Goal: Task Accomplishment & Management: Manage account settings

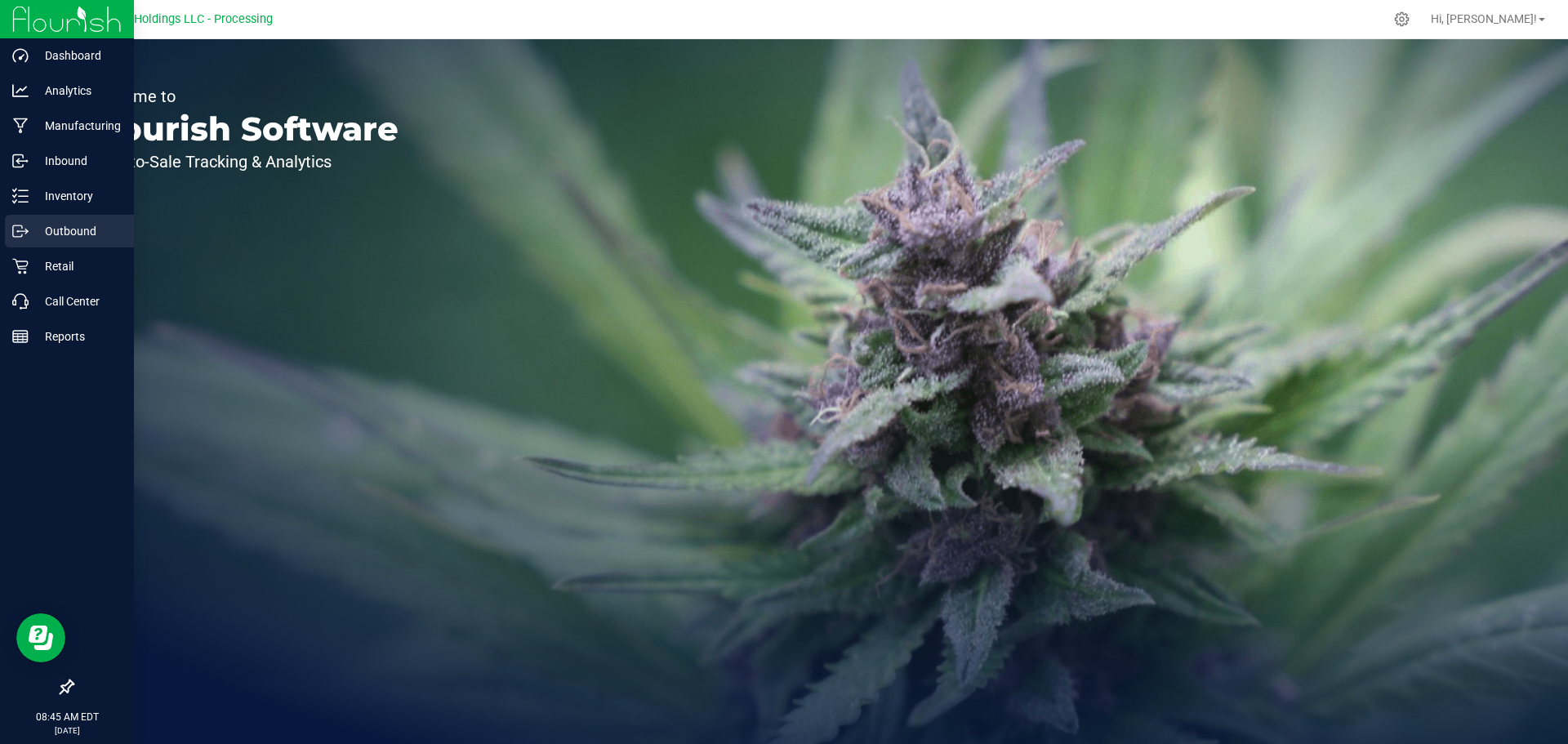
click at [70, 230] on p "Outbound" at bounding box center [78, 231] width 98 height 19
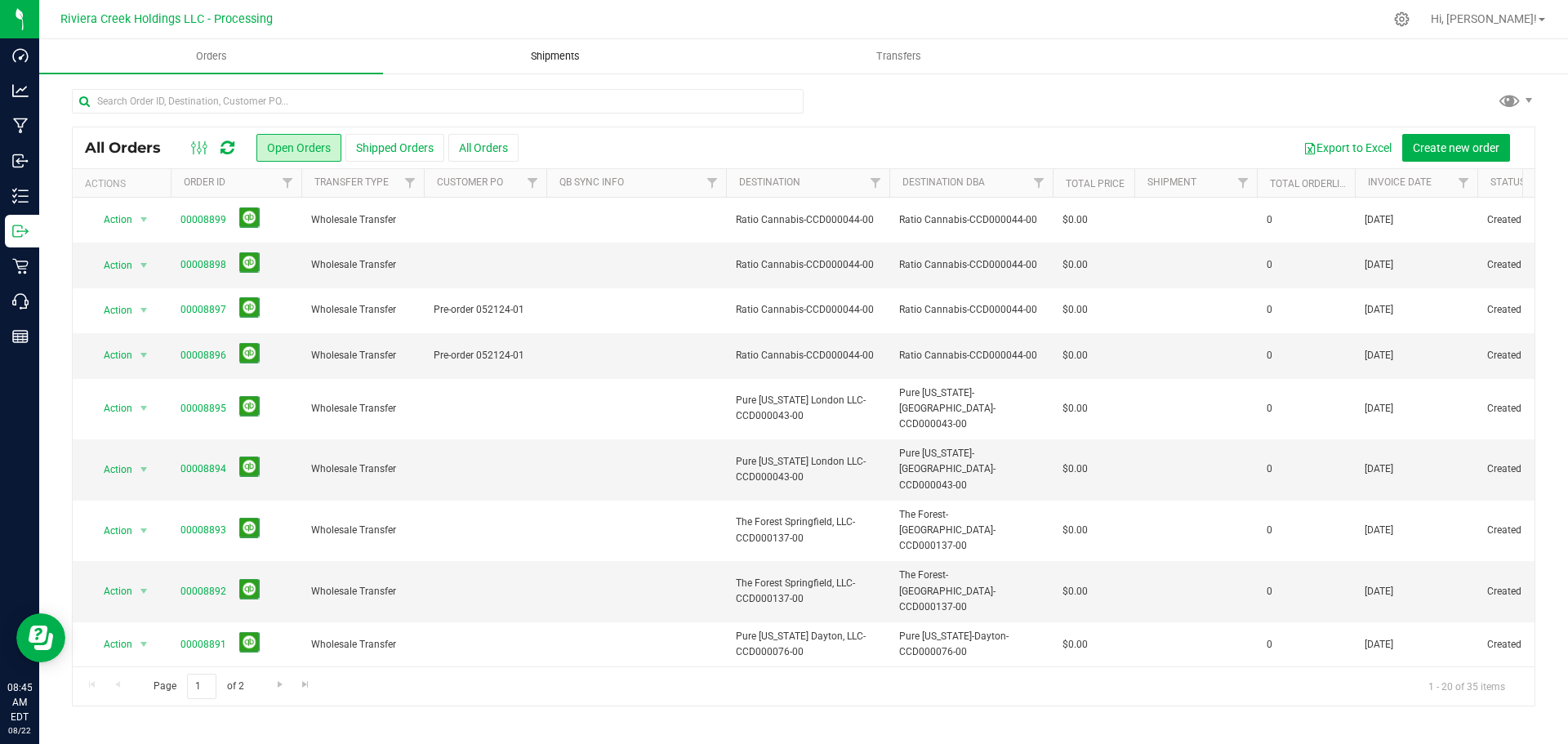
click at [554, 56] on span "Shipments" at bounding box center [555, 57] width 93 height 15
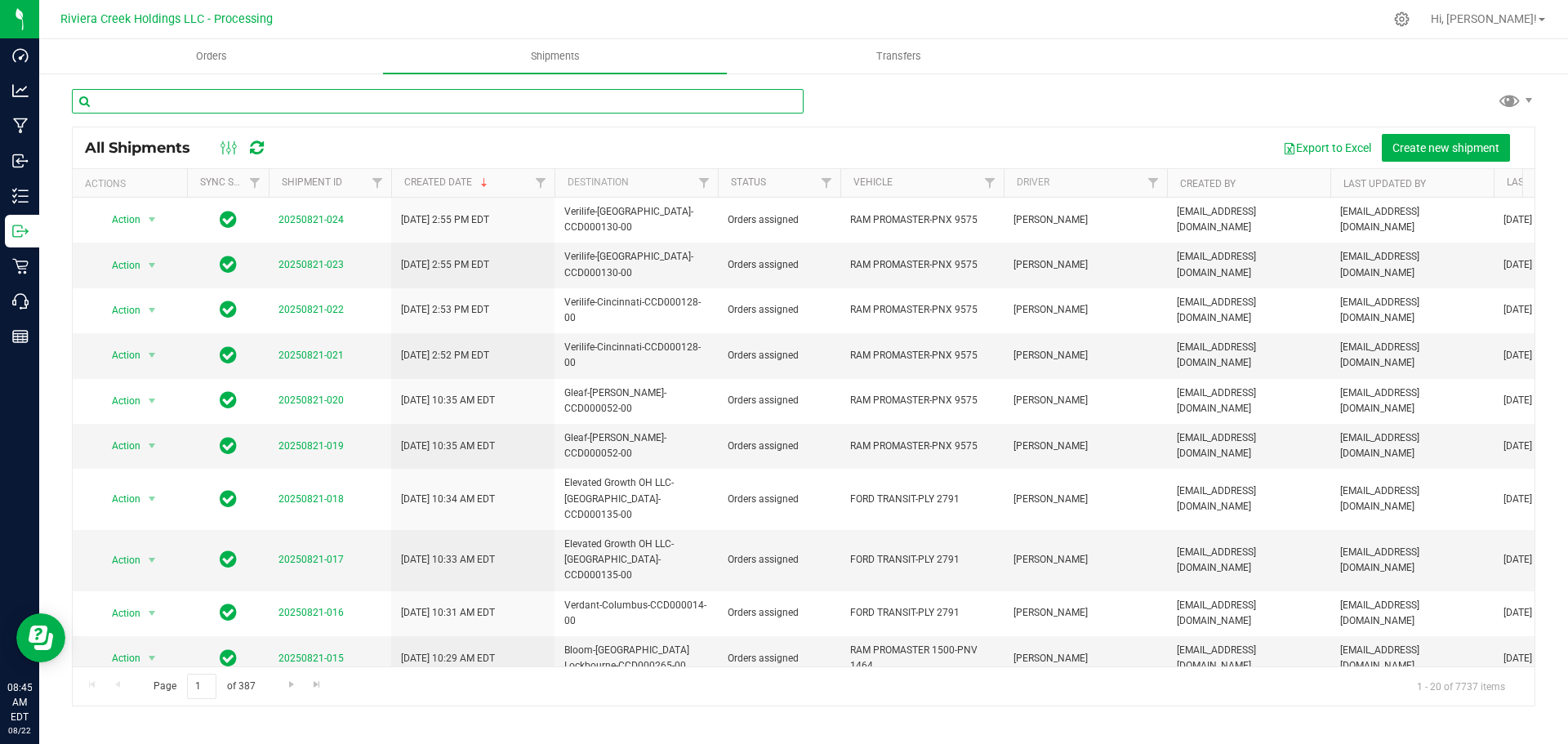
click at [267, 103] on input "text" at bounding box center [438, 101] width 732 height 24
paste input "CCD000102-00"
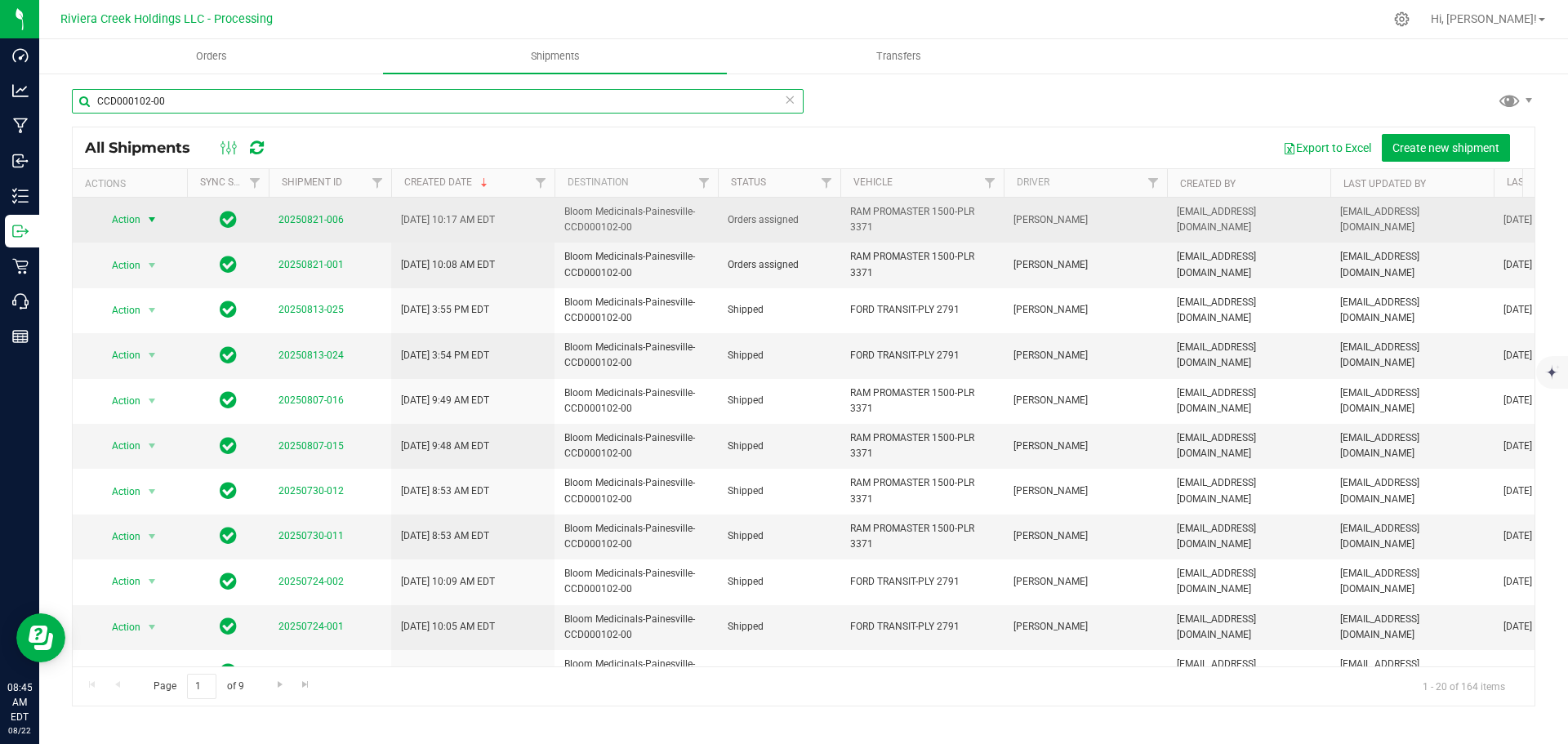
type input "CCD000102-00"
click at [149, 220] on span "select" at bounding box center [152, 220] width 13 height 13
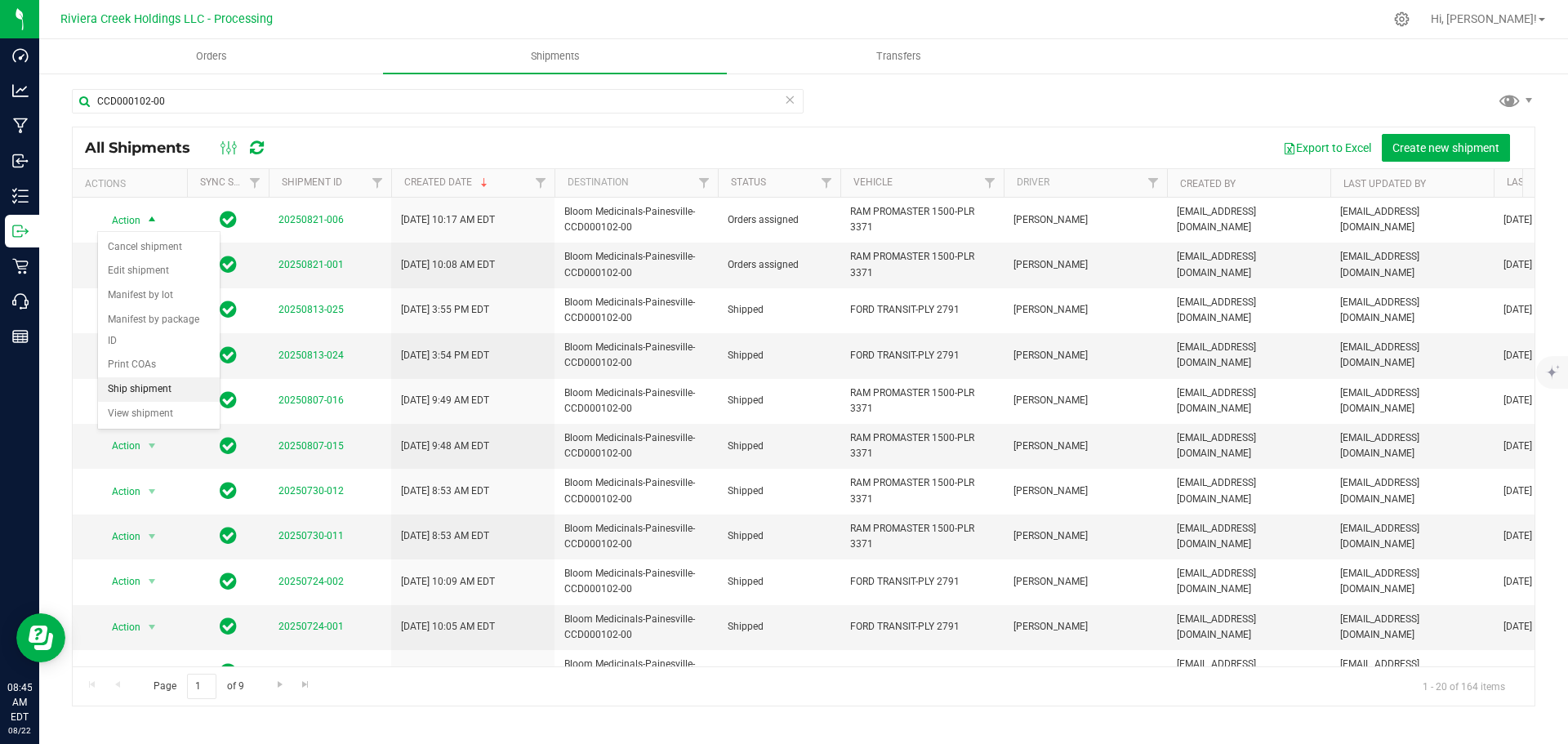
click at [128, 377] on li "Ship shipment" at bounding box center [158, 389] width 121 height 24
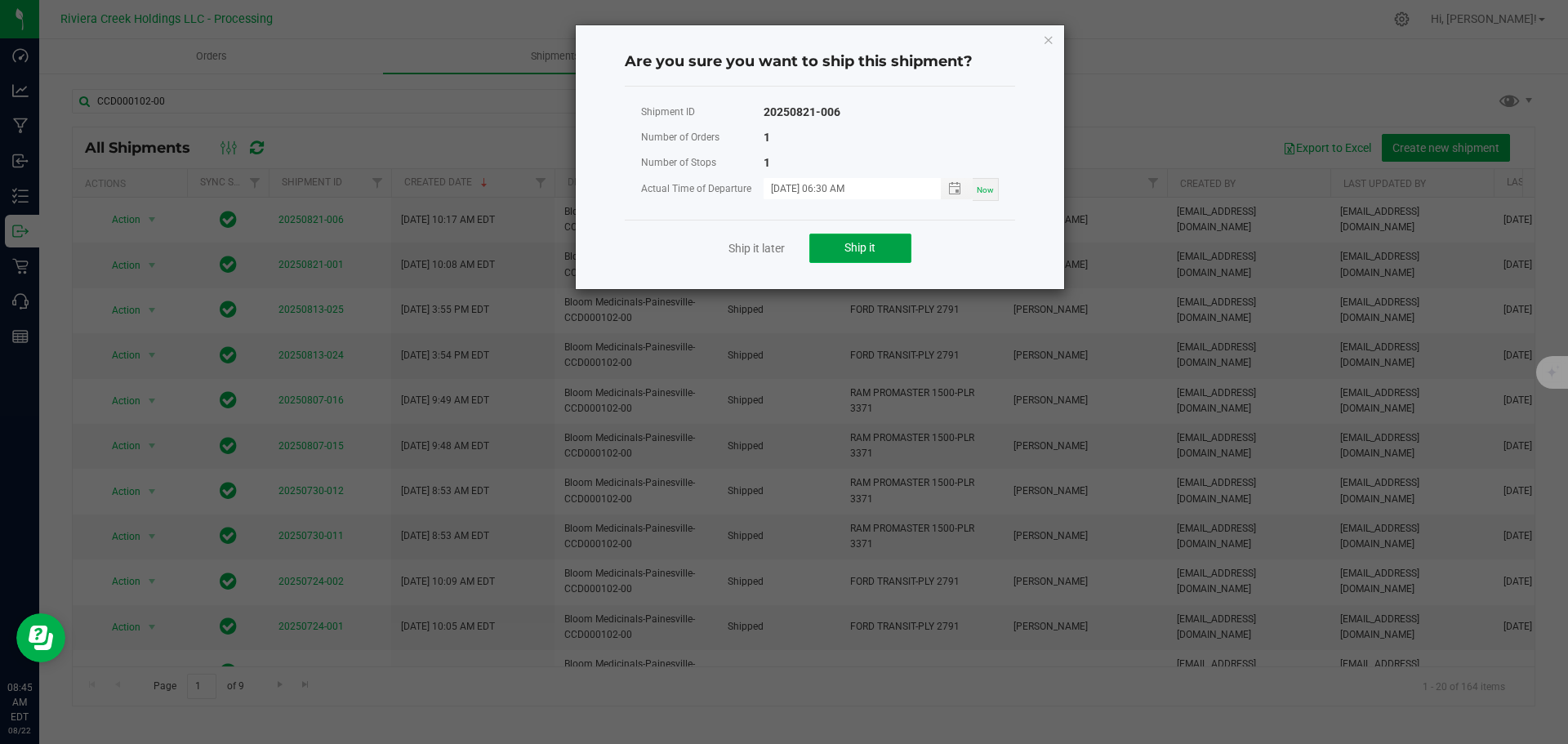
click at [820, 249] on button "Ship it" at bounding box center [860, 248] width 102 height 30
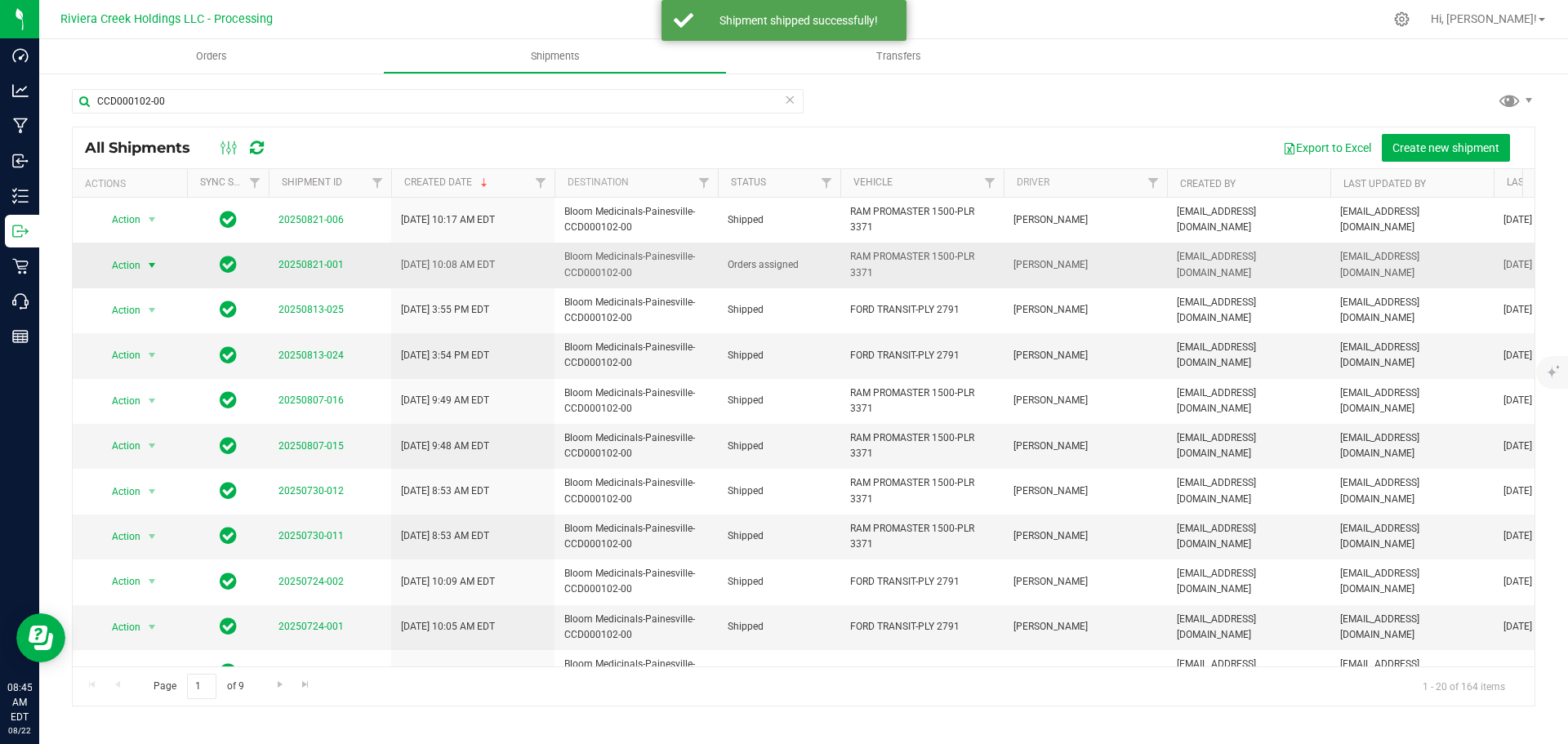
click at [133, 264] on span "Action" at bounding box center [120, 265] width 44 height 23
drag, startPoint x: 120, startPoint y: 411, endPoint x: 131, endPoint y: 411, distance: 11.0
click at [121, 422] on li "Ship shipment" at bounding box center [158, 435] width 121 height 24
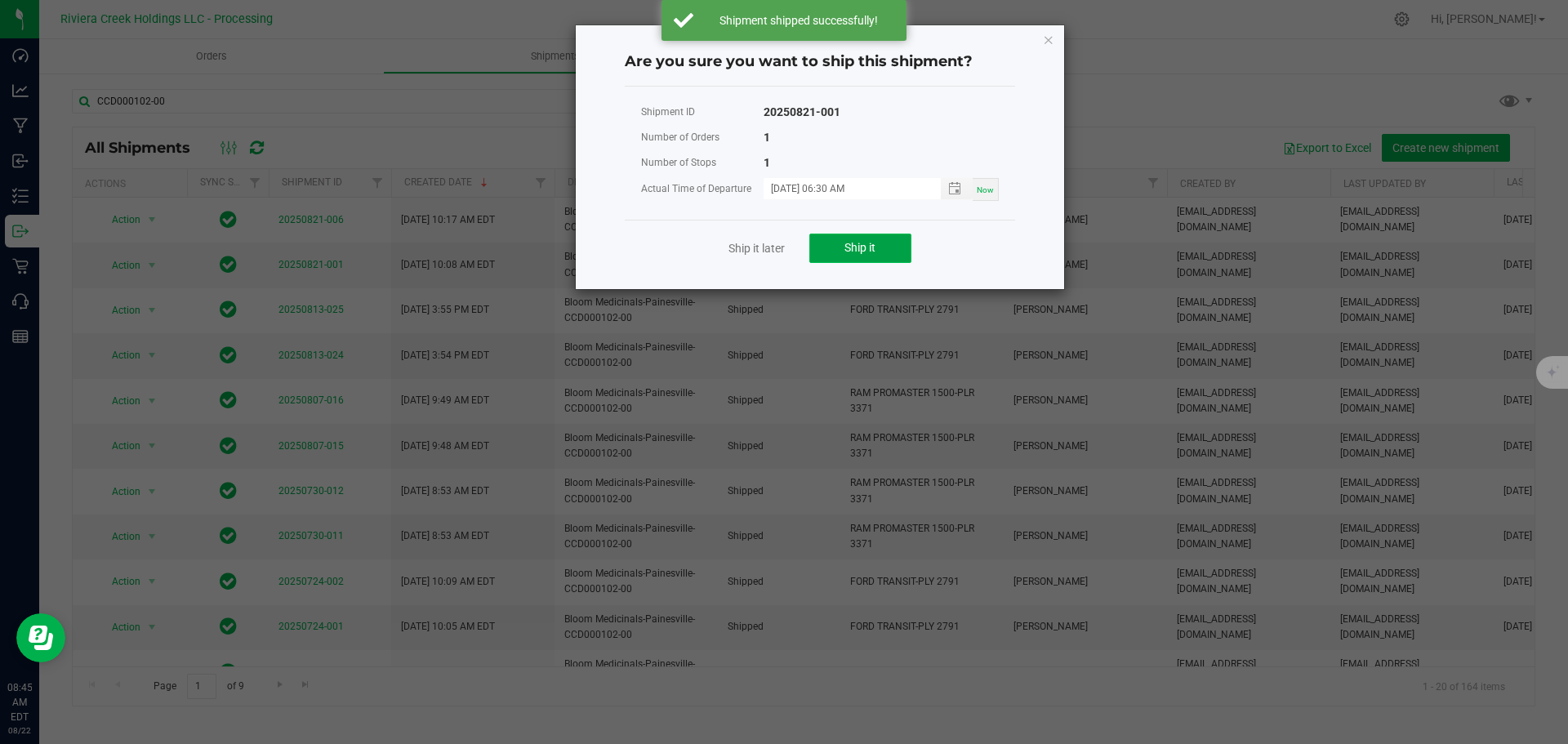
click at [863, 246] on span "Ship it" at bounding box center [859, 247] width 31 height 13
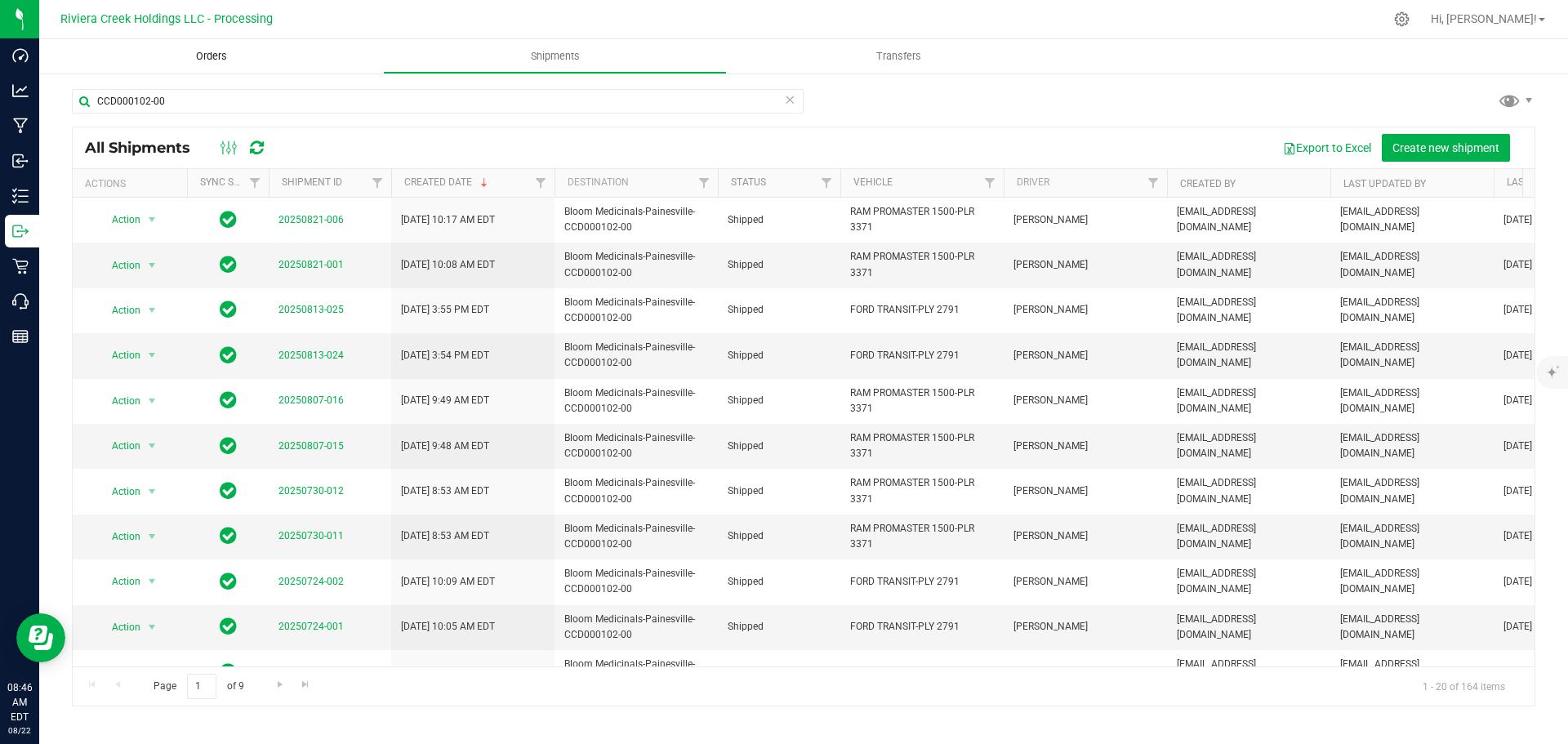
click at [210, 52] on span "Orders" at bounding box center [211, 57] width 75 height 15
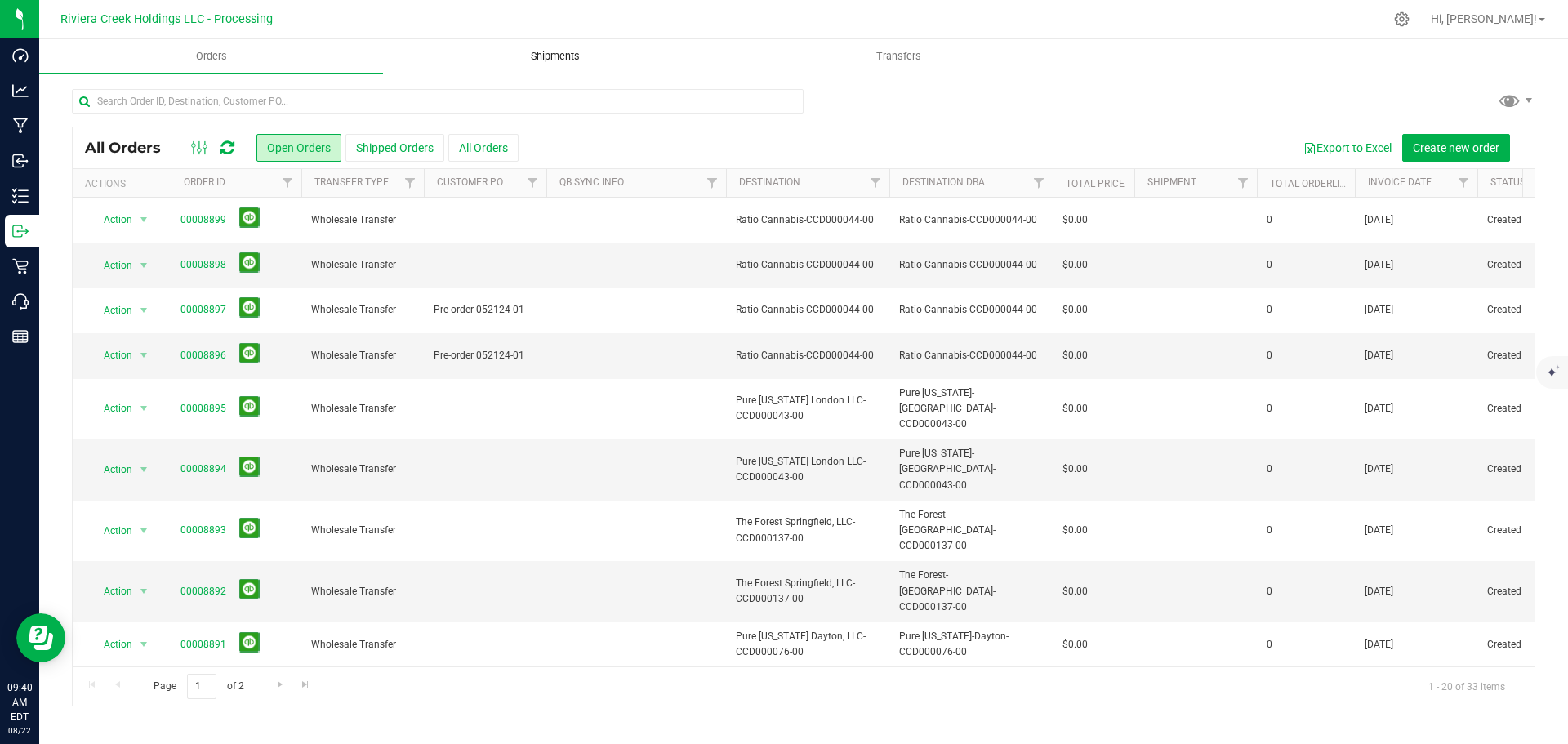
click at [564, 52] on span "Shipments" at bounding box center [555, 57] width 93 height 15
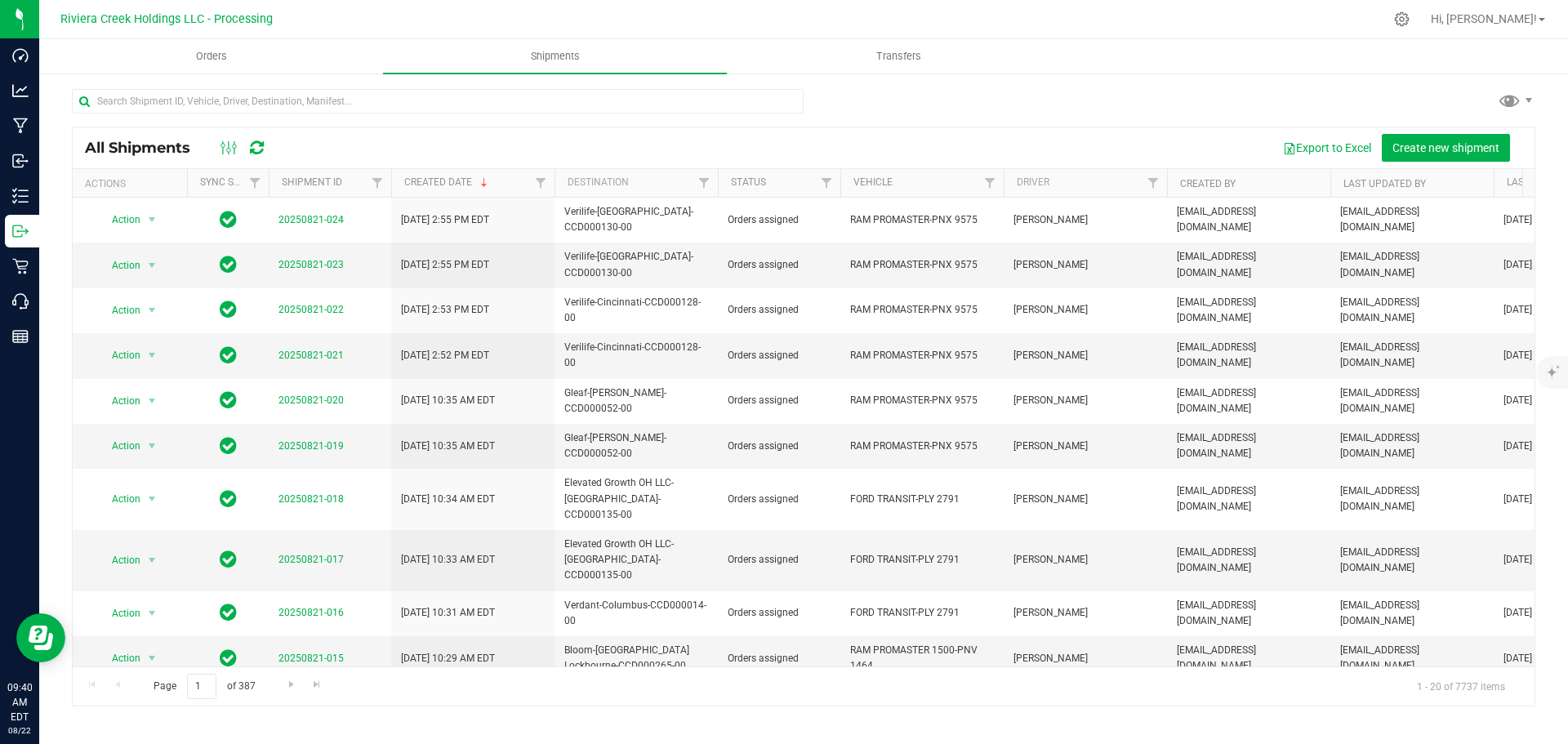
click at [1439, 162] on div "All Shipments Export to Excel Create new shipment" at bounding box center [803, 147] width 1462 height 41
click at [1428, 152] on span "Create new shipment" at bounding box center [1446, 147] width 107 height 13
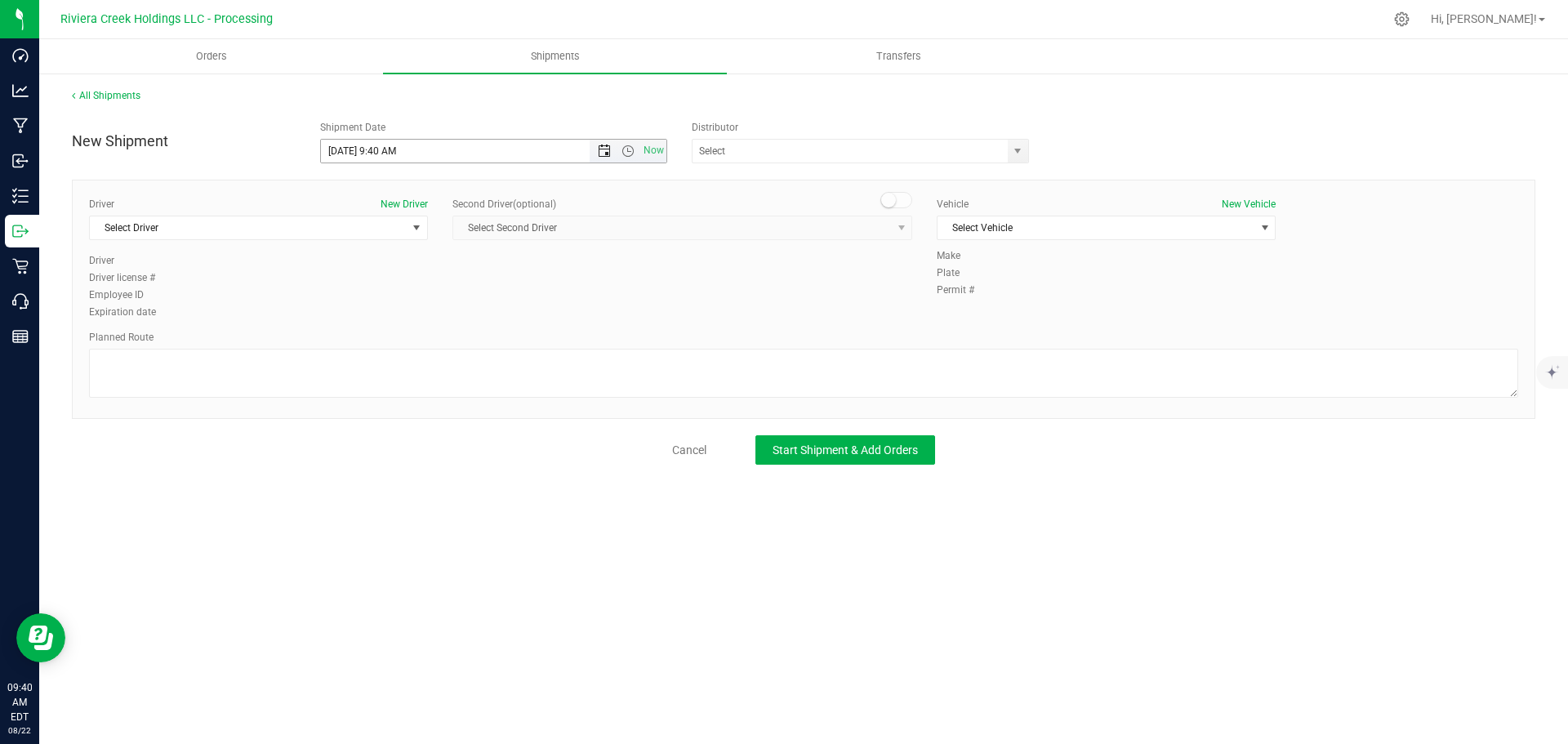
click at [603, 153] on span "Open the date view" at bounding box center [604, 151] width 13 height 13
click at [357, 342] on link "25" at bounding box center [360, 342] width 24 height 25
drag, startPoint x: 377, startPoint y: 148, endPoint x: 396, endPoint y: 159, distance: 22.0
click at [396, 159] on input "[DATE] 9:40 AM" at bounding box center [469, 151] width 297 height 23
click at [1012, 155] on span "select" at bounding box center [1018, 151] width 13 height 13
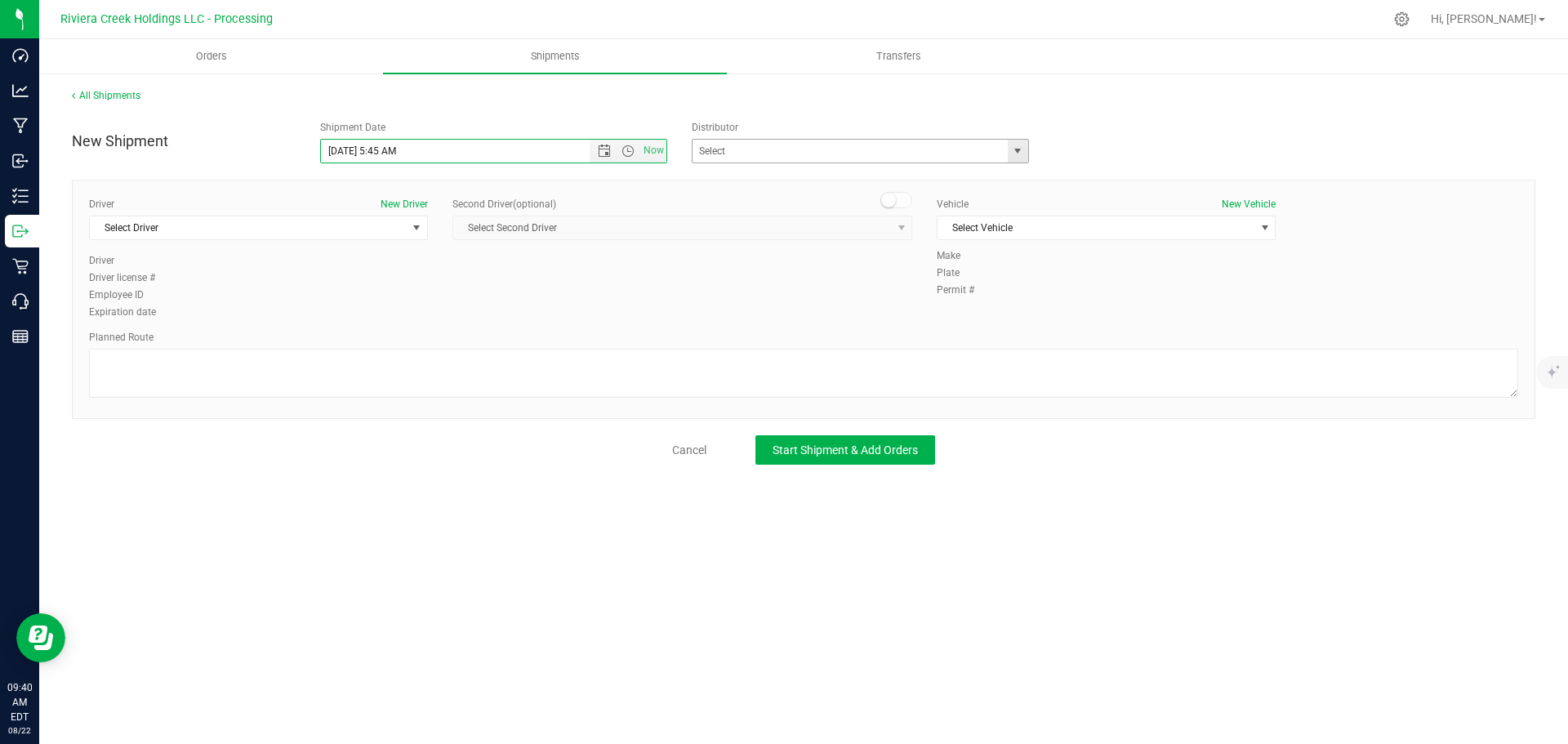
type input "[DATE] 5:45 AM"
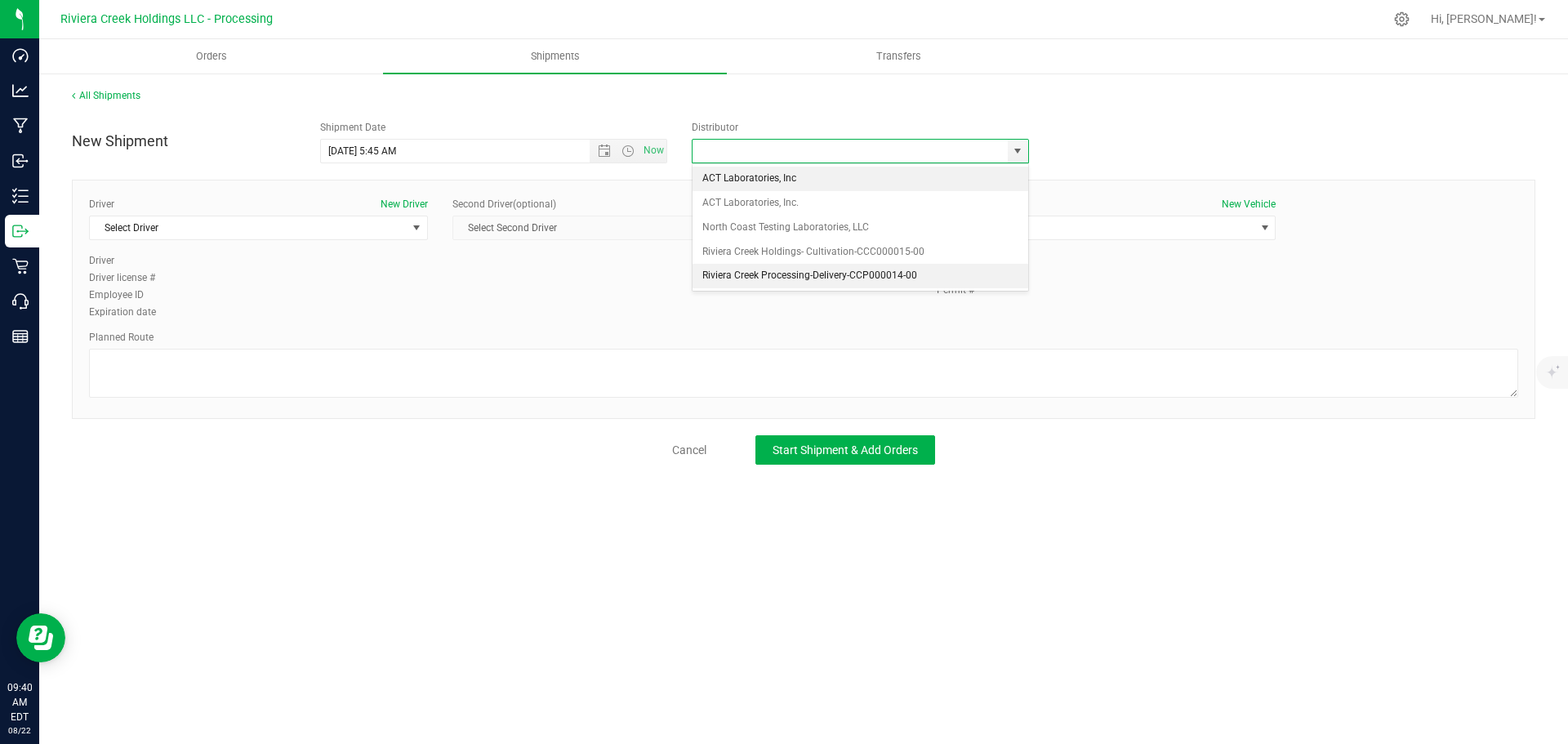
click at [754, 279] on li "Riviera Creek Processing-Delivery-CCP000014-00" at bounding box center [860, 276] width 335 height 24
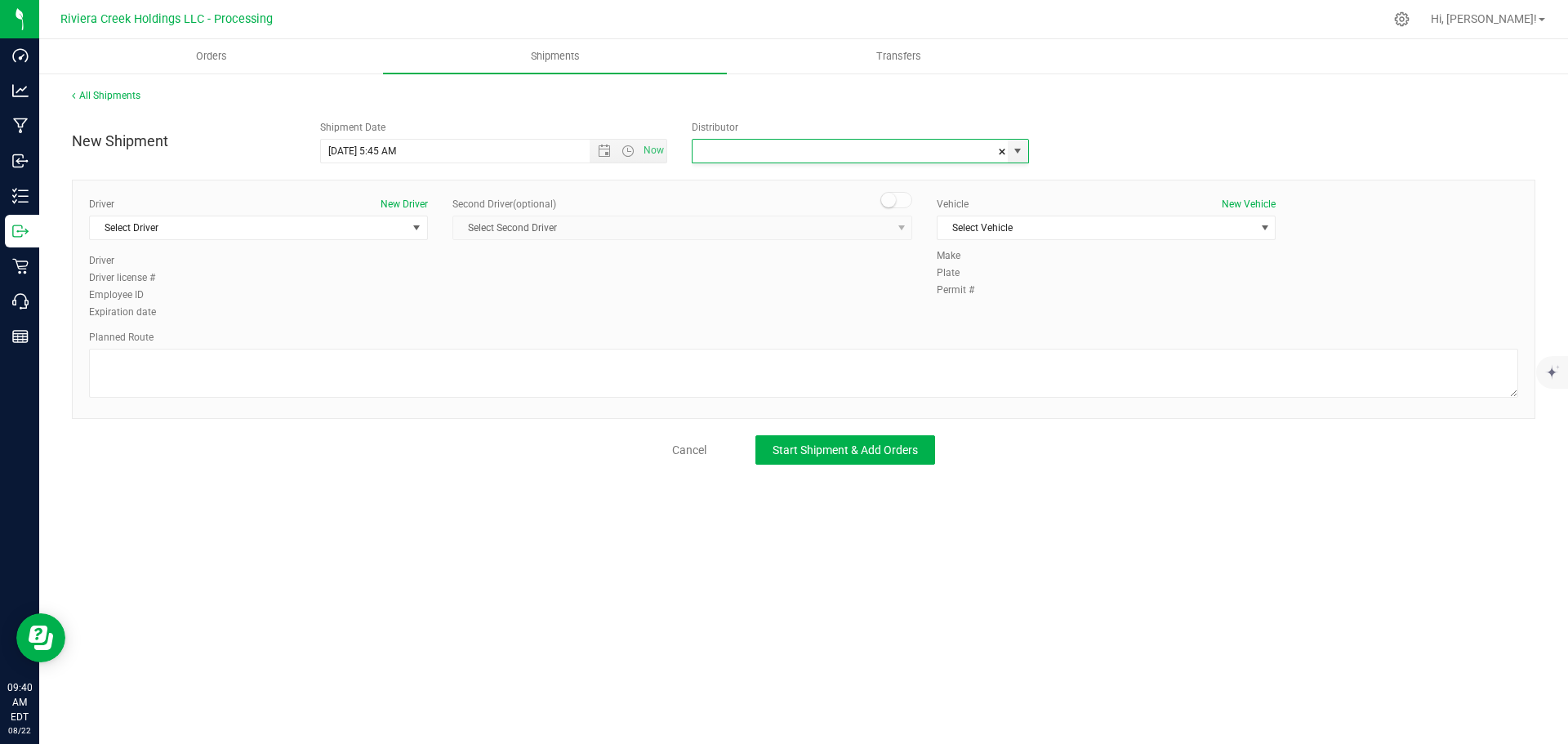
type input "Riviera Creek Processing-Delivery-CCP000014-00"
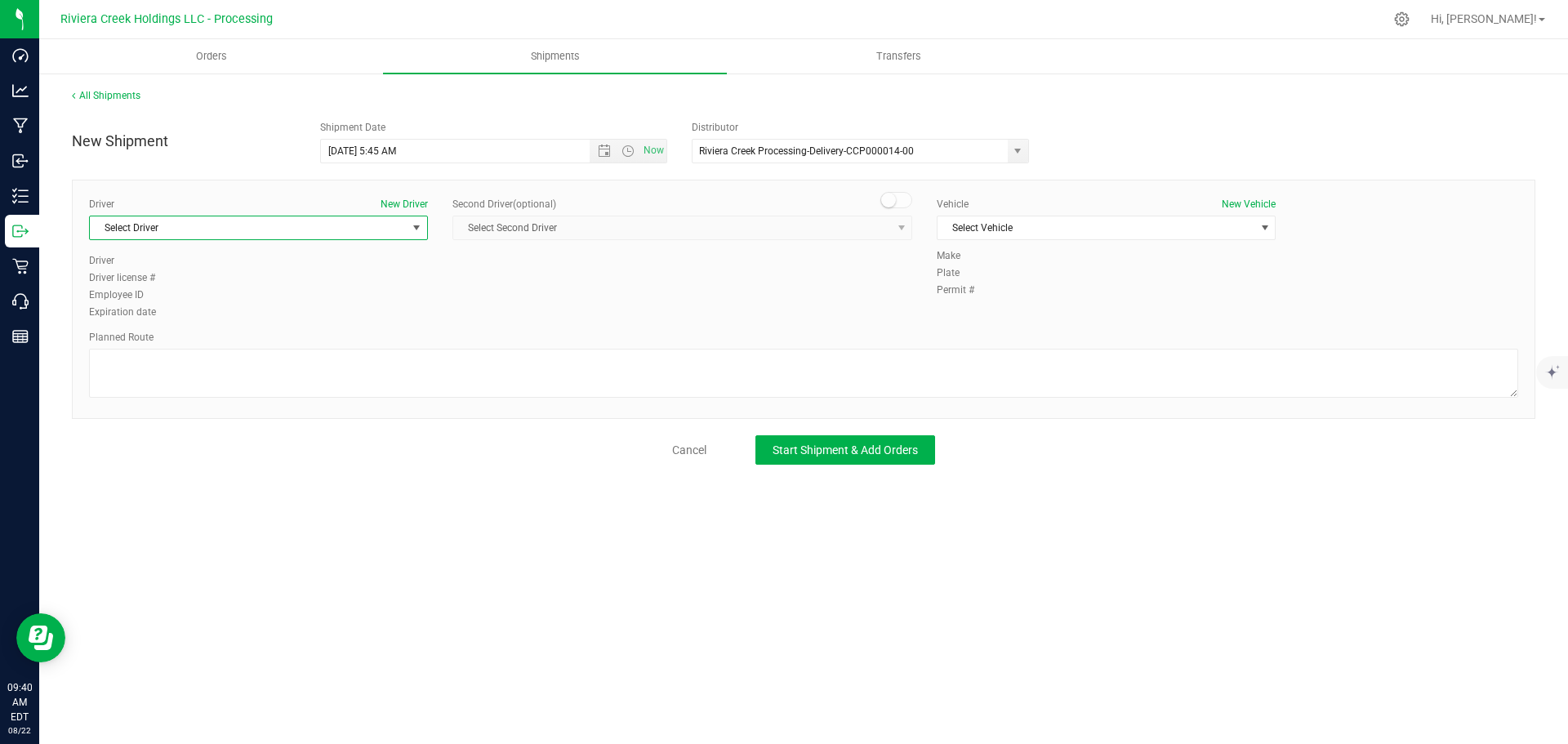
click at [133, 226] on span "Select Driver" at bounding box center [248, 228] width 317 height 23
click at [196, 338] on li "[PERSON_NAME]" at bounding box center [259, 345] width 337 height 24
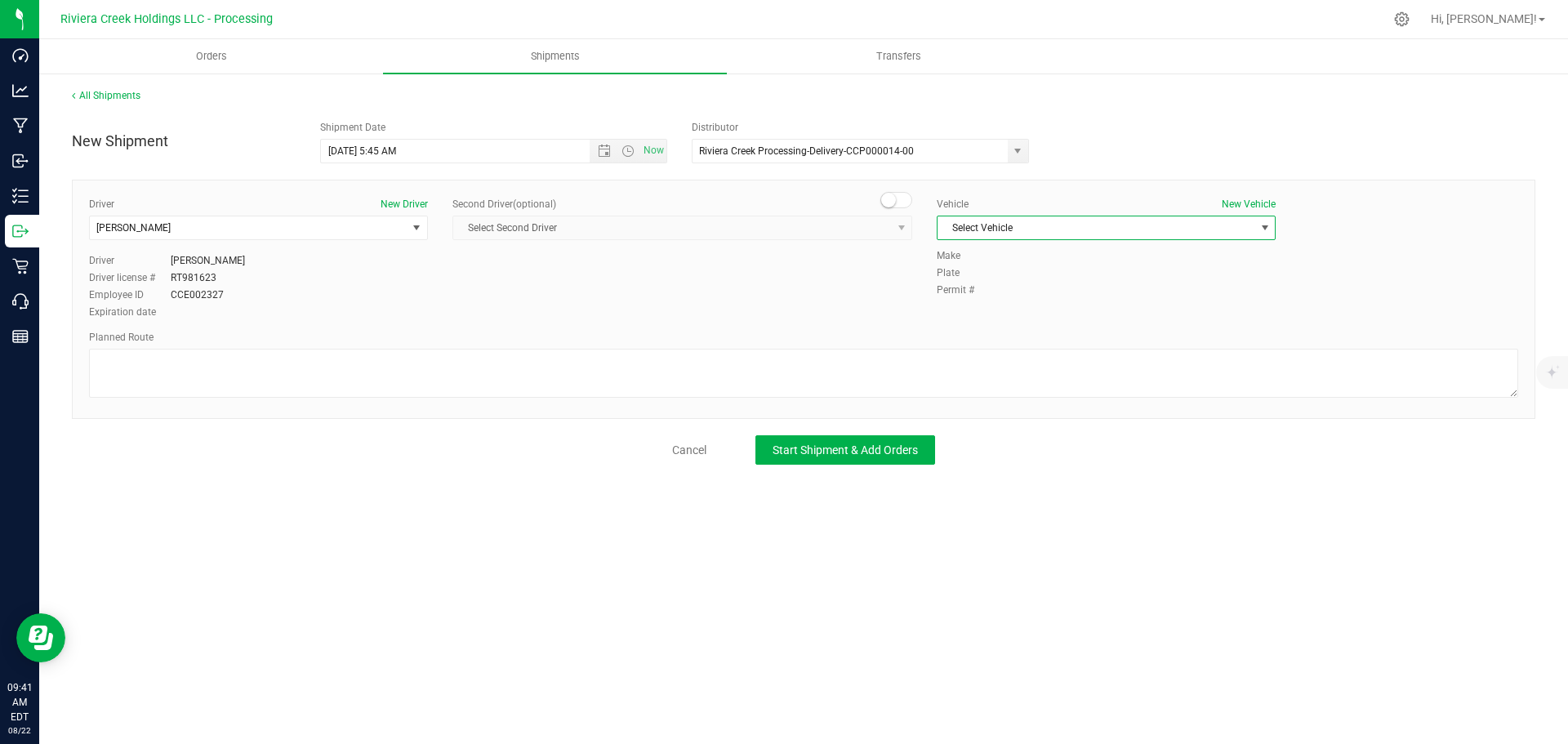
click at [1094, 229] on span "Select Vehicle" at bounding box center [1096, 228] width 317 height 23
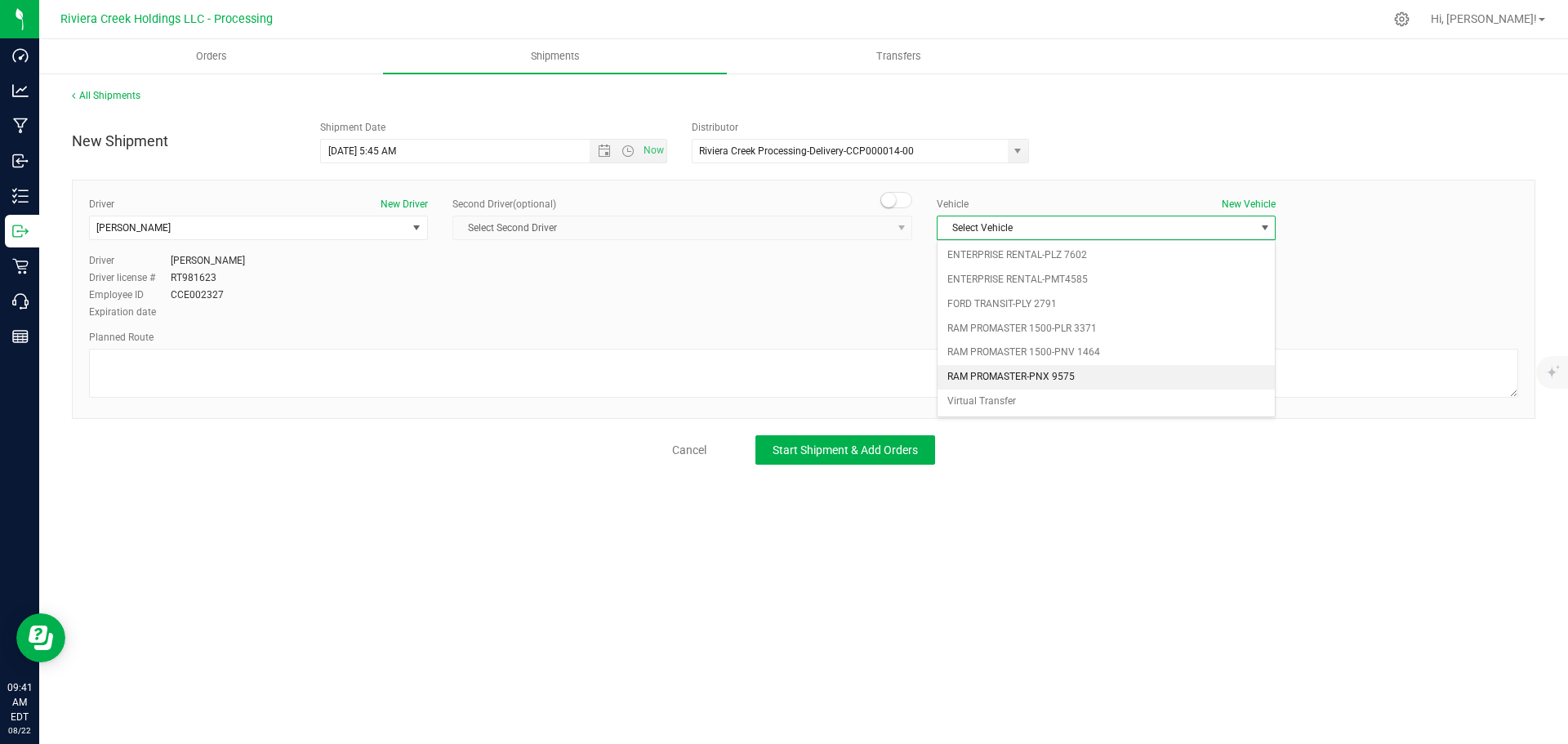
click at [1071, 379] on li "RAM PROMASTER-PNX 9575" at bounding box center [1106, 377] width 337 height 24
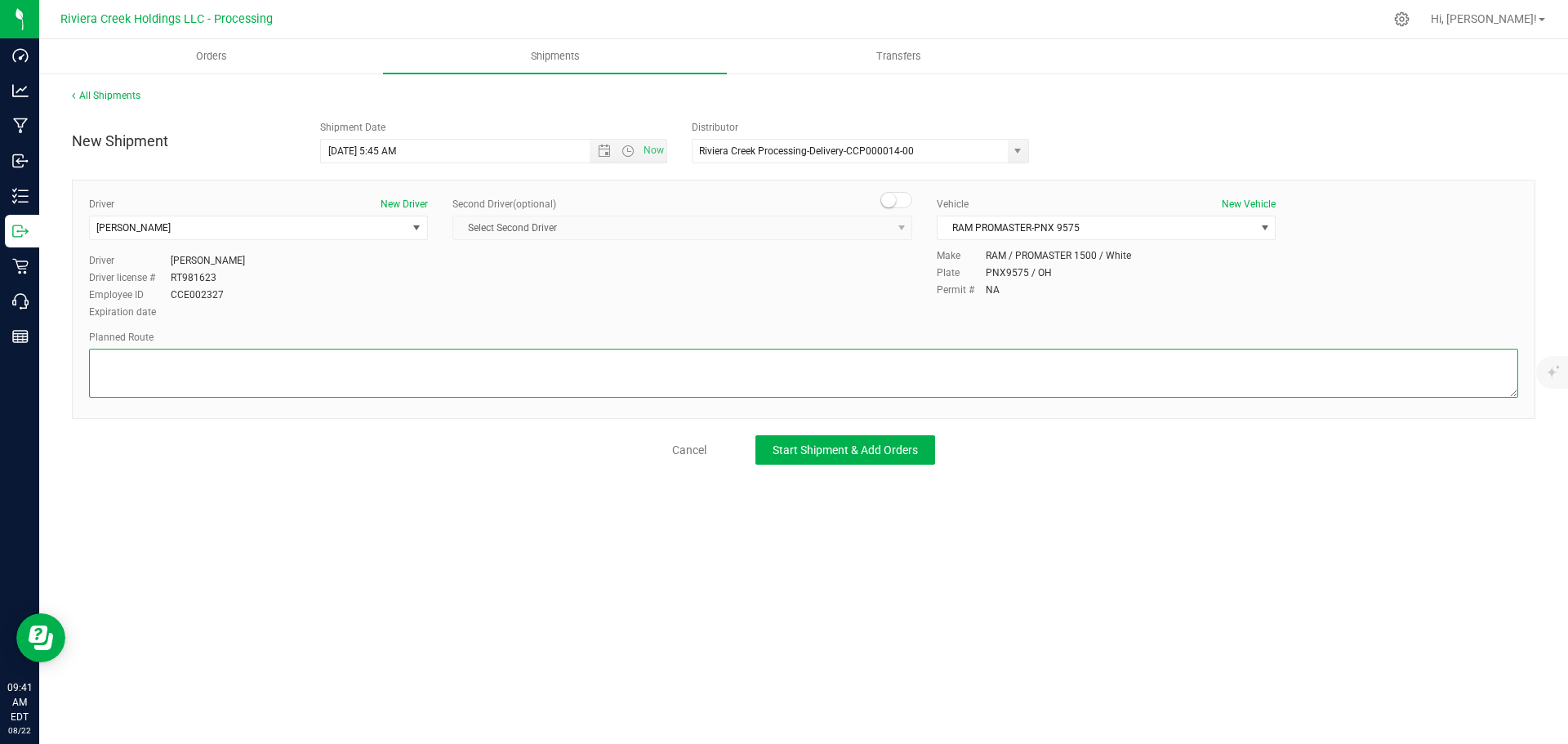
click at [293, 368] on textarea at bounding box center [803, 372] width 1429 height 49
paste textarea "Head west on St Clair St toward Crescent St 187 ft St Clair St turns slightly l…"
type textarea "Head west on St Clair St toward Crescent St 187 ft St Clair St turns slightly l…"
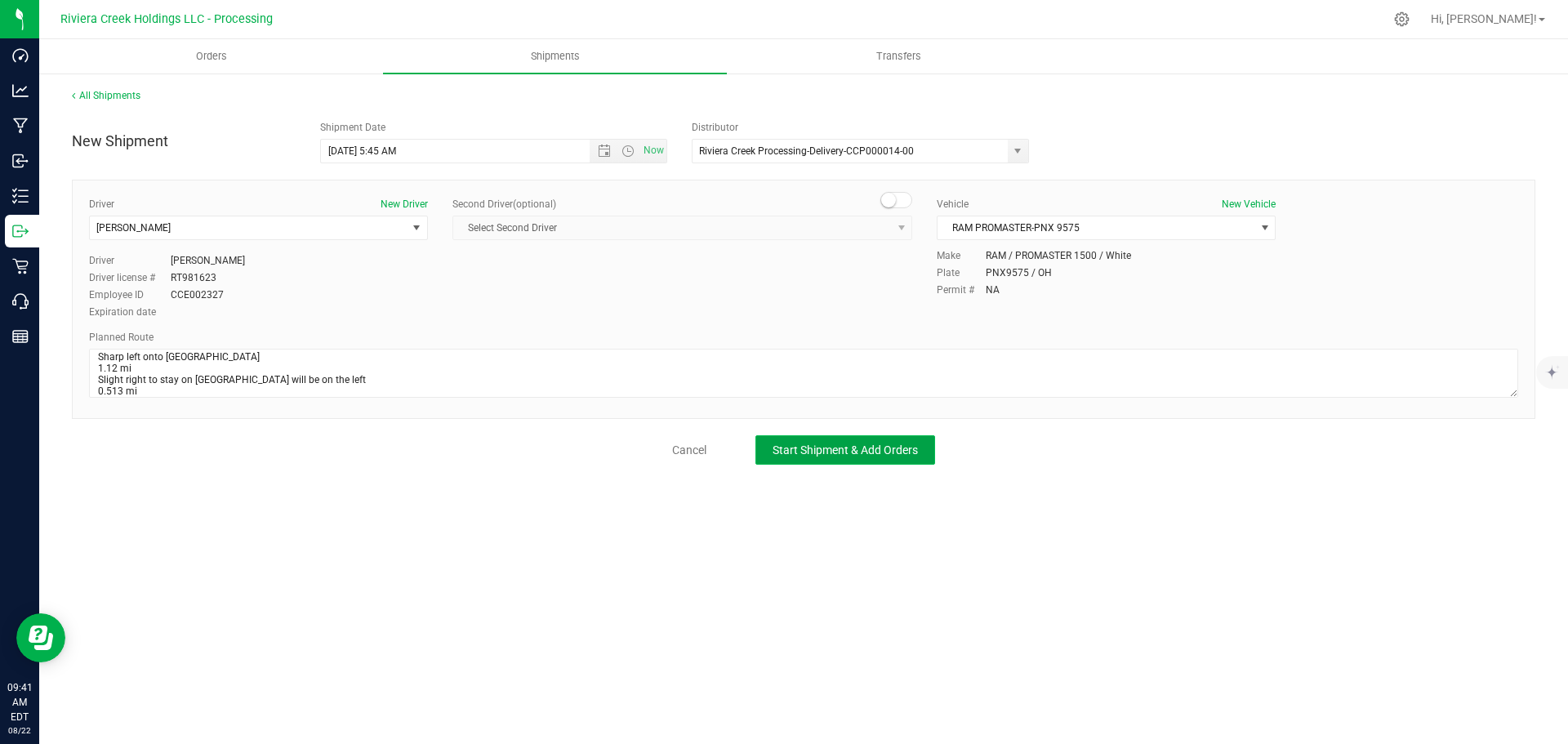
click at [789, 453] on span "Start Shipment & Add Orders" at bounding box center [845, 450] width 145 height 13
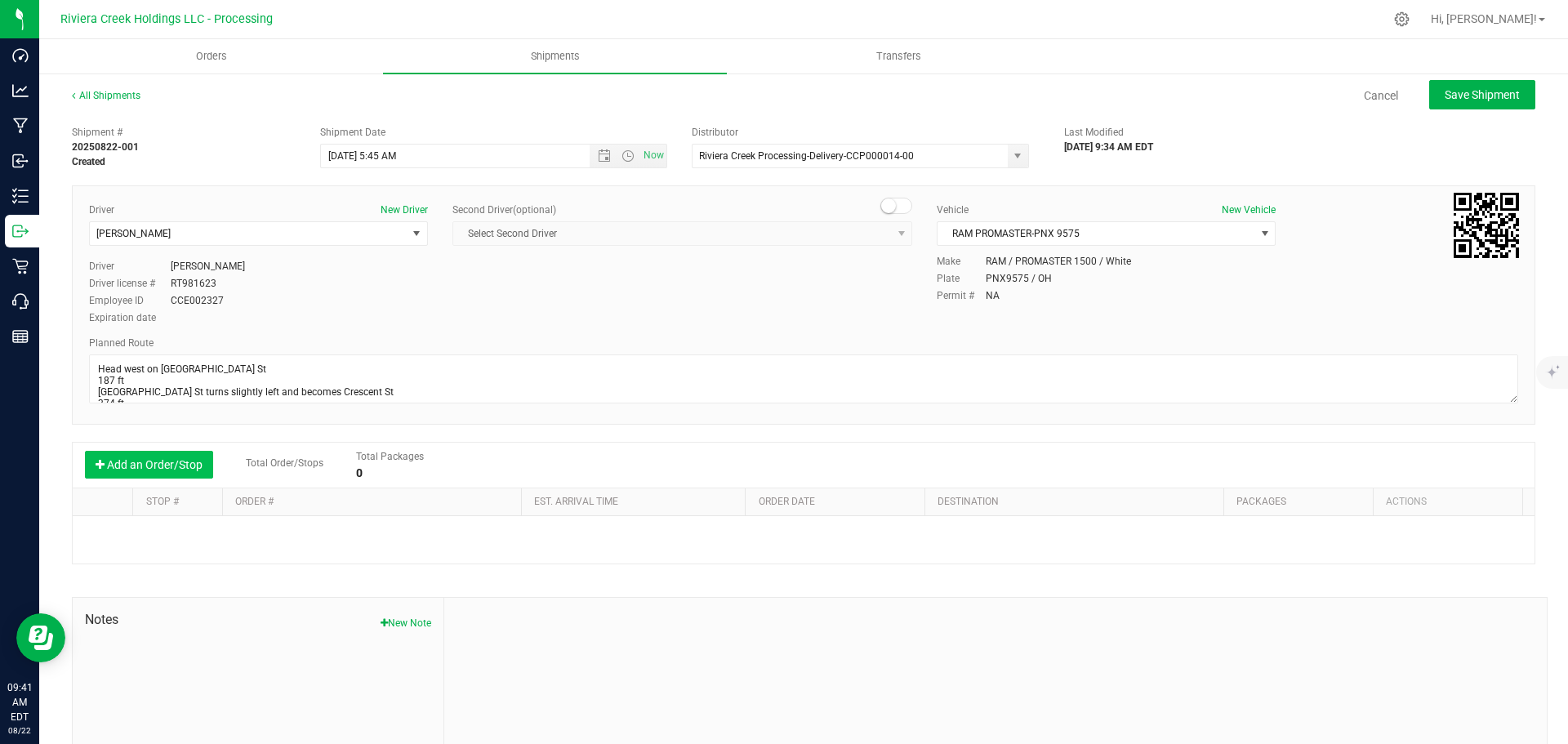
click at [175, 471] on button "Add an Order/Stop" at bounding box center [149, 465] width 128 height 28
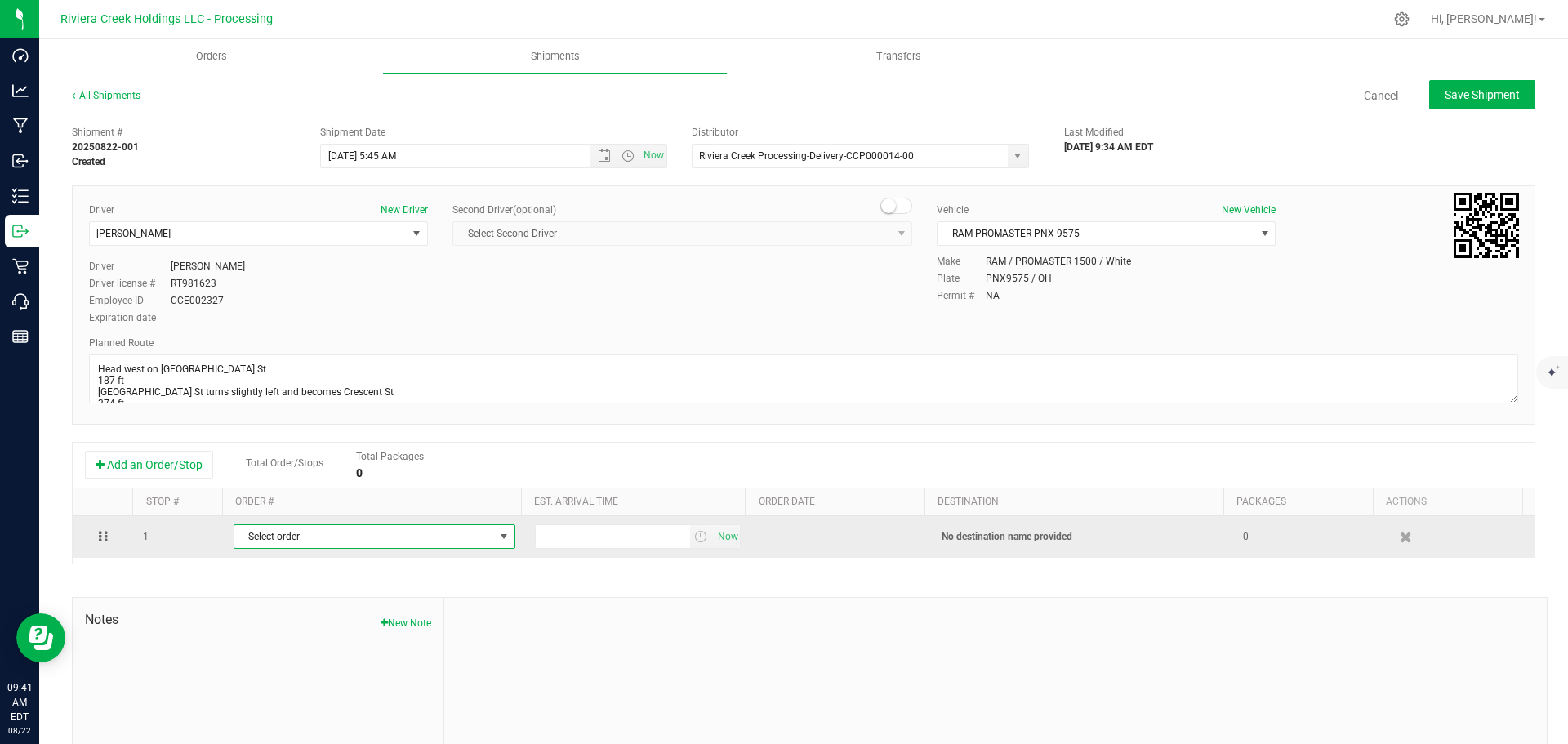
click at [307, 541] on span "Select order" at bounding box center [364, 536] width 259 height 23
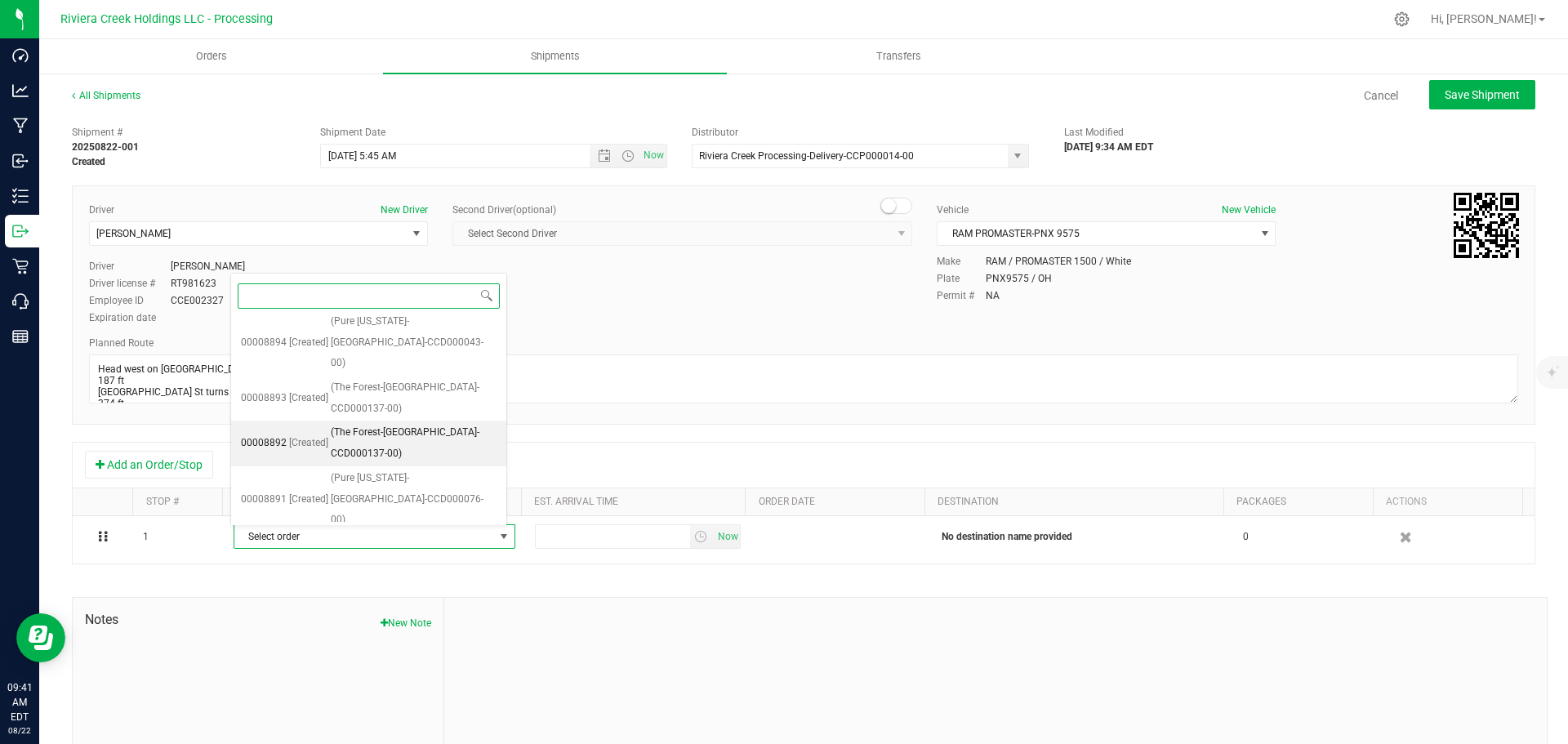
scroll to position [170, 0]
click at [372, 647] on span "(Therapy Cannabis-Cincinnati-CCD000146-00)" at bounding box center [417, 667] width 158 height 42
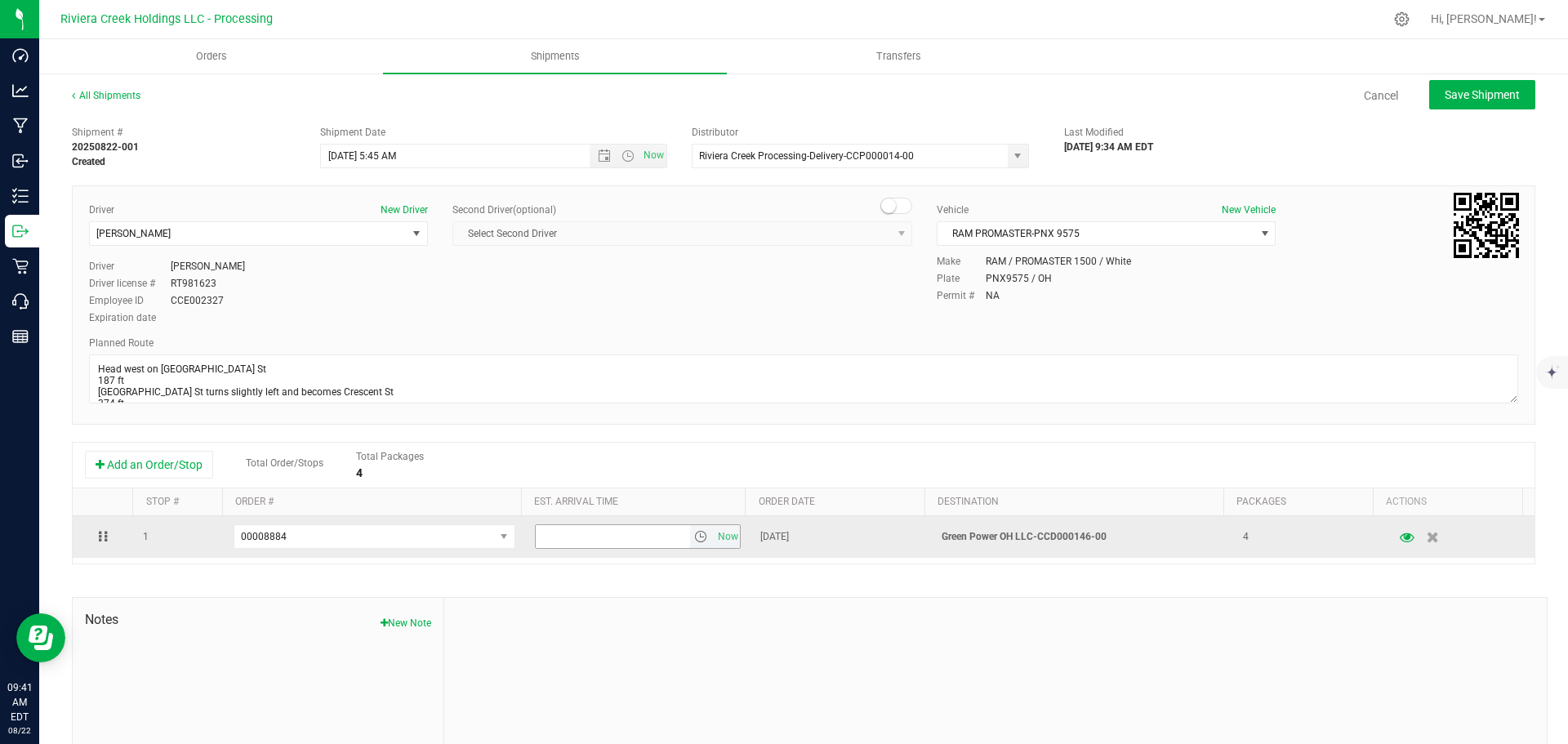
click at [694, 540] on span "select" at bounding box center [701, 536] width 13 height 13
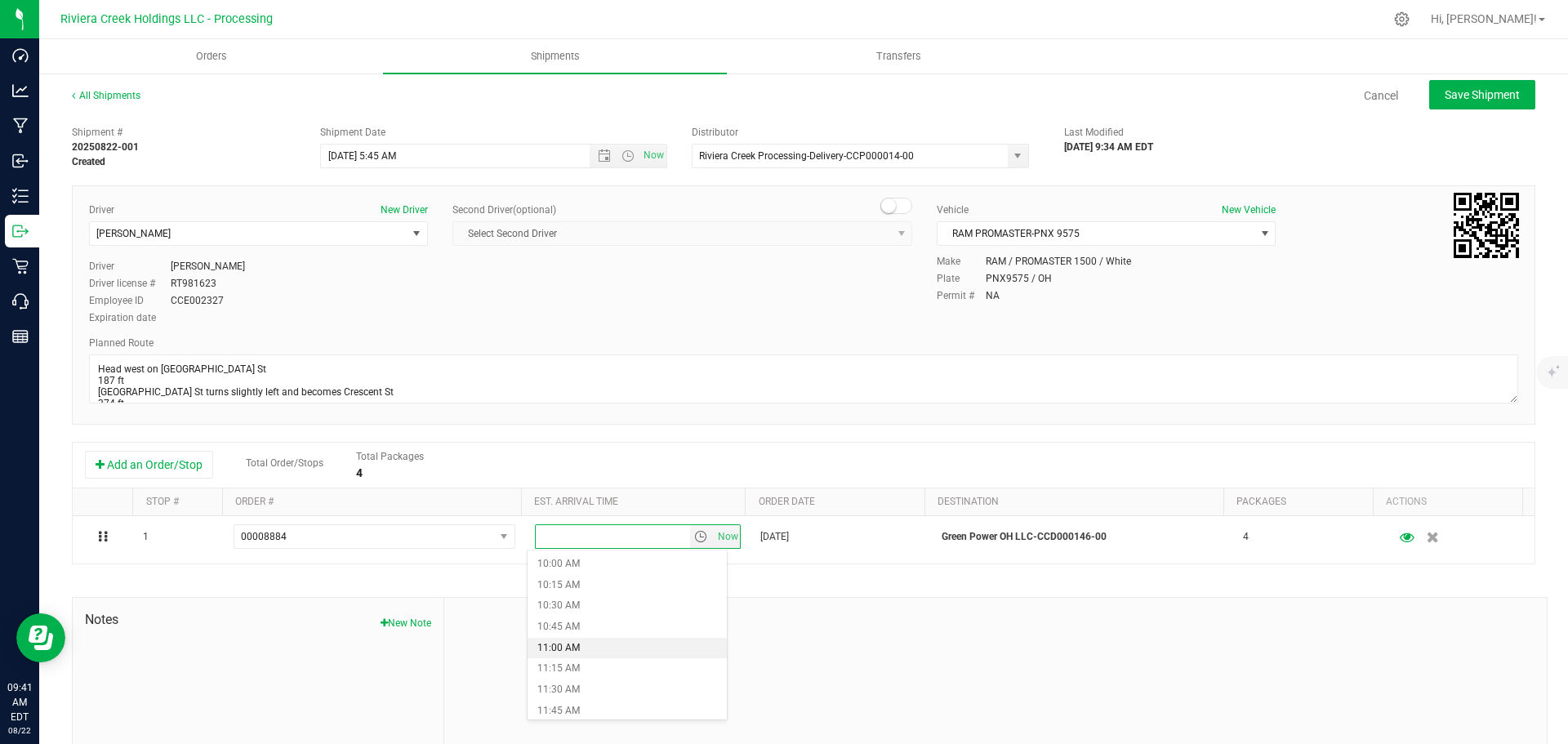
scroll to position [816, 0]
click at [613, 630] on li "10:30 AM" at bounding box center [626, 628] width 199 height 21
click at [1448, 95] on span "Save Shipment" at bounding box center [1482, 95] width 75 height 13
type input "8/25/2025 9:45 AM"
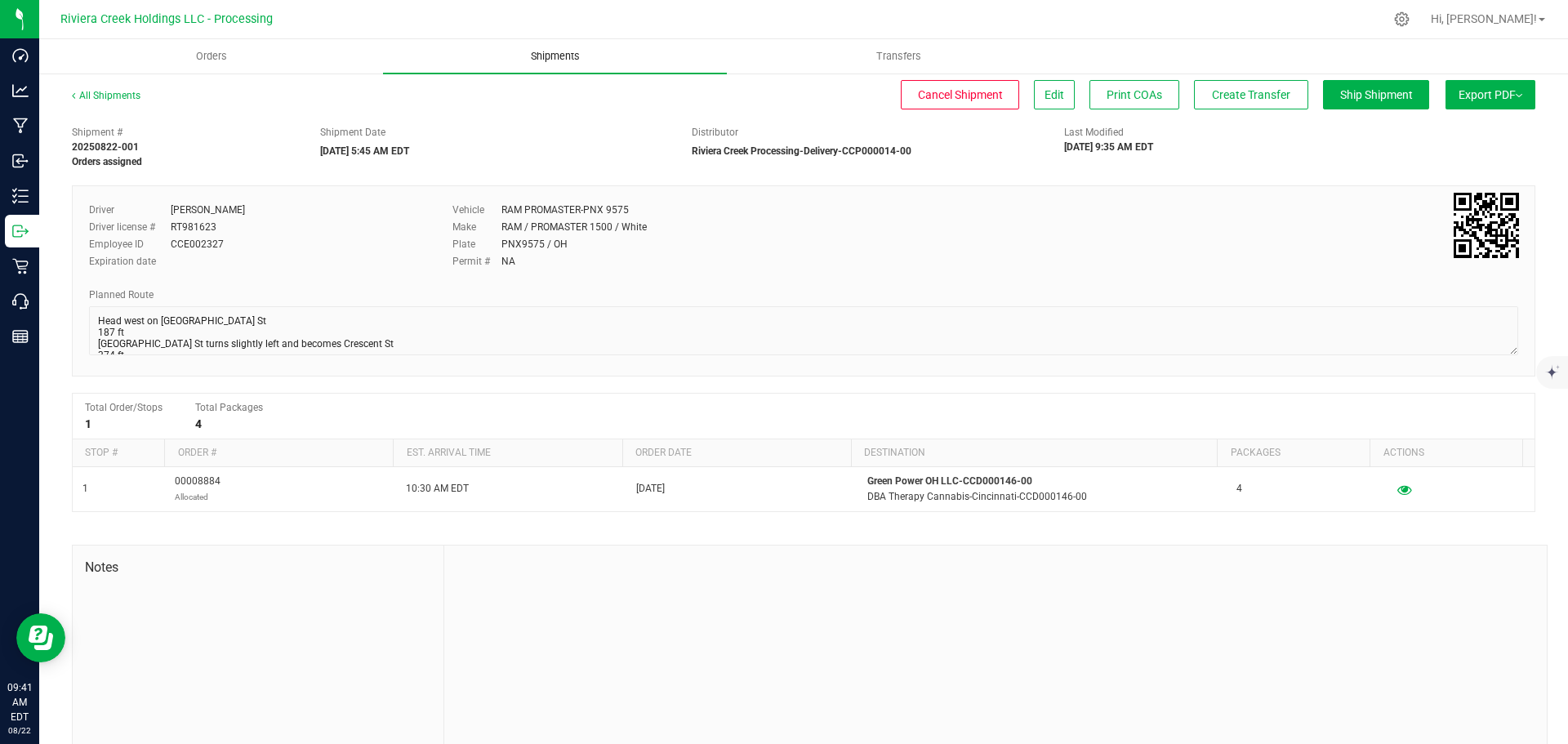
click at [556, 56] on span "Shipments" at bounding box center [555, 57] width 93 height 15
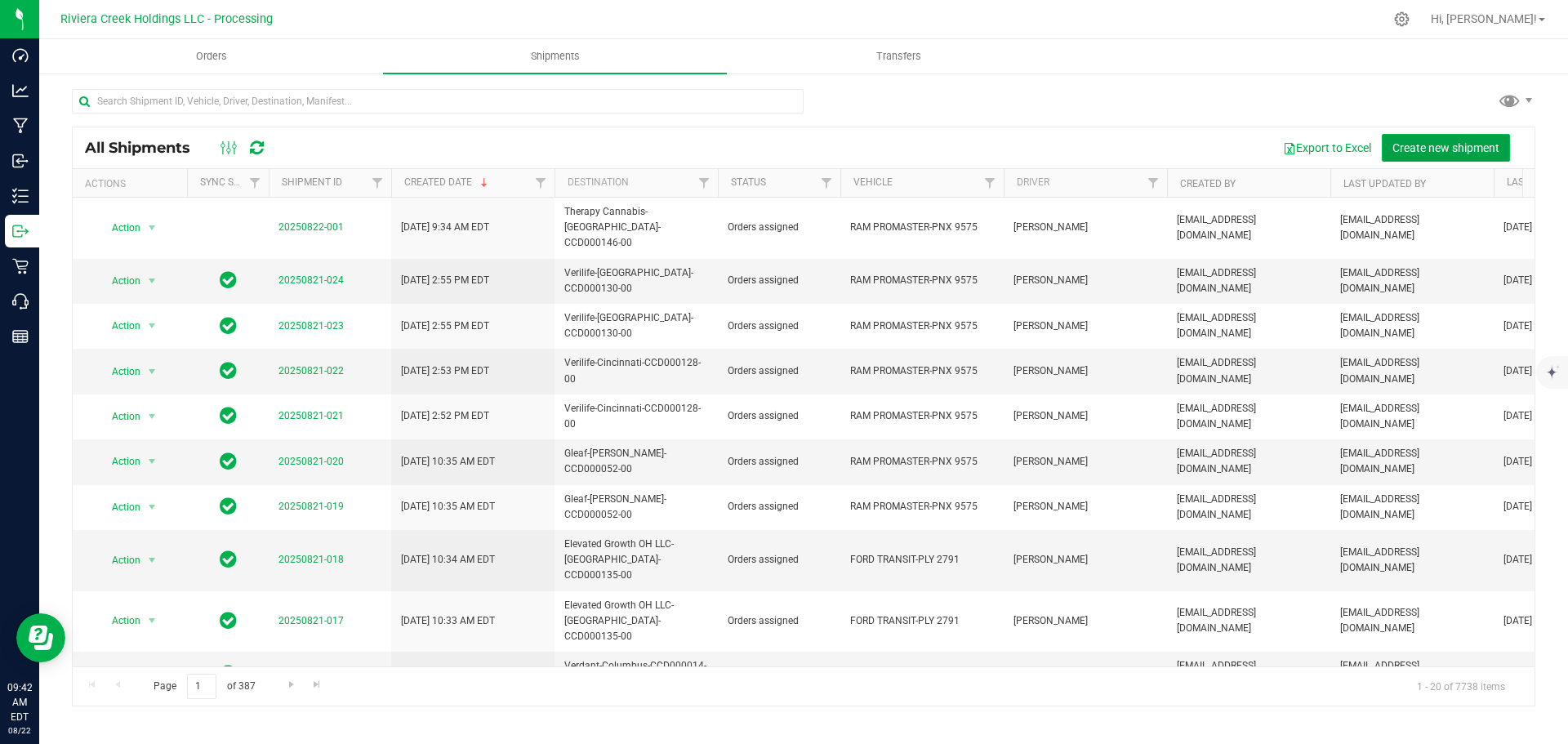
click at [1402, 152] on span "Create new shipment" at bounding box center [1446, 147] width 107 height 13
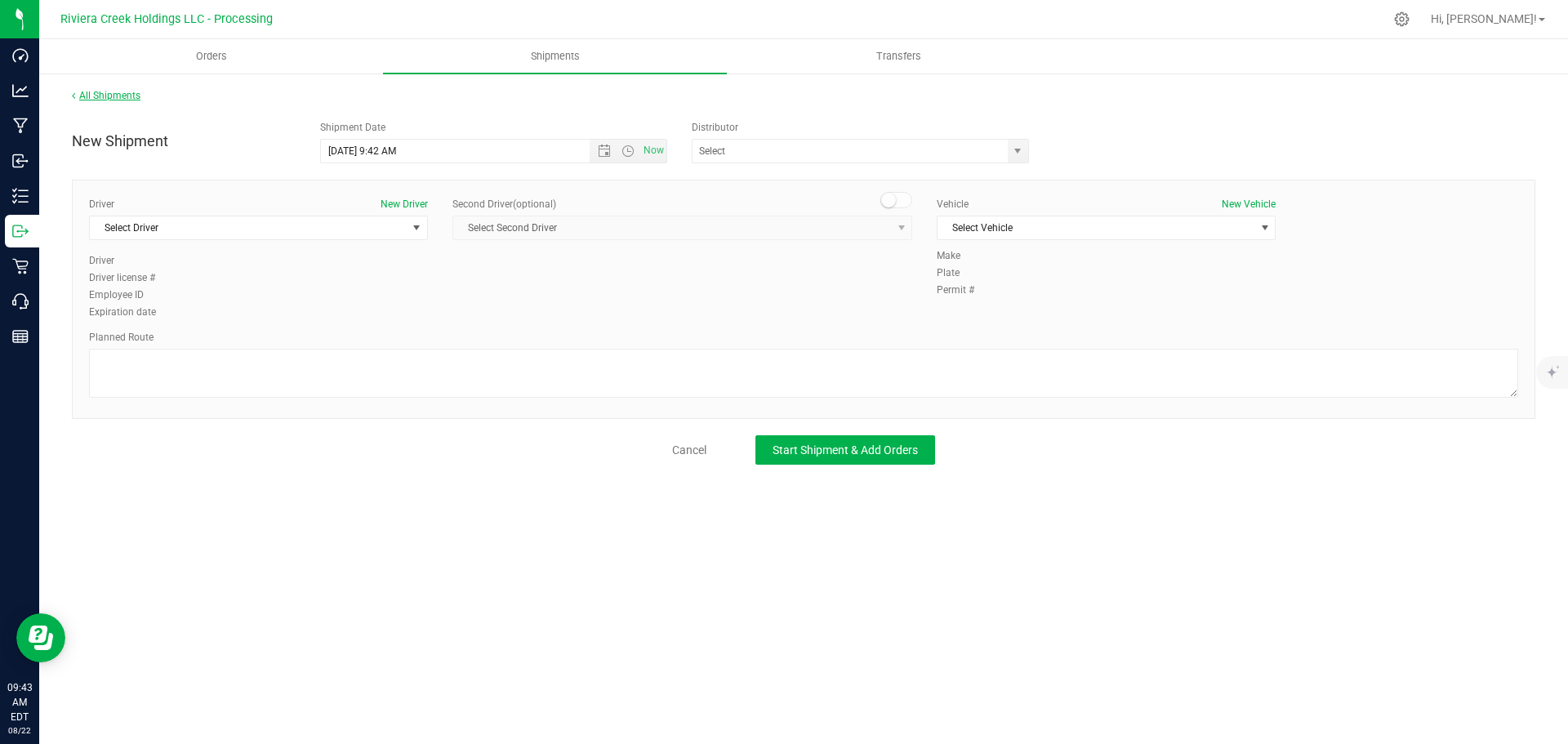
click at [125, 94] on link "All Shipments" at bounding box center [107, 95] width 69 height 11
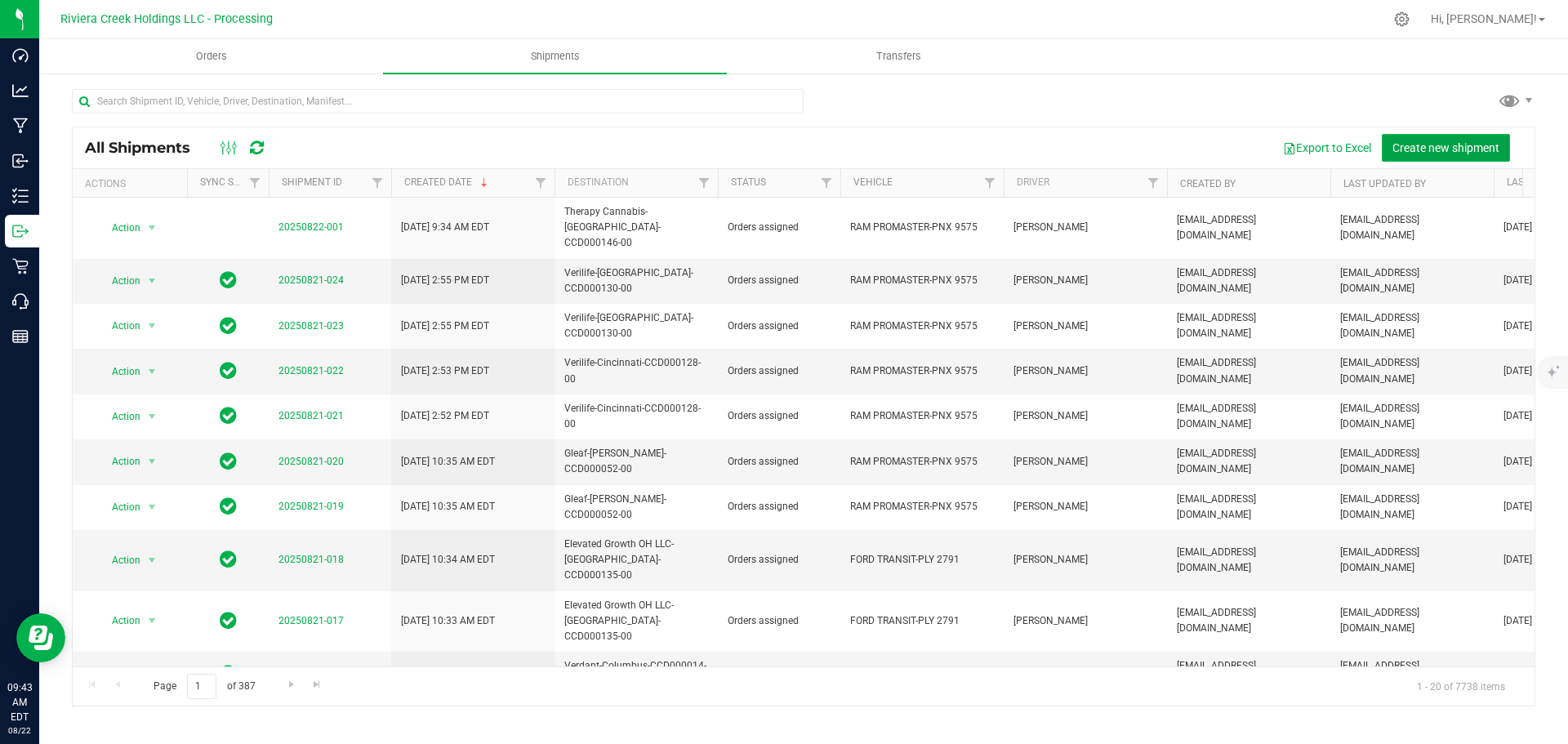
click at [1408, 153] on span "Create new shipment" at bounding box center [1446, 147] width 107 height 13
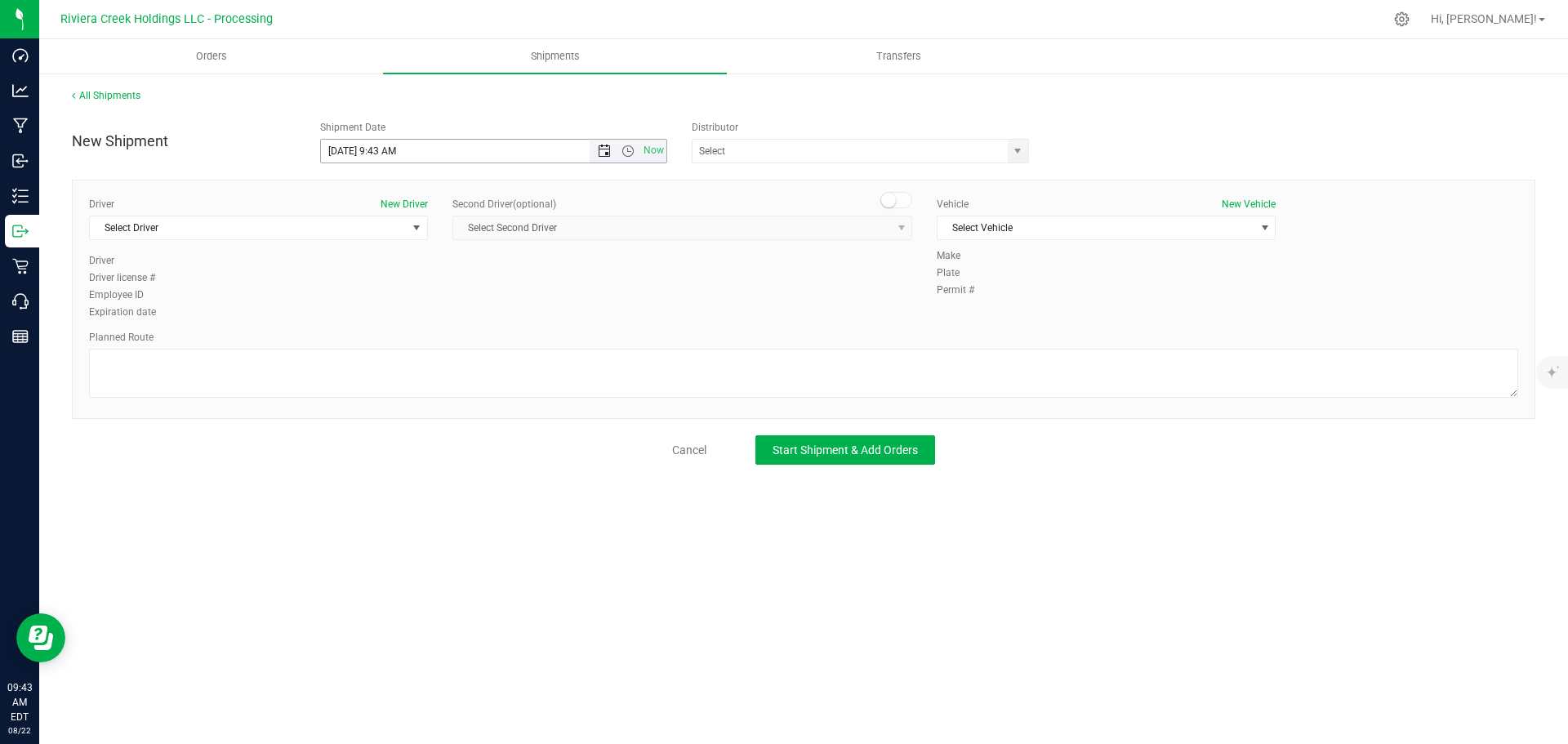
click at [602, 153] on span "Open the date view" at bounding box center [604, 151] width 13 height 13
click at [364, 346] on link "25" at bounding box center [360, 342] width 24 height 25
click at [383, 158] on input "8/25/2025 9:43 AM" at bounding box center [469, 151] width 297 height 23
drag, startPoint x: 396, startPoint y: 153, endPoint x: 482, endPoint y: 174, distance: 88.5
click at [378, 163] on div "New Shipment Shipment Date 8/25/2025 9:43 AM Now Distributor ACT Laboratories, …" at bounding box center [803, 289] width 1463 height 352
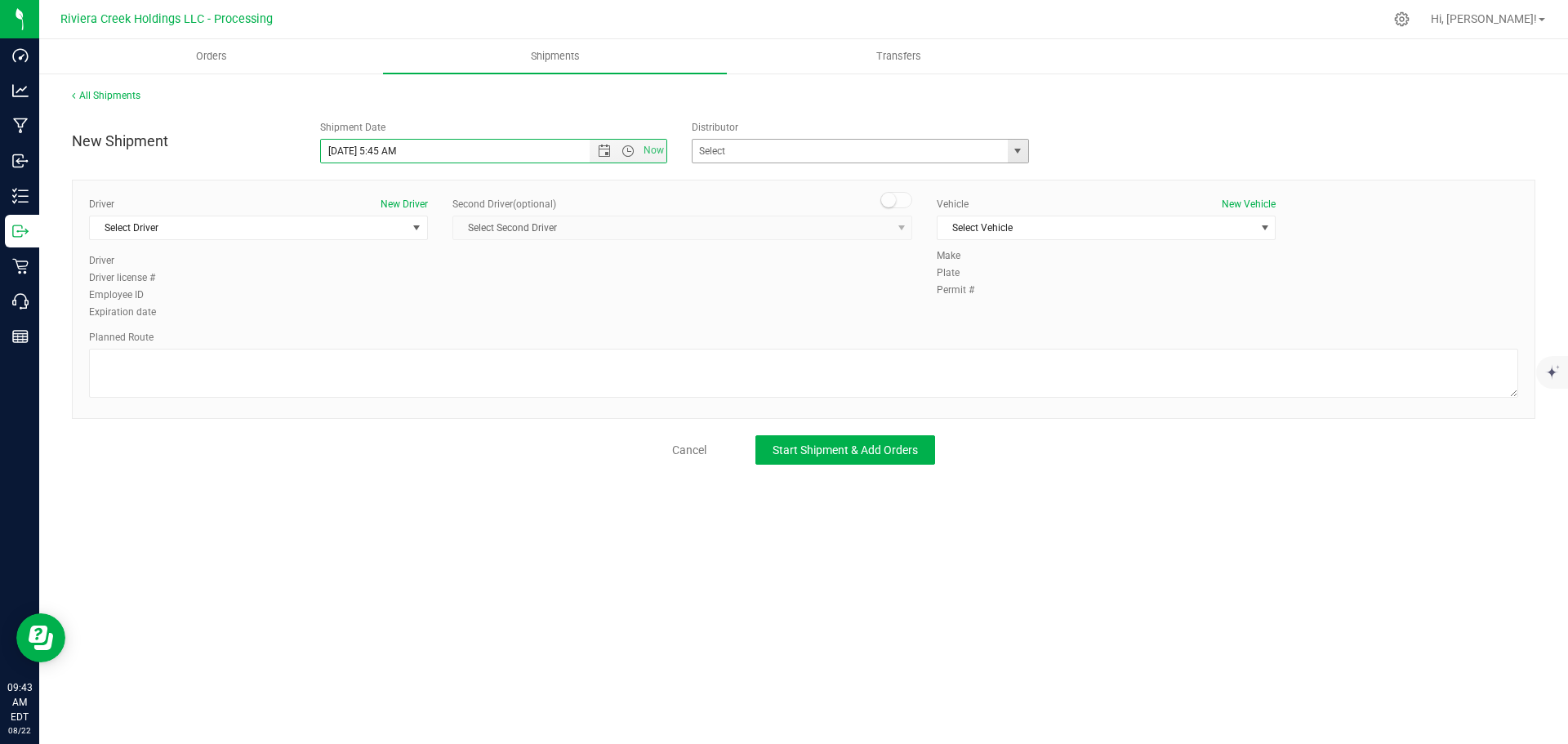
click at [1018, 156] on span "select" at bounding box center [1018, 151] width 13 height 13
type input "8/25/2025 5:45 AM"
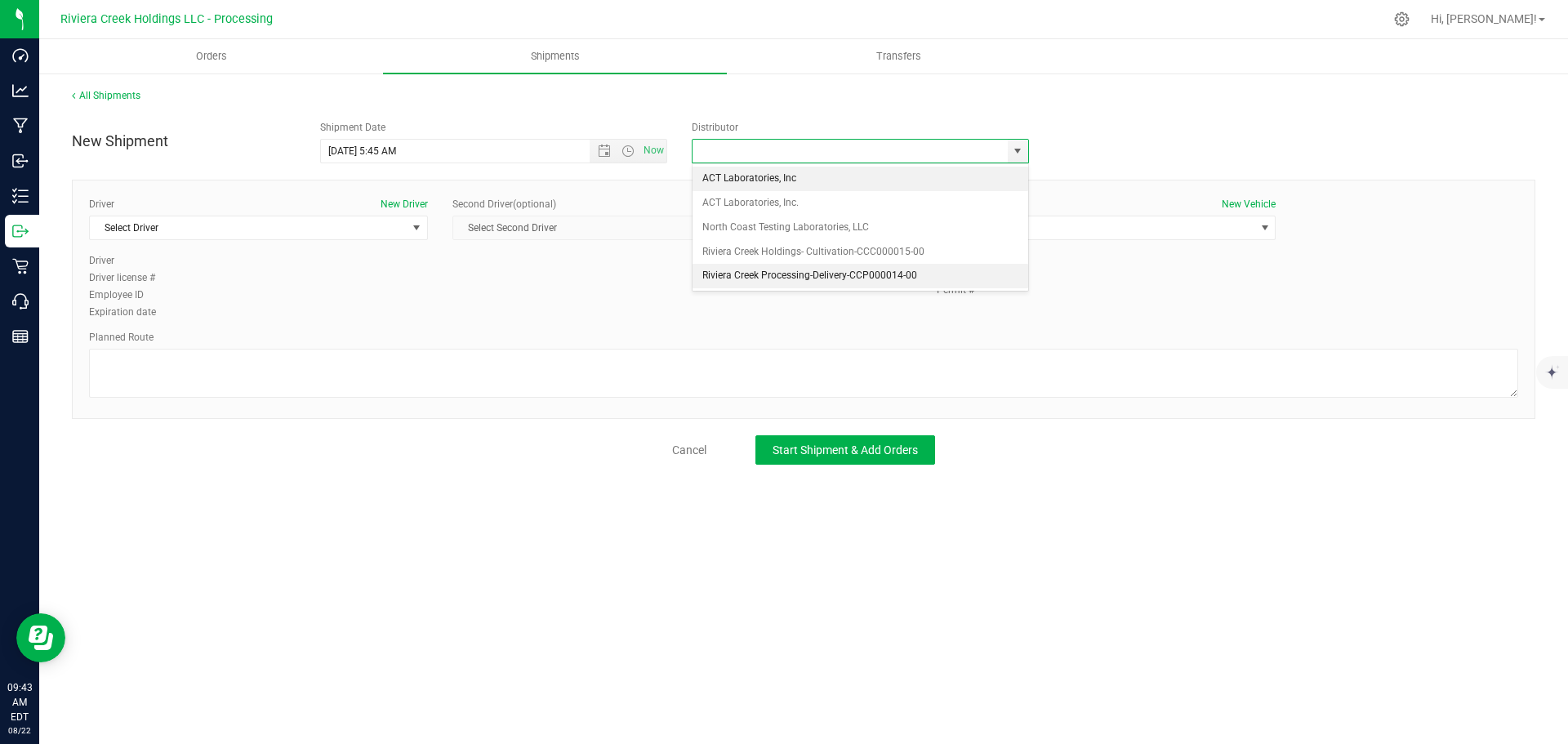
click at [727, 279] on li "Riviera Creek Processing-Delivery-CCP000014-00" at bounding box center [860, 276] width 335 height 24
type input "Riviera Creek Processing-Delivery-CCP000014-00"
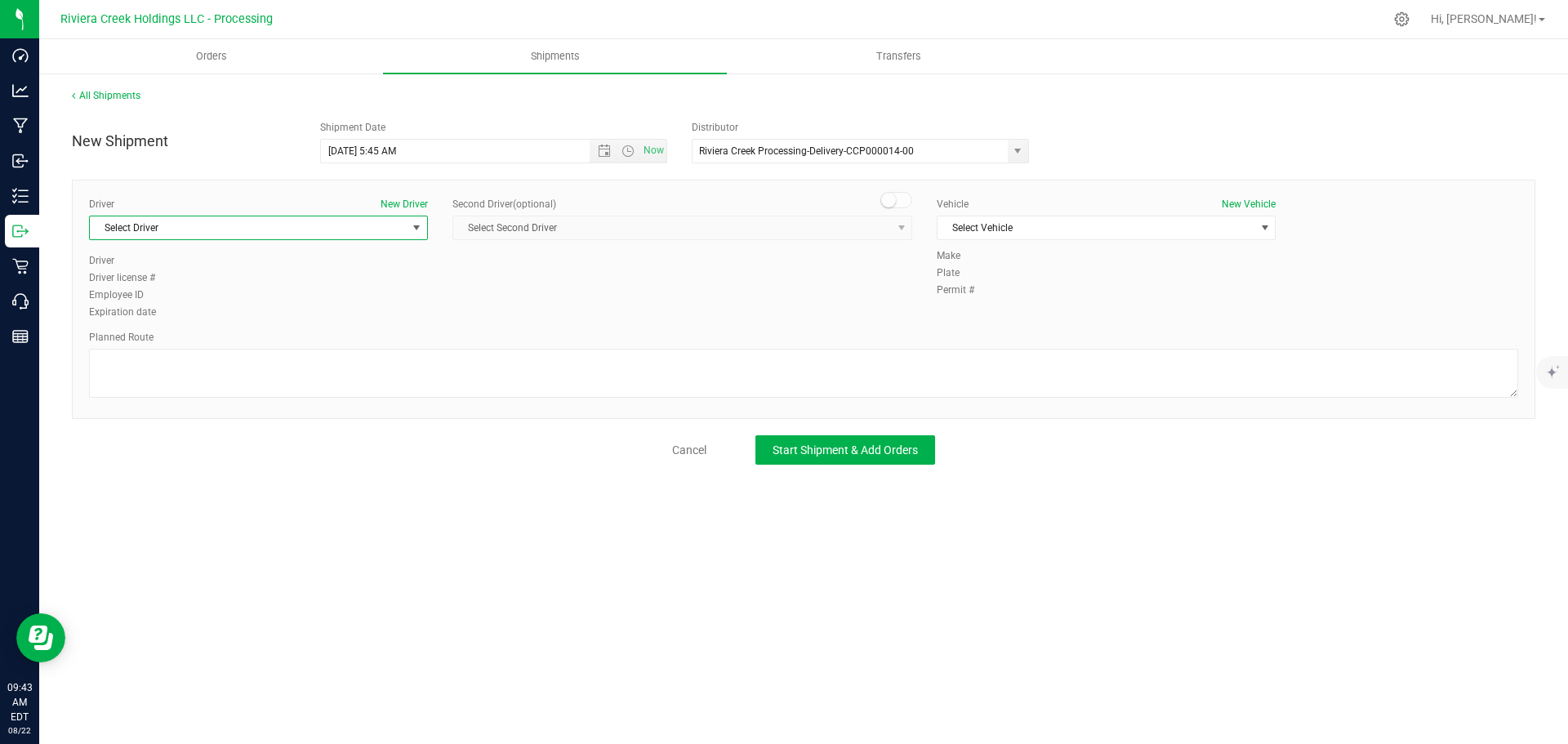
click at [247, 221] on span "Select Driver" at bounding box center [248, 228] width 317 height 23
click at [221, 349] on li "James Bednar Jr." at bounding box center [259, 345] width 337 height 24
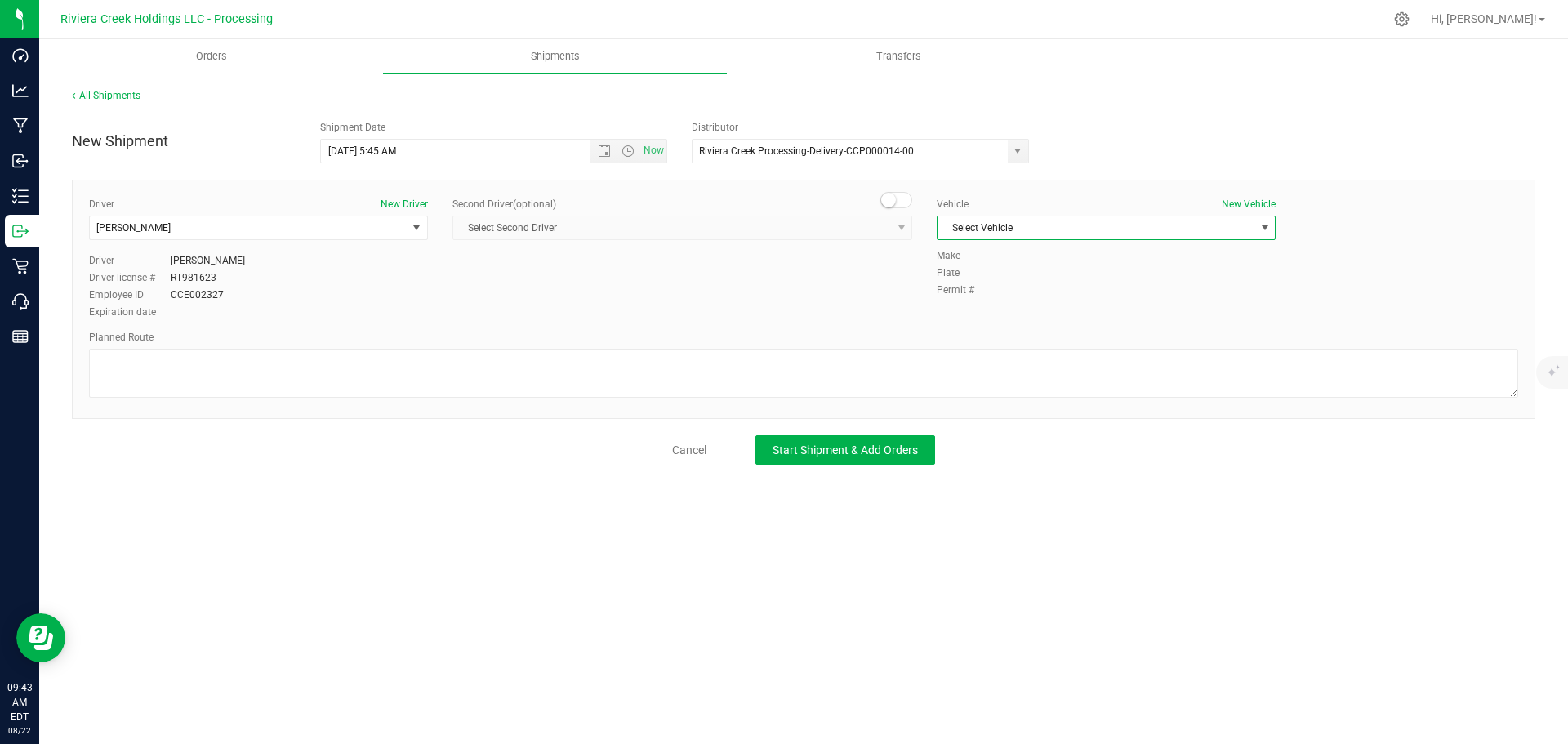
click at [1106, 228] on span "Select Vehicle" at bounding box center [1096, 228] width 317 height 23
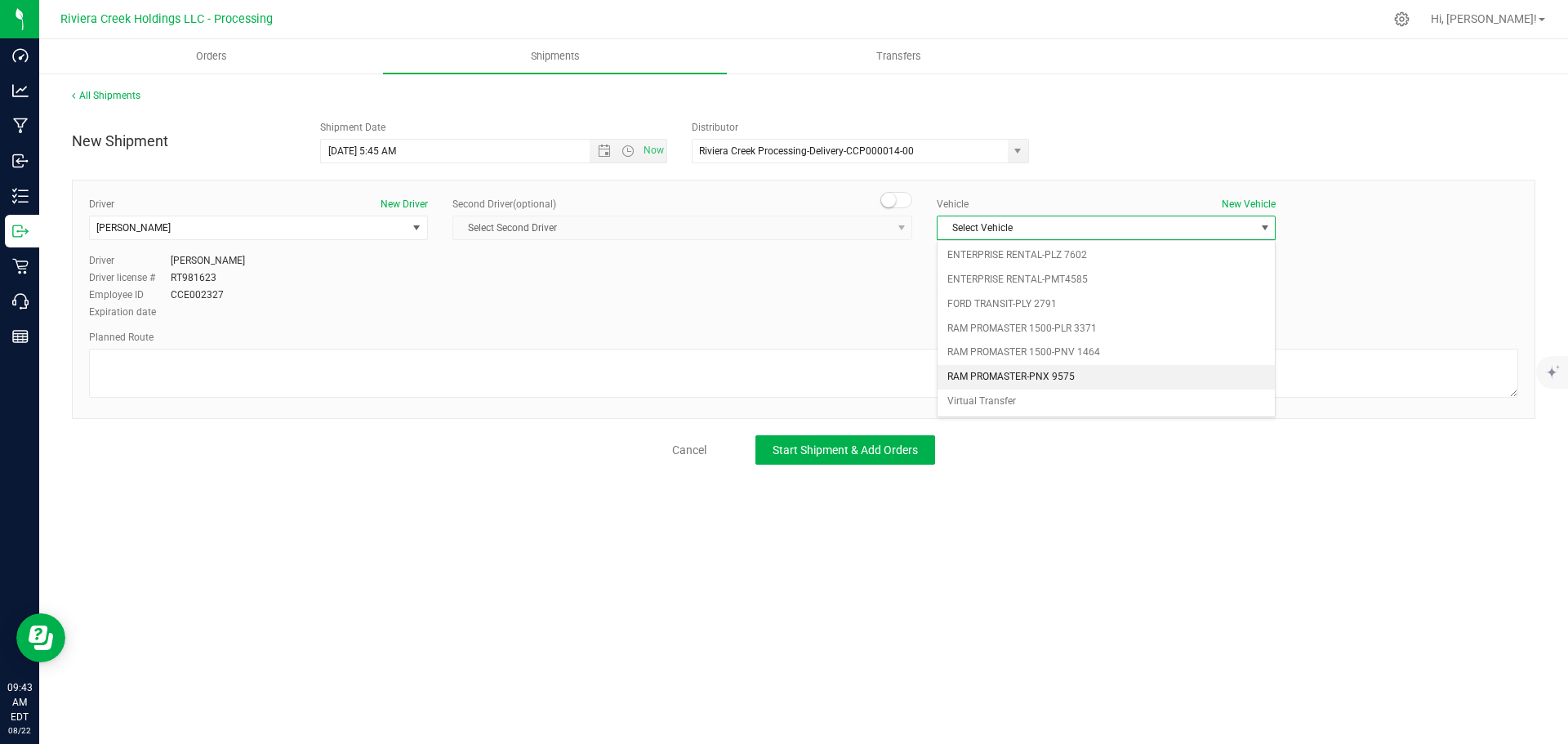
click at [1153, 383] on li "RAM PROMASTER-PNX 9575" at bounding box center [1106, 377] width 337 height 24
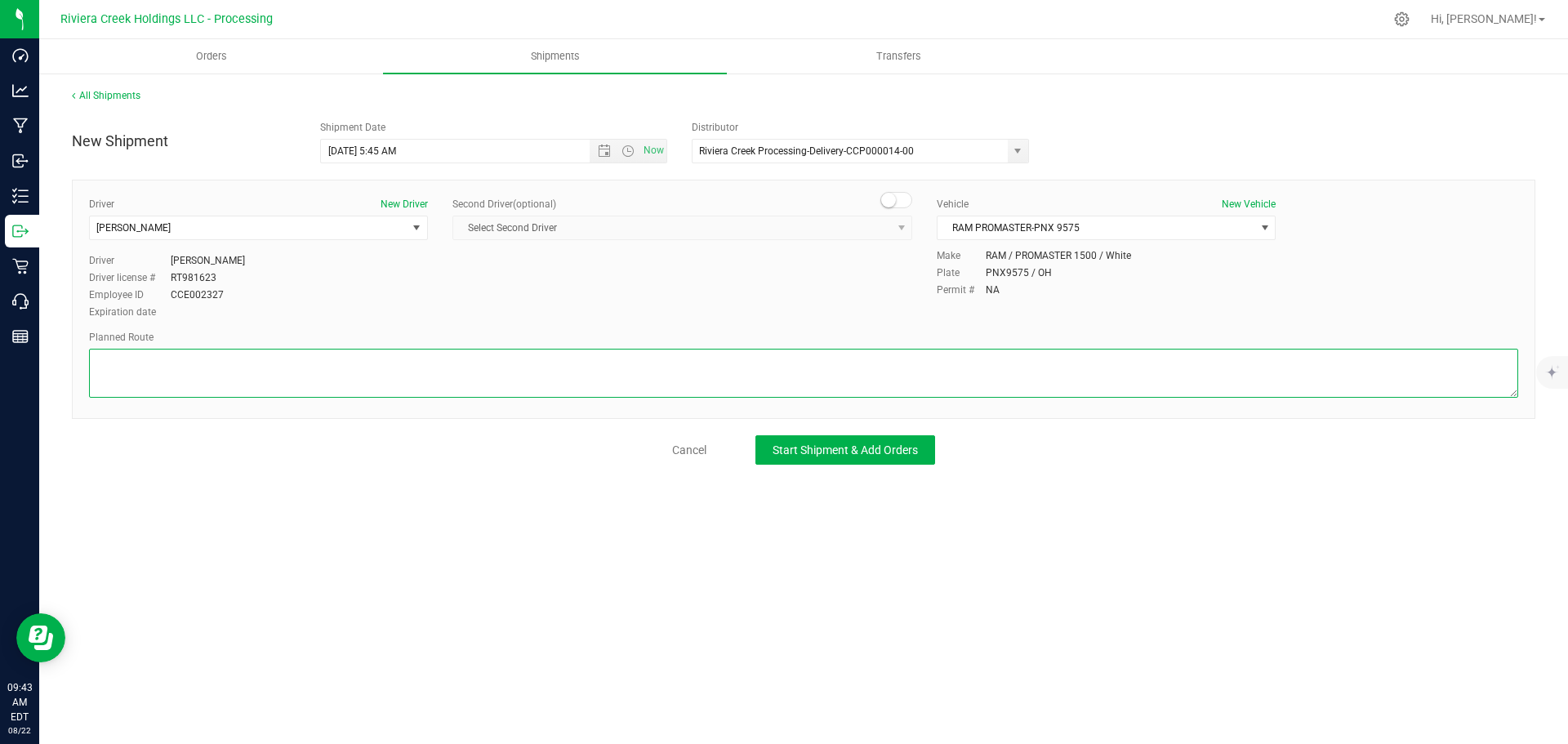
click at [188, 372] on textarea at bounding box center [803, 372] width 1429 height 49
paste textarea "Head west on St Clair St toward Crescent St 187 ft St Clair St turns slightly l…"
type textarea "Head west on St Clair St toward Crescent St 187 ft St Clair St turns slightly l…"
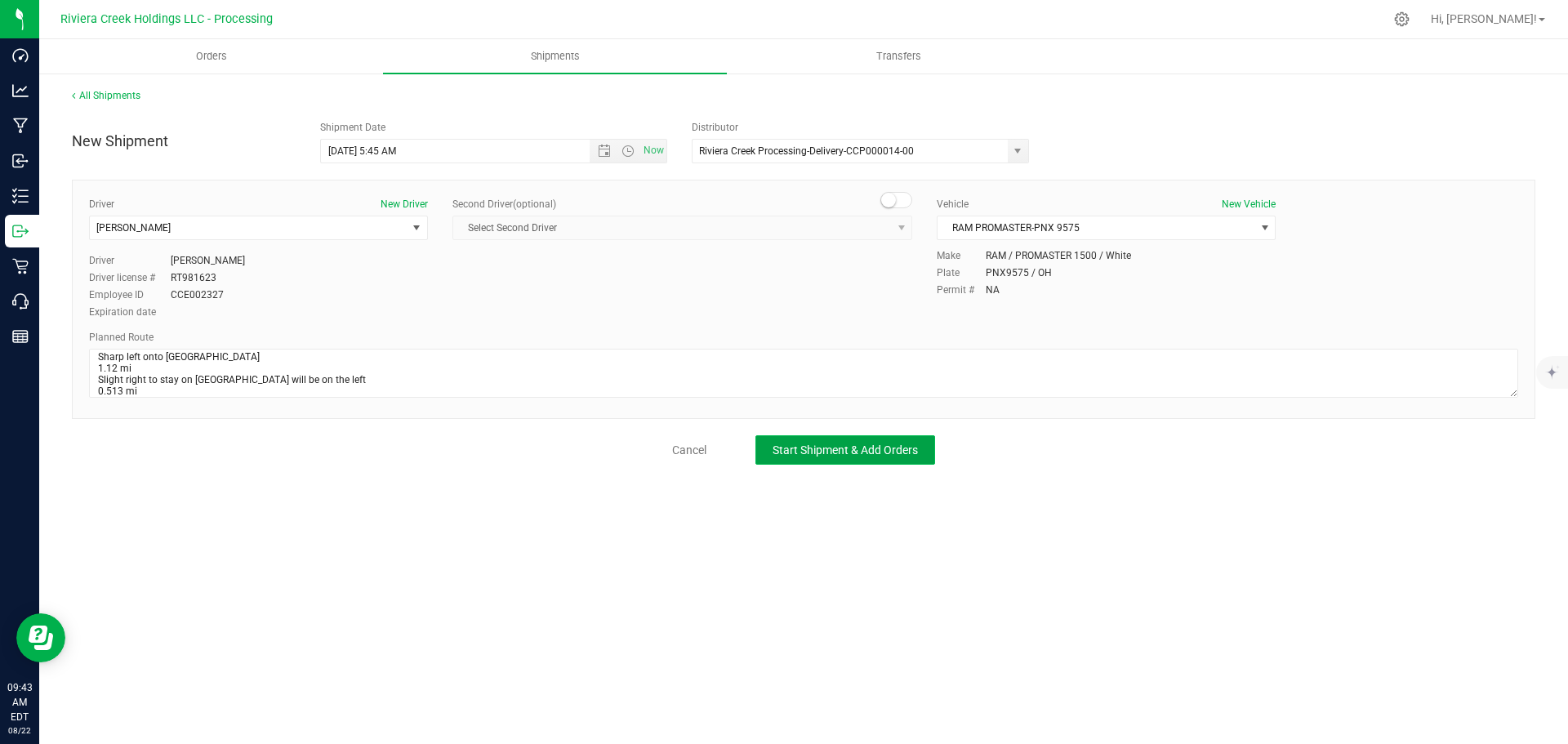
click at [836, 453] on span "Start Shipment & Add Orders" at bounding box center [845, 450] width 145 height 13
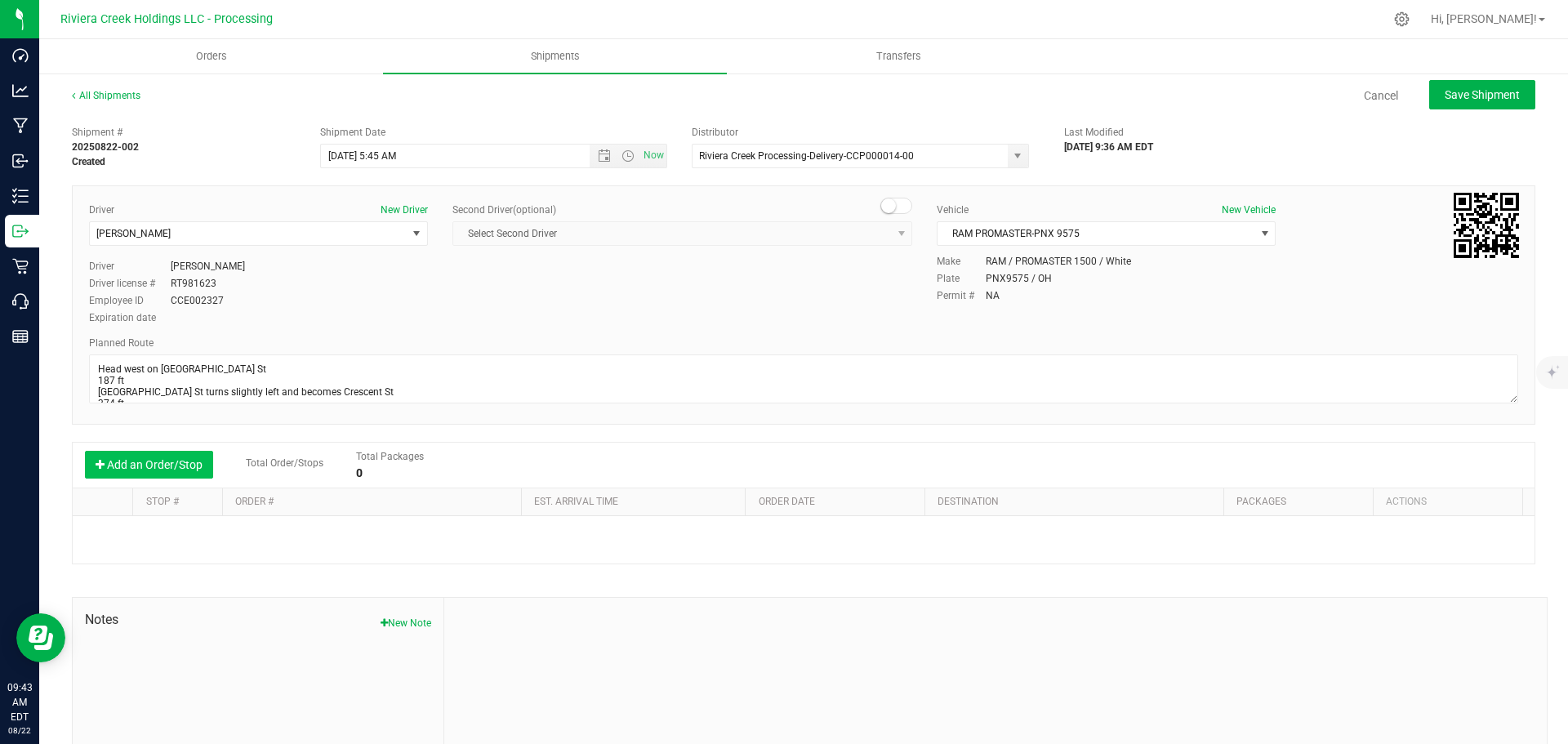
click at [148, 459] on button "Add an Order/Stop" at bounding box center [149, 465] width 128 height 28
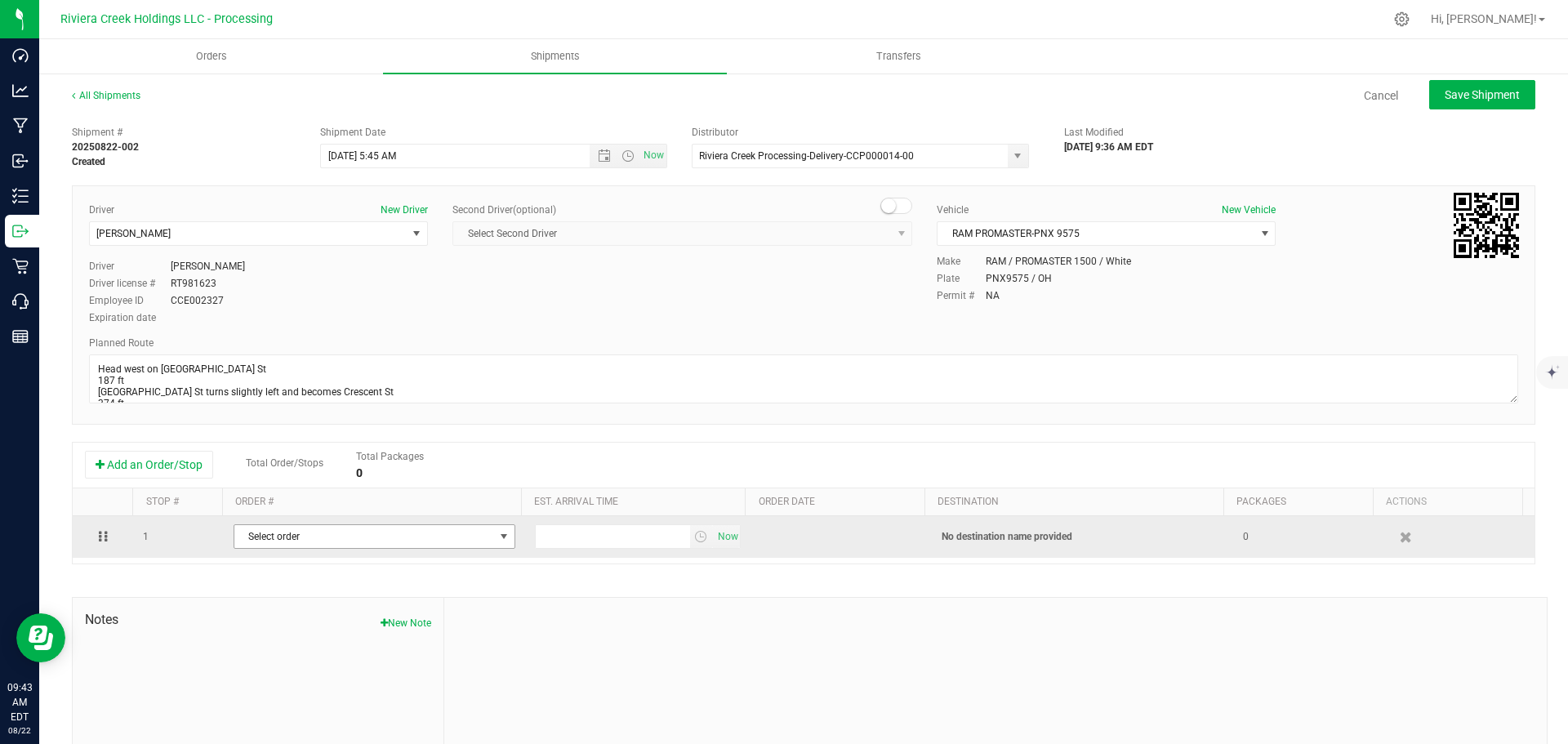
click at [499, 529] on span "select" at bounding box center [503, 536] width 20 height 23
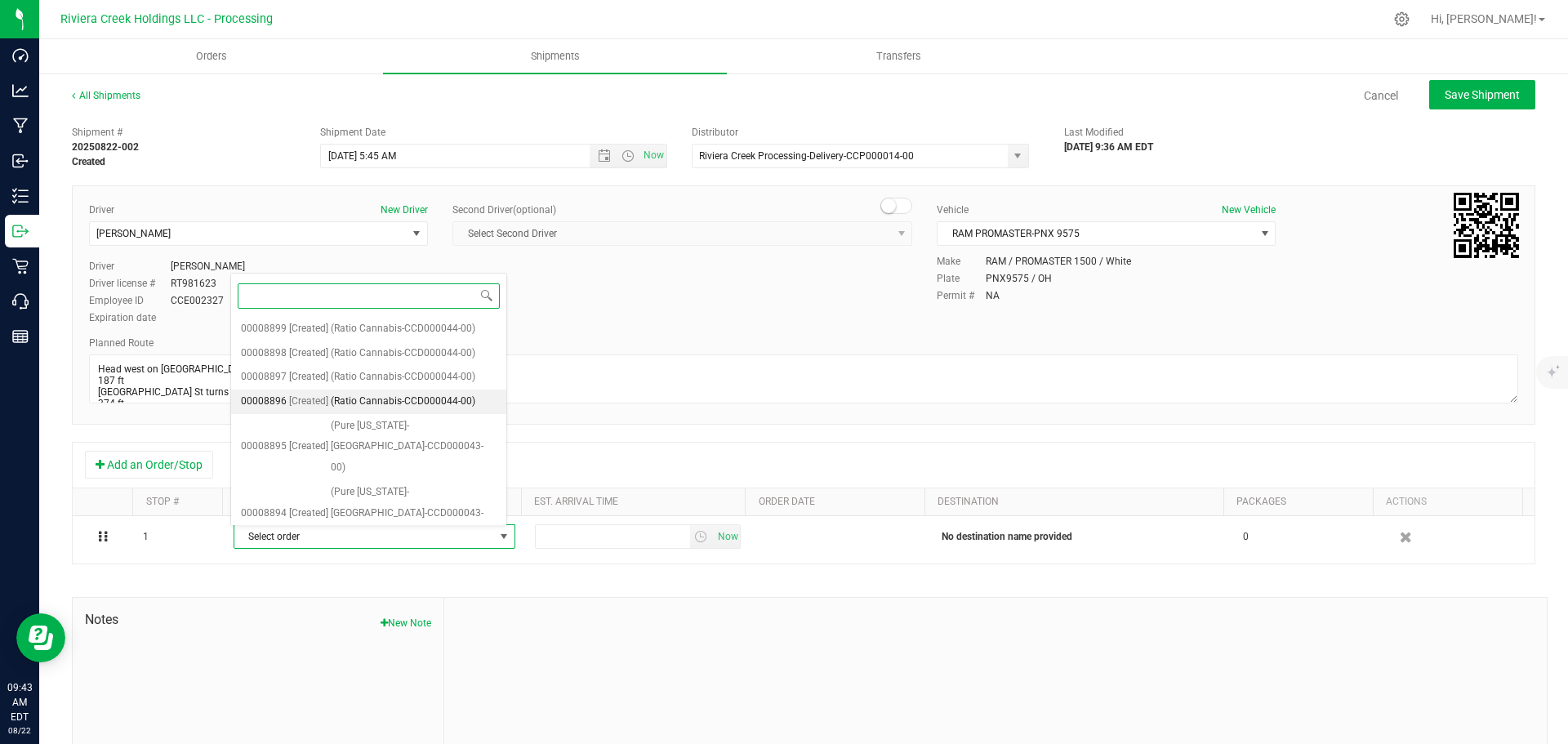
scroll to position [125, 0]
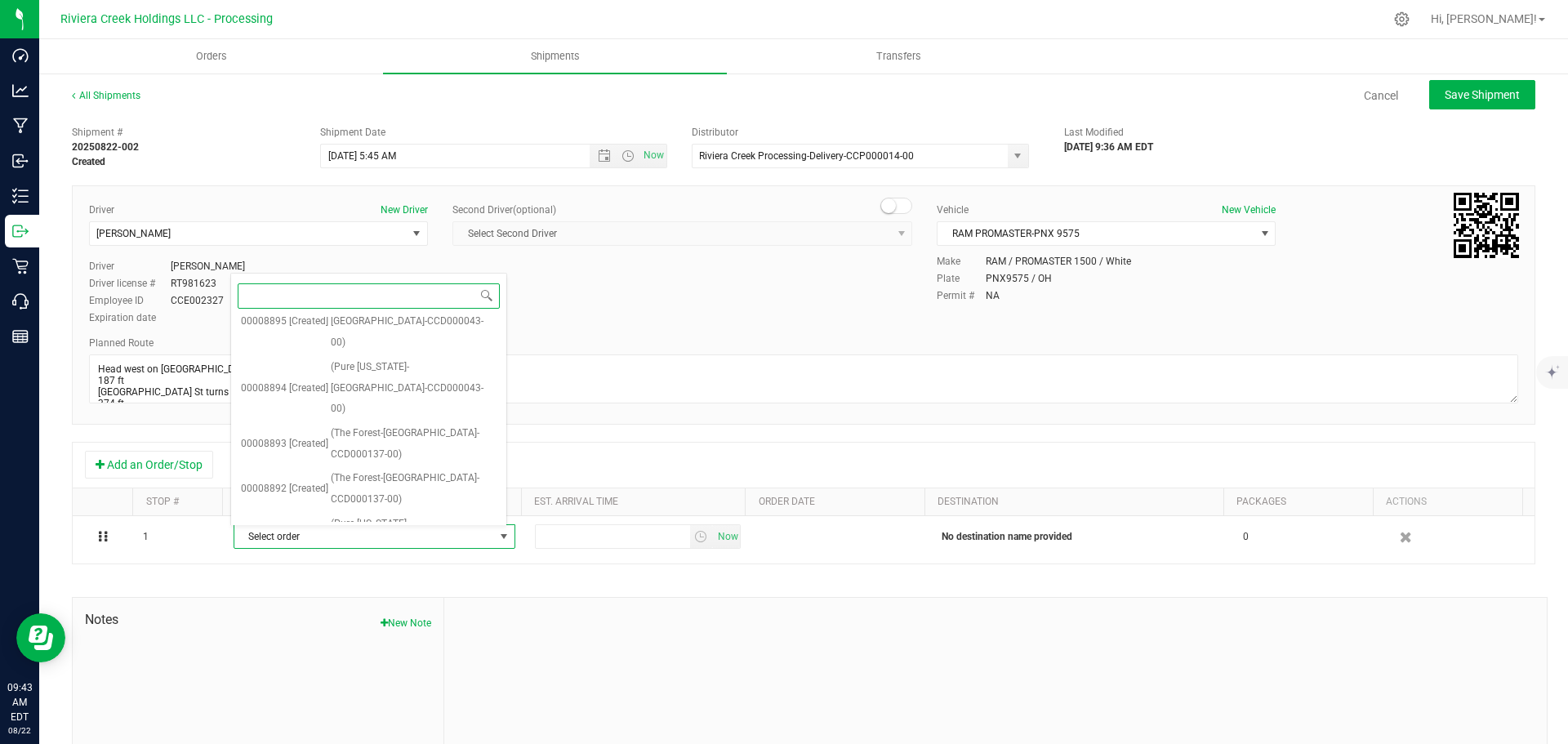
click at [405, 646] on span "(Therapy Cannabis-Cincinnati-CCD000146-00)" at bounding box center [413, 666] width 166 height 42
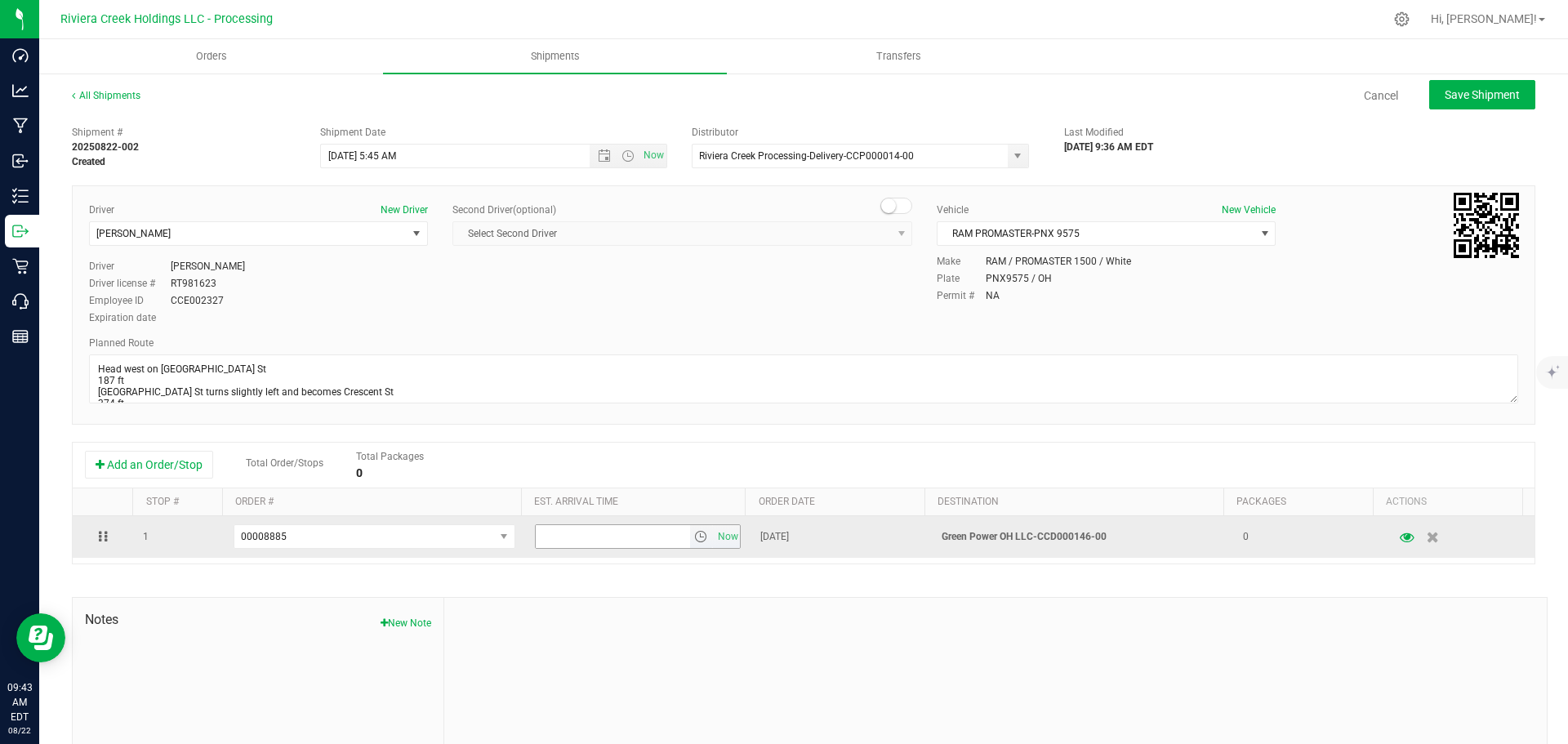
click at [694, 536] on span "select" at bounding box center [701, 536] width 13 height 13
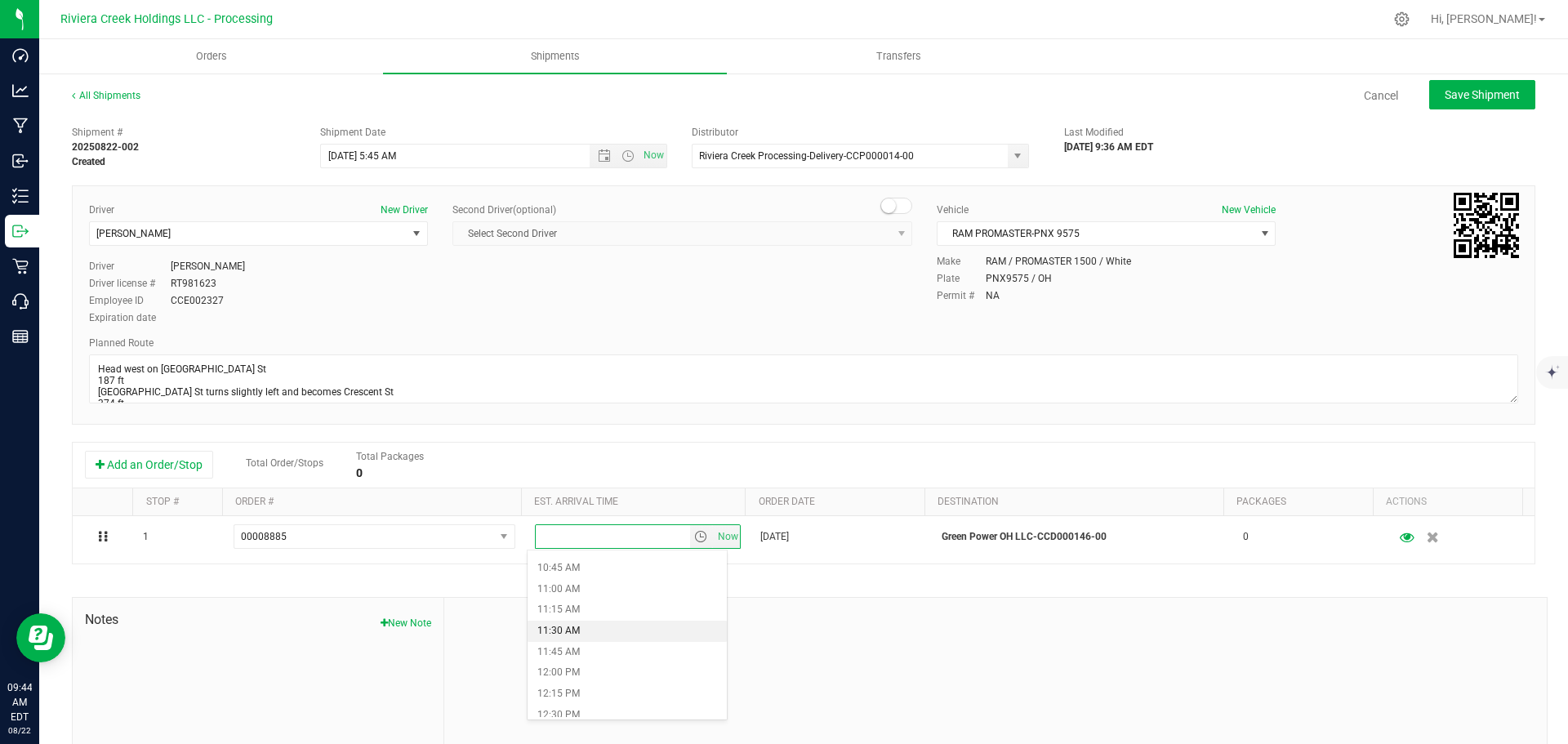
scroll to position [816, 0]
click at [626, 627] on li "10:30 AM" at bounding box center [626, 628] width 199 height 21
click at [1445, 97] on span "Save Shipment" at bounding box center [1482, 95] width 75 height 13
type input "8/25/2025 9:45 AM"
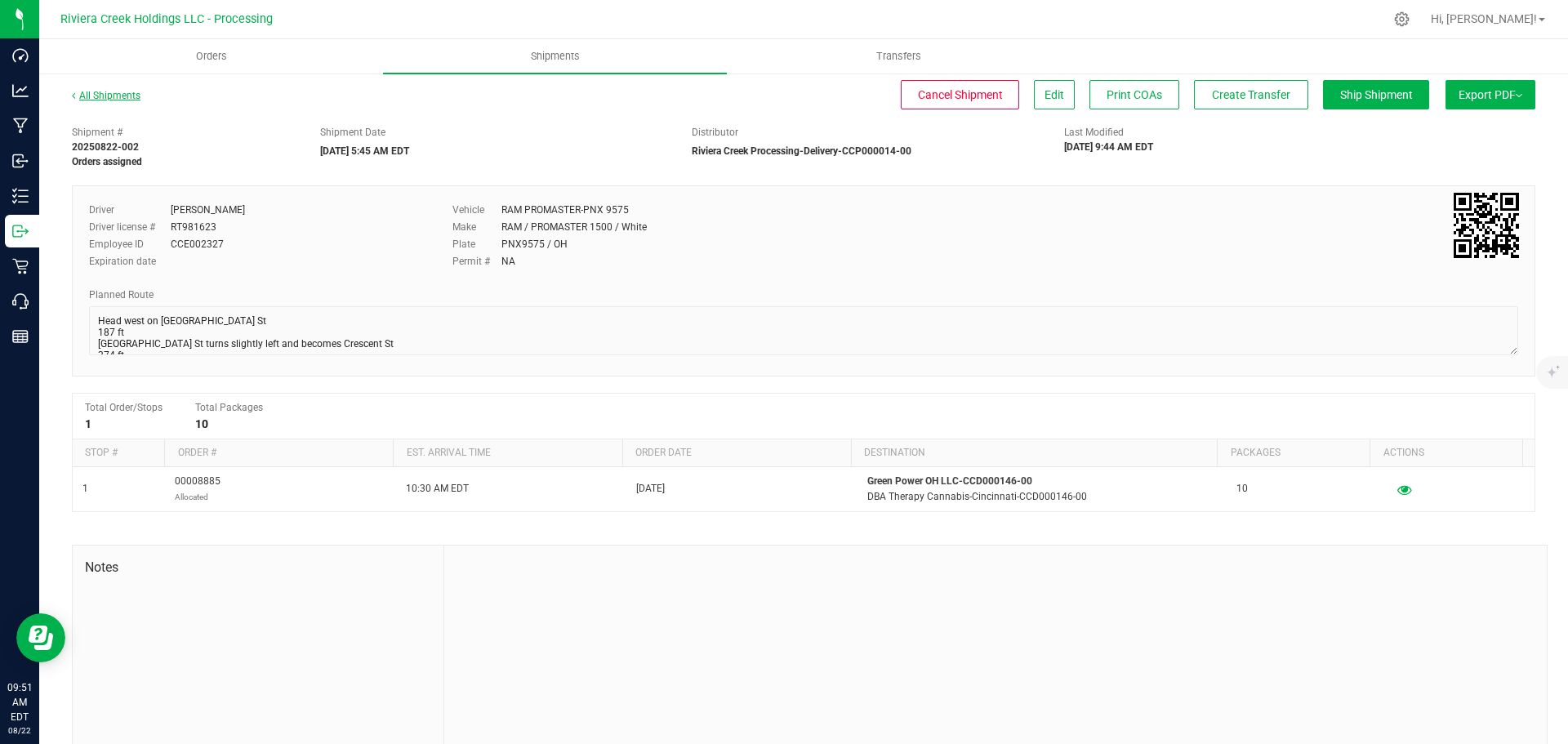
click at [100, 100] on link "All Shipments" at bounding box center [107, 95] width 69 height 11
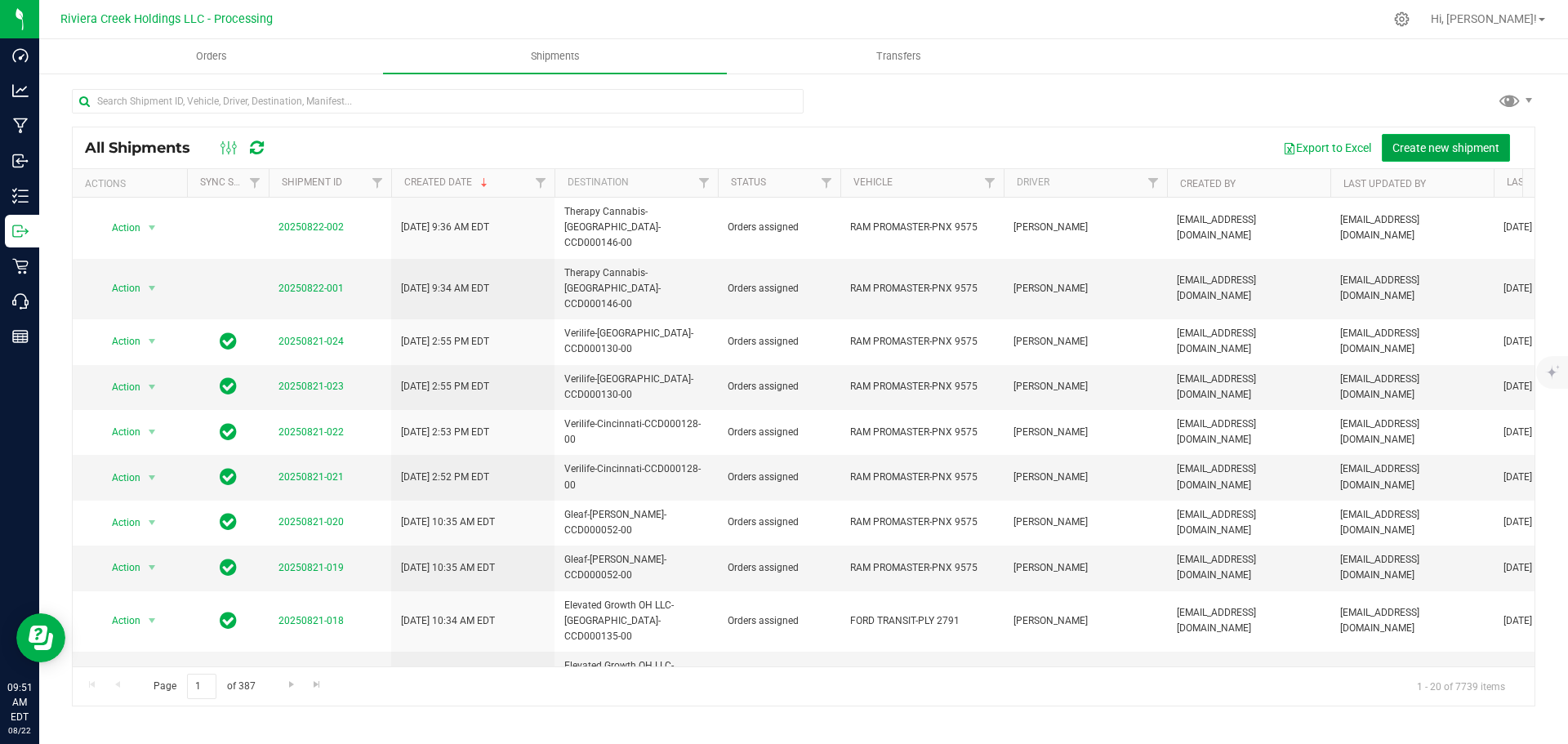
click at [1431, 143] on span "Create new shipment" at bounding box center [1446, 147] width 107 height 13
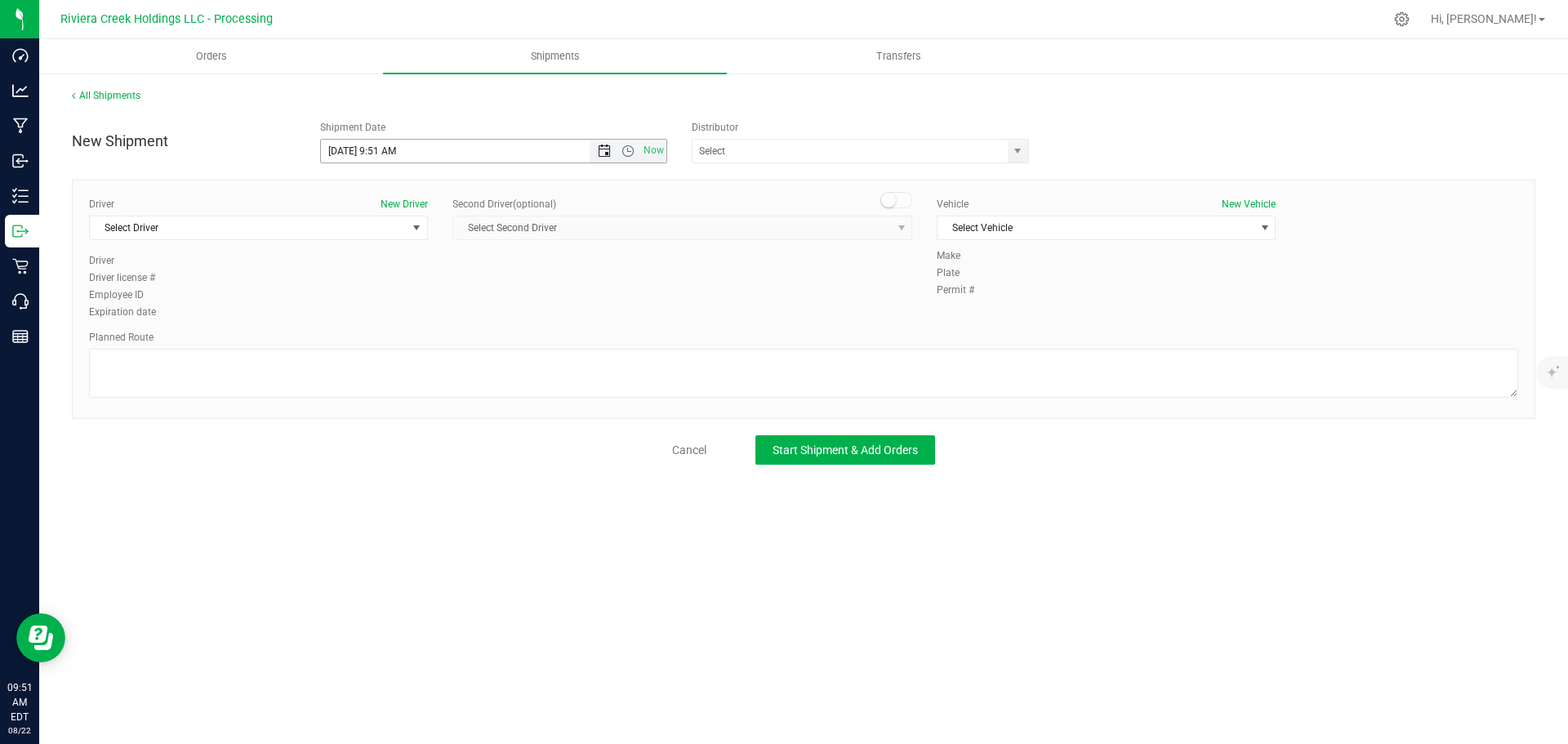
click at [602, 153] on span "Open the date view" at bounding box center [604, 151] width 13 height 13
click at [359, 342] on link "25" at bounding box center [360, 342] width 24 height 25
click at [391, 152] on input "8/25/2025 9:51 AM" at bounding box center [469, 151] width 297 height 23
drag, startPoint x: 396, startPoint y: 154, endPoint x: 377, endPoint y: 156, distance: 19.1
click at [377, 156] on input "8/25/2025 9:51 AM" at bounding box center [469, 151] width 297 height 23
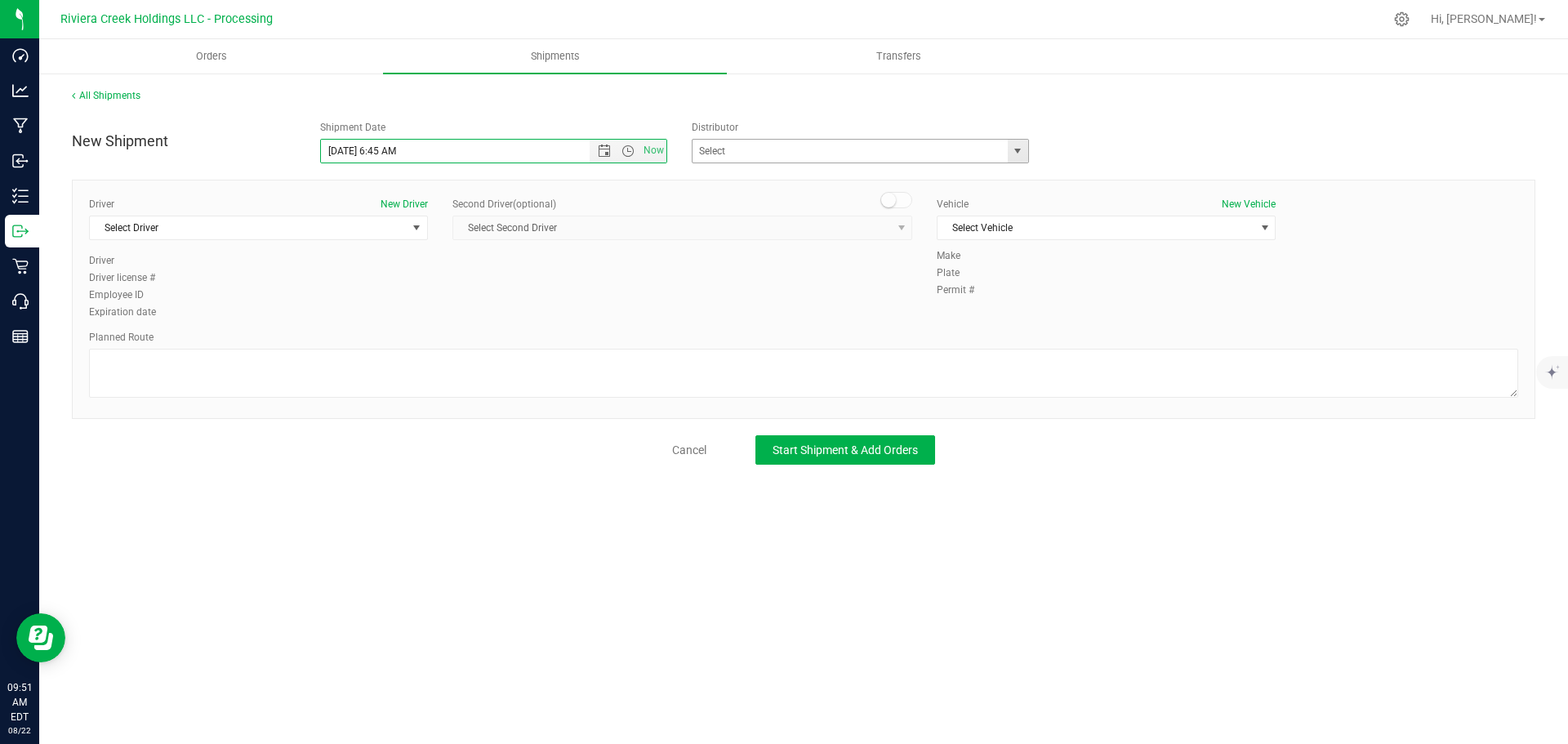
click at [1015, 148] on span "select" at bounding box center [1018, 151] width 13 height 13
type input "8/25/2025 6:45 AM"
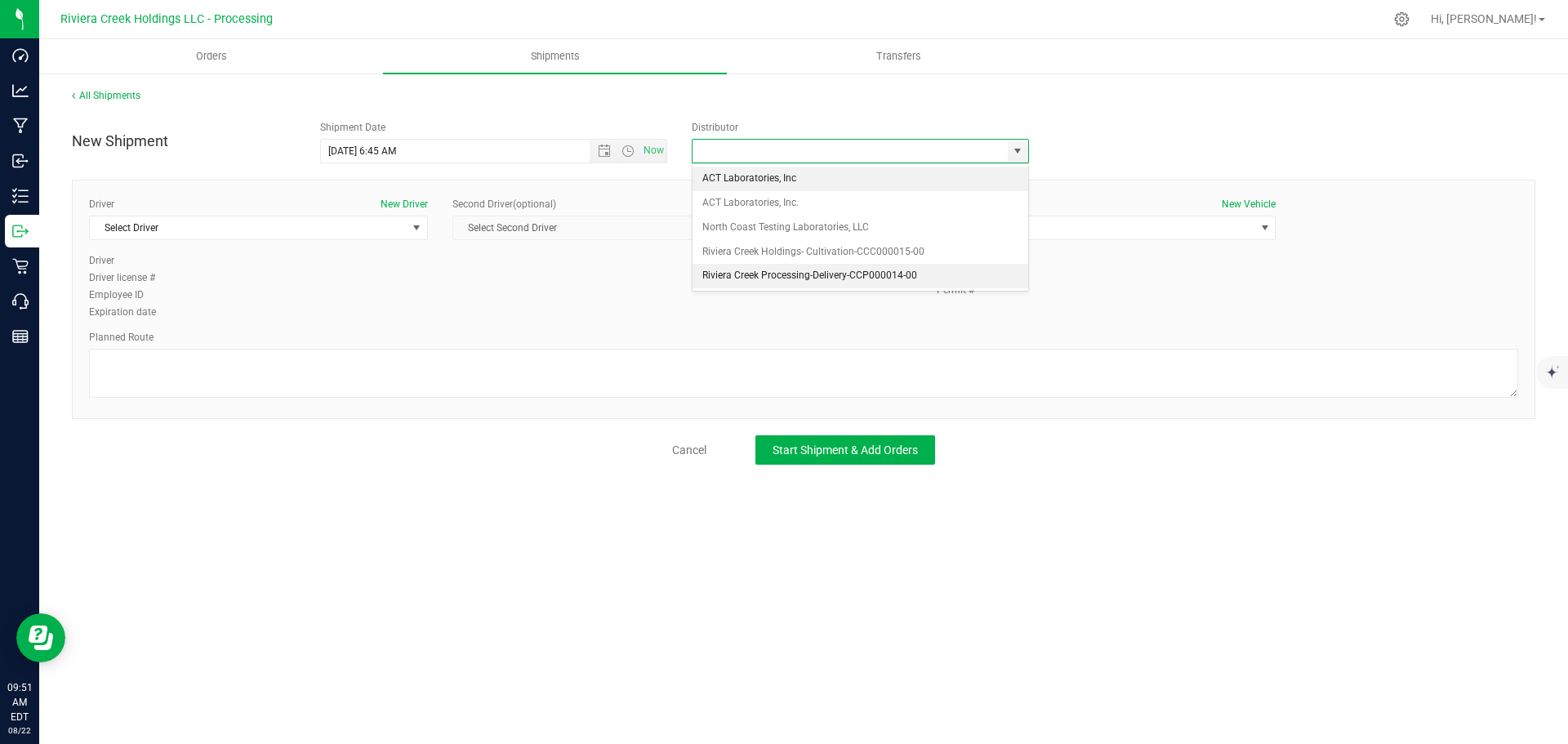
click at [734, 281] on li "Riviera Creek Processing-Delivery-CCP000014-00" at bounding box center [860, 276] width 335 height 24
type input "Riviera Creek Processing-Delivery-CCP000014-00"
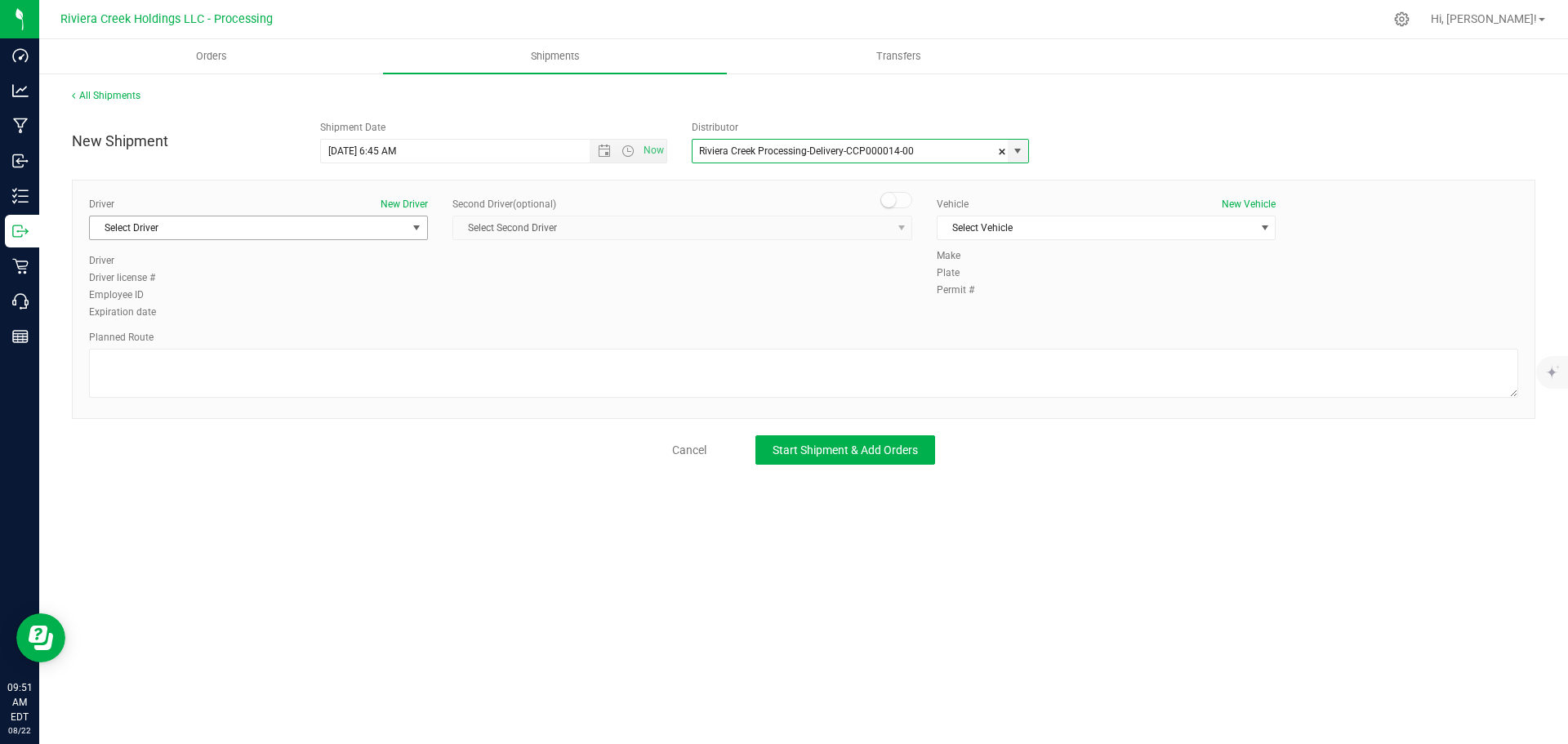
click at [225, 234] on span "Select Driver" at bounding box center [248, 228] width 317 height 23
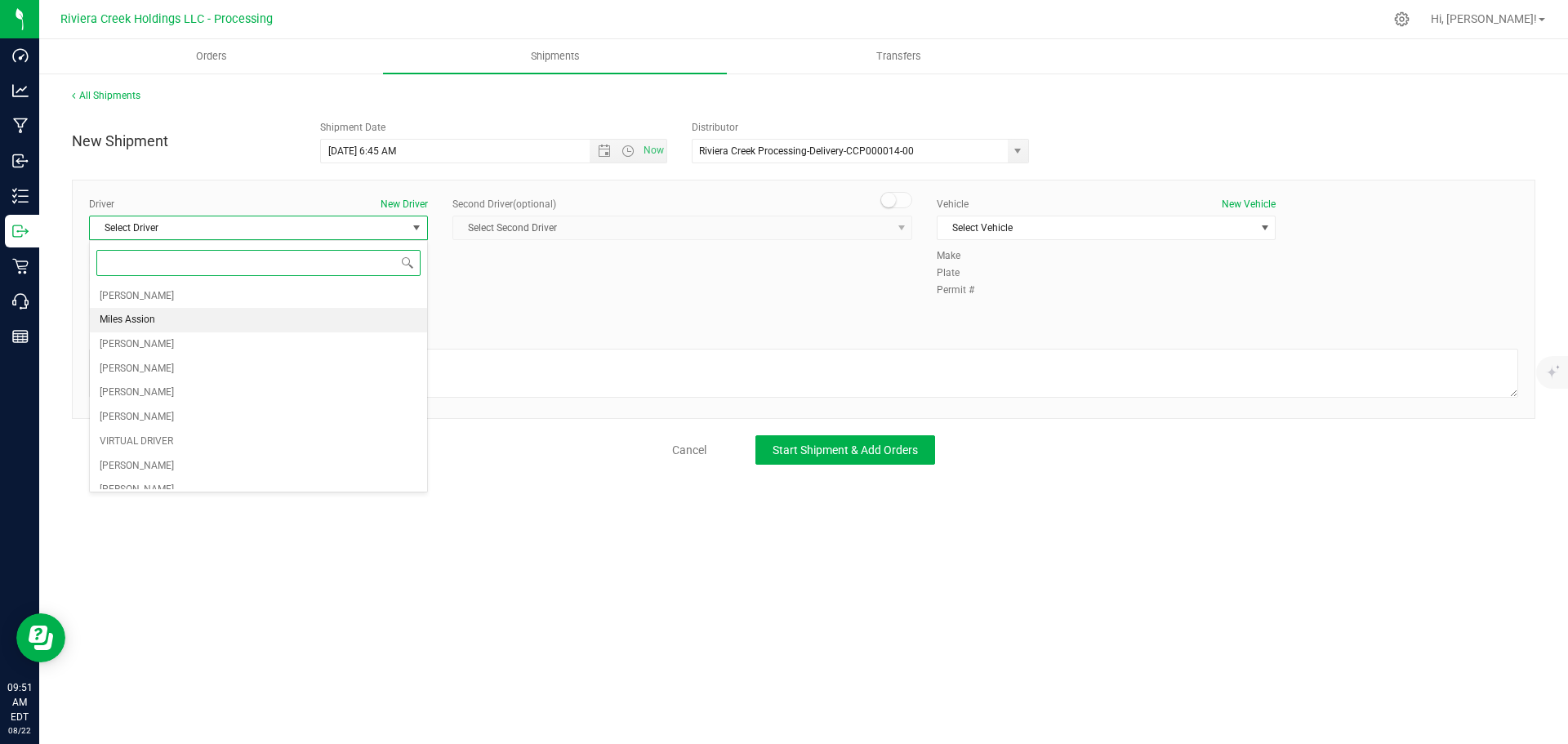
click at [162, 324] on li "Miles Assion" at bounding box center [259, 320] width 337 height 24
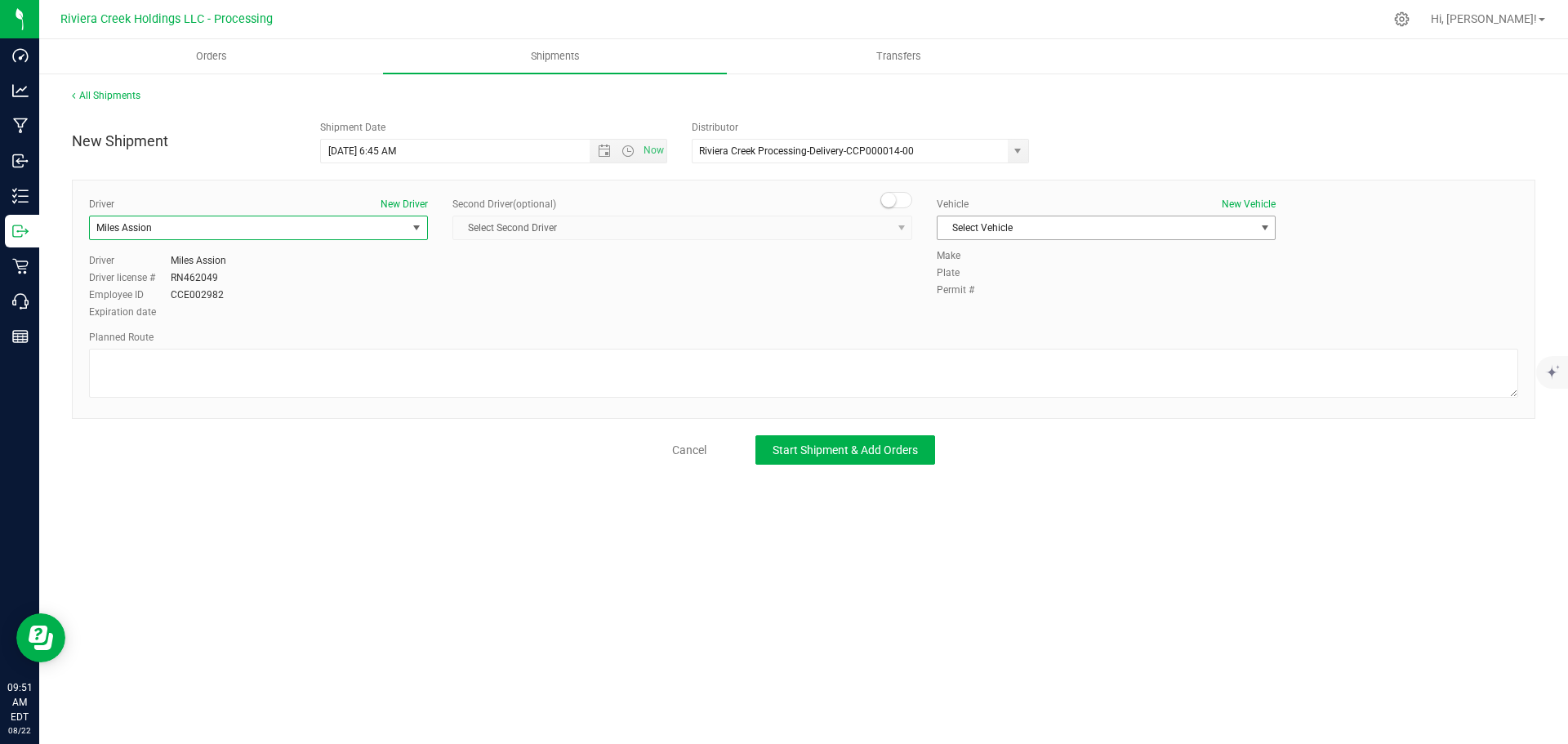
click at [1026, 229] on span "Select Vehicle" at bounding box center [1096, 228] width 317 height 23
click at [1112, 231] on span "Select Vehicle" at bounding box center [1096, 228] width 317 height 23
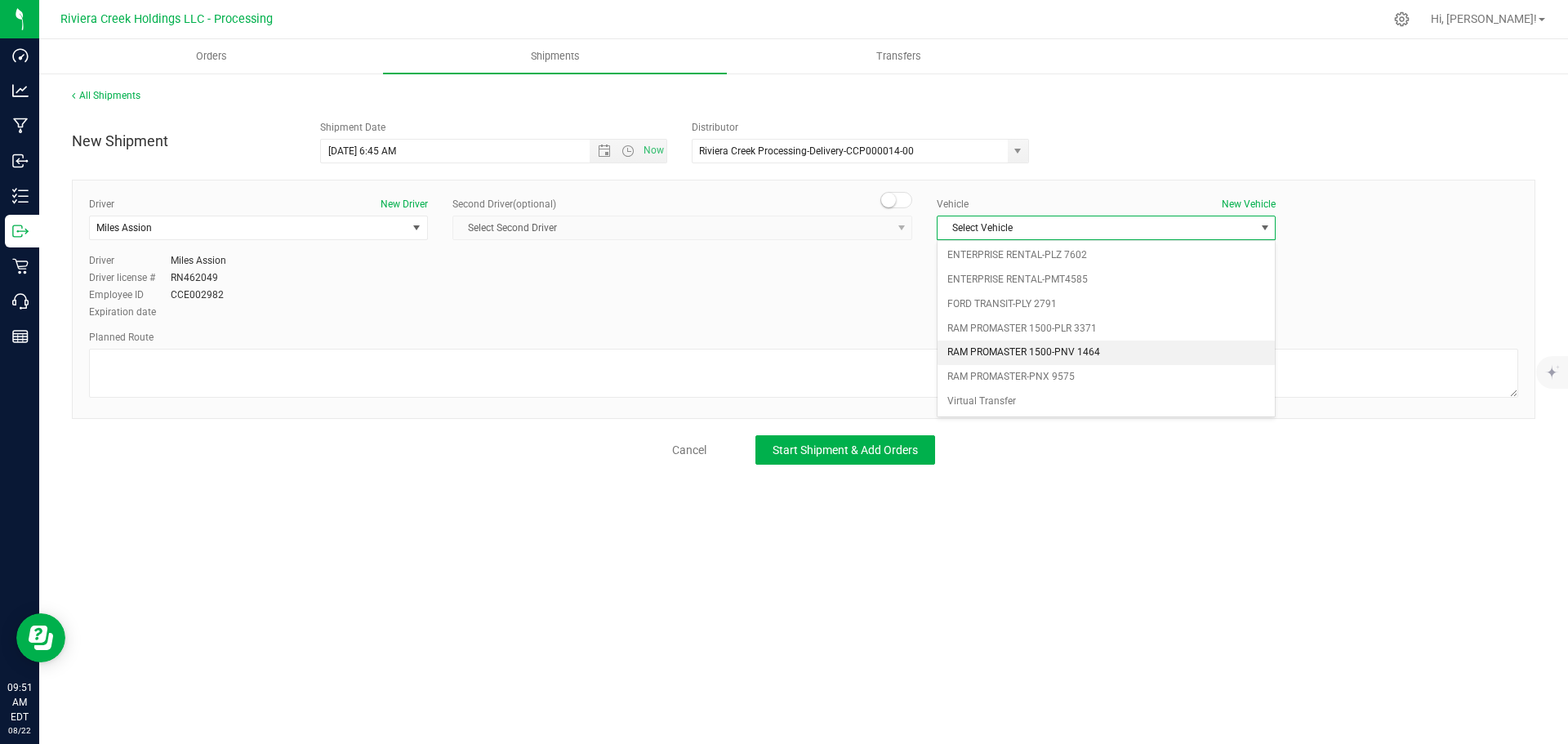
click at [1068, 352] on li "RAM PROMASTER 1500-PNV 1464" at bounding box center [1106, 353] width 337 height 24
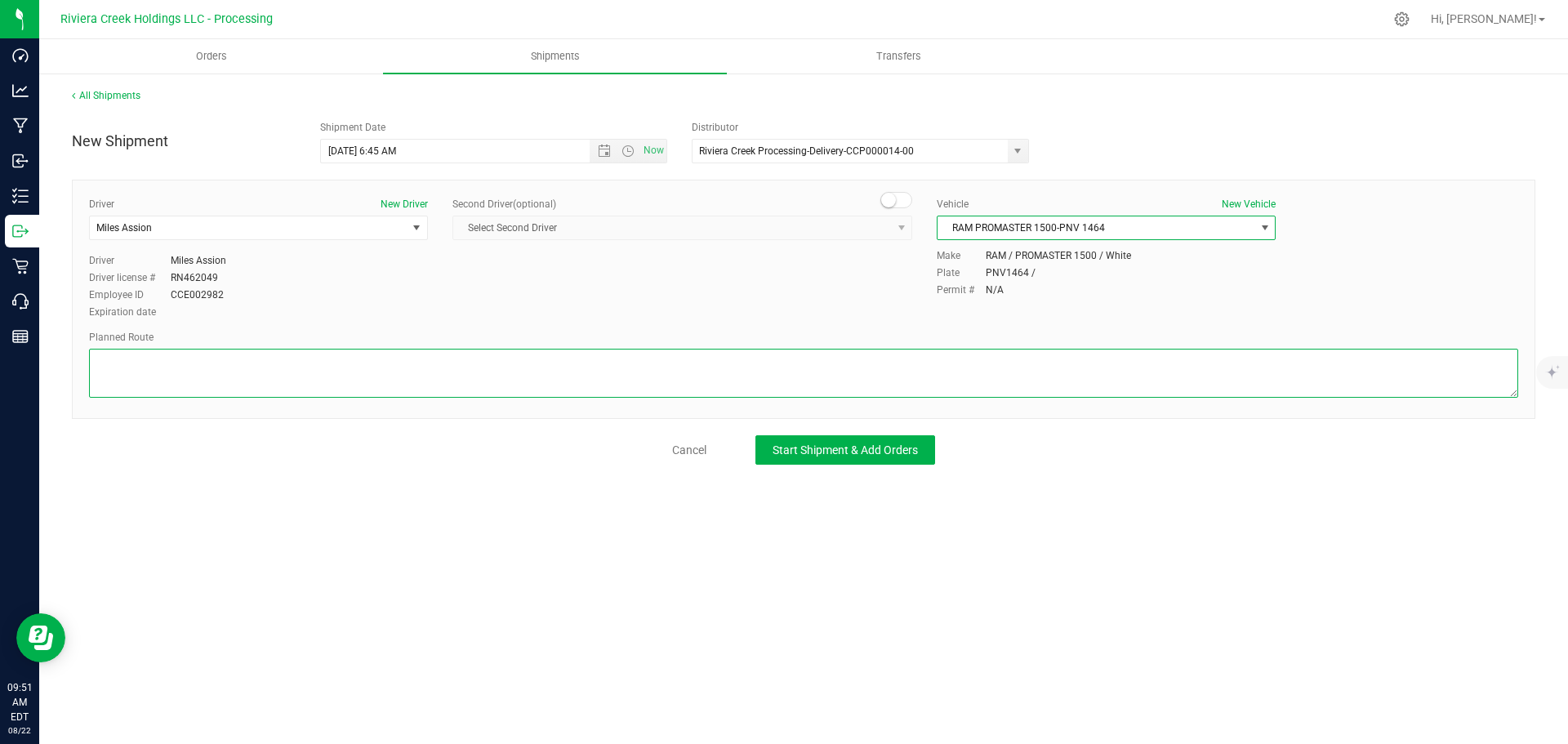
click at [424, 377] on textarea at bounding box center [803, 372] width 1429 height 49
paste textarea "Head west on St Clair St toward Crescent St 187 ft St Clair St turns slightly l…"
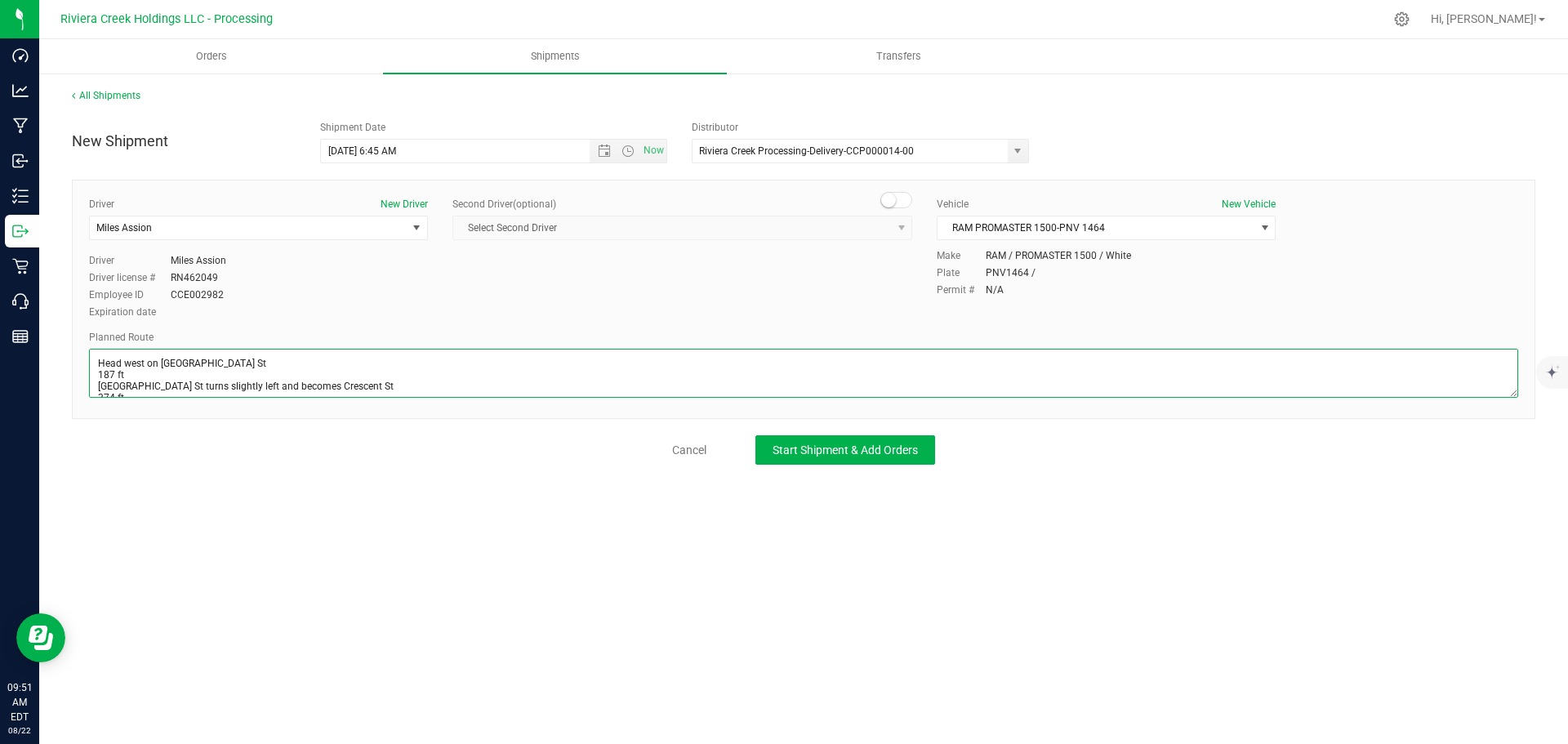
scroll to position [327, 0]
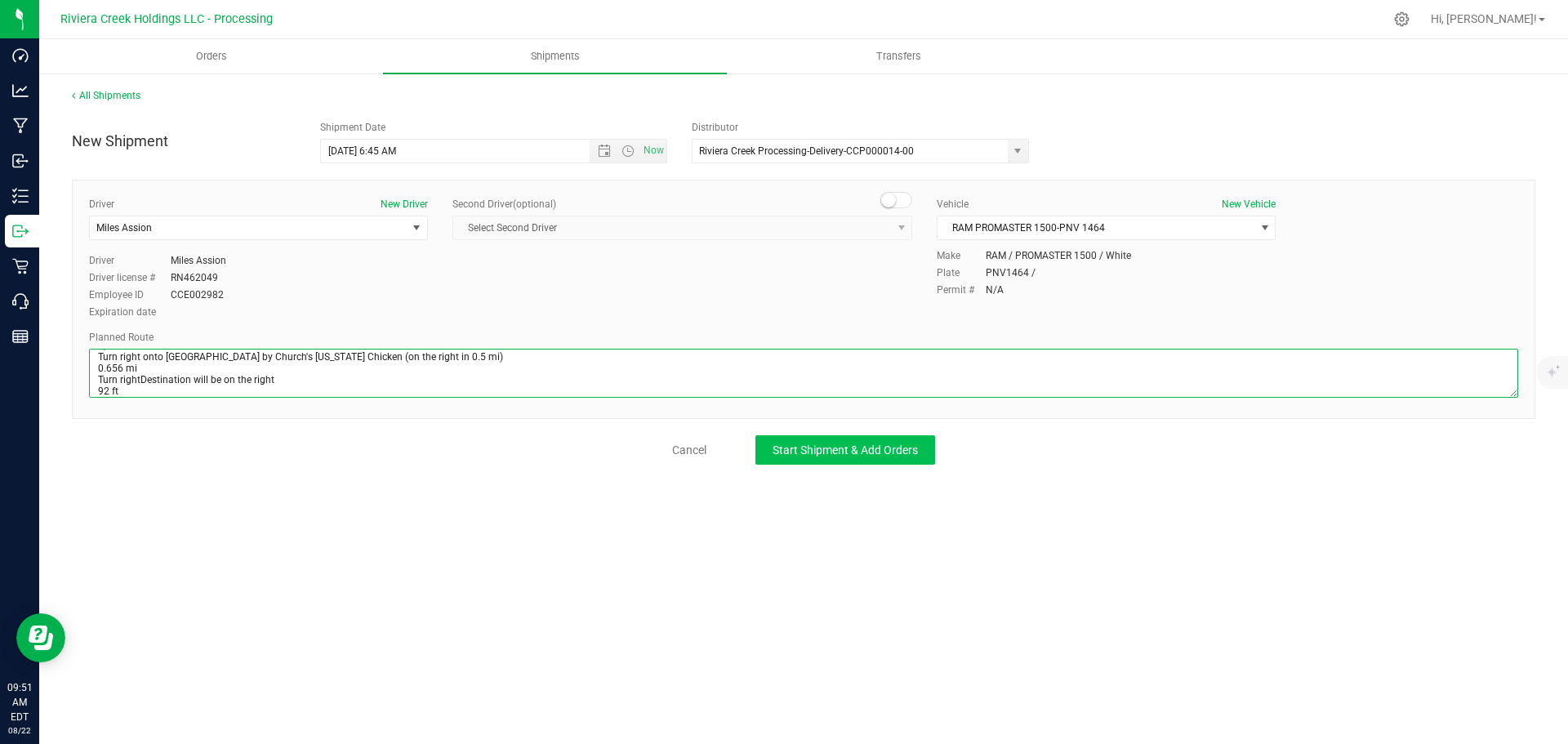
type textarea "Head west on St Clair St toward Crescent St 187 ft St Clair St turns slightly l…"
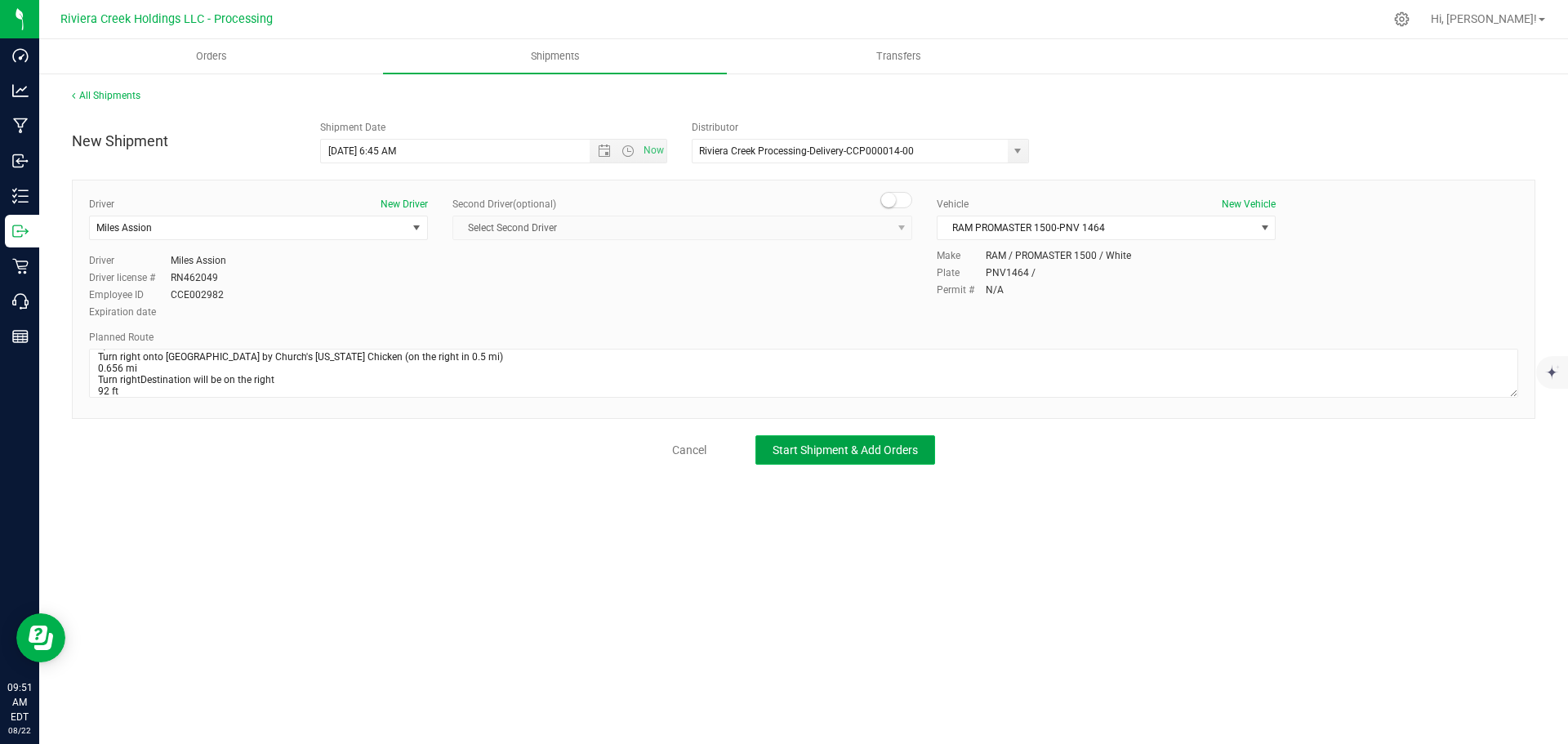
click at [796, 458] on button "Start Shipment & Add Orders" at bounding box center [845, 450] width 180 height 30
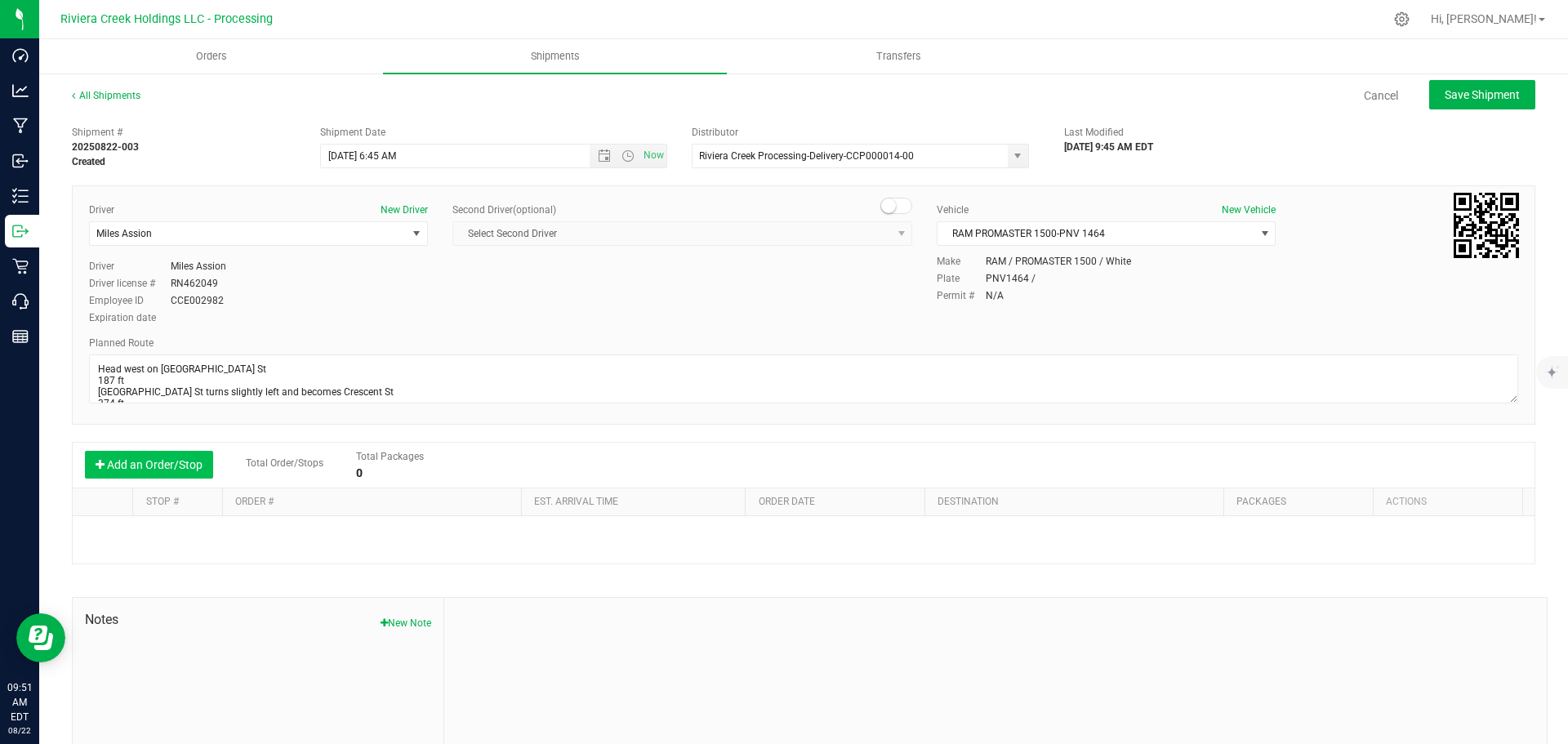
click at [136, 462] on button "Add an Order/Stop" at bounding box center [149, 465] width 128 height 28
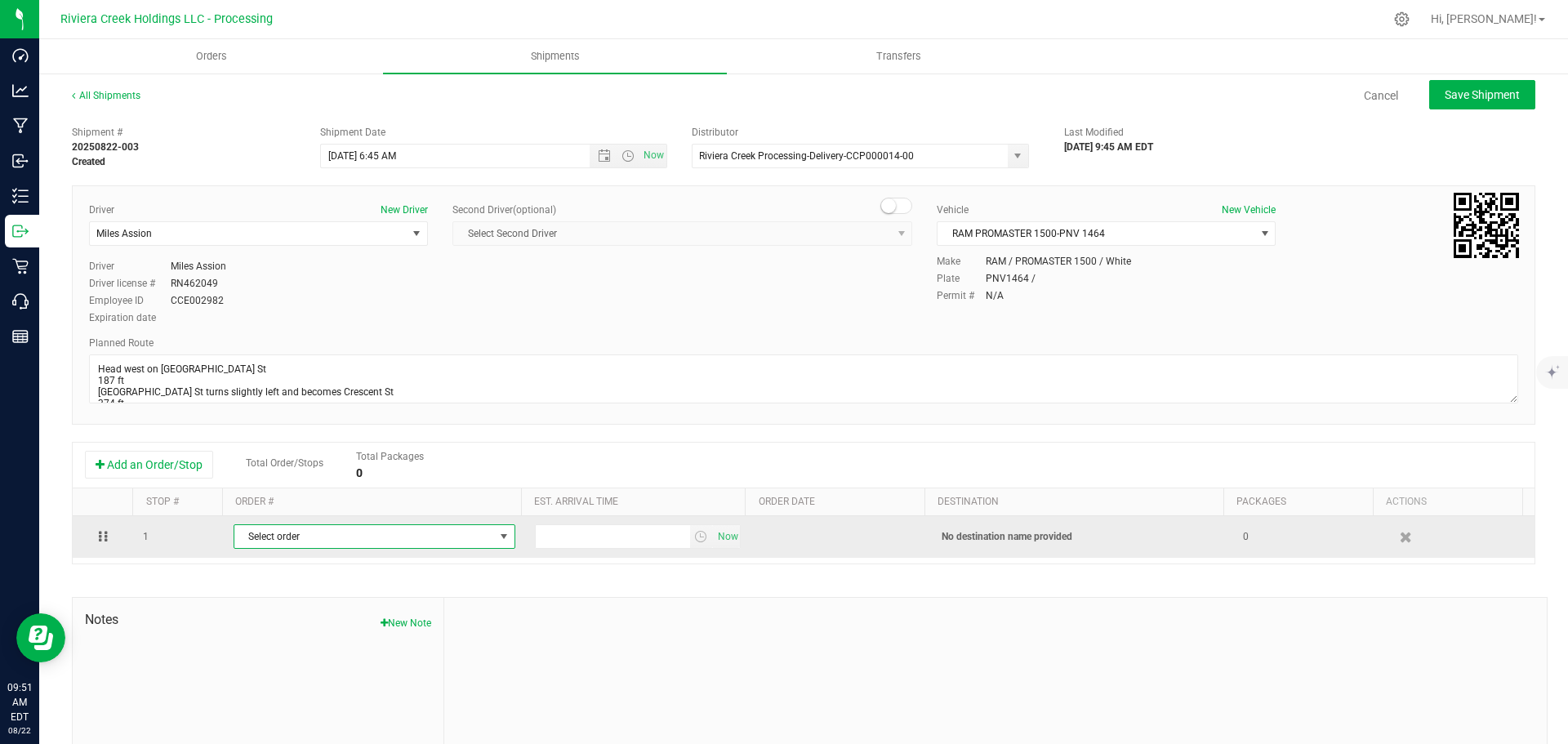
click at [422, 544] on span "Select order" at bounding box center [364, 536] width 259 height 23
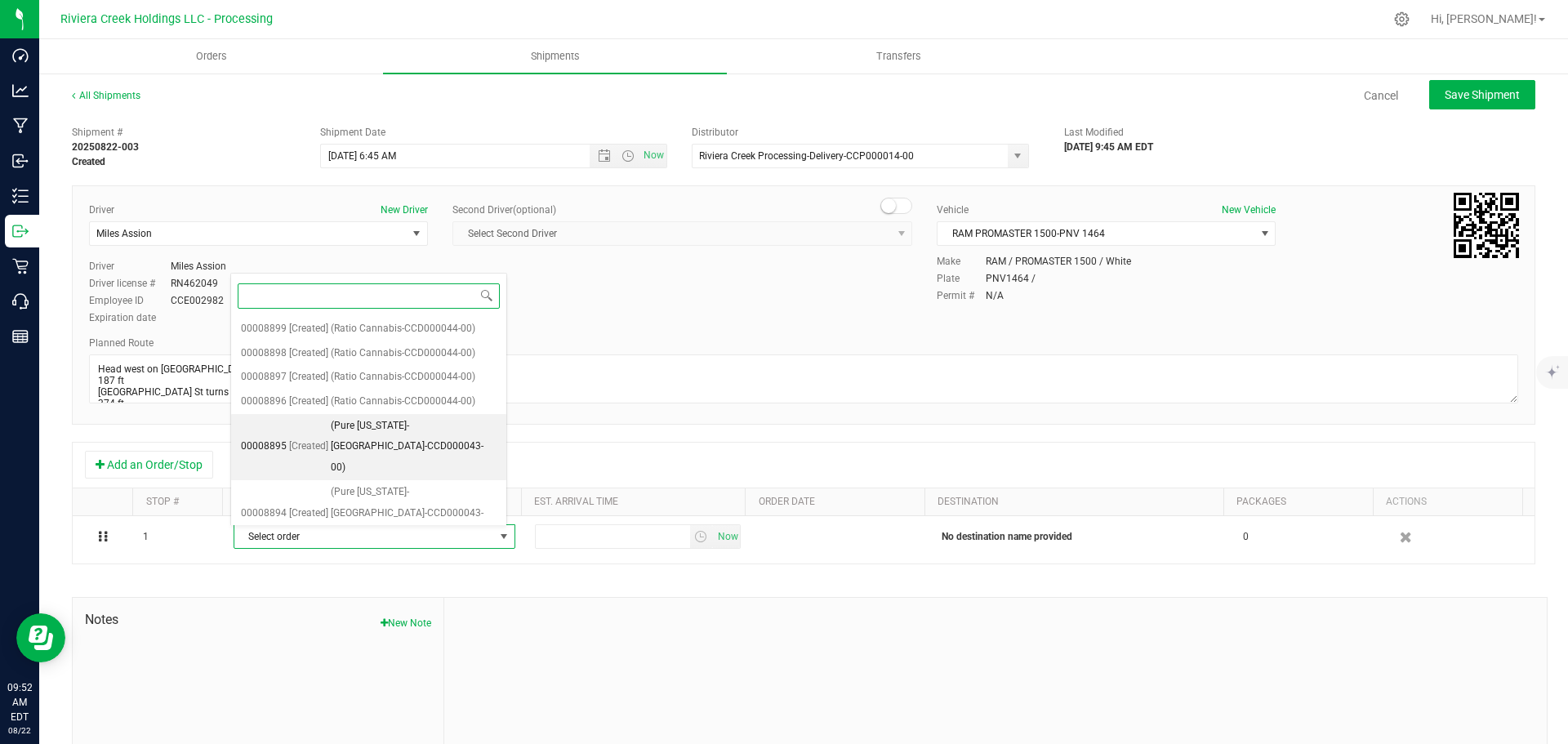
scroll to position [80, 0]
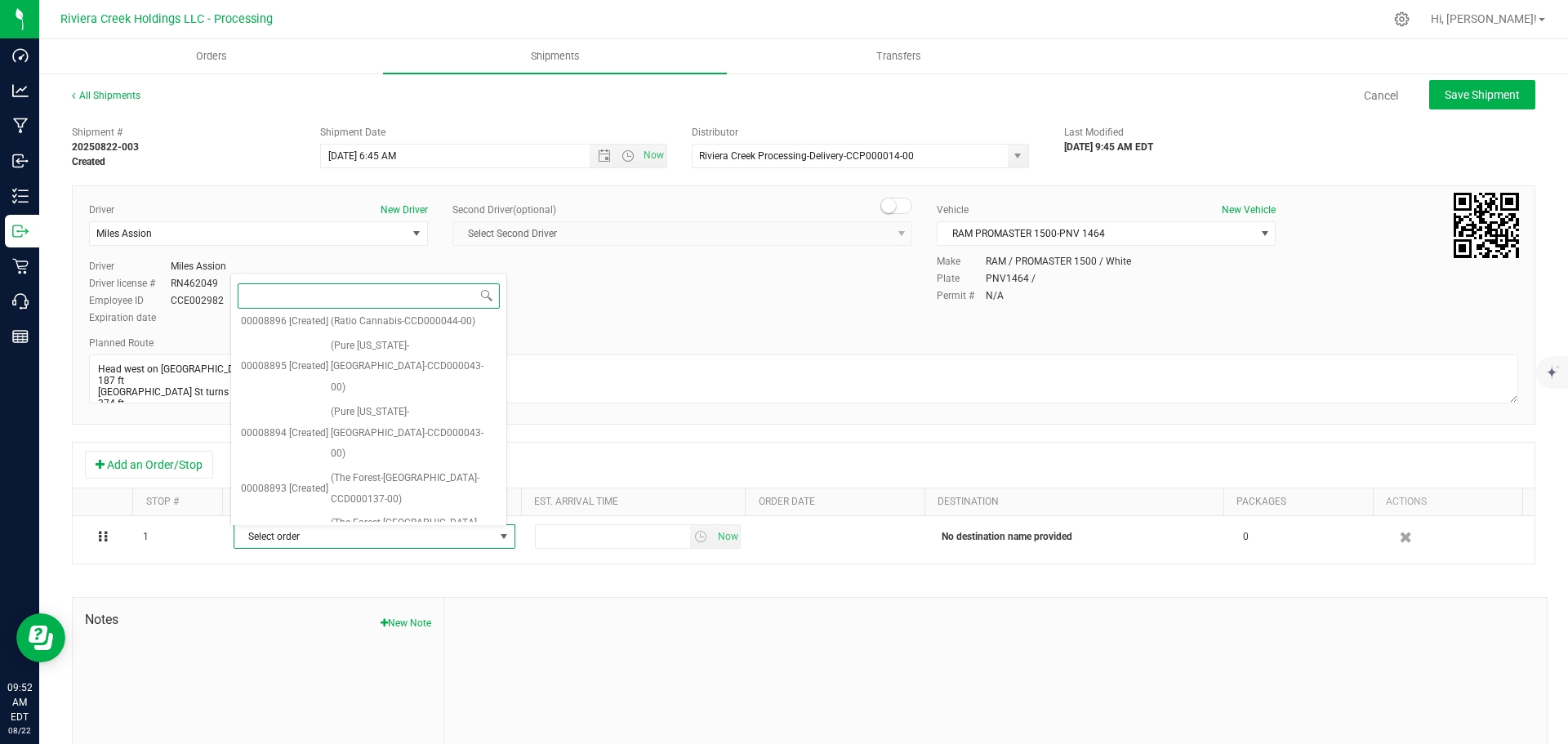
click at [383, 624] on span "(Pure Ohio-Dayton-CCD000076-00)" at bounding box center [413, 656] width 166 height 63
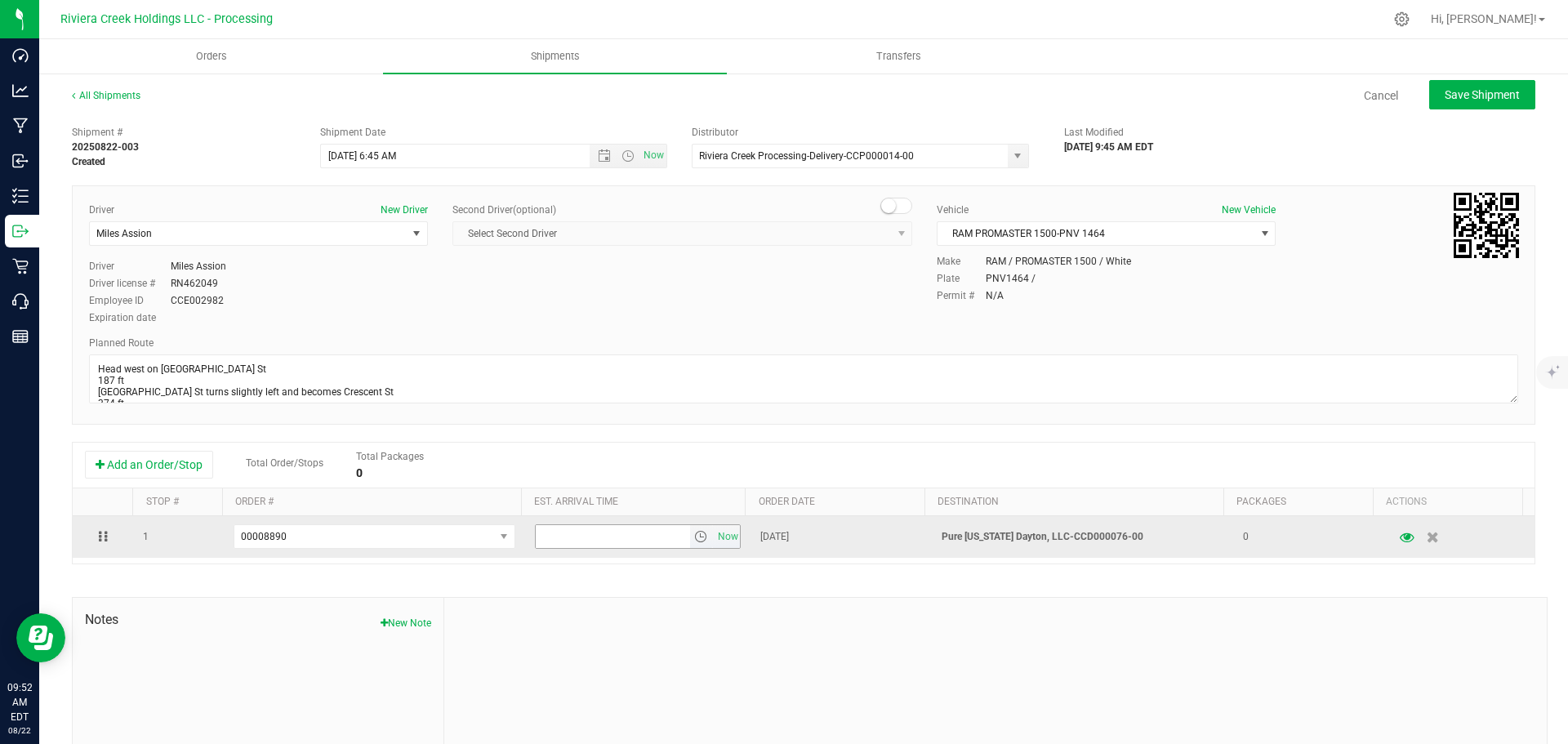
click at [694, 538] on span "select" at bounding box center [701, 536] width 13 height 13
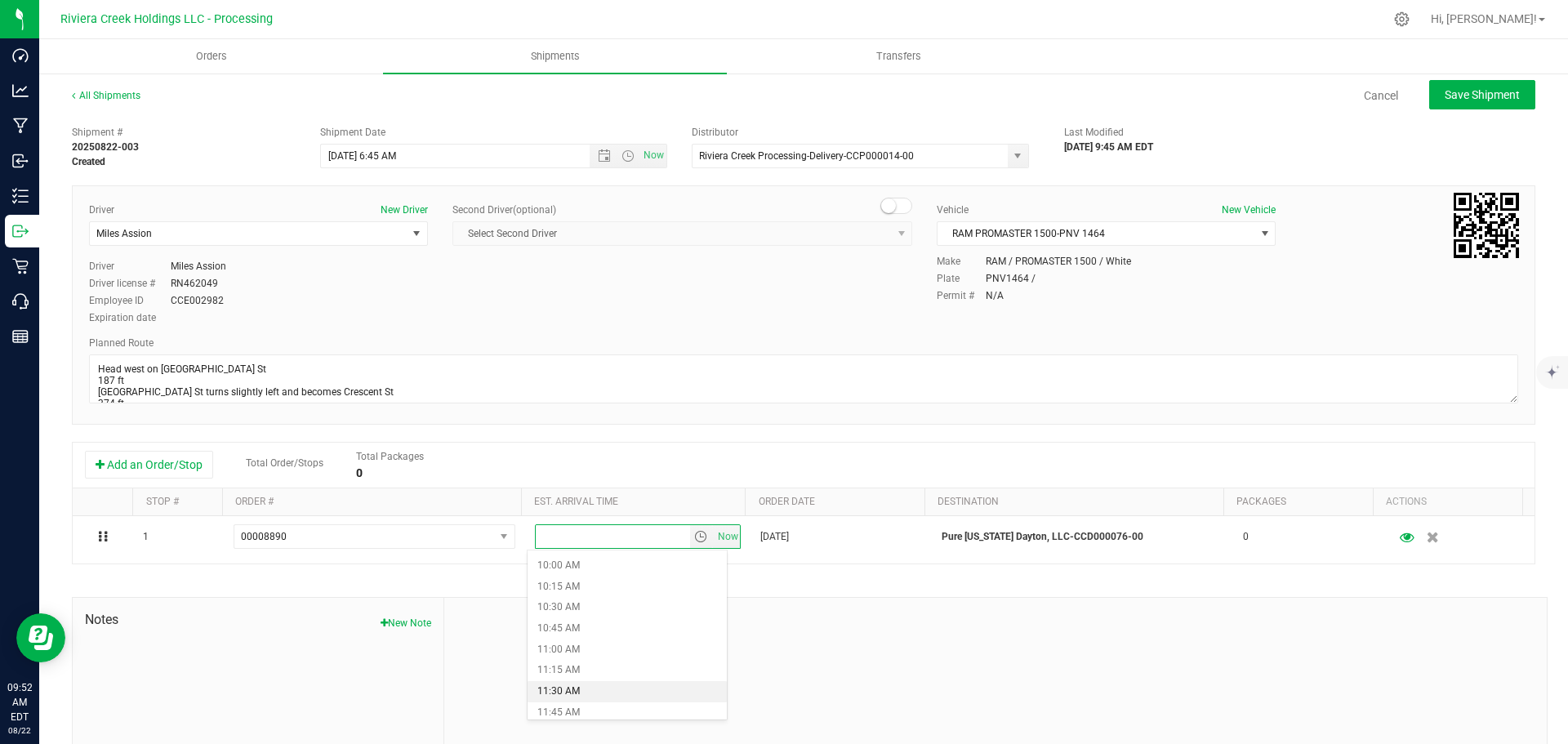
scroll to position [816, 0]
click at [600, 653] on li "10:45 AM" at bounding box center [626, 649] width 199 height 21
click at [1463, 102] on button "Save Shipment" at bounding box center [1482, 95] width 107 height 30
type input "8/25/2025 10:45 AM"
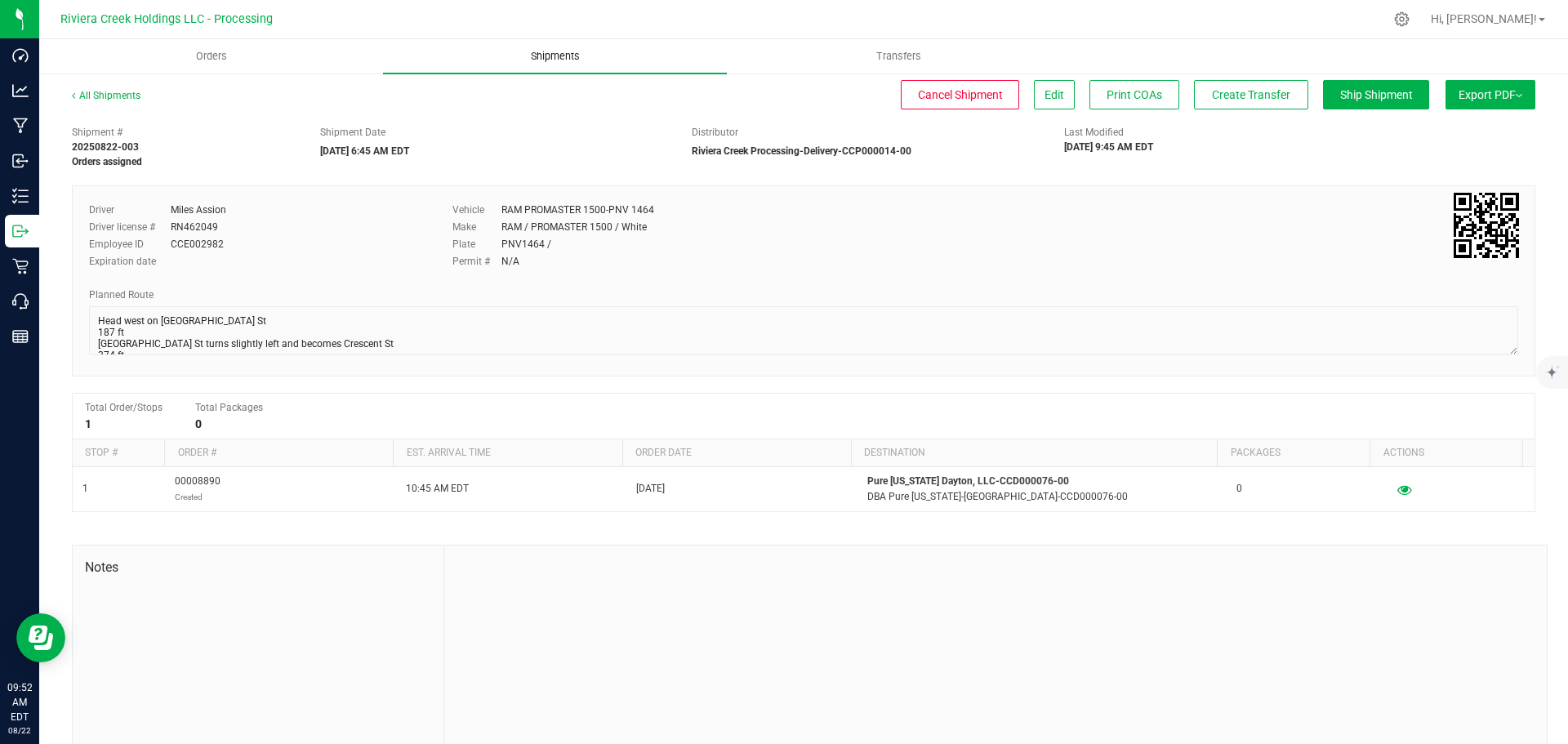
click at [540, 54] on span "Shipments" at bounding box center [555, 57] width 93 height 15
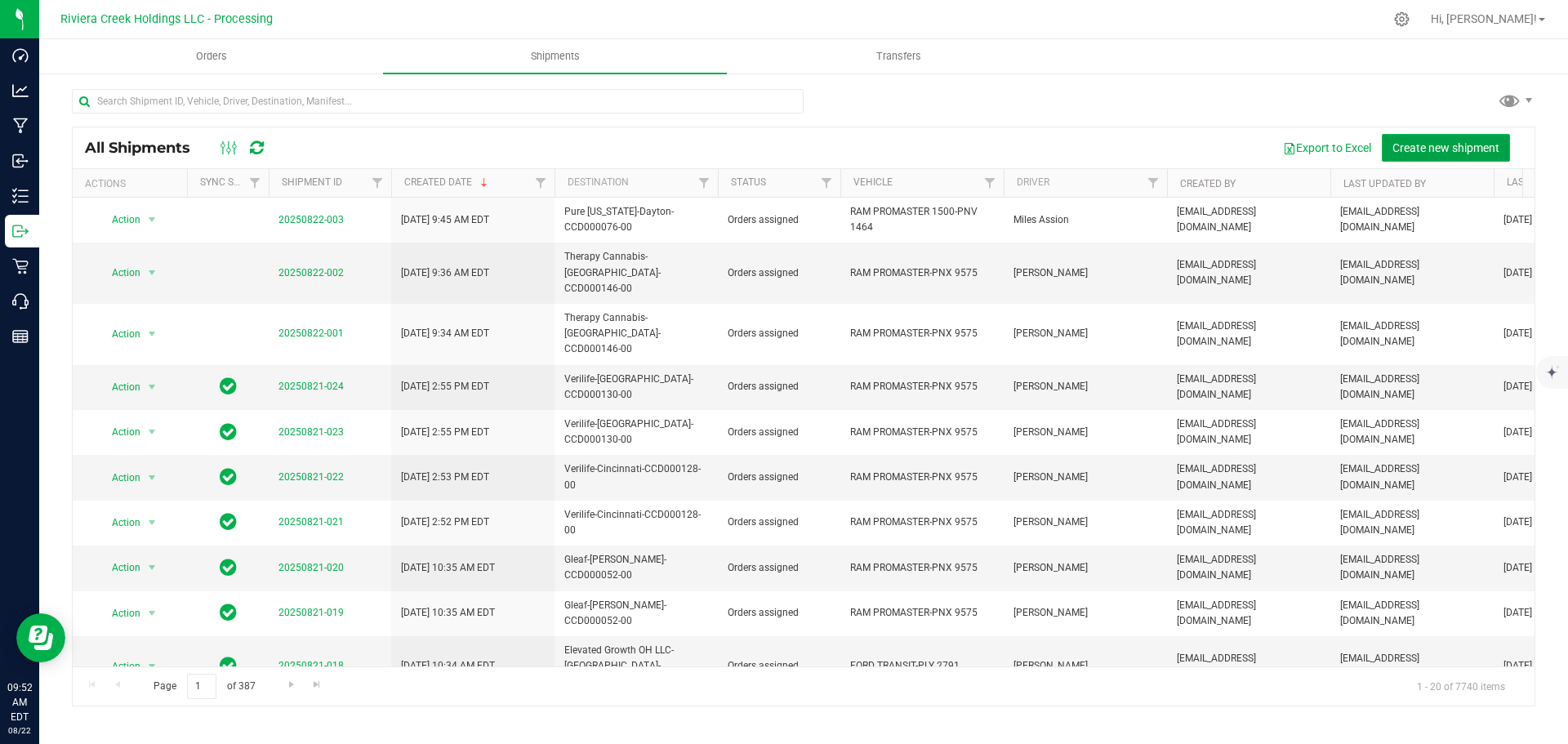
click at [1427, 150] on span "Create new shipment" at bounding box center [1446, 147] width 107 height 13
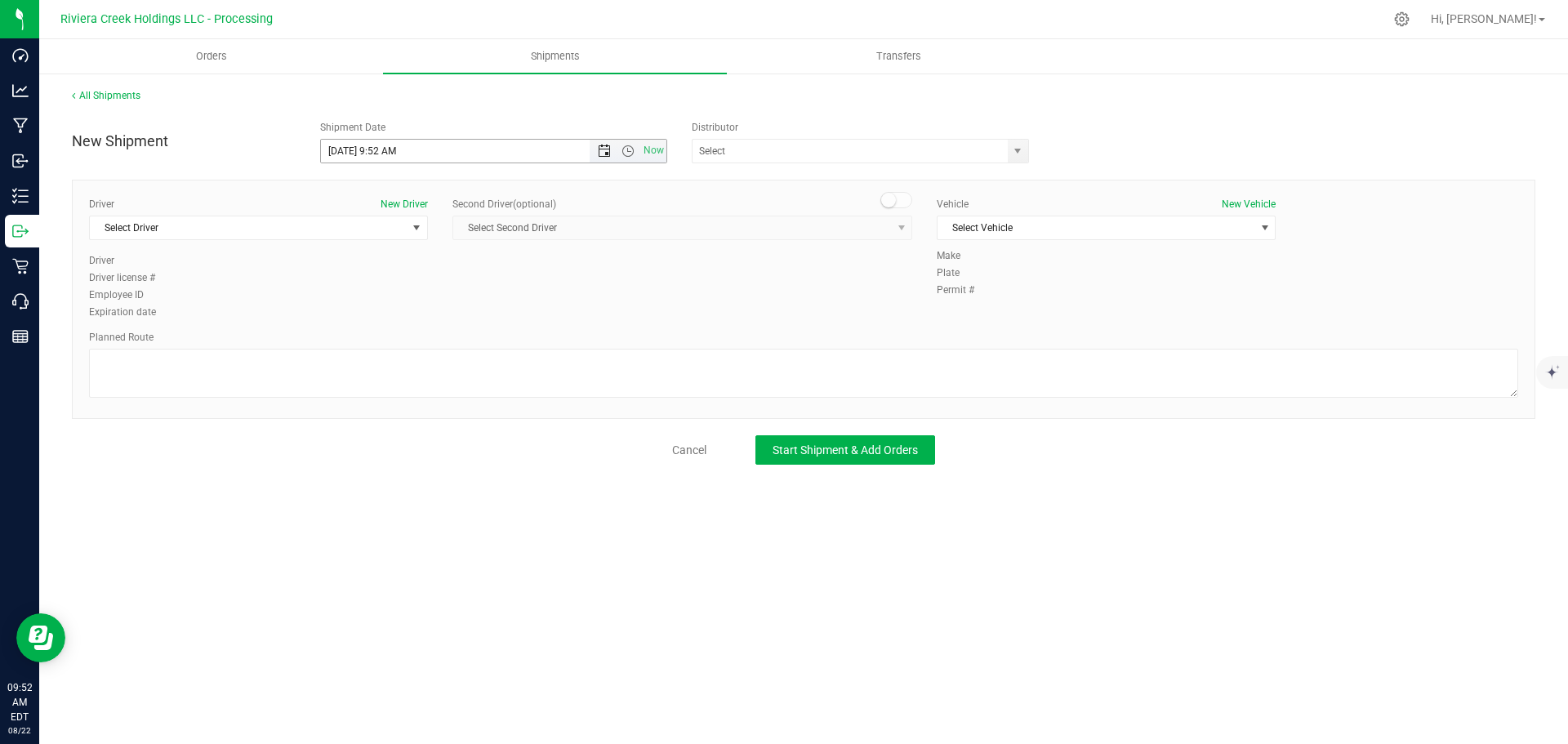
click at [603, 152] on span "Open the date view" at bounding box center [604, 151] width 13 height 13
click at [360, 344] on link "25" at bounding box center [360, 342] width 24 height 25
click at [628, 153] on span "Open the time view" at bounding box center [628, 151] width 13 height 13
drag, startPoint x: 396, startPoint y: 157, endPoint x: 379, endPoint y: 162, distance: 17.7
click at [379, 162] on input "8/25/2025 9:52 AM" at bounding box center [494, 151] width 347 height 23
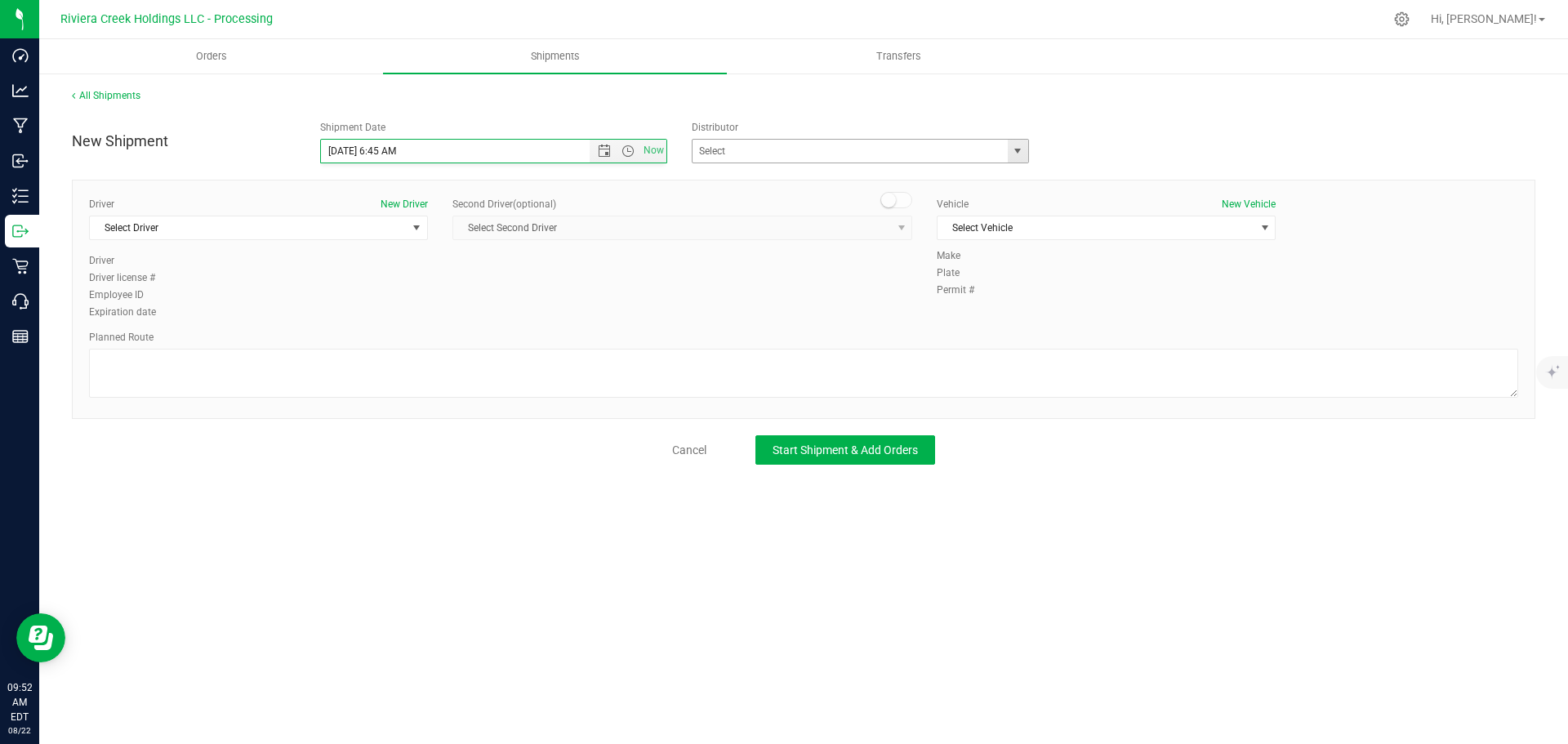
click at [1020, 149] on span "select" at bounding box center [1018, 151] width 13 height 13
type input "8/25/2025 6:45 AM"
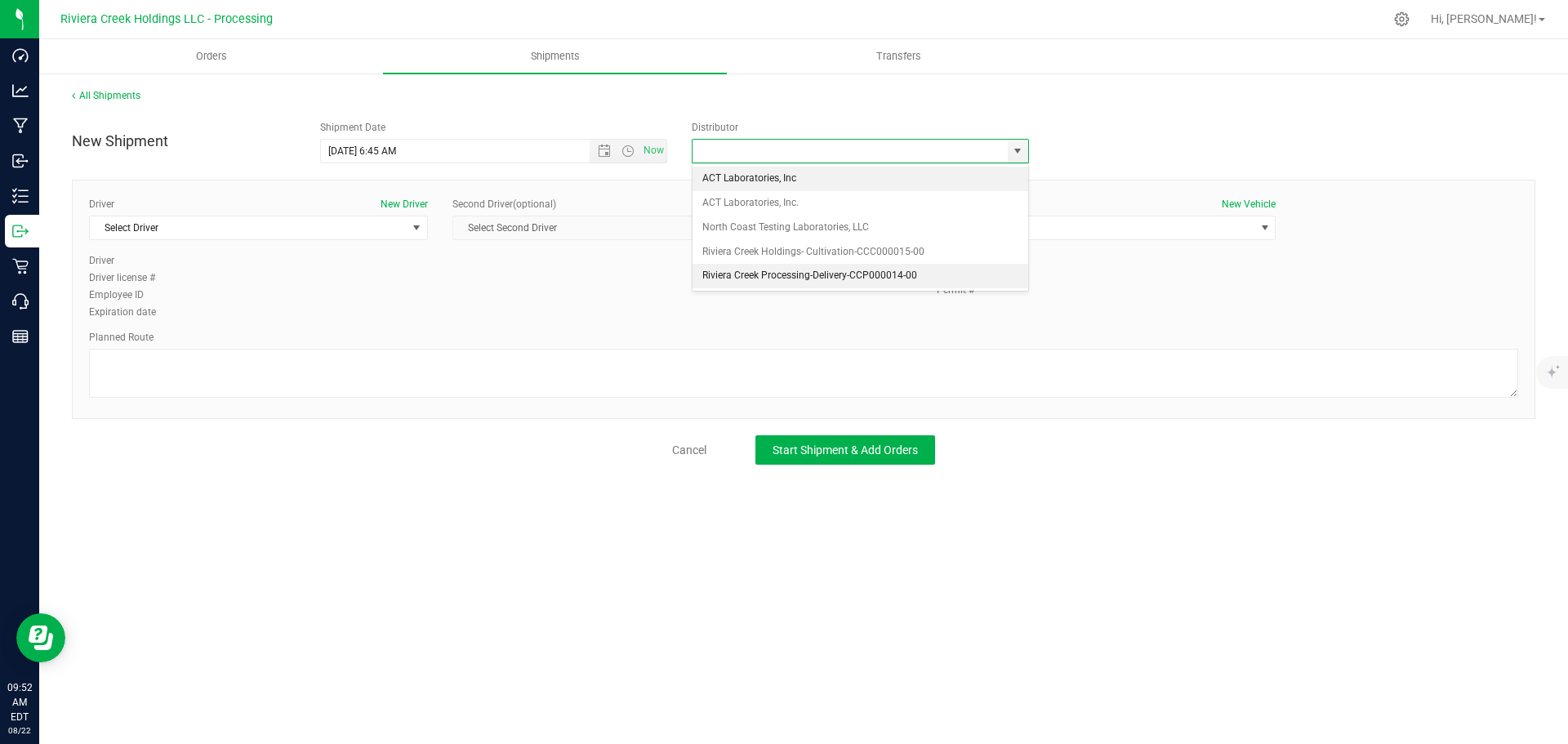
click at [730, 284] on li "Riviera Creek Processing-Delivery-CCP000014-00" at bounding box center [860, 276] width 335 height 24
type input "Riviera Creek Processing-Delivery-CCP000014-00"
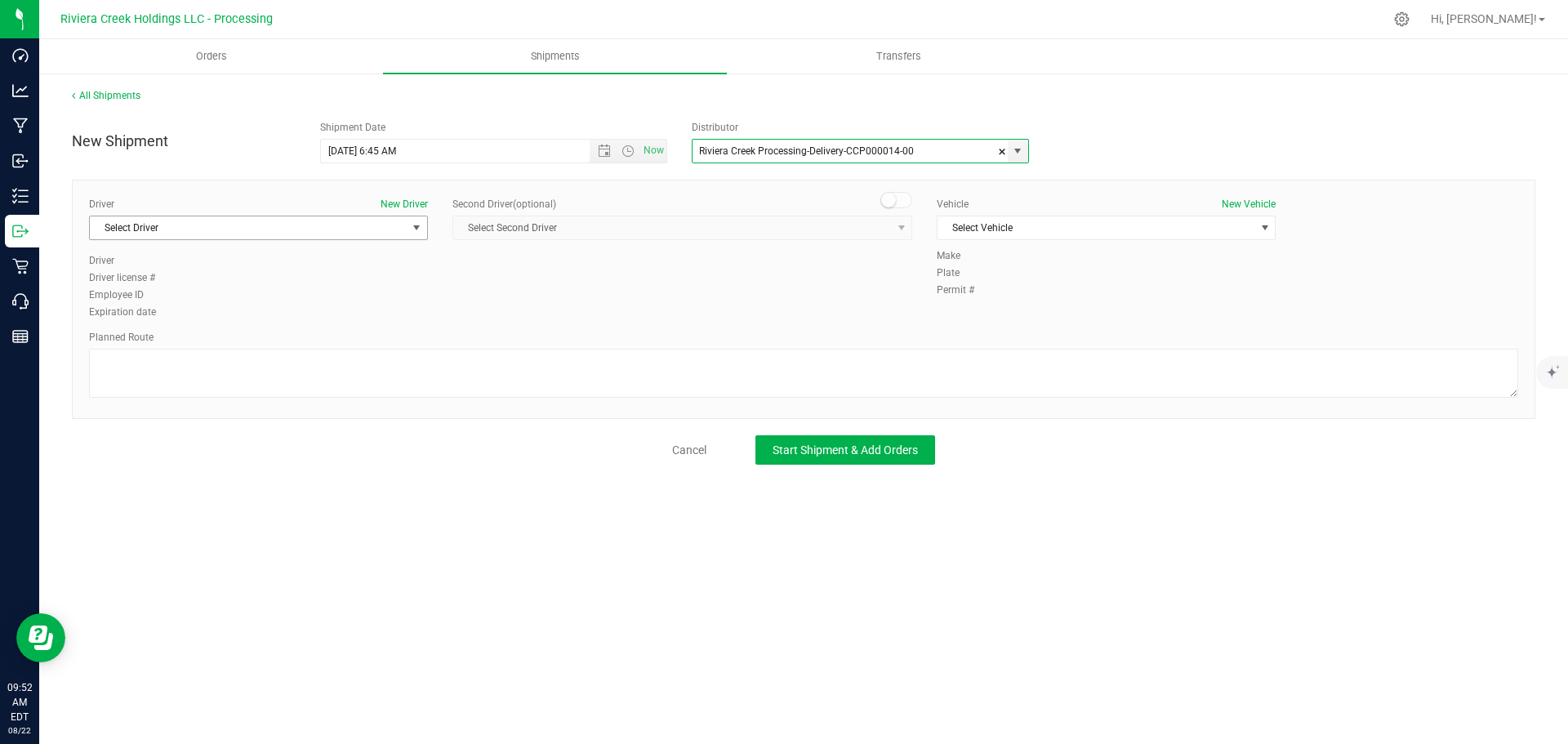
click at [226, 224] on span "Select Driver" at bounding box center [248, 228] width 317 height 23
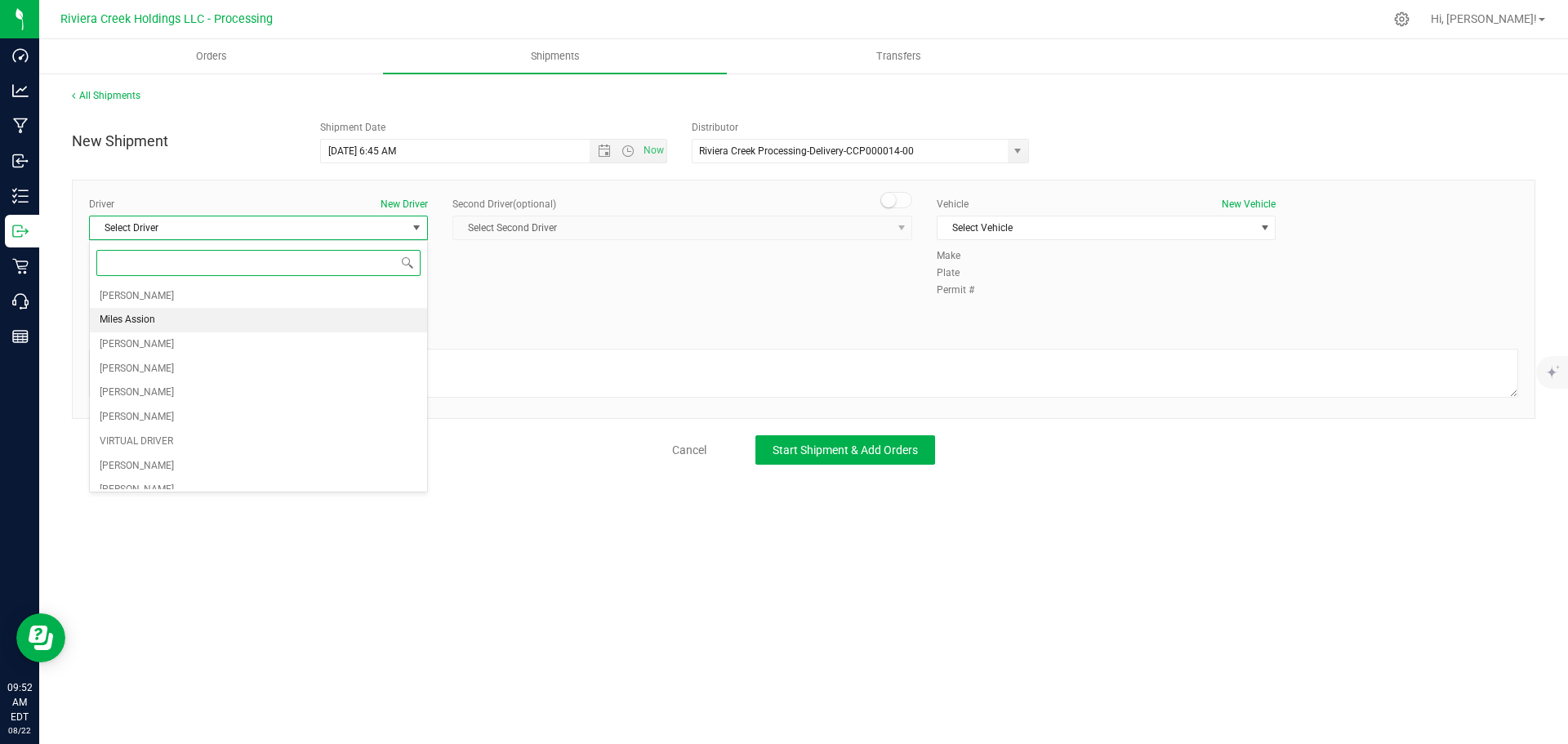
click at [162, 322] on li "Miles Assion" at bounding box center [259, 320] width 337 height 24
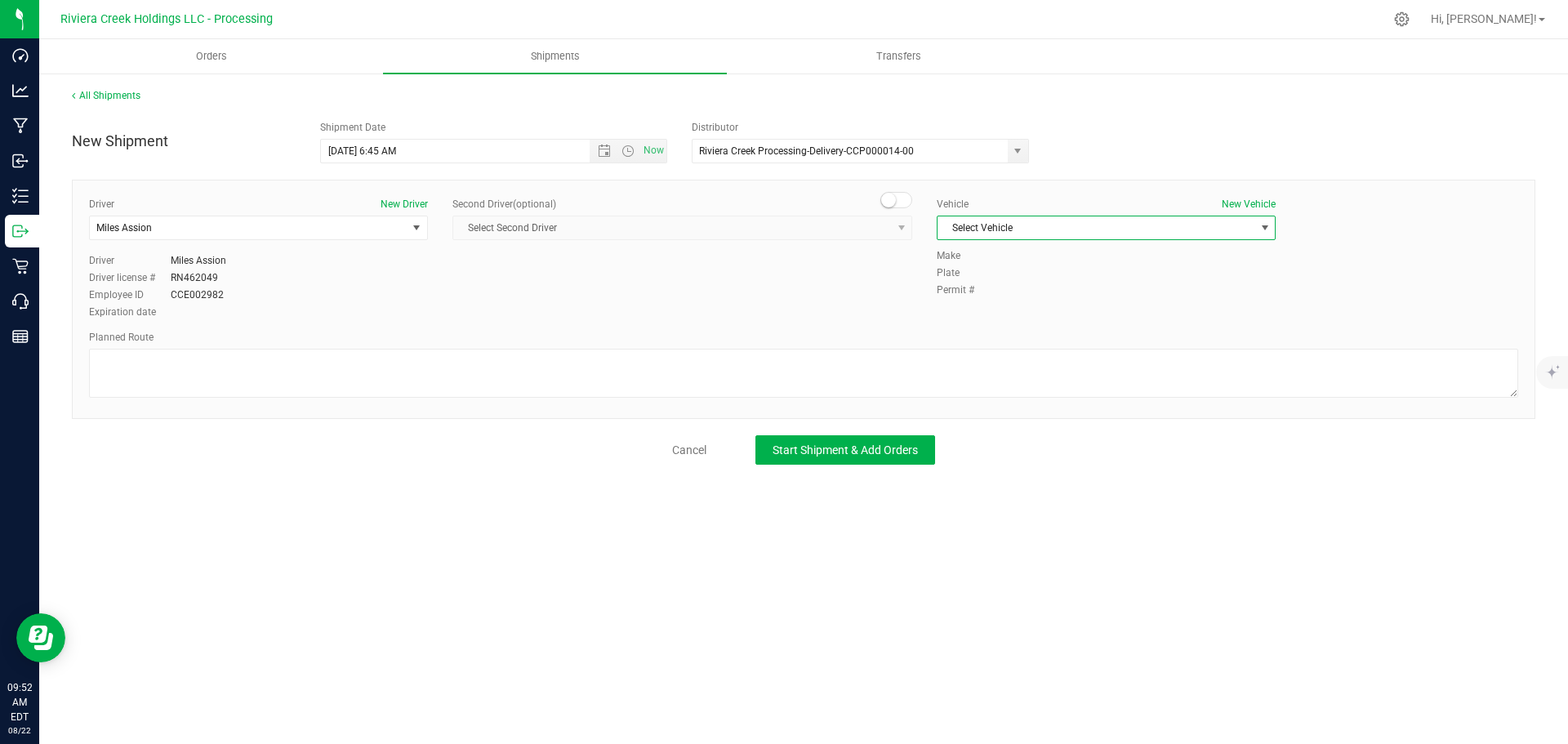
click at [973, 229] on span "Select Vehicle" at bounding box center [1096, 228] width 317 height 23
click at [1081, 351] on li "RAM PROMASTER 1500-PNV 1464" at bounding box center [1106, 353] width 337 height 24
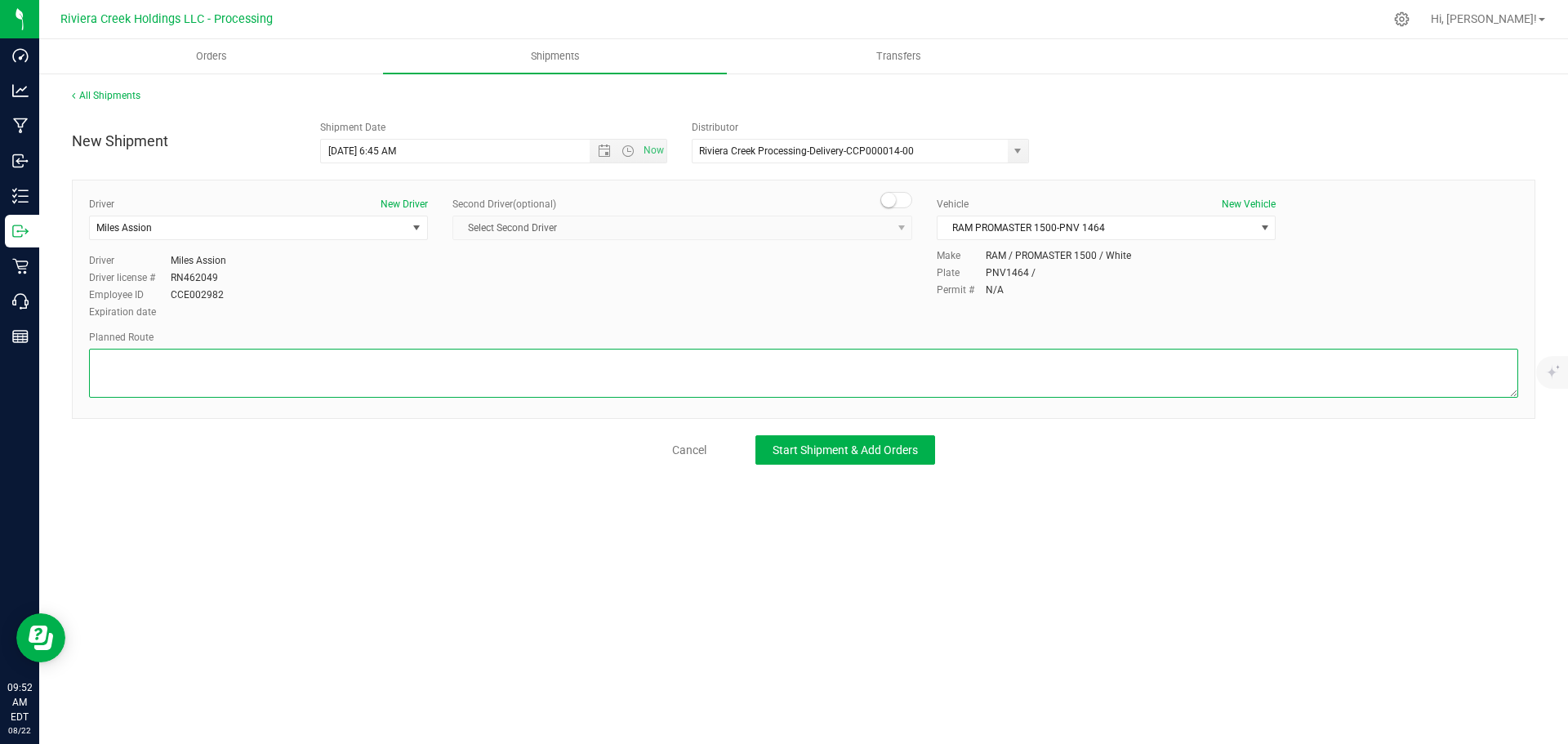
click at [691, 375] on textarea at bounding box center [803, 372] width 1429 height 49
paste textarea "Head west on St Clair St toward Crescent St 187 ft St Clair St turns slightly l…"
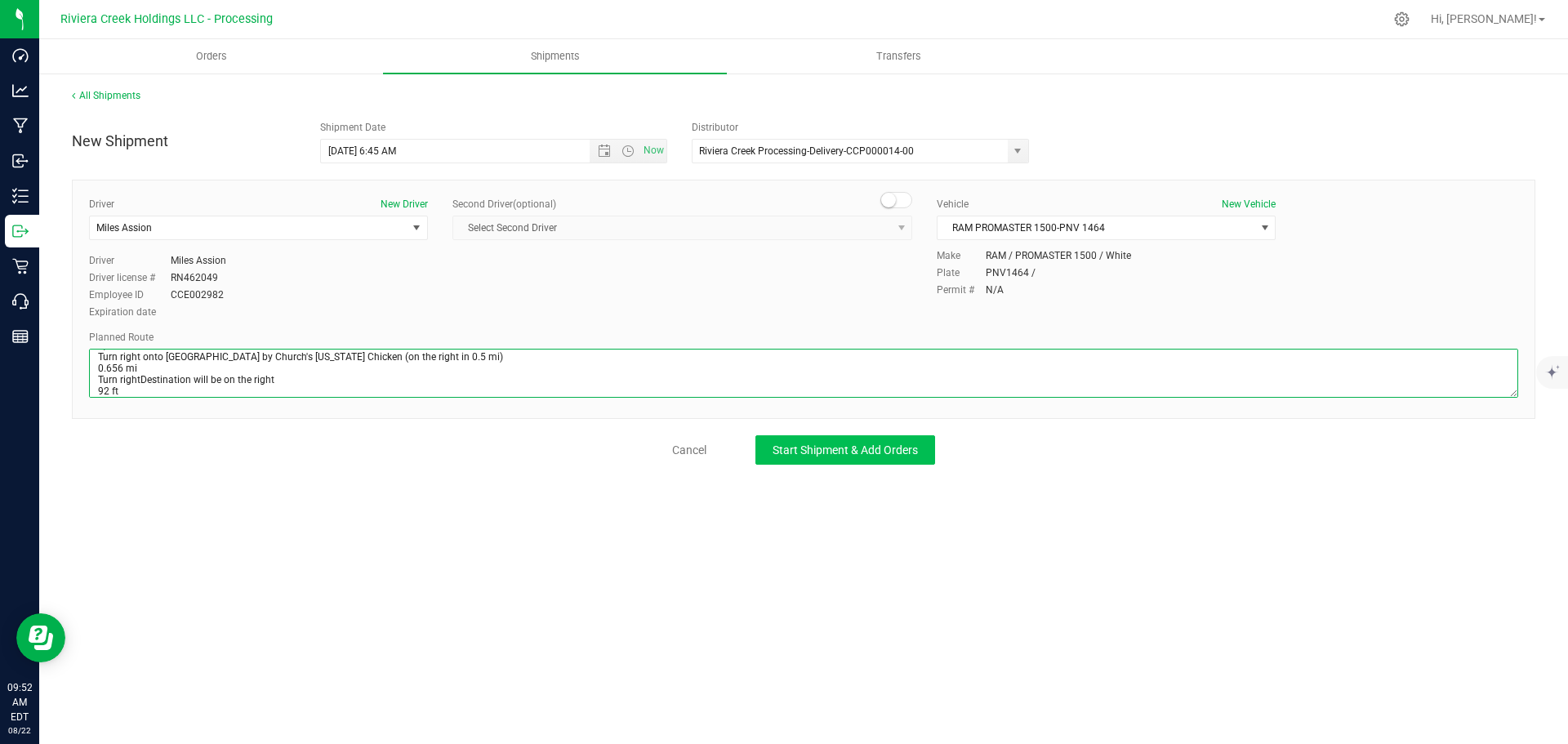
type textarea "Head west on St Clair St toward Crescent St 187 ft St Clair St turns slightly l…"
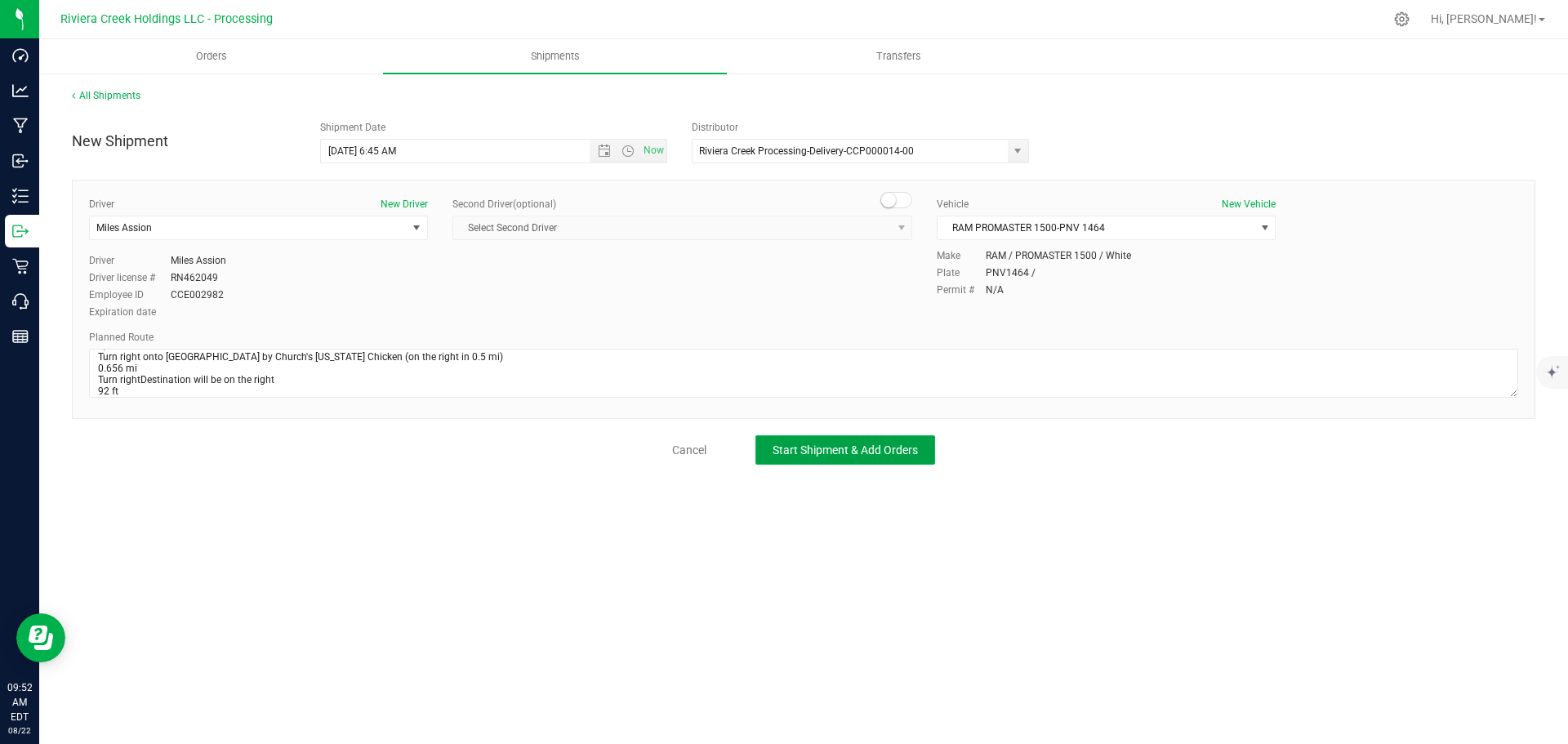
click at [793, 444] on span "Start Shipment & Add Orders" at bounding box center [845, 450] width 145 height 13
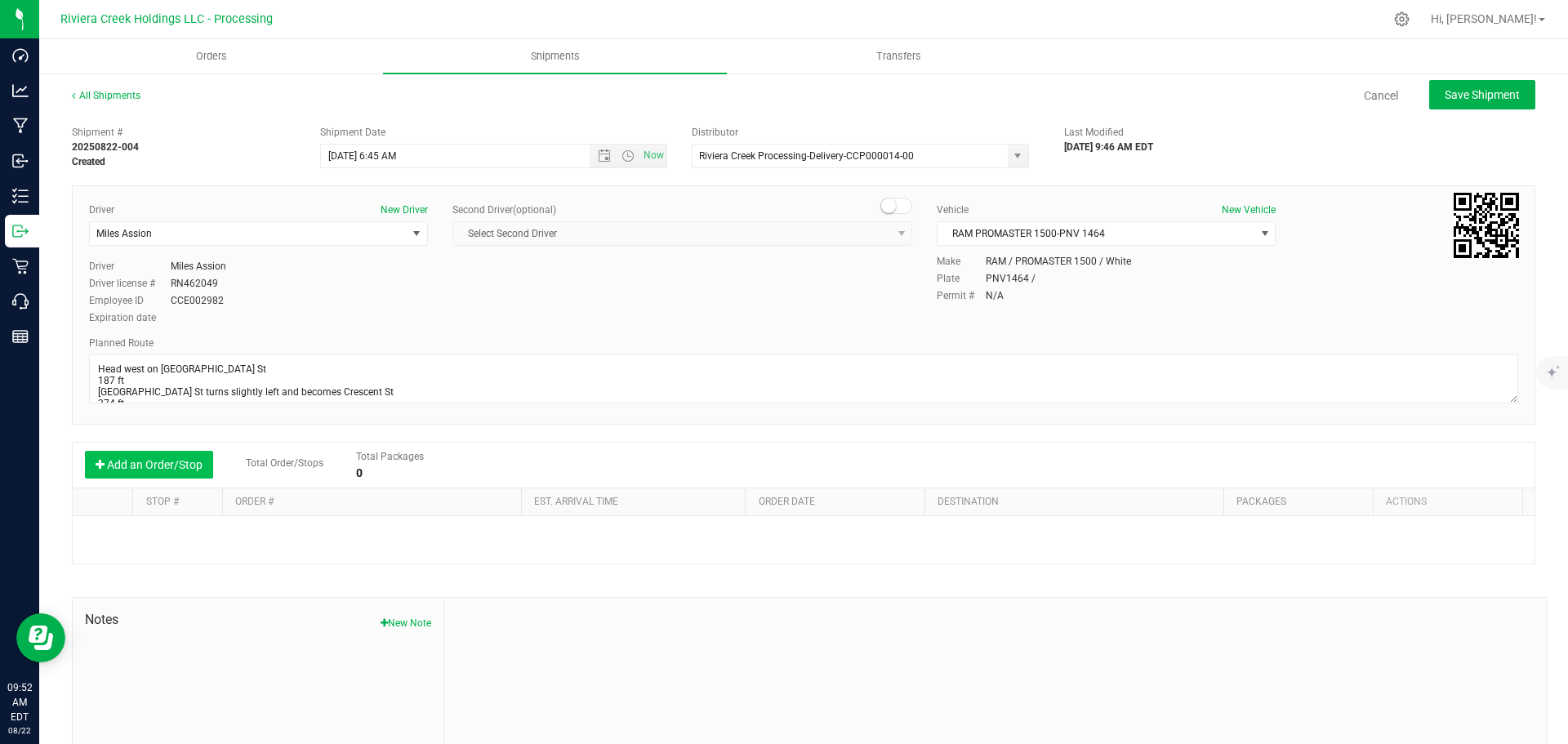
click at [142, 468] on button "Add an Order/Stop" at bounding box center [149, 465] width 128 height 28
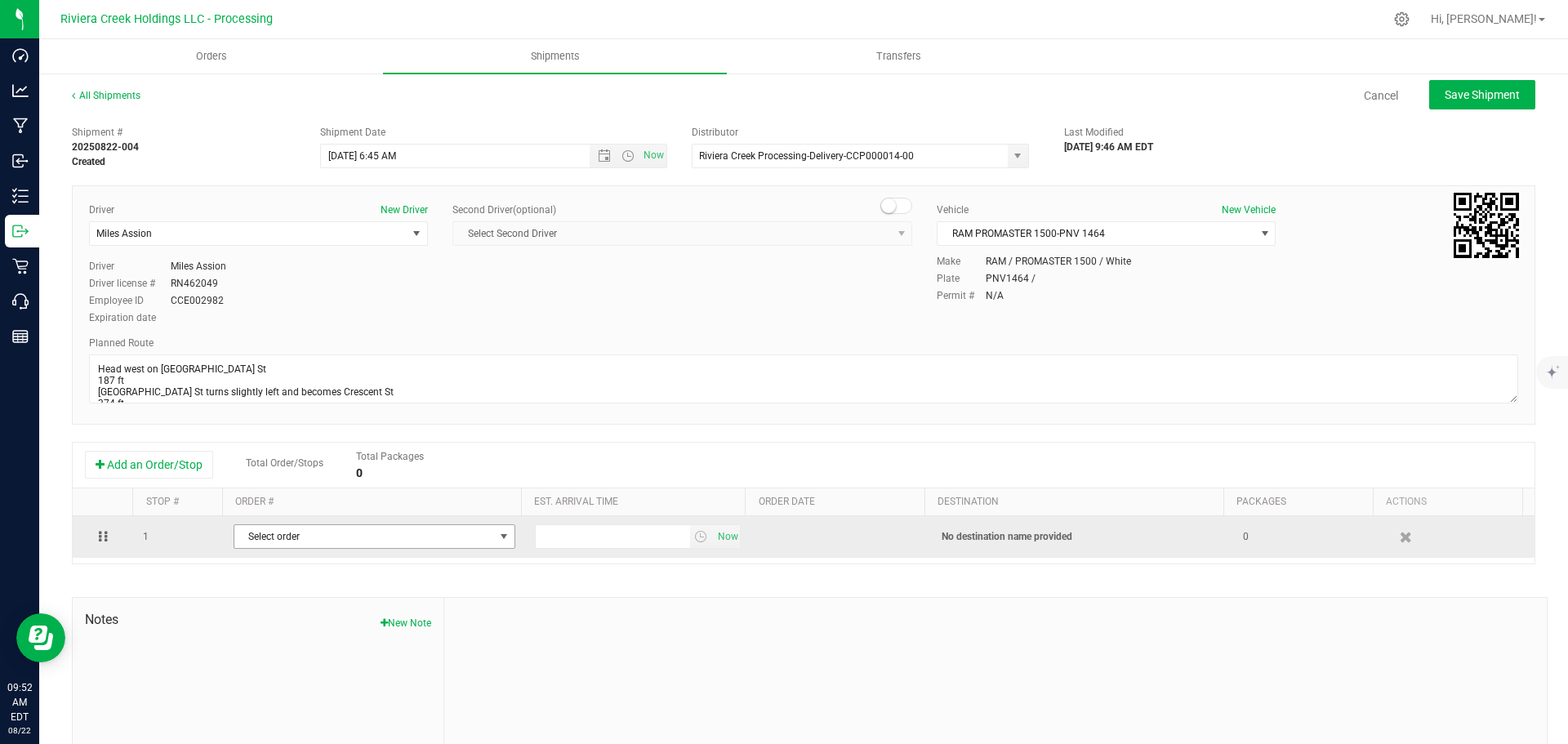
click at [352, 539] on span "Select order" at bounding box center [364, 536] width 259 height 23
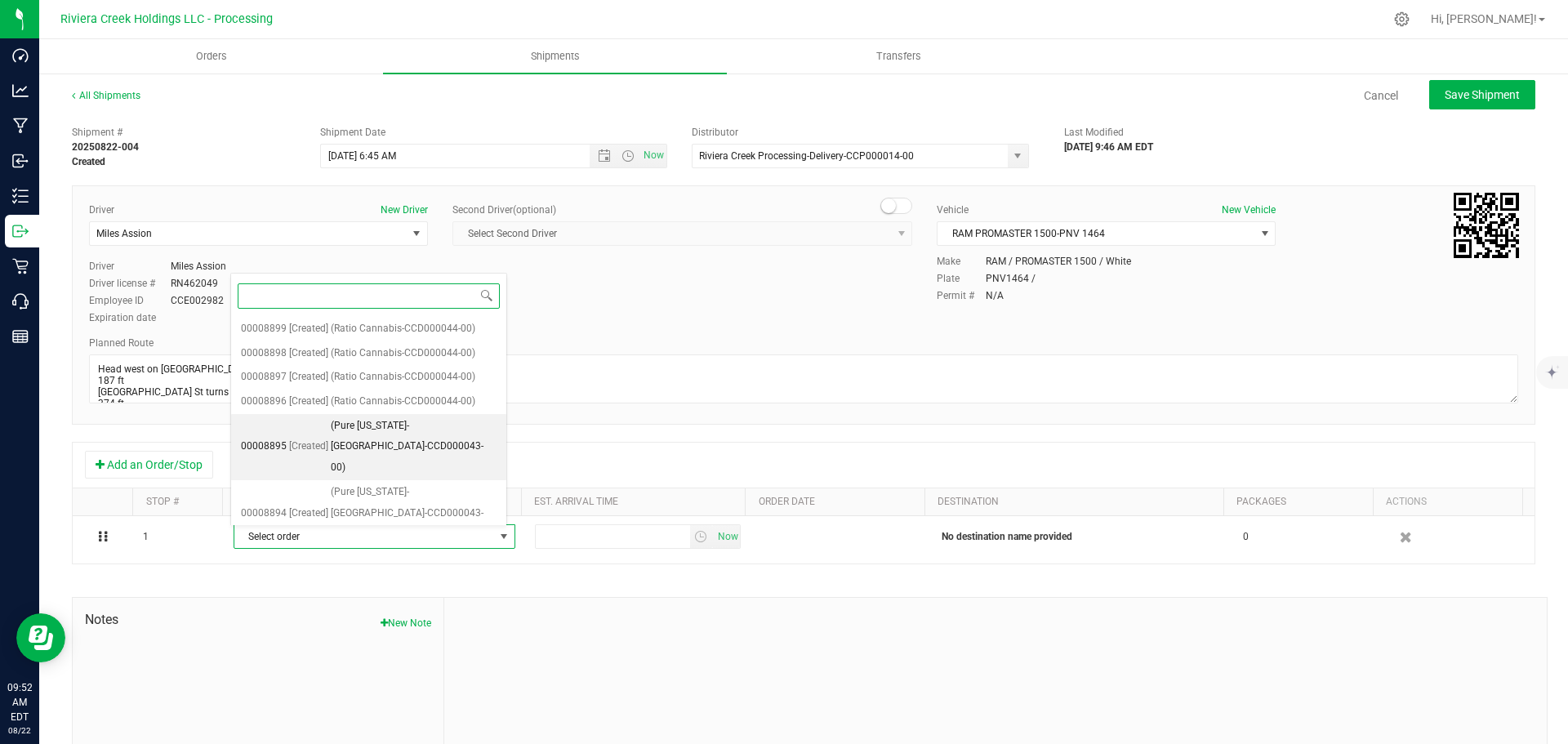
scroll to position [56, 0]
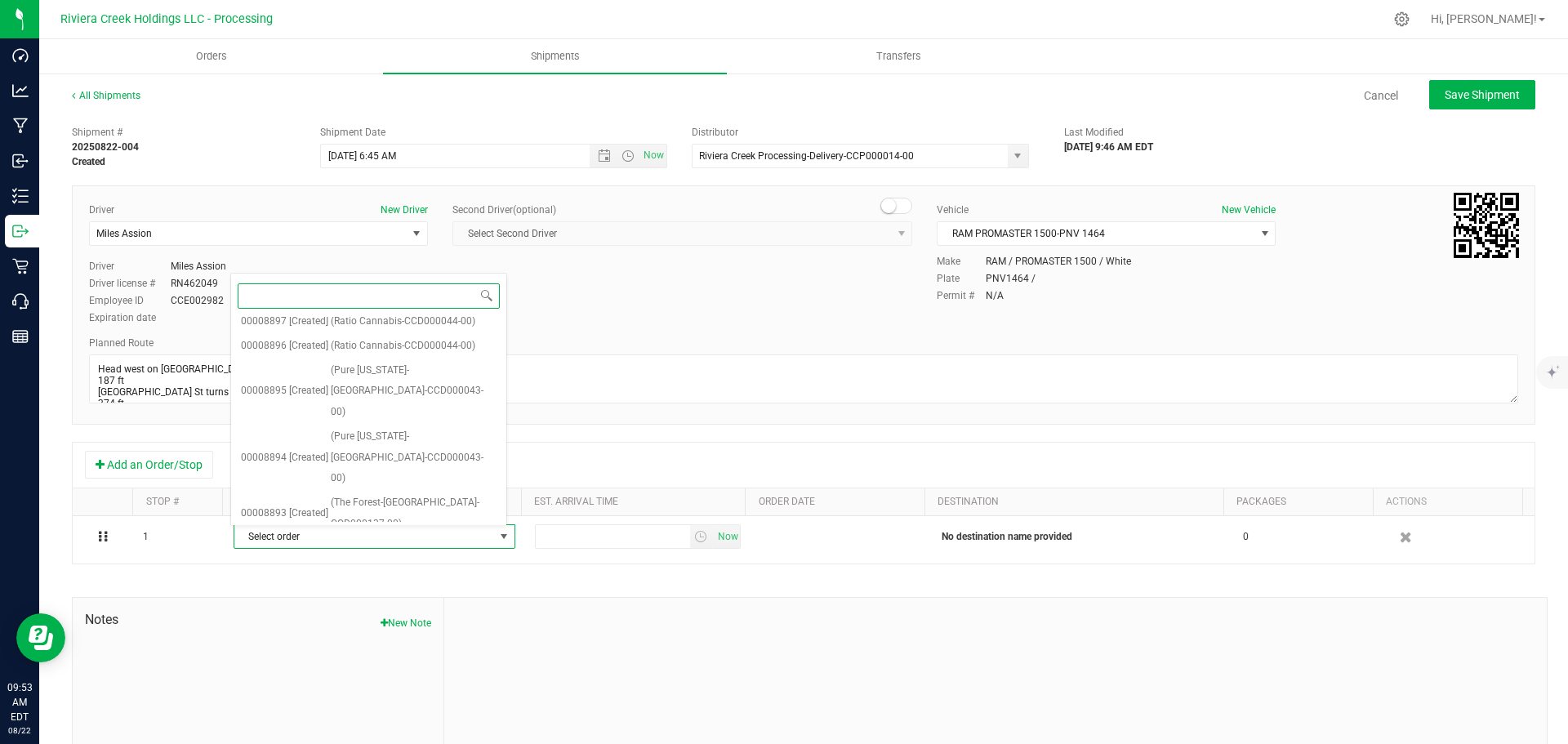
drag, startPoint x: 369, startPoint y: 511, endPoint x: 389, endPoint y: 512, distance: 20.0
click at [370, 583] on span "(Pure Ohio-Dayton-CCD000076-00)" at bounding box center [413, 614] width 166 height 63
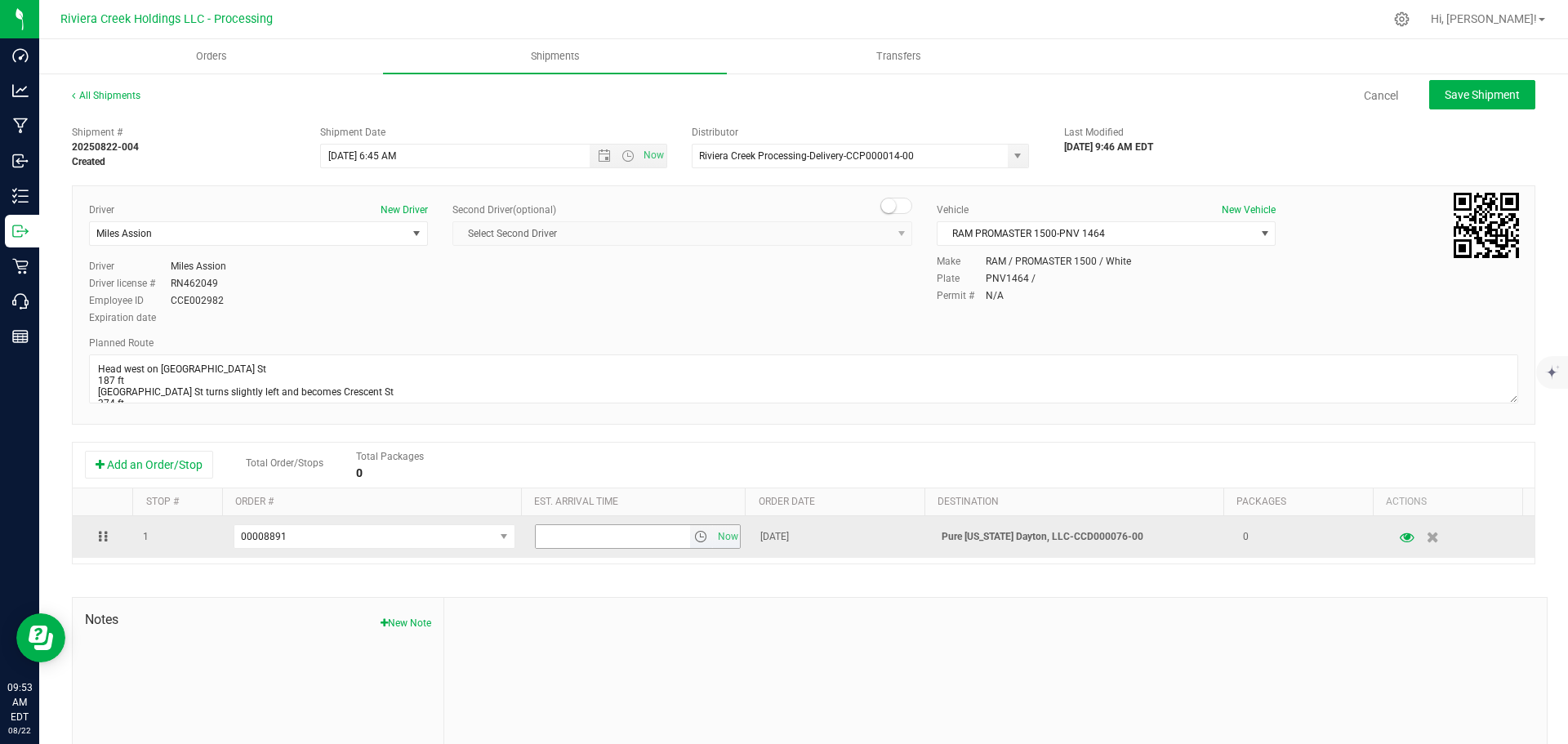
click at [694, 542] on span "select" at bounding box center [701, 536] width 13 height 13
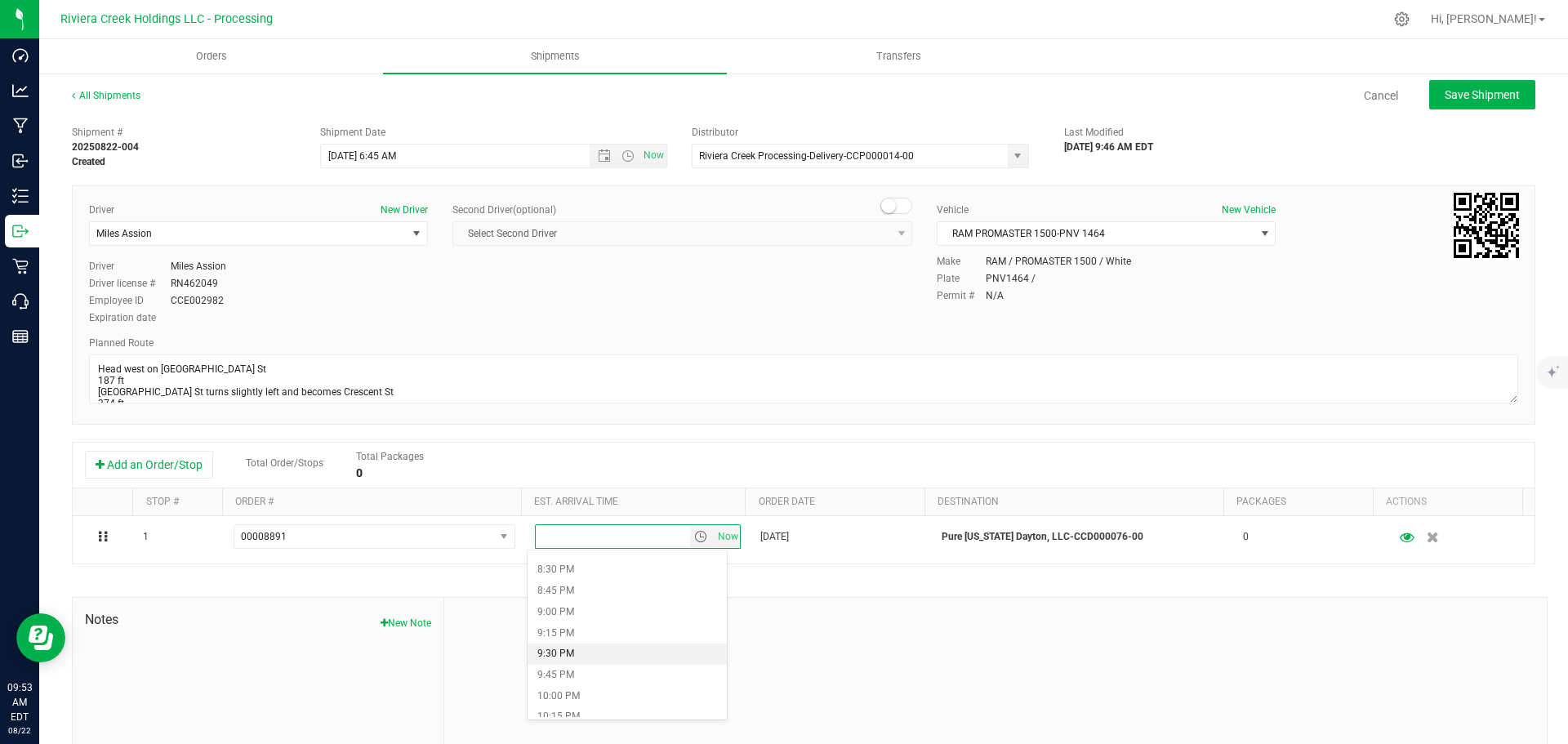
scroll to position [1797, 0]
click at [575, 678] on li "10:45 PM" at bounding box center [626, 677] width 199 height 21
click at [1470, 97] on span "Save Shipment" at bounding box center [1482, 95] width 75 height 13
type input "8/25/2025 10:45 AM"
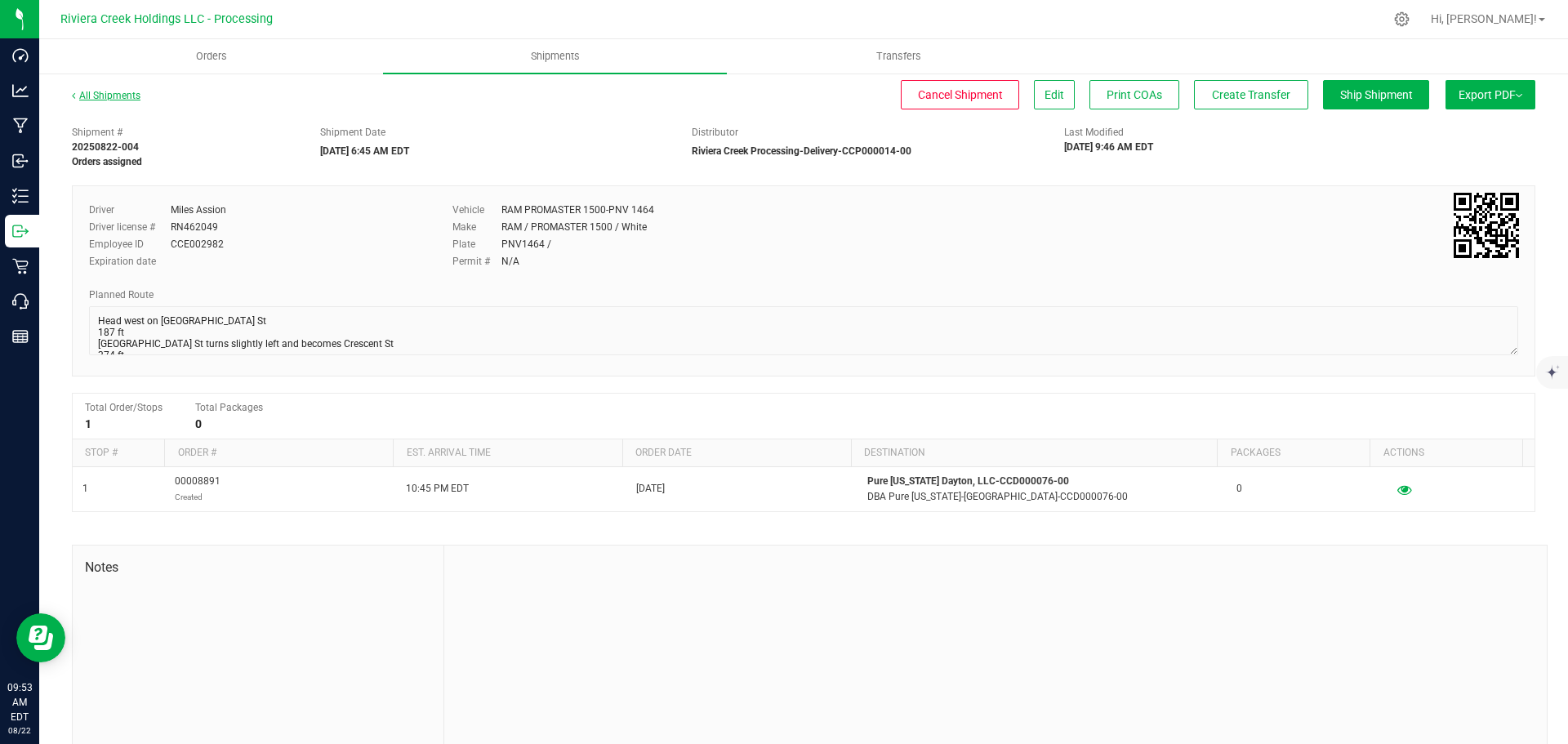
click at [97, 93] on link "All Shipments" at bounding box center [107, 95] width 69 height 11
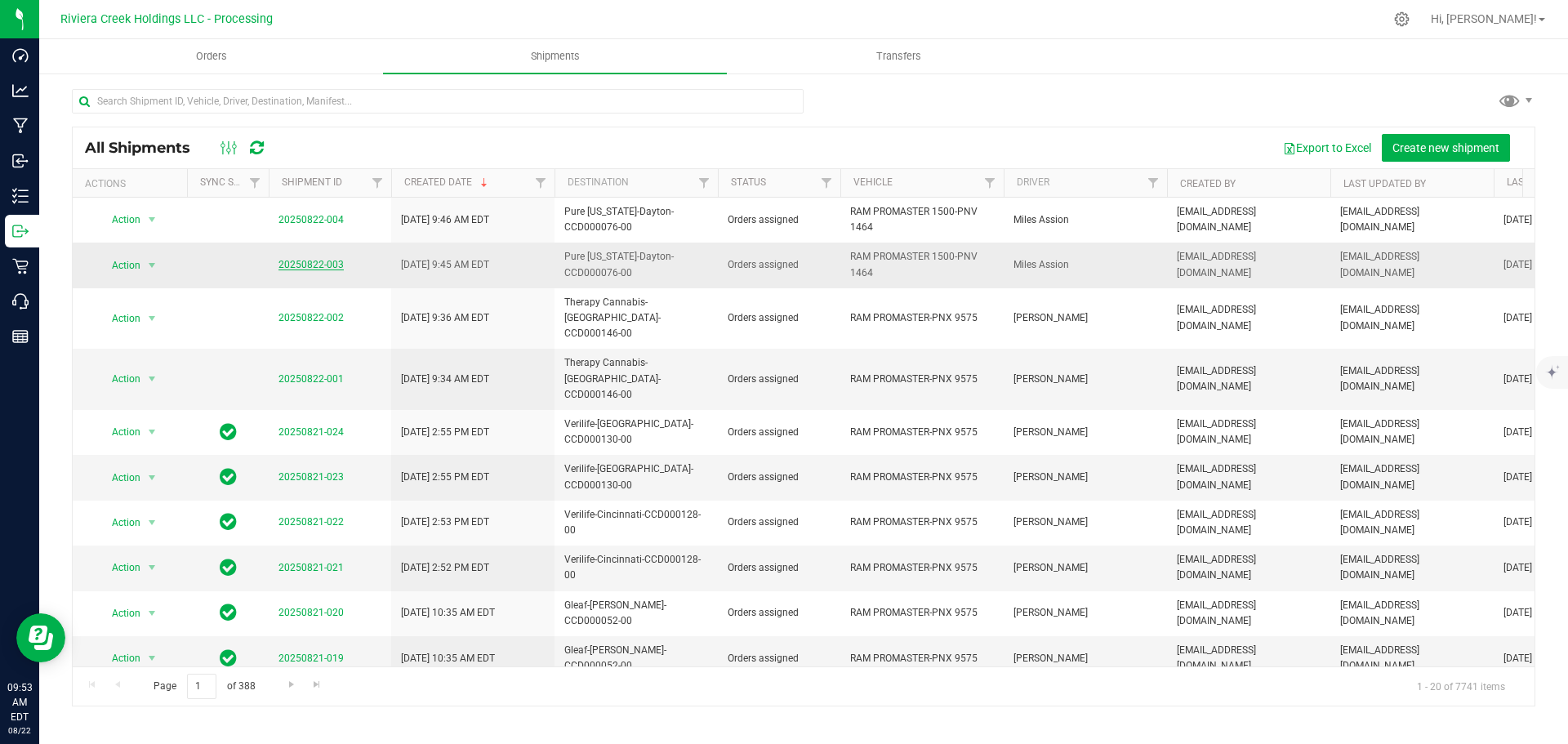
click at [322, 266] on link "20250822-003" at bounding box center [311, 264] width 66 height 11
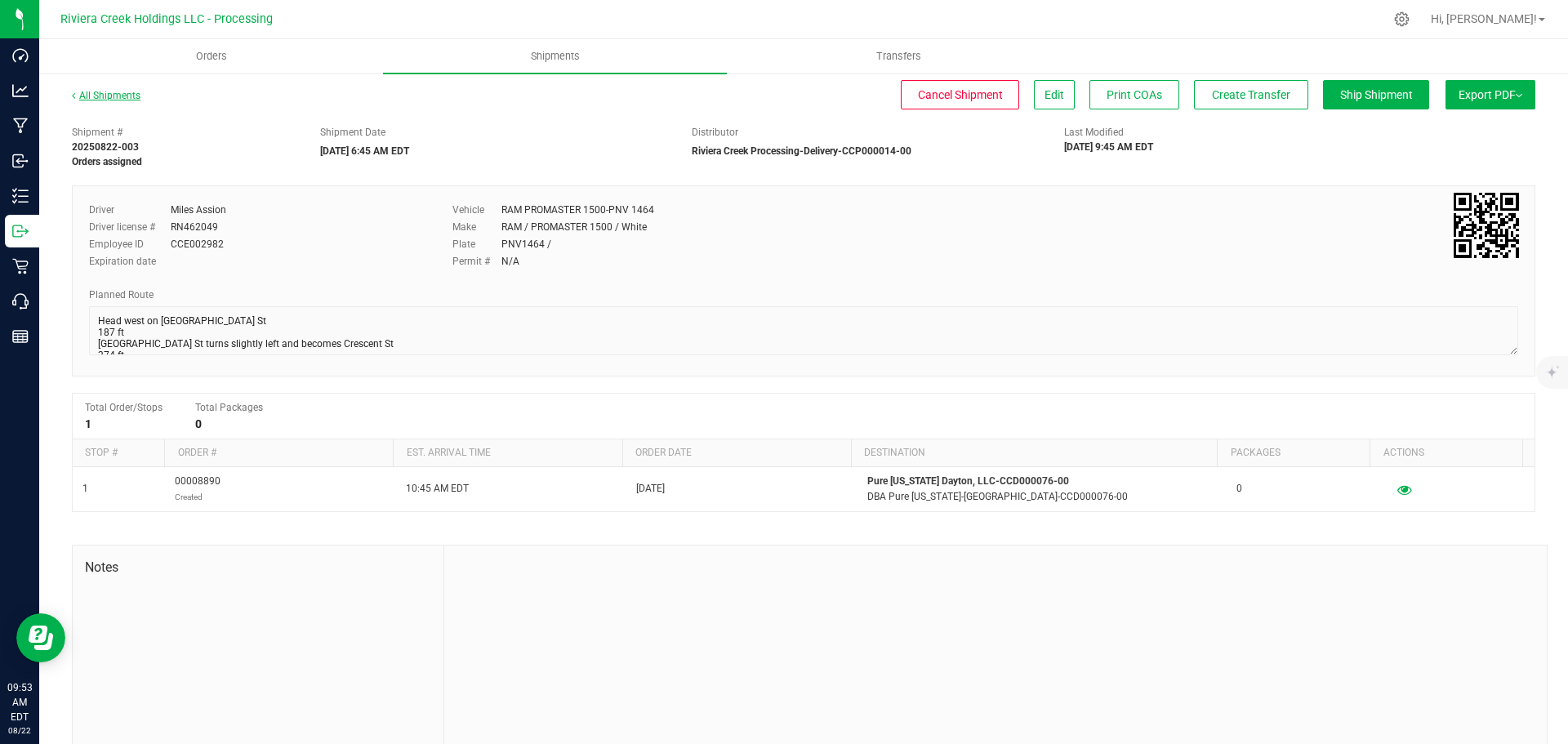
click at [108, 93] on link "All Shipments" at bounding box center [107, 95] width 69 height 11
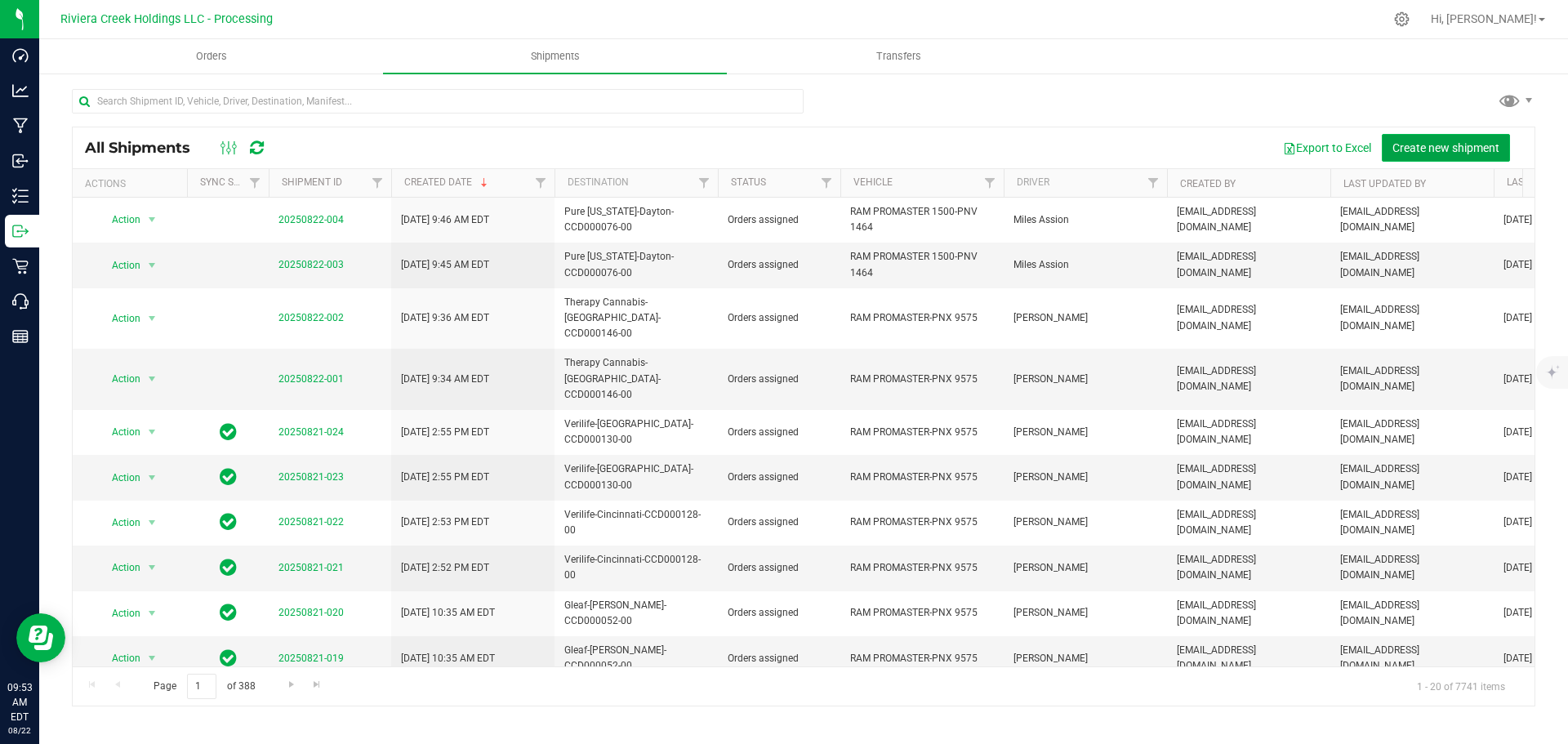
click at [1419, 155] on button "Create new shipment" at bounding box center [1446, 148] width 128 height 28
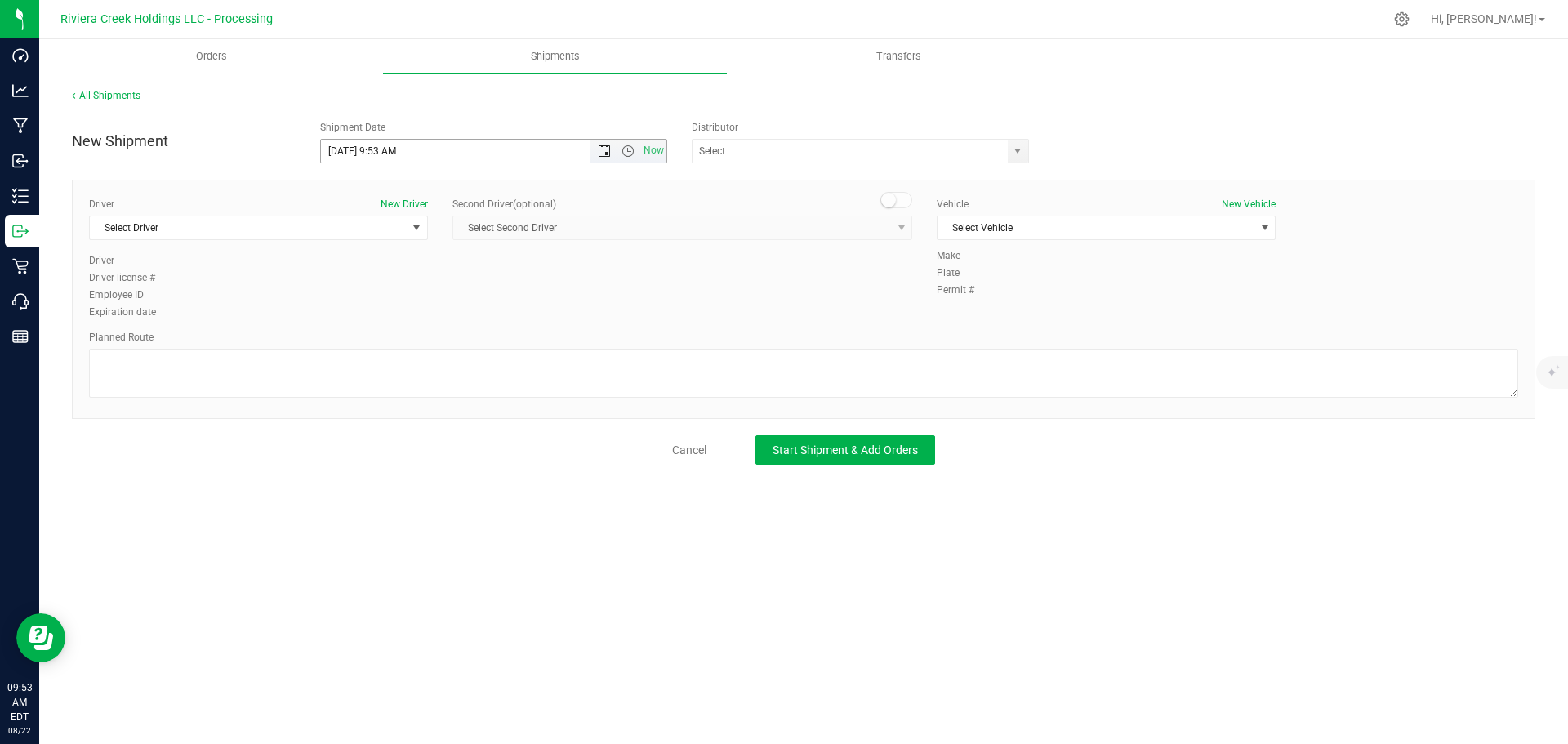
click at [602, 155] on span "Open the date view" at bounding box center [604, 151] width 28 height 13
click at [356, 347] on link "25" at bounding box center [360, 342] width 24 height 25
drag, startPoint x: 396, startPoint y: 151, endPoint x: 376, endPoint y: 153, distance: 20.1
click at [376, 153] on input "8/25/2025 9:53 AM" at bounding box center [469, 151] width 297 height 23
click at [1022, 153] on span "select" at bounding box center [1018, 151] width 13 height 13
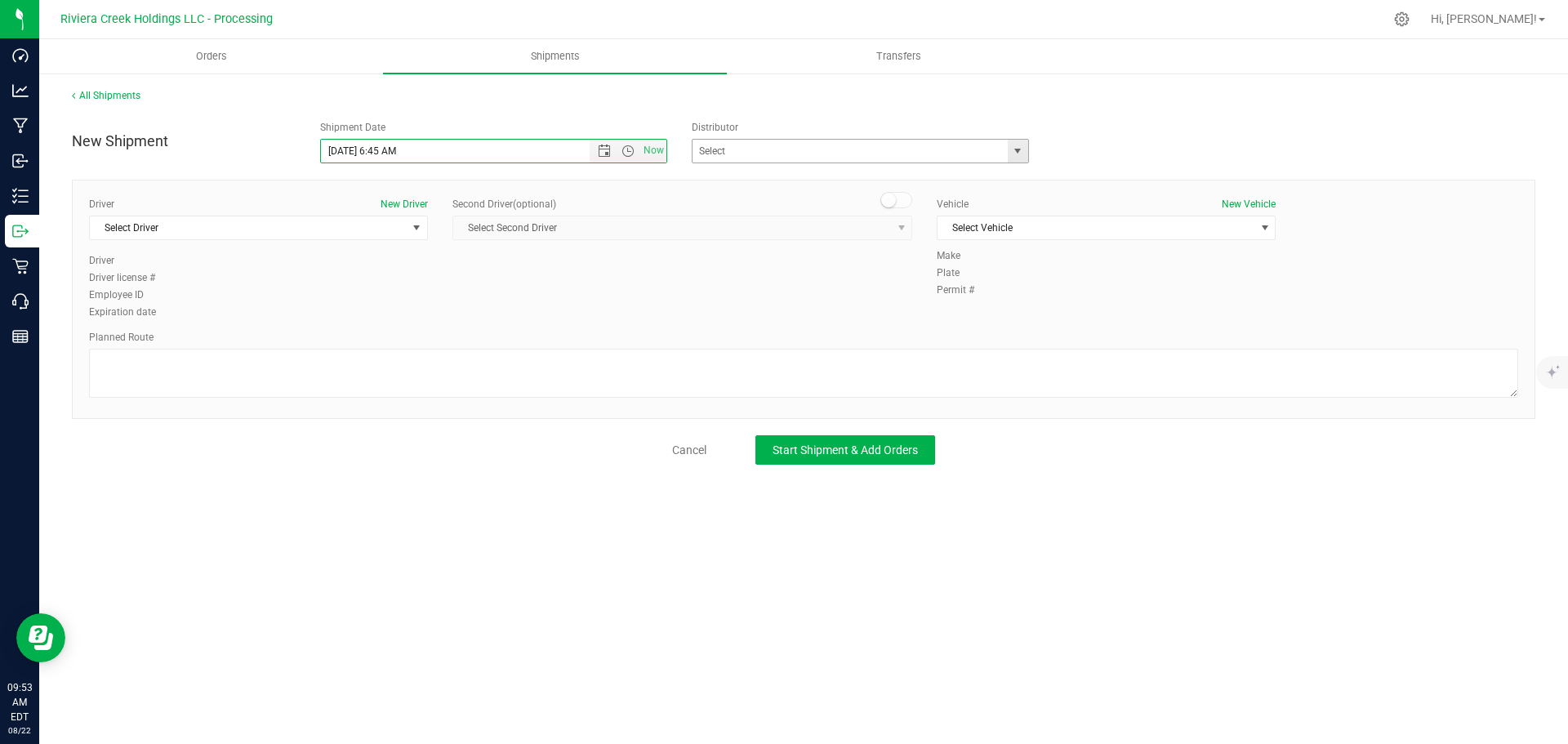
type input "8/25/2025 6:45 AM"
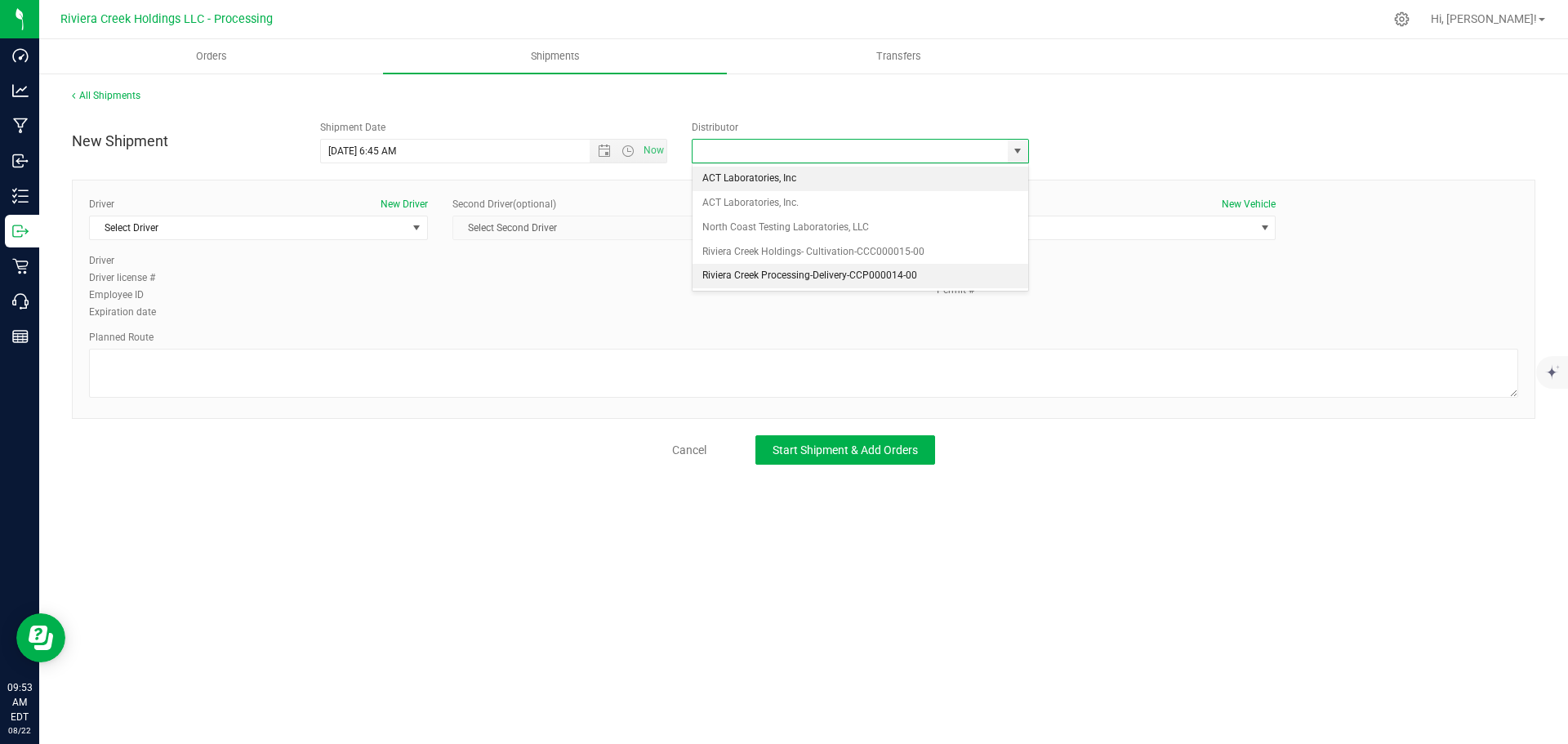
click at [742, 271] on li "Riviera Creek Processing-Delivery-CCP000014-00" at bounding box center [860, 276] width 335 height 24
type input "Riviera Creek Processing-Delivery-CCP000014-00"
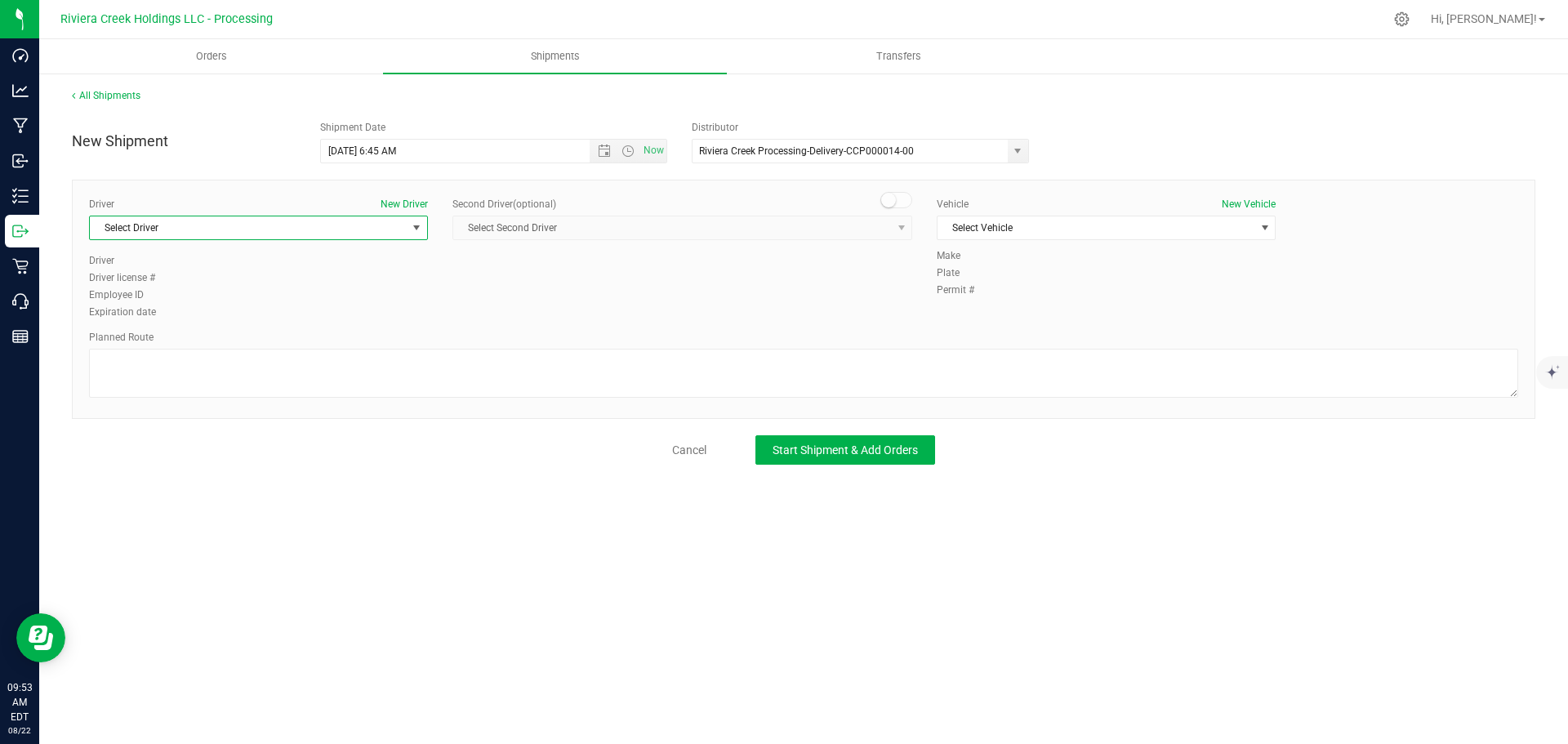
click at [223, 233] on span "Select Driver" at bounding box center [248, 228] width 317 height 23
click at [162, 318] on li "Miles Assion" at bounding box center [259, 320] width 337 height 24
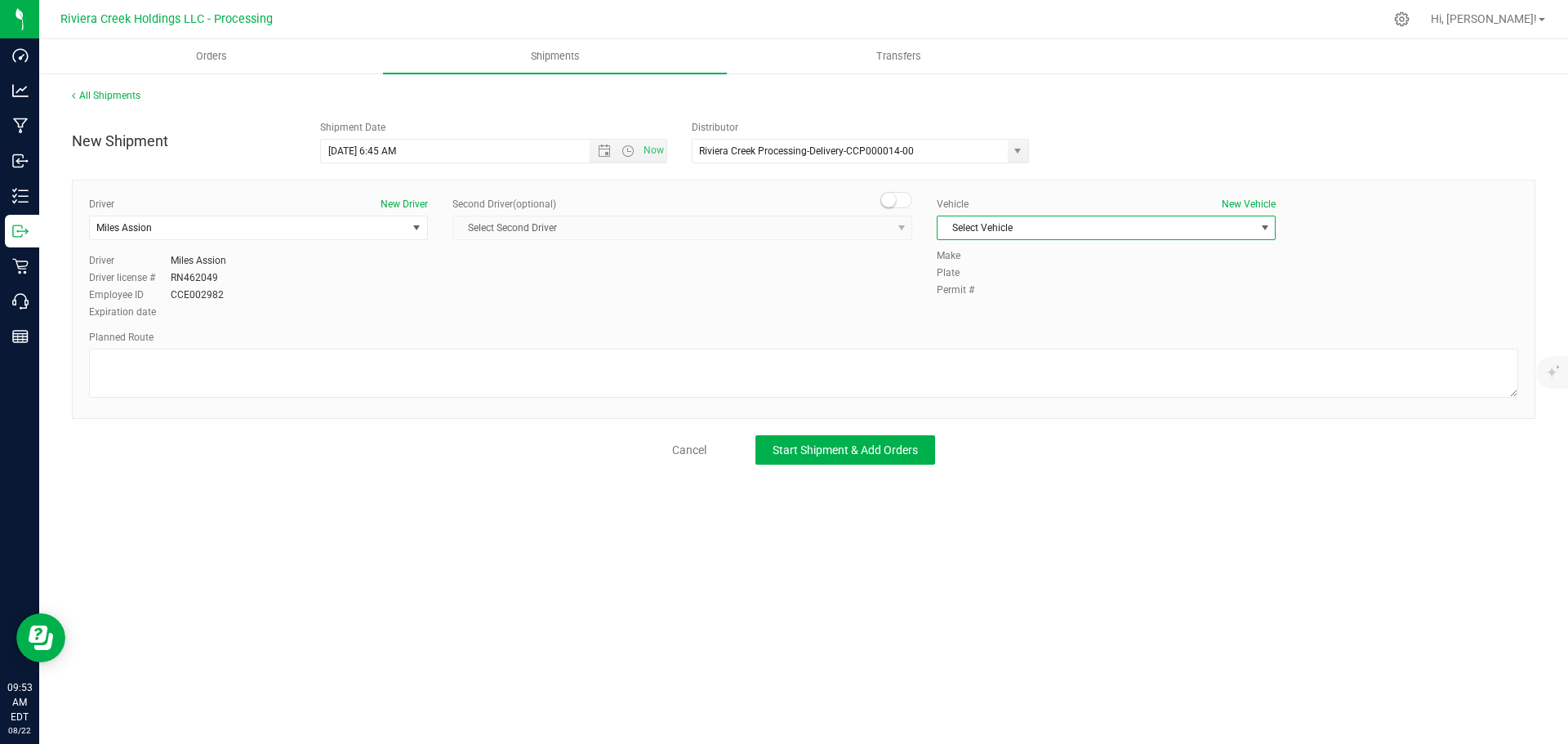
click at [999, 229] on span "Select Vehicle" at bounding box center [1096, 228] width 317 height 23
click at [988, 355] on li "RAM PROMASTER 1500-PNV 1464" at bounding box center [1106, 353] width 337 height 24
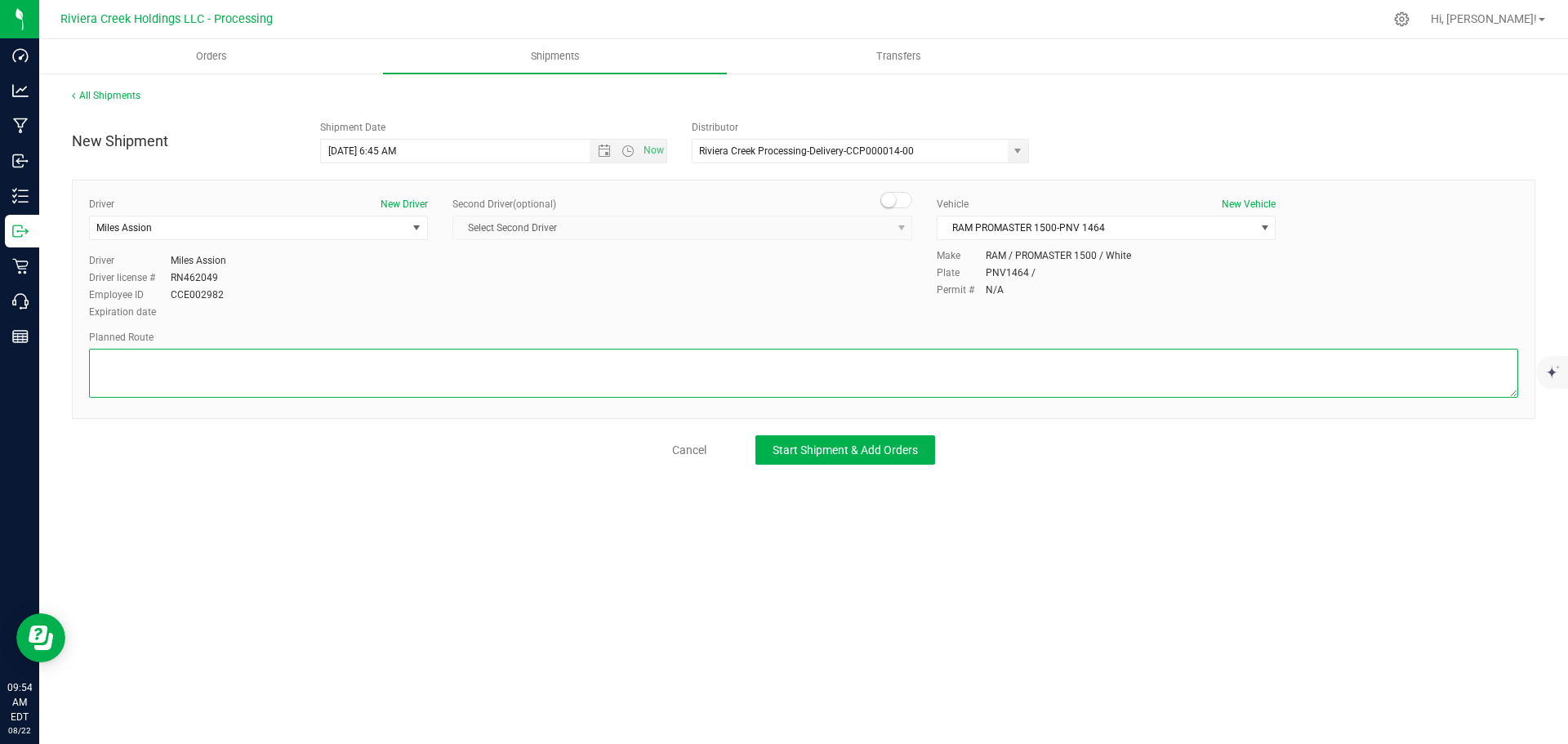
click at [130, 365] on textarea at bounding box center [803, 372] width 1429 height 49
paste textarea "Head north toward Needmore Rd 282 ft Turn right toward Needmore Rd 125 ft Turn …"
type textarea "Head north toward Needmore Rd 282 ft Turn right toward Needmore Rd 125 ft Turn …"
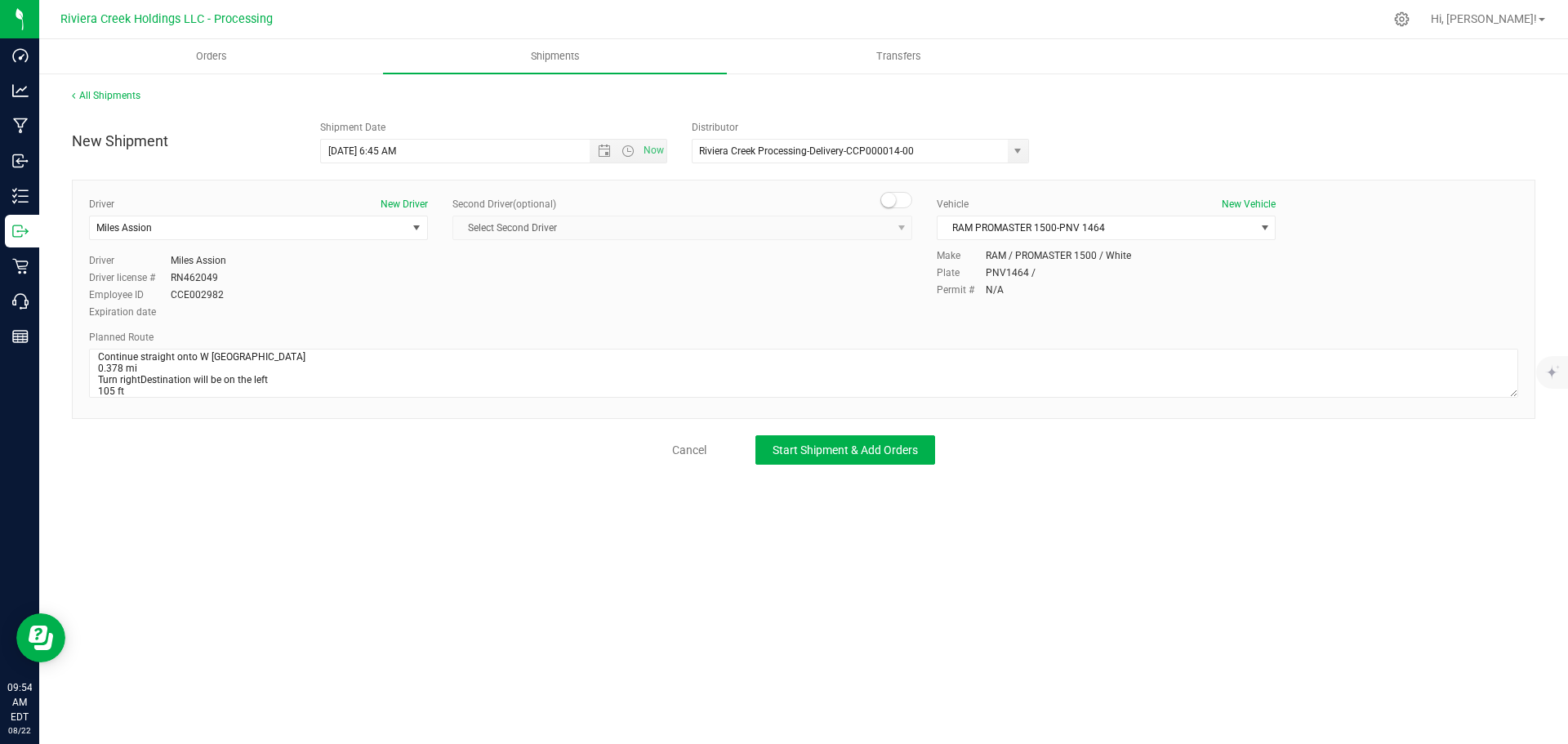
click at [828, 478] on div "All Shipments New Shipment Shipment Date 8/25/2025 6:45 AM Now Distributor Rivi…" at bounding box center [803, 277] width 1529 height 410
click at [838, 448] on span "Start Shipment & Add Orders" at bounding box center [845, 450] width 145 height 13
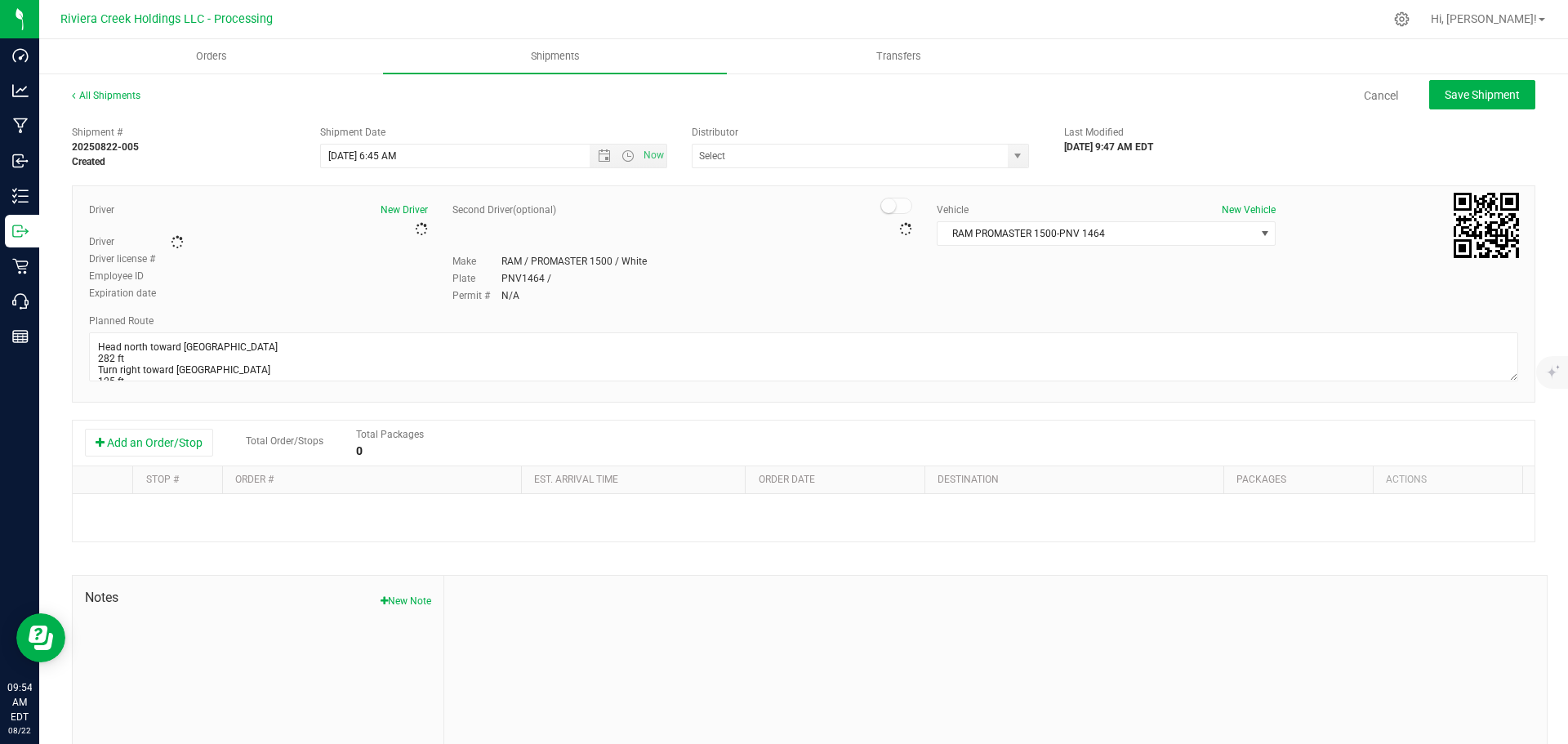
type input "Riviera Creek Processing-Delivery-CCP000014-00"
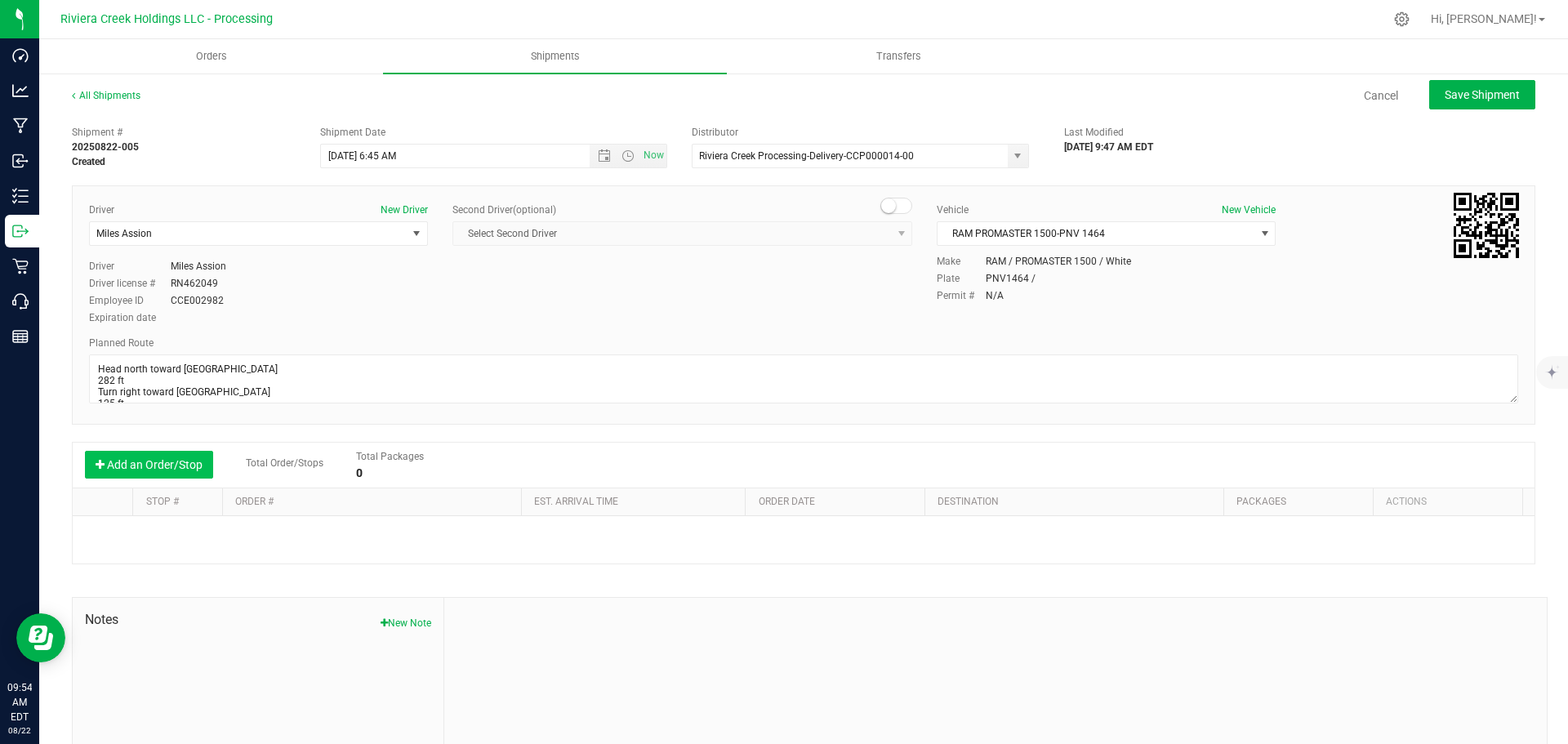
click at [127, 453] on button "Add an Order/Stop" at bounding box center [149, 465] width 128 height 28
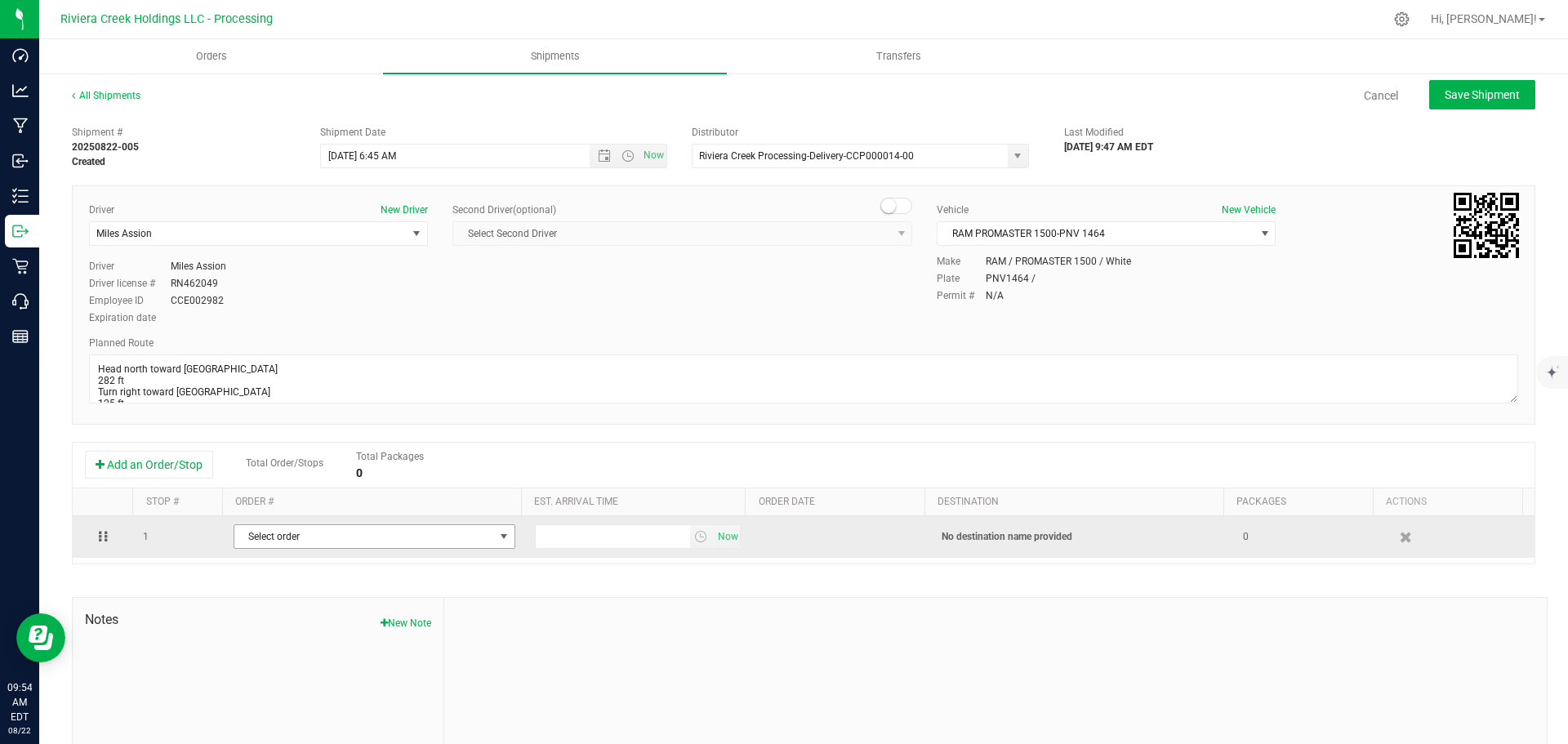
click at [395, 548] on span "Select order" at bounding box center [364, 536] width 259 height 23
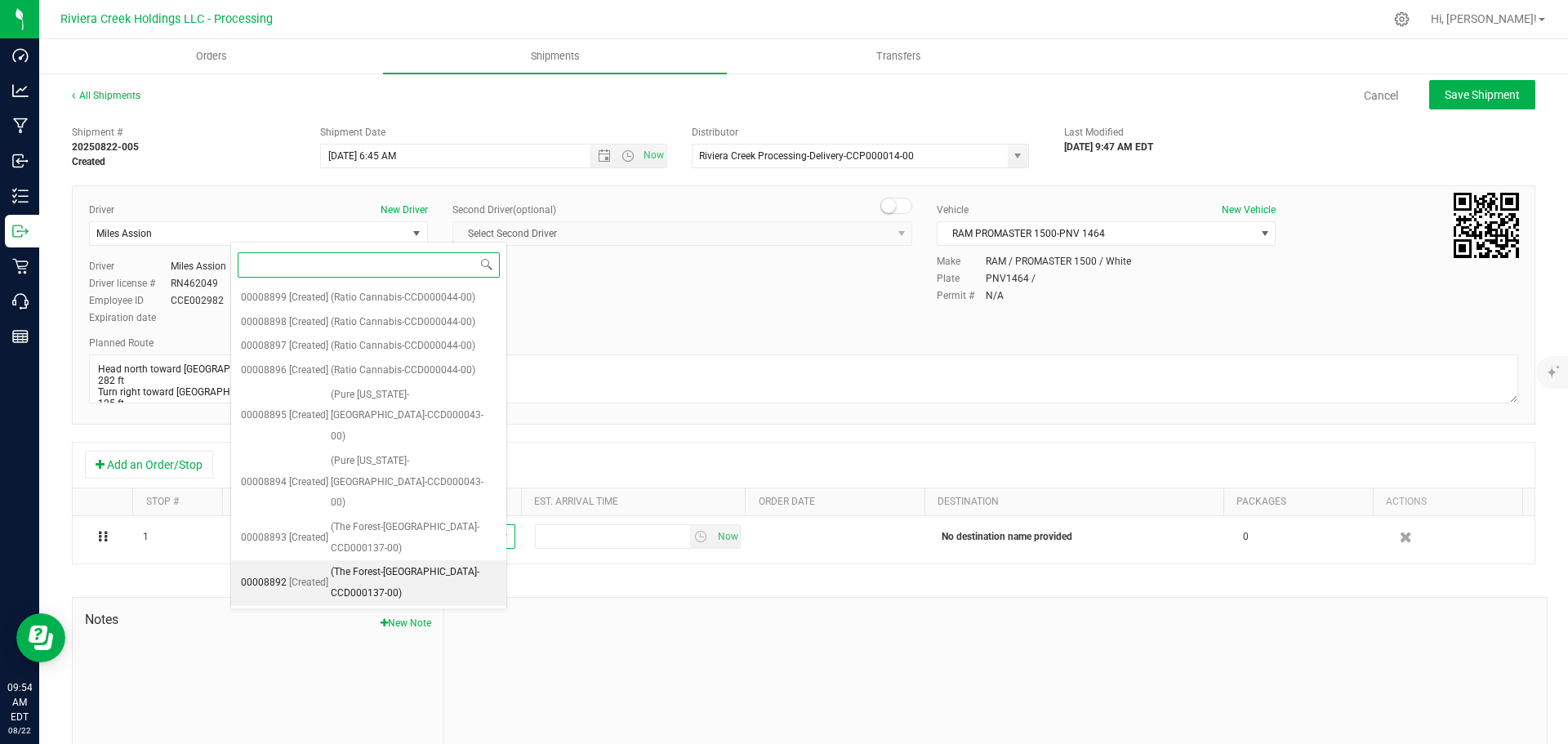
click at [405, 561] on span "(The Forest-Springfield-CCD000137-00)" at bounding box center [413, 582] width 166 height 42
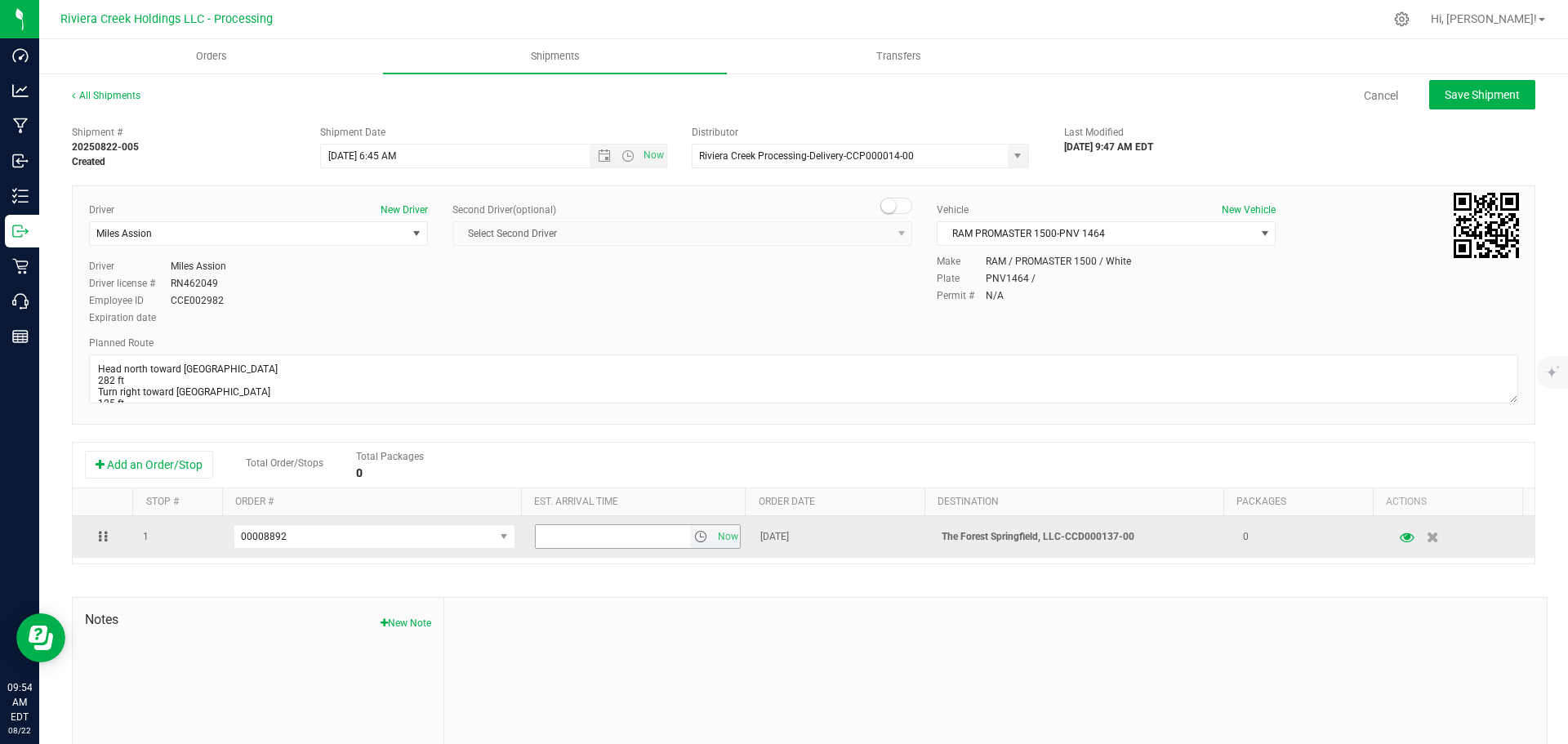
click at [695, 538] on span "select" at bounding box center [701, 536] width 13 height 13
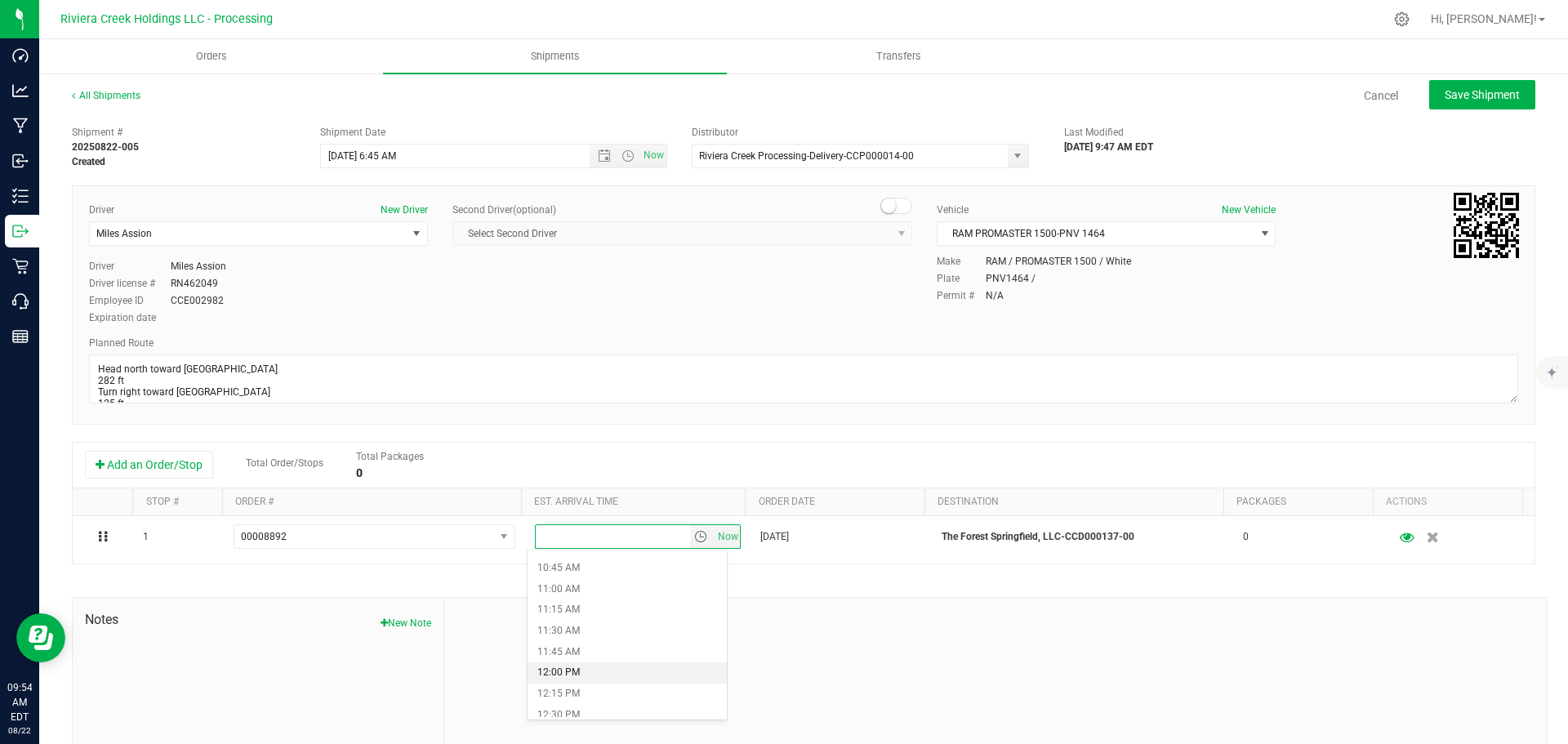
scroll to position [980, 0]
click at [629, 593] on li "12:00 PM" at bounding box center [626, 591] width 199 height 21
click at [1445, 97] on span "Save Shipment" at bounding box center [1482, 95] width 75 height 13
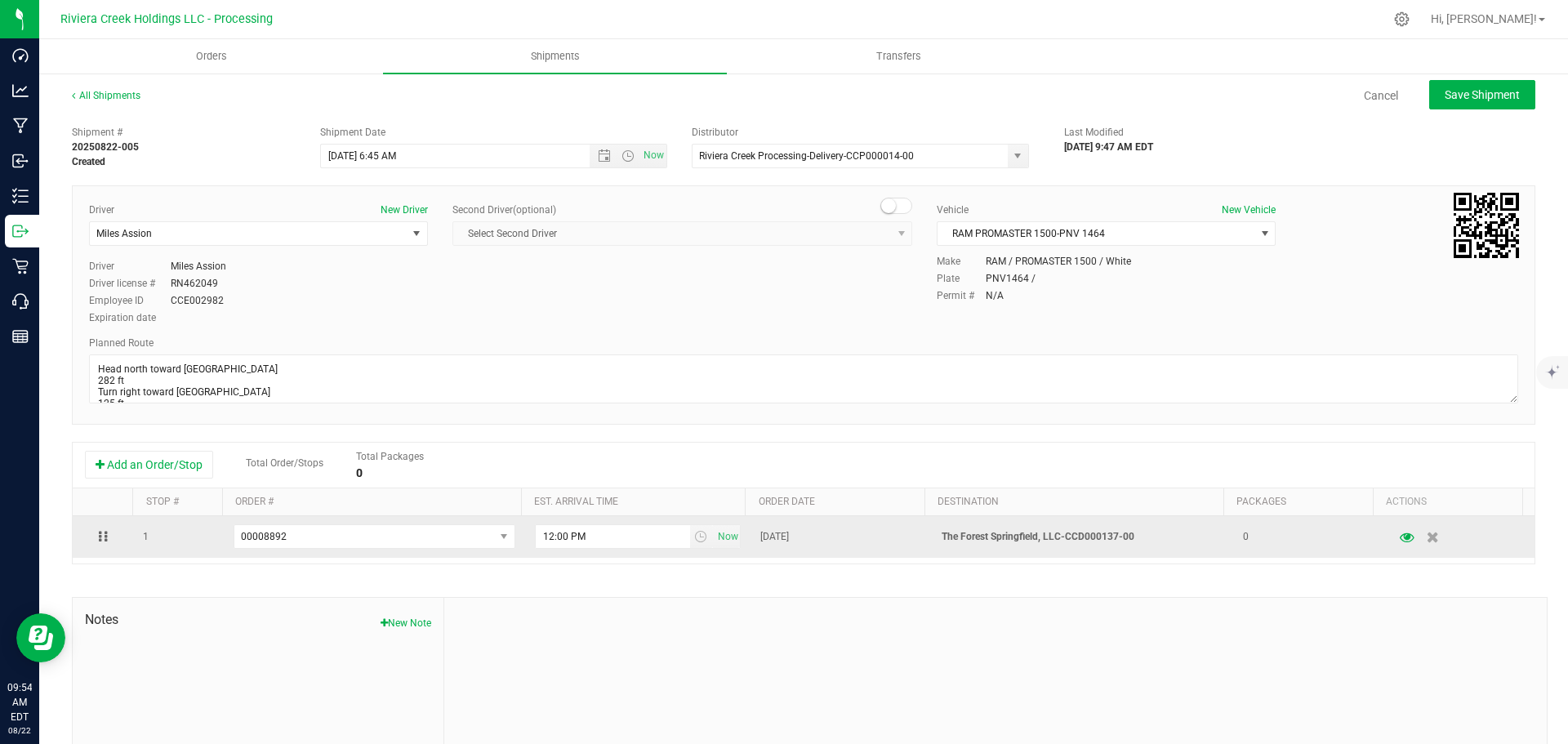
type input "8/25/2025 10:45 AM"
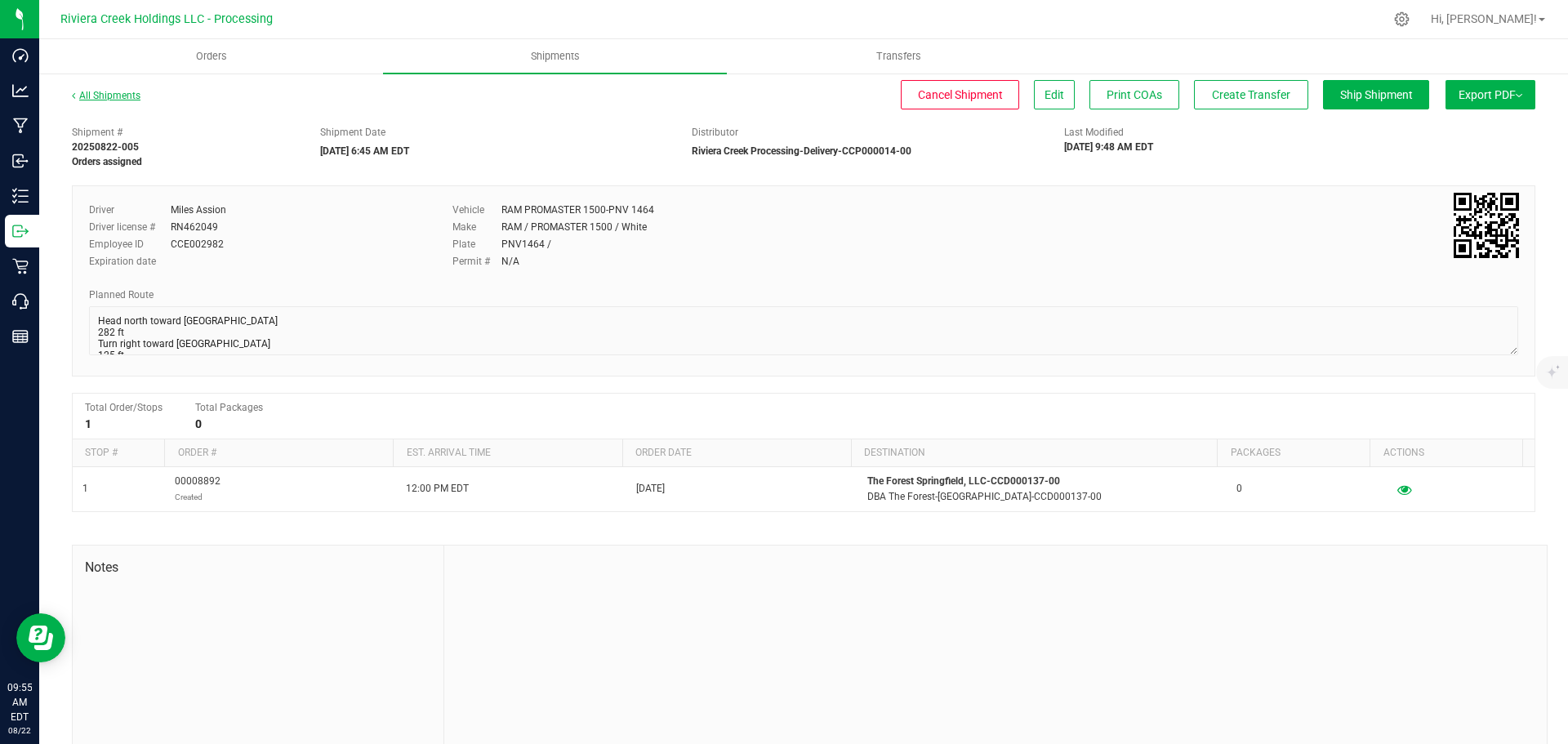
click at [102, 93] on link "All Shipments" at bounding box center [107, 95] width 69 height 11
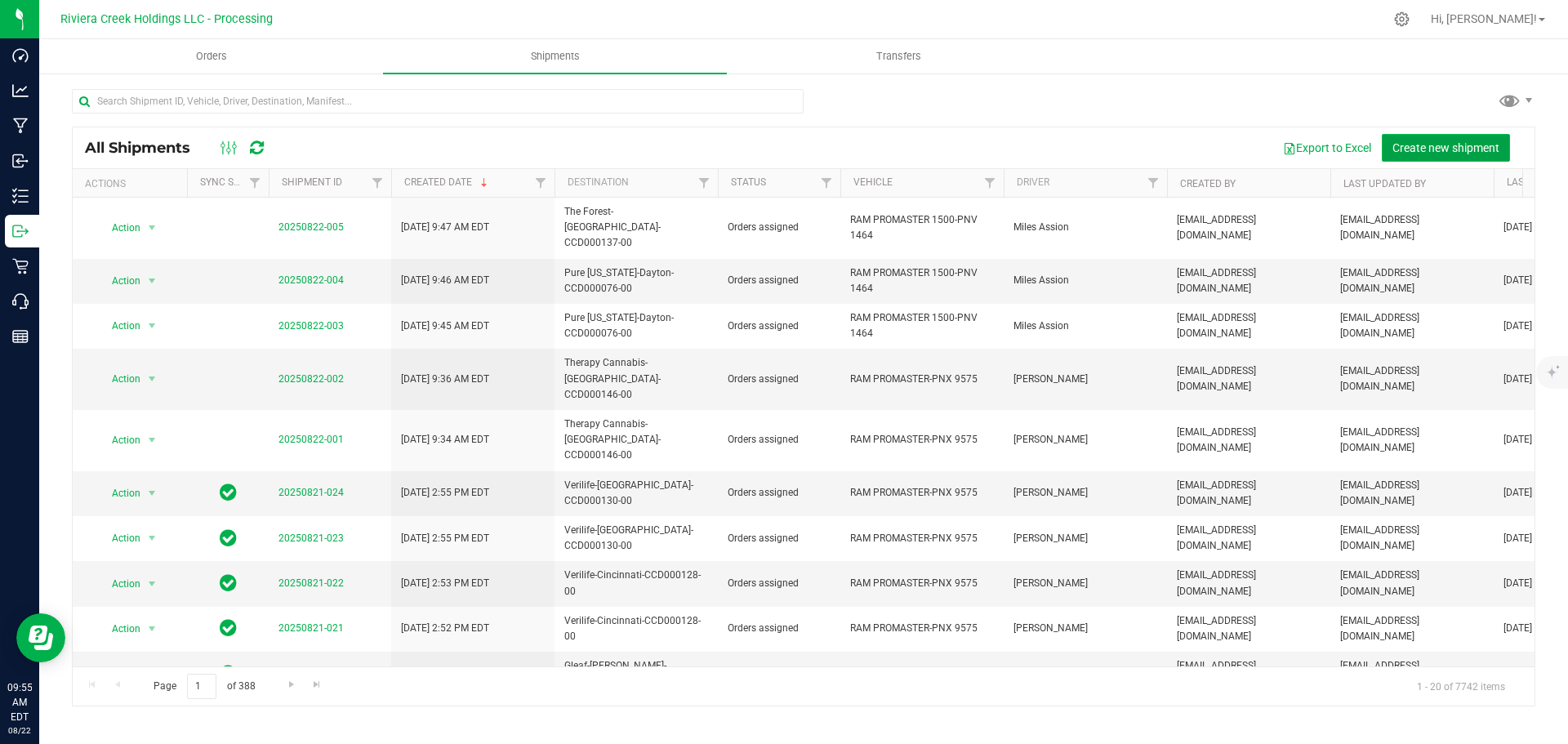
click at [1415, 152] on span "Create new shipment" at bounding box center [1446, 147] width 107 height 13
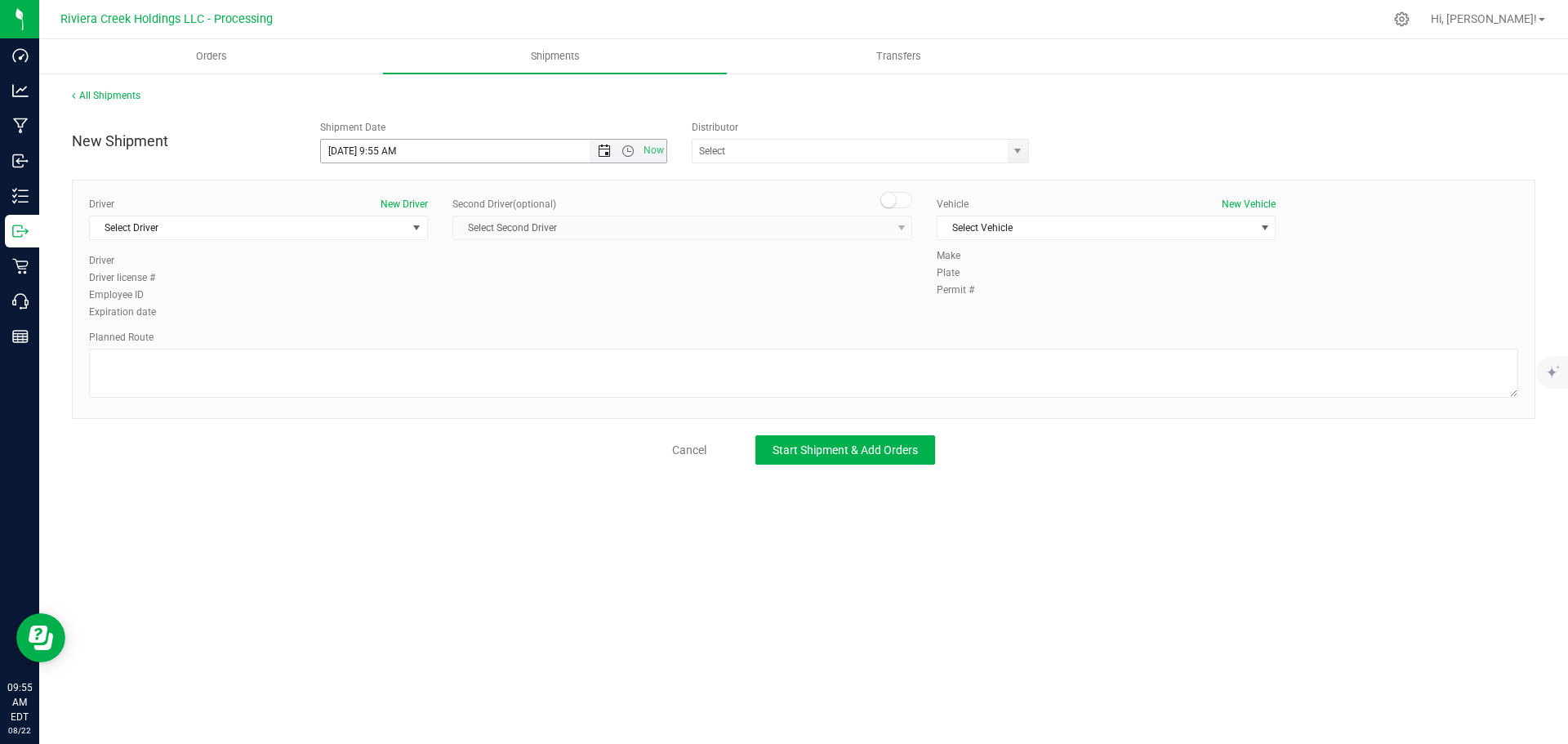
click at [602, 155] on span "Open the date view" at bounding box center [604, 151] width 13 height 13
click at [360, 345] on link "25" at bounding box center [360, 342] width 24 height 25
drag, startPoint x: 396, startPoint y: 153, endPoint x: 373, endPoint y: 159, distance: 23.8
click at [373, 159] on input "8/25/2025 9:55 AM" at bounding box center [469, 151] width 297 height 23
click at [373, 160] on input "8/25/2025 9:55 AM" at bounding box center [469, 151] width 297 height 23
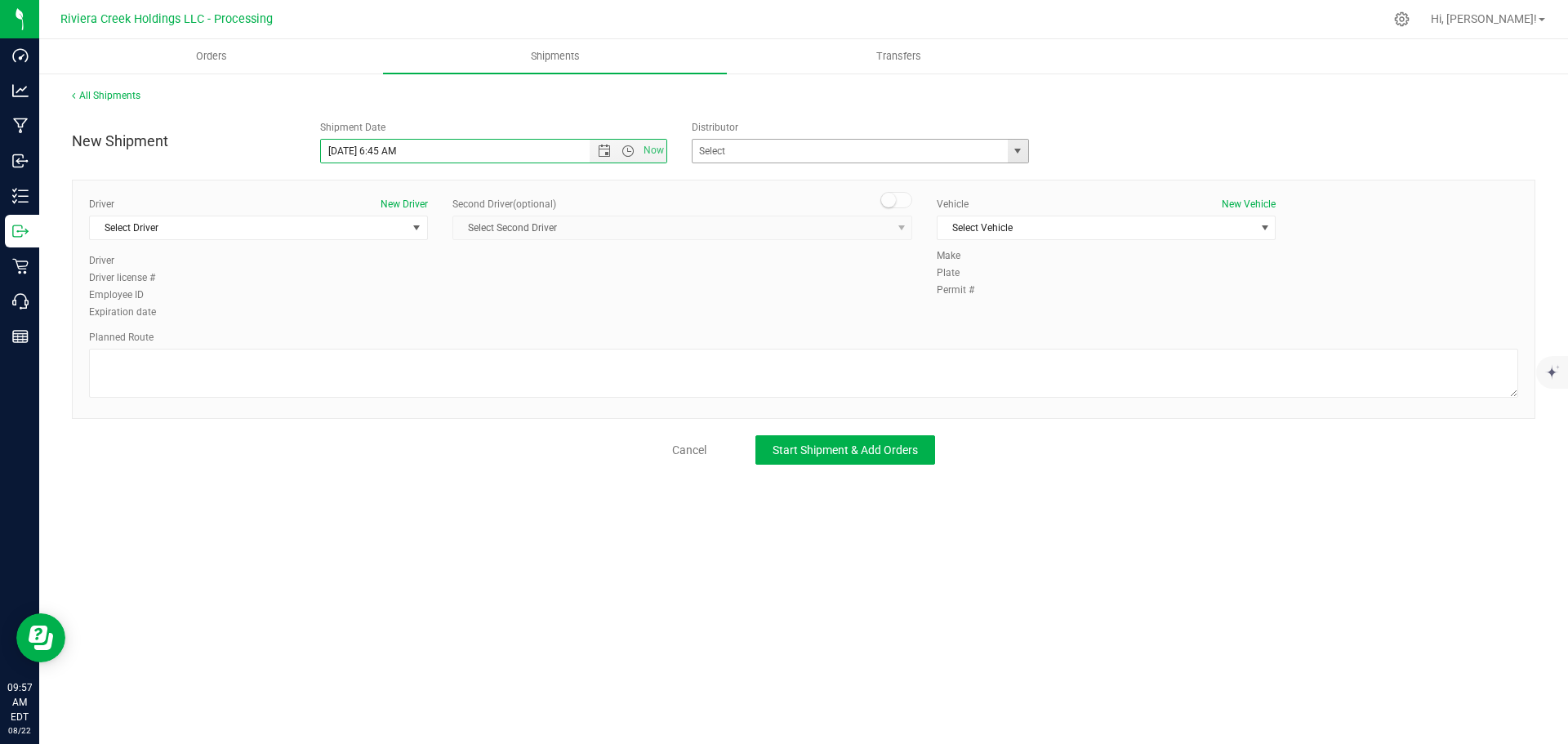
click at [1016, 153] on span "select" at bounding box center [1018, 151] width 13 height 13
type input "8/25/2025 6:45 AM"
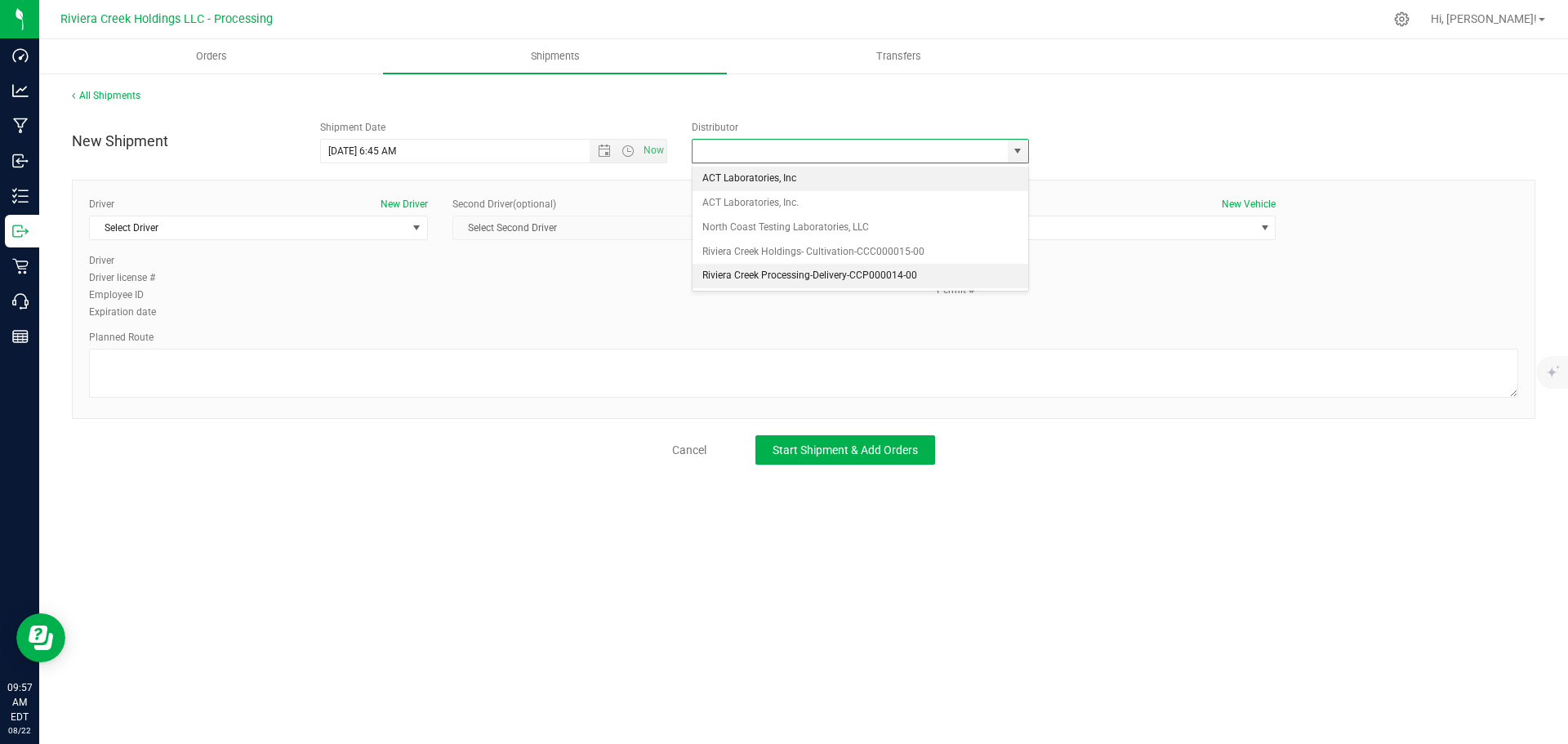
click at [767, 274] on li "Riviera Creek Processing-Delivery-CCP000014-00" at bounding box center [860, 276] width 335 height 24
type input "Riviera Creek Processing-Delivery-CCP000014-00"
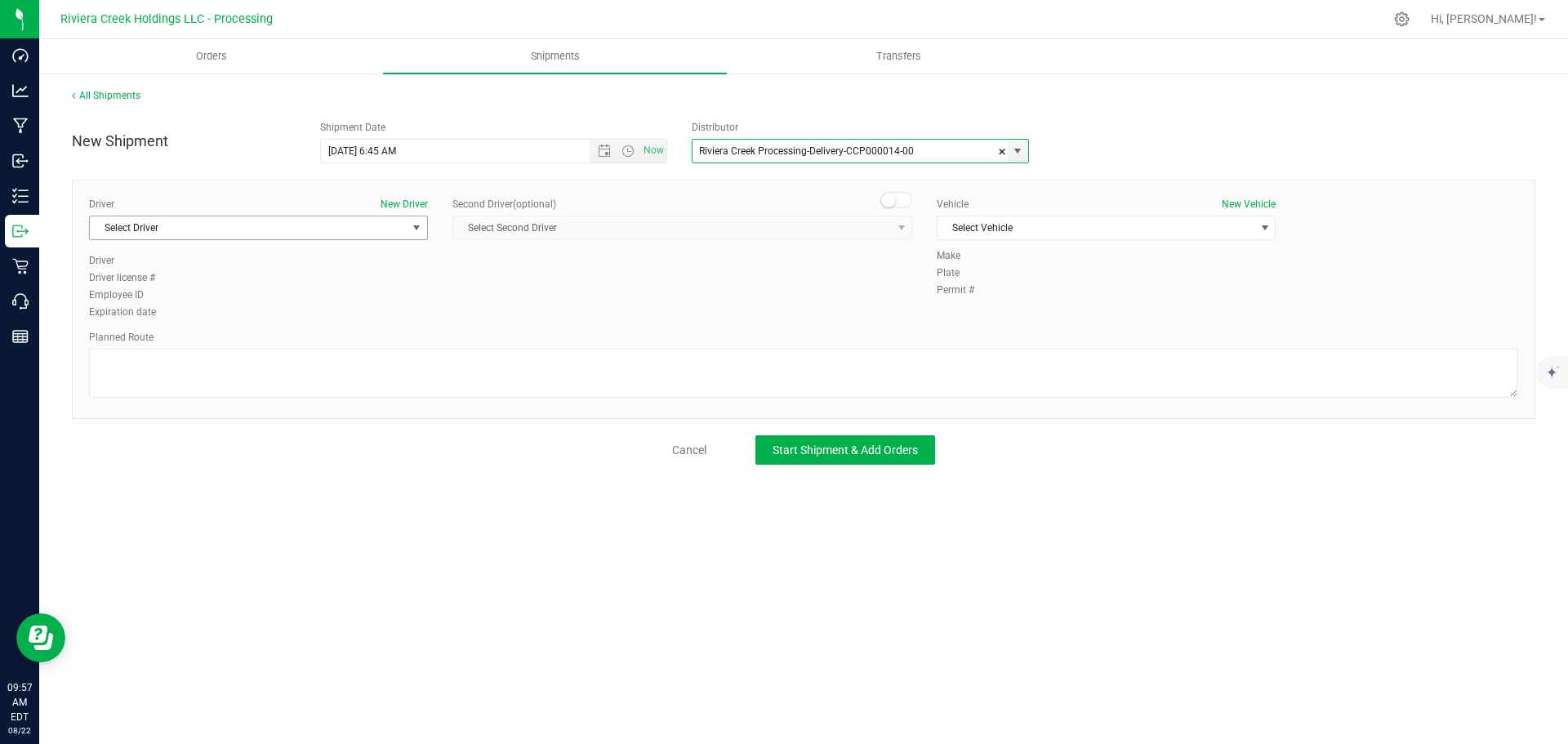
click at [279, 231] on span "Select Driver" at bounding box center [248, 228] width 317 height 23
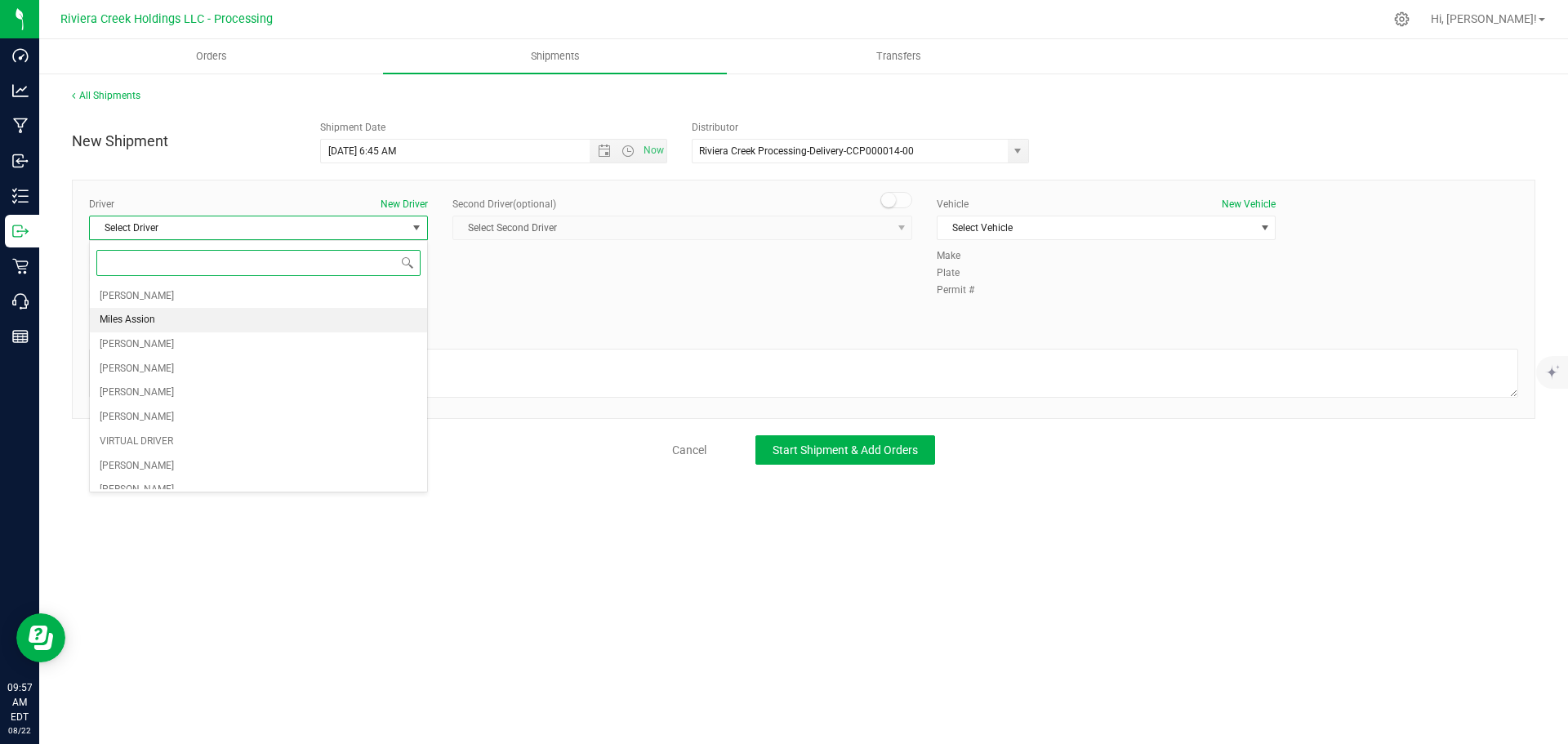
click at [221, 320] on li "Miles Assion" at bounding box center [259, 320] width 337 height 24
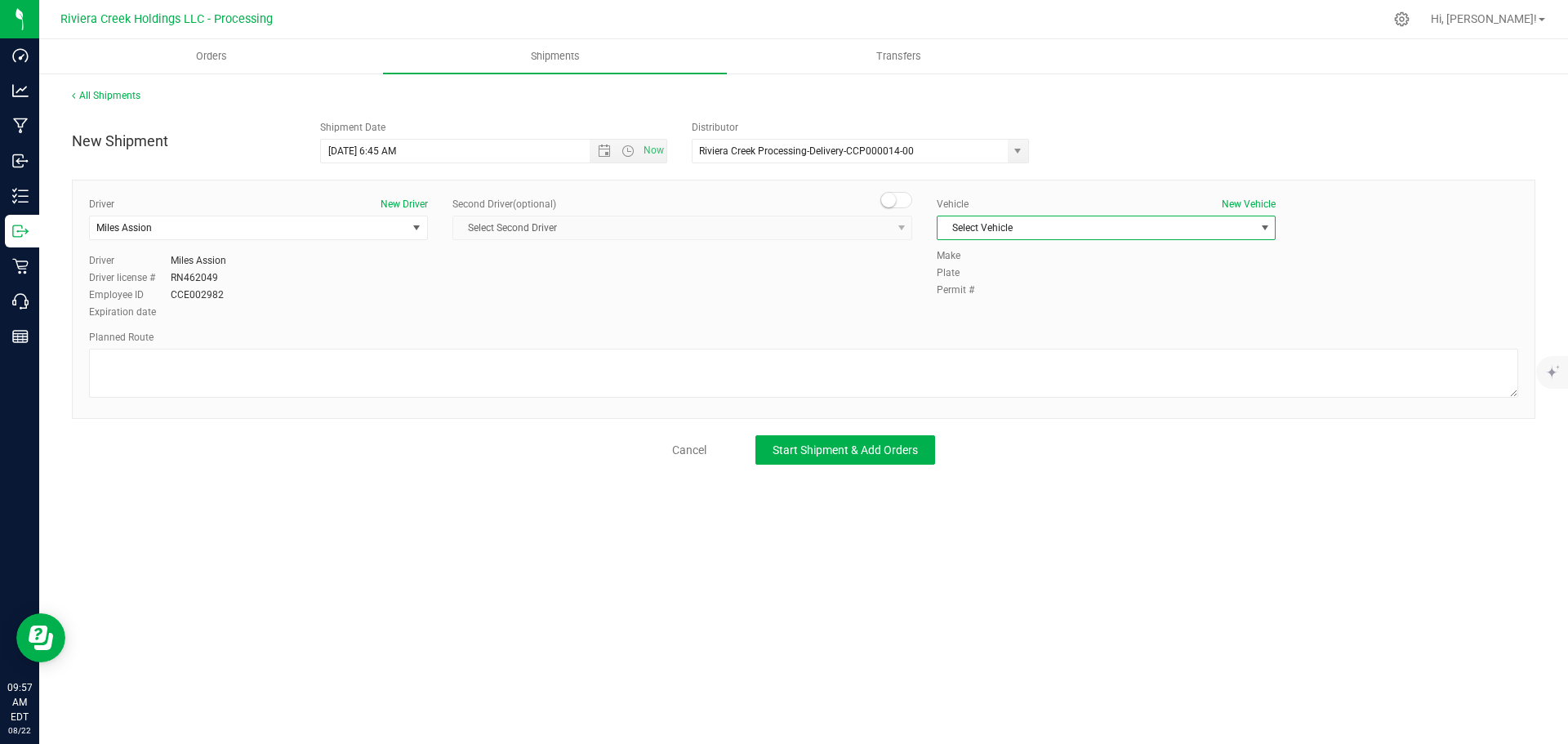
click at [1046, 231] on span "Select Vehicle" at bounding box center [1096, 228] width 317 height 23
drag, startPoint x: 1060, startPoint y: 353, endPoint x: 1043, endPoint y: 350, distance: 17.3
click at [1059, 353] on li "RAM PROMASTER 1500-PNV 1464" at bounding box center [1106, 353] width 337 height 24
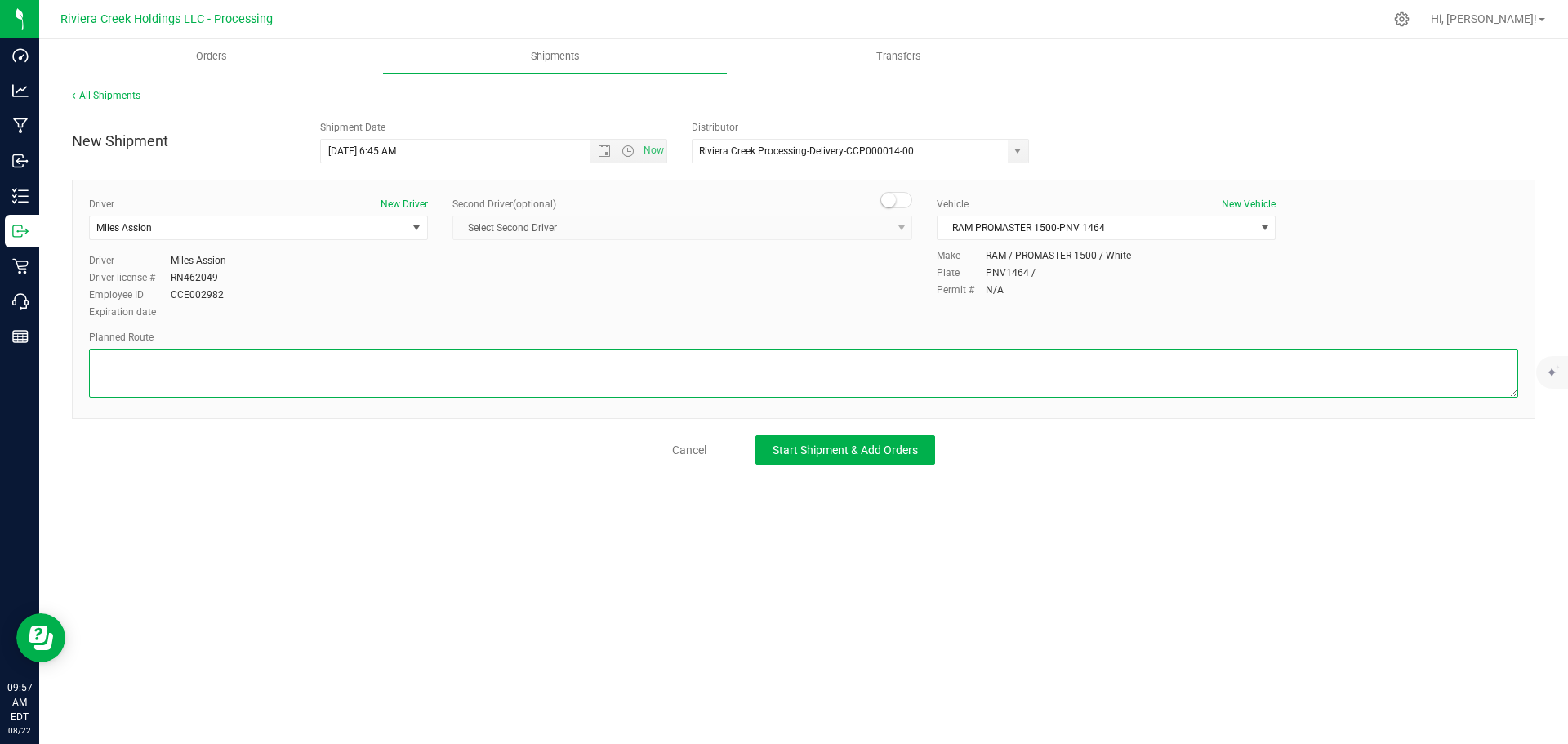
click at [323, 365] on textarea at bounding box center [803, 372] width 1429 height 49
paste textarea "Head north toward Needmore Rd 282 ft Turn right toward Needmore Rd 125 ft Turn …"
type textarea "Head north toward Needmore Rd 282 ft Turn right toward Needmore Rd 125 ft Turn …"
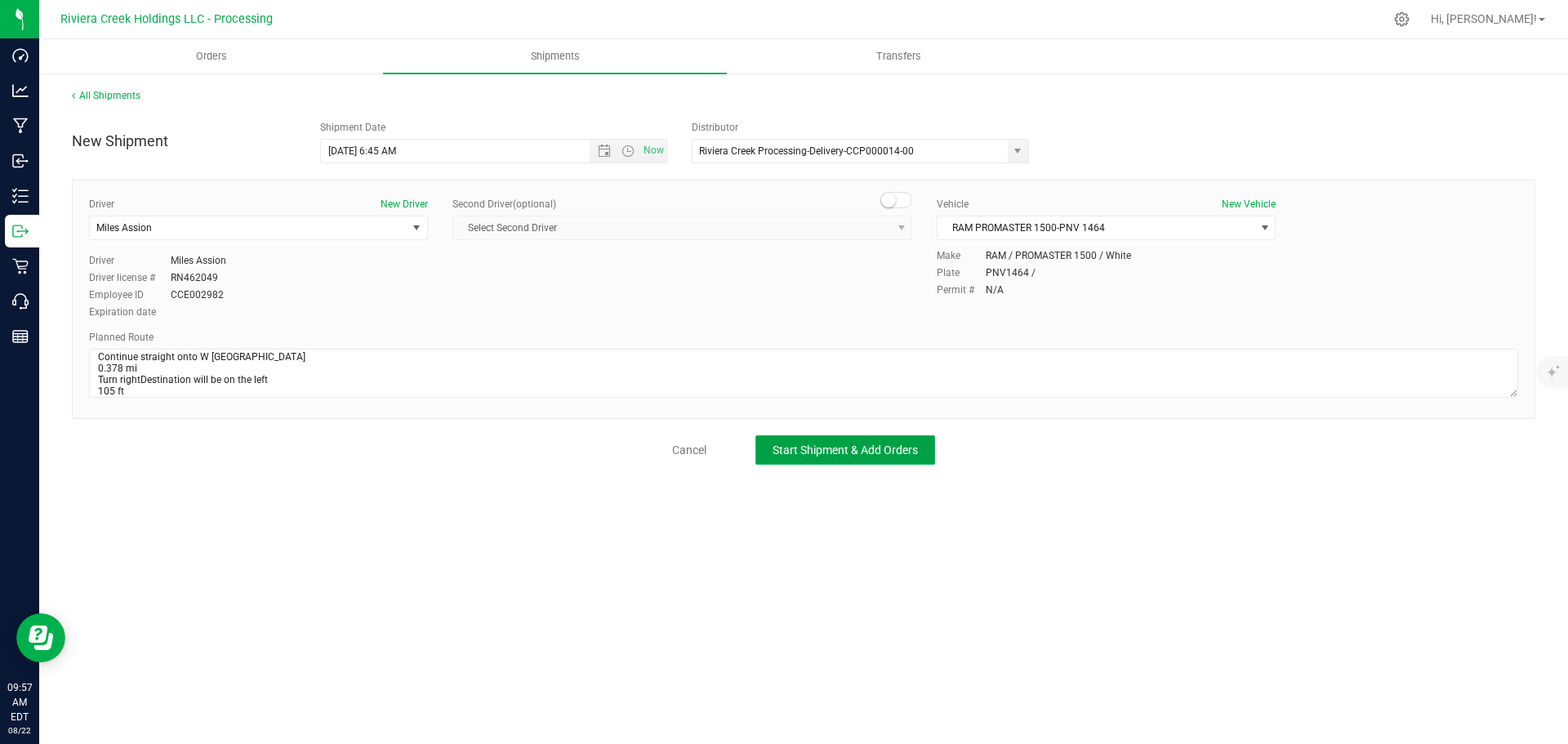
click at [877, 451] on span "Start Shipment & Add Orders" at bounding box center [845, 450] width 145 height 13
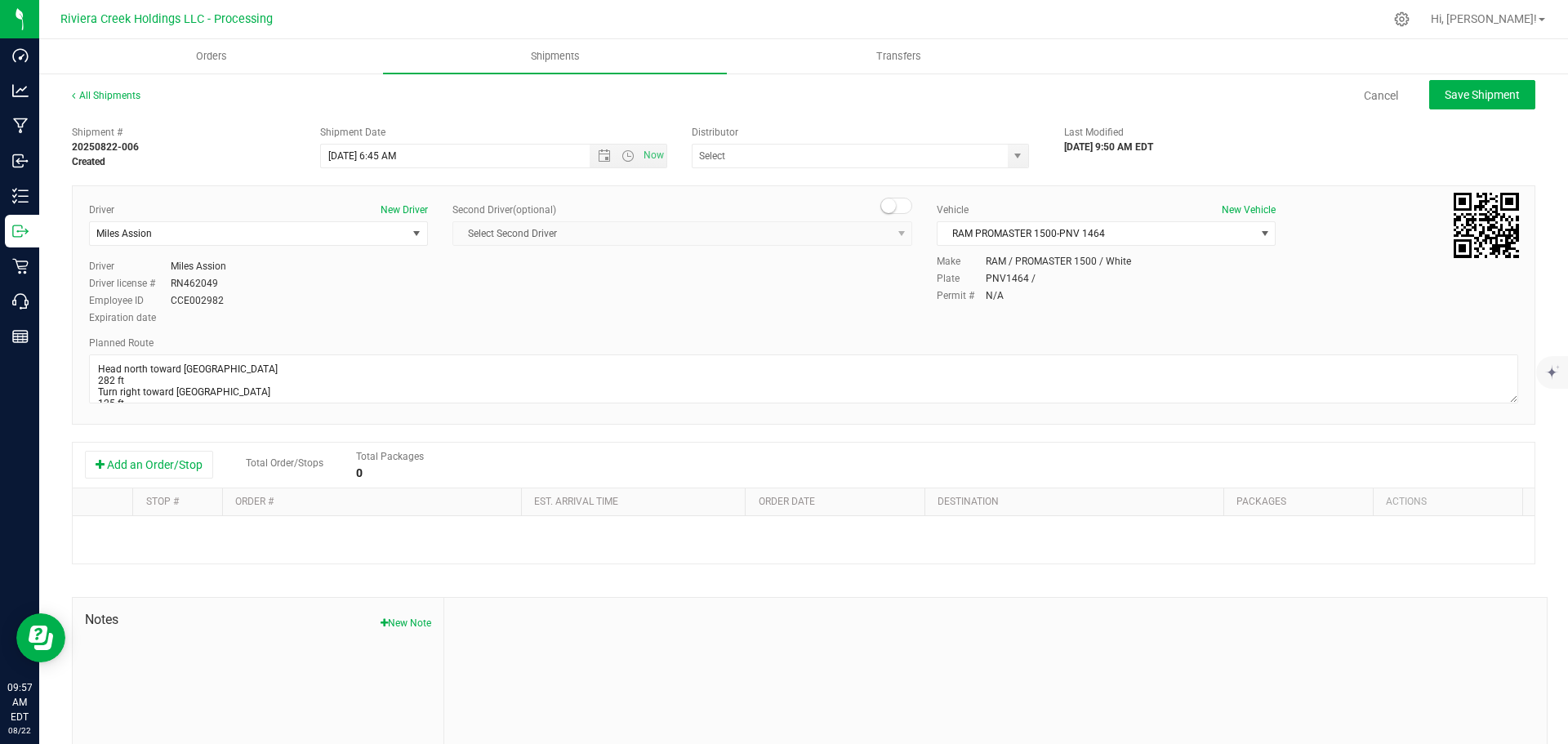
type input "Riviera Creek Processing-Delivery-CCP000014-00"
click at [141, 464] on button "Add an Order/Stop" at bounding box center [149, 465] width 128 height 28
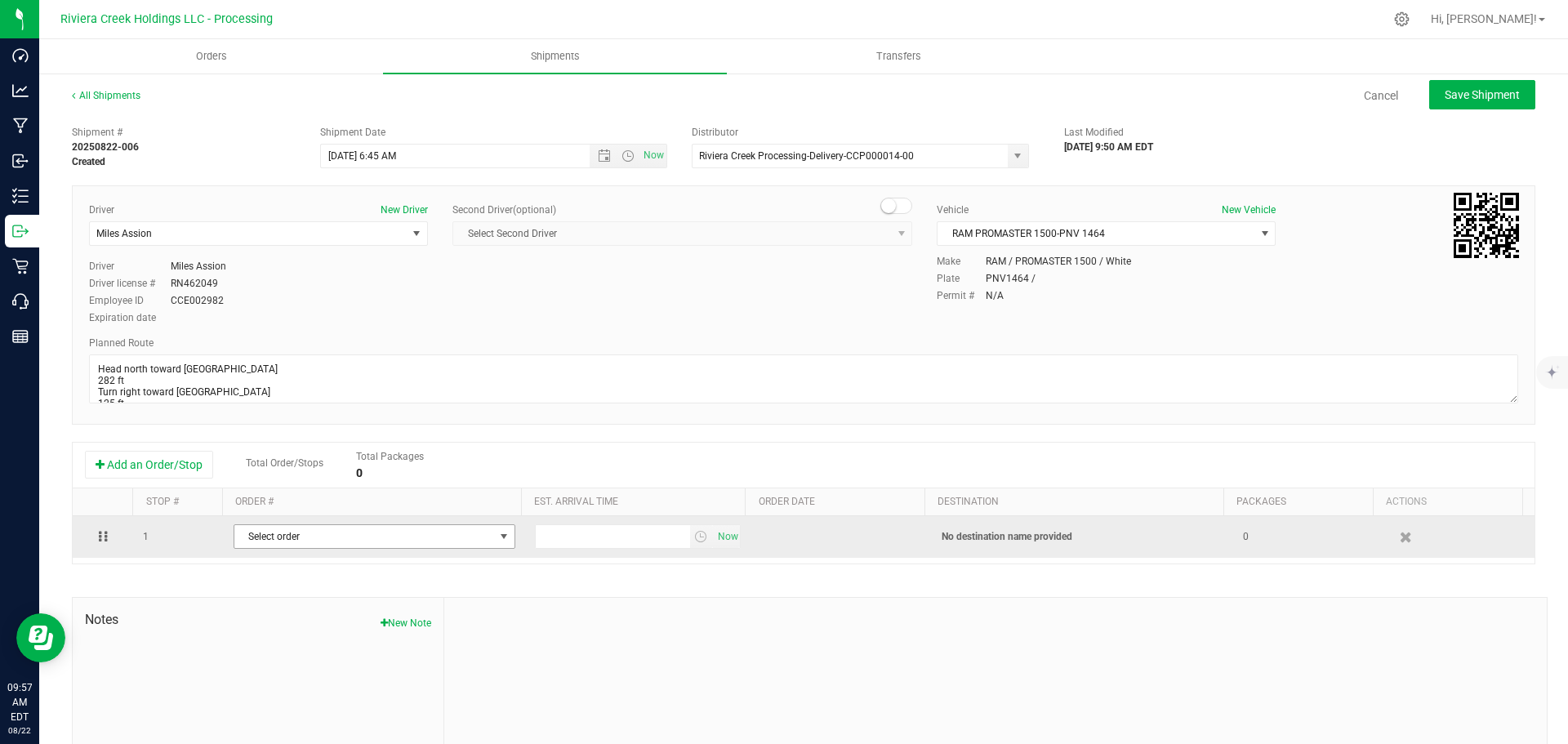
click at [300, 540] on span "Select order" at bounding box center [364, 536] width 259 height 23
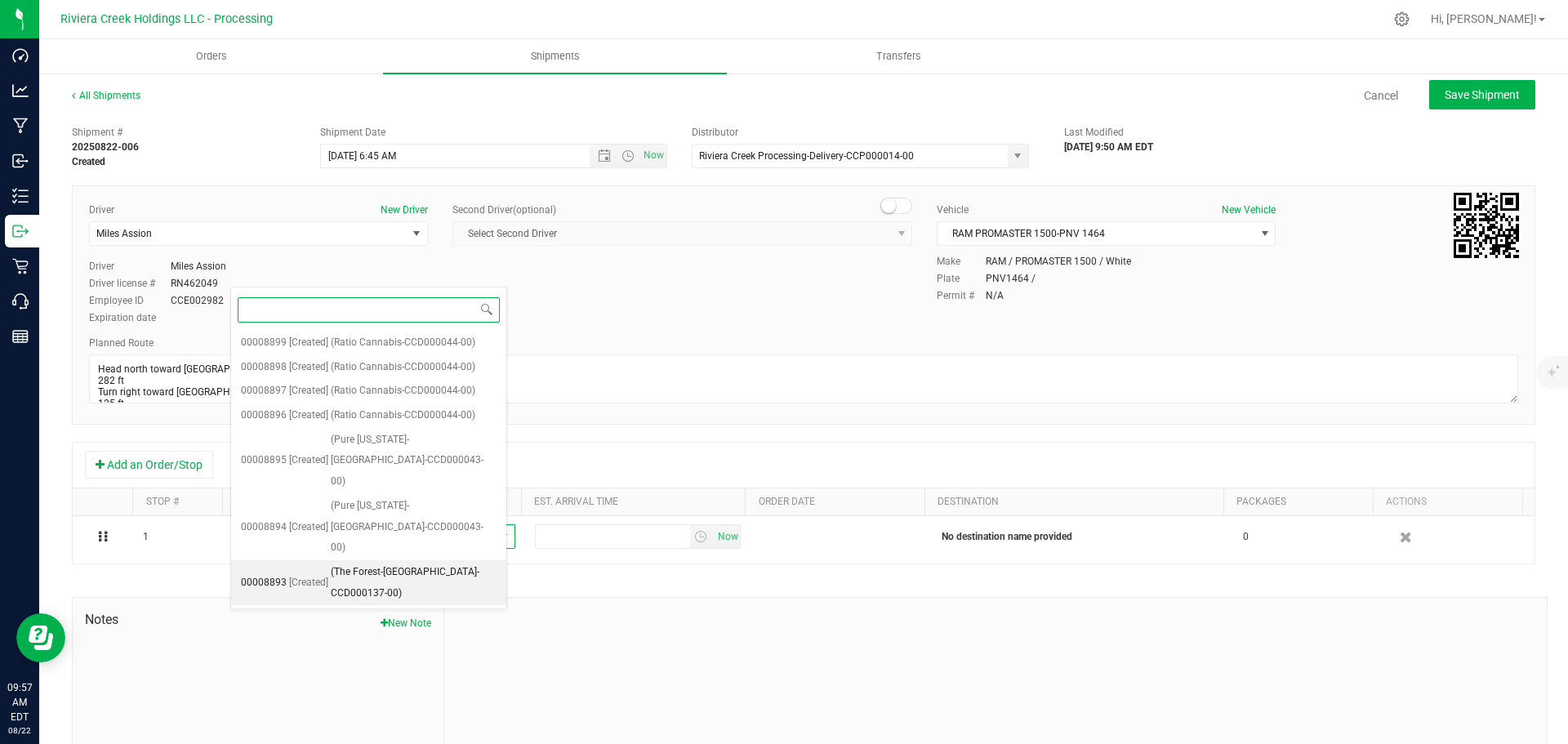
click at [366, 561] on span "(The Forest-Springfield-CCD000137-00)" at bounding box center [413, 582] width 166 height 42
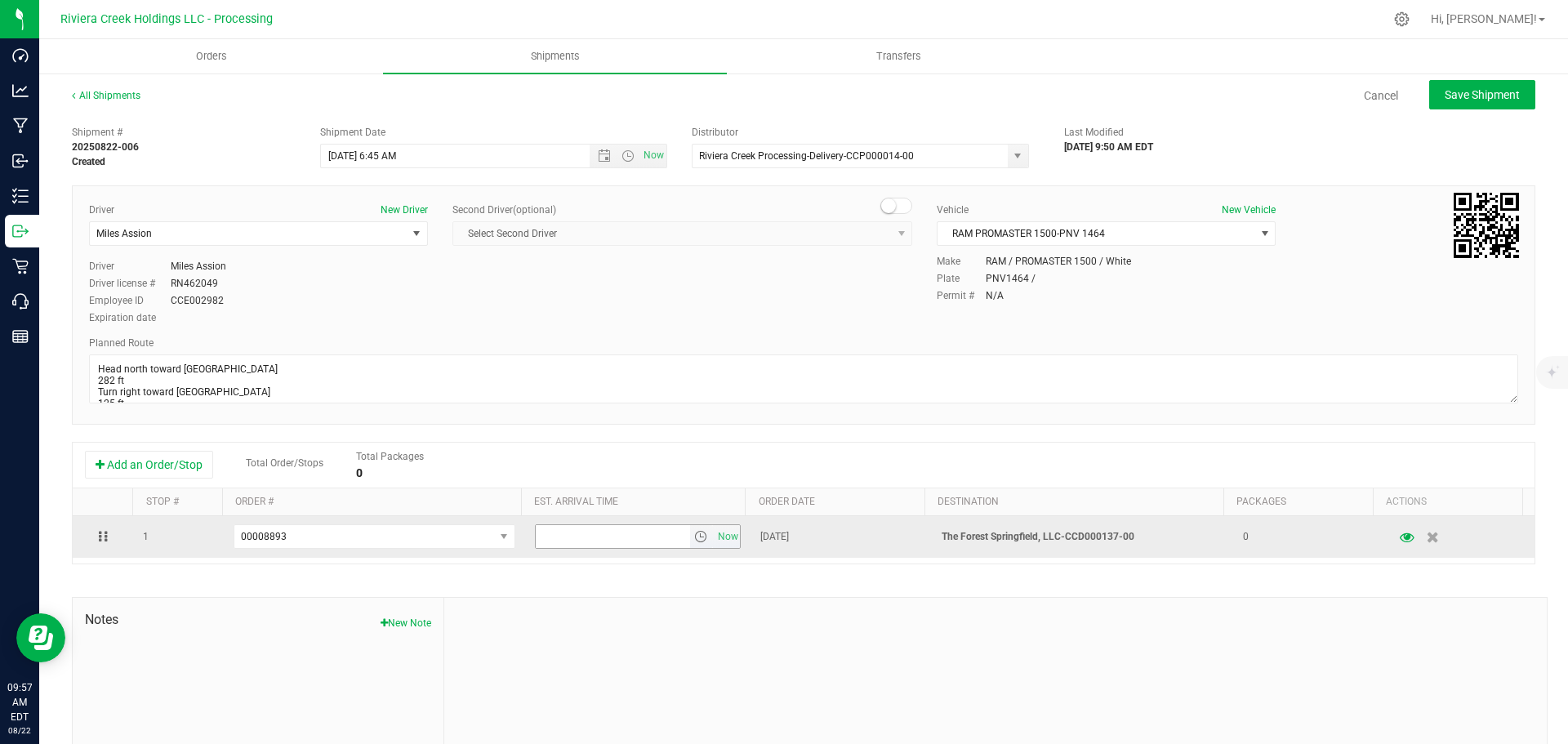
click at [694, 540] on span "select" at bounding box center [701, 536] width 13 height 13
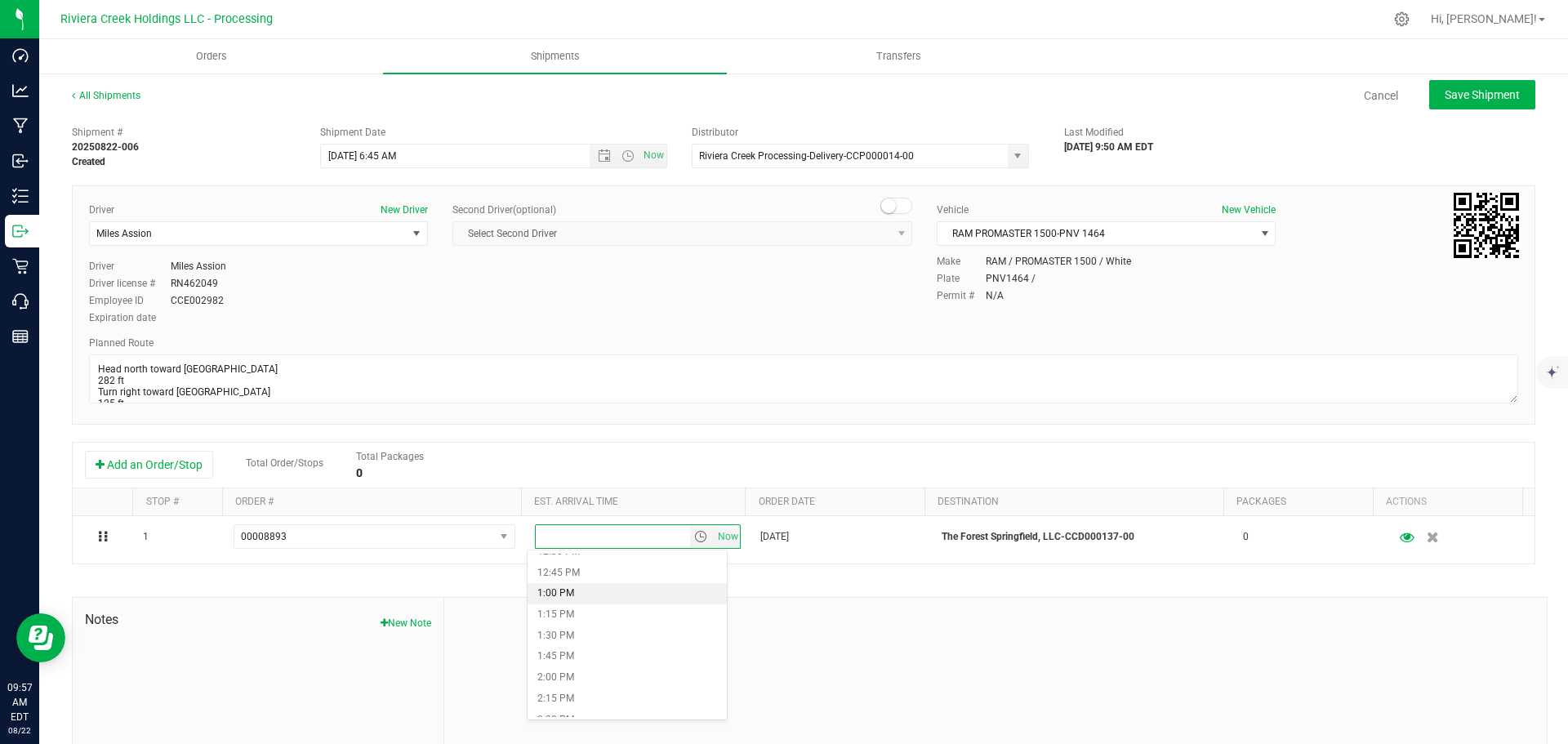
scroll to position [980, 0]
click at [604, 593] on li "12:00 PM" at bounding box center [626, 591] width 199 height 21
click at [1445, 93] on span "Save Shipment" at bounding box center [1482, 95] width 75 height 13
type input "8/25/2025 10:45 AM"
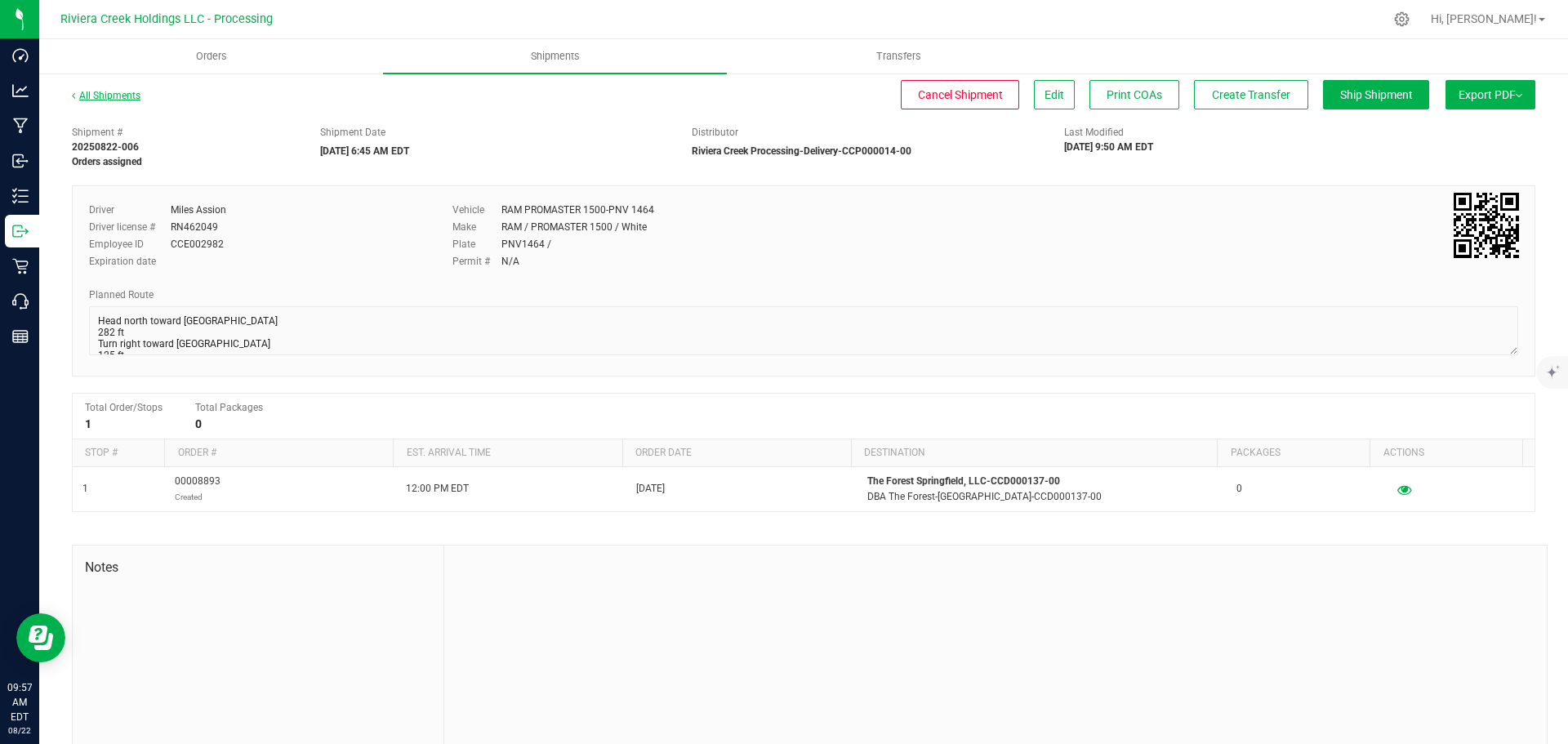
click at [110, 93] on link "All Shipments" at bounding box center [107, 95] width 69 height 11
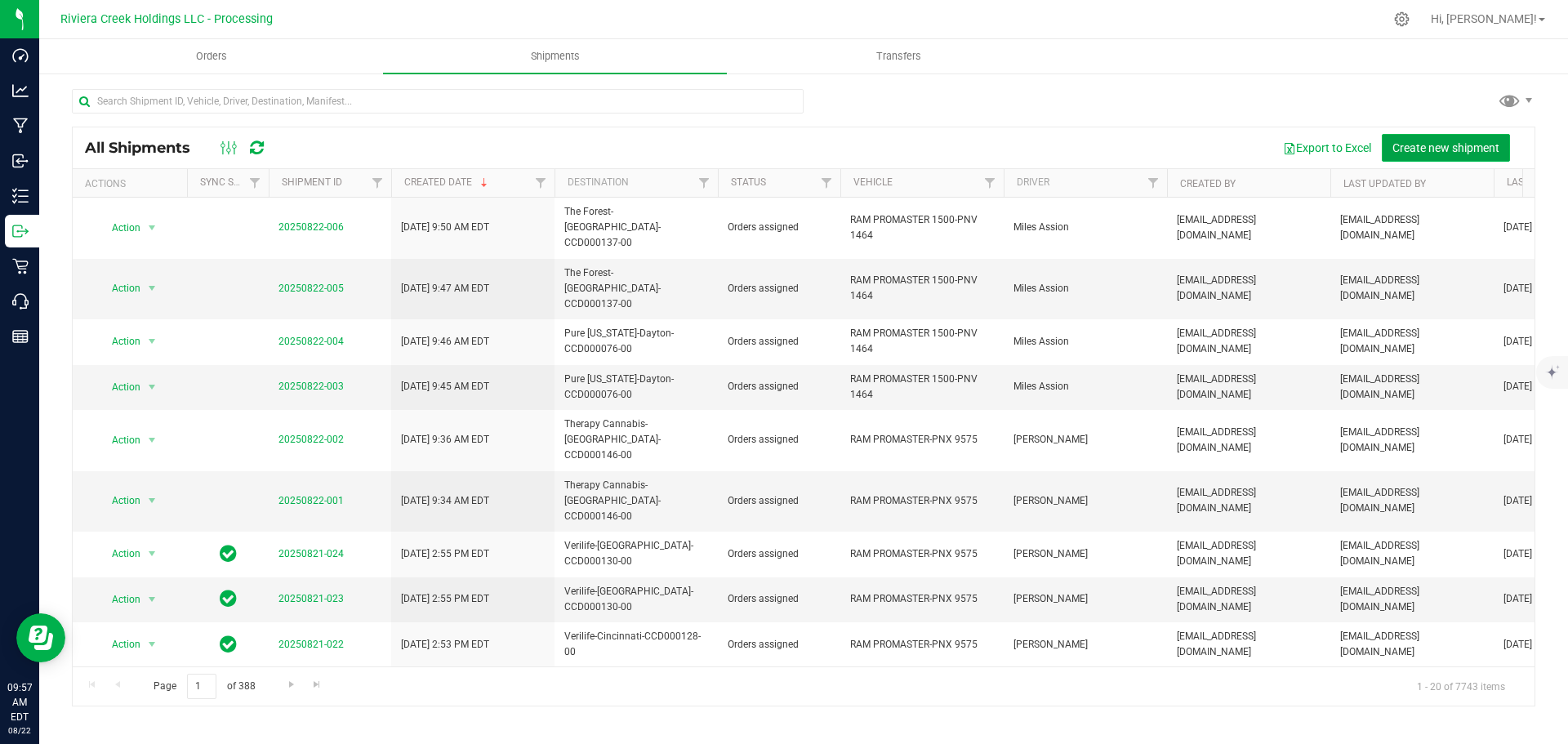
click at [1417, 152] on span "Create new shipment" at bounding box center [1446, 147] width 107 height 13
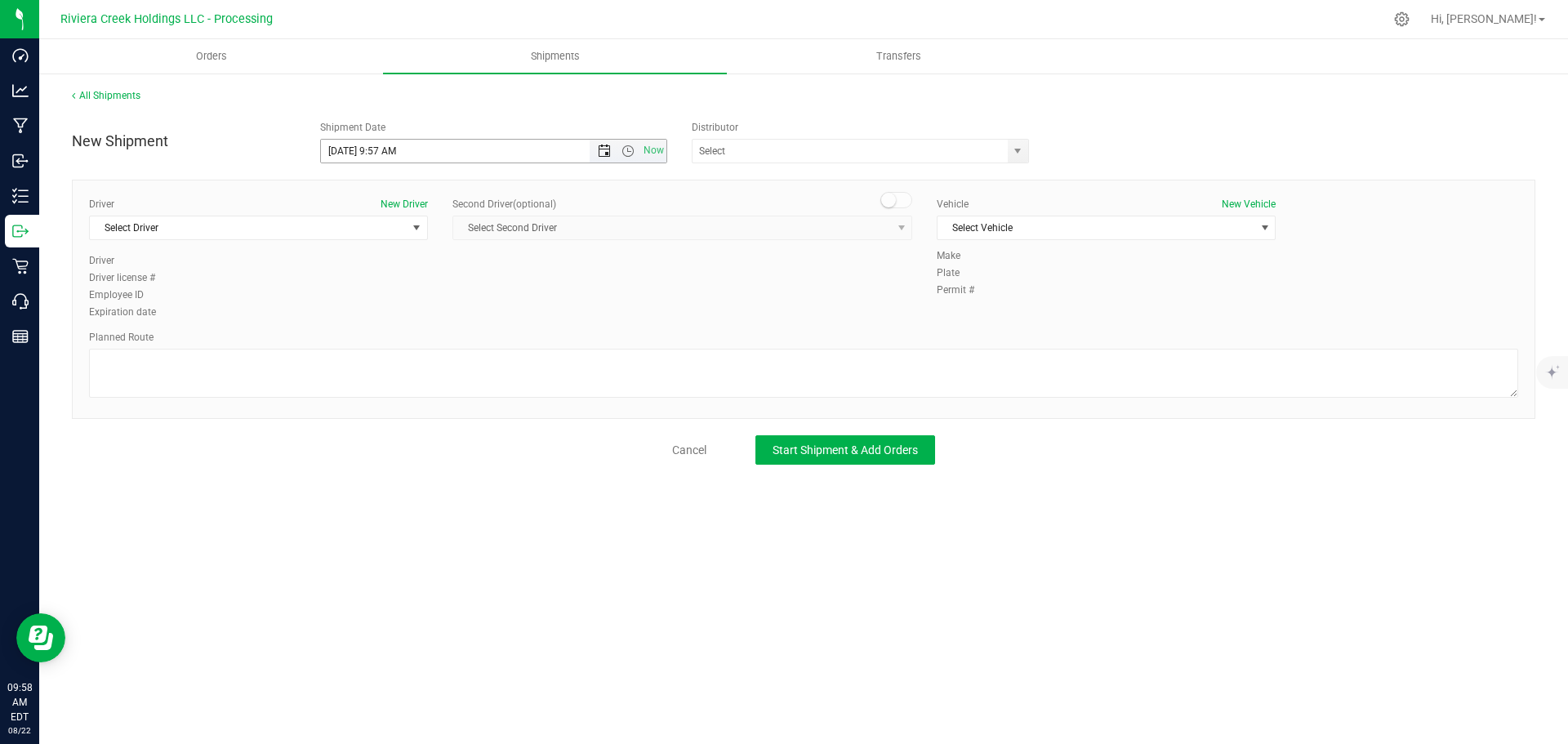
click at [603, 150] on span "Open the date view" at bounding box center [604, 151] width 13 height 13
click at [357, 346] on link "25" at bounding box center [360, 342] width 24 height 25
drag, startPoint x: 398, startPoint y: 154, endPoint x: 378, endPoint y: 162, distance: 21.5
click at [378, 162] on span "8/25/2025 9:57 AM Now" at bounding box center [493, 151] width 348 height 24
click at [1022, 145] on span "select" at bounding box center [1018, 151] width 13 height 13
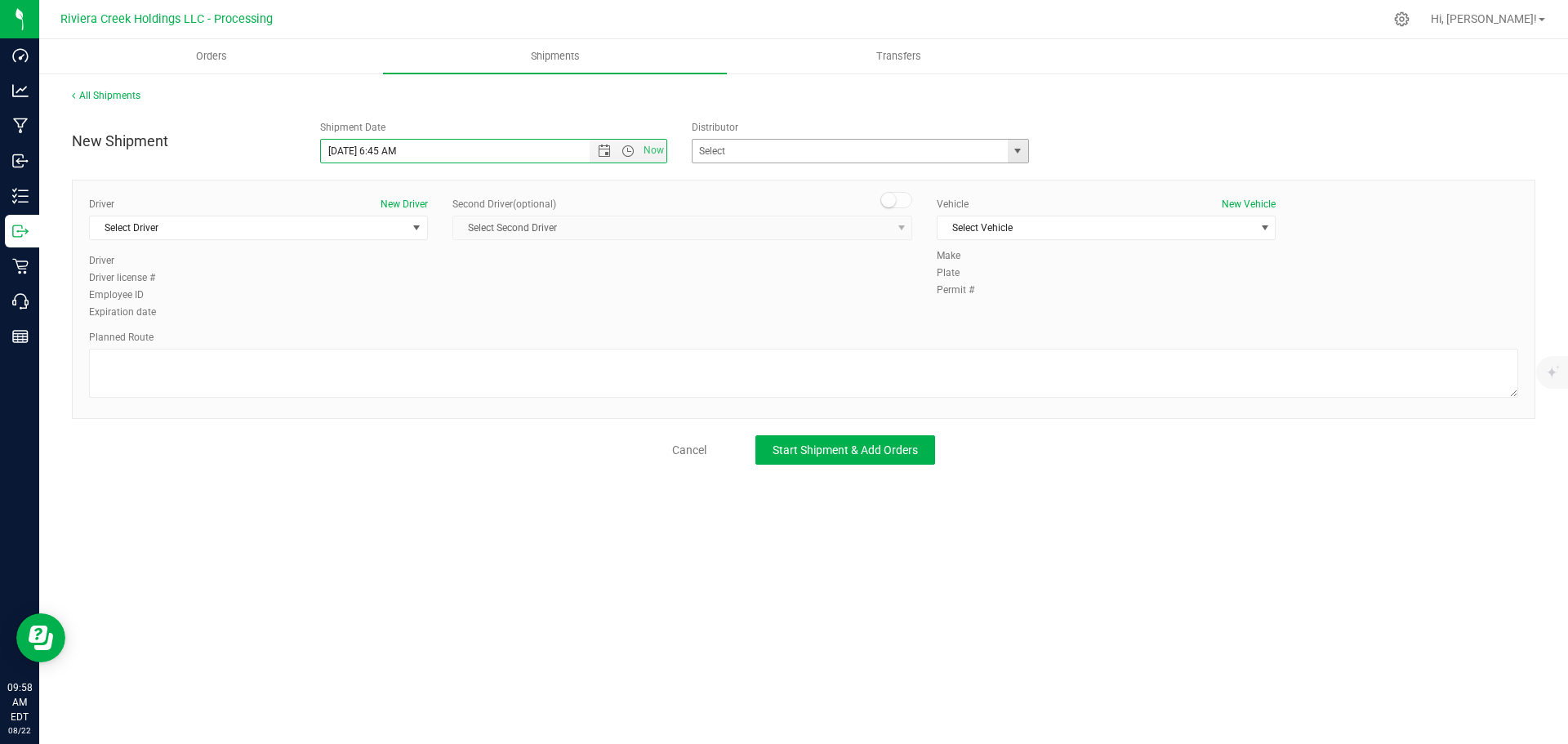
type input "8/25/2025 6:45 AM"
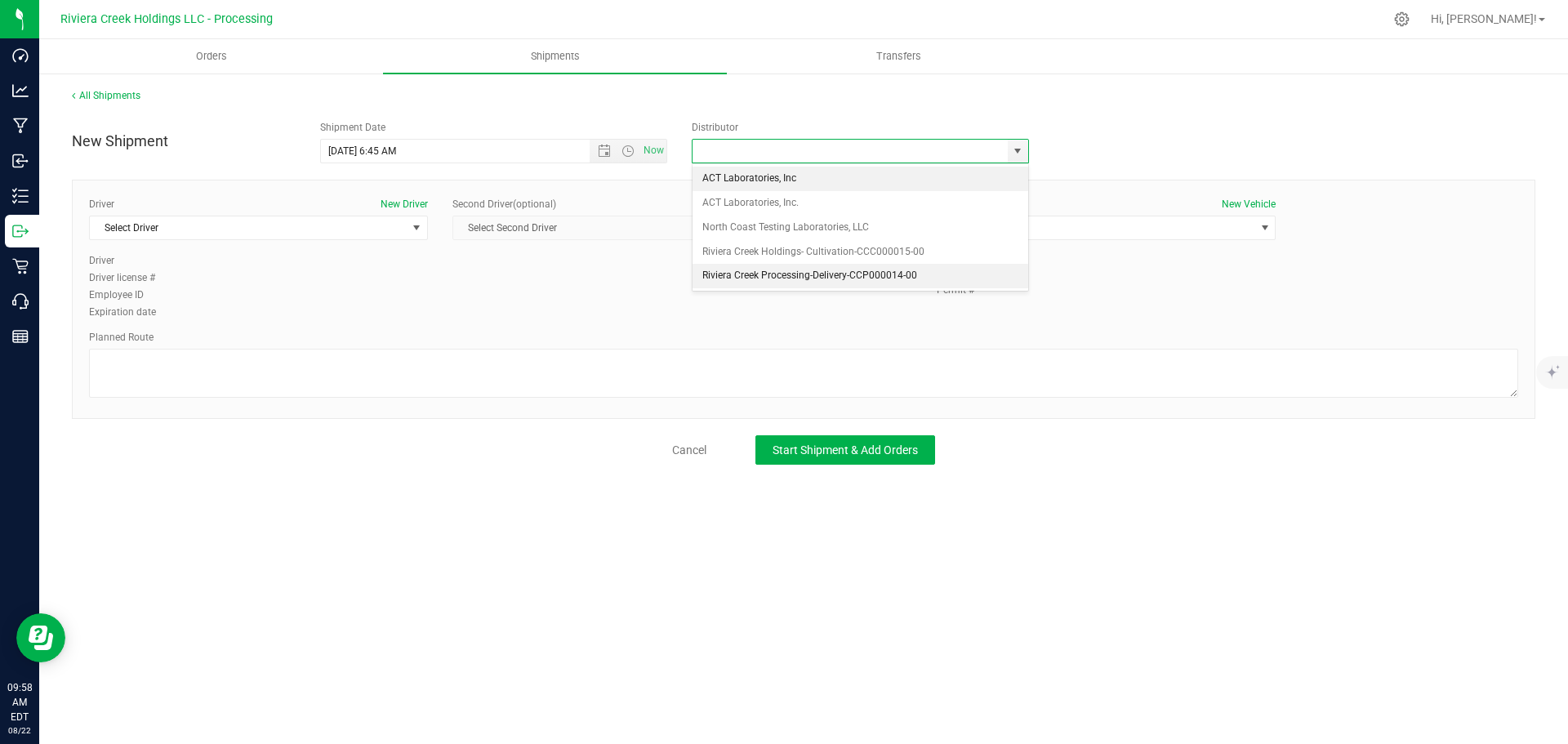
click at [754, 271] on li "Riviera Creek Processing-Delivery-CCP000014-00" at bounding box center [860, 276] width 335 height 24
type input "Riviera Creek Processing-Delivery-CCP000014-00"
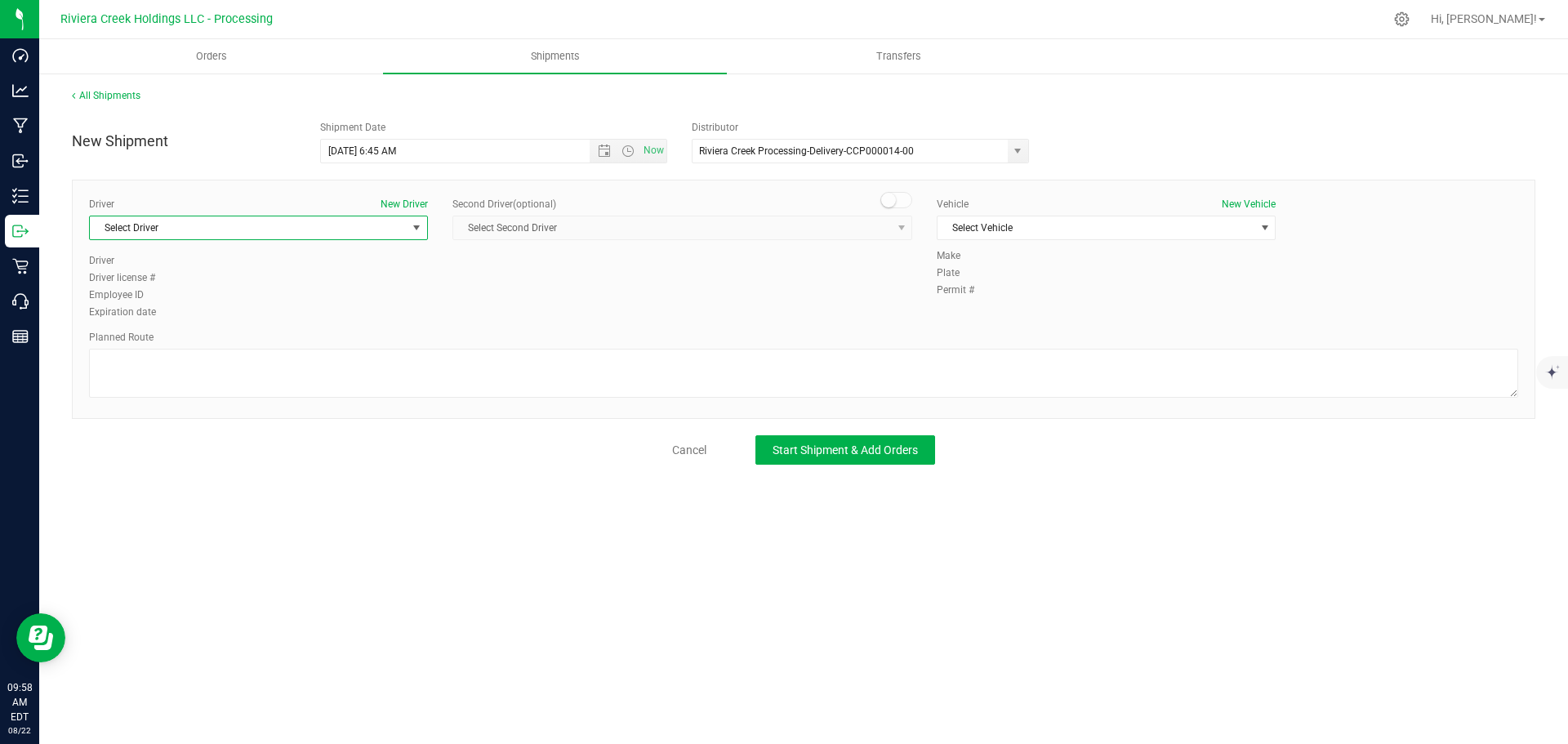
click at [215, 235] on span "Select Driver" at bounding box center [248, 228] width 317 height 23
click at [210, 233] on span "Select Driver" at bounding box center [248, 228] width 317 height 23
click at [185, 227] on span "Select Driver" at bounding box center [248, 228] width 317 height 23
click at [127, 322] on span "Miles Assion" at bounding box center [128, 320] width 56 height 21
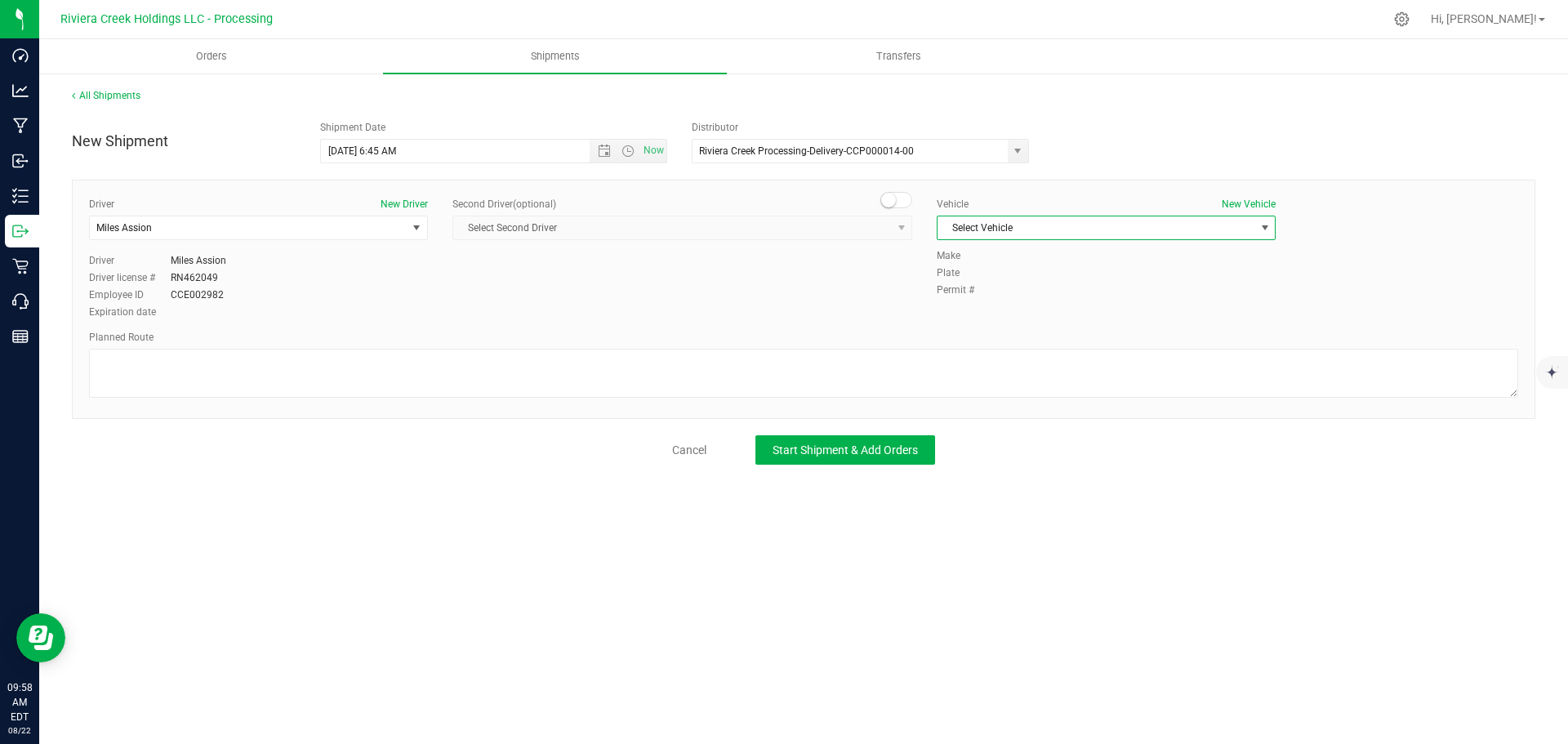
click at [1002, 225] on span "Select Vehicle" at bounding box center [1096, 228] width 317 height 23
click at [1045, 353] on li "RAM PROMASTER 1500-PNV 1464" at bounding box center [1106, 353] width 337 height 24
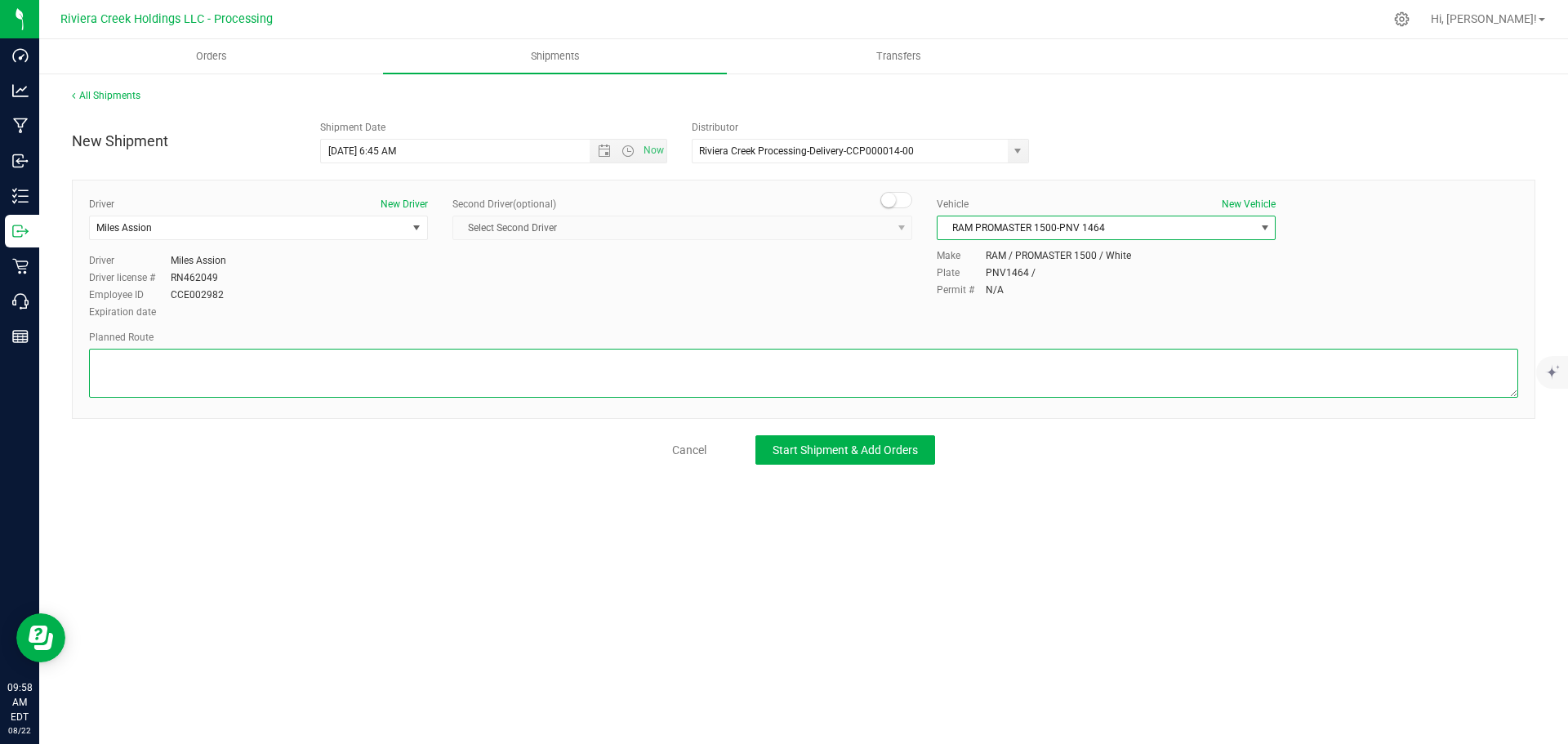
click at [300, 373] on textarea at bounding box center [803, 372] width 1429 height 49
paste textarea "Head north toward W Main St 105 ft Turn left onto W Main St 0.345 mi Slight lef…"
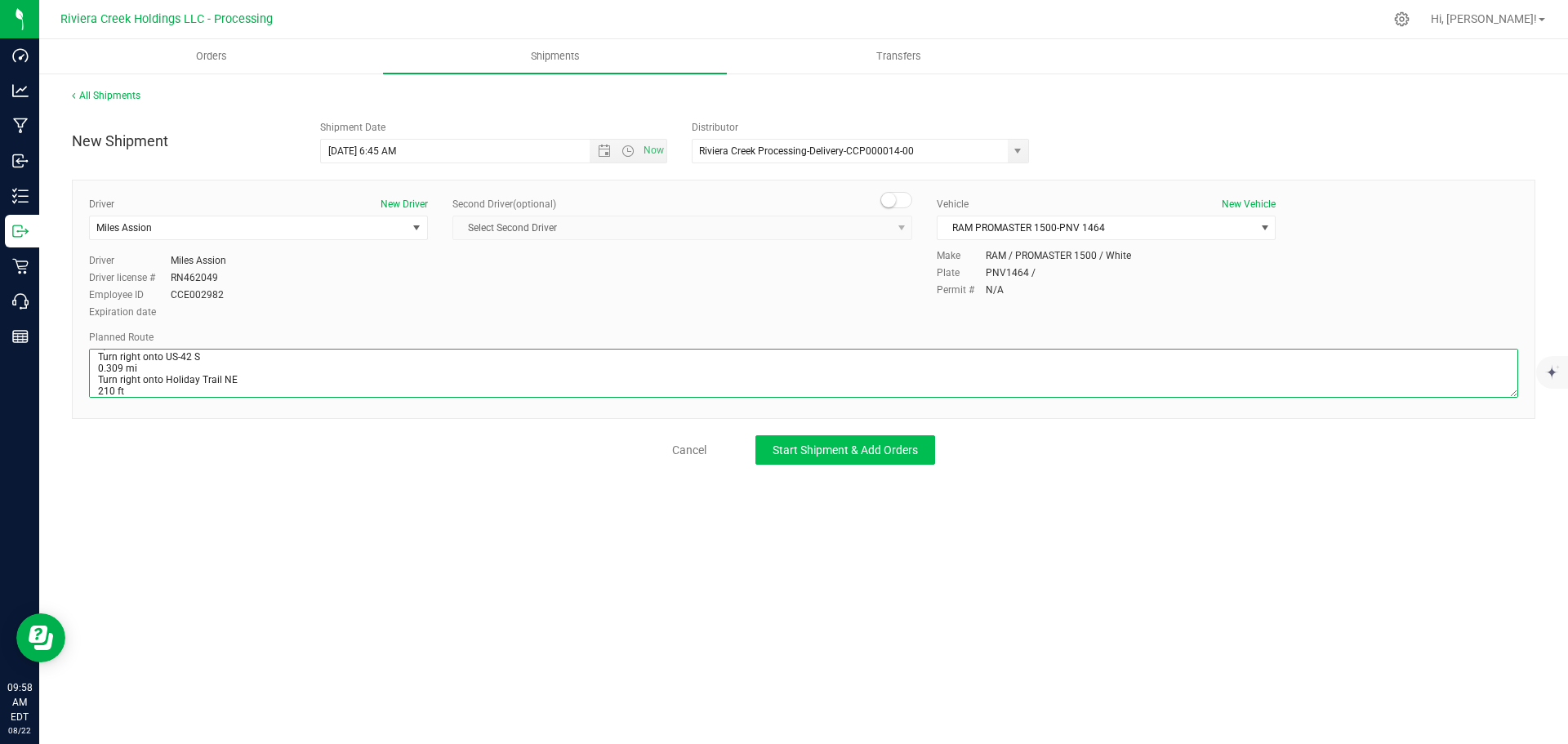
type textarea "Head north toward W Main St 105 ft Turn left onto W Main St 0.345 mi Slight lef…"
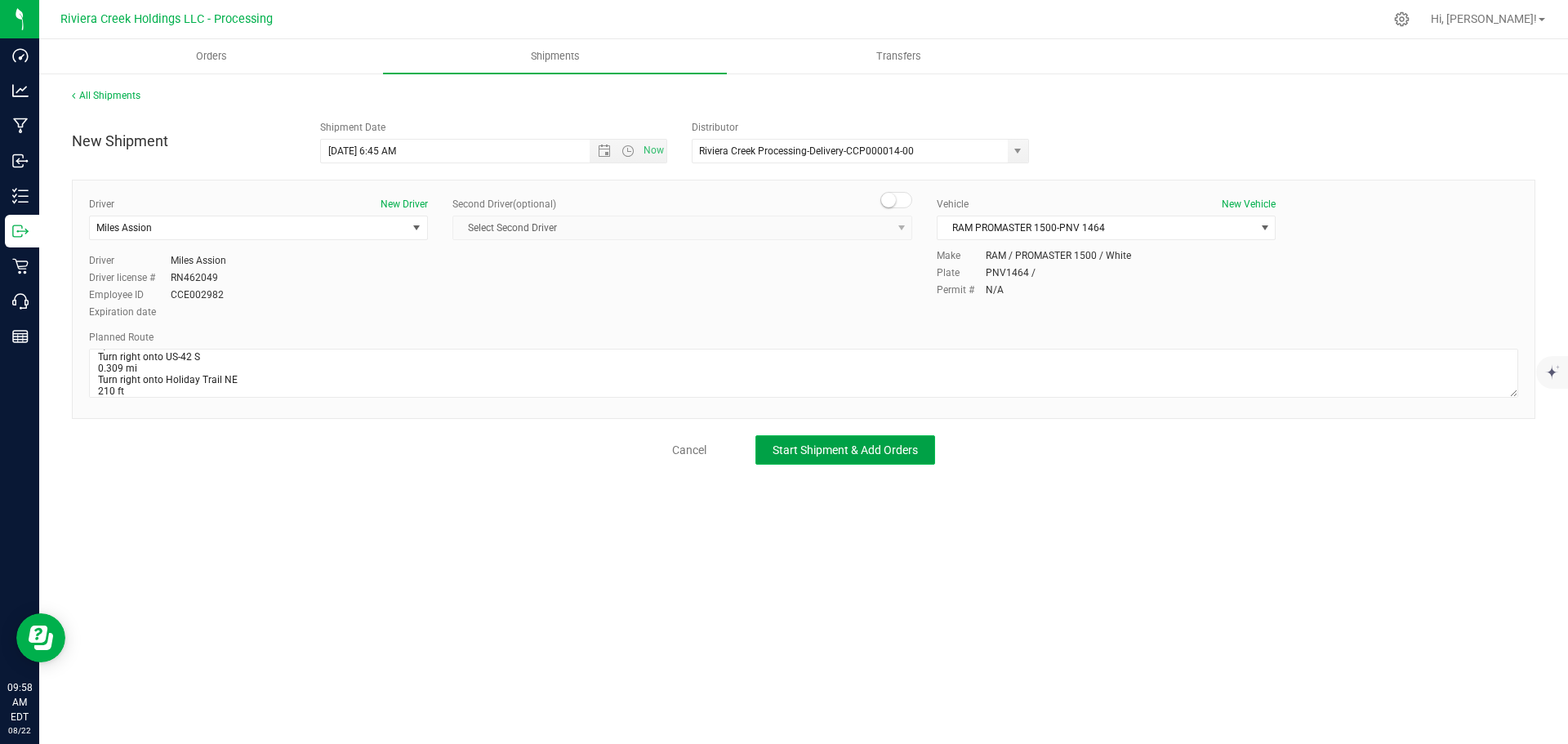
click at [823, 448] on span "Start Shipment & Add Orders" at bounding box center [845, 450] width 145 height 13
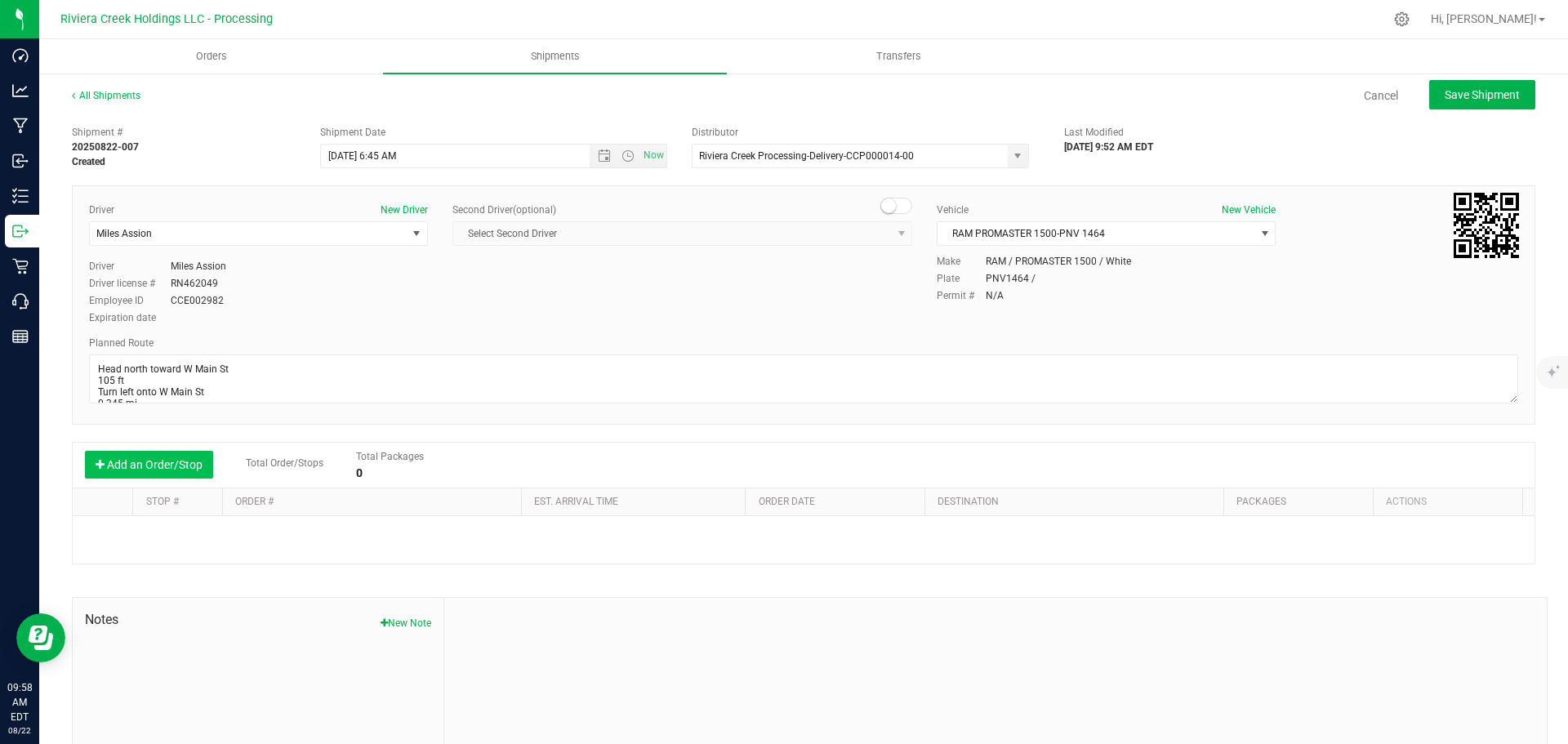
click at [114, 472] on button "Add an Order/Stop" at bounding box center [149, 465] width 128 height 28
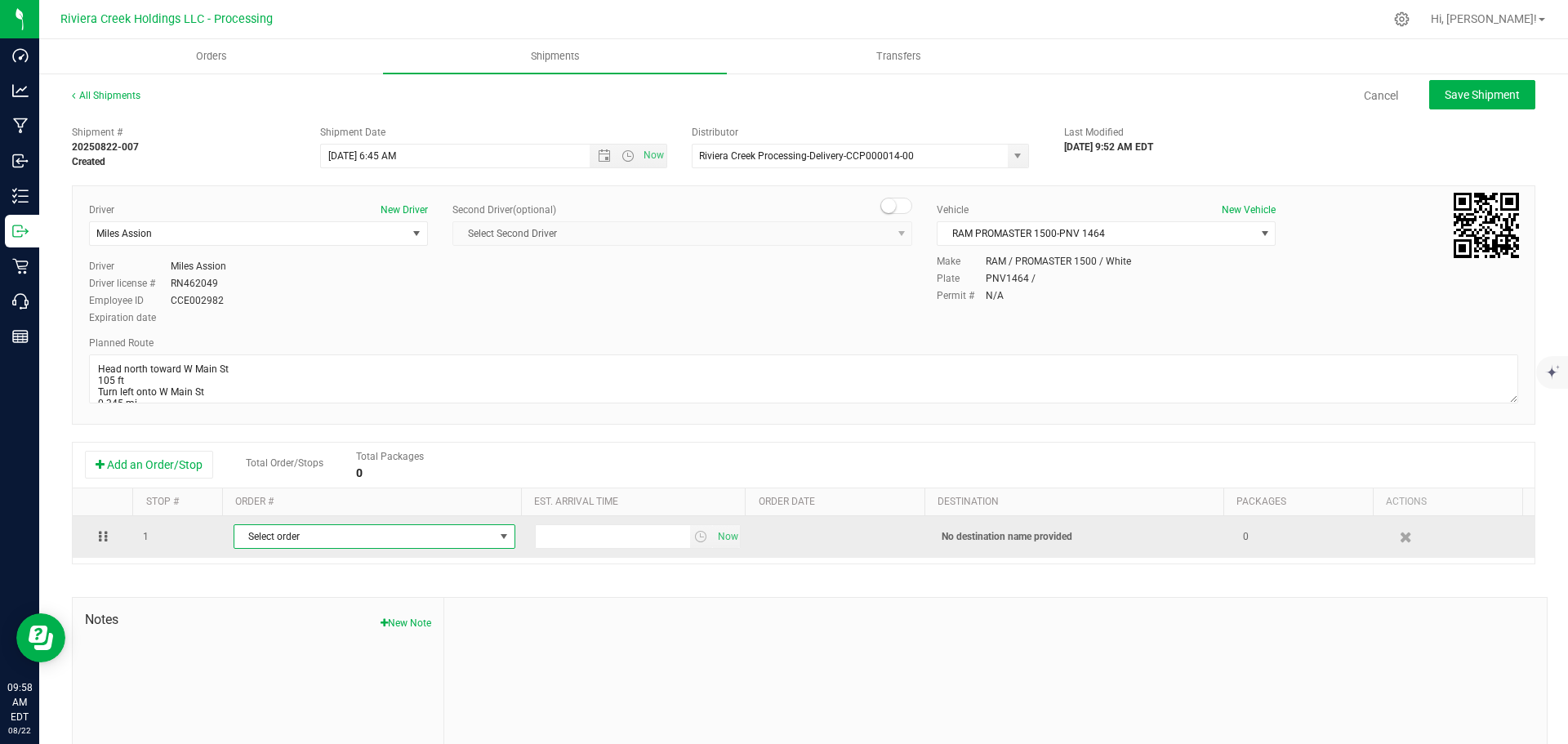
click at [309, 536] on span "Select order" at bounding box center [364, 536] width 259 height 23
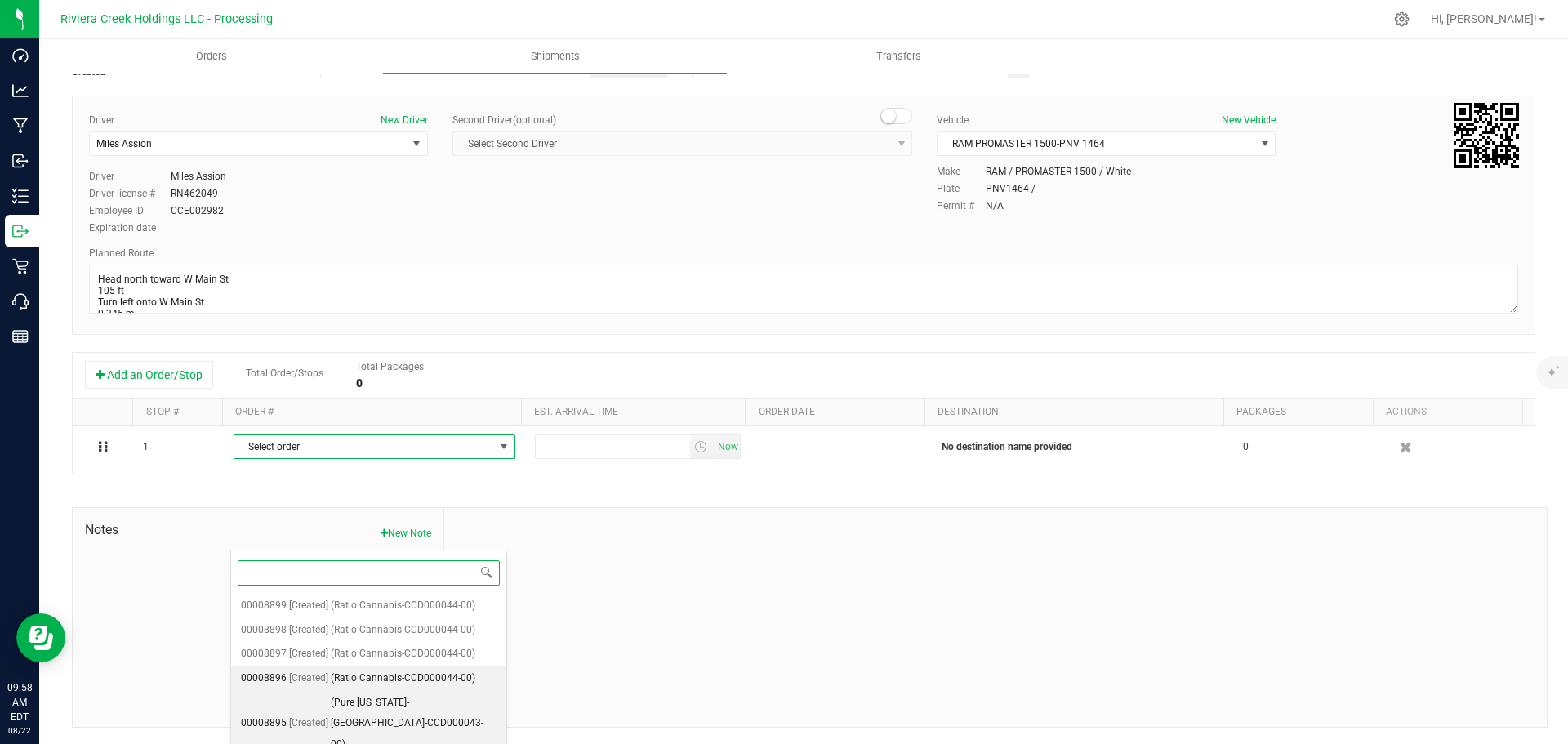
scroll to position [91, 0]
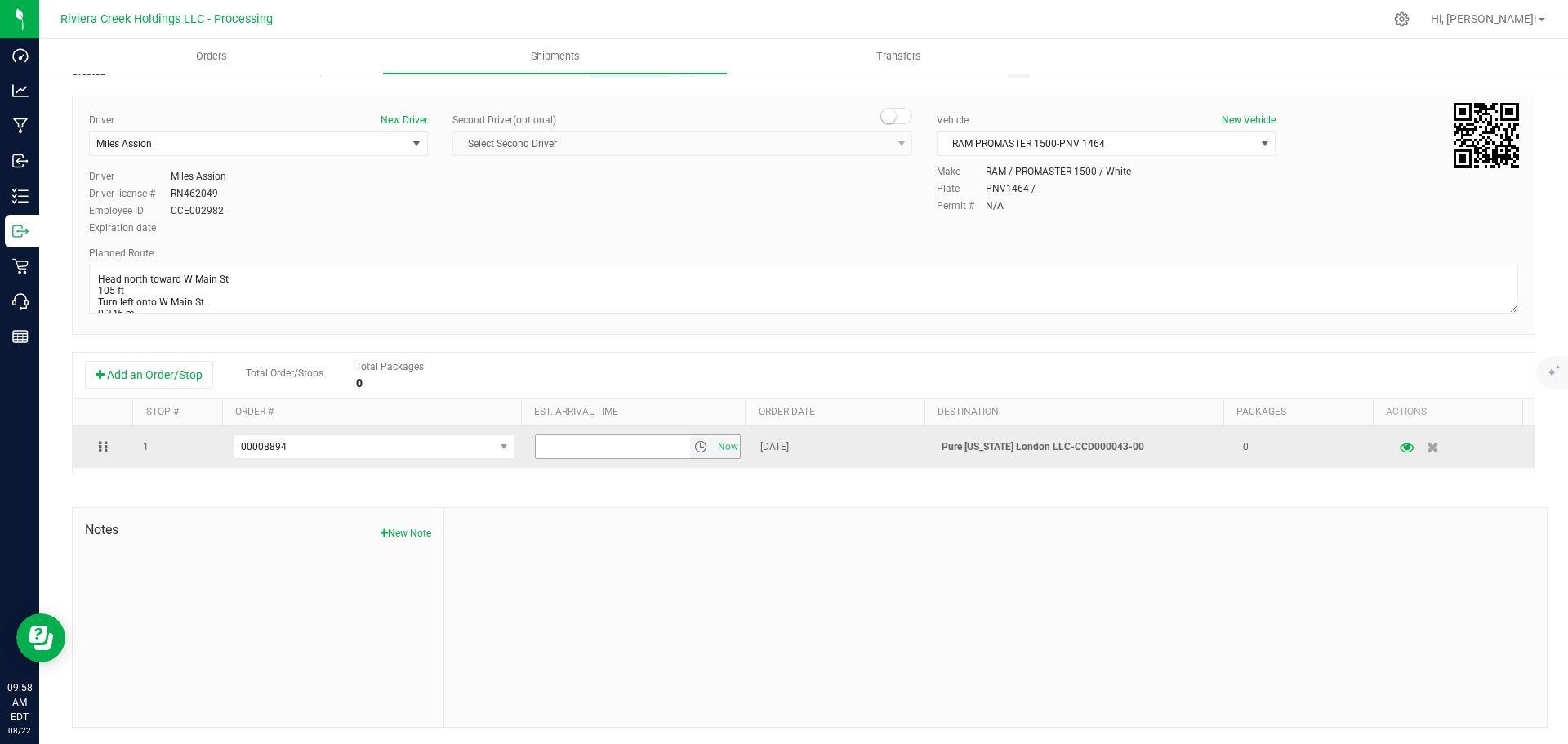
click at [694, 449] on span "select" at bounding box center [701, 447] width 13 height 13
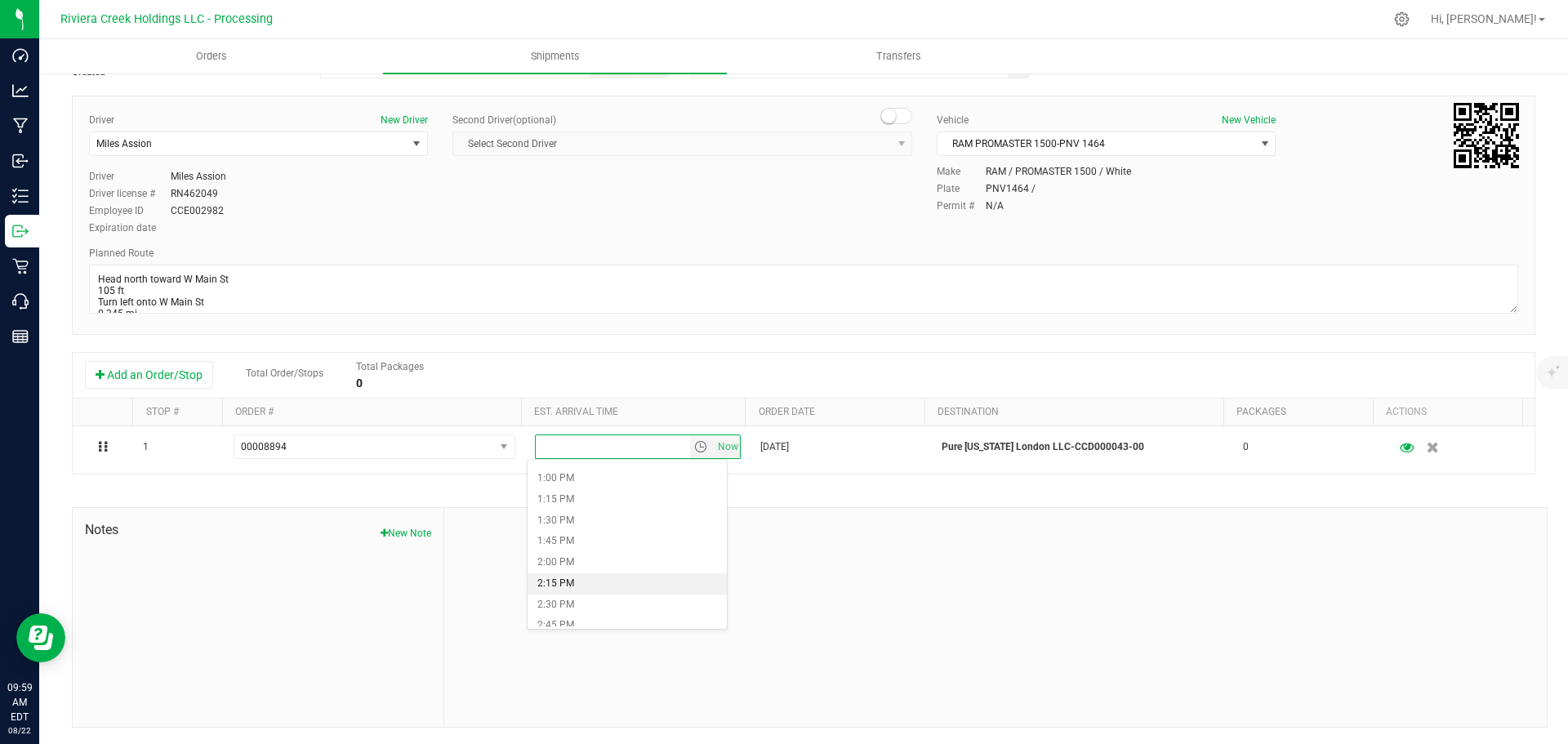
scroll to position [1062, 0]
click at [579, 561] on li "1:45 PM" at bounding box center [626, 565] width 199 height 21
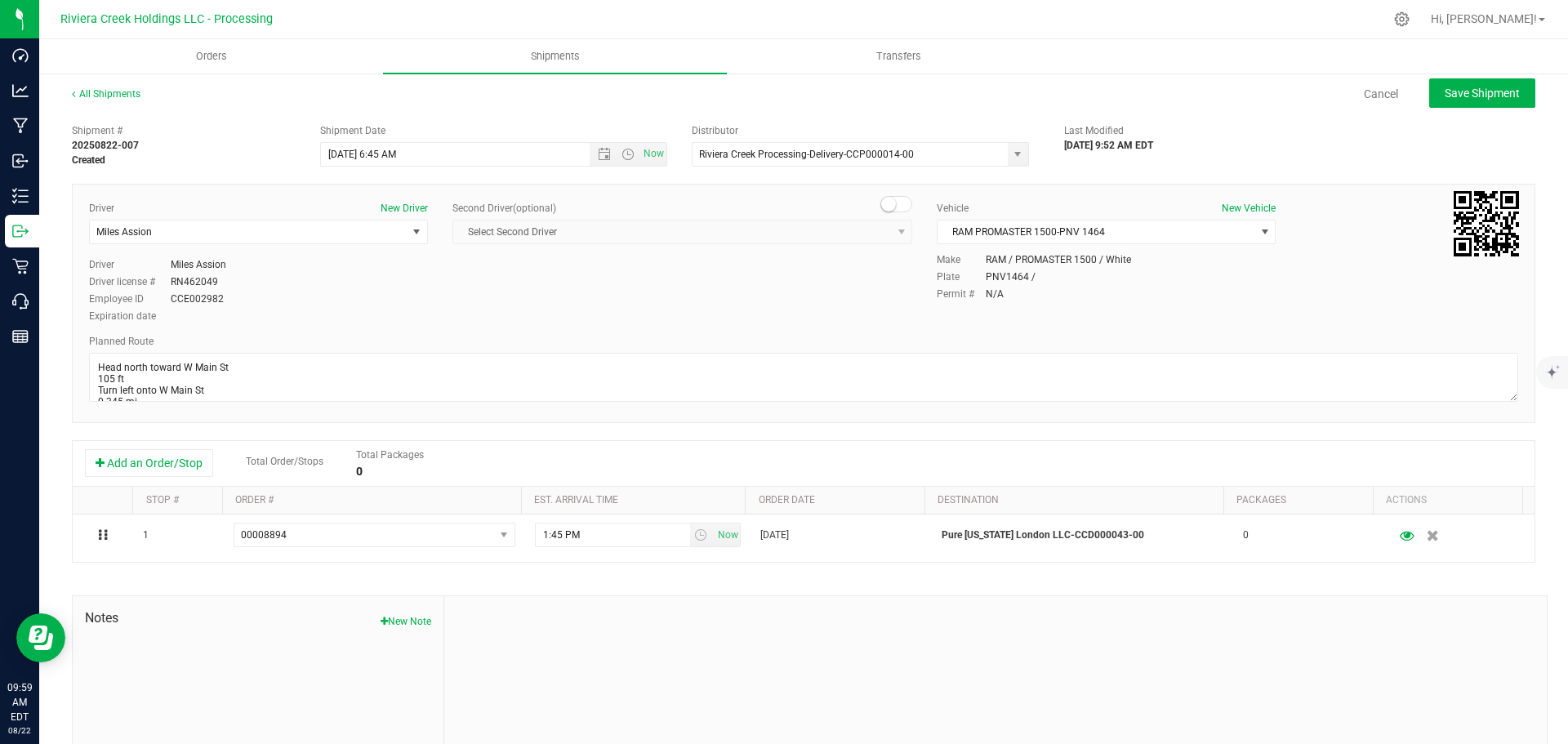
scroll to position [0, 0]
click at [1435, 106] on button "Save Shipment" at bounding box center [1482, 95] width 107 height 30
type input "8/25/2025 10:45 AM"
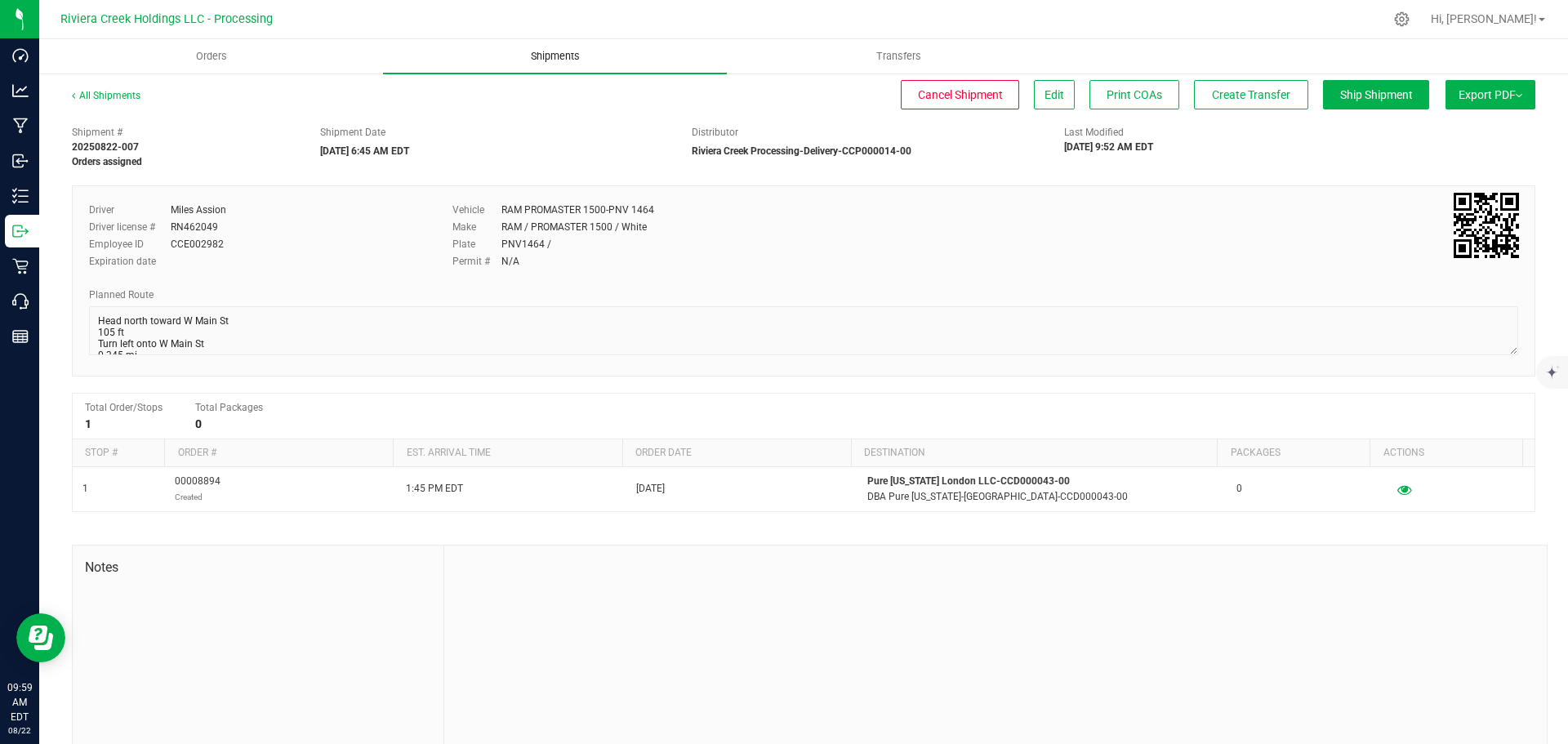
click at [550, 61] on span "Shipments" at bounding box center [555, 57] width 93 height 15
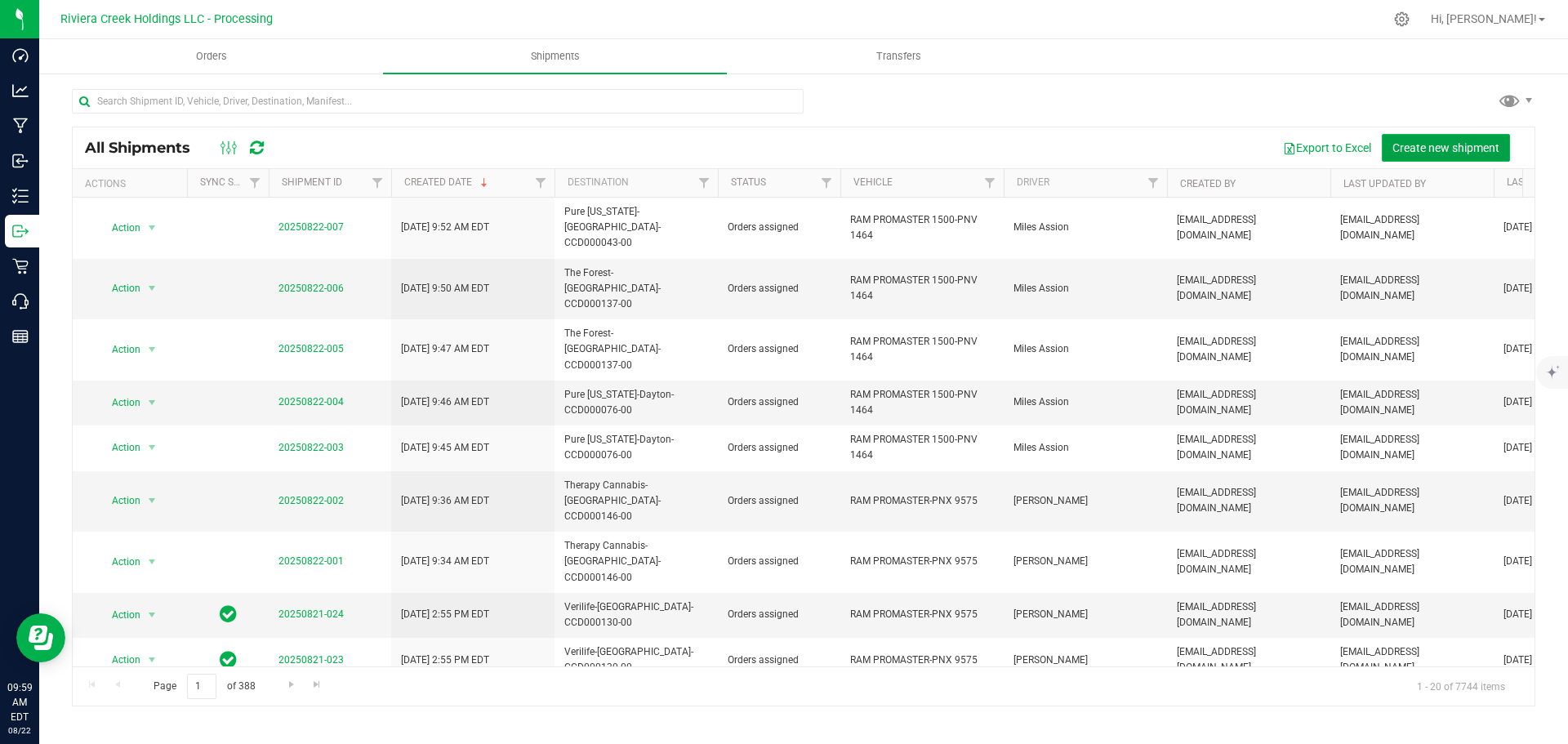
click at [1421, 147] on span "Create new shipment" at bounding box center [1446, 147] width 107 height 13
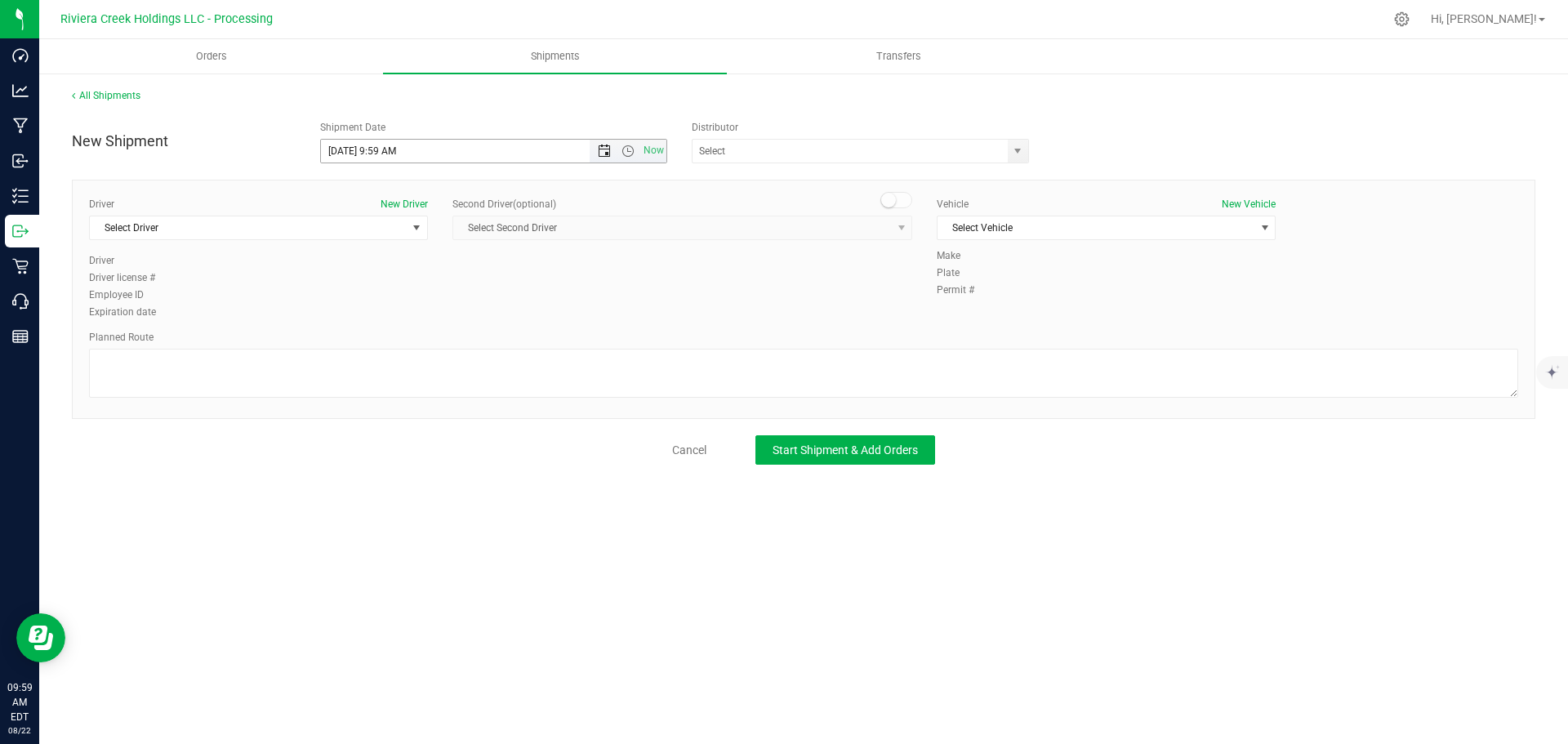
click at [601, 148] on span "Open the date view" at bounding box center [604, 151] width 13 height 13
click at [356, 346] on link "25" at bounding box center [360, 342] width 24 height 25
click at [626, 152] on span "Open the time view" at bounding box center [628, 151] width 13 height 13
drag, startPoint x: 396, startPoint y: 152, endPoint x: 380, endPoint y: 154, distance: 16.1
click at [380, 154] on input "8/25/2025 9:59 AM" at bounding box center [494, 151] width 347 height 23
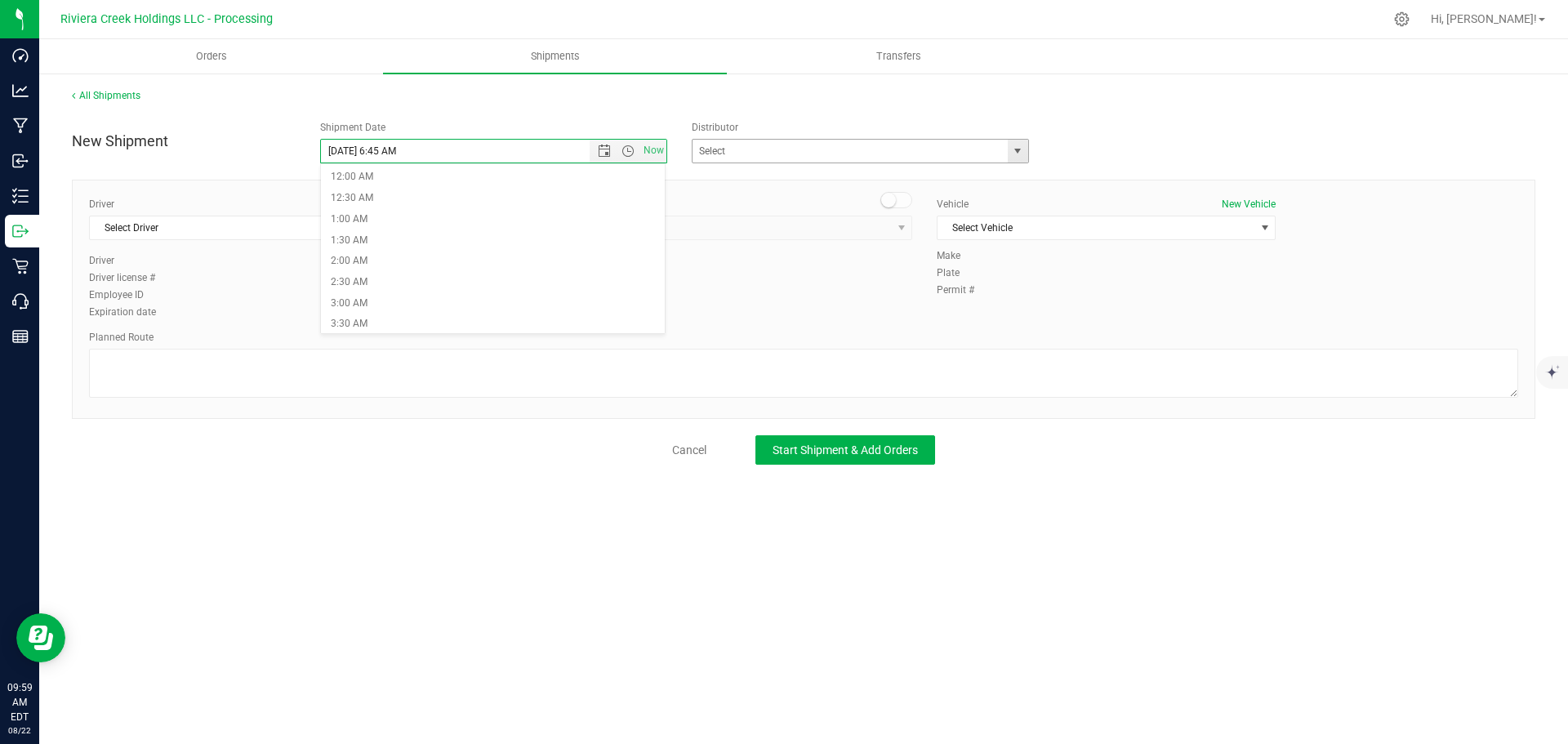
click at [1020, 148] on span "select" at bounding box center [1018, 151] width 13 height 13
type input "8/25/2025 6:45 AM"
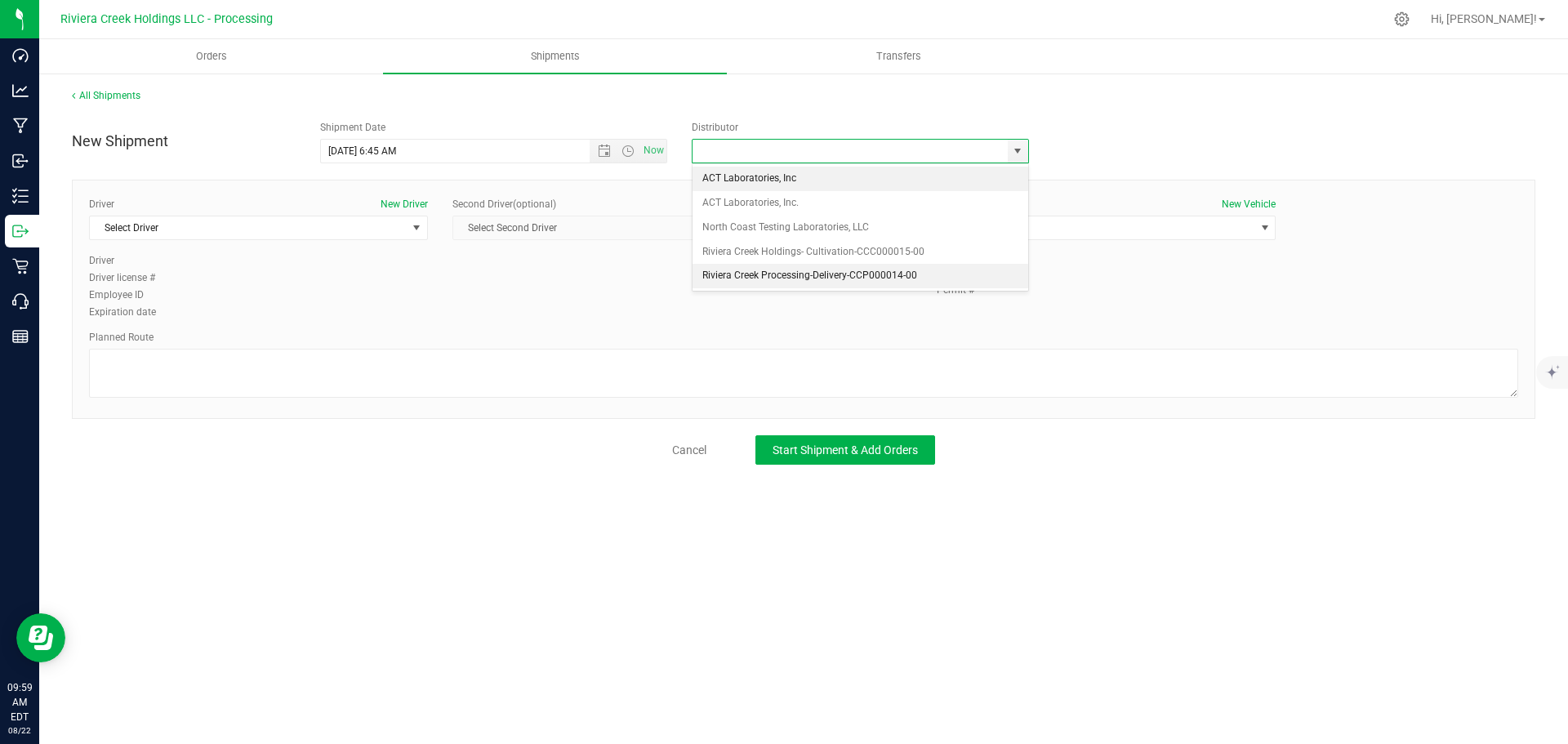
click at [779, 271] on li "Riviera Creek Processing-Delivery-CCP000014-00" at bounding box center [860, 276] width 335 height 24
type input "Riviera Creek Processing-Delivery-CCP000014-00"
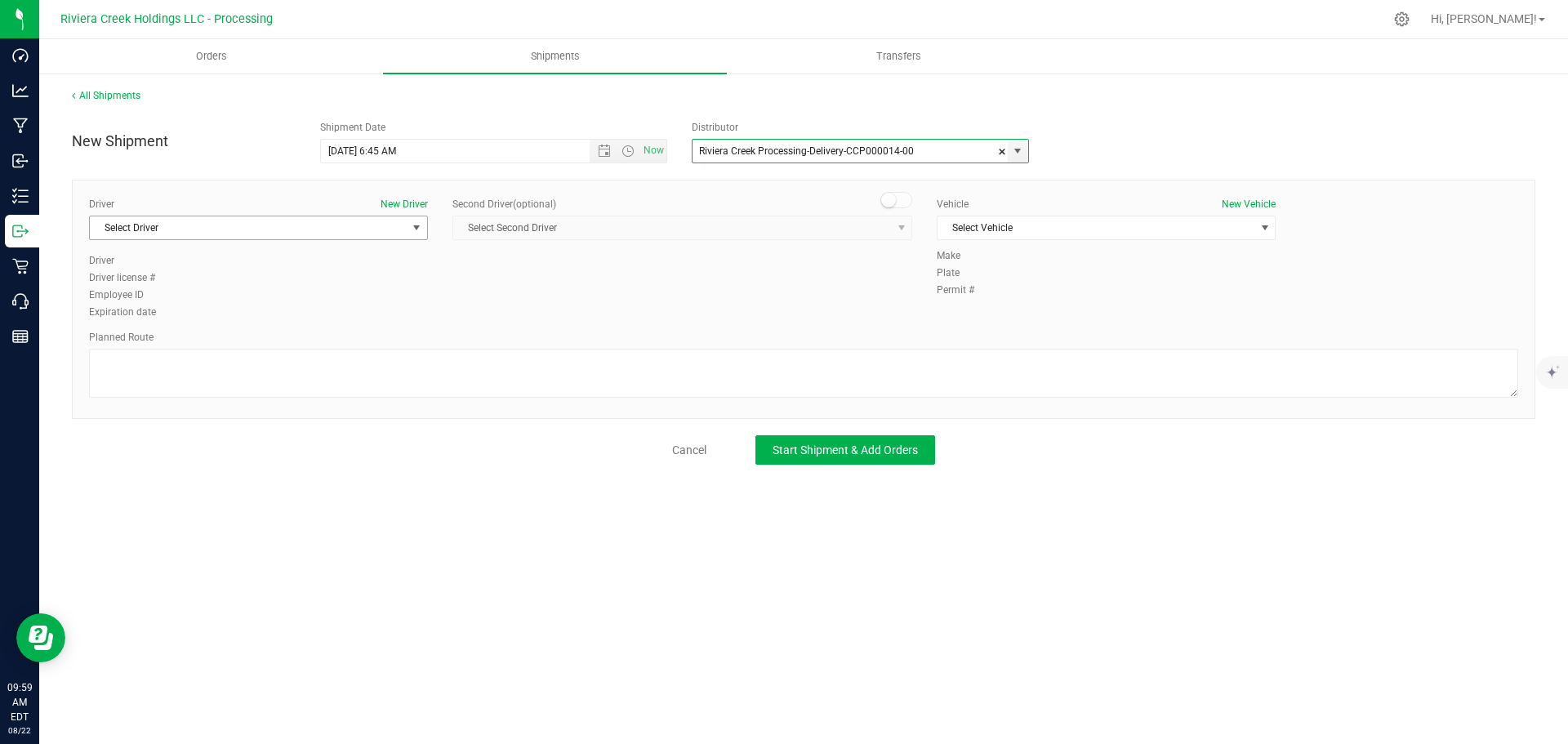
click at [162, 239] on span "Select Driver" at bounding box center [259, 228] width 339 height 24
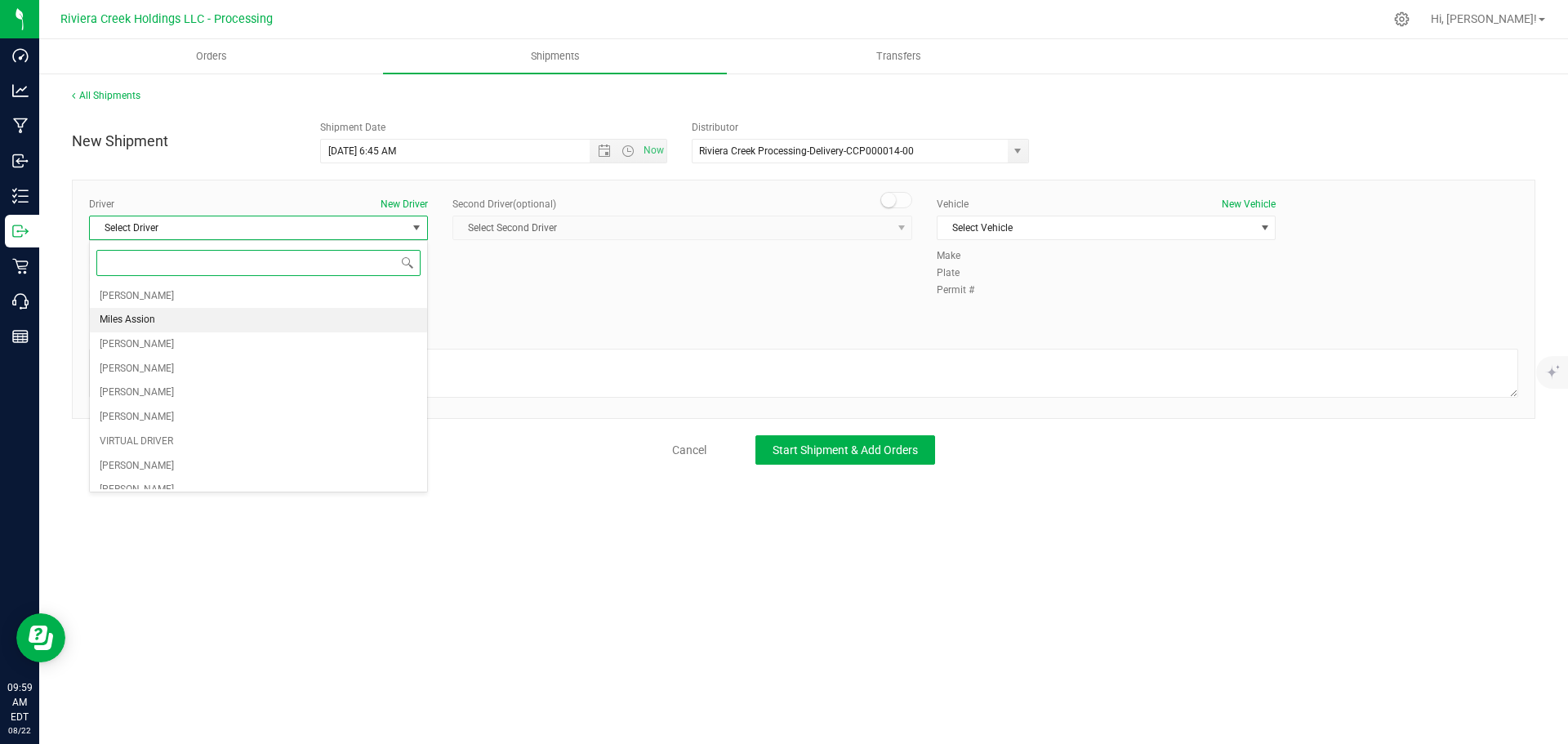
click at [145, 322] on span "Miles Assion" at bounding box center [128, 320] width 56 height 21
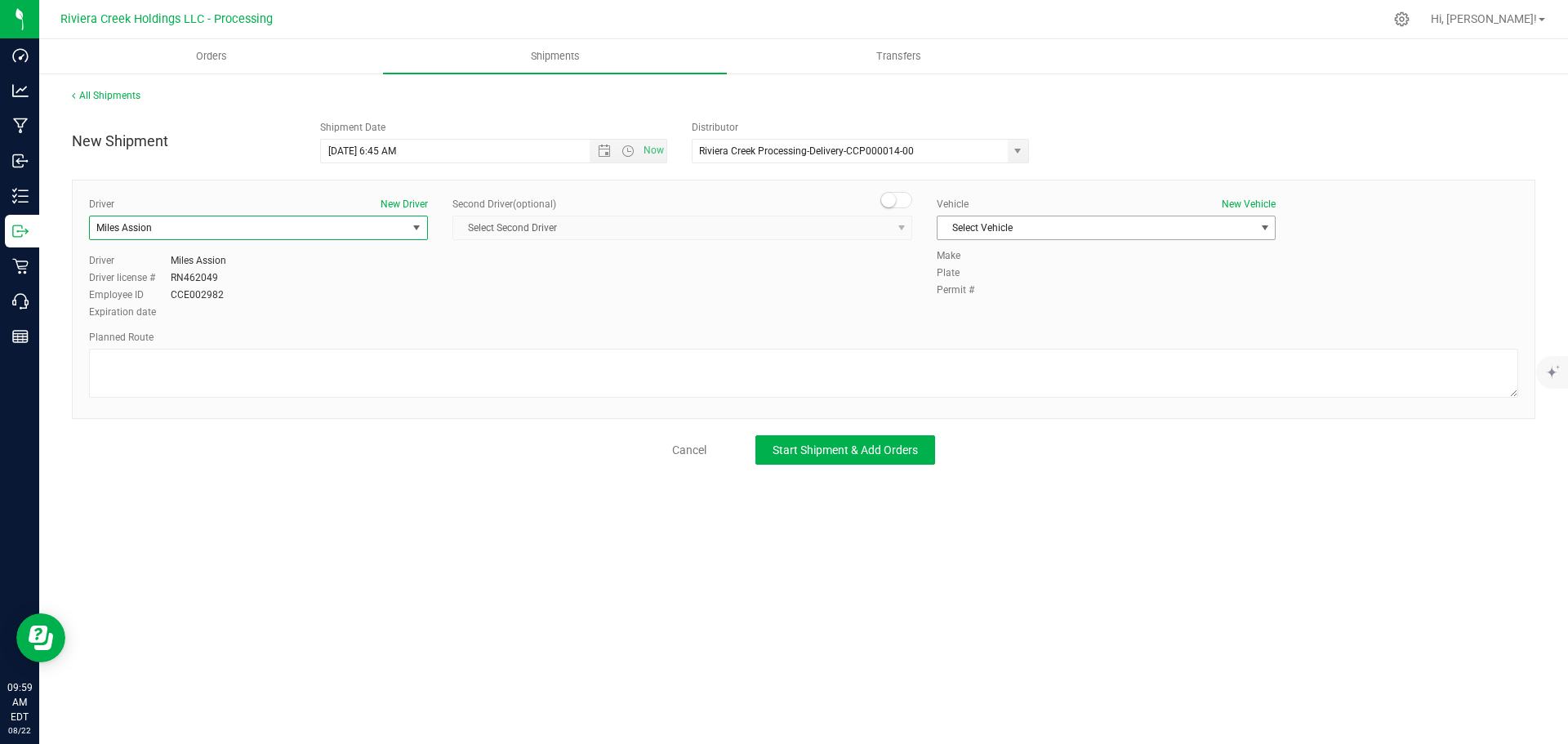
click at [1033, 227] on span "Select Vehicle" at bounding box center [1096, 228] width 317 height 23
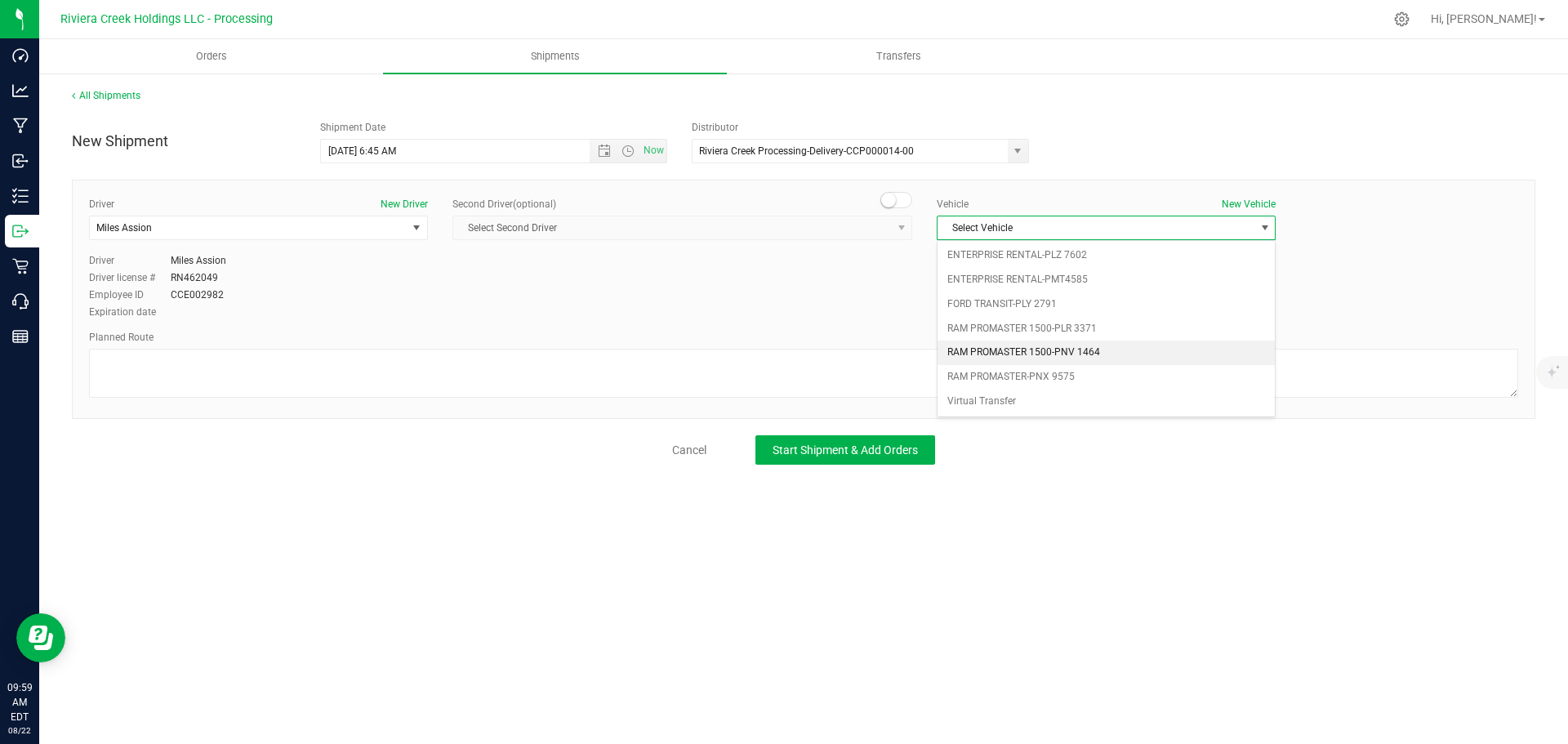
click at [1027, 352] on li "RAM PROMASTER 1500-PNV 1464" at bounding box center [1106, 353] width 337 height 24
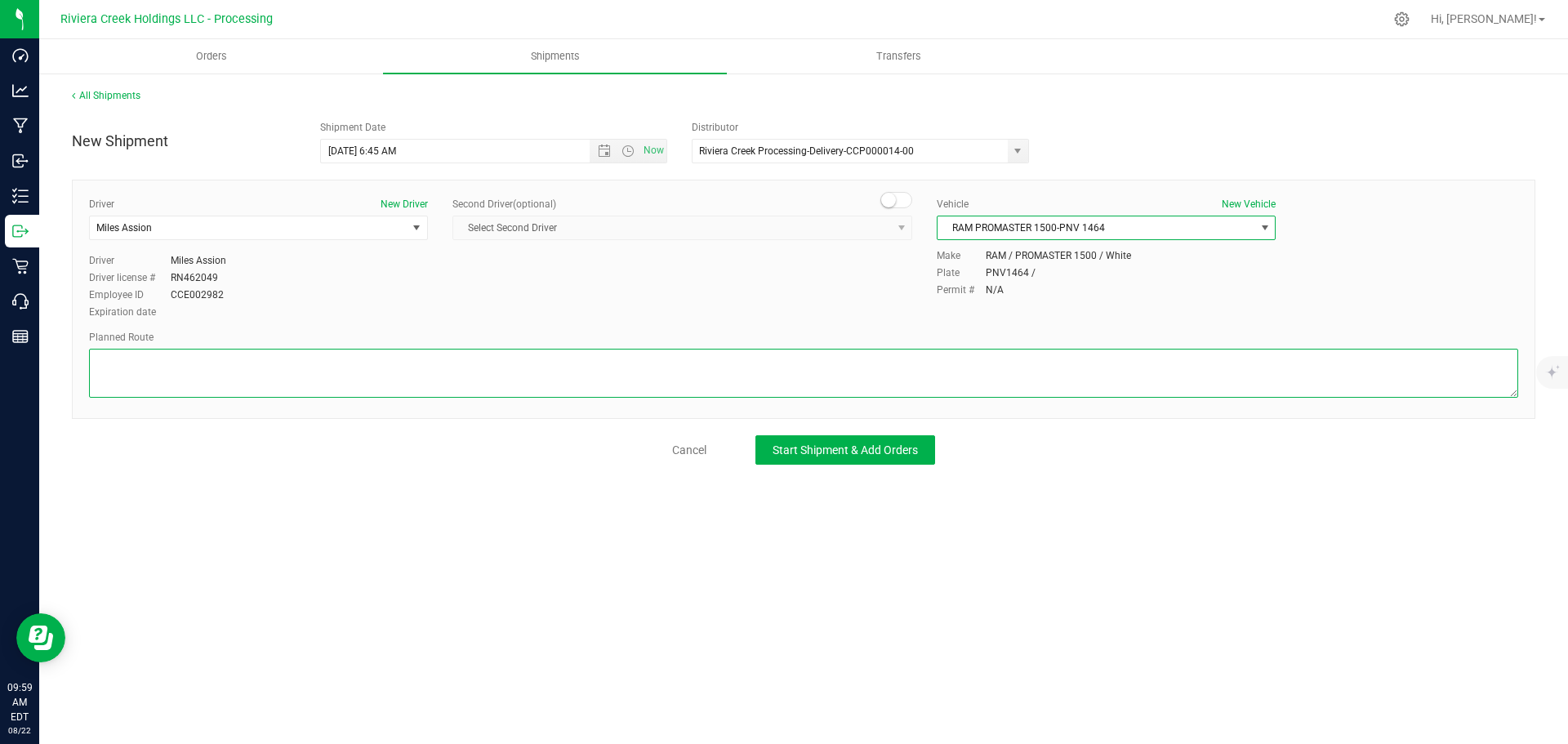
click at [269, 385] on textarea at bounding box center [803, 372] width 1429 height 49
paste textarea "Head north toward W Main St 105 ft Turn left onto W Main St 0.345 mi Slight lef…"
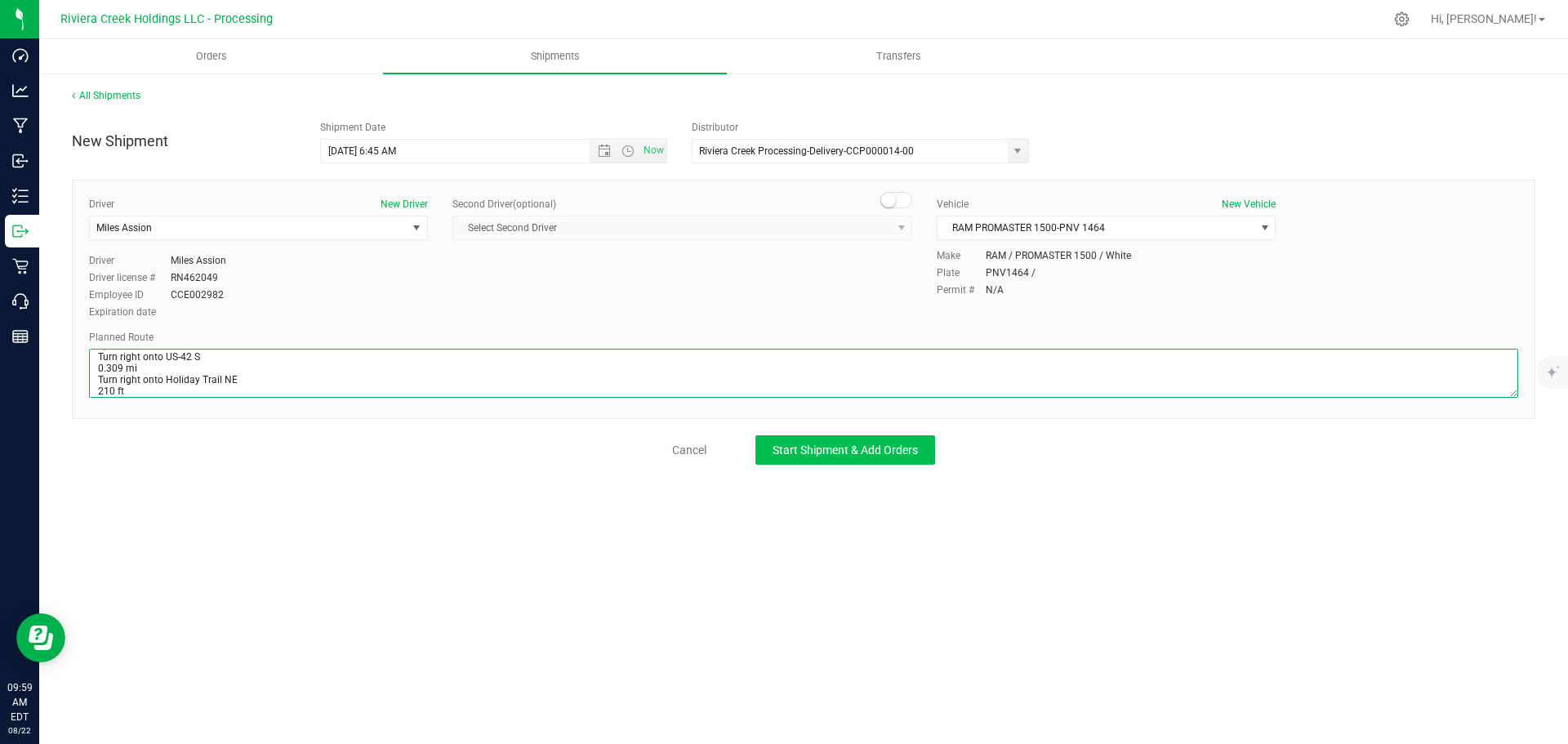
type textarea "Head north toward W Main St 105 ft Turn left onto W Main St 0.345 mi Slight lef…"
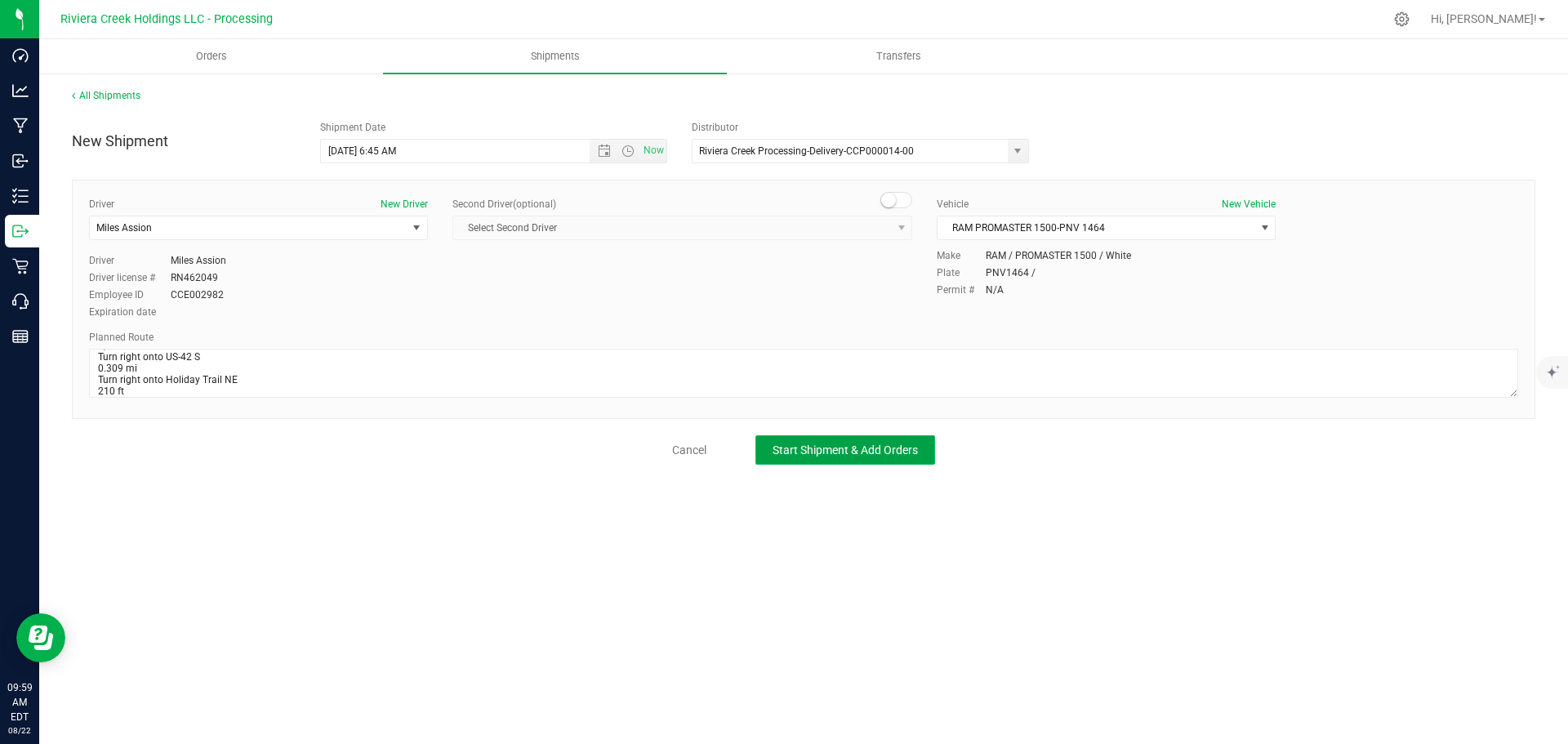
click at [794, 452] on span "Start Shipment & Add Orders" at bounding box center [845, 450] width 145 height 13
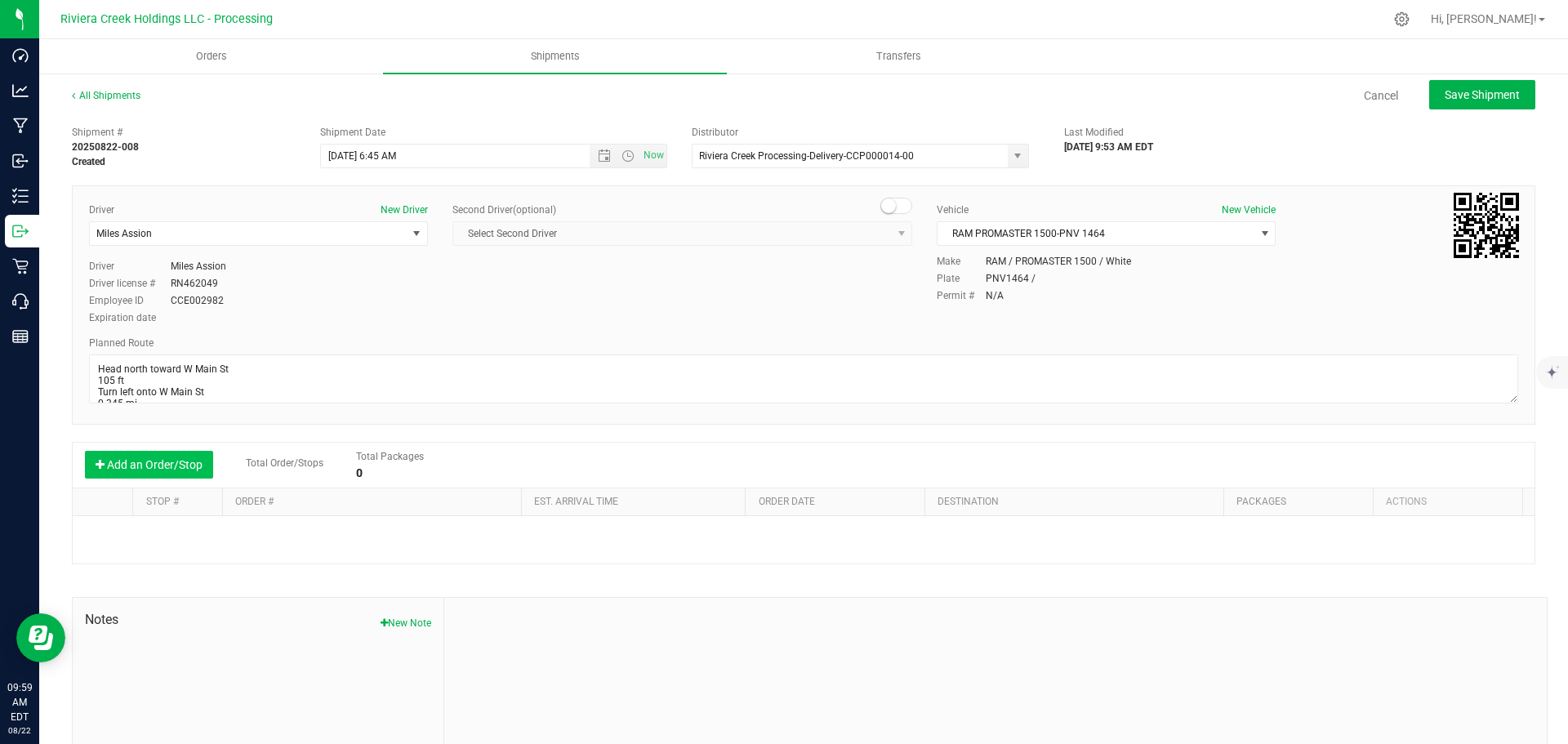
click at [130, 463] on button "Add an Order/Stop" at bounding box center [149, 465] width 128 height 28
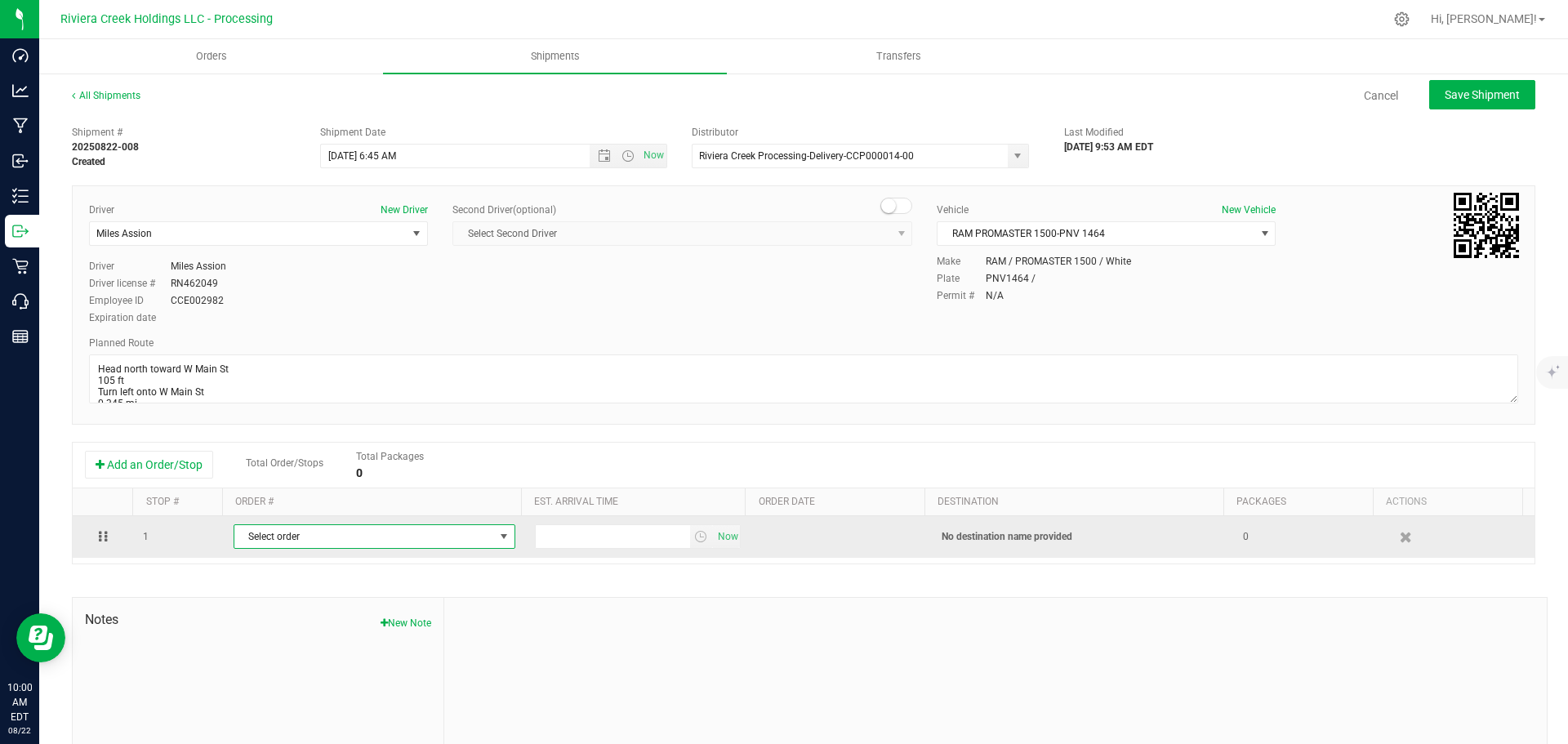
click at [322, 544] on span "Select order" at bounding box center [364, 536] width 259 height 23
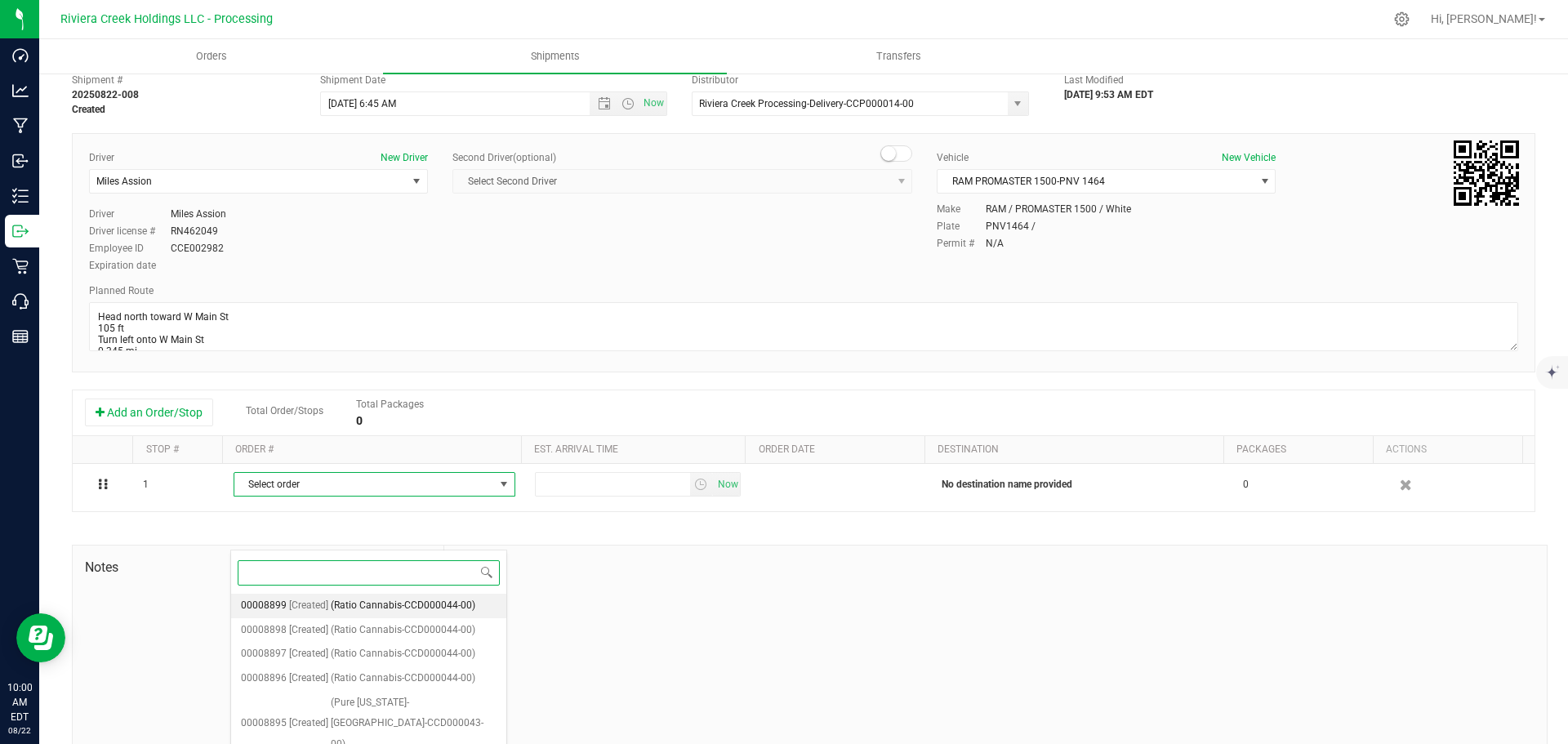
scroll to position [91, 0]
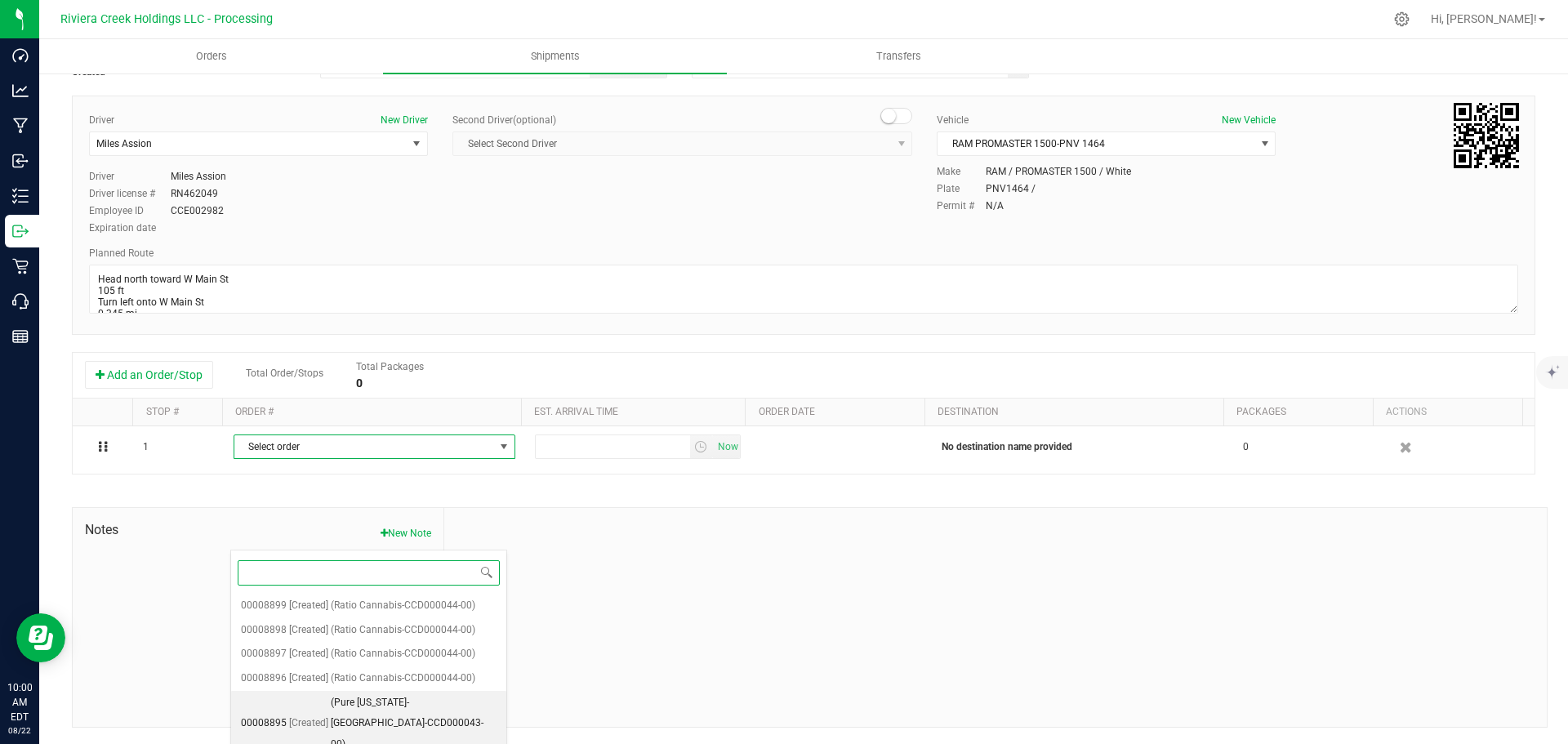
click at [342, 704] on span "(Pure Ohio-London-CCD000043-00)" at bounding box center [413, 724] width 166 height 63
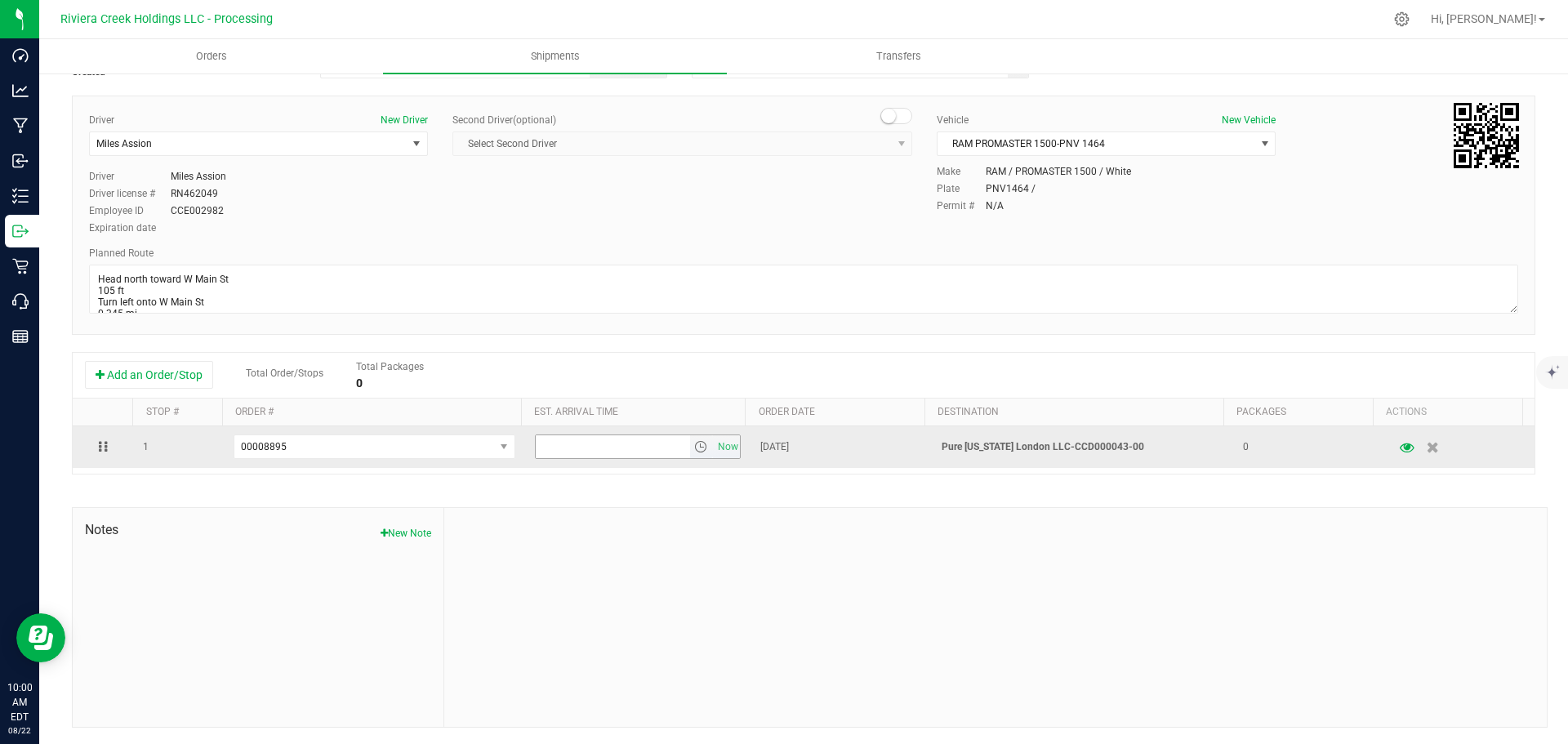
click at [694, 451] on span "select" at bounding box center [701, 447] width 13 height 13
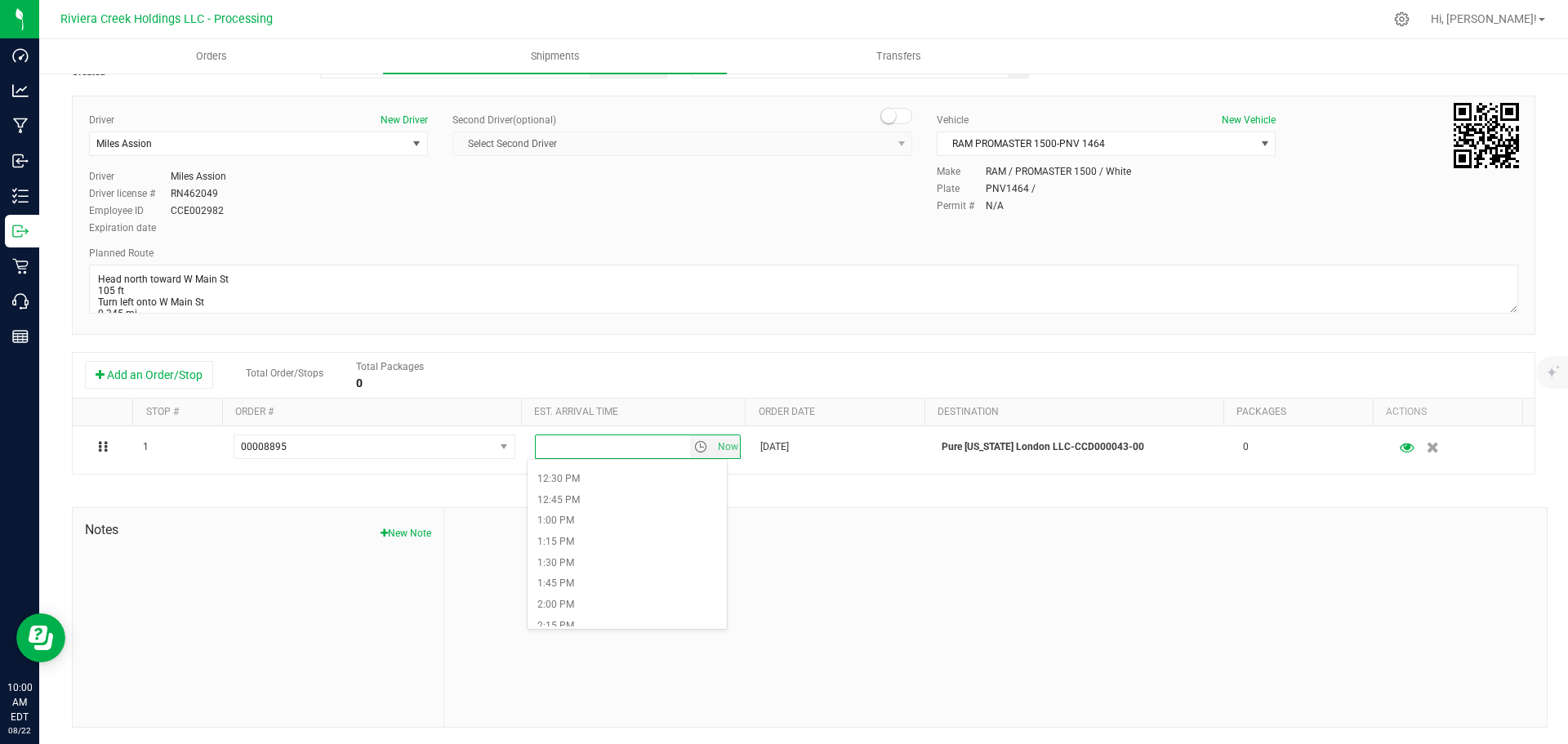
scroll to position [1062, 0]
click at [577, 562] on li "1:45 PM" at bounding box center [626, 565] width 199 height 21
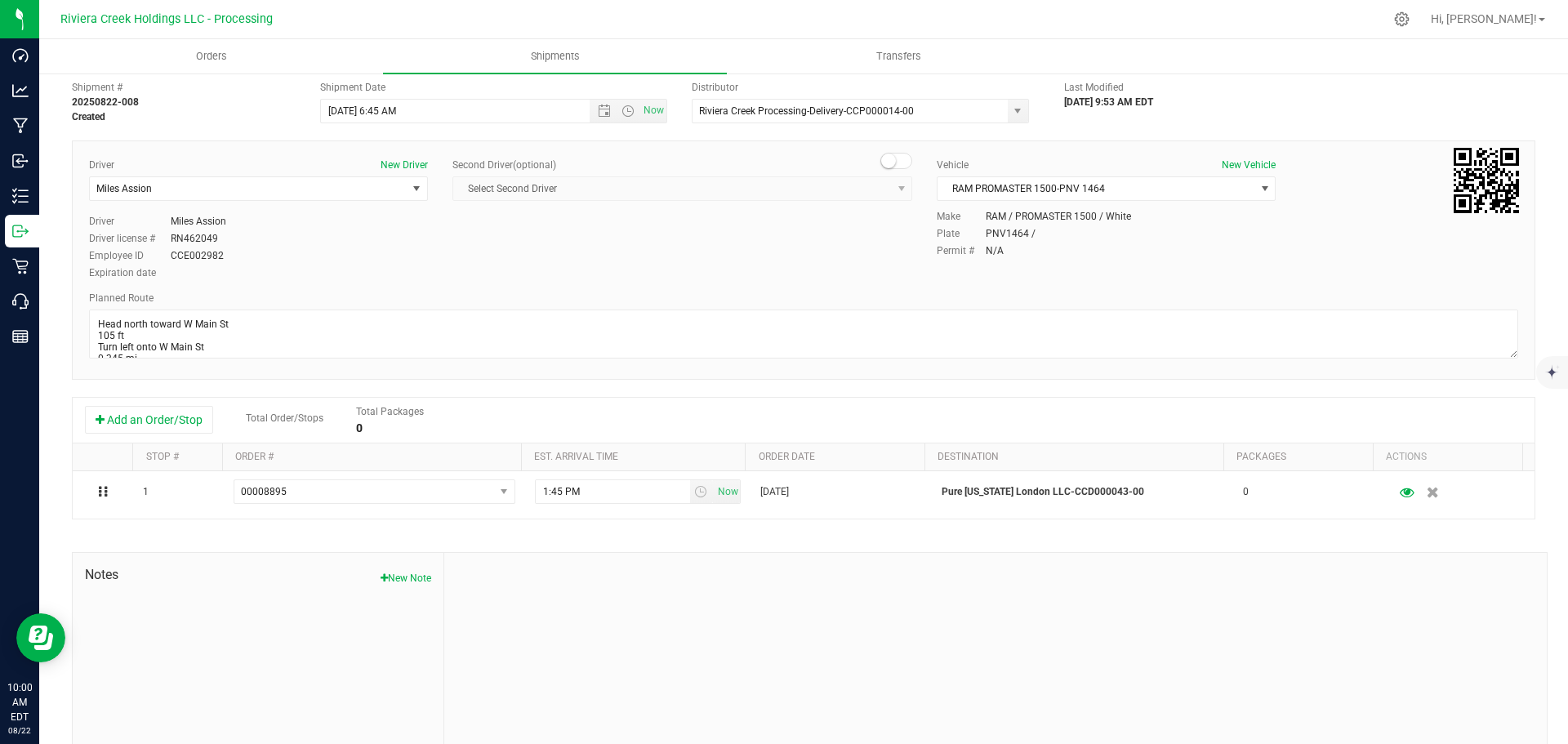
scroll to position [0, 0]
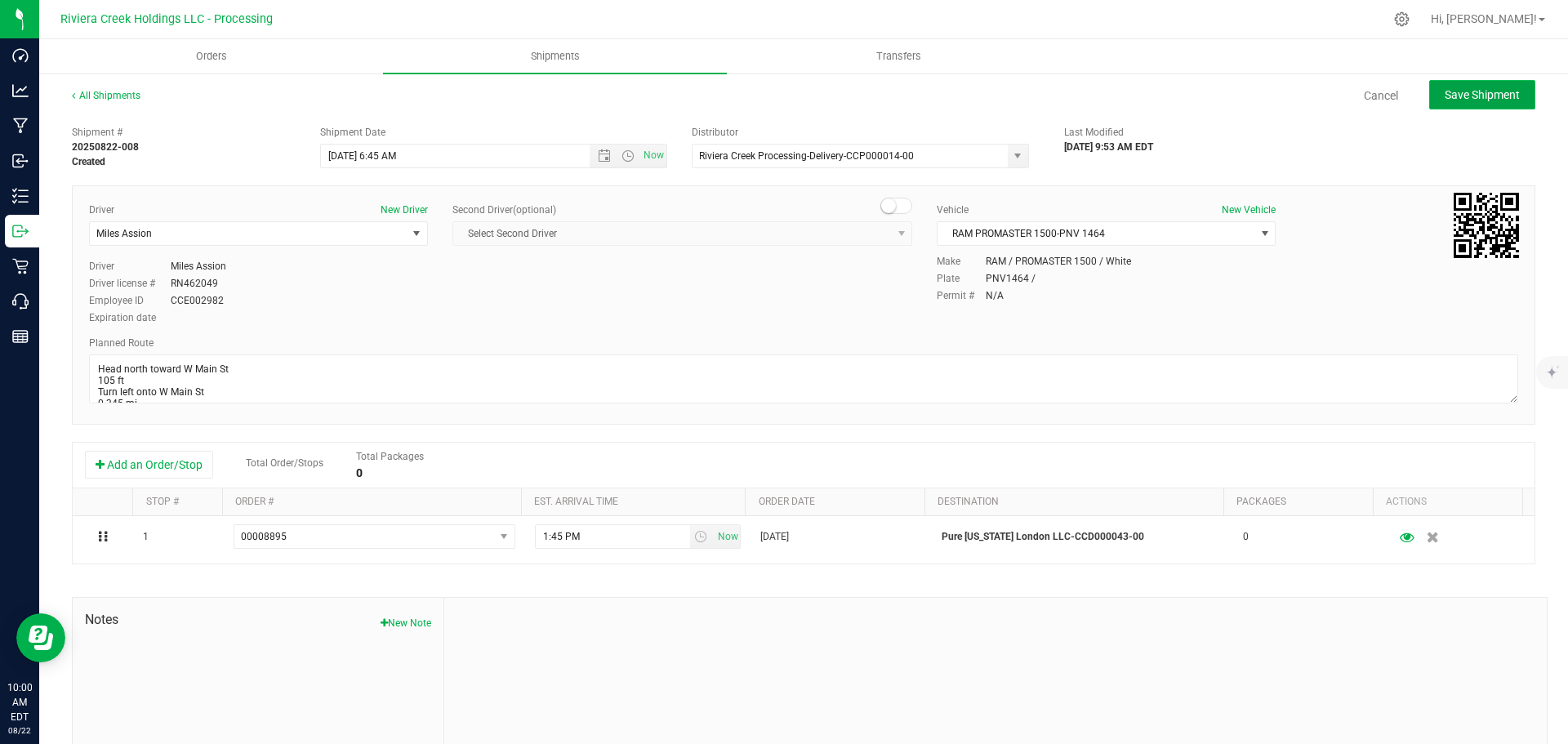
click at [1445, 95] on span "Save Shipment" at bounding box center [1482, 95] width 75 height 13
type input "8/25/2025 10:45 AM"
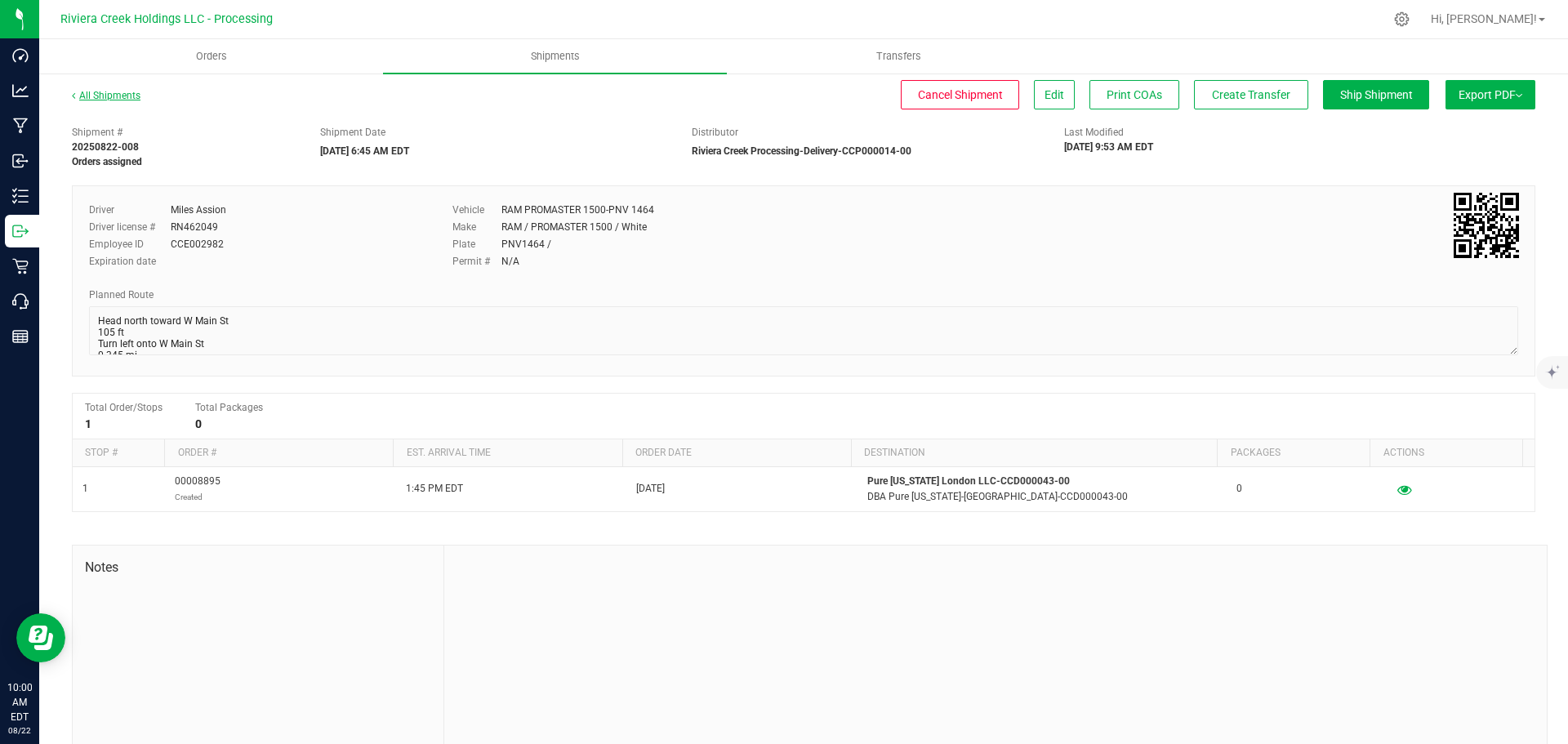
click at [121, 95] on link "All Shipments" at bounding box center [107, 95] width 69 height 11
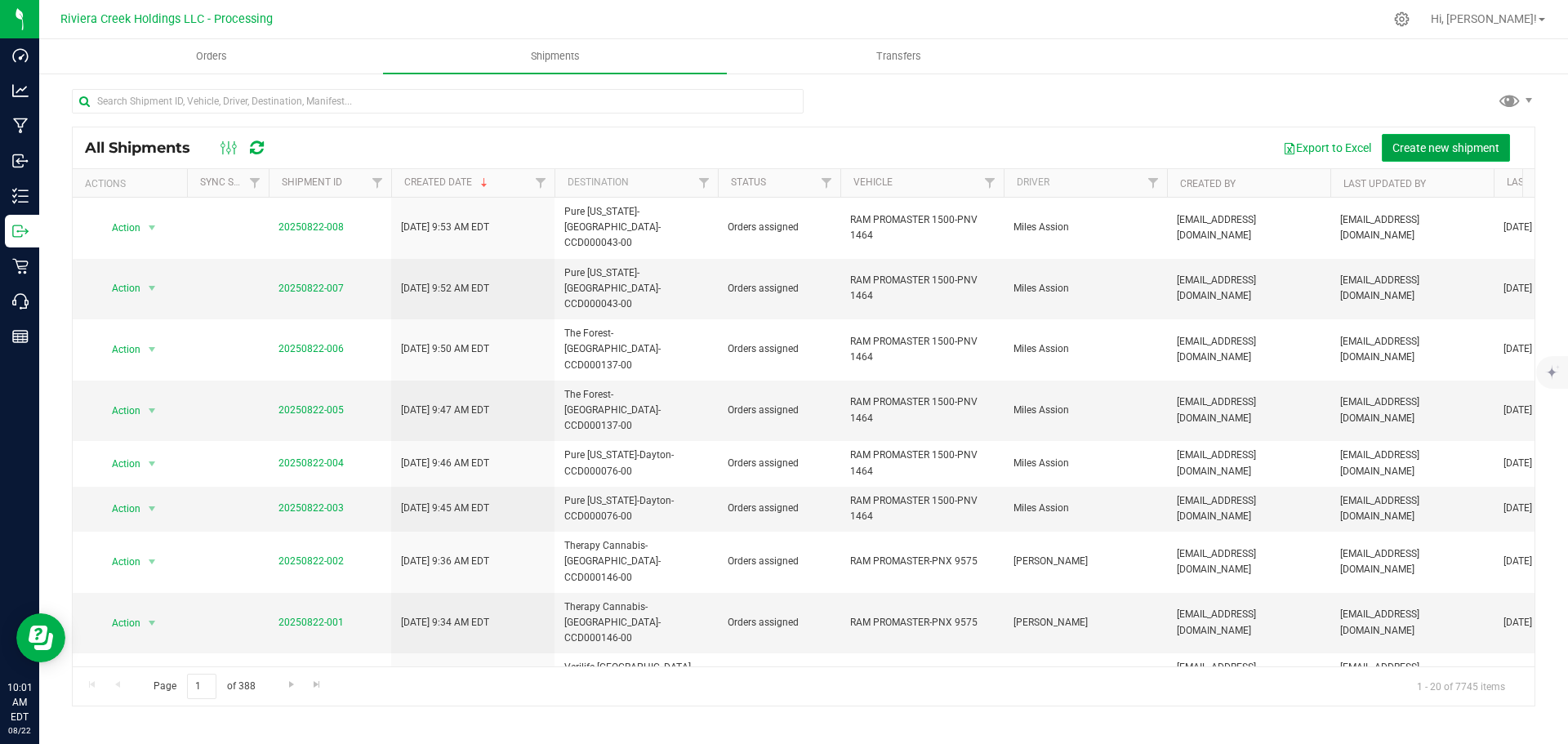
click at [1394, 150] on span "Create new shipment" at bounding box center [1446, 147] width 107 height 13
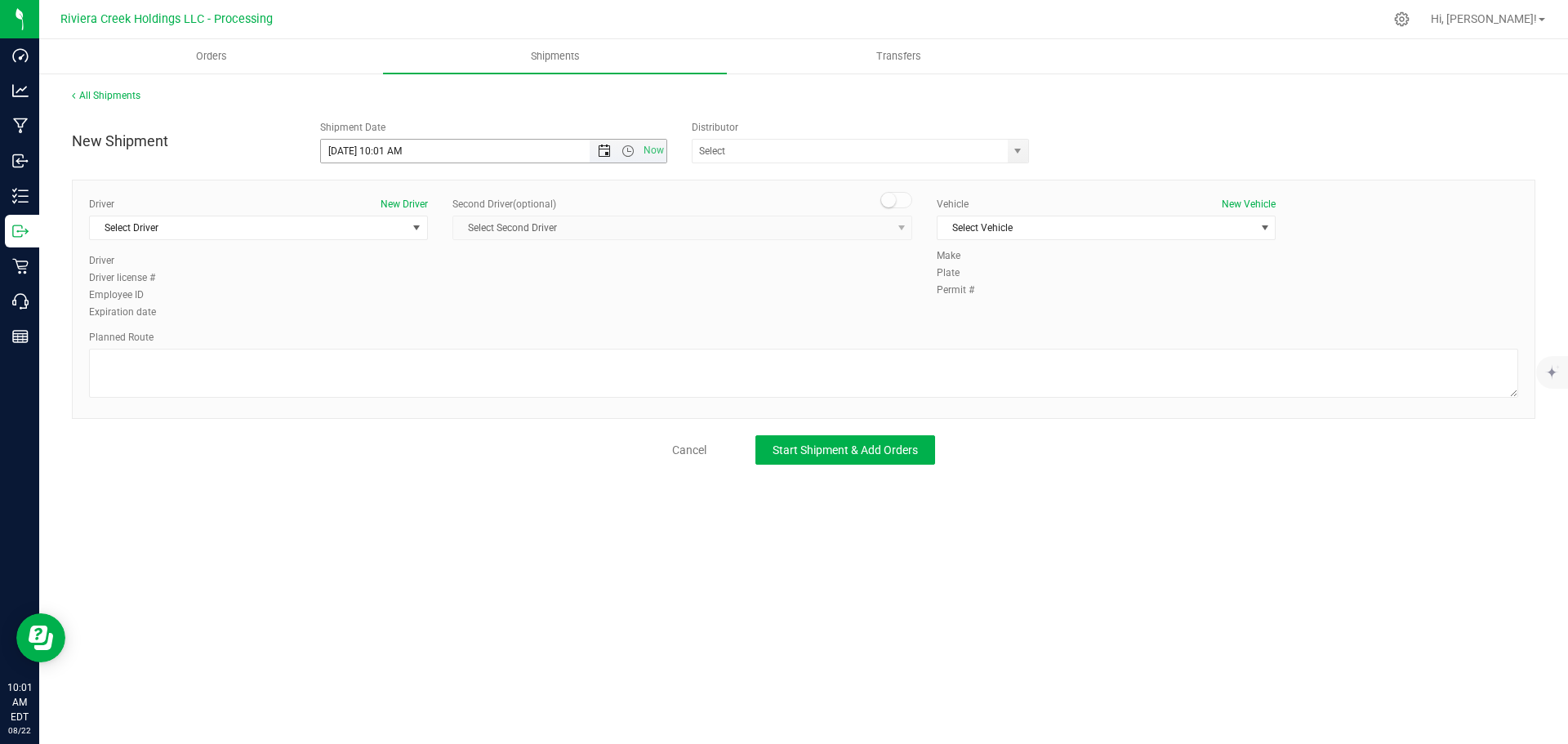
click at [607, 156] on span "Open the date view" at bounding box center [604, 151] width 13 height 13
click at [359, 347] on link "25" at bounding box center [360, 342] width 24 height 25
drag, startPoint x: 399, startPoint y: 151, endPoint x: 385, endPoint y: 156, distance: 14.9
click at [385, 156] on input "8/25/2025 10:01 AM" at bounding box center [469, 151] width 297 height 23
click at [383, 148] on input "8/25/2025 19:15 AM" at bounding box center [469, 151] width 297 height 23
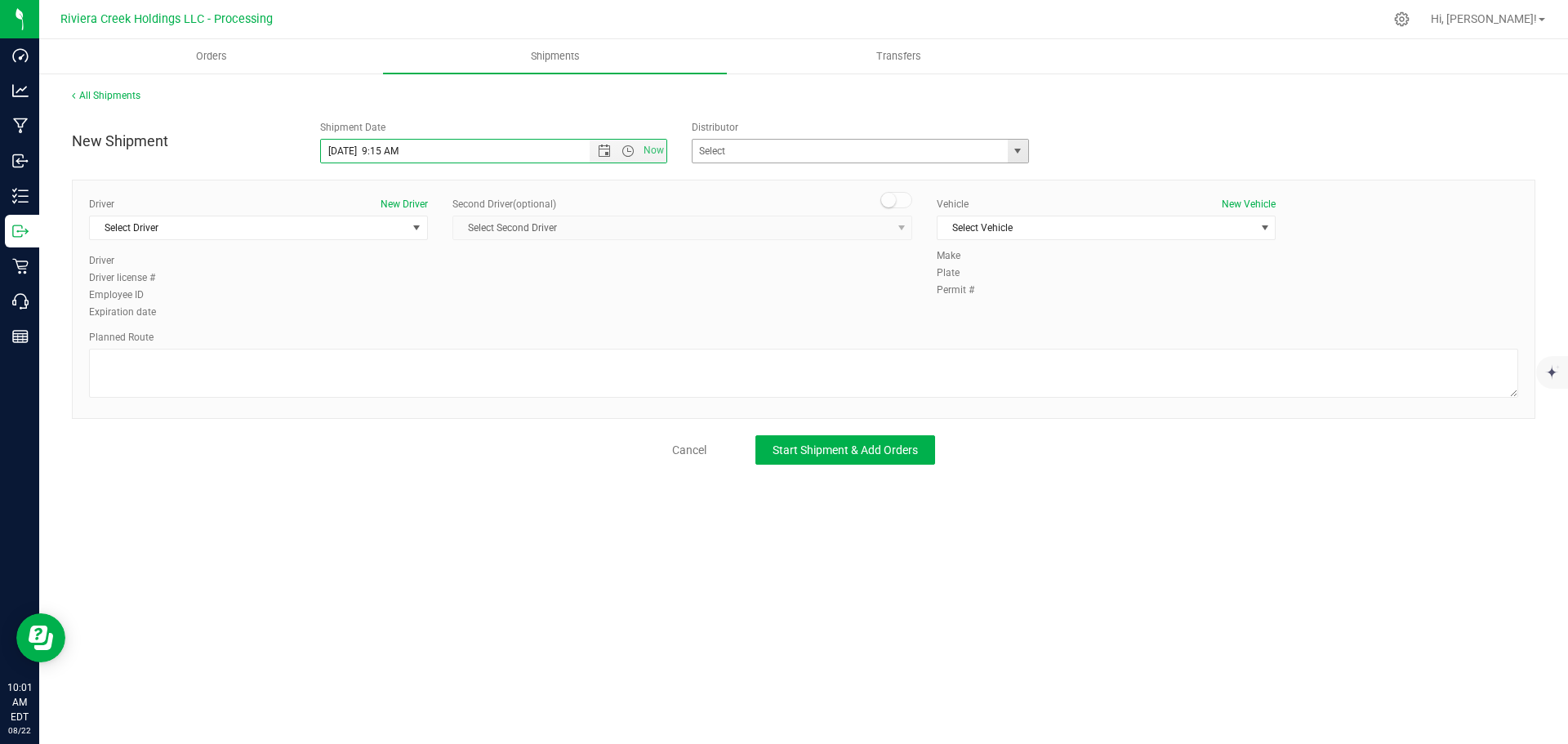
click at [1016, 151] on span "select" at bounding box center [1018, 151] width 13 height 13
type input "8/25/2025 9:15 AM"
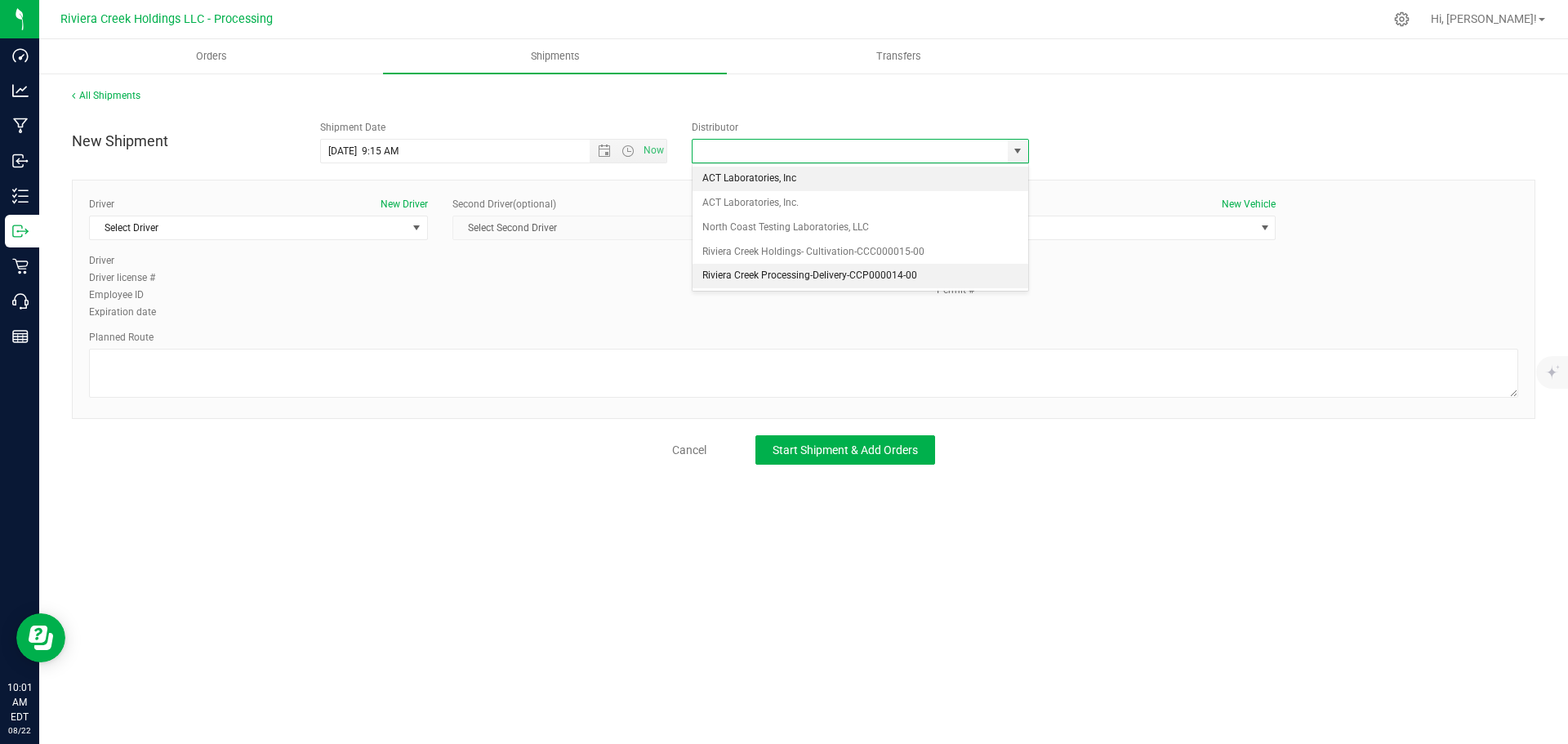
click at [767, 274] on li "Riviera Creek Processing-Delivery-CCP000014-00" at bounding box center [860, 276] width 335 height 24
type input "Riviera Creek Processing-Delivery-CCP000014-00"
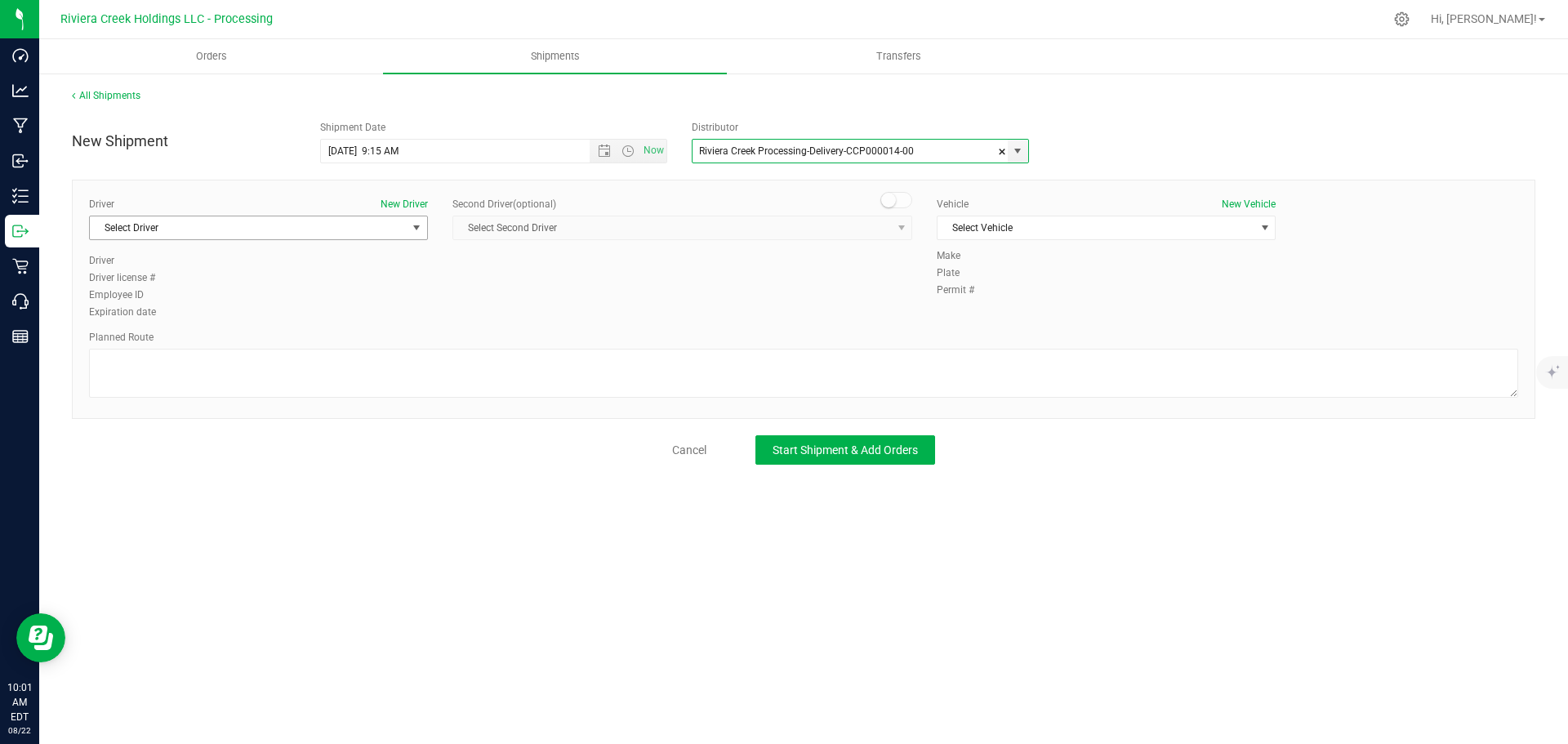
click at [307, 237] on span "Select Driver" at bounding box center [248, 228] width 317 height 23
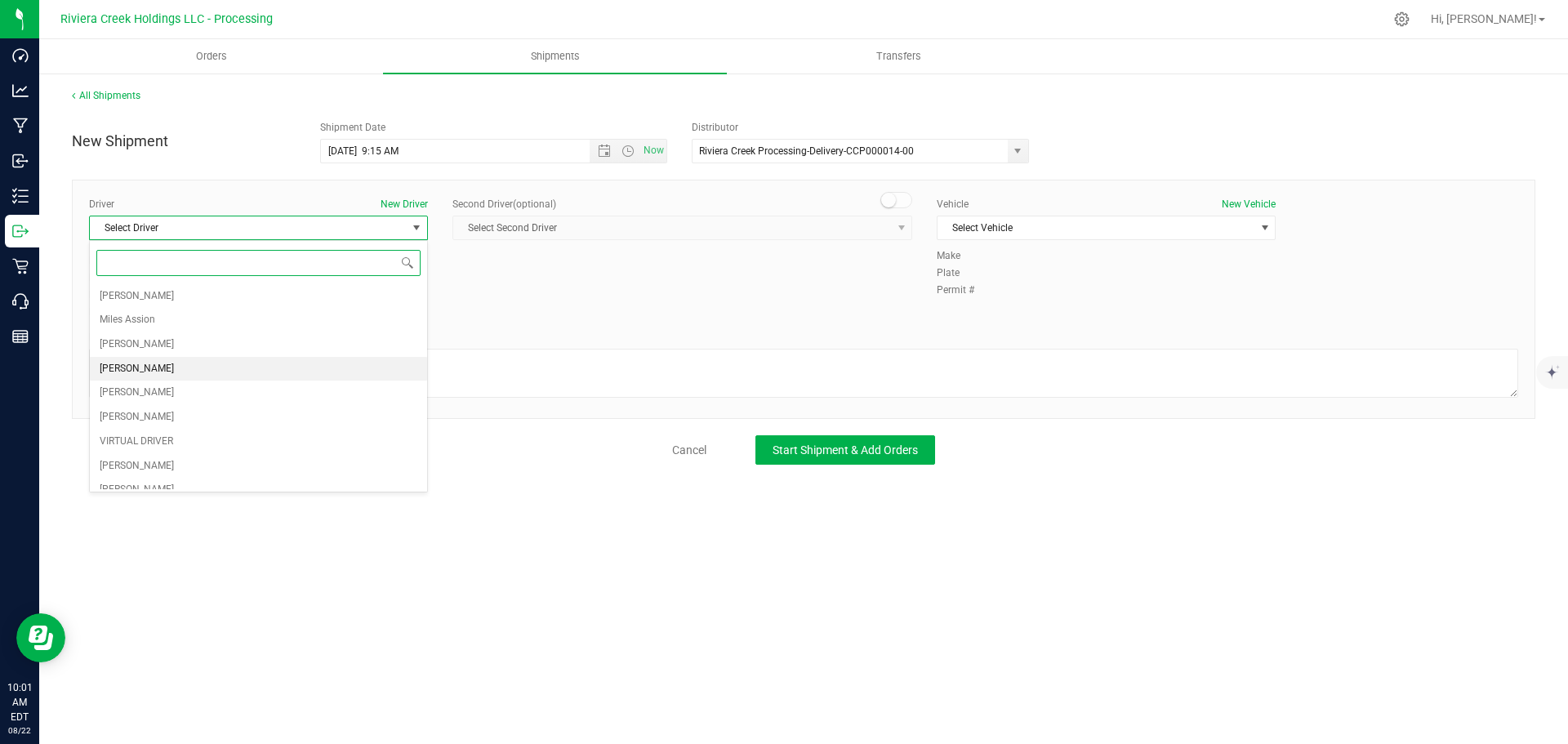
click at [131, 368] on span "Taon Belcher" at bounding box center [137, 369] width 74 height 21
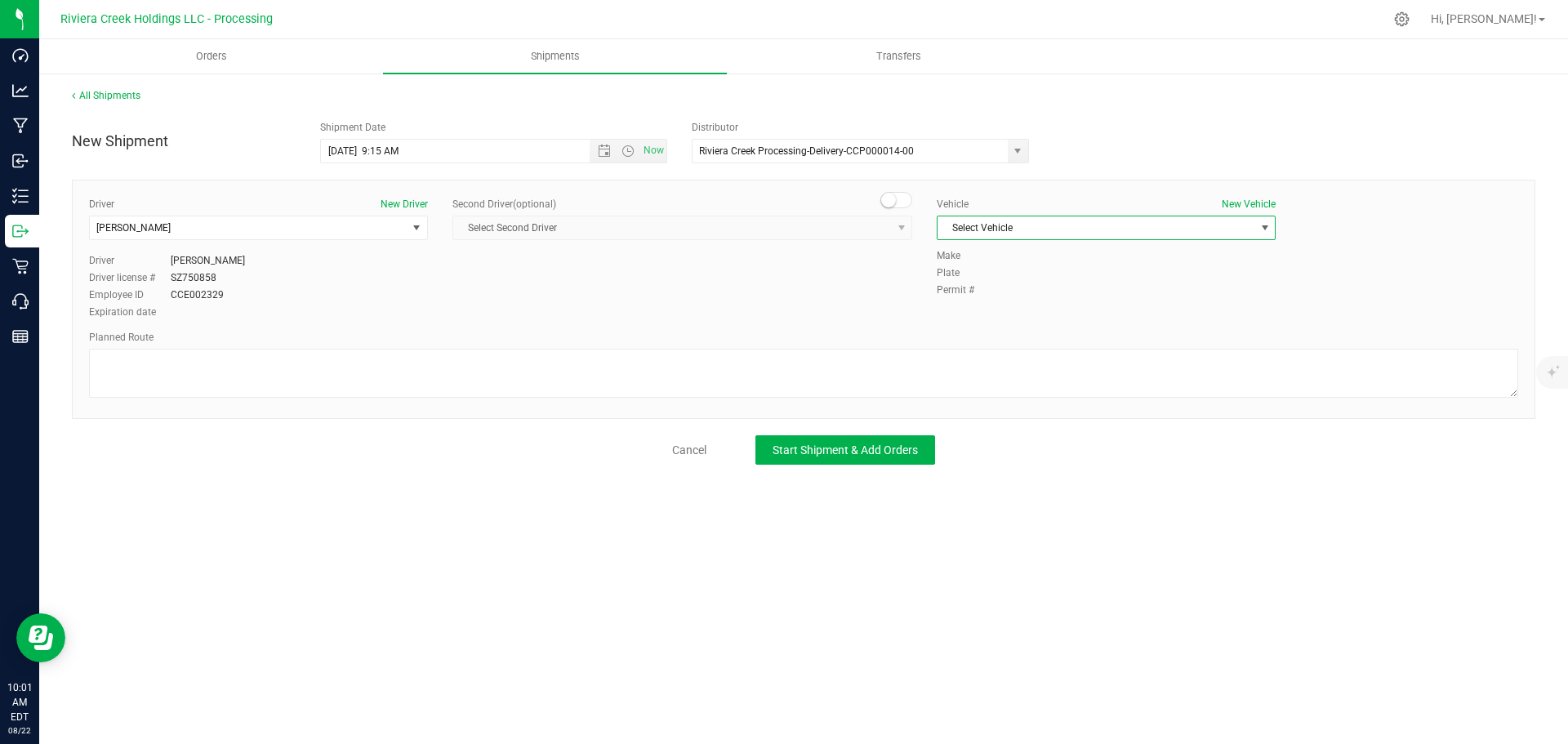
click at [1083, 234] on span "Select Vehicle" at bounding box center [1096, 228] width 317 height 23
click at [1025, 304] on li "FORD TRANSIT-PLY 2791" at bounding box center [1106, 305] width 337 height 24
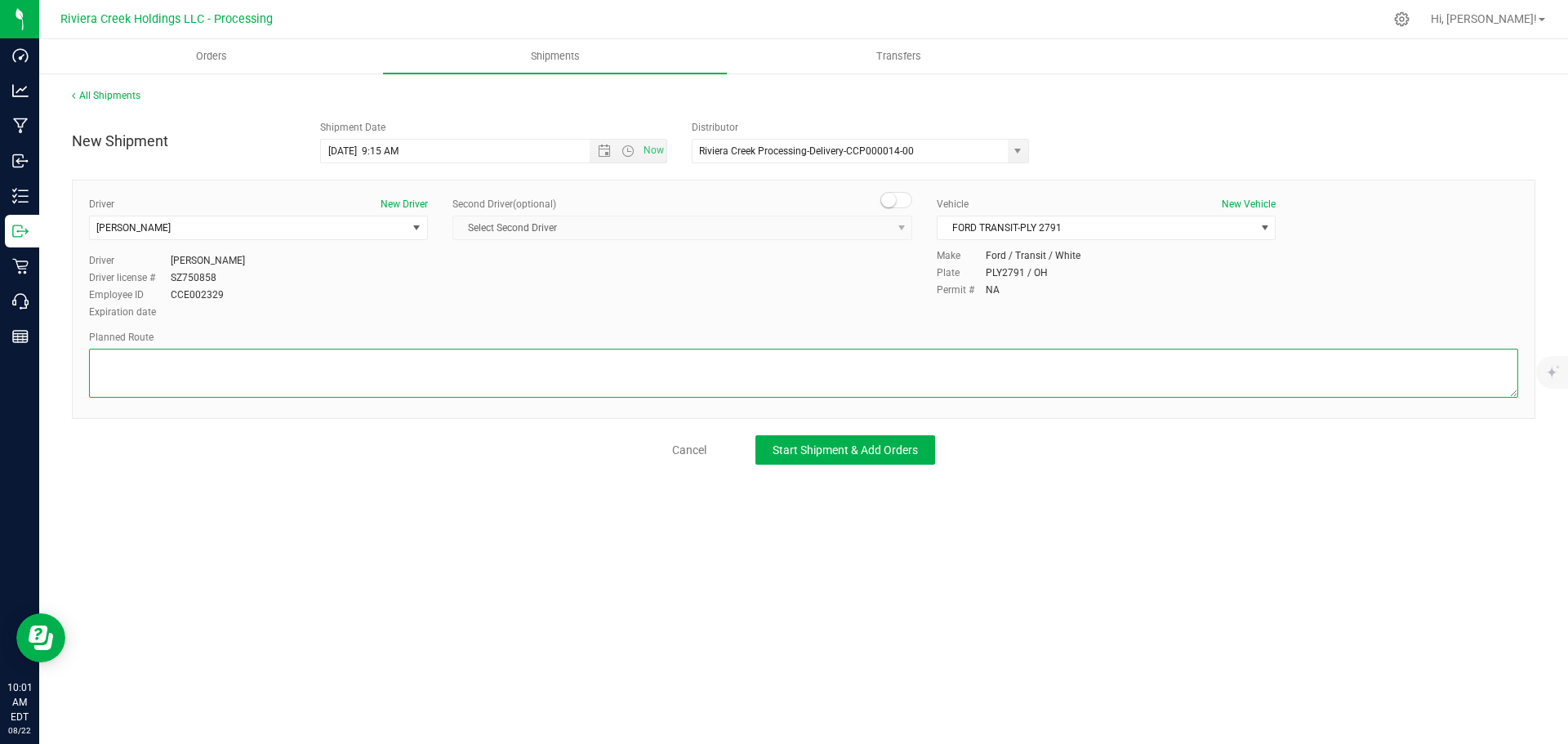
click at [306, 370] on textarea at bounding box center [803, 372] width 1429 height 49
click at [162, 374] on textarea at bounding box center [803, 372] width 1429 height 49
paste textarea "Head west on St Clair St toward Crescent St 187 ft St Clair St turns slightly l…"
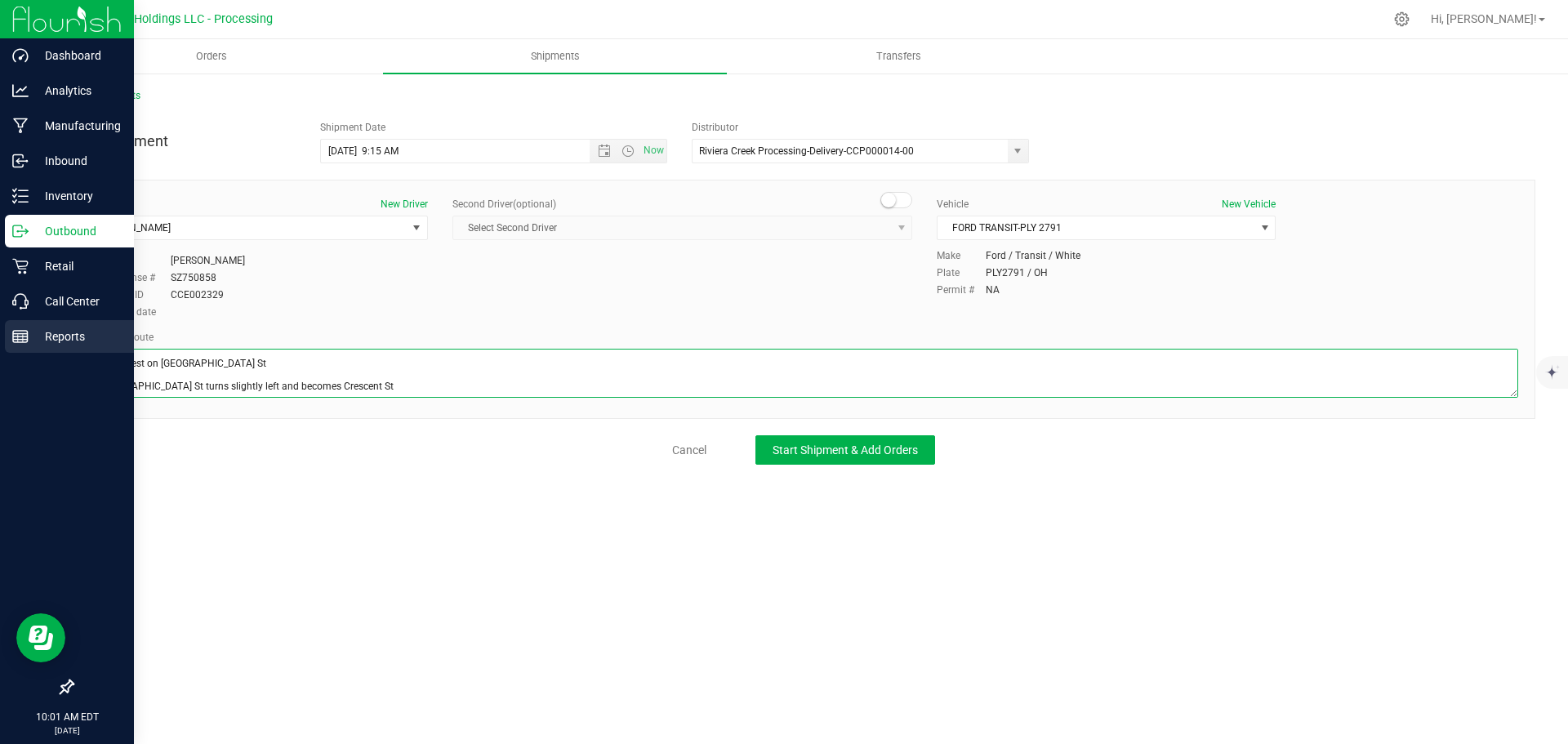
scroll to position [189, 0]
type textarea "Head west on St Clair St toward Crescent St 187 ft St Clair St turns slightly l…"
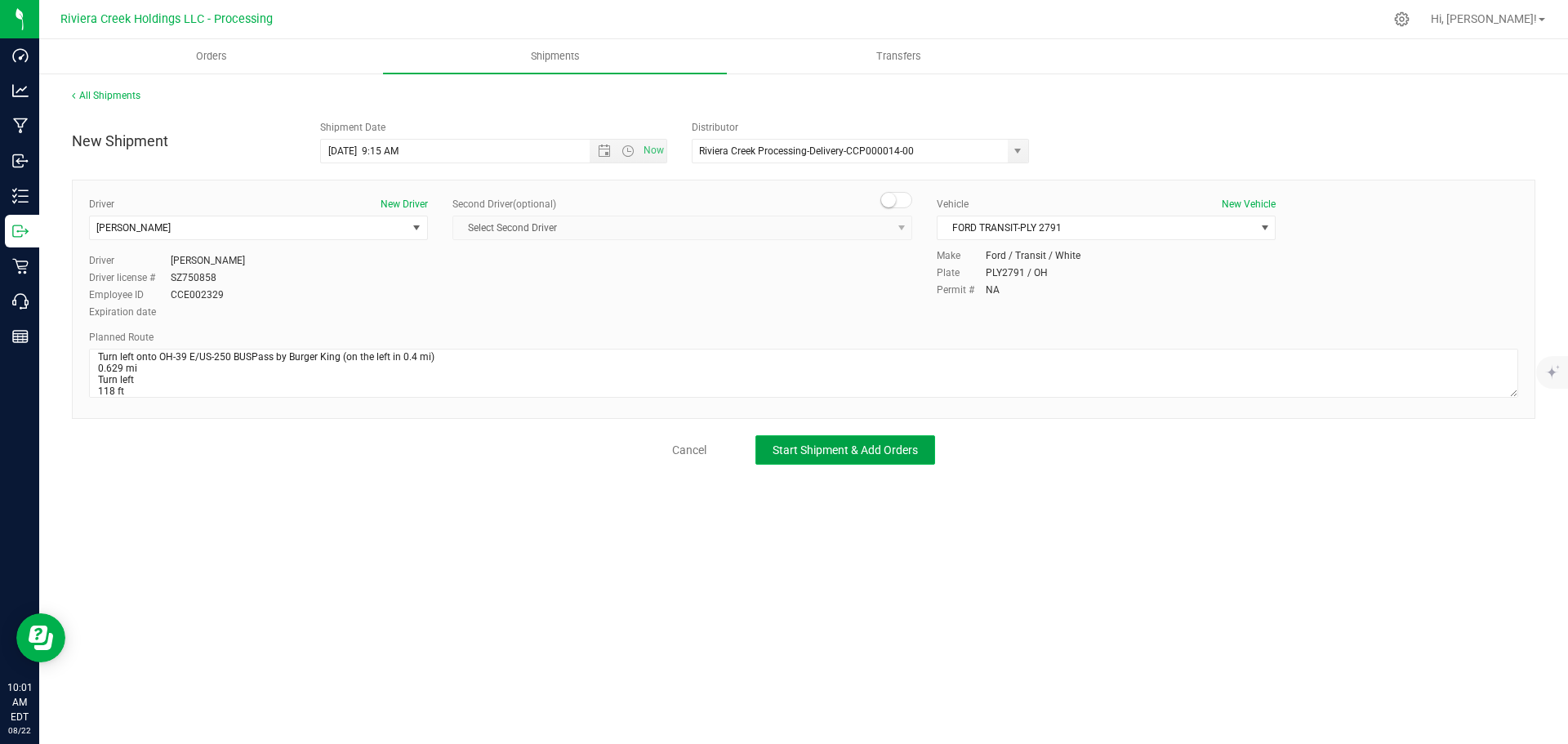
click at [870, 458] on button "Start Shipment & Add Orders" at bounding box center [845, 450] width 180 height 30
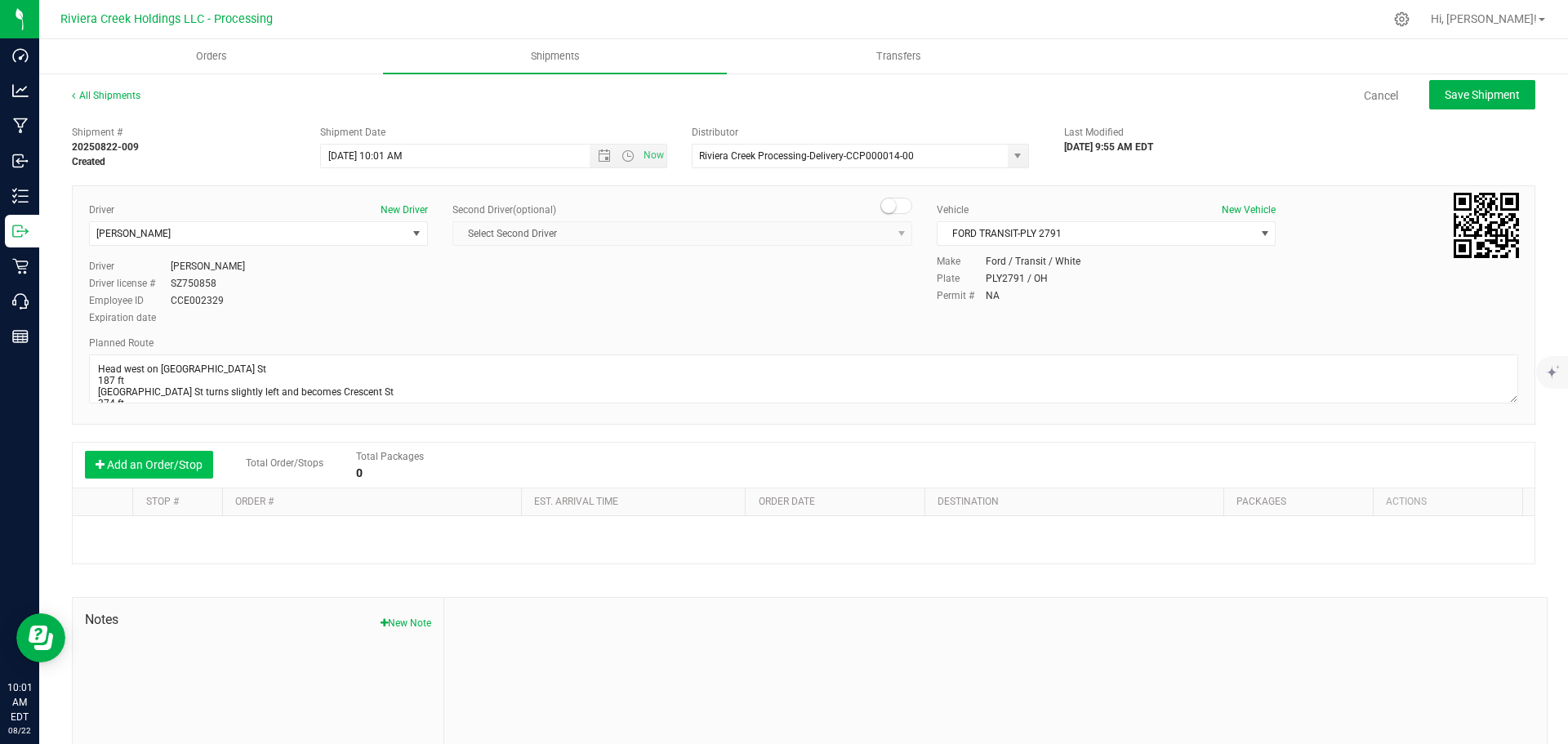
click at [177, 470] on button "Add an Order/Stop" at bounding box center [149, 465] width 128 height 28
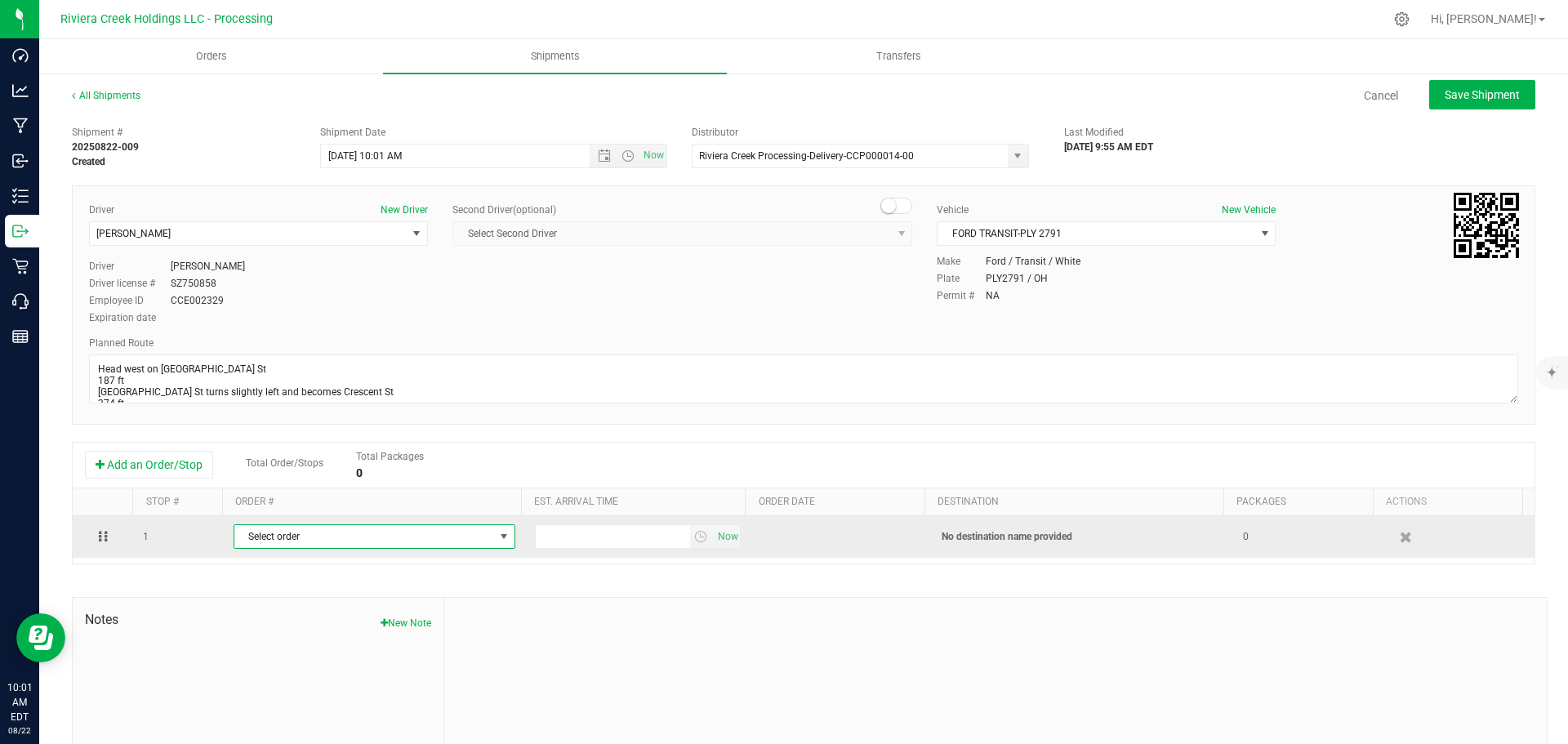
click at [386, 541] on span "Select order" at bounding box center [364, 536] width 259 height 23
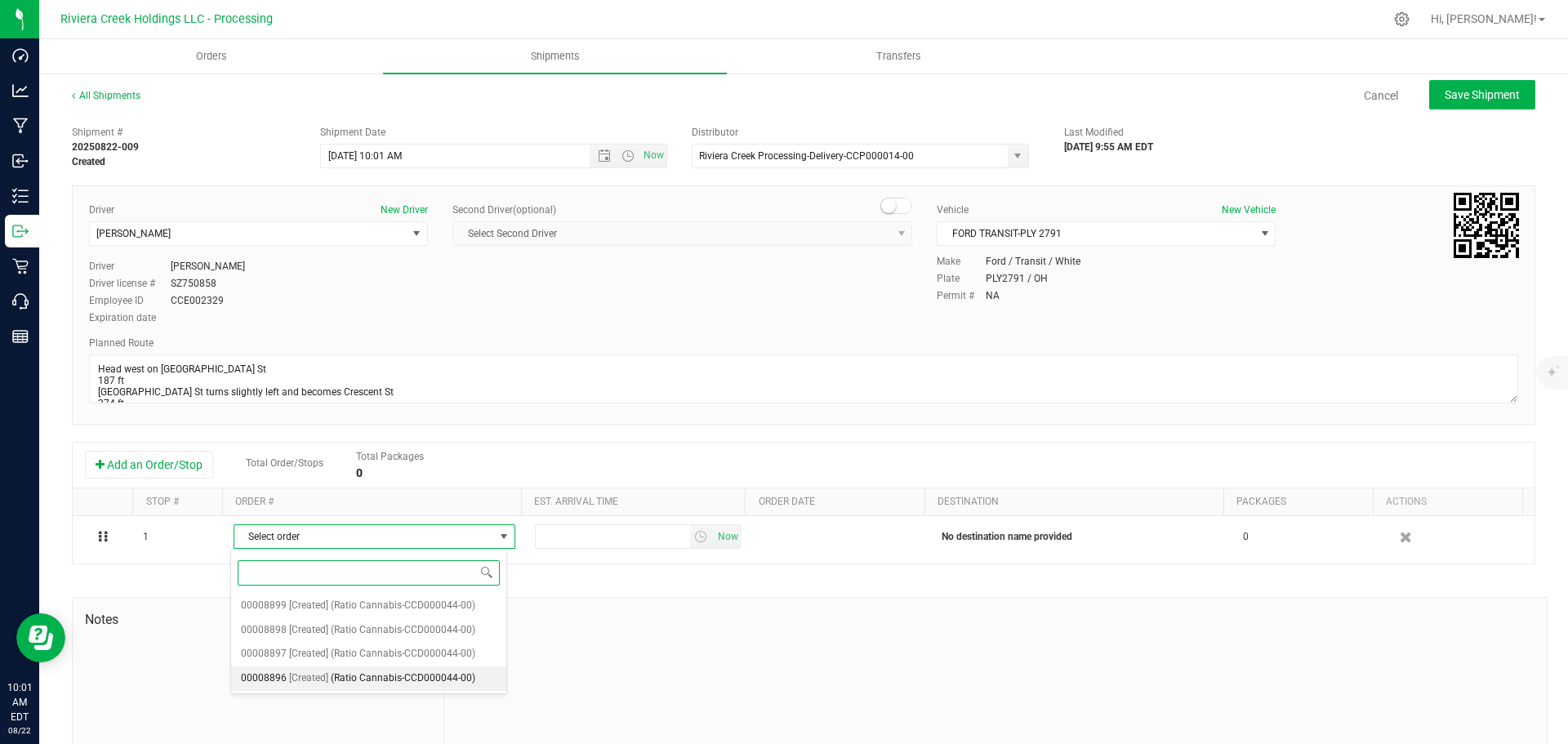
click at [390, 676] on span "(Ratio Cannabis-CCD000044-00)" at bounding box center [403, 678] width 145 height 21
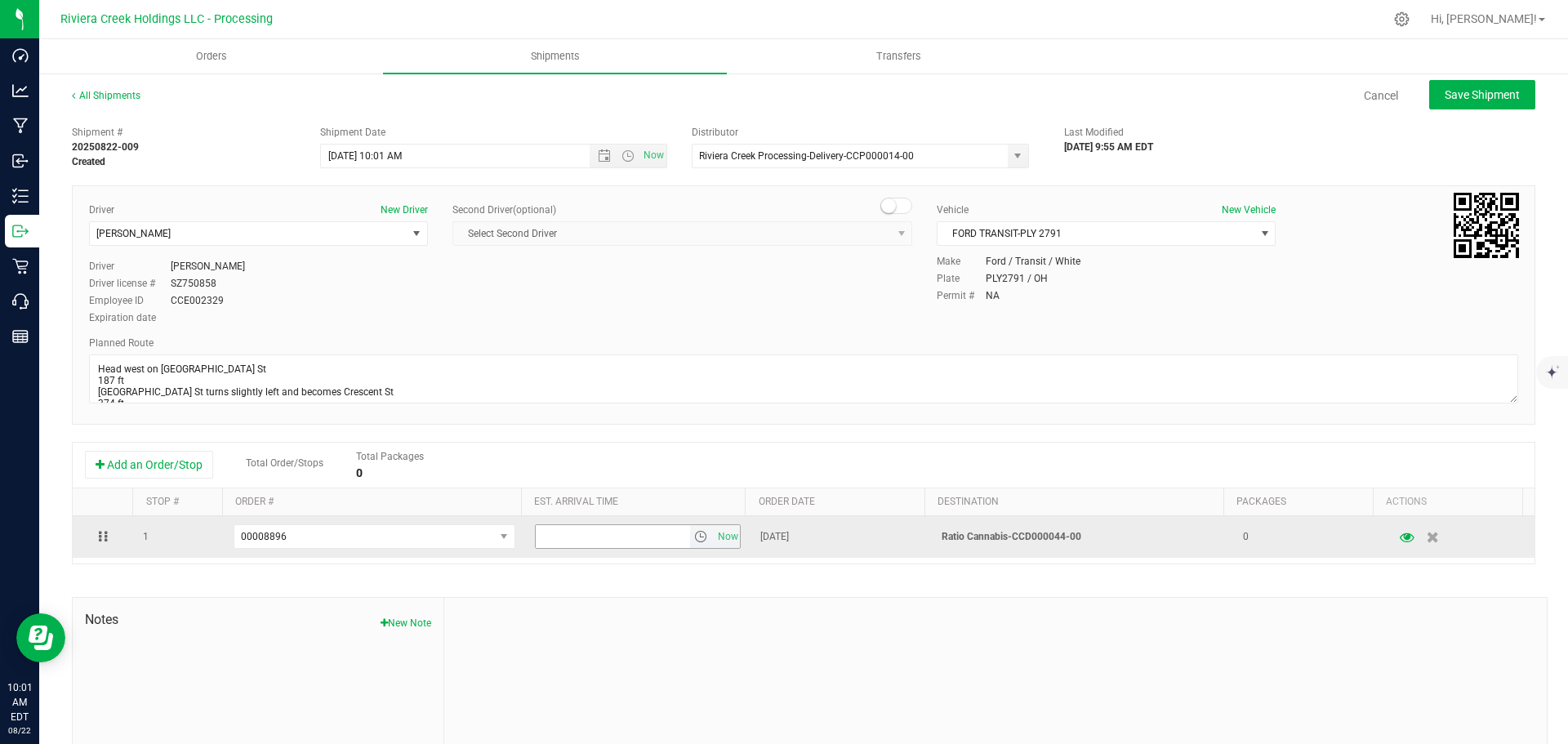
click at [694, 542] on span "select" at bounding box center [701, 536] width 13 height 13
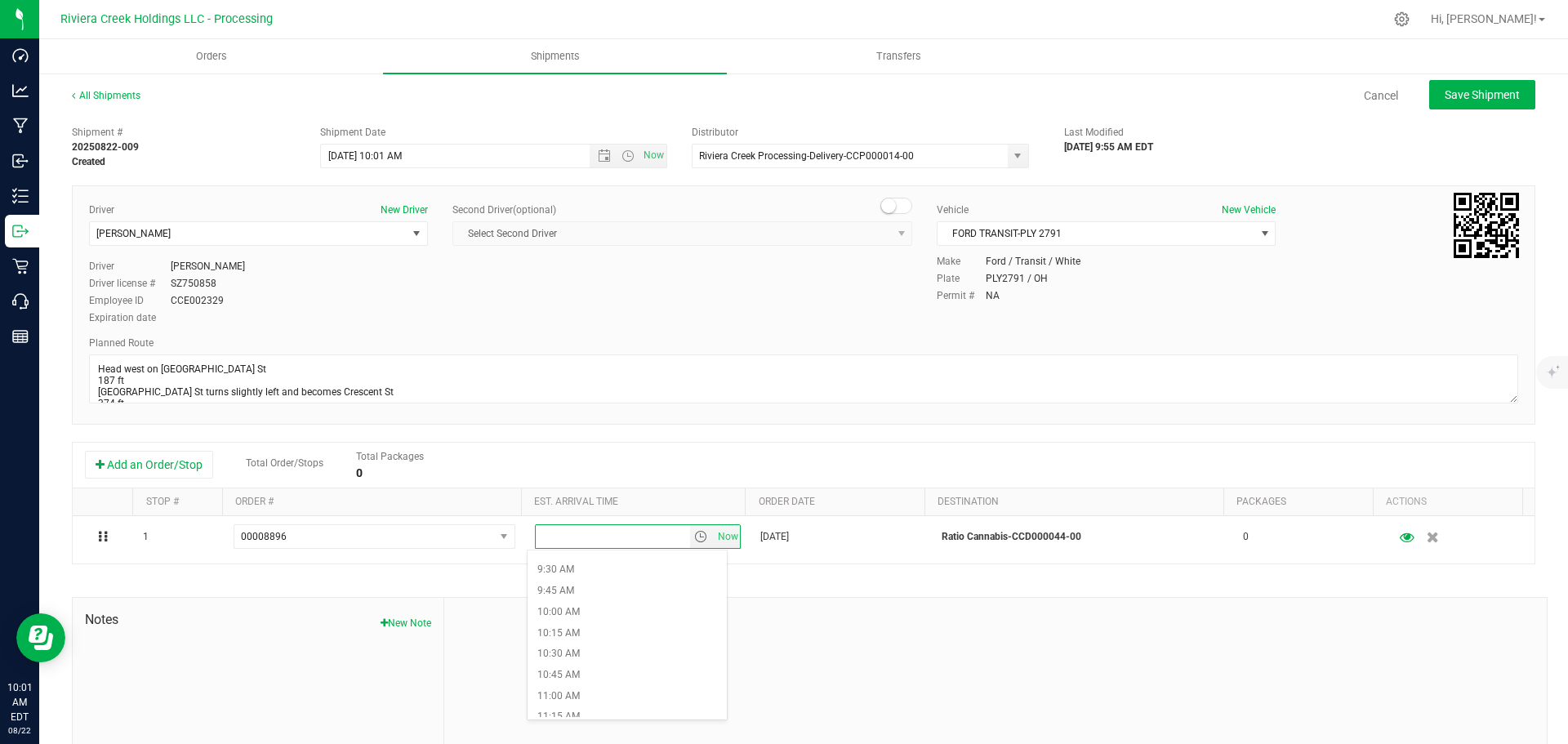
scroll to position [816, 0]
click at [600, 668] on li "11:00 AM" at bounding box center [626, 671] width 199 height 21
click at [1429, 106] on button "Save Shipment" at bounding box center [1482, 95] width 107 height 30
type input "8/22/2025 2:01 PM"
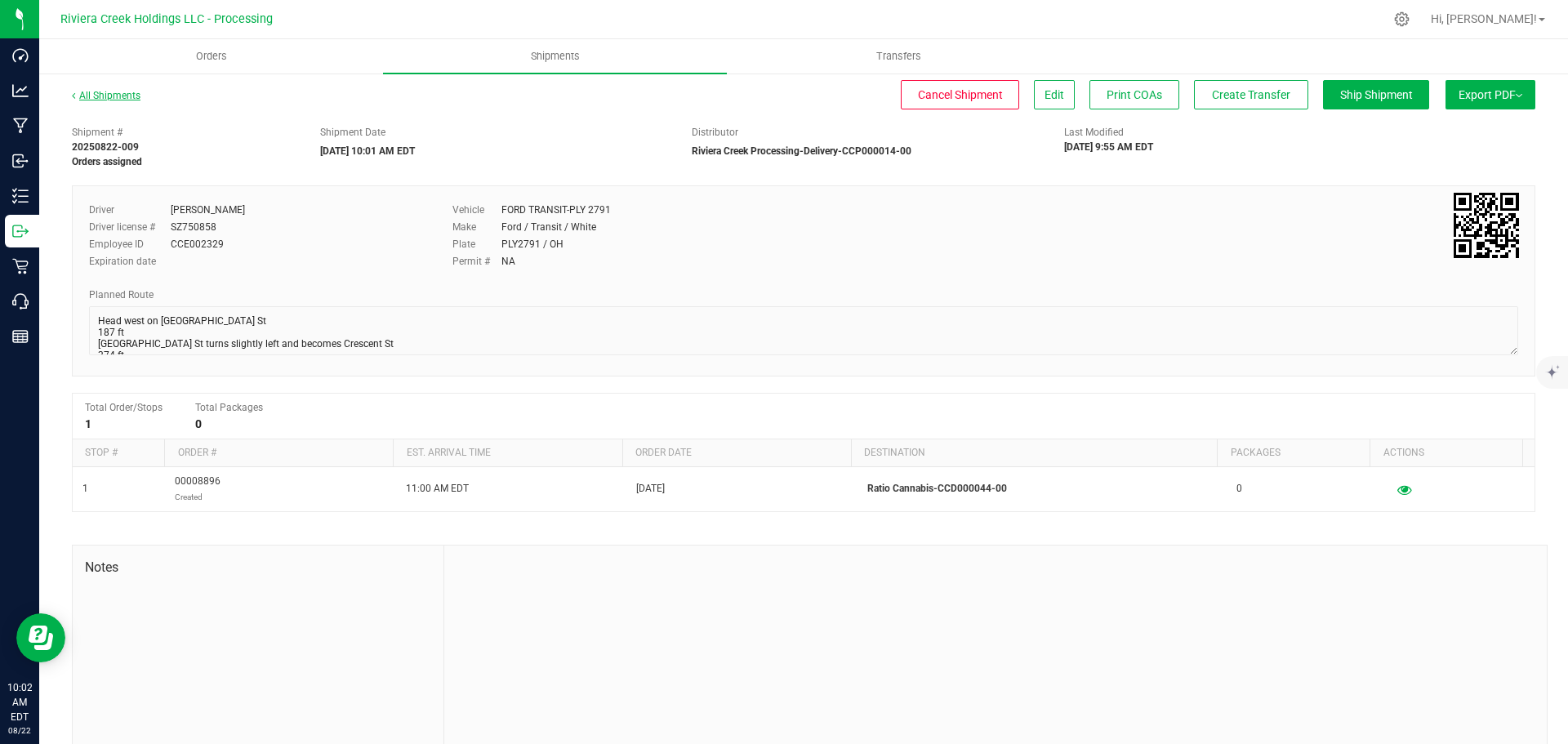
click at [85, 100] on link "All Shipments" at bounding box center [107, 95] width 69 height 11
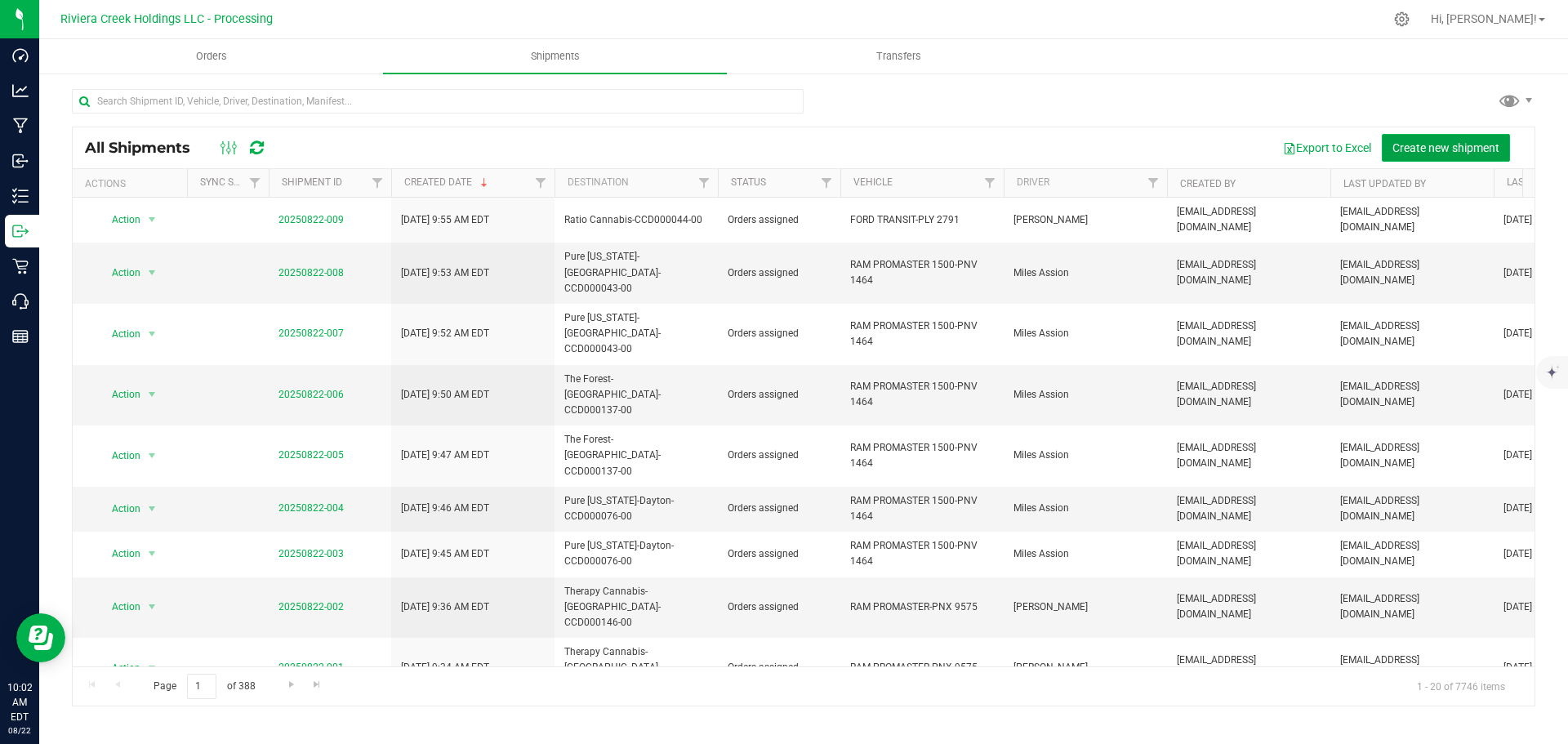
click at [1429, 145] on span "Create new shipment" at bounding box center [1446, 147] width 107 height 13
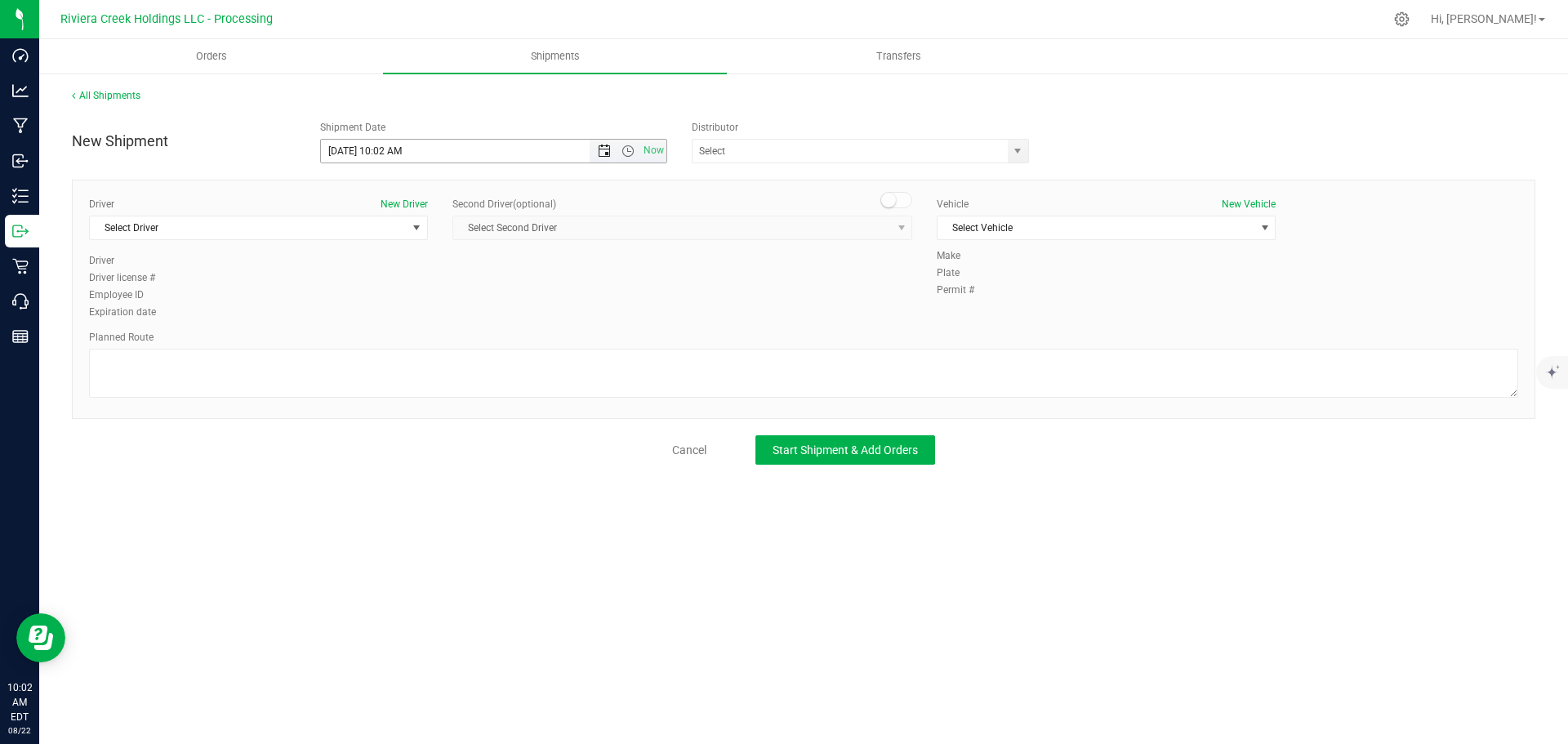
click at [604, 155] on span "Open the date view" at bounding box center [604, 151] width 13 height 13
click at [361, 342] on link "25" at bounding box center [360, 342] width 24 height 25
drag, startPoint x: 401, startPoint y: 153, endPoint x: 380, endPoint y: 158, distance: 21.6
click at [380, 158] on input "8/25/2025 10:02 AM" at bounding box center [469, 151] width 297 height 23
click at [1021, 154] on span "select" at bounding box center [1018, 151] width 13 height 13
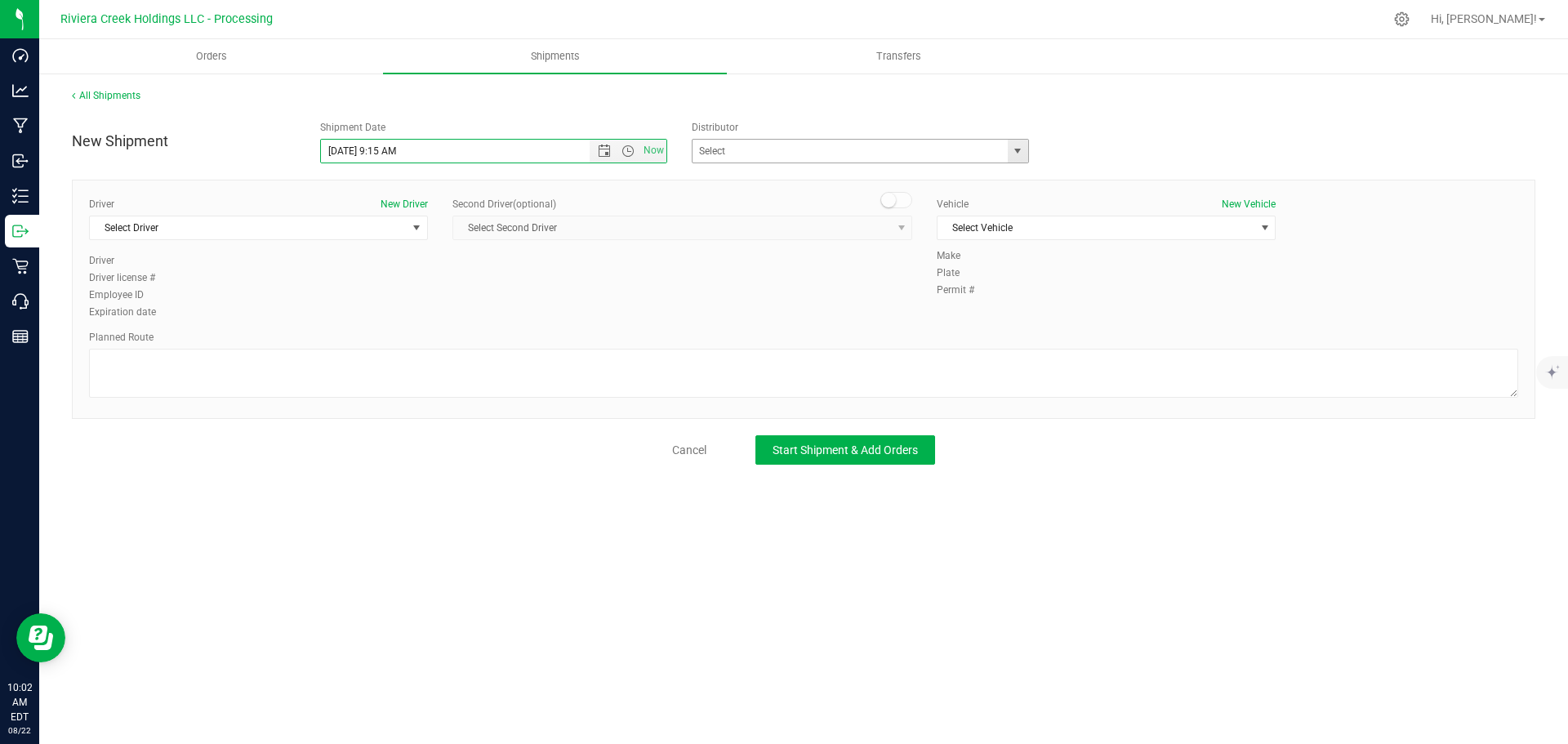
type input "8/25/2025 9:15 AM"
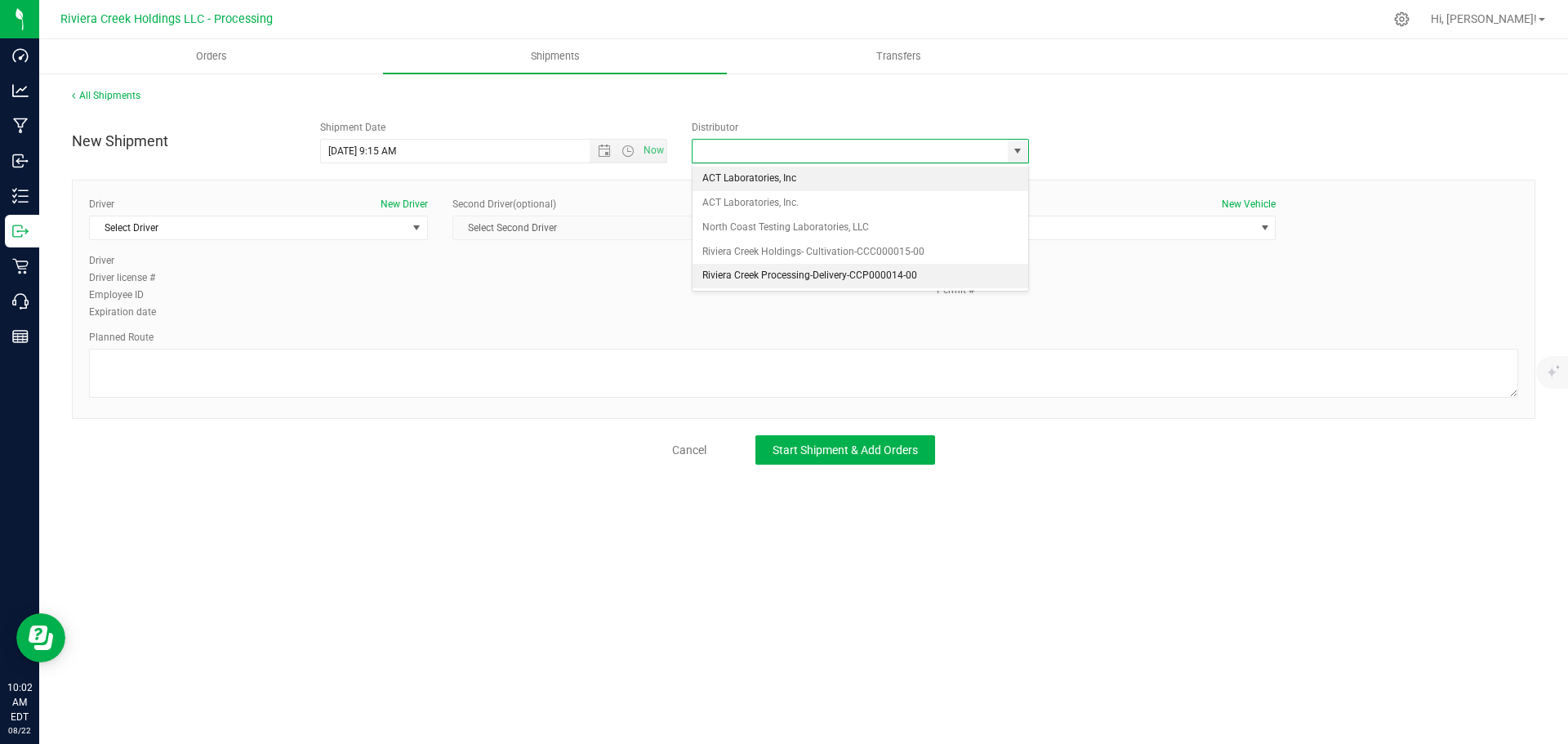
click at [714, 283] on li "Riviera Creek Processing-Delivery-CCP000014-00" at bounding box center [860, 276] width 335 height 24
type input "Riviera Creek Processing-Delivery-CCP000014-00"
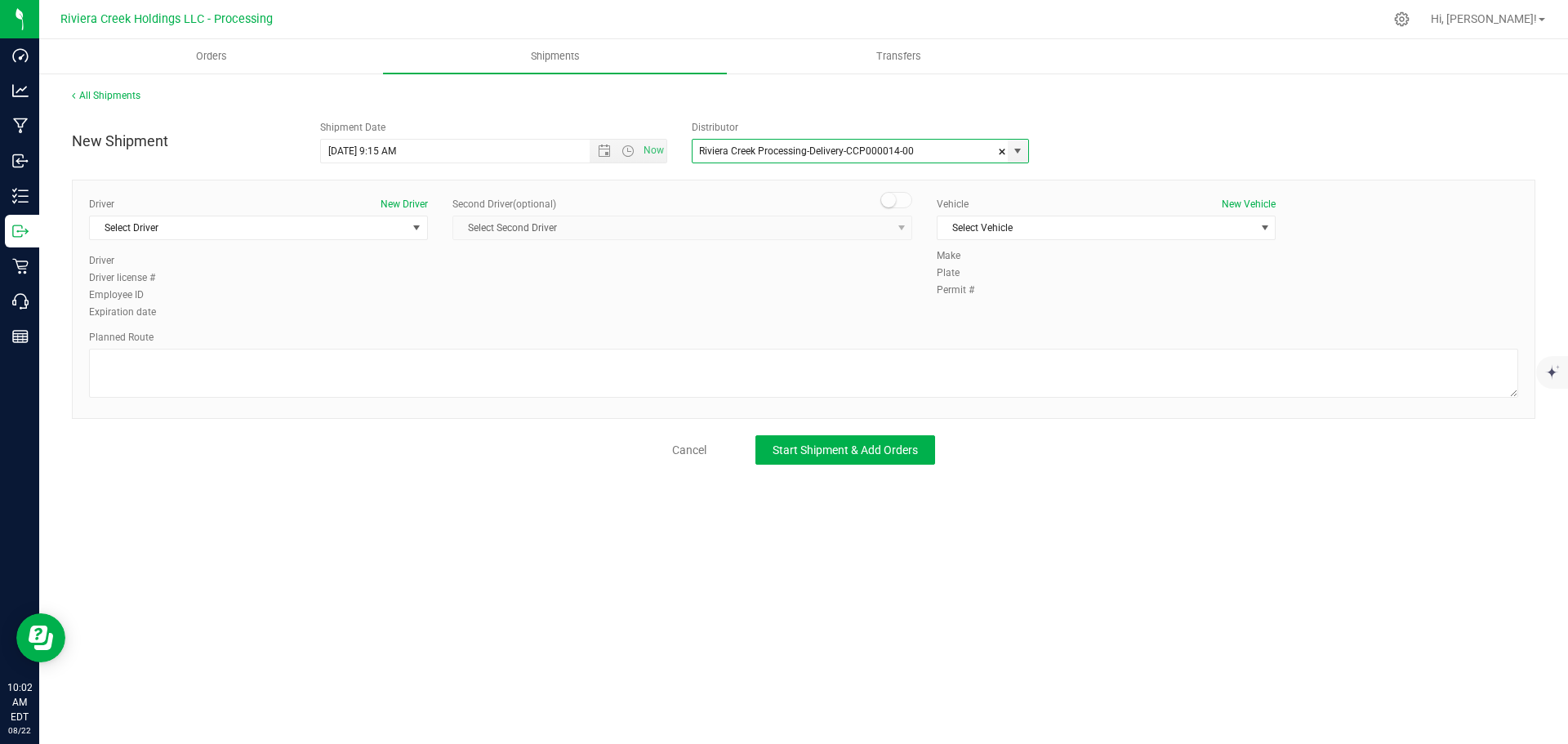
click at [205, 241] on div "Driver New Driver Select Driver Select Driver Matthew Andruswicz Miles Assion J…" at bounding box center [259, 224] width 339 height 57
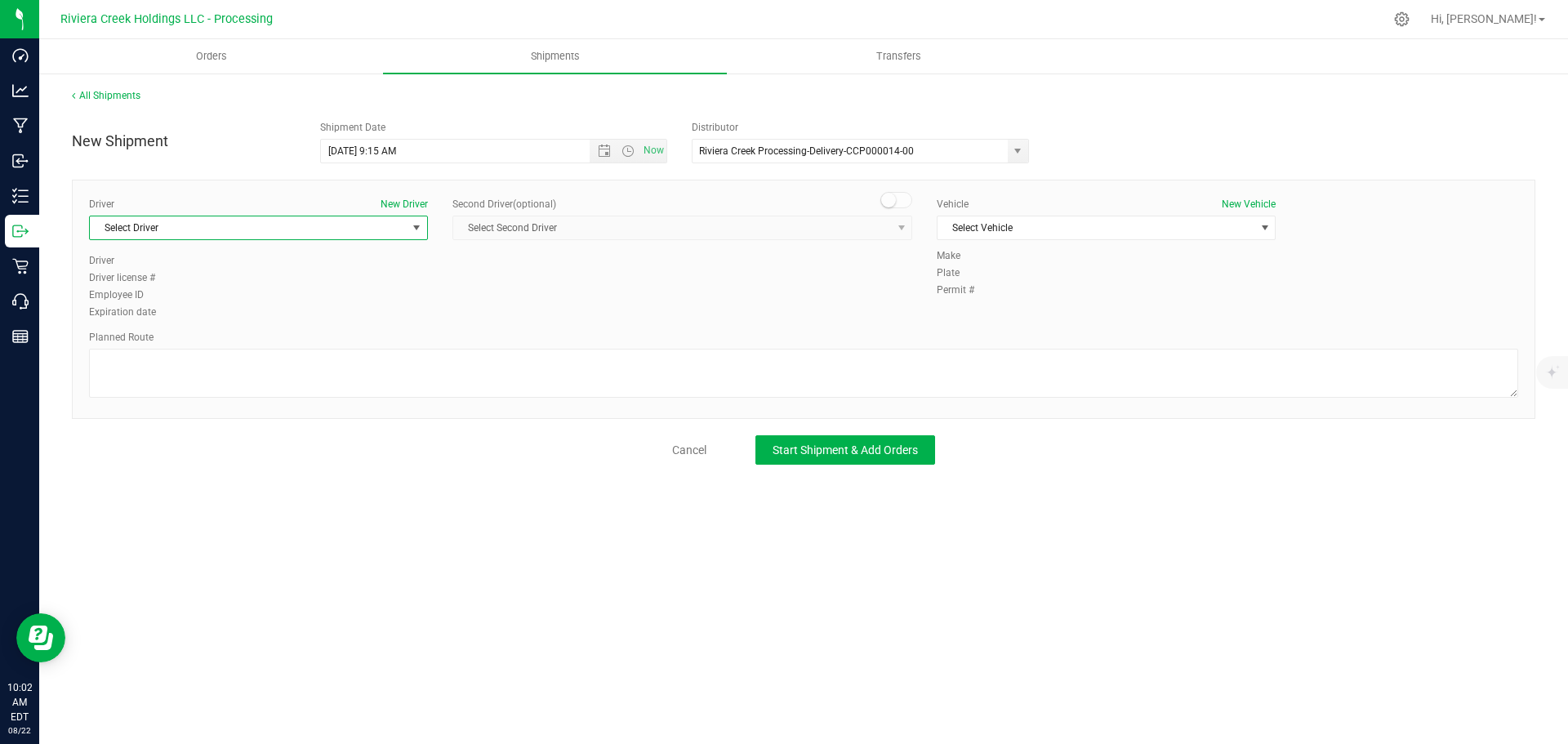
click at [205, 237] on span "Select Driver" at bounding box center [248, 228] width 317 height 23
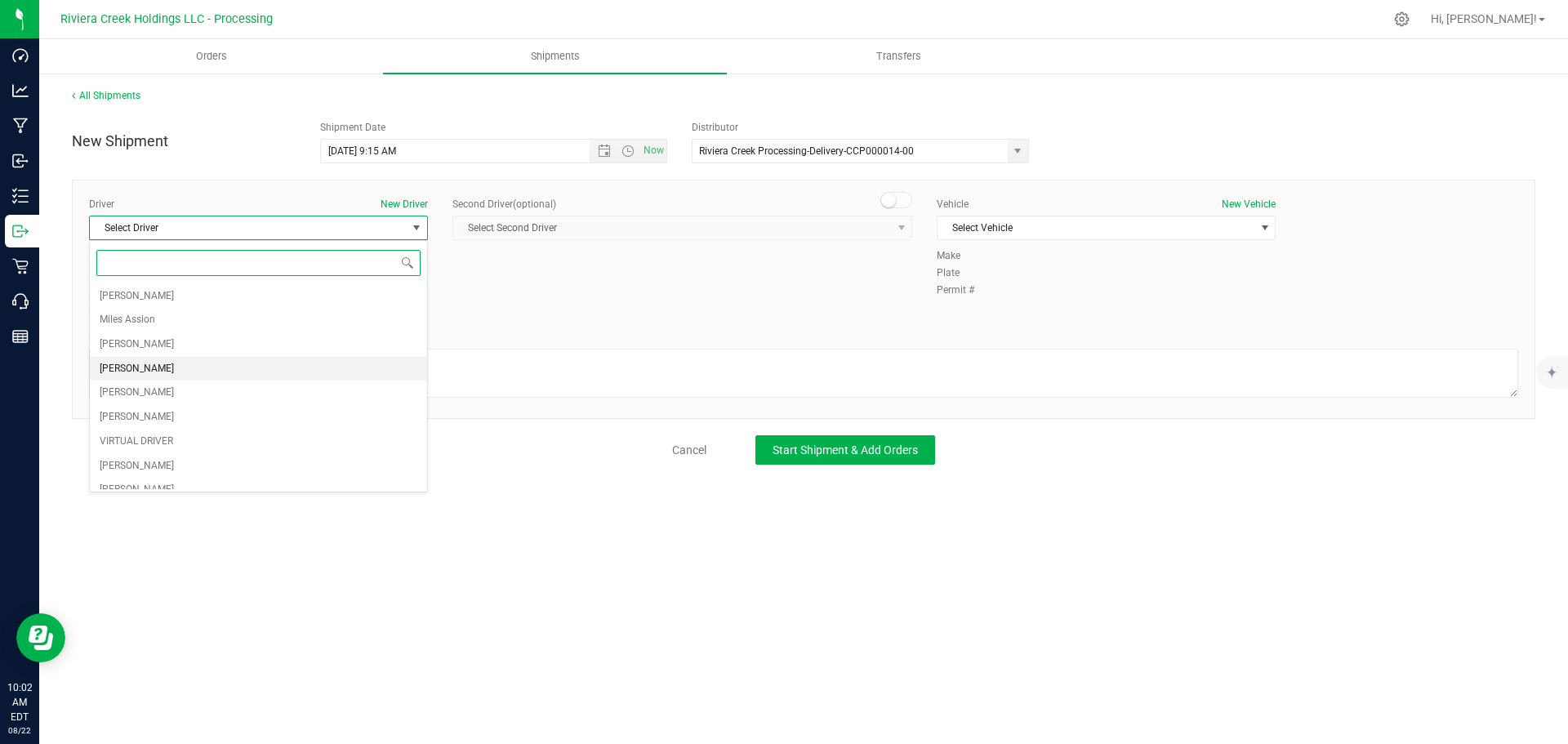
click at [148, 365] on span "Taon Belcher" at bounding box center [137, 369] width 74 height 21
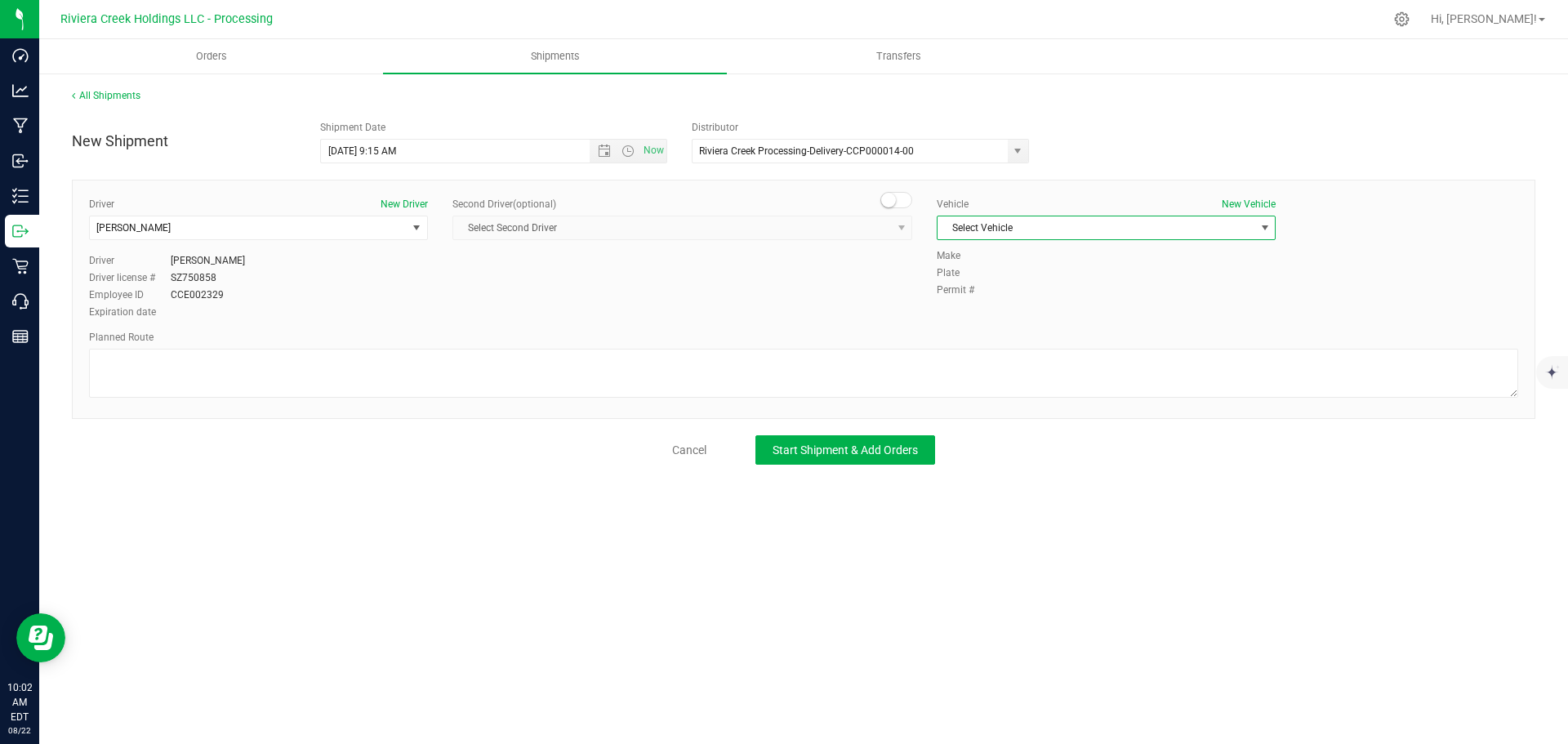
click at [1015, 233] on span "Select Vehicle" at bounding box center [1096, 228] width 317 height 23
drag, startPoint x: 1022, startPoint y: 303, endPoint x: 831, endPoint y: 341, distance: 194.7
click at [1023, 303] on li "FORD TRANSIT-PLY 2791" at bounding box center [1106, 305] width 337 height 24
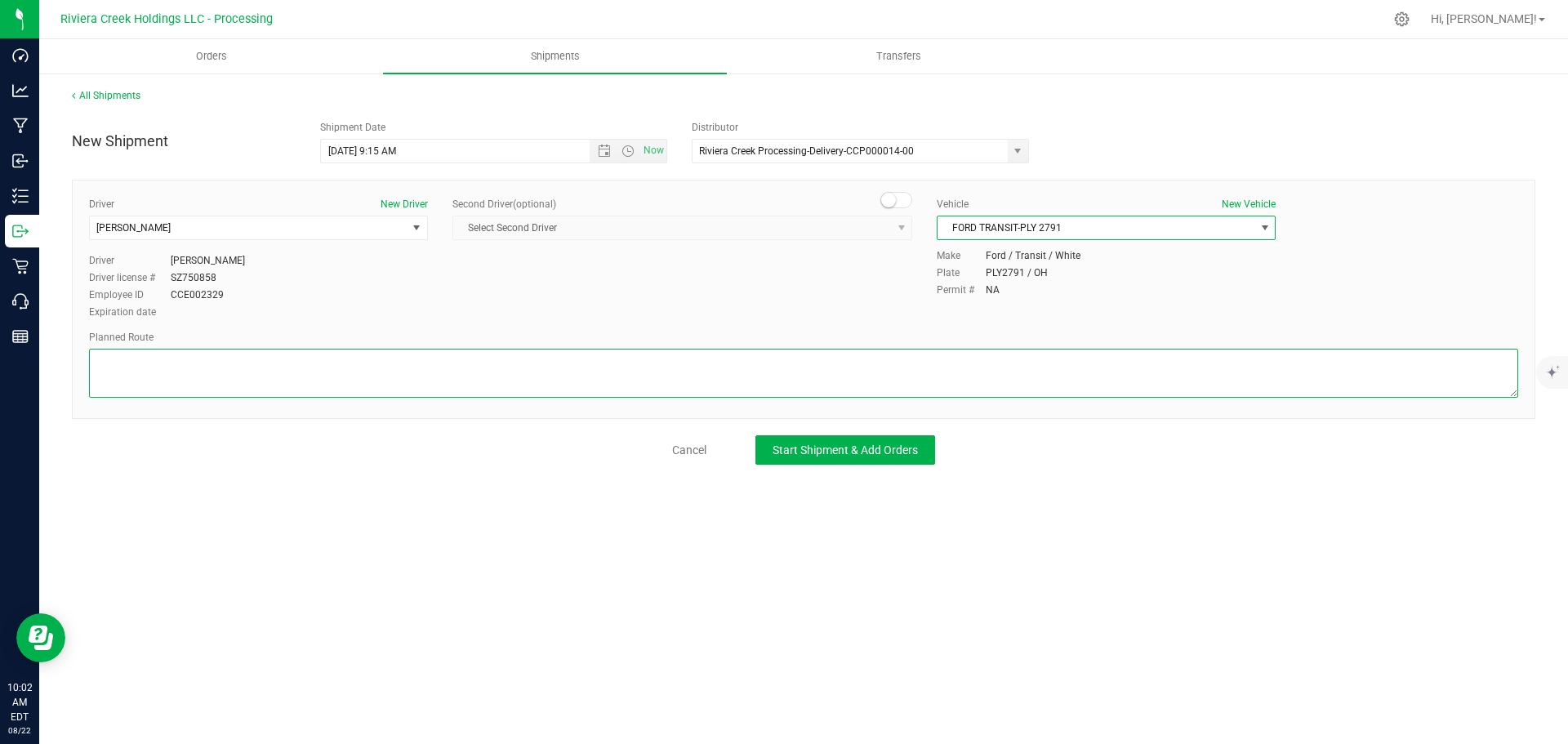
click at [581, 385] on textarea at bounding box center [803, 372] width 1429 height 49
paste textarea "Head west on St Clair St toward Crescent St 187 ft St Clair St turns slightly l…"
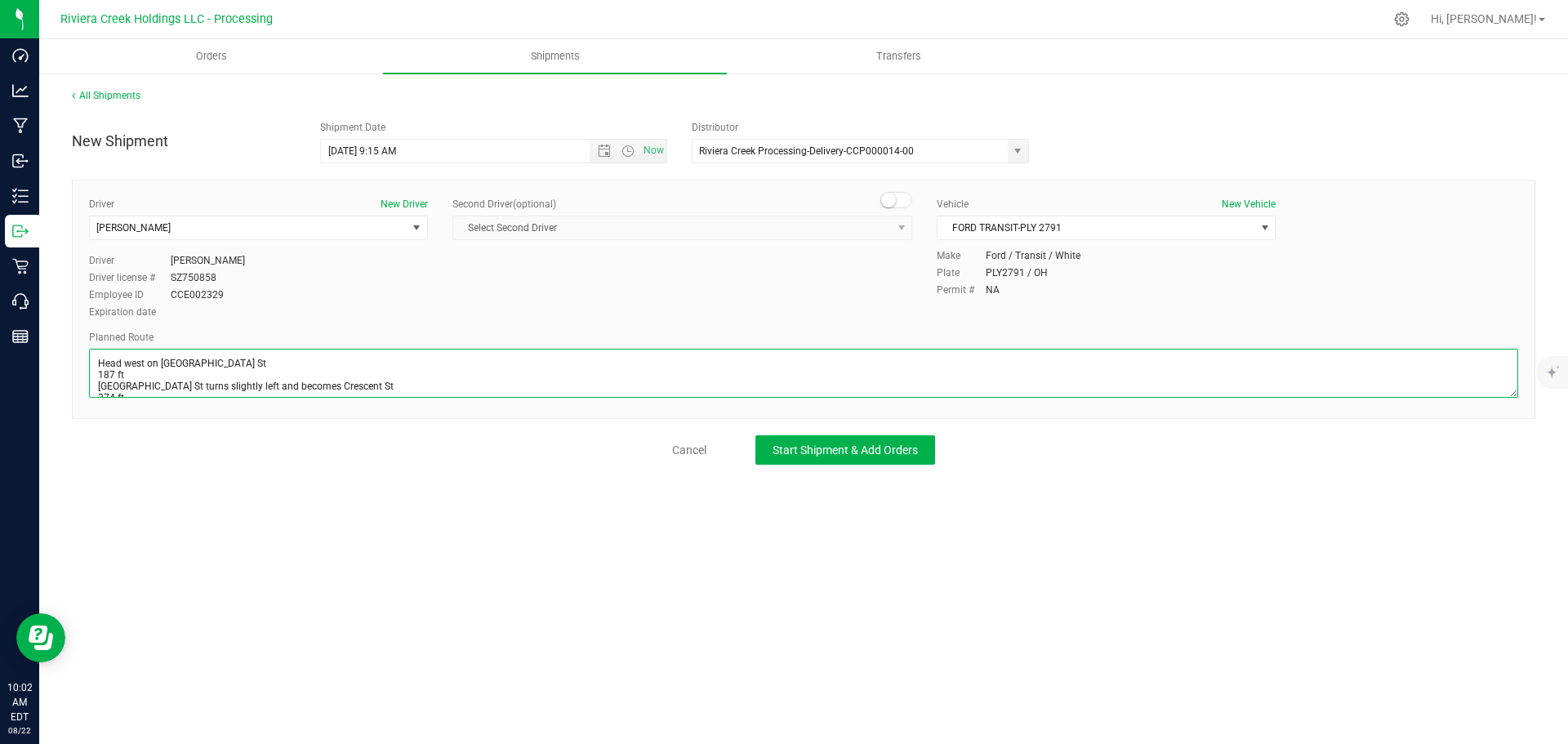
scroll to position [189, 0]
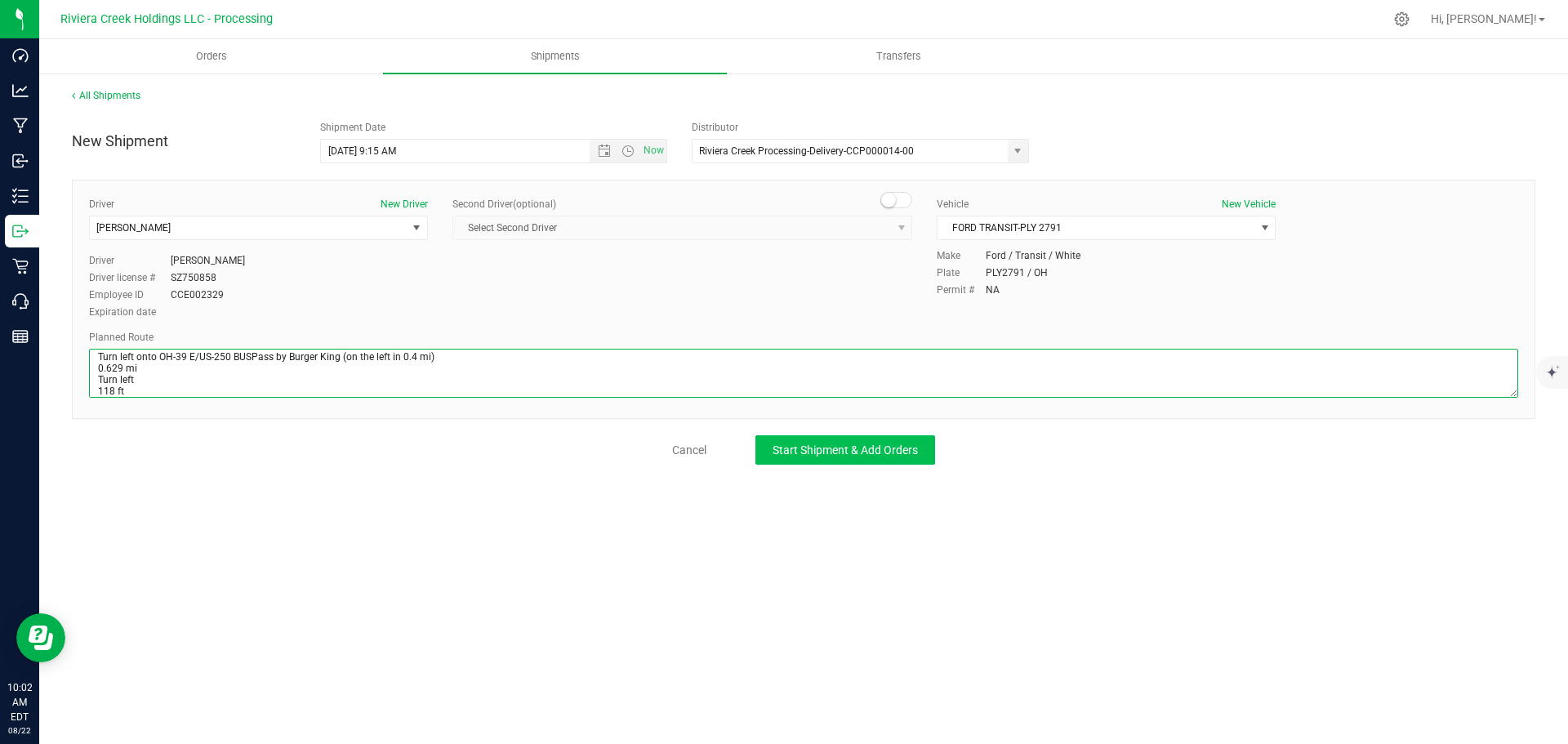
type textarea "Head west on St Clair St toward Crescent St 187 ft St Clair St turns slightly l…"
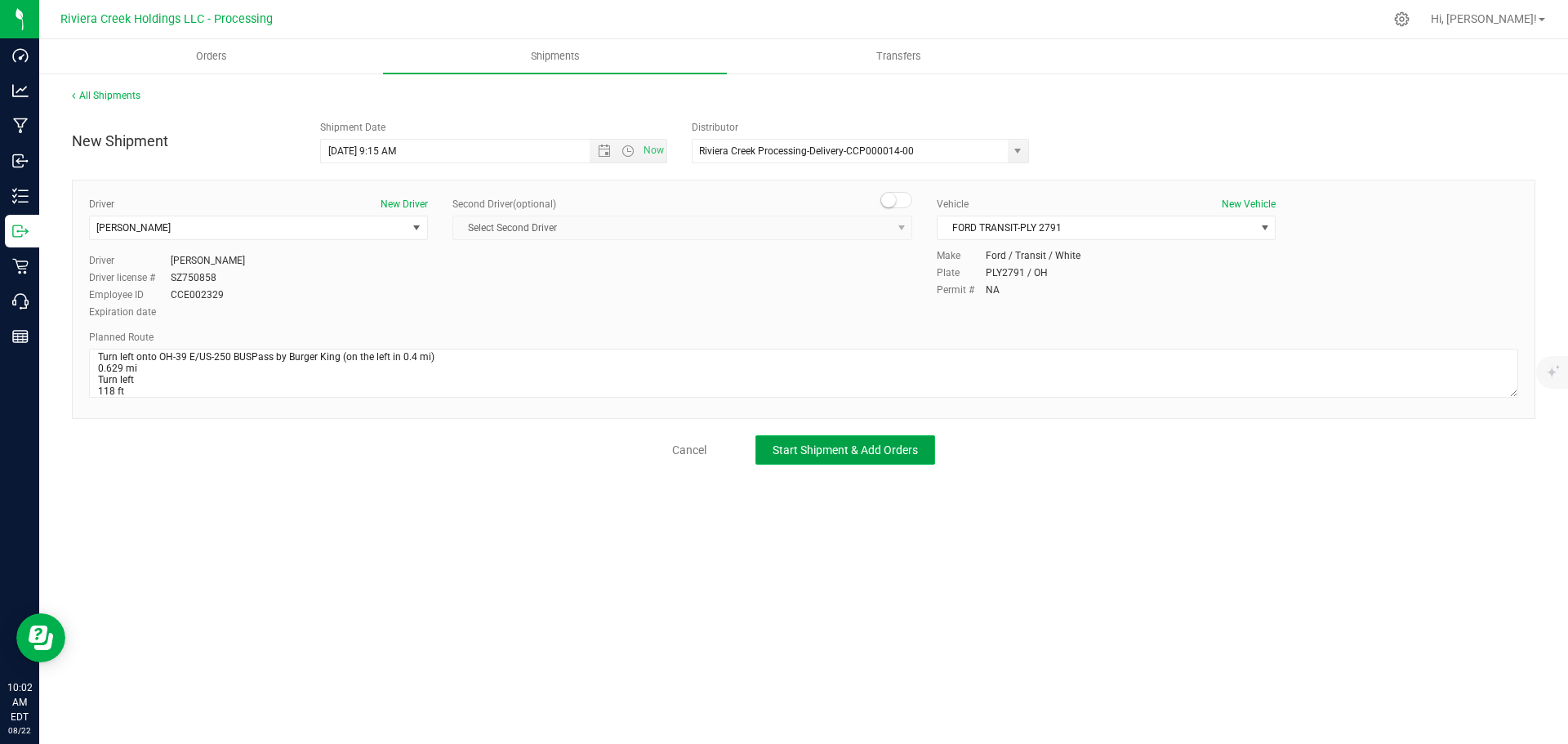
click at [775, 440] on button "Start Shipment & Add Orders" at bounding box center [845, 450] width 180 height 30
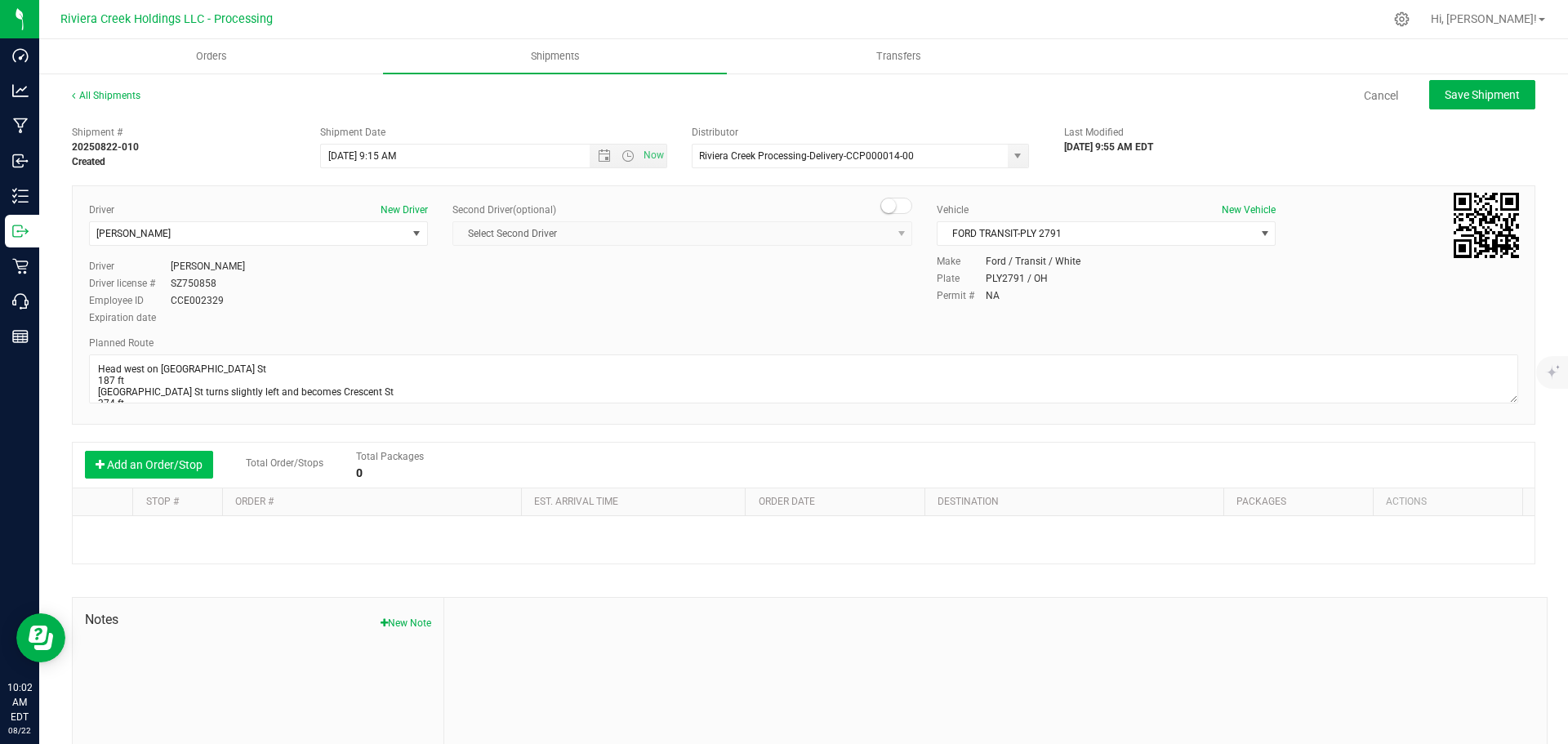
click at [118, 470] on button "Add an Order/Stop" at bounding box center [149, 465] width 128 height 28
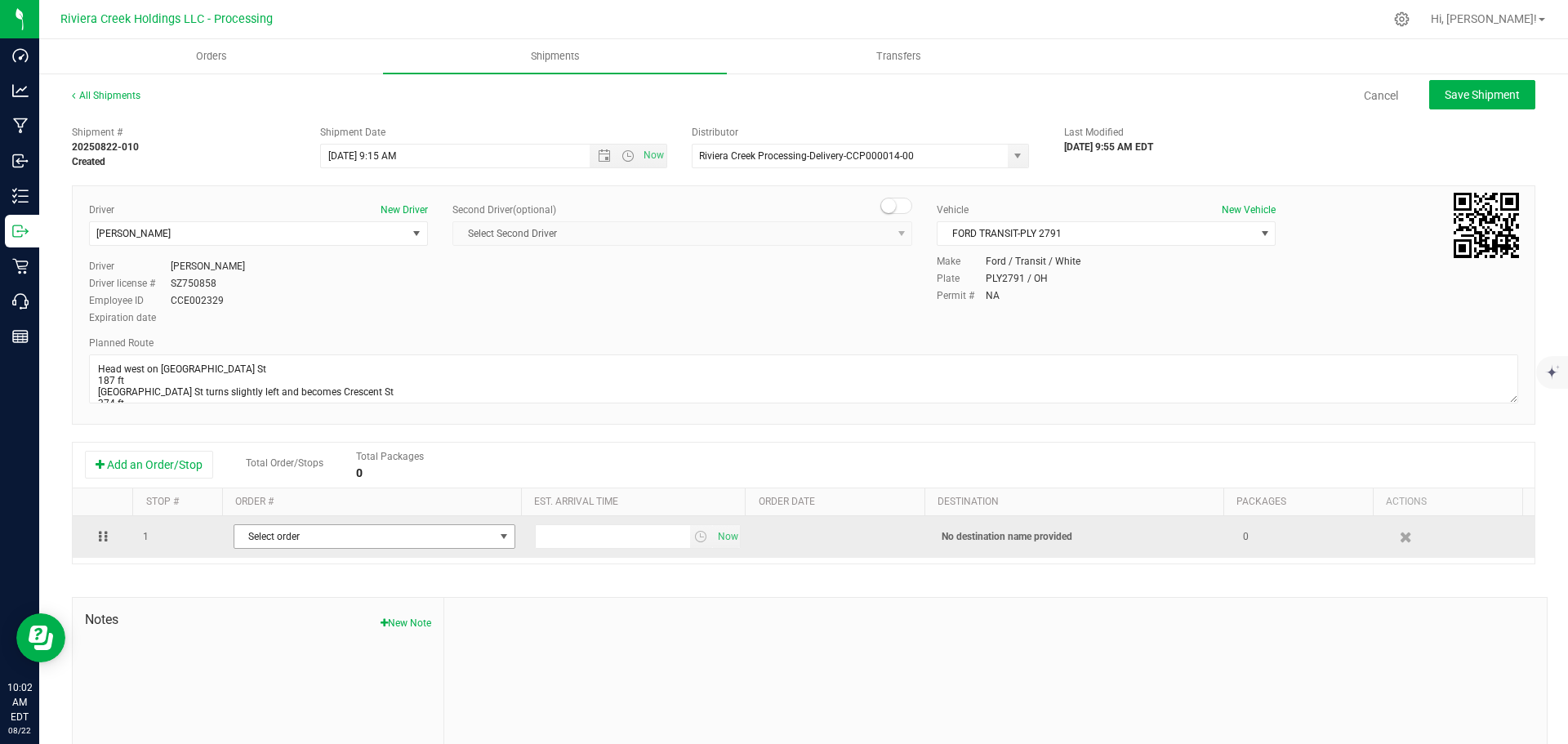
click at [374, 548] on span "Select order" at bounding box center [364, 536] width 259 height 23
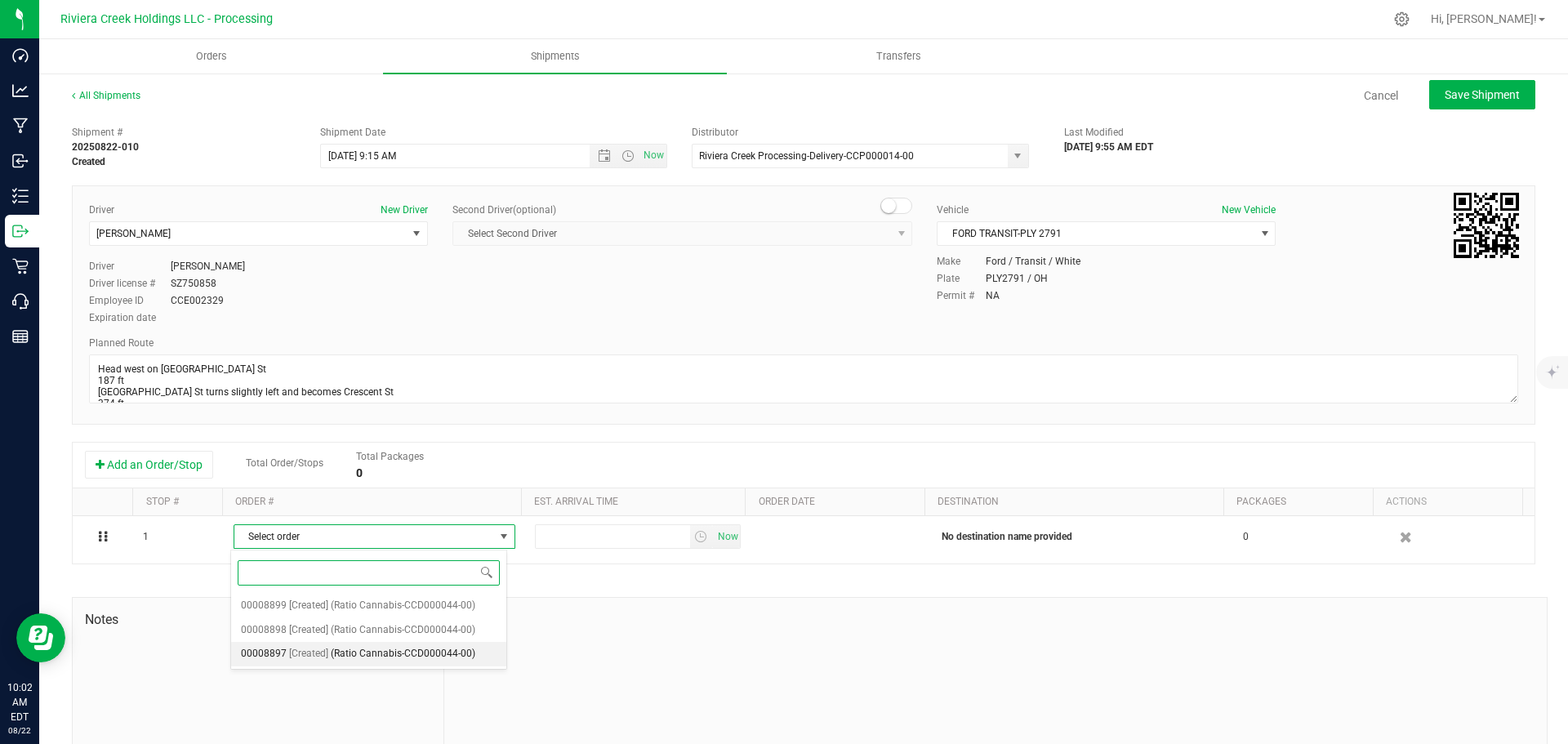
click at [403, 647] on span "(Ratio Cannabis-CCD000044-00)" at bounding box center [403, 654] width 145 height 21
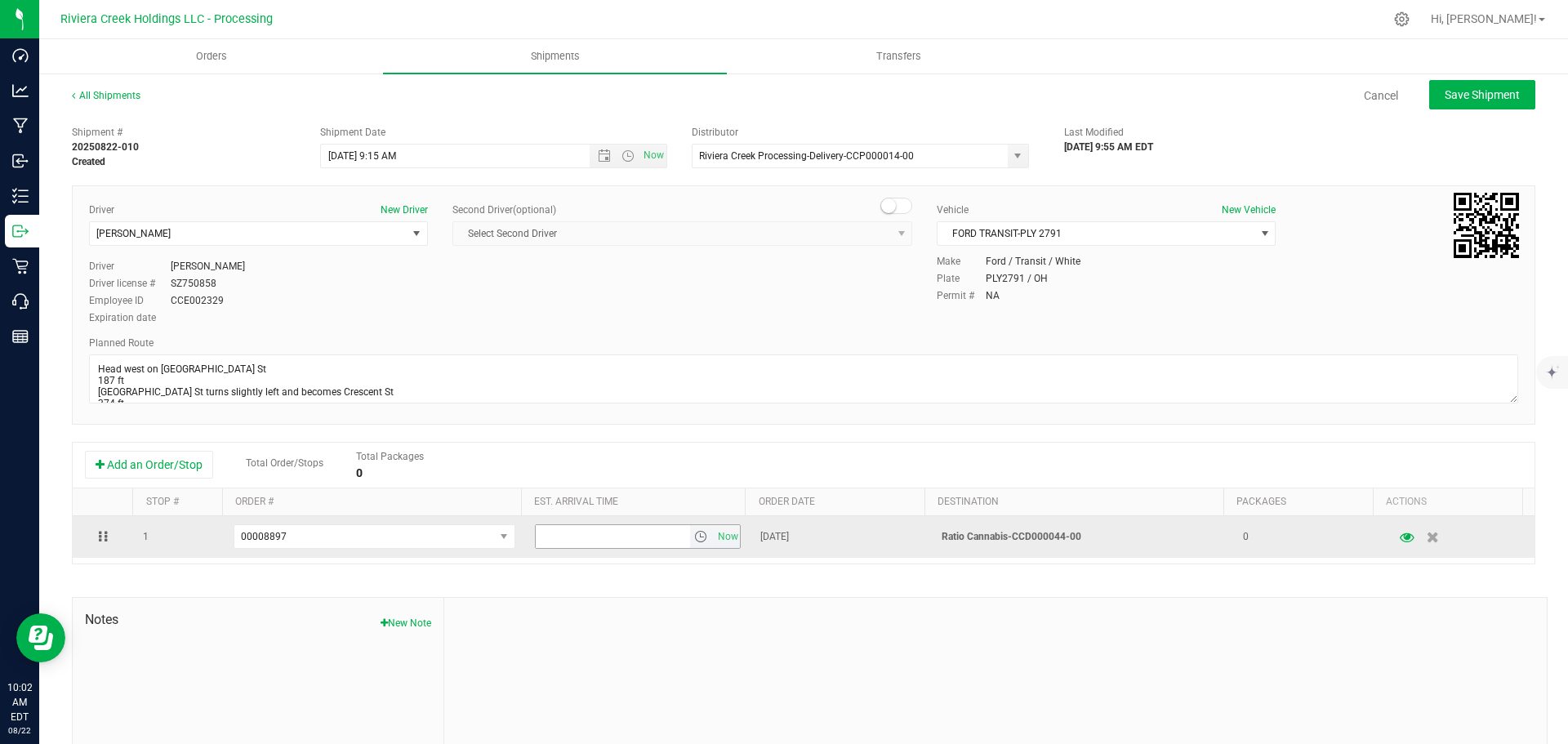
click at [694, 536] on span "select" at bounding box center [701, 536] width 13 height 13
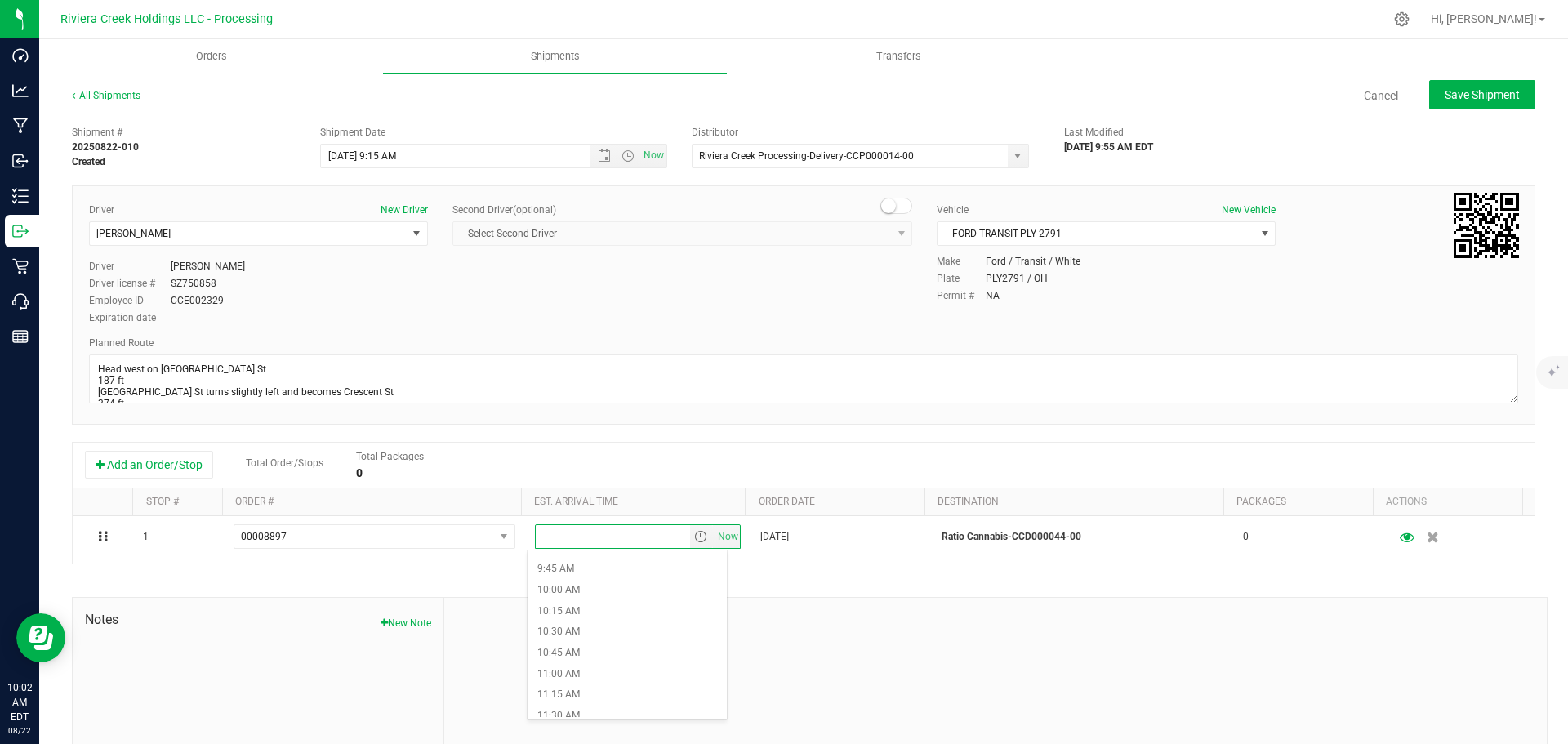
scroll to position [816, 0]
click at [587, 675] on li "11:00 AM" at bounding box center [626, 671] width 199 height 21
click at [1445, 96] on span "Save Shipment" at bounding box center [1482, 95] width 75 height 13
type input "8/25/2025 1:15 PM"
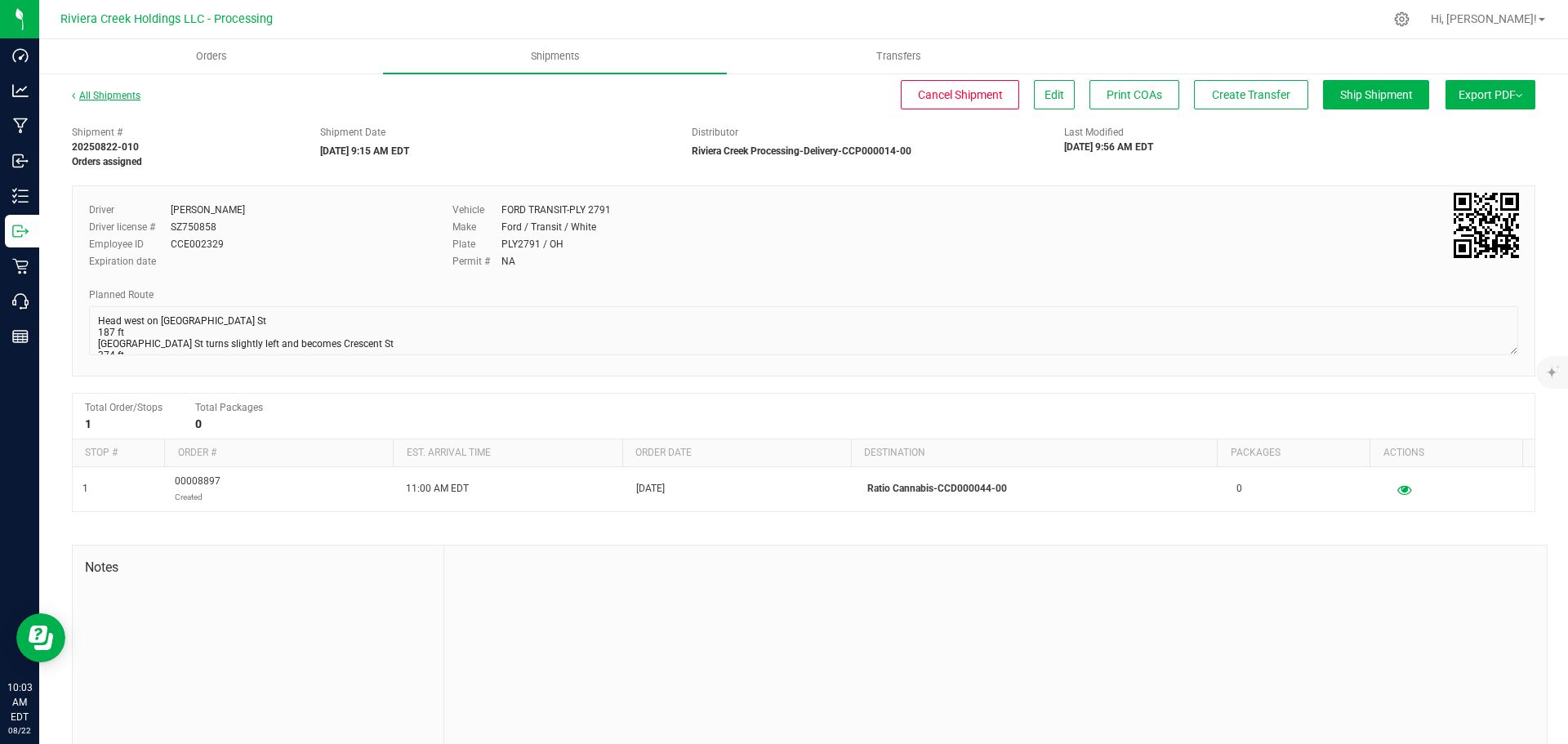
click at [121, 93] on link "All Shipments" at bounding box center [107, 95] width 69 height 11
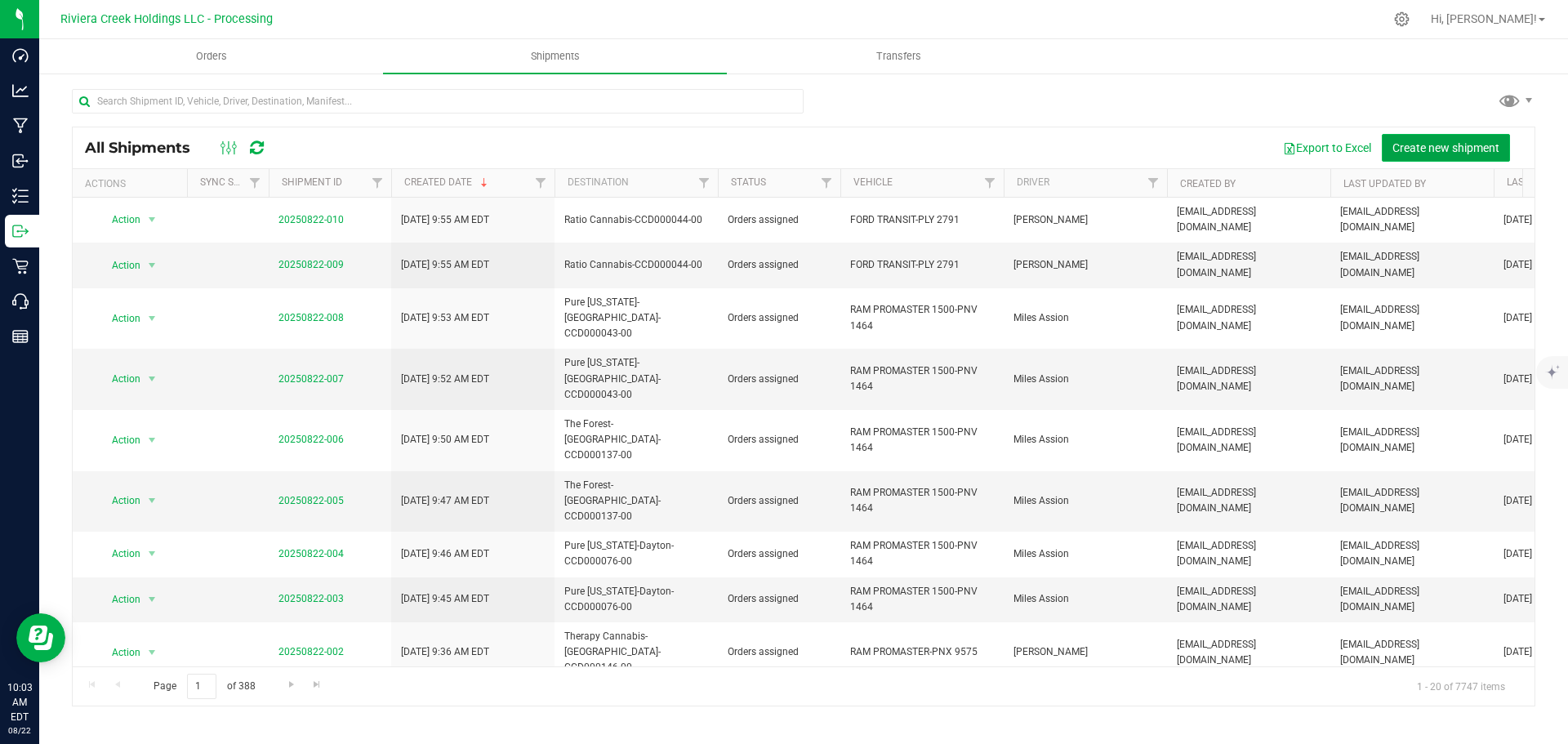
click at [1412, 146] on span "Create new shipment" at bounding box center [1446, 147] width 107 height 13
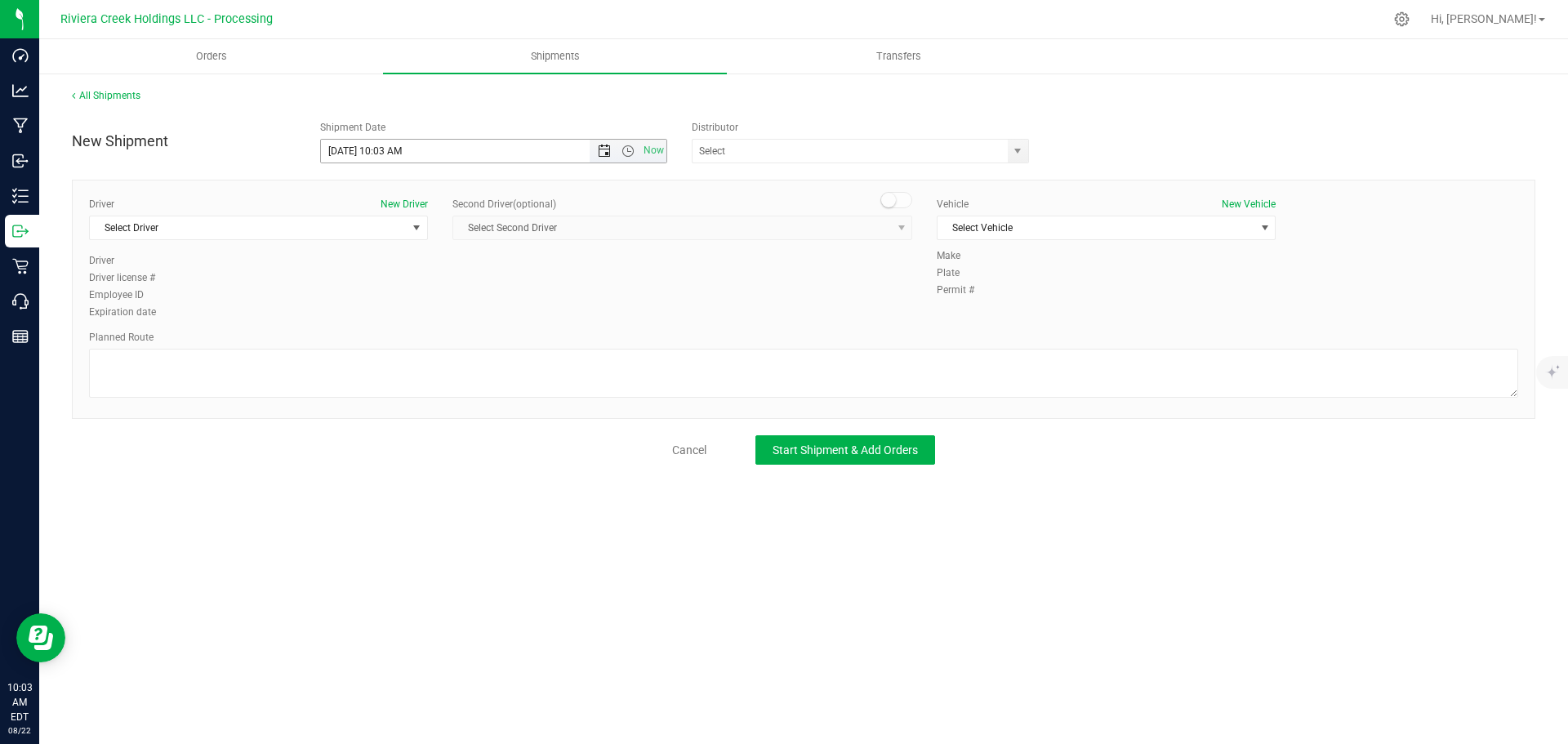
click at [602, 153] on span "Open the date view" at bounding box center [604, 151] width 13 height 13
click at [360, 343] on link "25" at bounding box center [360, 342] width 24 height 25
drag, startPoint x: 402, startPoint y: 151, endPoint x: 379, endPoint y: 158, distance: 24.0
click at [379, 158] on input "8/25/2025 10:03 AM" at bounding box center [469, 151] width 297 height 23
click at [1026, 156] on span "select" at bounding box center [1018, 151] width 20 height 23
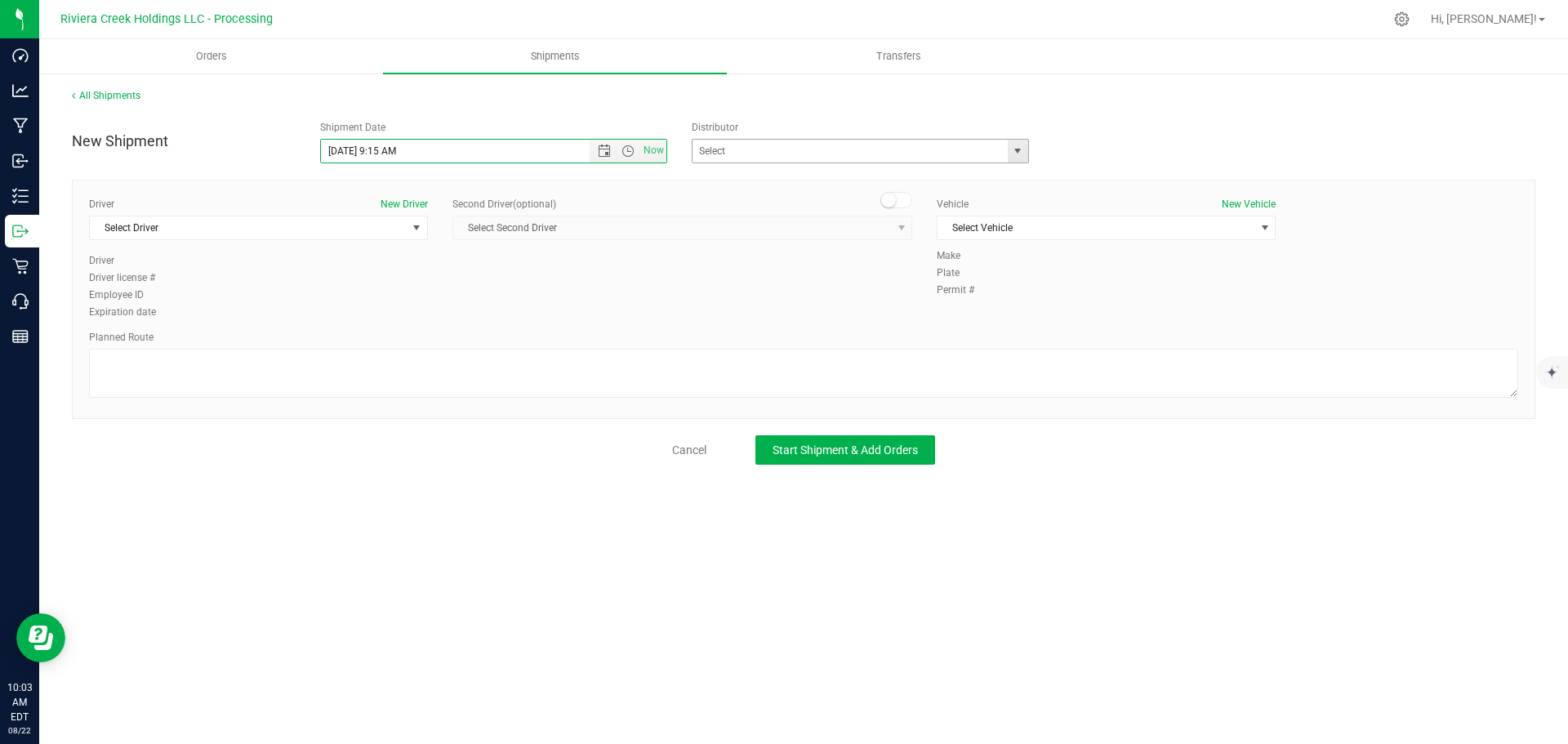
type input "8/25/2025 9:15 AM"
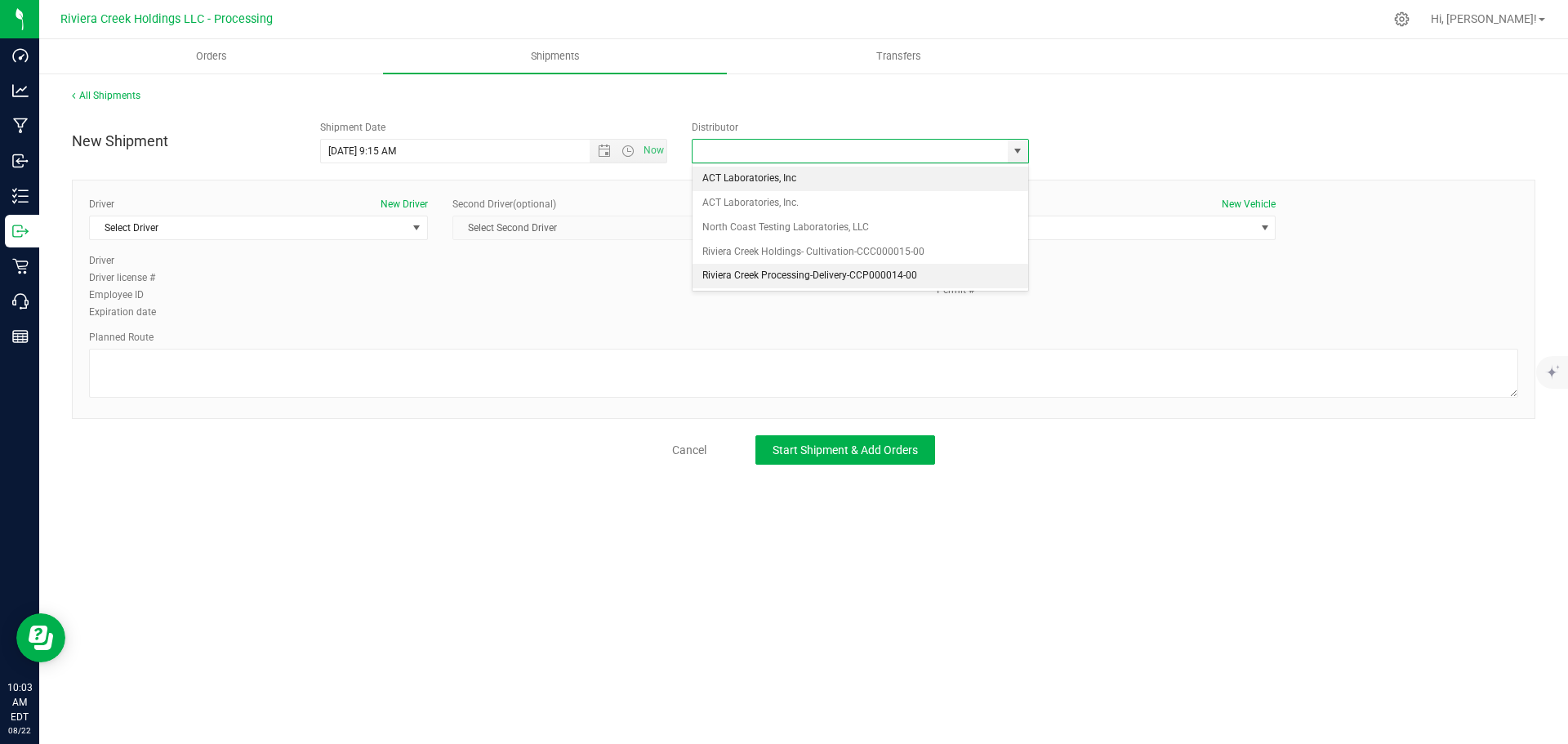
click at [755, 271] on li "Riviera Creek Processing-Delivery-CCP000014-00" at bounding box center [860, 276] width 335 height 24
type input "Riviera Creek Processing-Delivery-CCP000014-00"
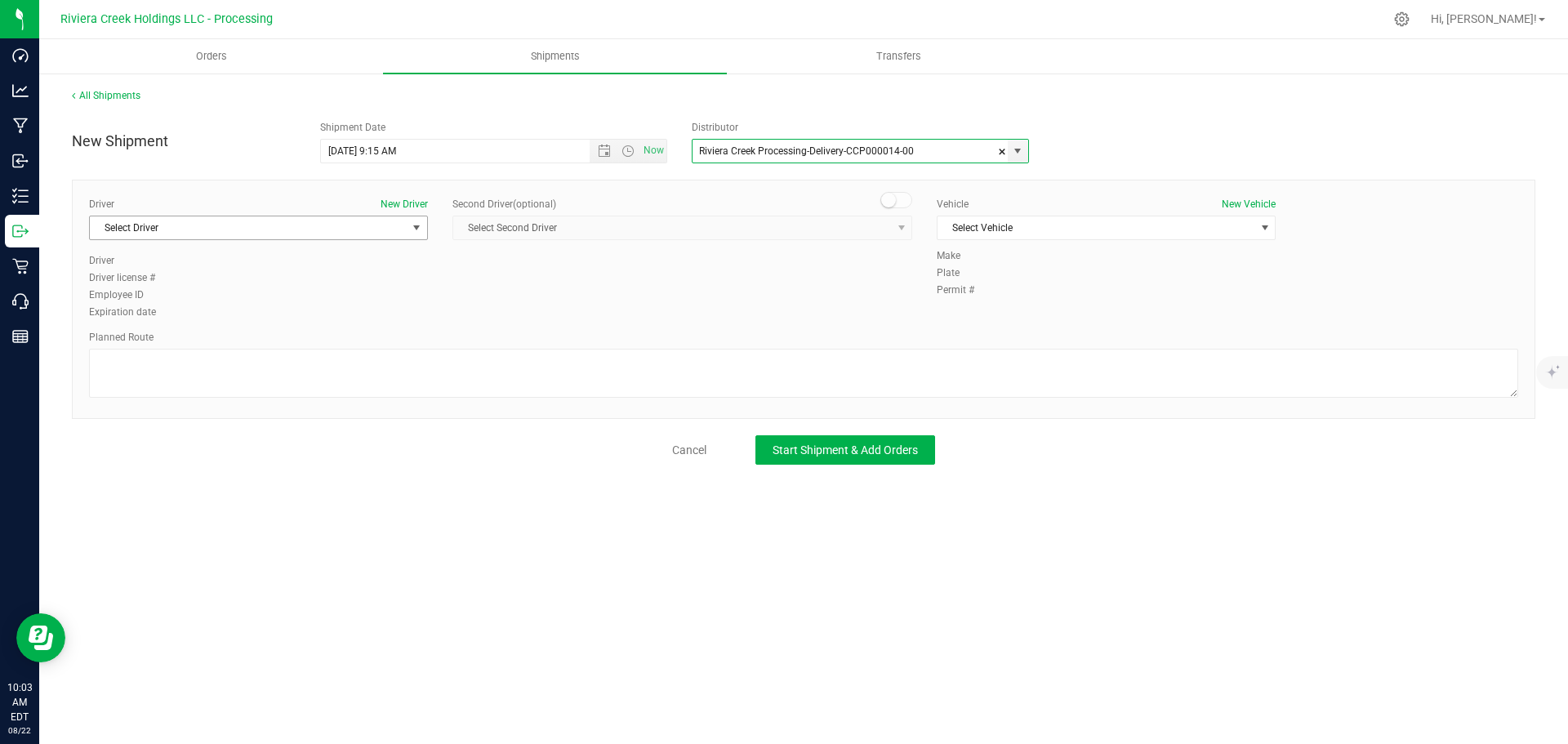
click at [203, 238] on span "Select Driver" at bounding box center [248, 228] width 317 height 23
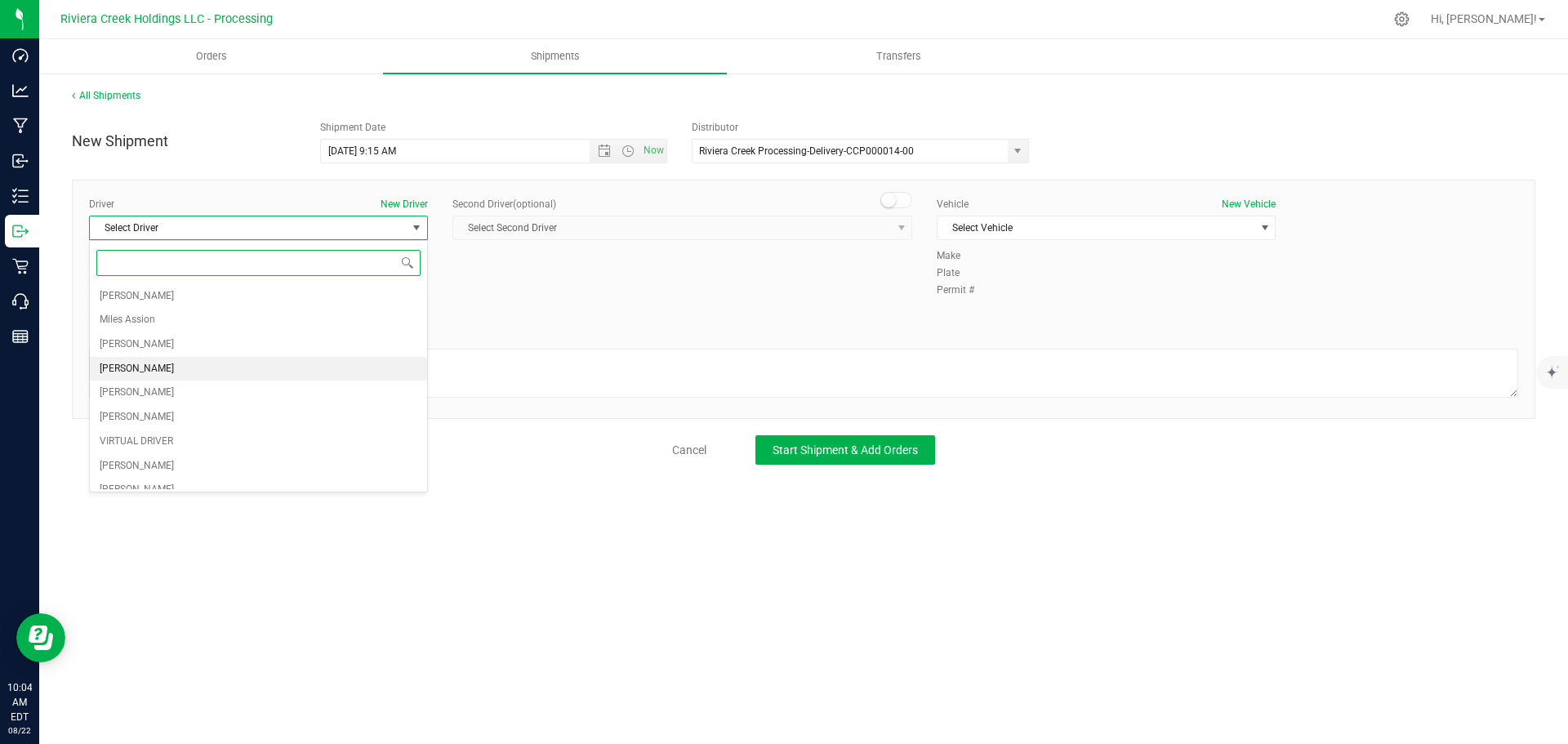
click at [169, 366] on li "Taon Belcher" at bounding box center [259, 369] width 337 height 24
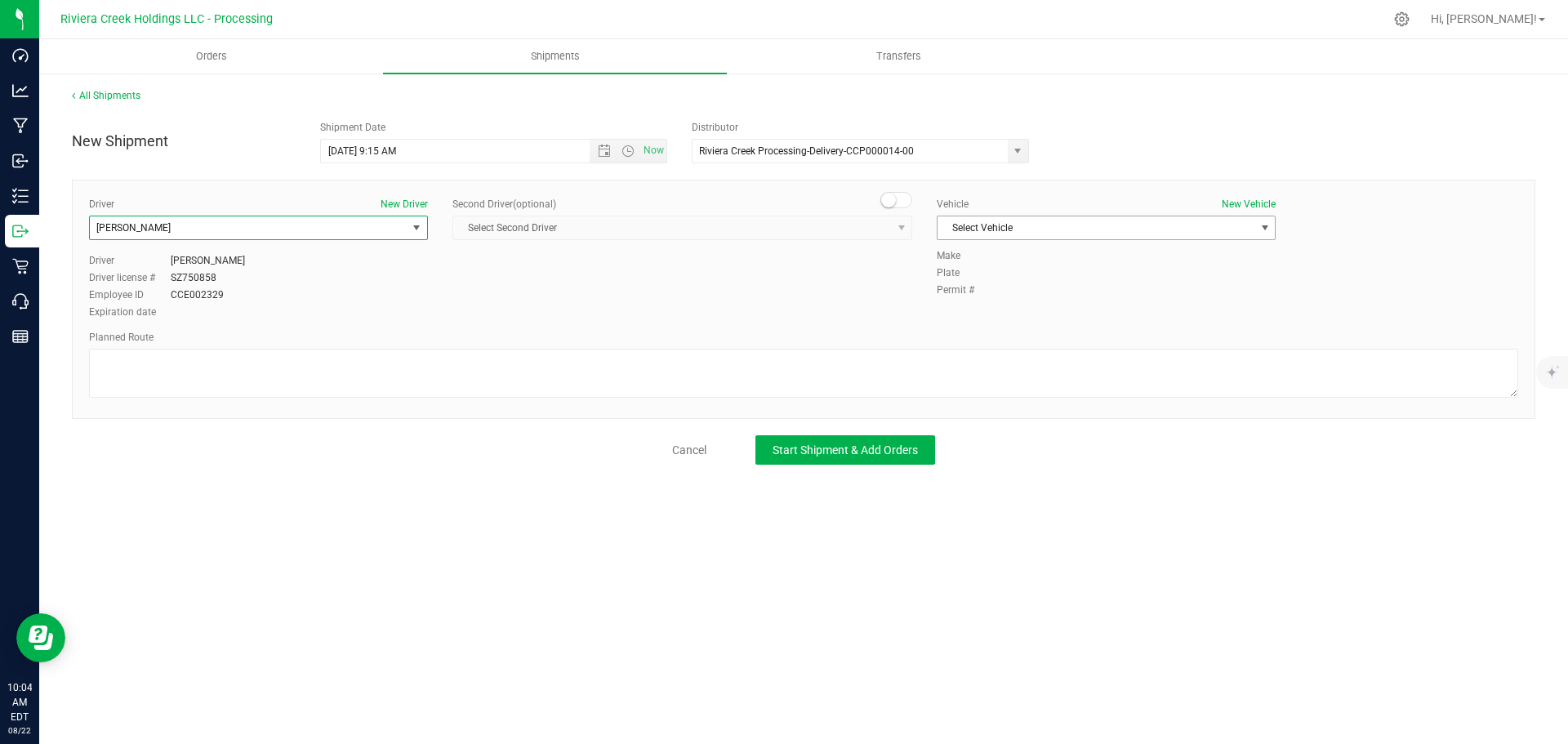
click at [1056, 229] on span "Select Vehicle" at bounding box center [1096, 228] width 317 height 23
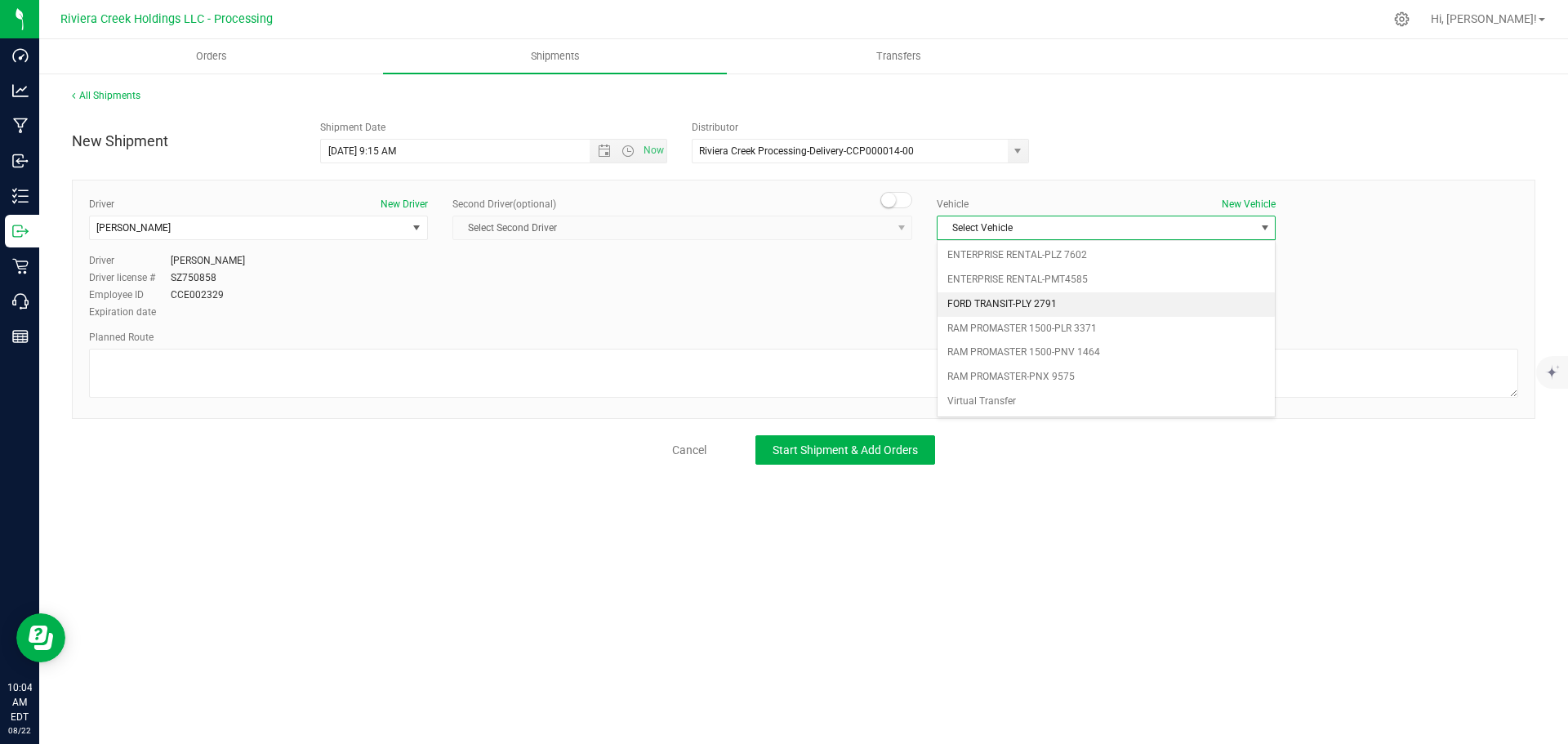
click at [1043, 299] on li "FORD TRANSIT-PLY 2791" at bounding box center [1106, 305] width 337 height 24
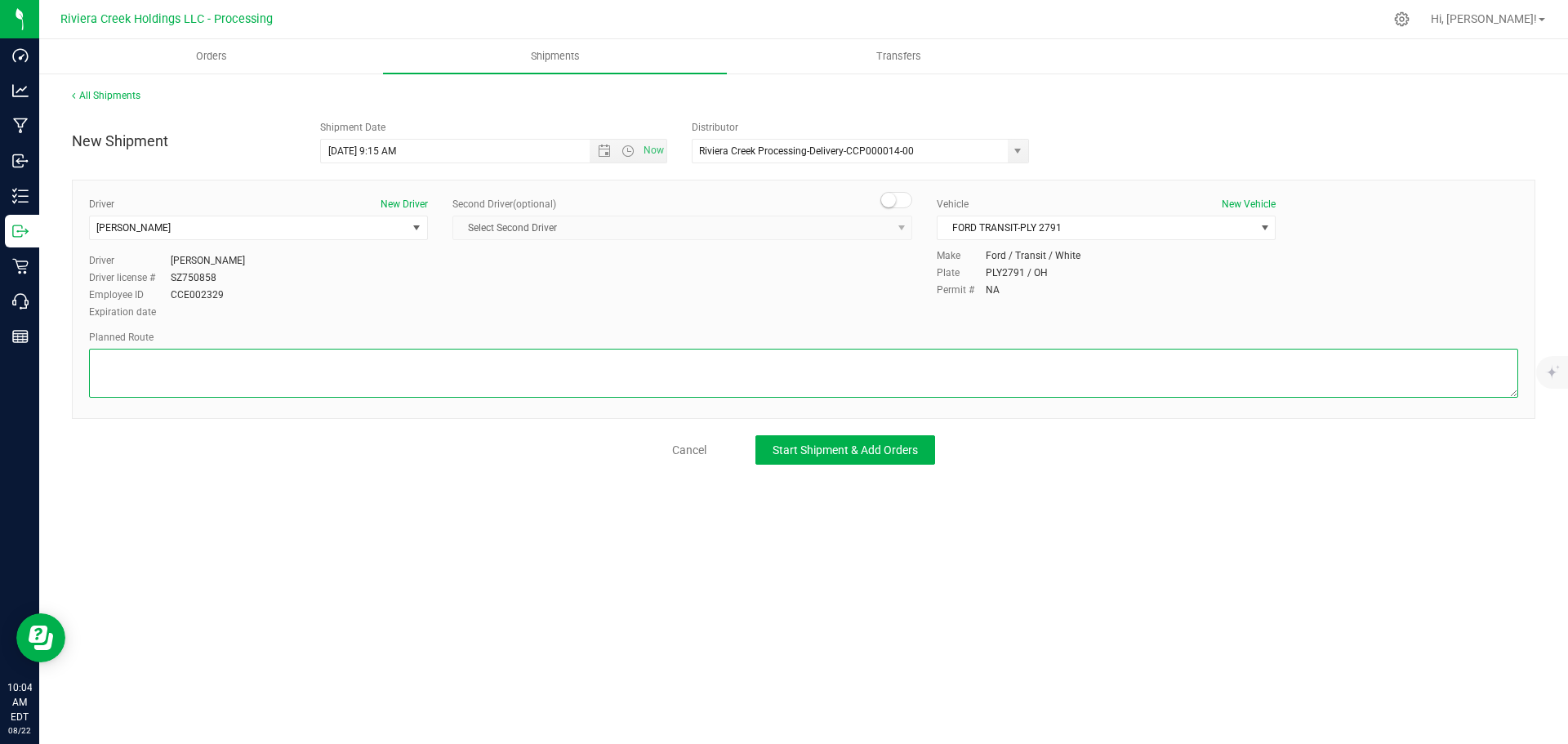
click at [164, 361] on textarea at bounding box center [803, 372] width 1429 height 49
paste textarea "Head west on St Clair St toward Crescent St 187 ft St Clair St turns slightly l…"
type textarea "Head west on St Clair St toward Crescent St 187 ft St Clair St turns slightly l…"
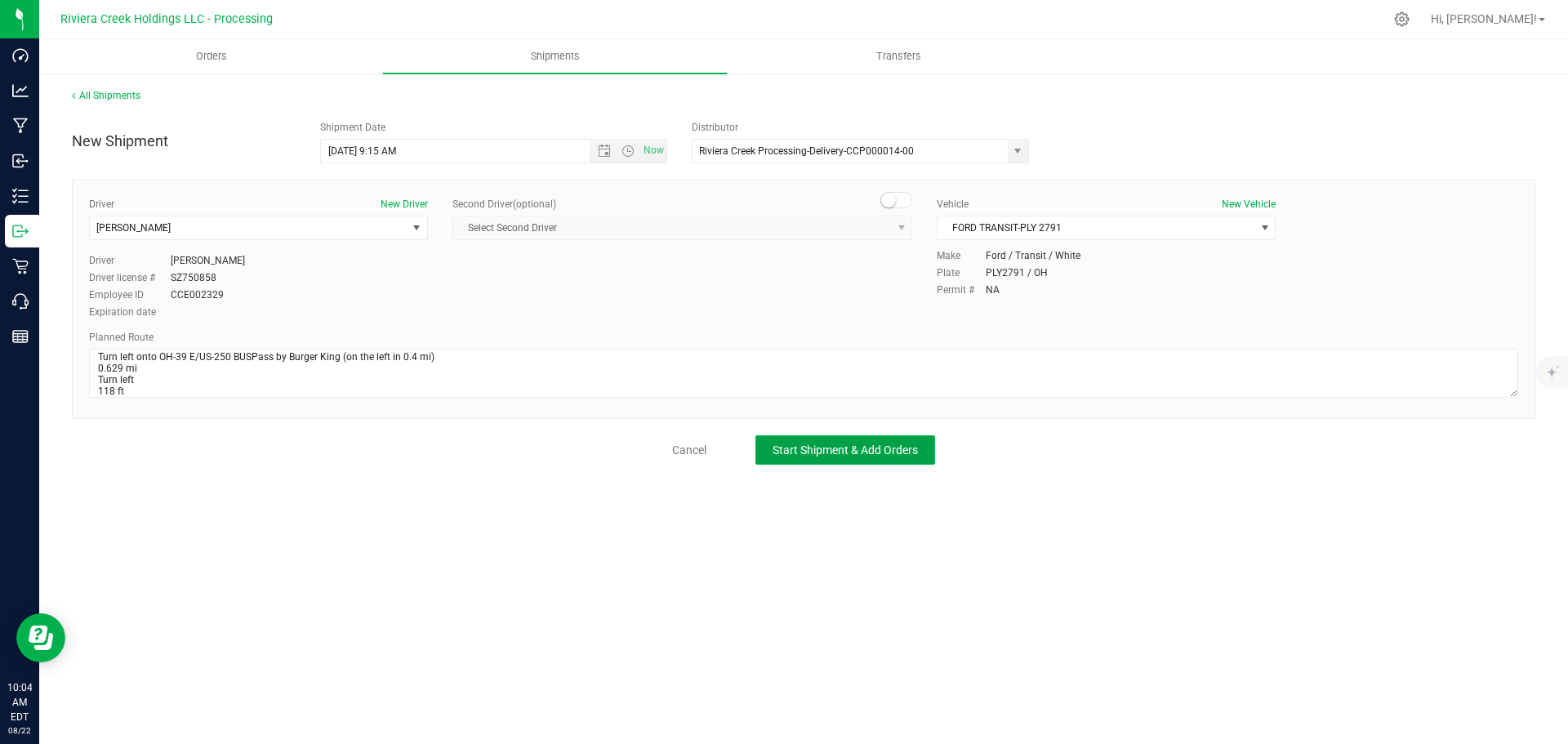
click at [773, 448] on span "Start Shipment & Add Orders" at bounding box center [845, 450] width 145 height 13
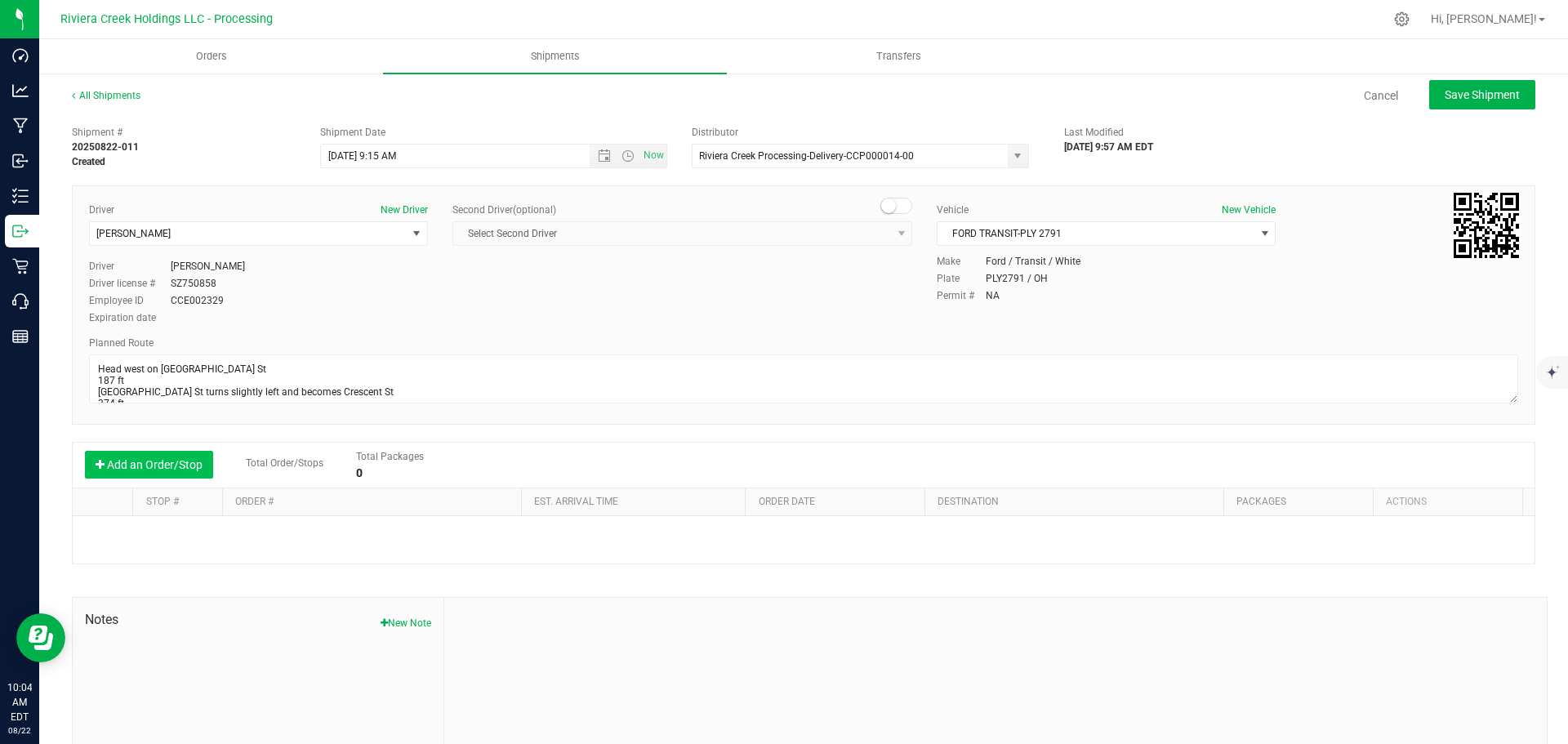
click at [151, 468] on button "Add an Order/Stop" at bounding box center [149, 465] width 128 height 28
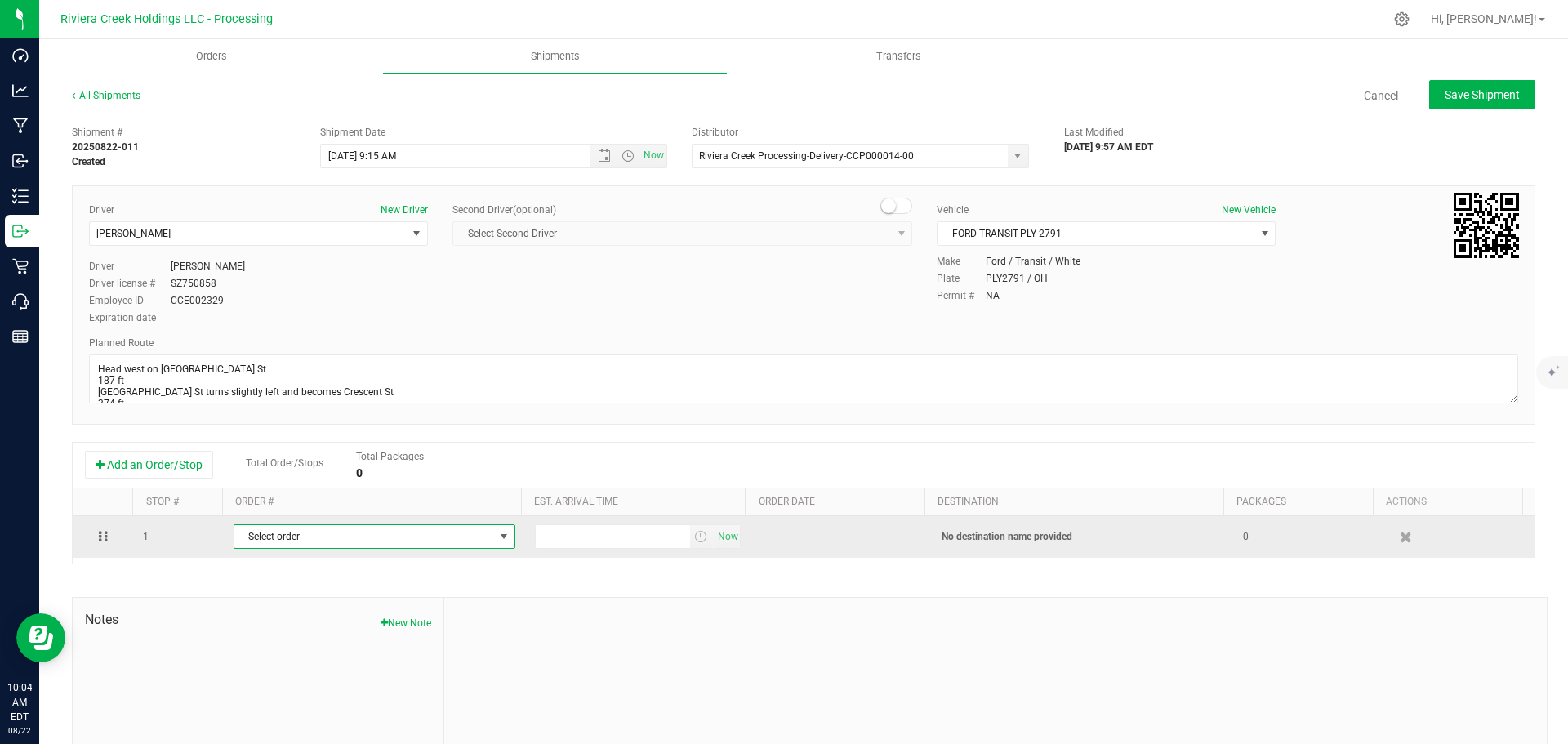
click at [329, 547] on span "Select order" at bounding box center [364, 536] width 259 height 23
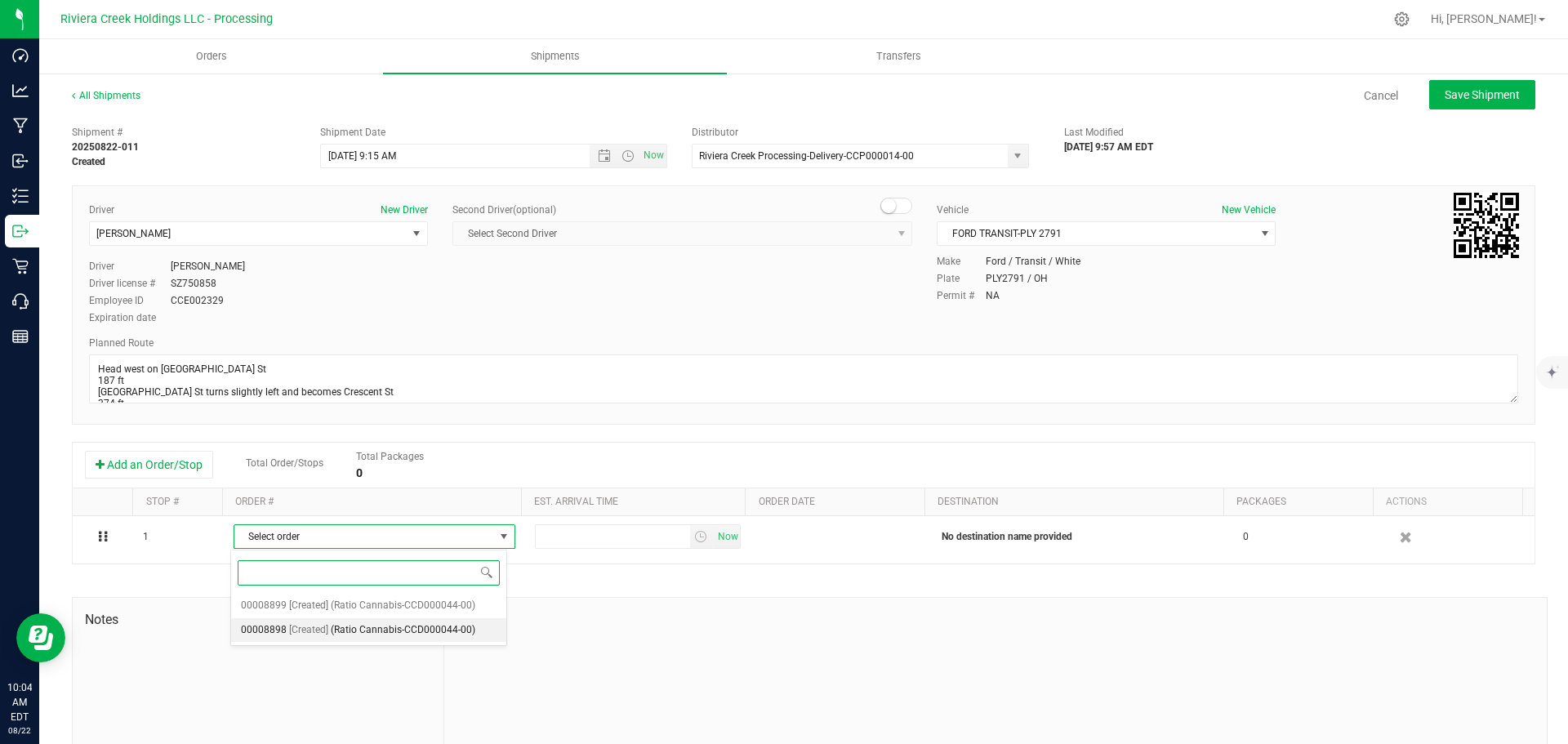
click at [379, 624] on span "(Ratio Cannabis-CCD000044-00)" at bounding box center [403, 630] width 145 height 21
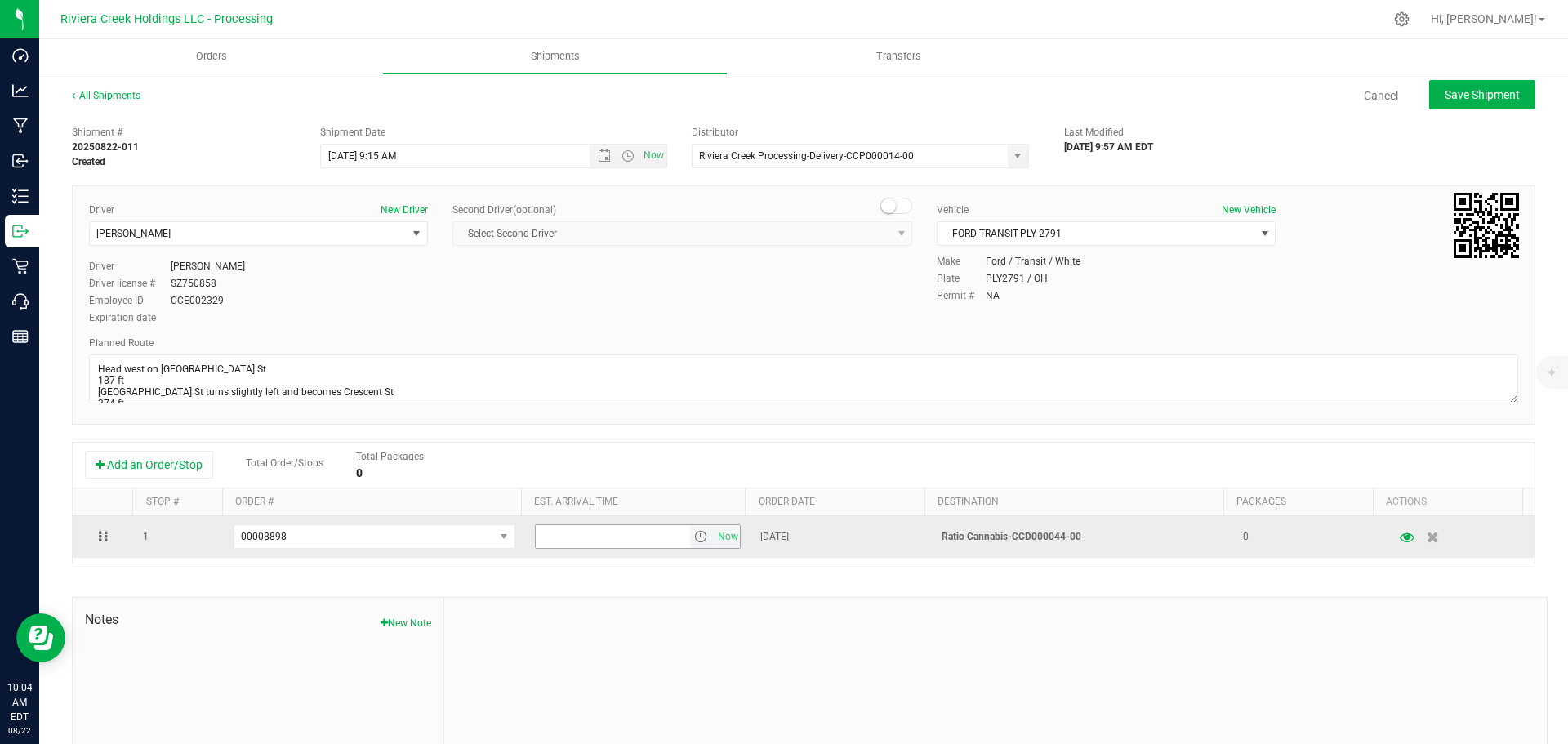
click at [694, 539] on span "select" at bounding box center [701, 536] width 13 height 13
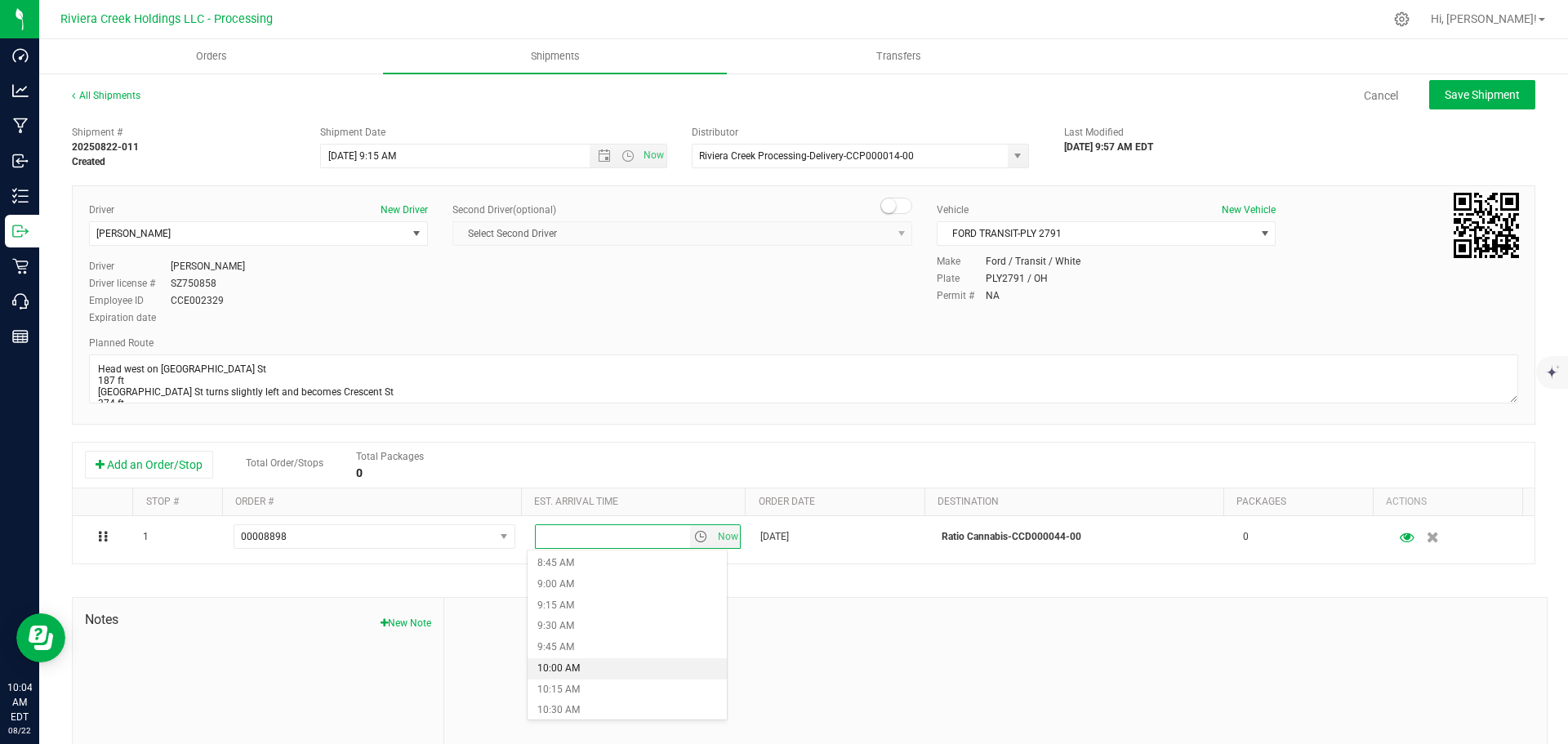
scroll to position [816, 0]
click at [599, 671] on li "11:00 AM" at bounding box center [626, 671] width 199 height 21
click at [1457, 88] on span "Save Shipment" at bounding box center [1482, 95] width 75 height 13
type input "8/25/2025 1:15 PM"
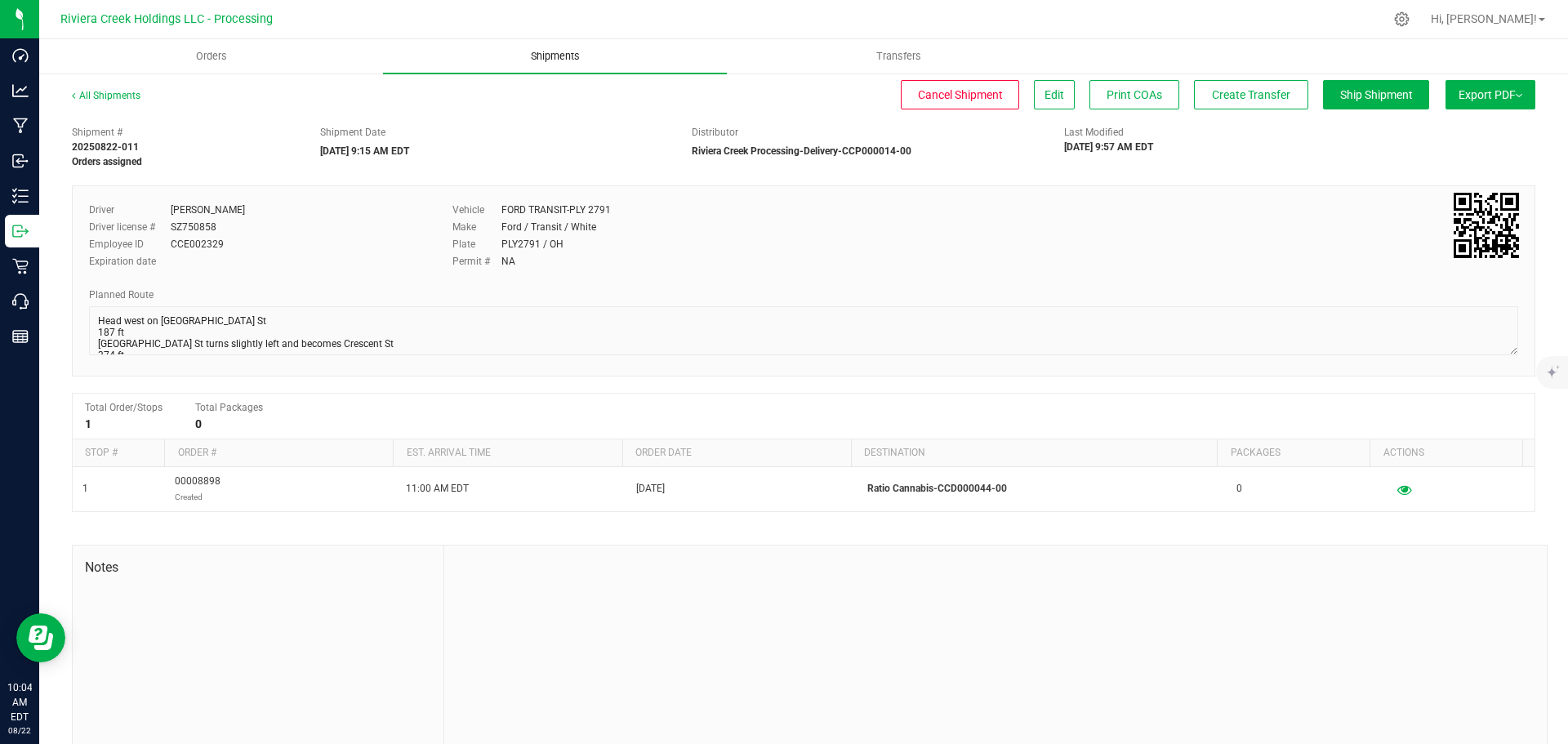
click at [543, 57] on span "Shipments" at bounding box center [555, 57] width 93 height 15
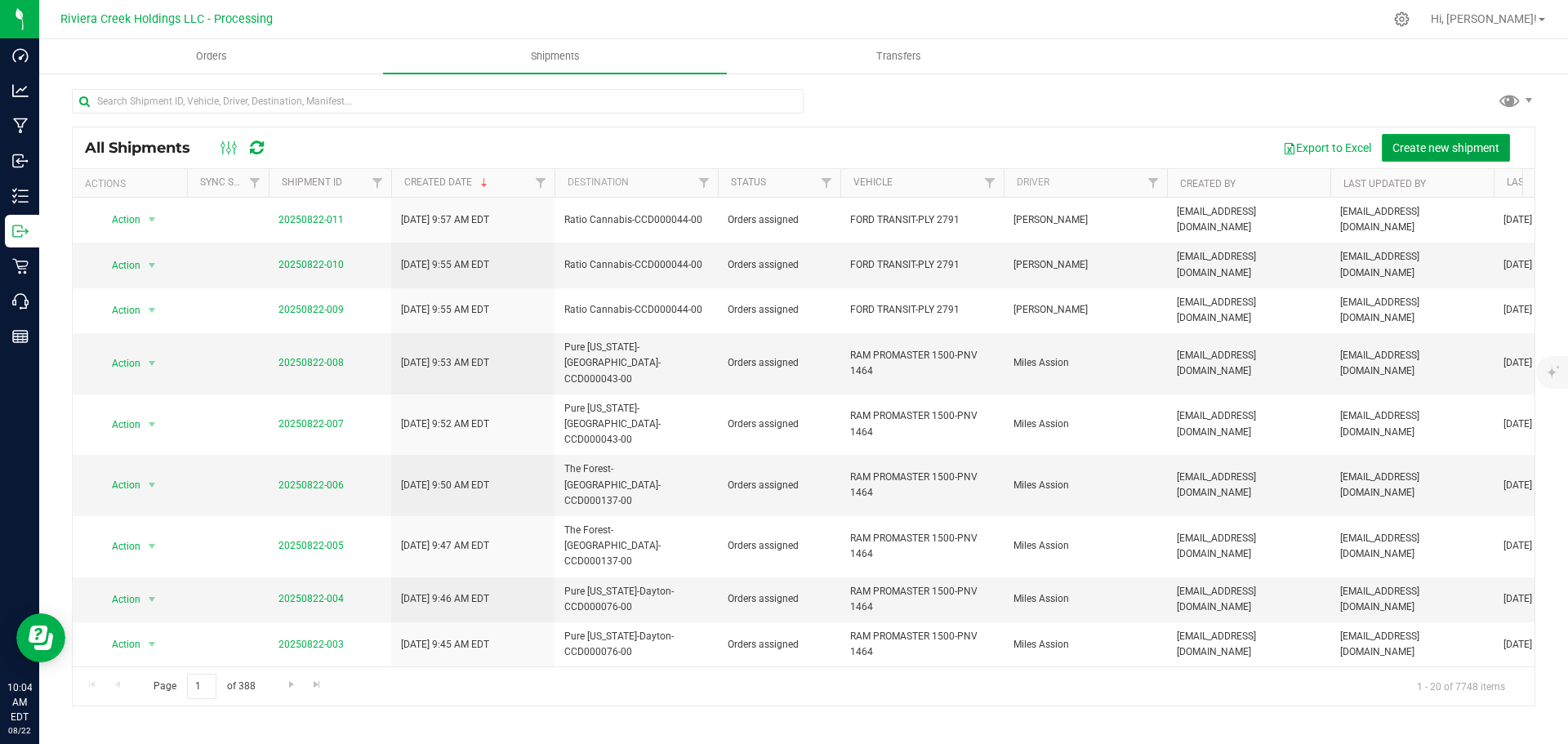
click at [1424, 147] on span "Create new shipment" at bounding box center [1446, 147] width 107 height 13
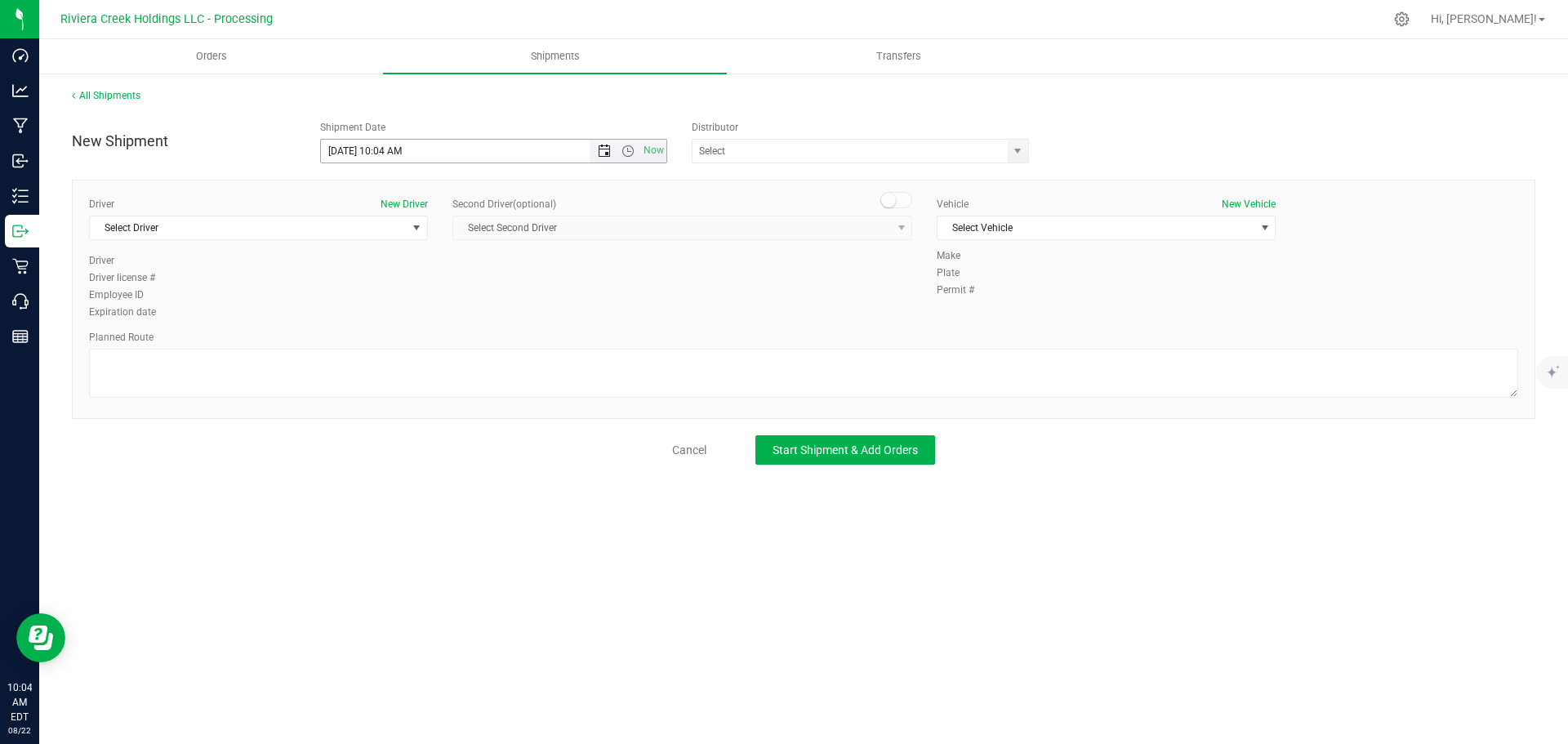
click at [602, 152] on span "Open the date view" at bounding box center [604, 151] width 13 height 13
click at [357, 341] on link "25" at bounding box center [360, 342] width 24 height 25
drag, startPoint x: 401, startPoint y: 150, endPoint x: 379, endPoint y: 158, distance: 23.4
click at [379, 158] on input "8/25/2025 10:04 AM" at bounding box center [469, 151] width 297 height 23
click at [1018, 152] on span "select" at bounding box center [1018, 151] width 13 height 13
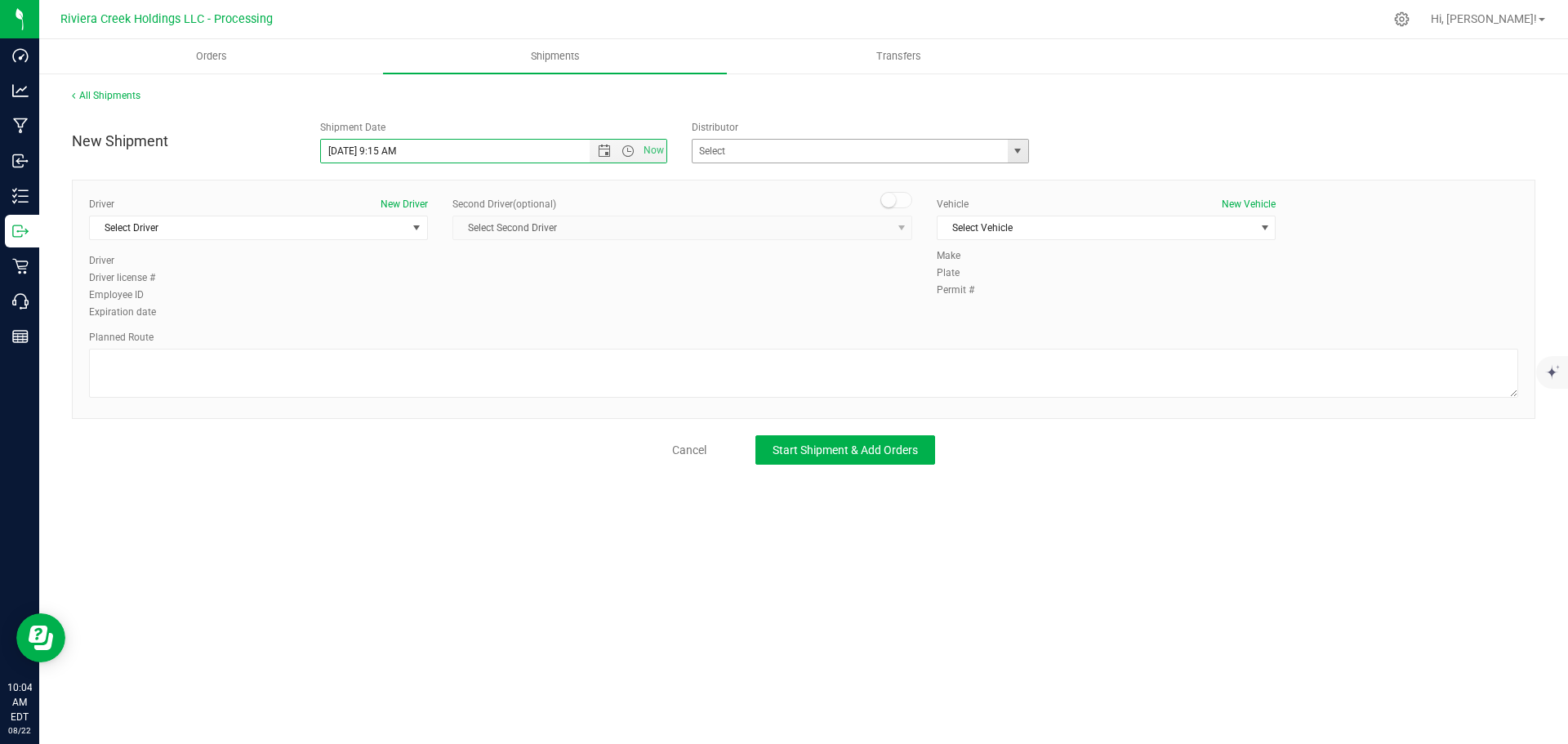
type input "8/25/2025 9:15 AM"
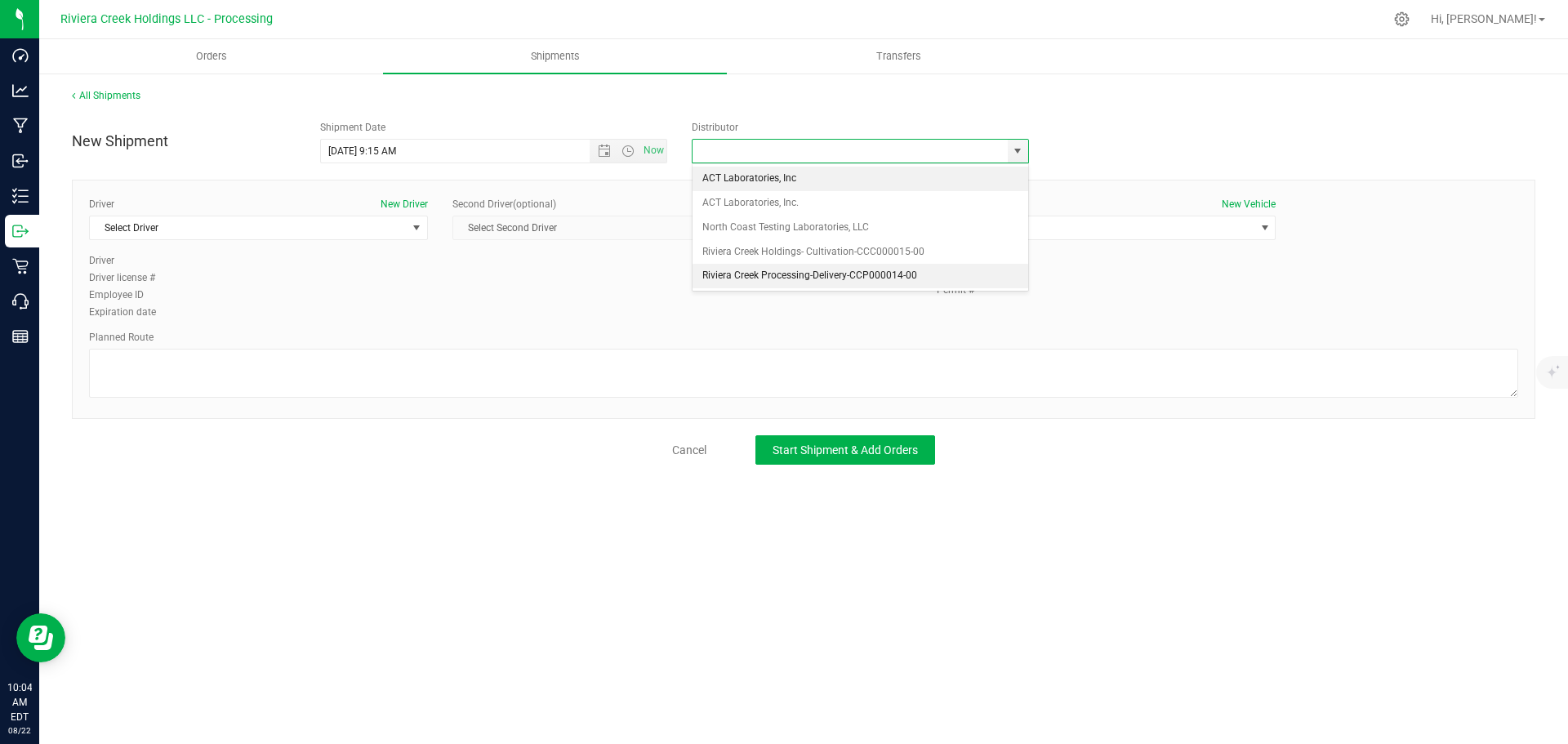
click at [755, 272] on li "Riviera Creek Processing-Delivery-CCP000014-00" at bounding box center [860, 276] width 335 height 24
type input "Riviera Creek Processing-Delivery-CCP000014-00"
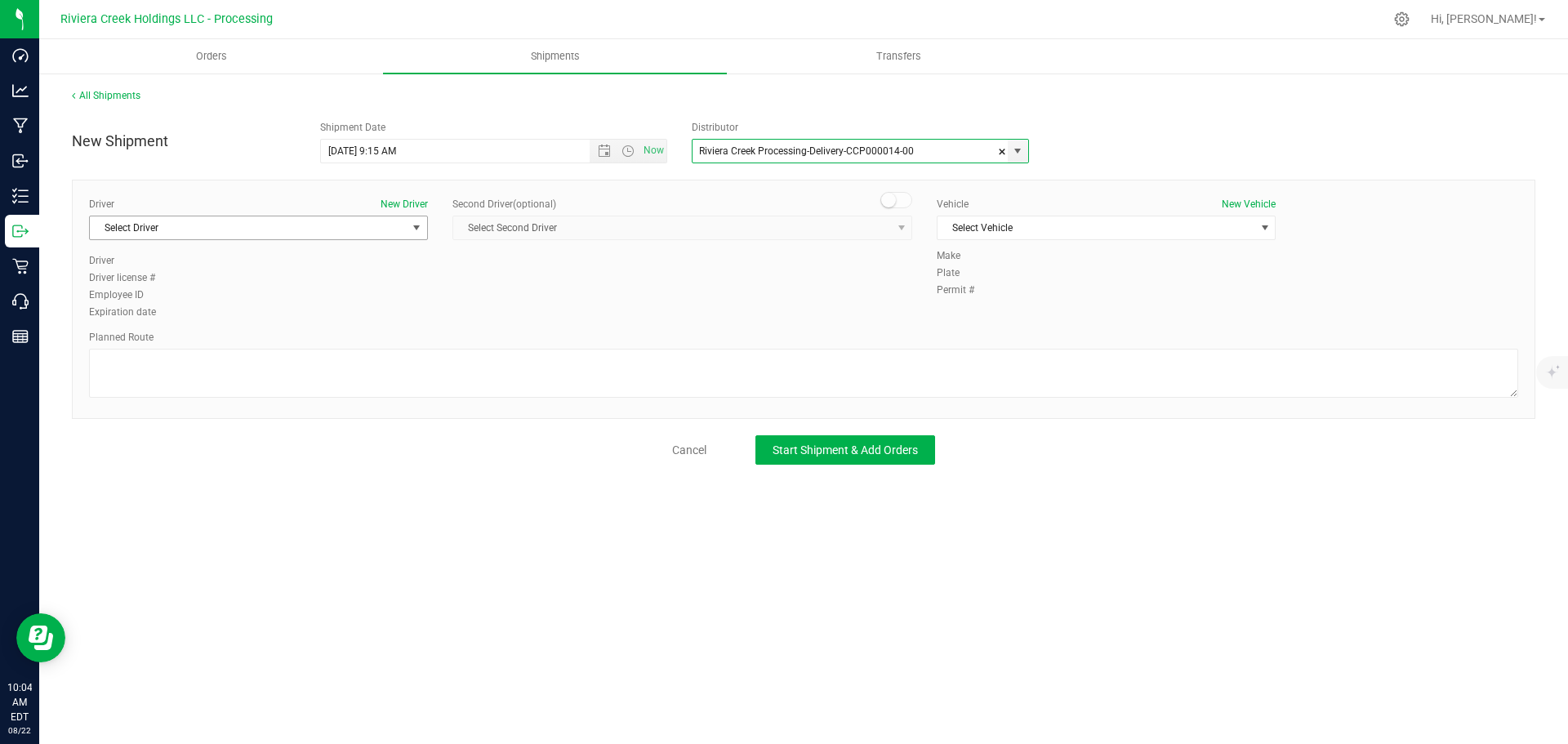
click at [184, 233] on span "Select Driver" at bounding box center [248, 228] width 317 height 23
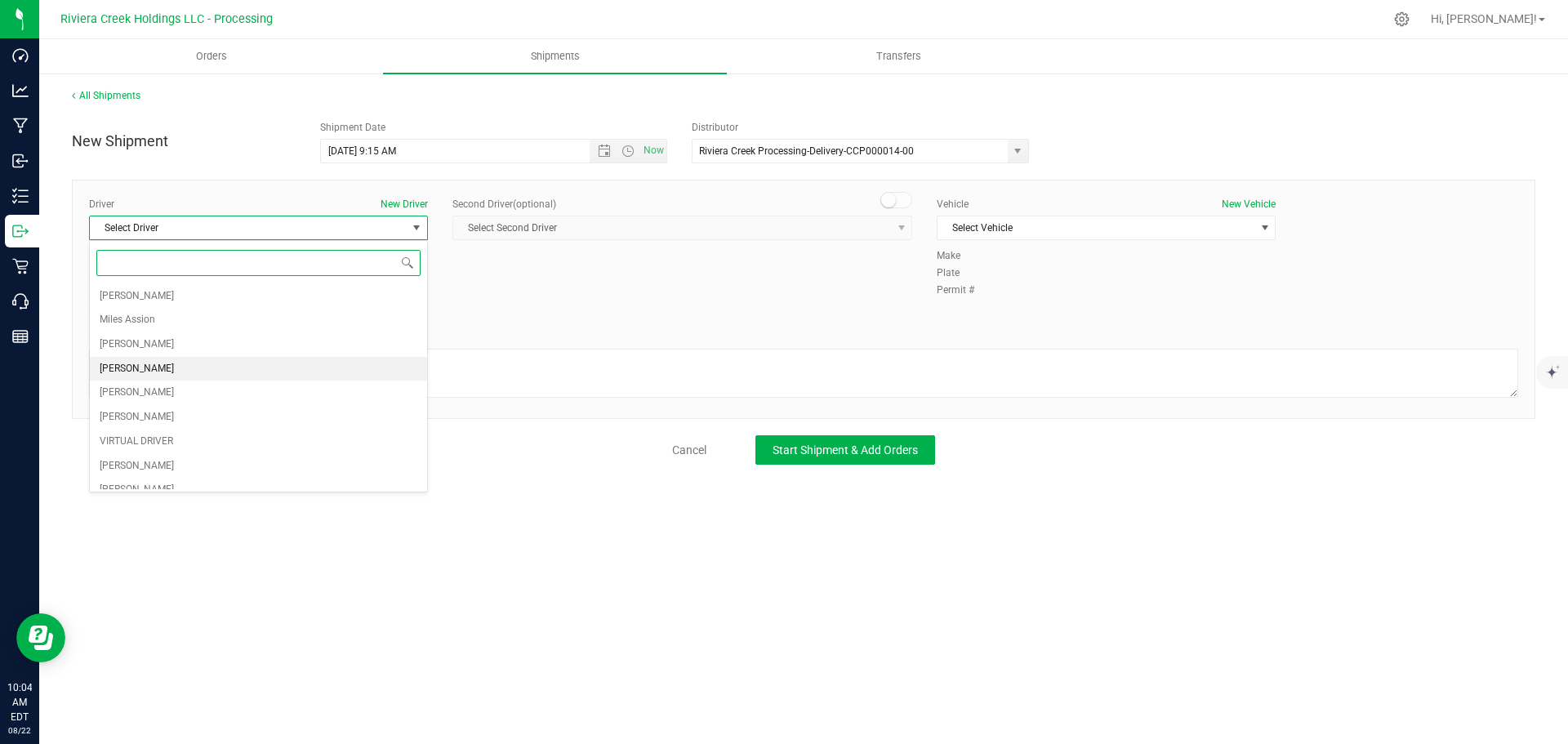
click at [122, 365] on span "Taon Belcher" at bounding box center [137, 369] width 74 height 21
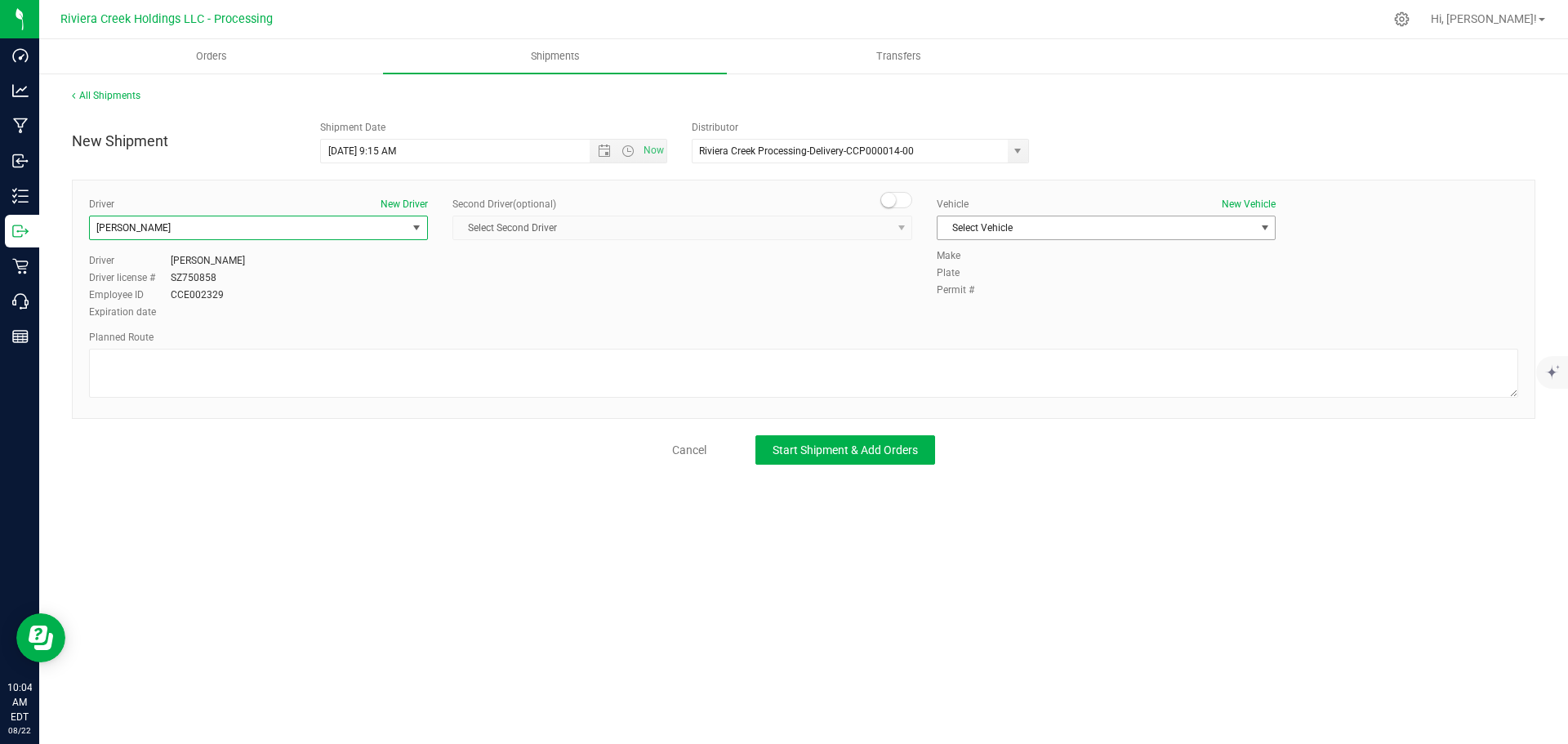
click at [1041, 225] on span "Select Vehicle" at bounding box center [1096, 228] width 317 height 23
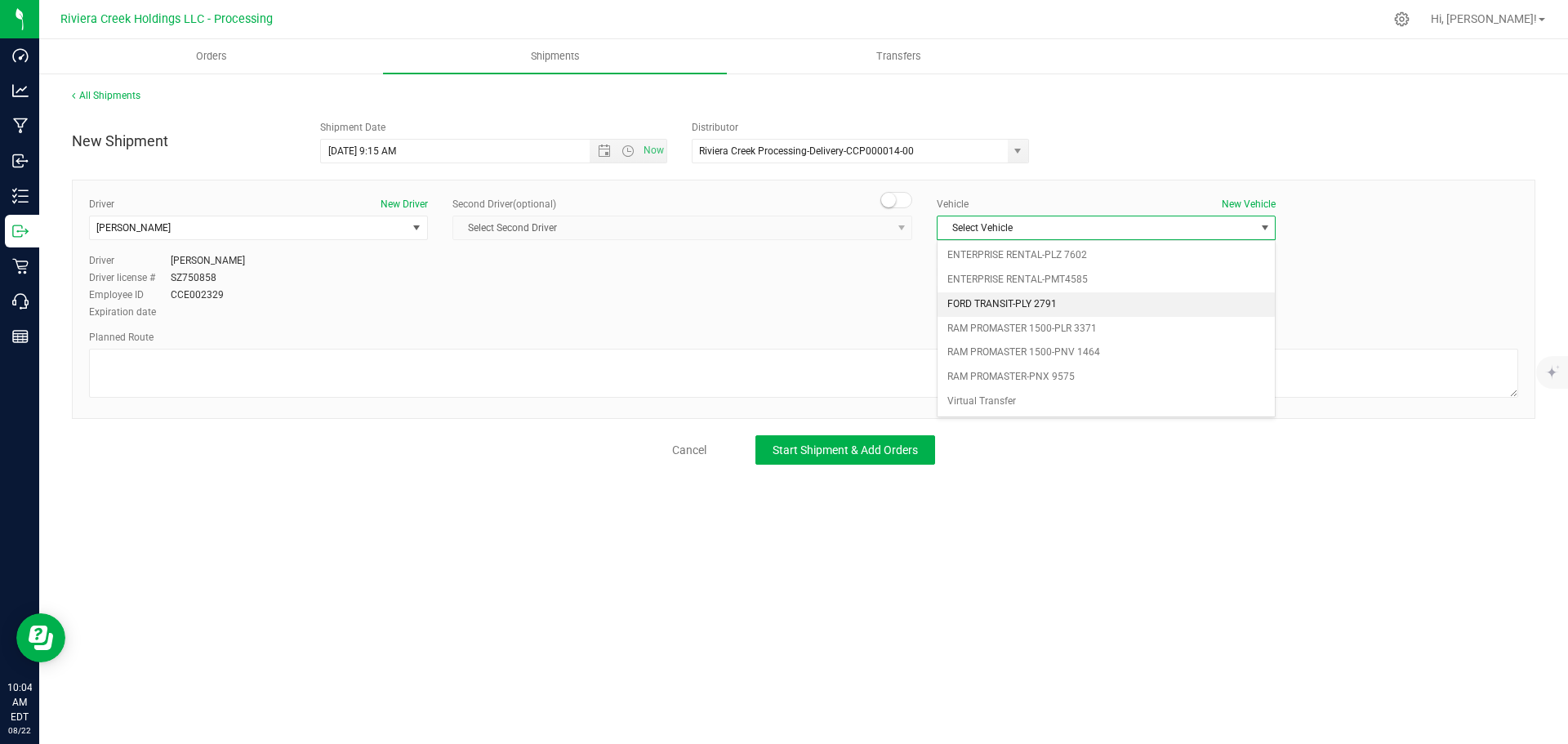
click at [1048, 302] on li "FORD TRANSIT-PLY 2791" at bounding box center [1106, 305] width 337 height 24
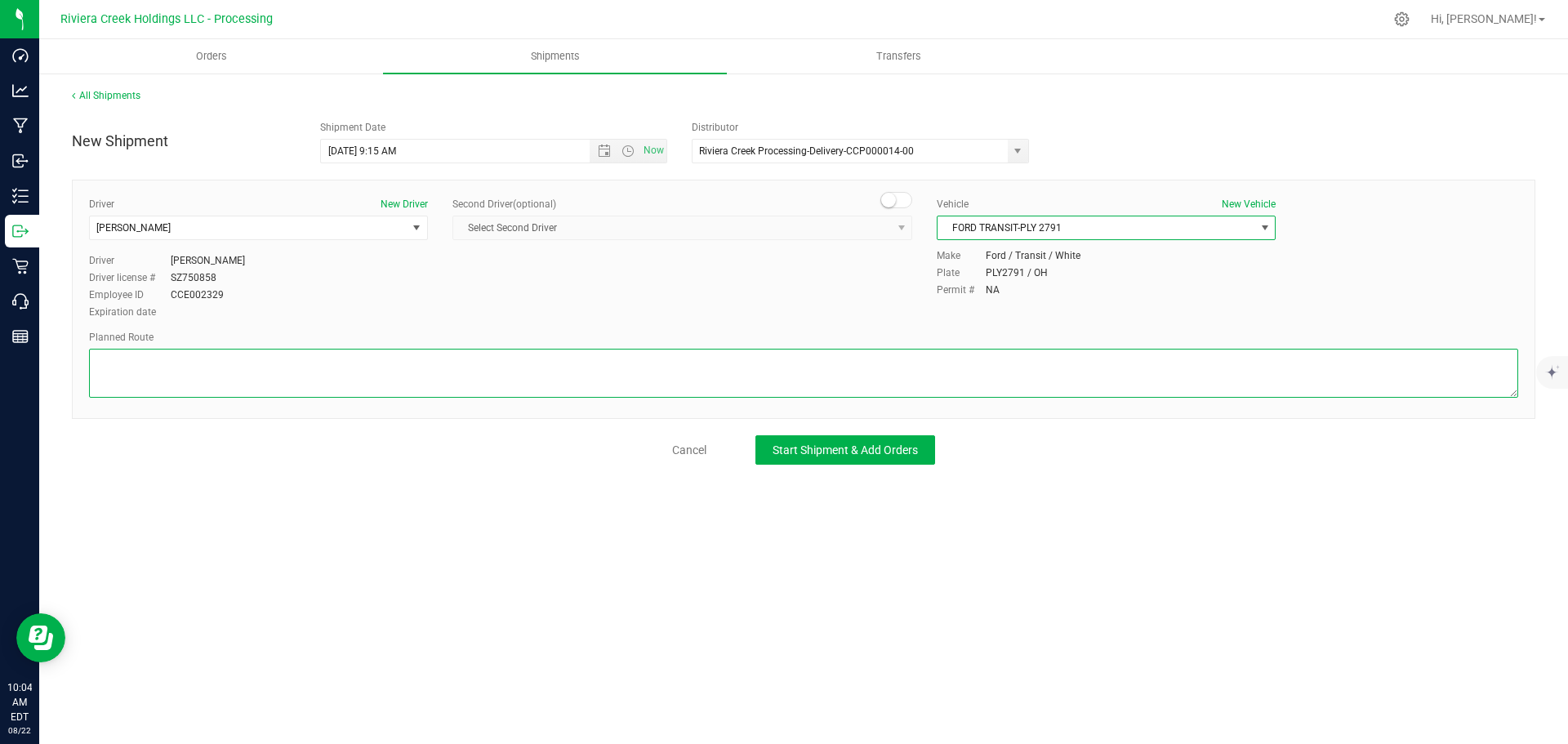
click at [416, 375] on textarea at bounding box center [803, 372] width 1429 height 49
paste textarea "Head west on St Clair St toward Crescent St 187 ft St Clair St turns slightly l…"
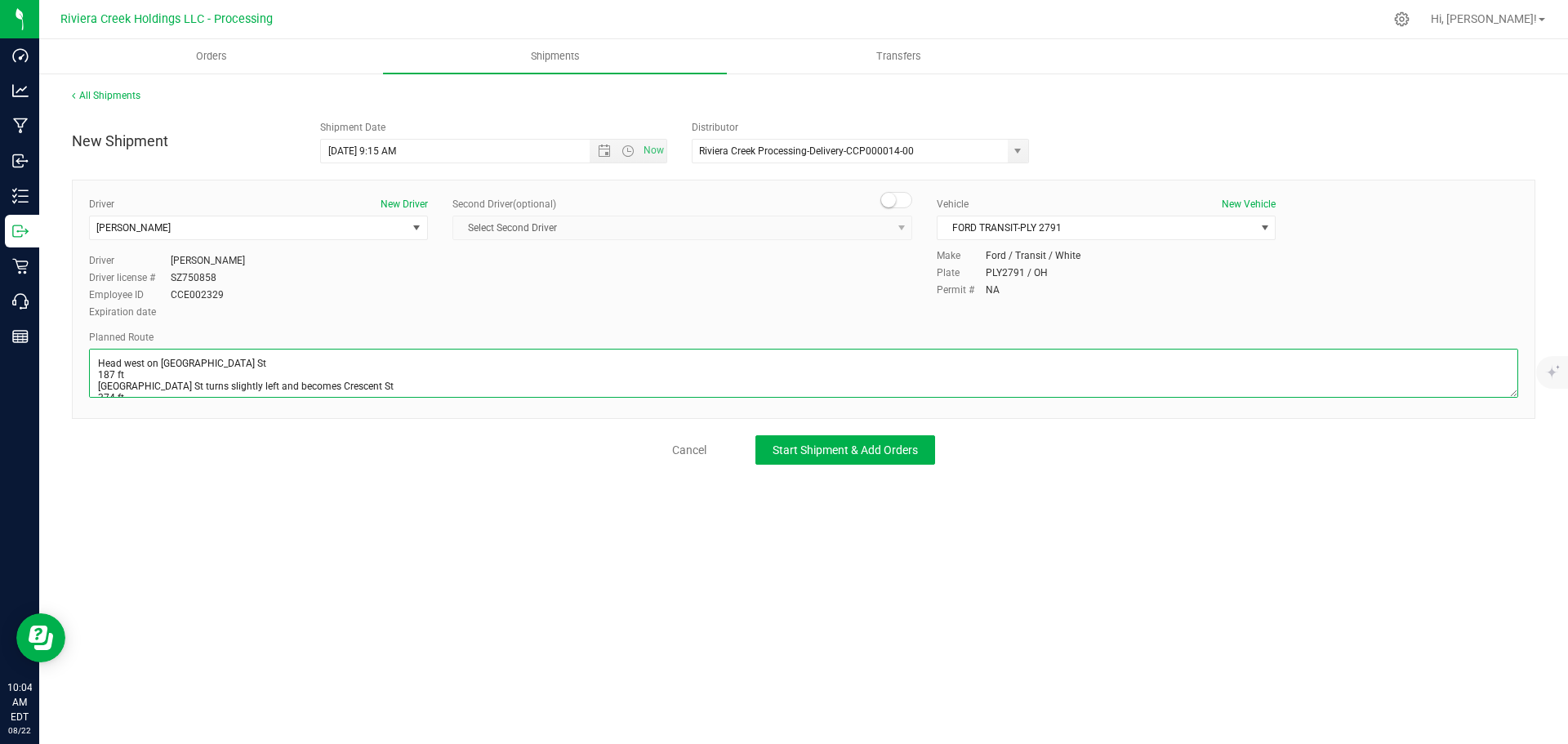
scroll to position [189, 0]
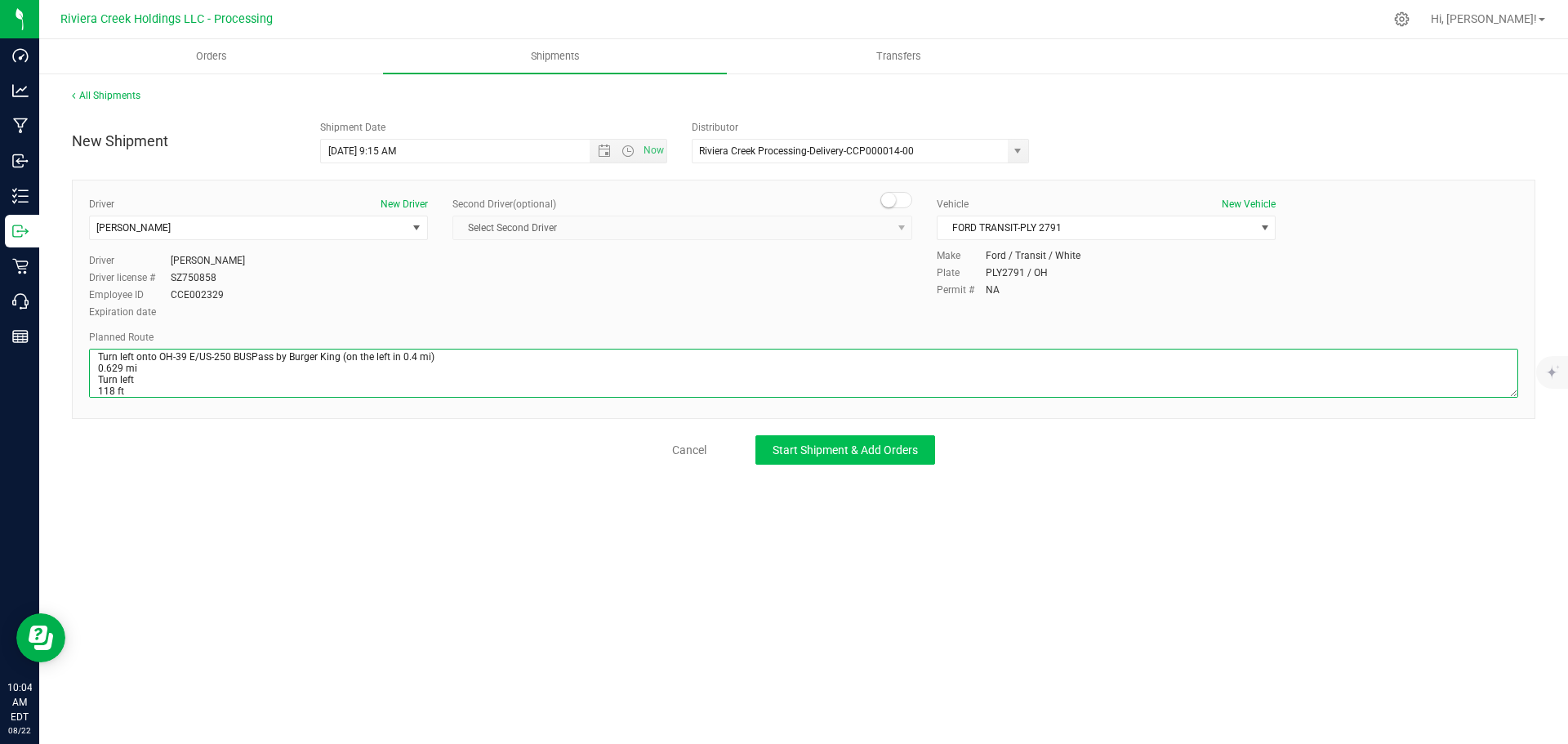
type textarea "Head west on St Clair St toward Crescent St 187 ft St Clair St turns slightly l…"
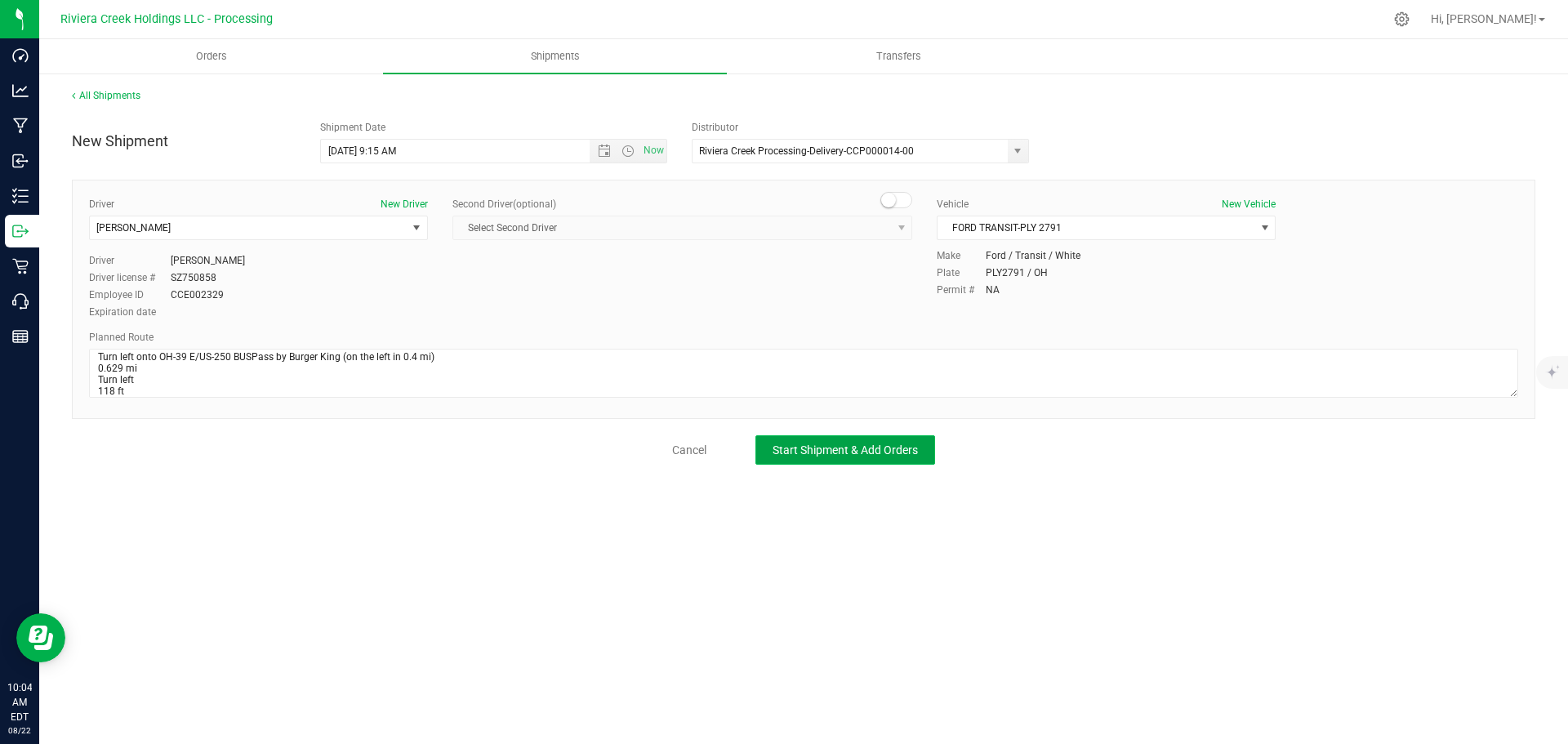
click at [836, 437] on button "Start Shipment & Add Orders" at bounding box center [845, 450] width 180 height 30
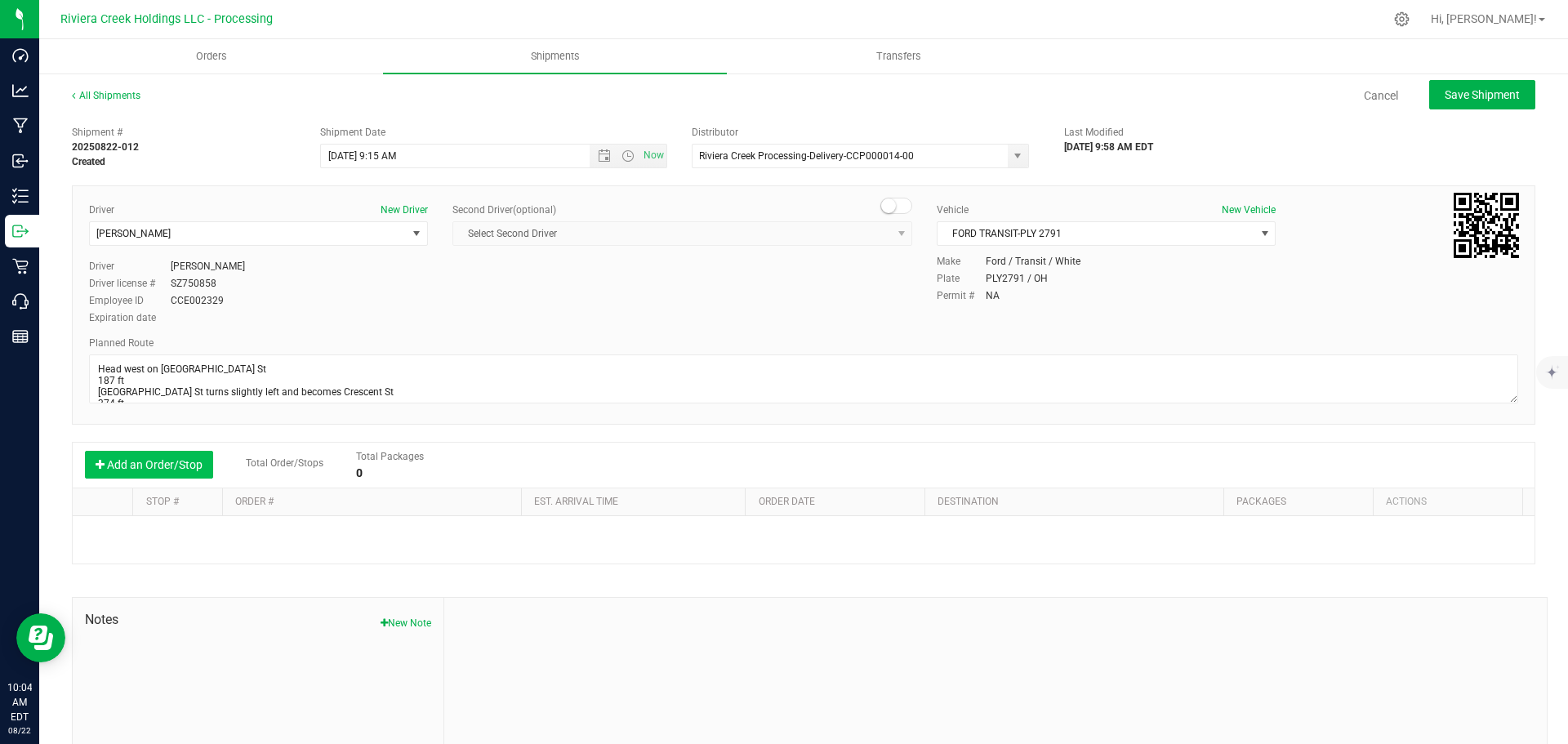
click at [120, 472] on button "Add an Order/Stop" at bounding box center [149, 465] width 128 height 28
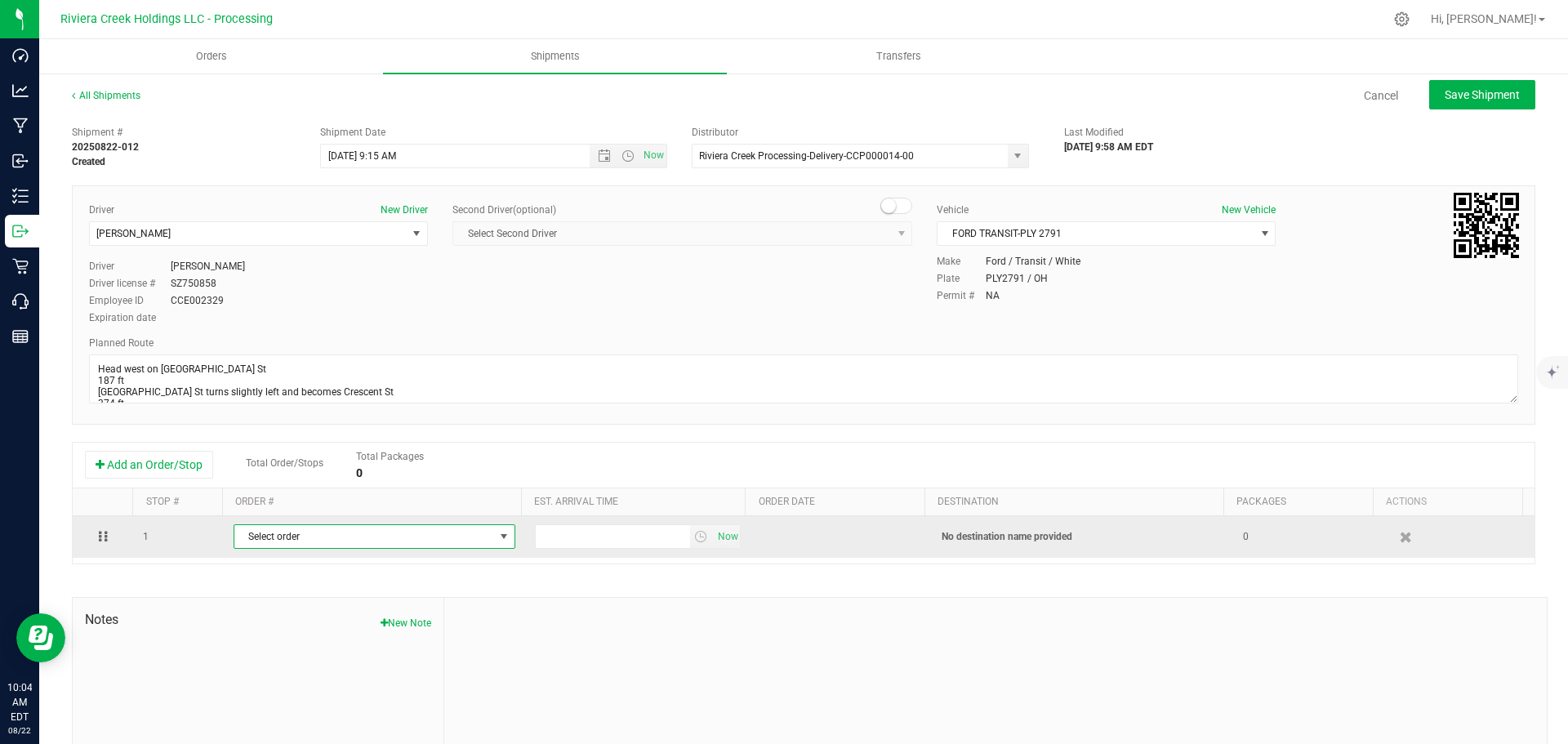
click at [299, 532] on span "Select order" at bounding box center [364, 536] width 259 height 23
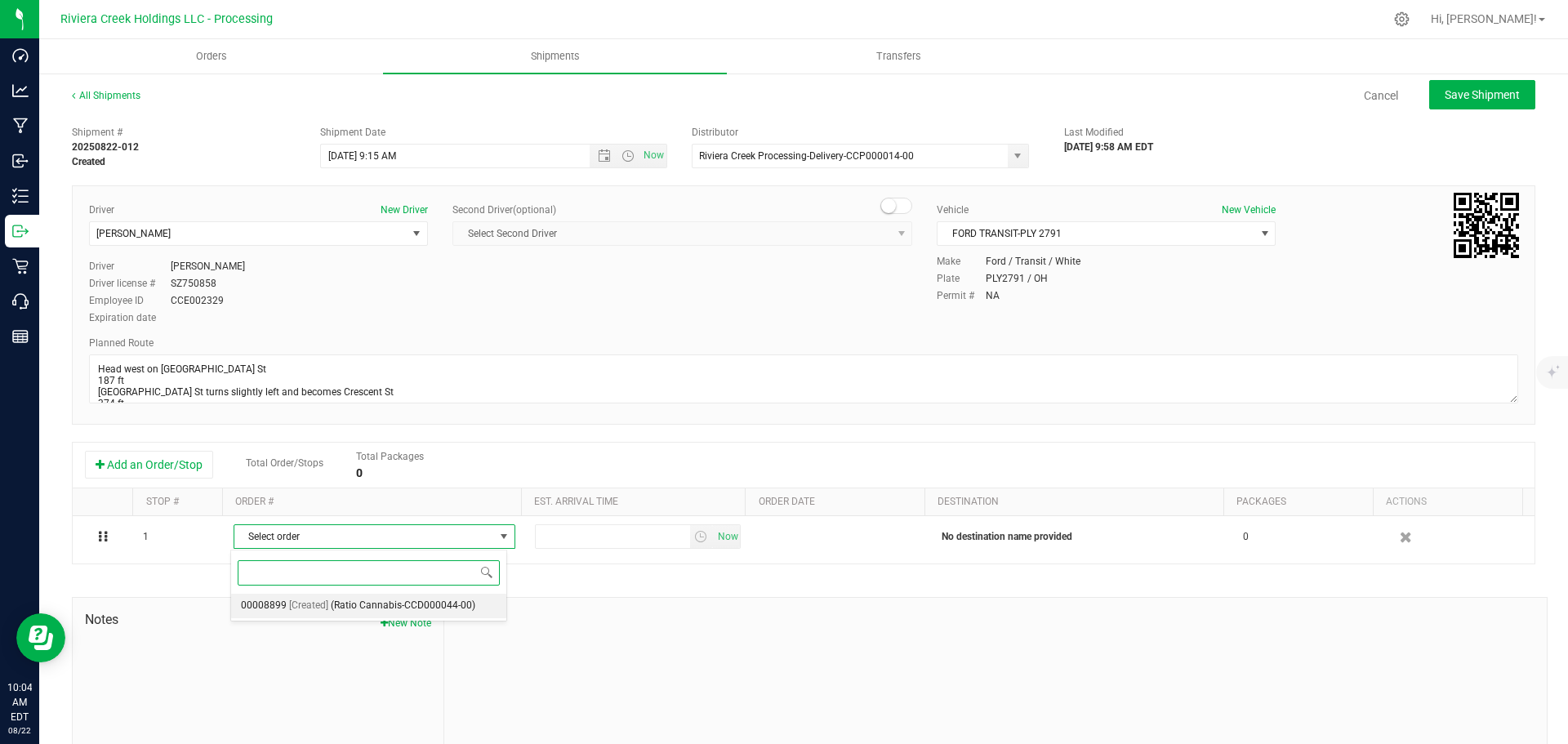
click at [323, 609] on span "[Created]" at bounding box center [309, 606] width 39 height 21
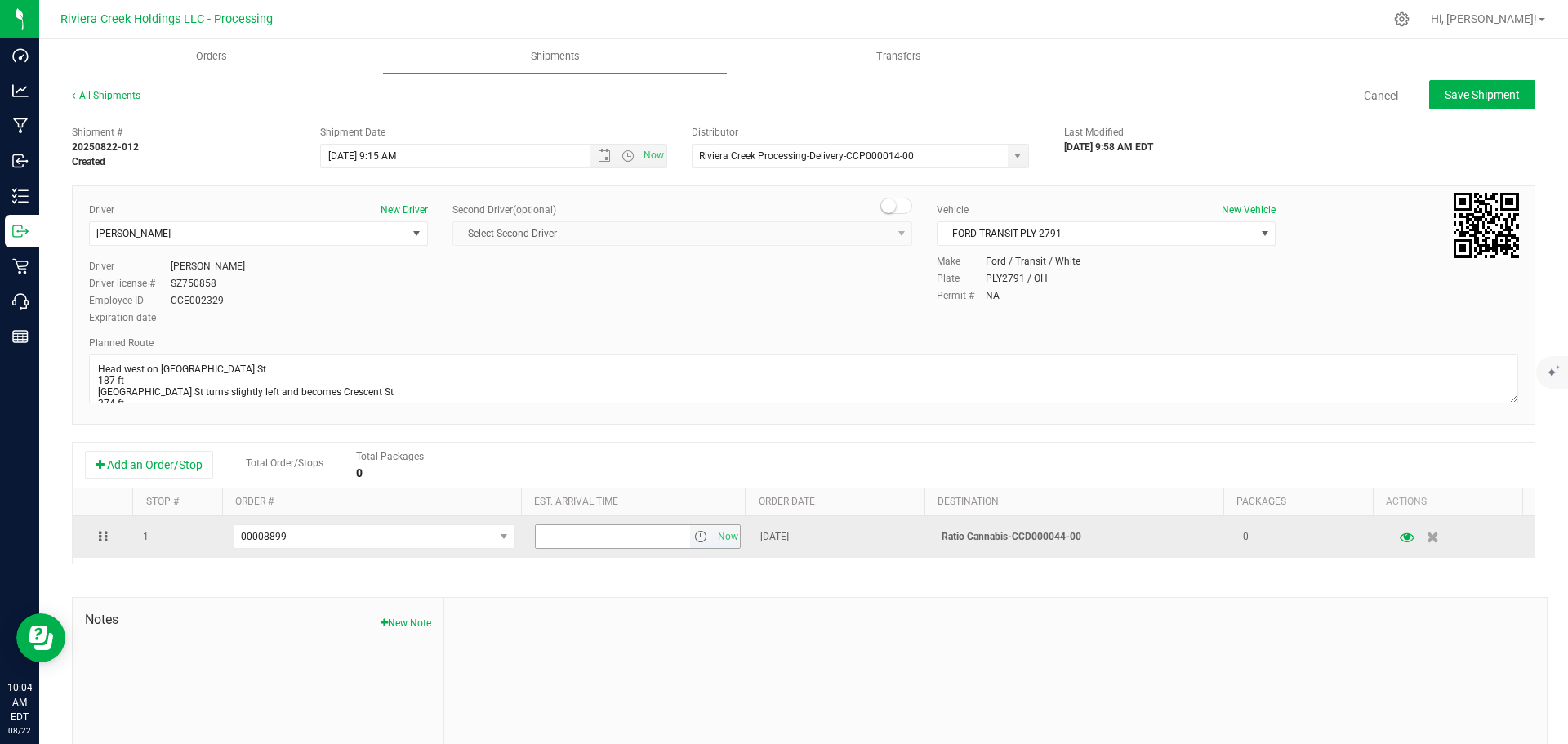
click at [694, 542] on span "select" at bounding box center [701, 536] width 13 height 13
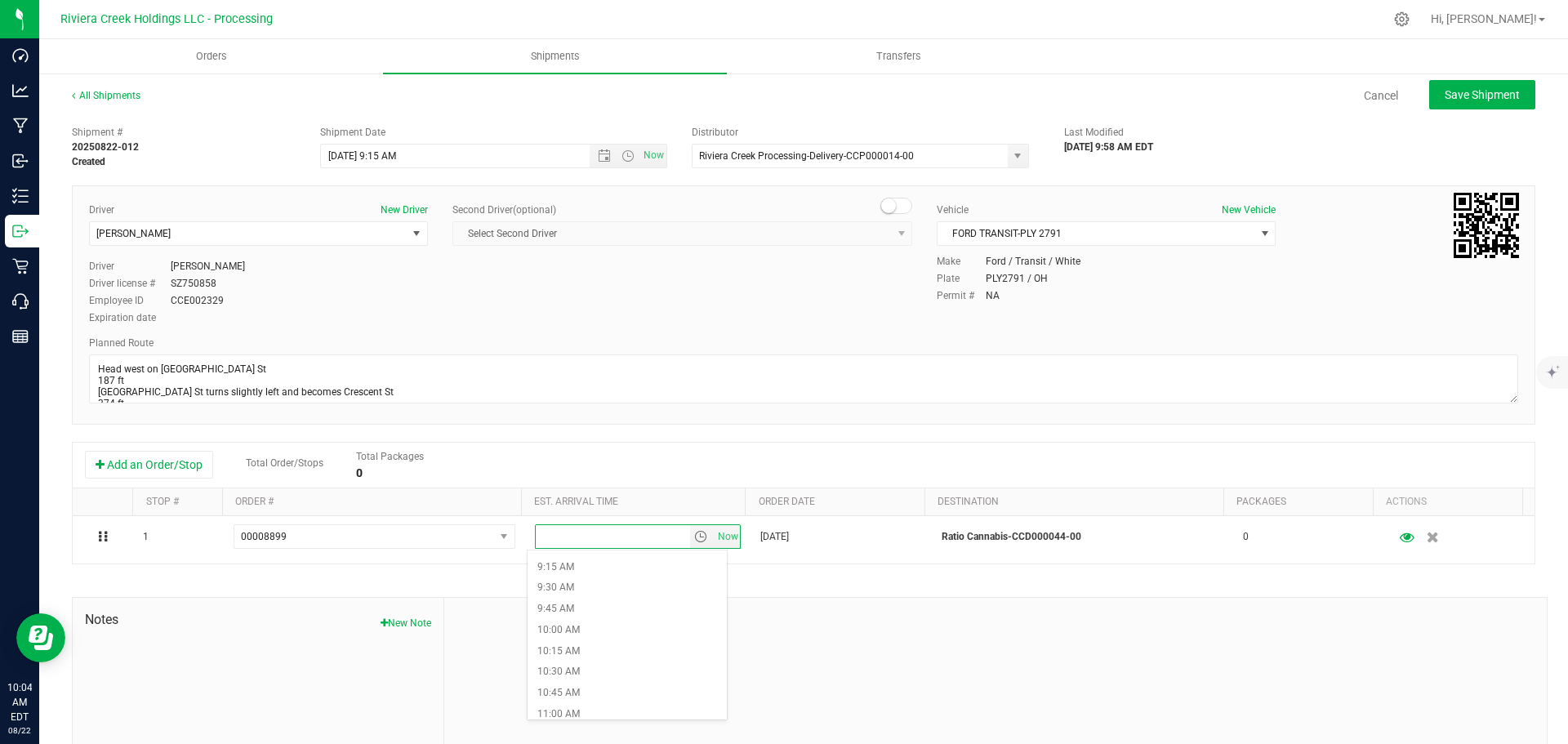
scroll to position [816, 0]
click at [588, 664] on li "11:00 AM" at bounding box center [626, 671] width 199 height 21
click at [1429, 96] on button "Save Shipment" at bounding box center [1482, 95] width 107 height 30
type input "8/25/2025 1:15 PM"
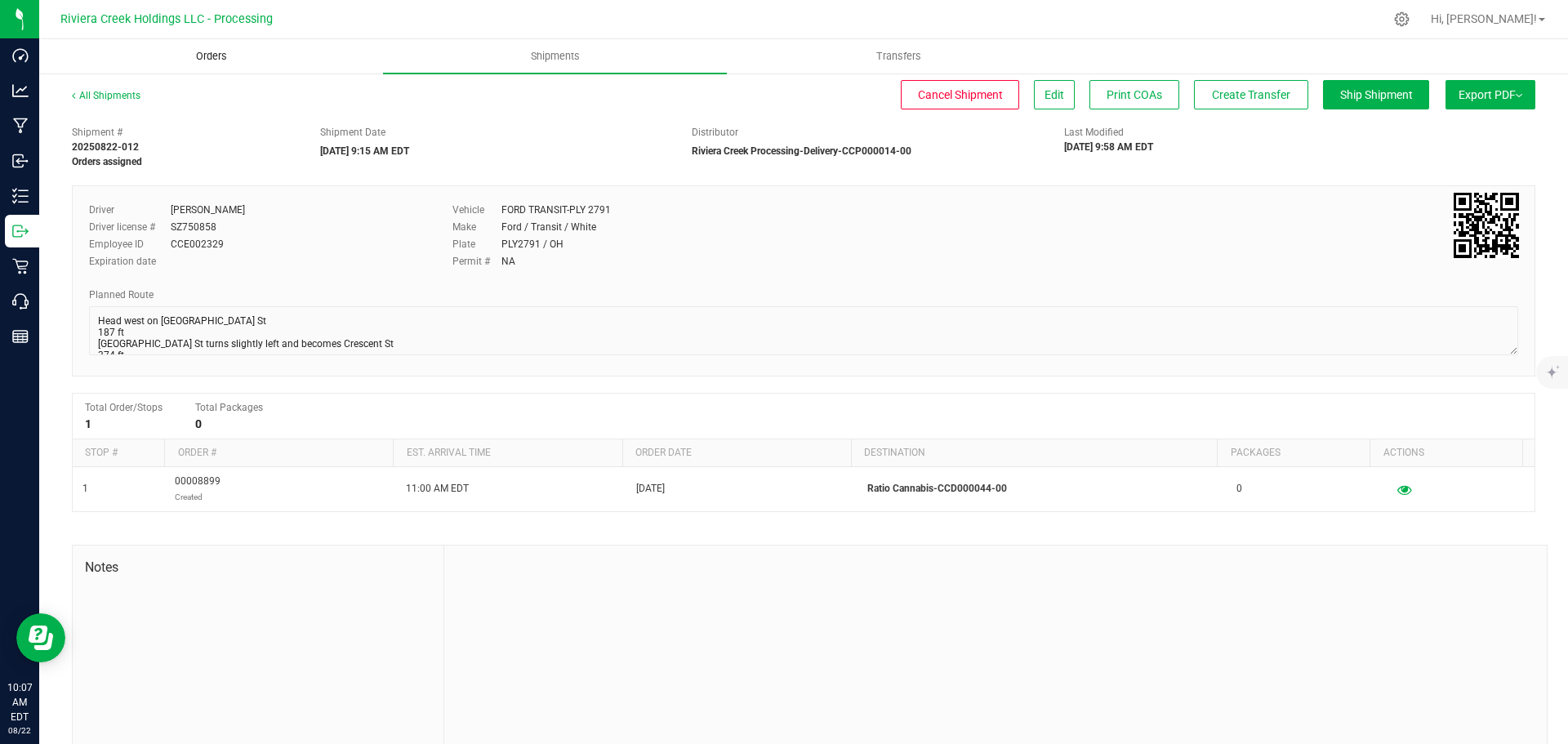
click at [205, 58] on span "Orders" at bounding box center [211, 57] width 75 height 15
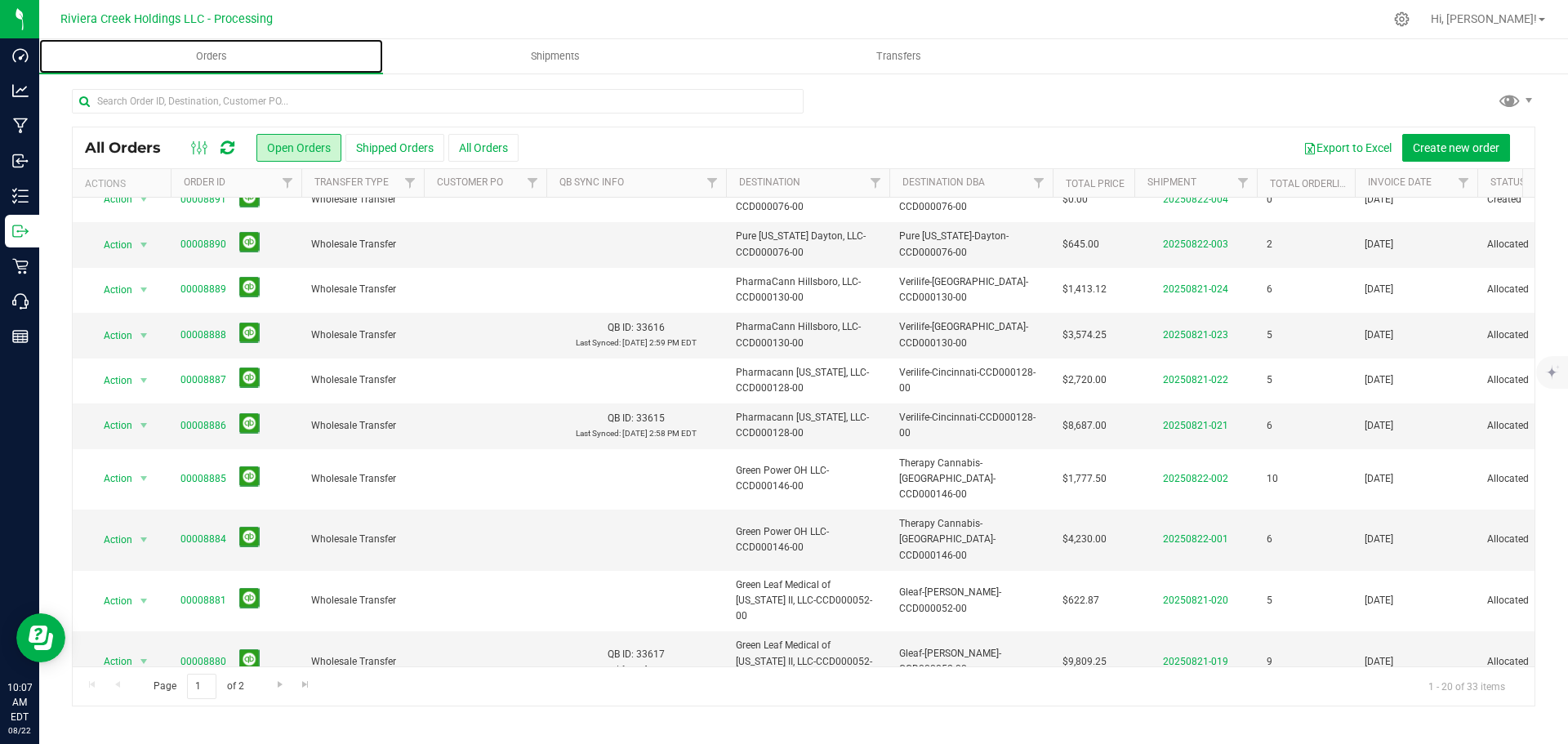
scroll to position [448, 0]
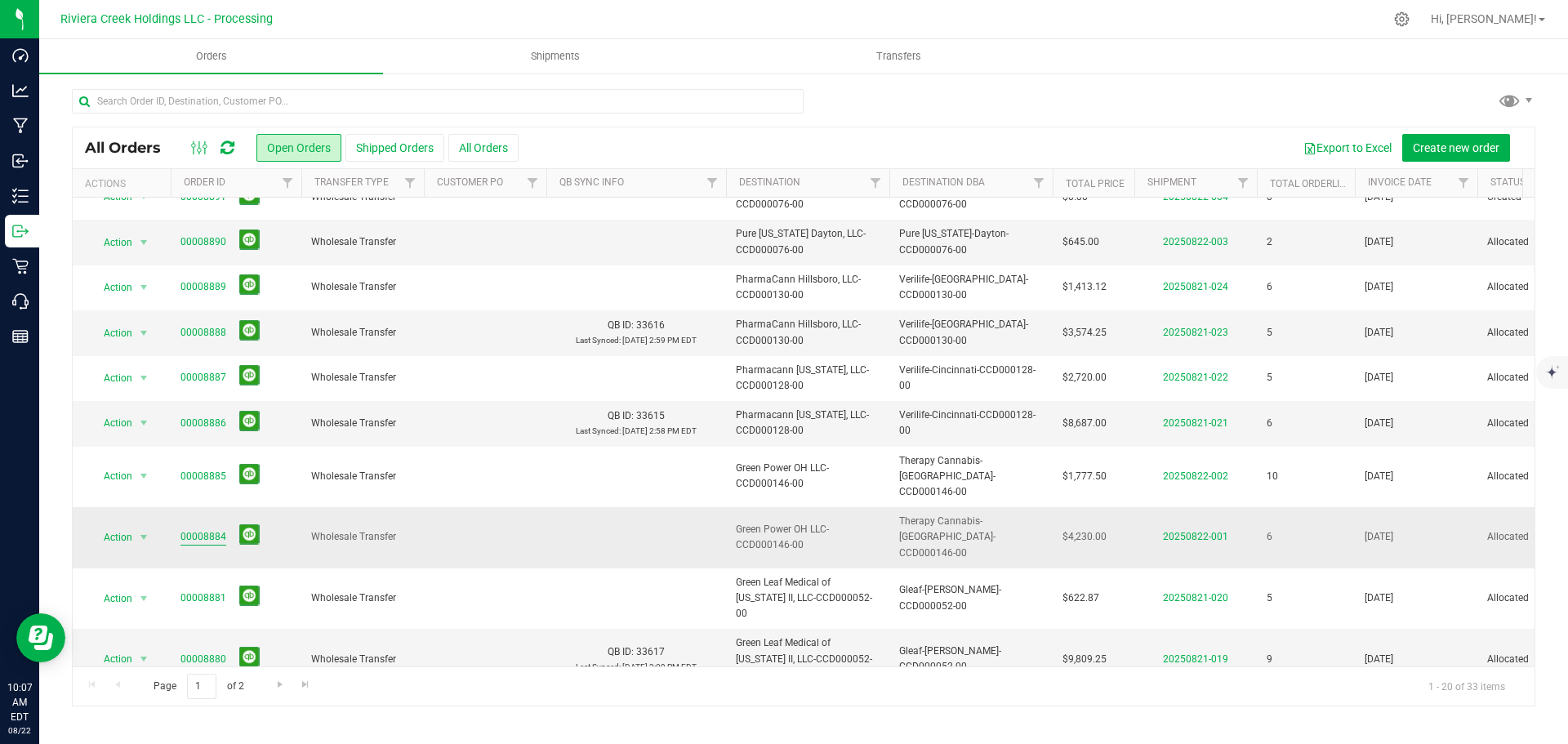
click at [212, 529] on link "00008884" at bounding box center [203, 536] width 45 height 16
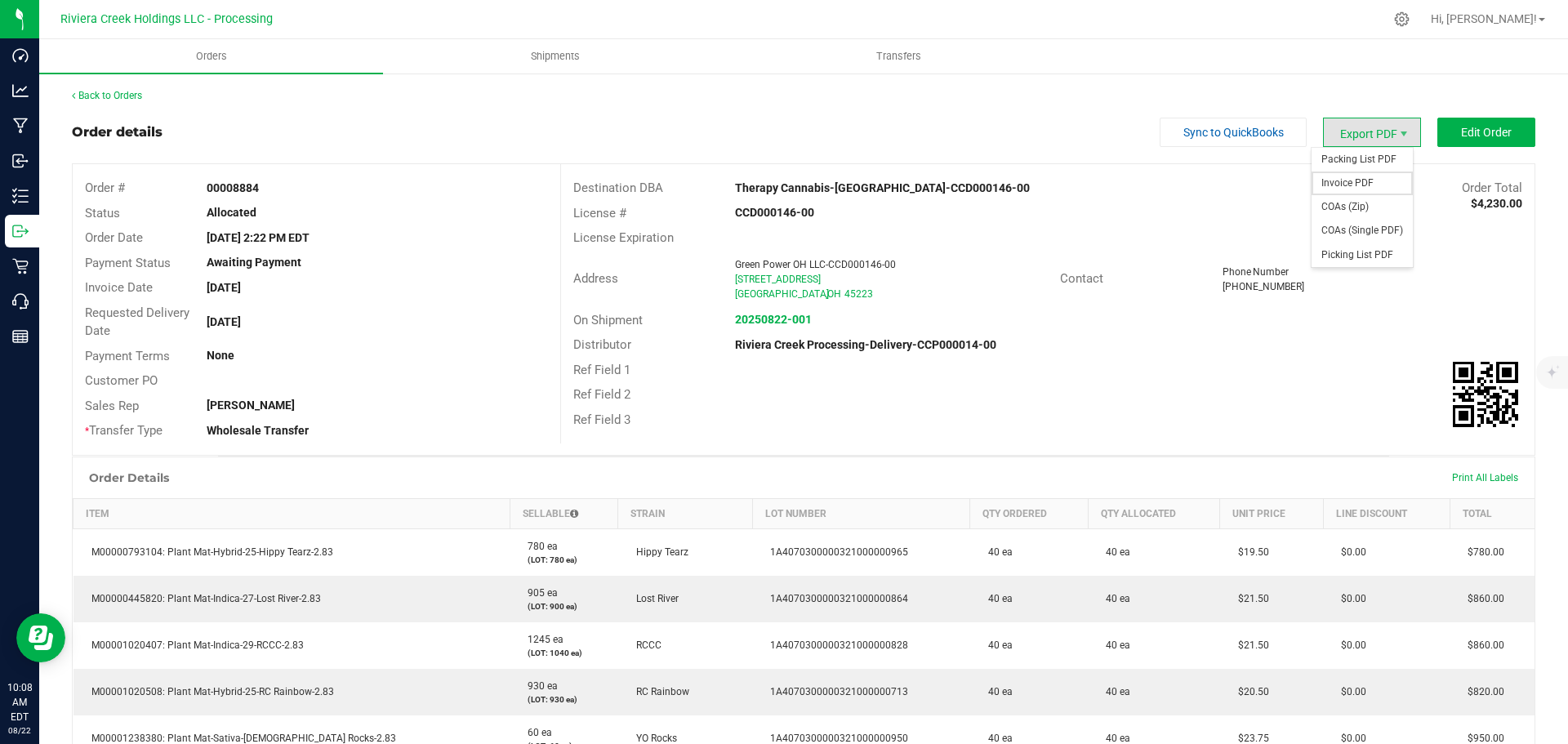
click at [1360, 171] on span "Invoice PDF" at bounding box center [1361, 183] width 101 height 24
click at [114, 93] on link "Back to Orders" at bounding box center [107, 95] width 70 height 11
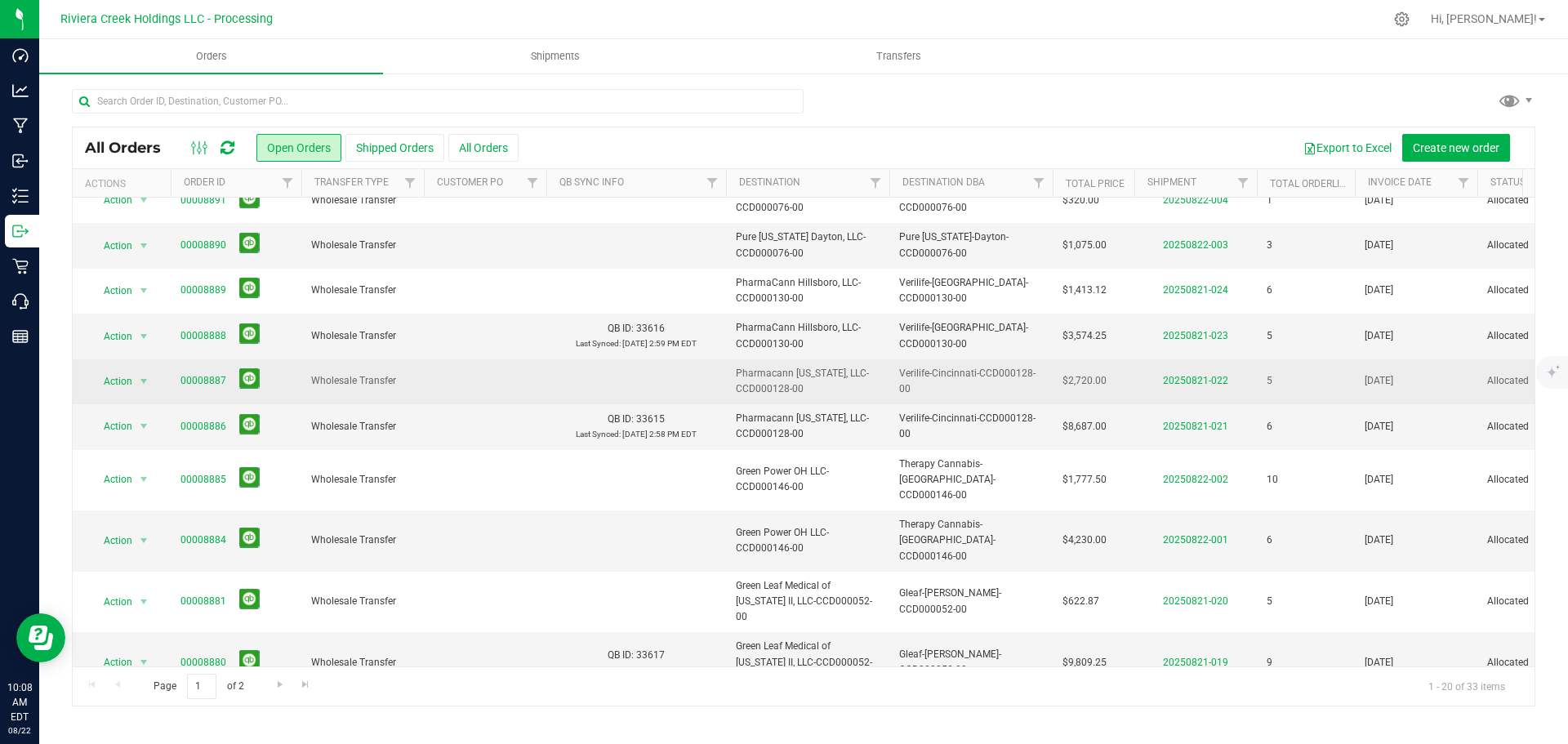
scroll to position [448, 0]
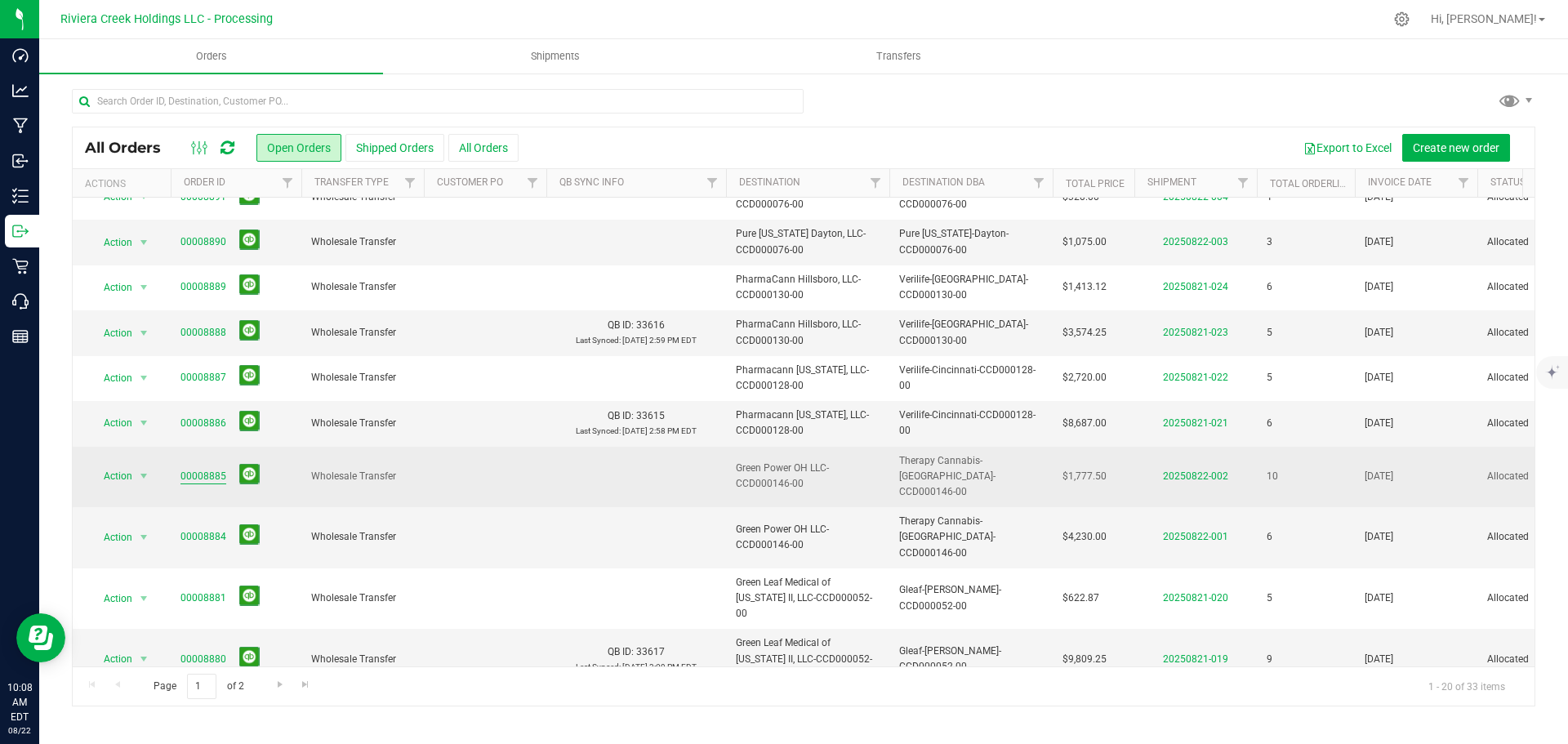
click at [202, 469] on link "00008885" at bounding box center [203, 476] width 45 height 16
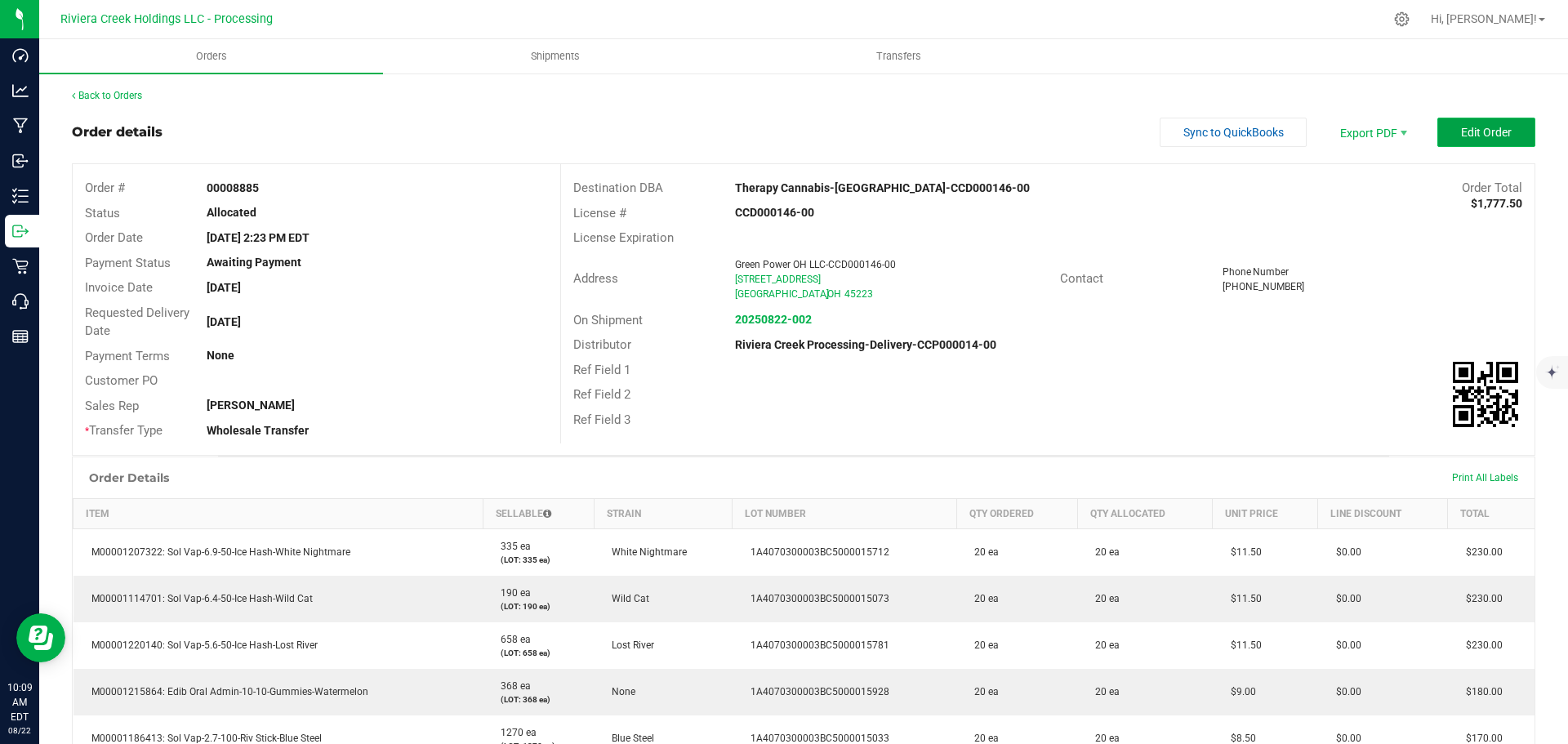
click at [1464, 134] on span "Edit Order" at bounding box center [1486, 132] width 51 height 13
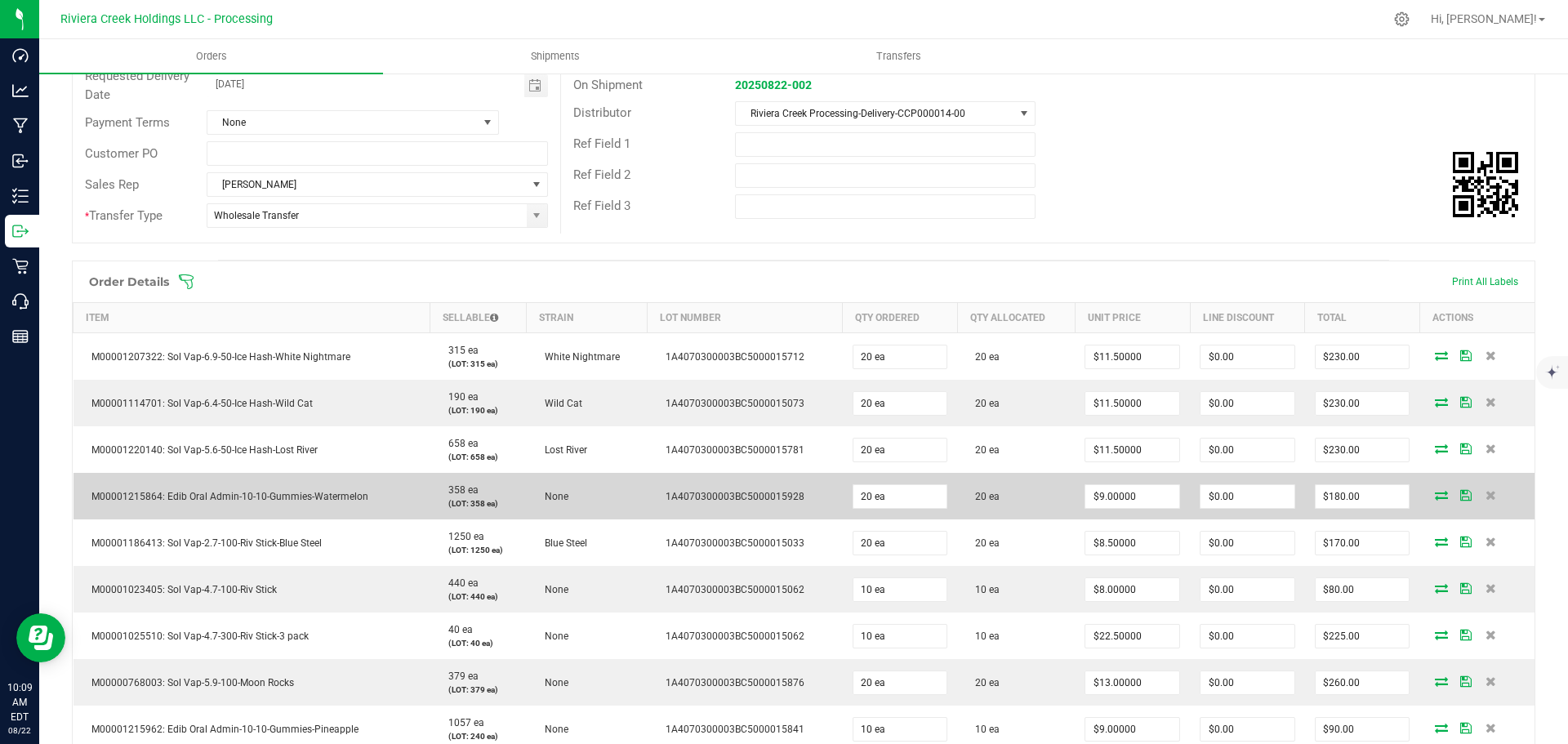
scroll to position [409, 0]
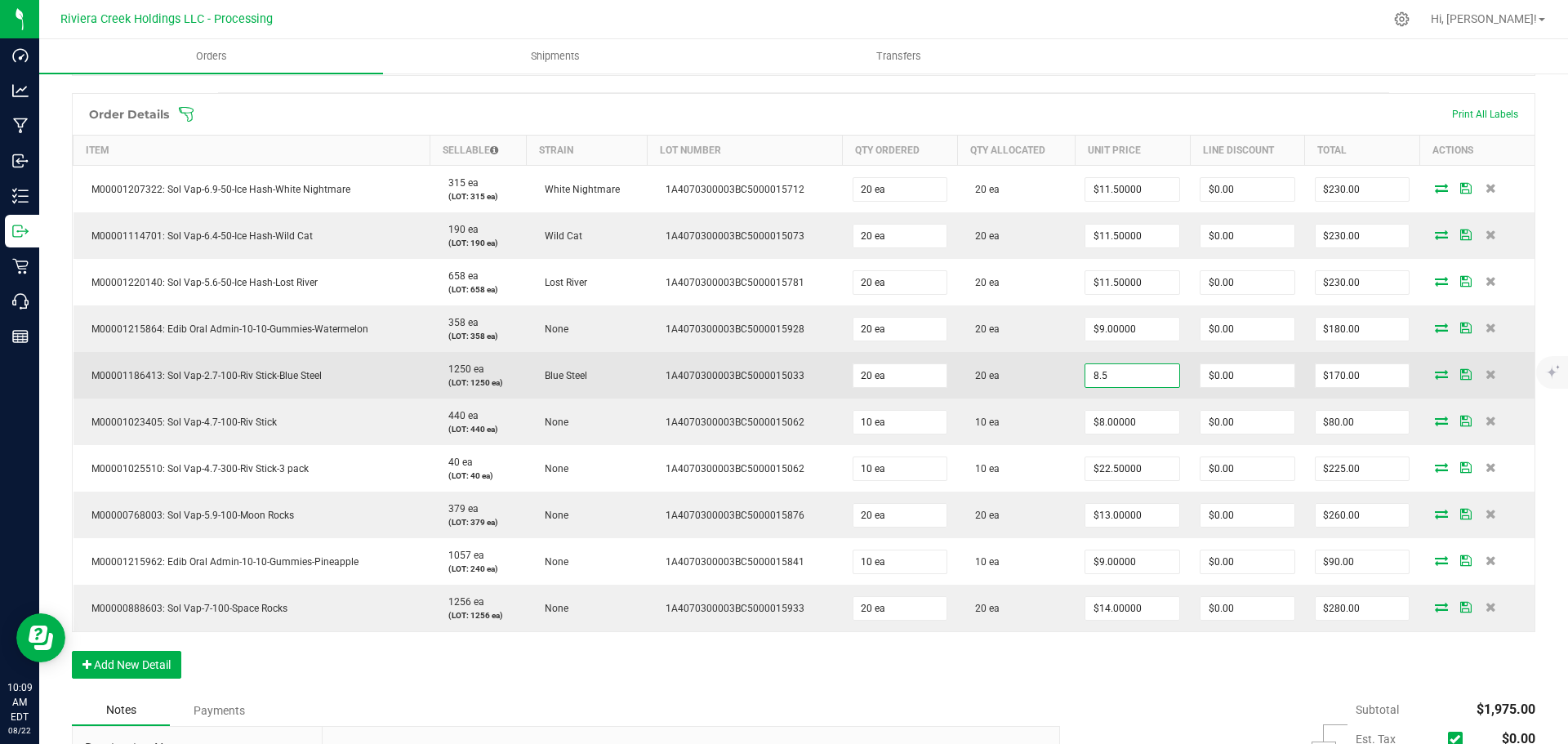
click at [1119, 378] on input "8.5" at bounding box center [1132, 375] width 94 height 23
type input "$7.80000"
type input "0"
type input "$156.00"
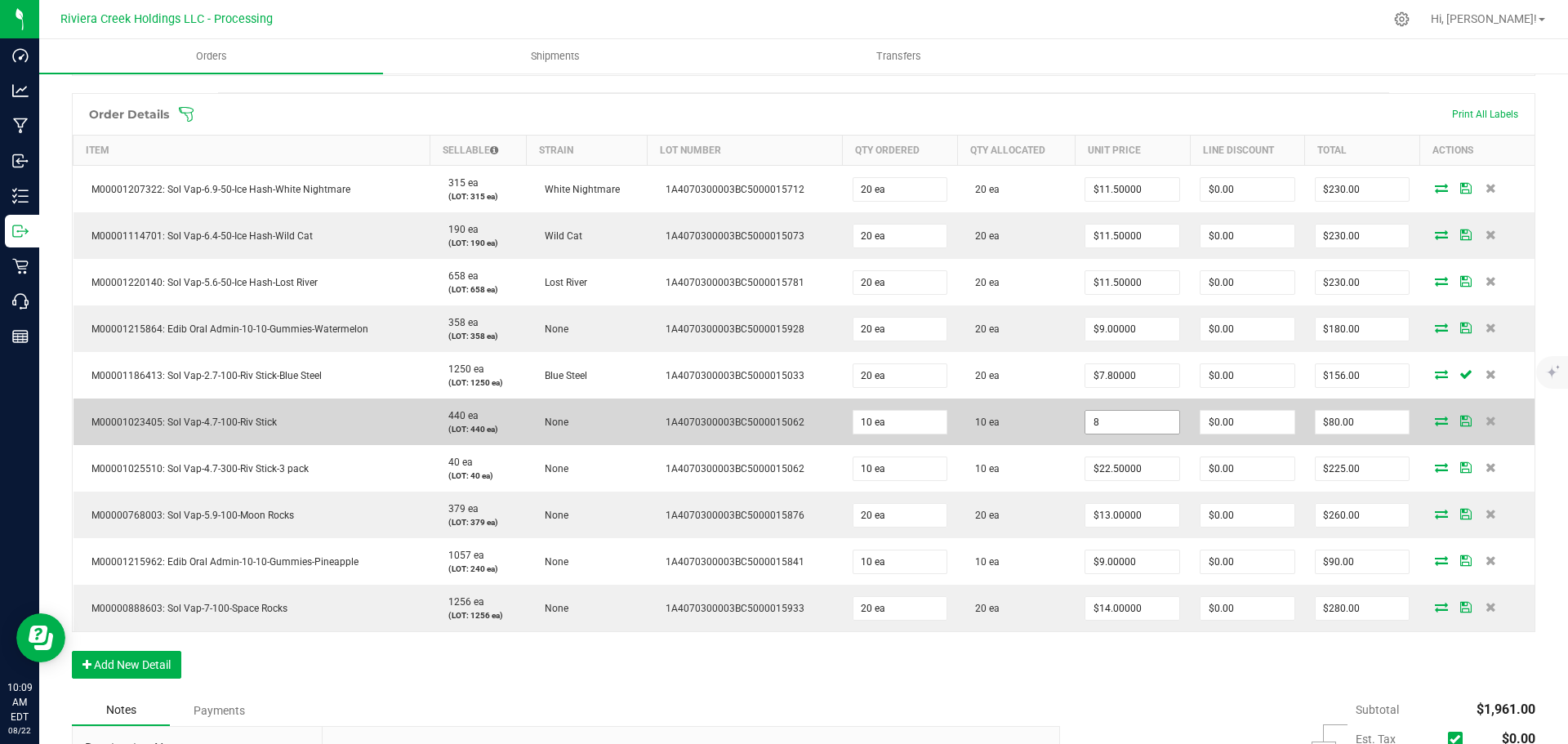
click at [1119, 418] on input "8" at bounding box center [1132, 422] width 94 height 23
type input "$6.80000"
type input "0"
type input "$68.00"
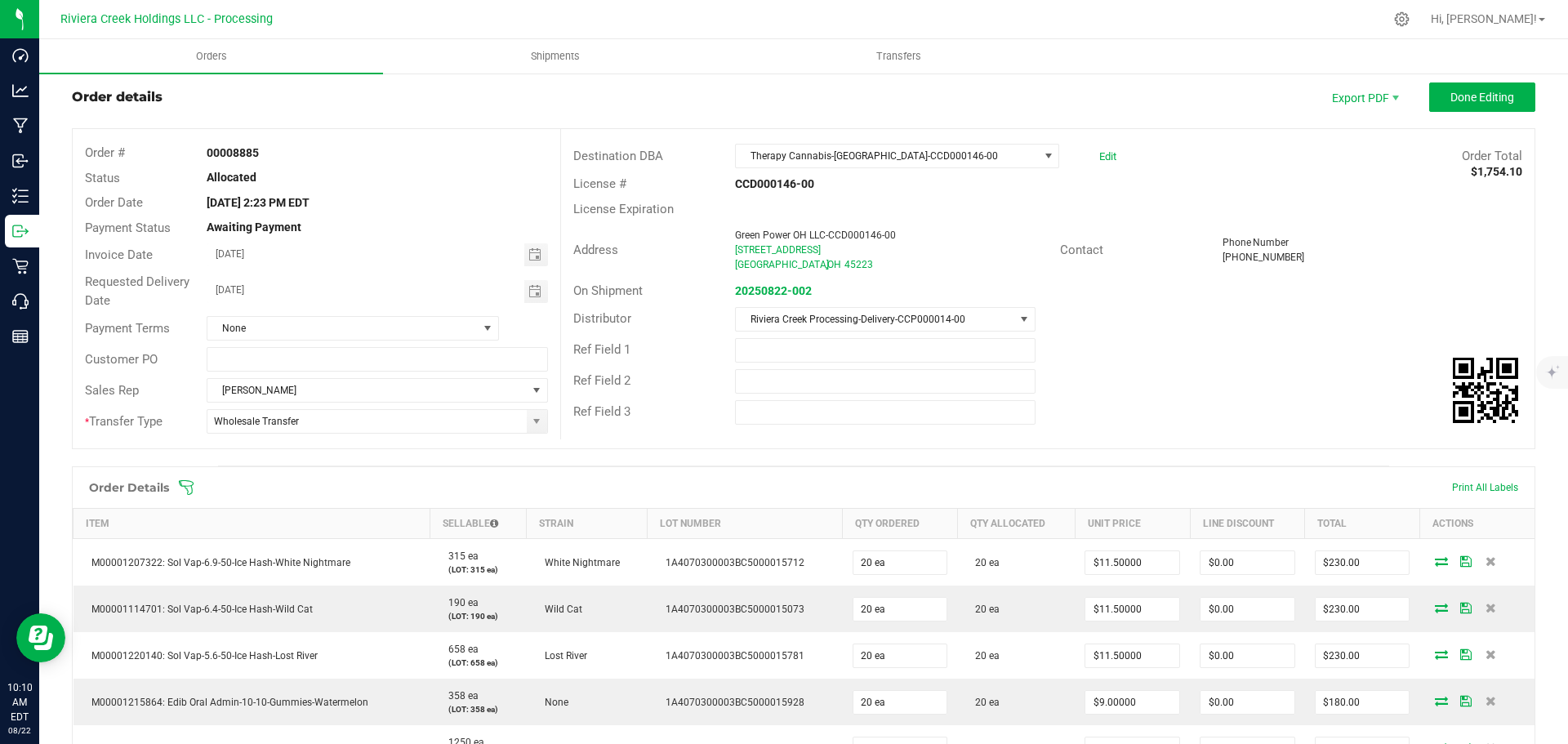
scroll to position [0, 0]
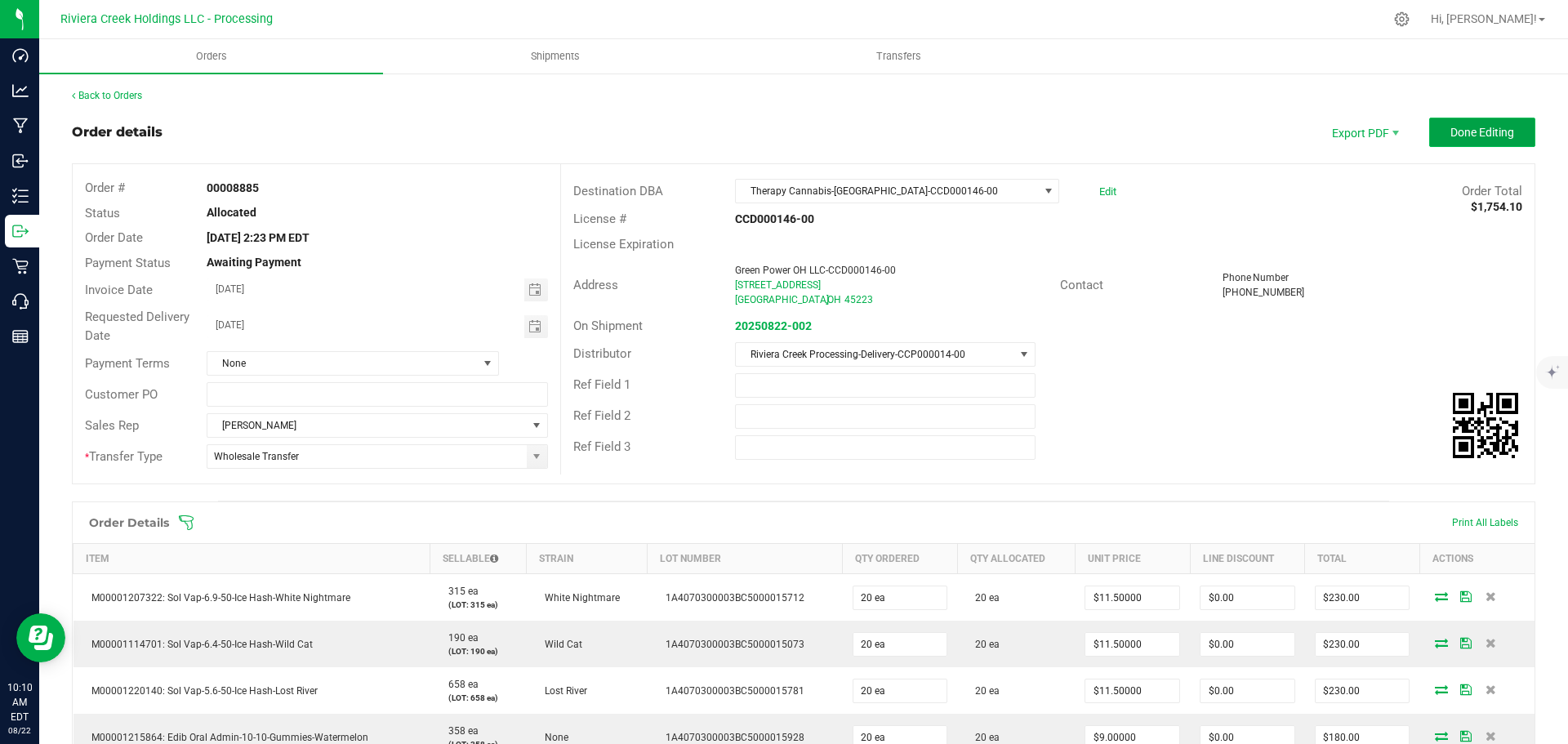
click at [1468, 128] on span "Done Editing" at bounding box center [1482, 132] width 64 height 13
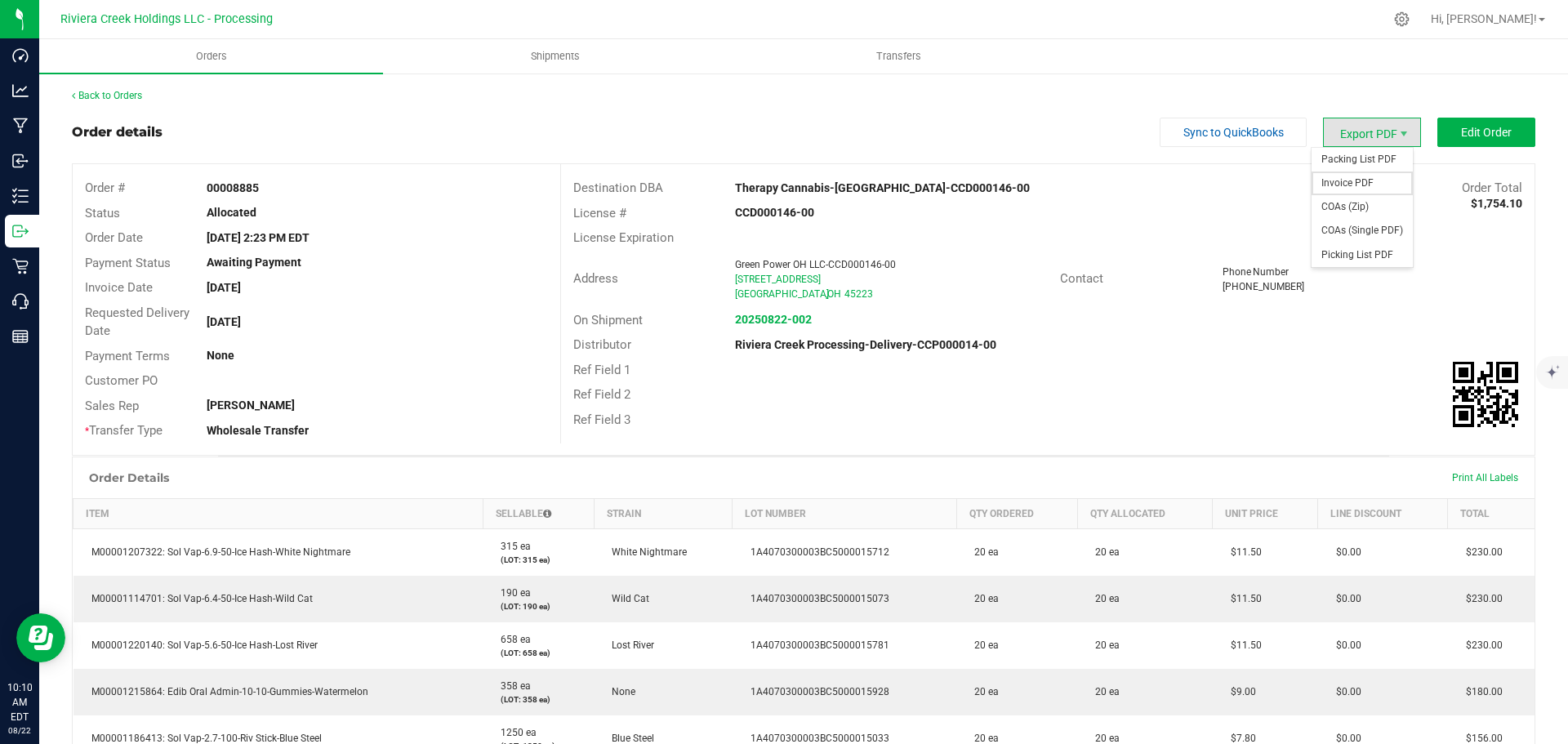
drag, startPoint x: 1331, startPoint y: 177, endPoint x: 1290, endPoint y: 204, distance: 49.1
click at [1329, 177] on span "Invoice PDF" at bounding box center [1361, 183] width 101 height 24
click at [111, 95] on link "Back to Orders" at bounding box center [107, 95] width 70 height 11
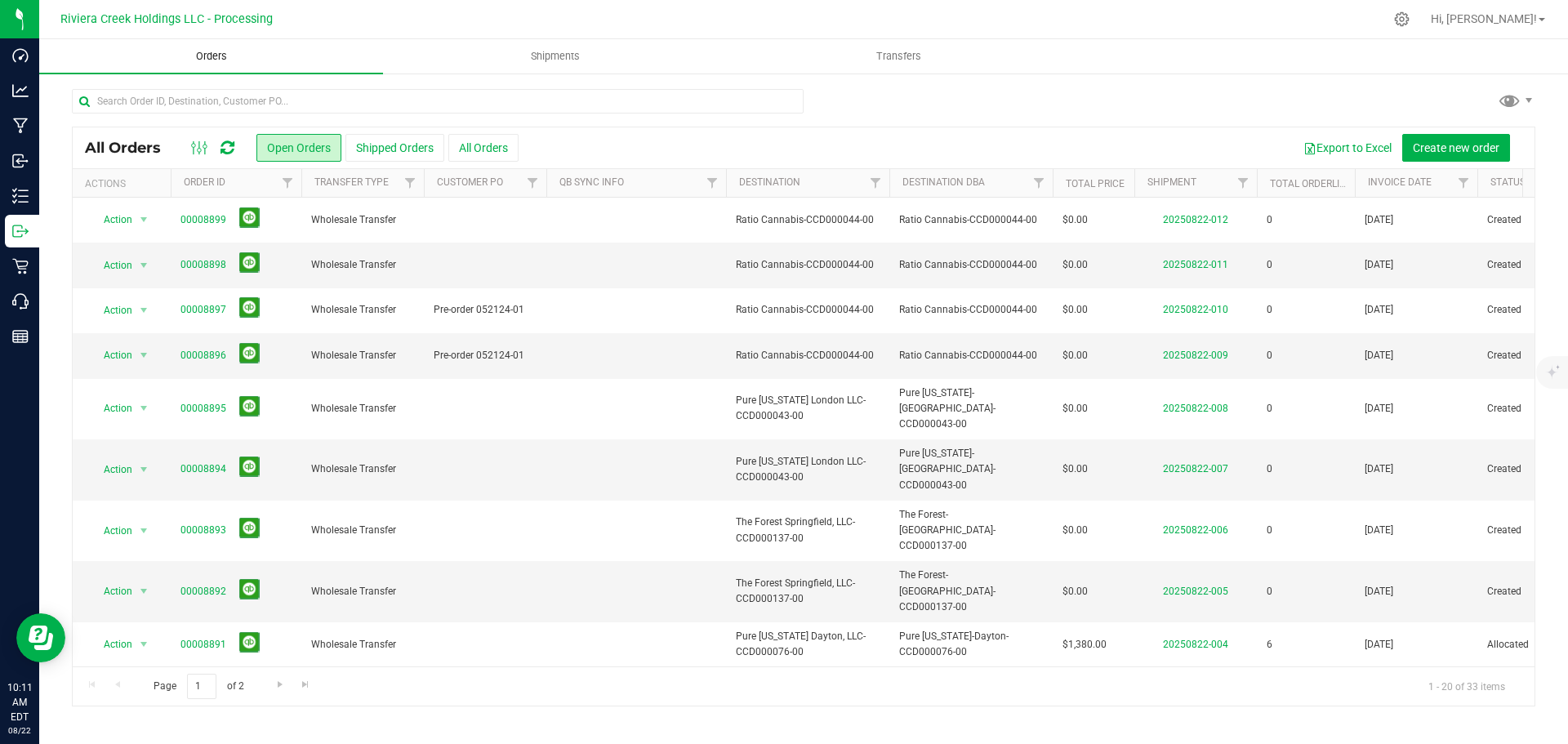
click at [216, 54] on span "Orders" at bounding box center [211, 57] width 75 height 15
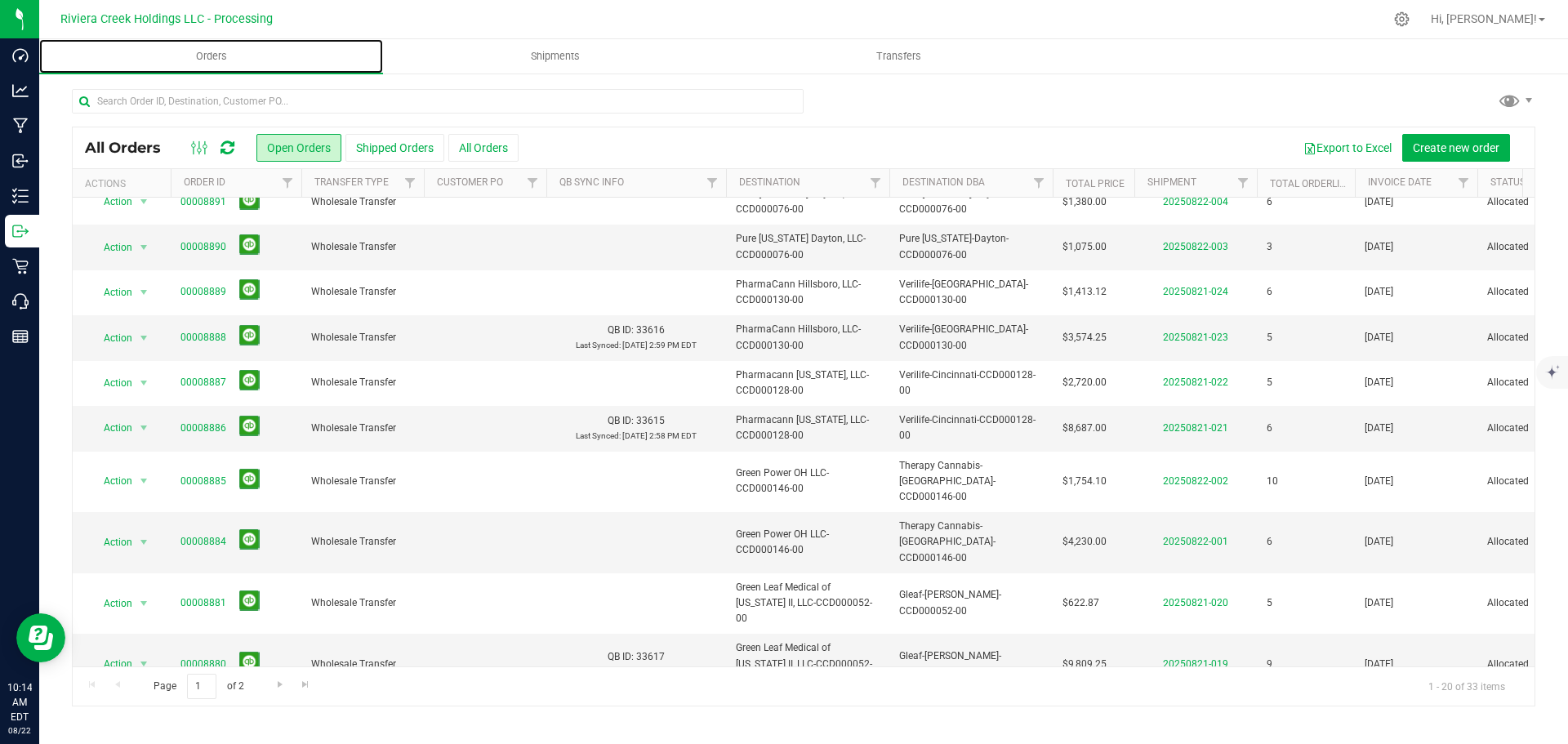
scroll to position [448, 0]
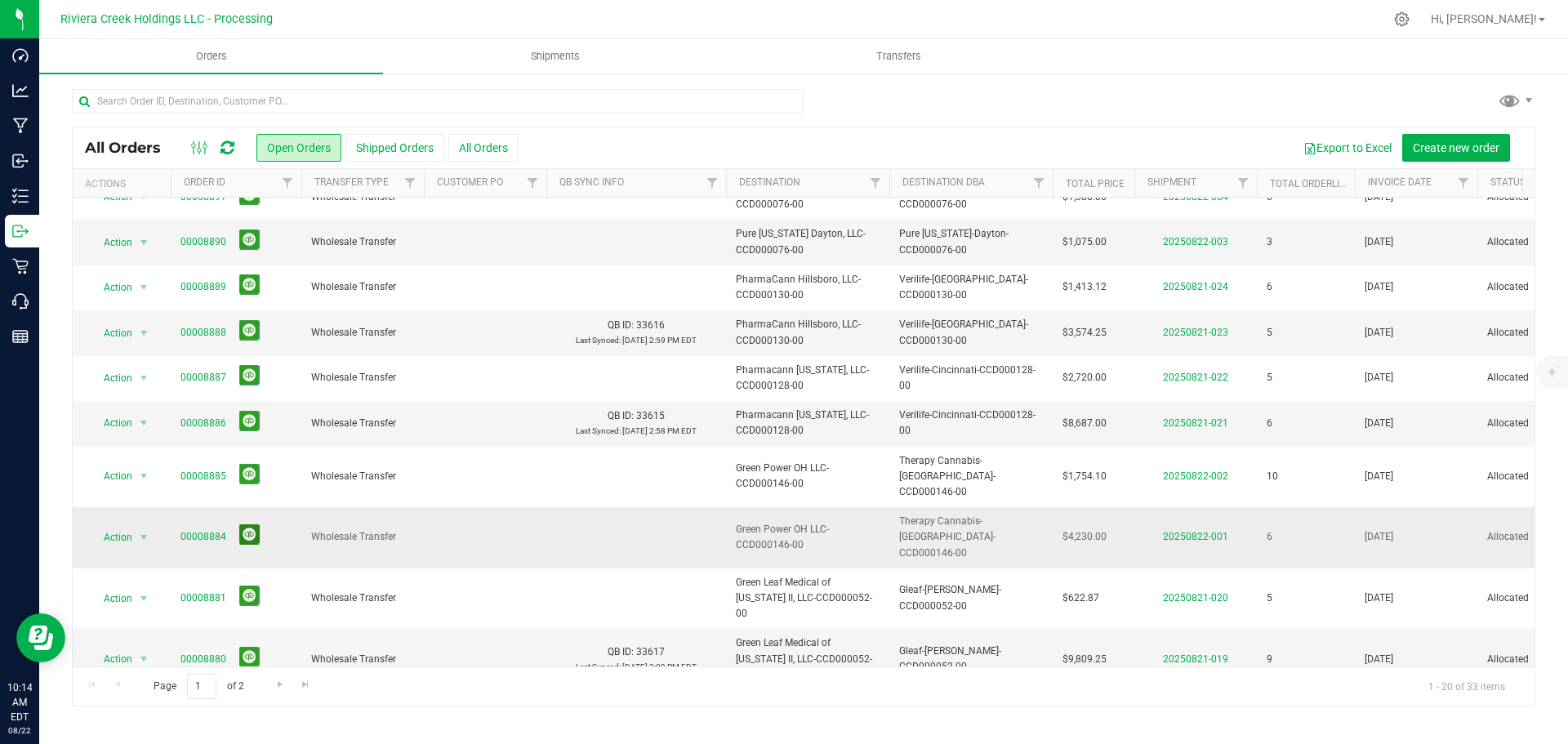
click at [246, 524] on button at bounding box center [249, 535] width 20 height 20
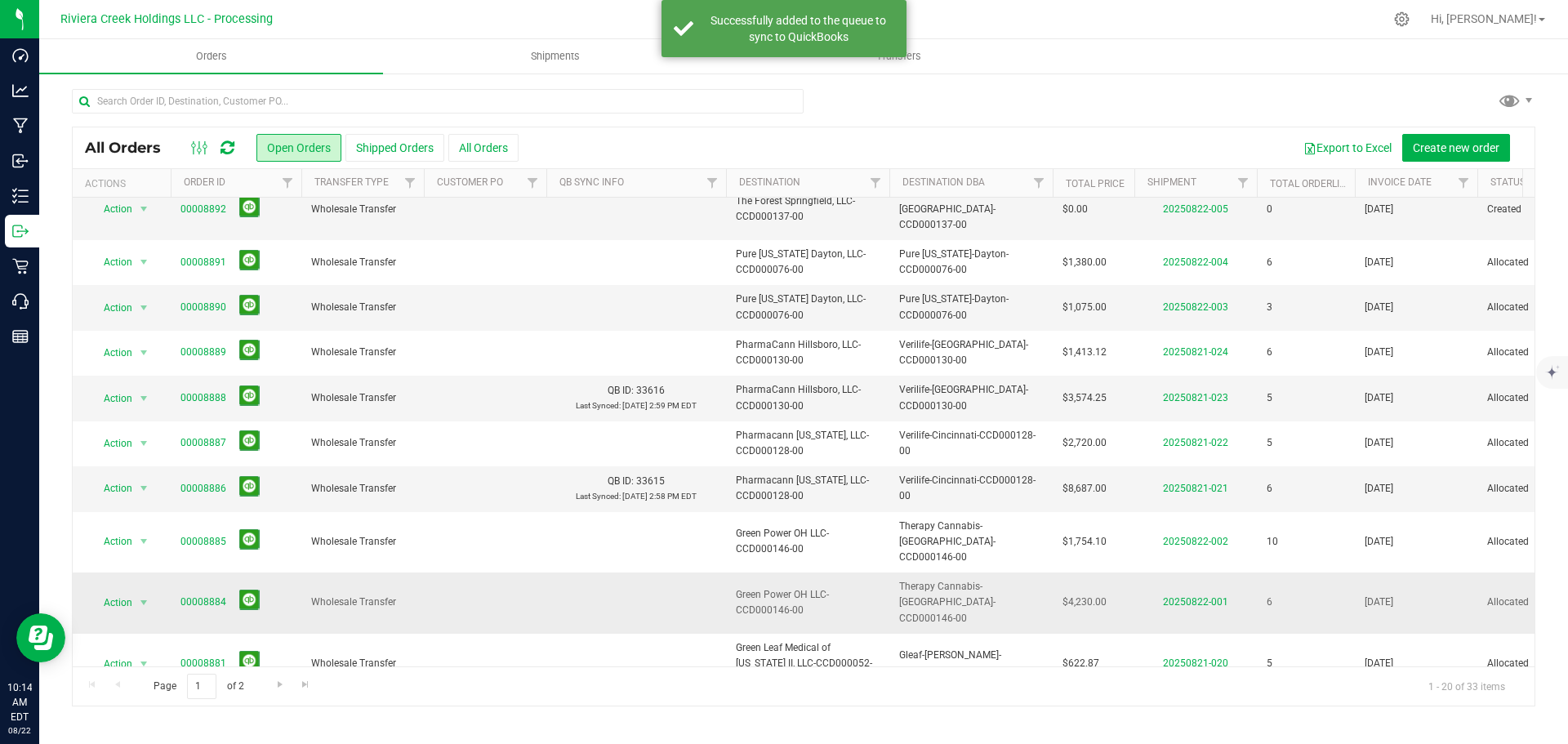
scroll to position [120, 0]
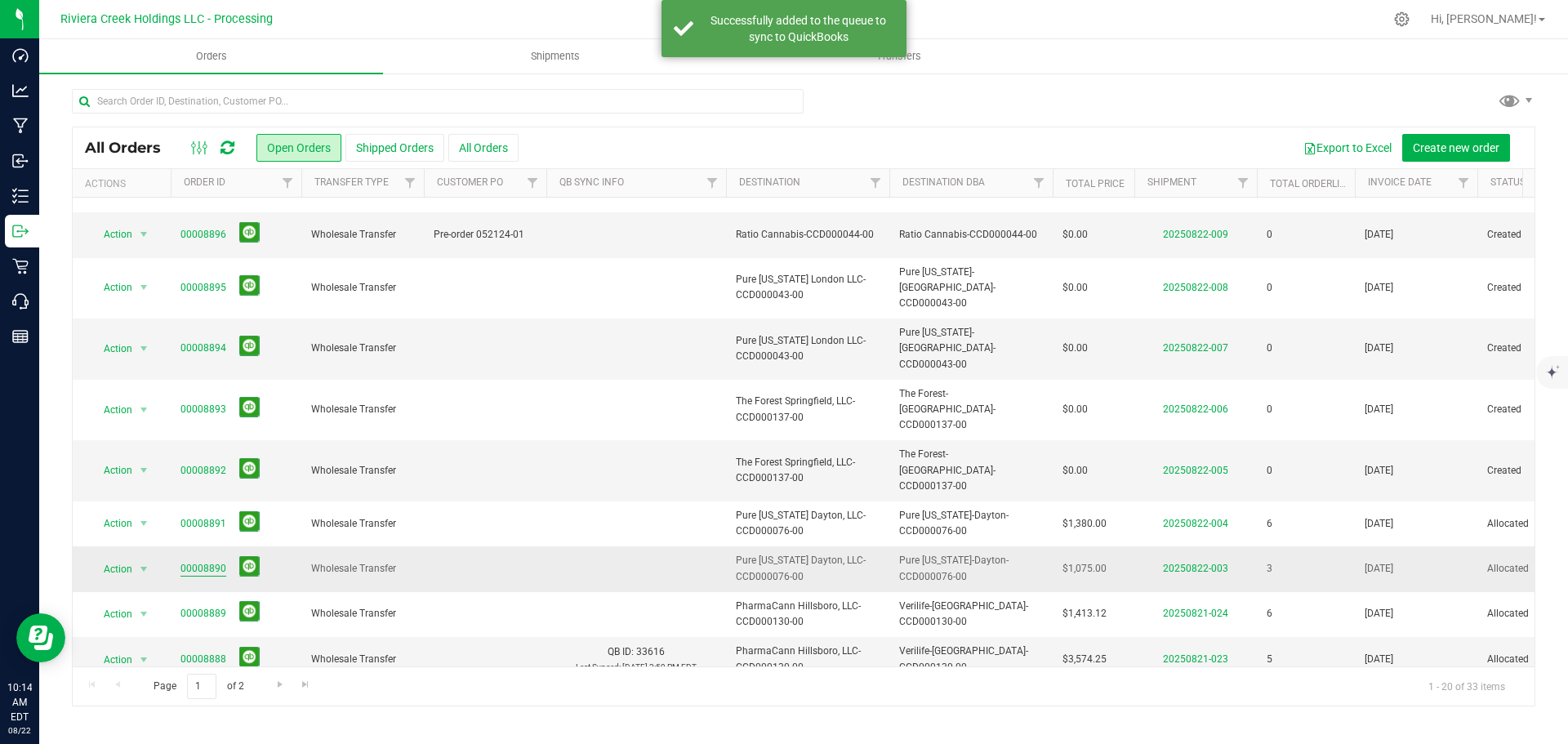
click at [203, 561] on link "00008890" at bounding box center [203, 568] width 45 height 16
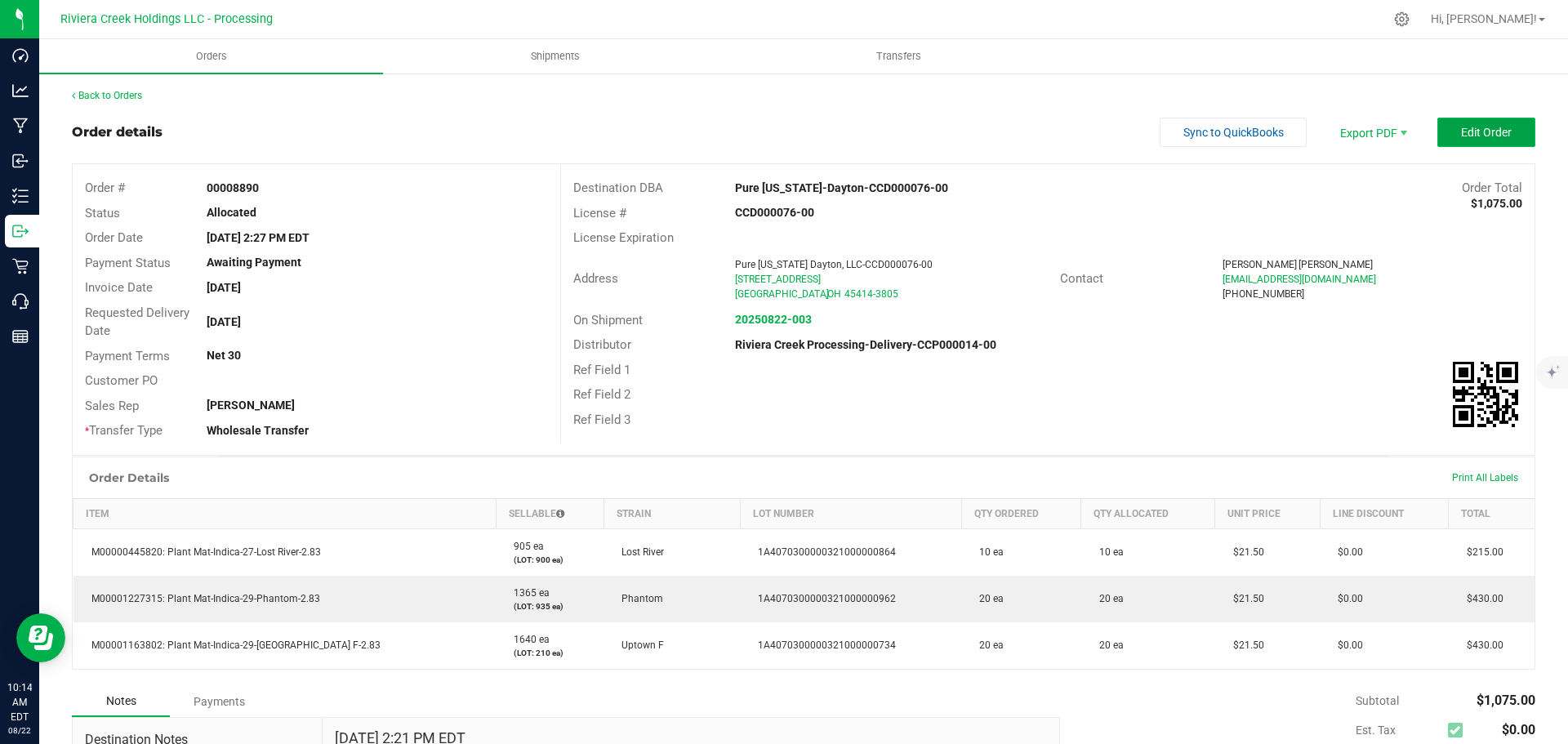
click at [1461, 132] on span "Edit Order" at bounding box center [1486, 132] width 51 height 13
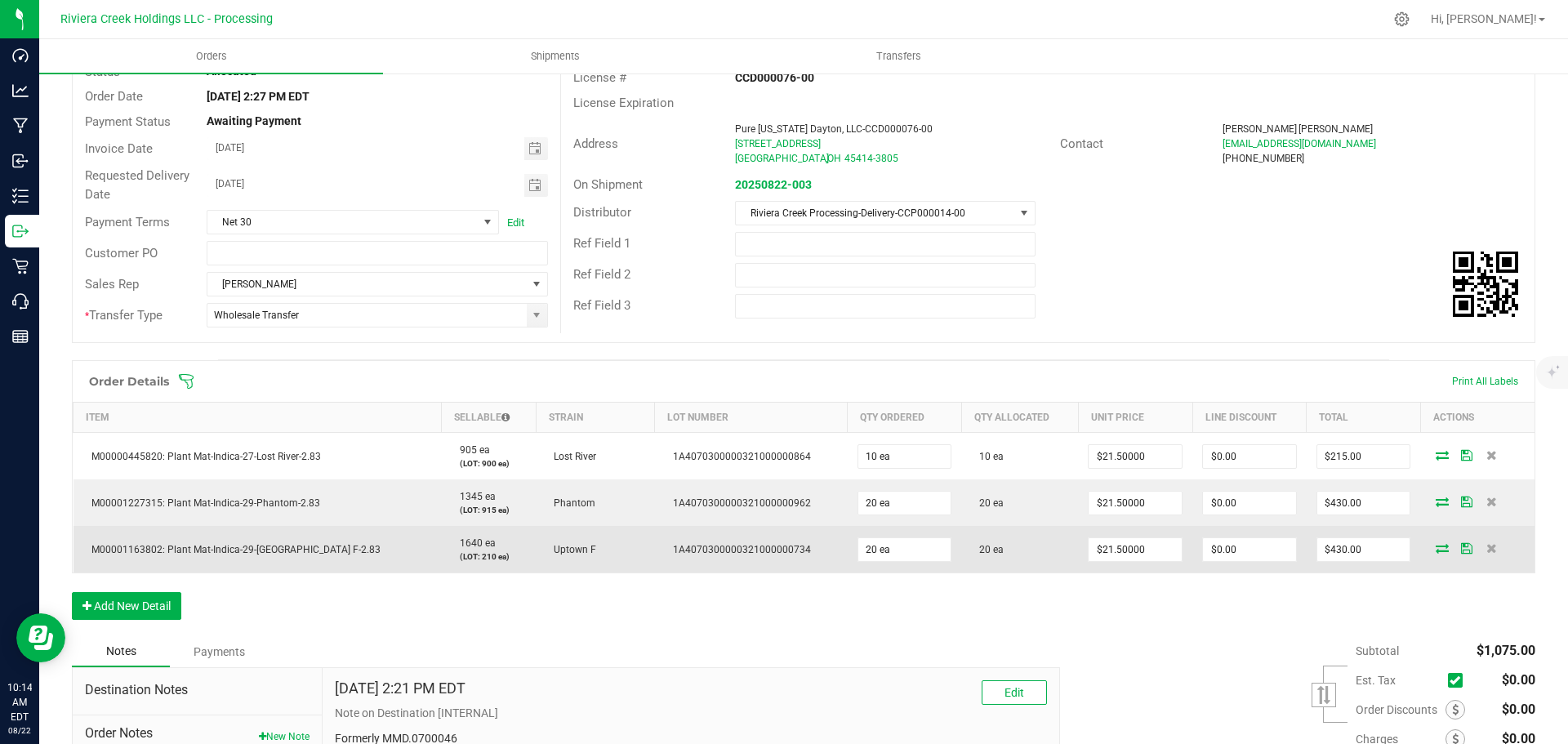
scroll to position [163, 0]
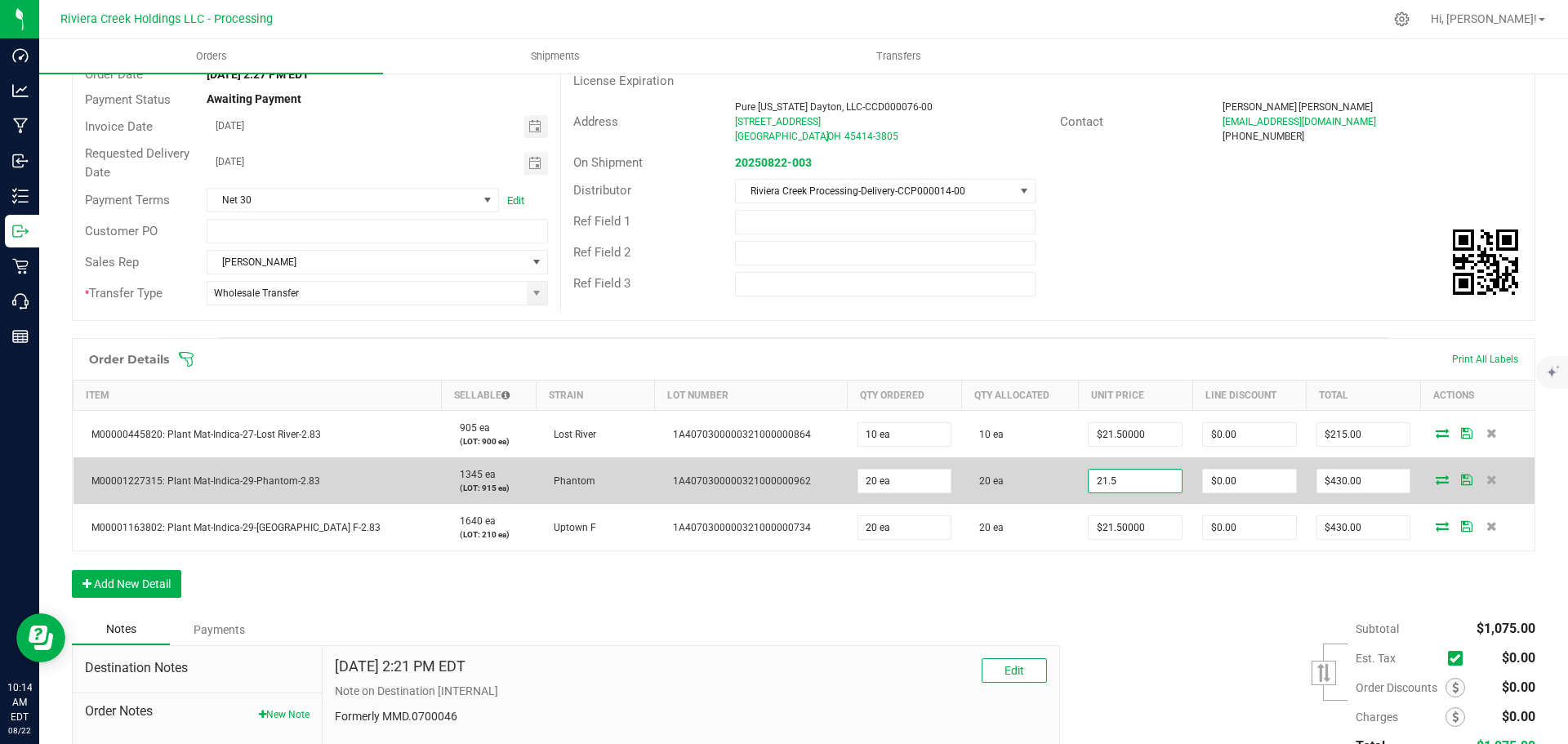
click at [1106, 482] on input "21.5" at bounding box center [1135, 481] width 93 height 23
type input "$20.00000"
type input "0"
type input "$400.00"
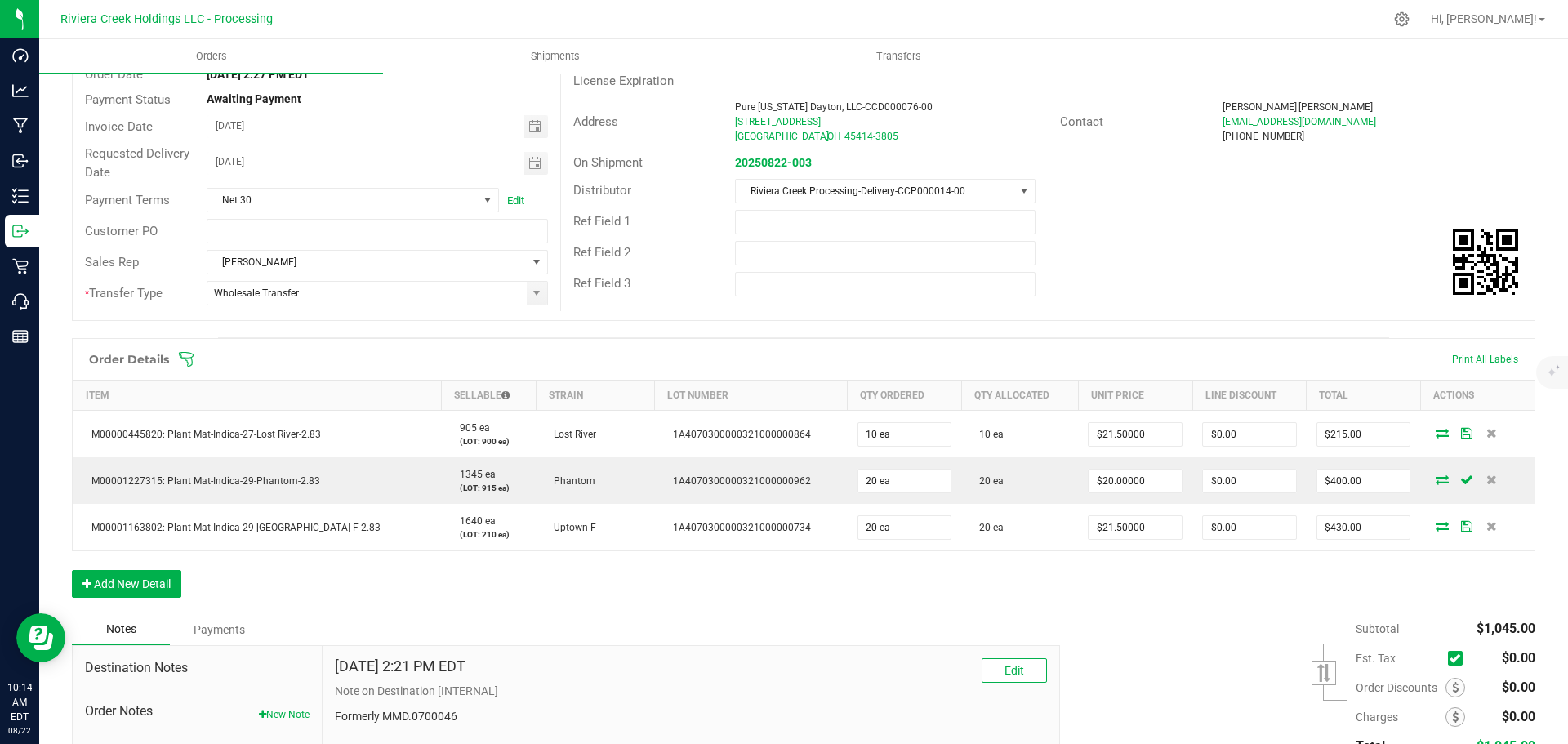
scroll to position [0, 0]
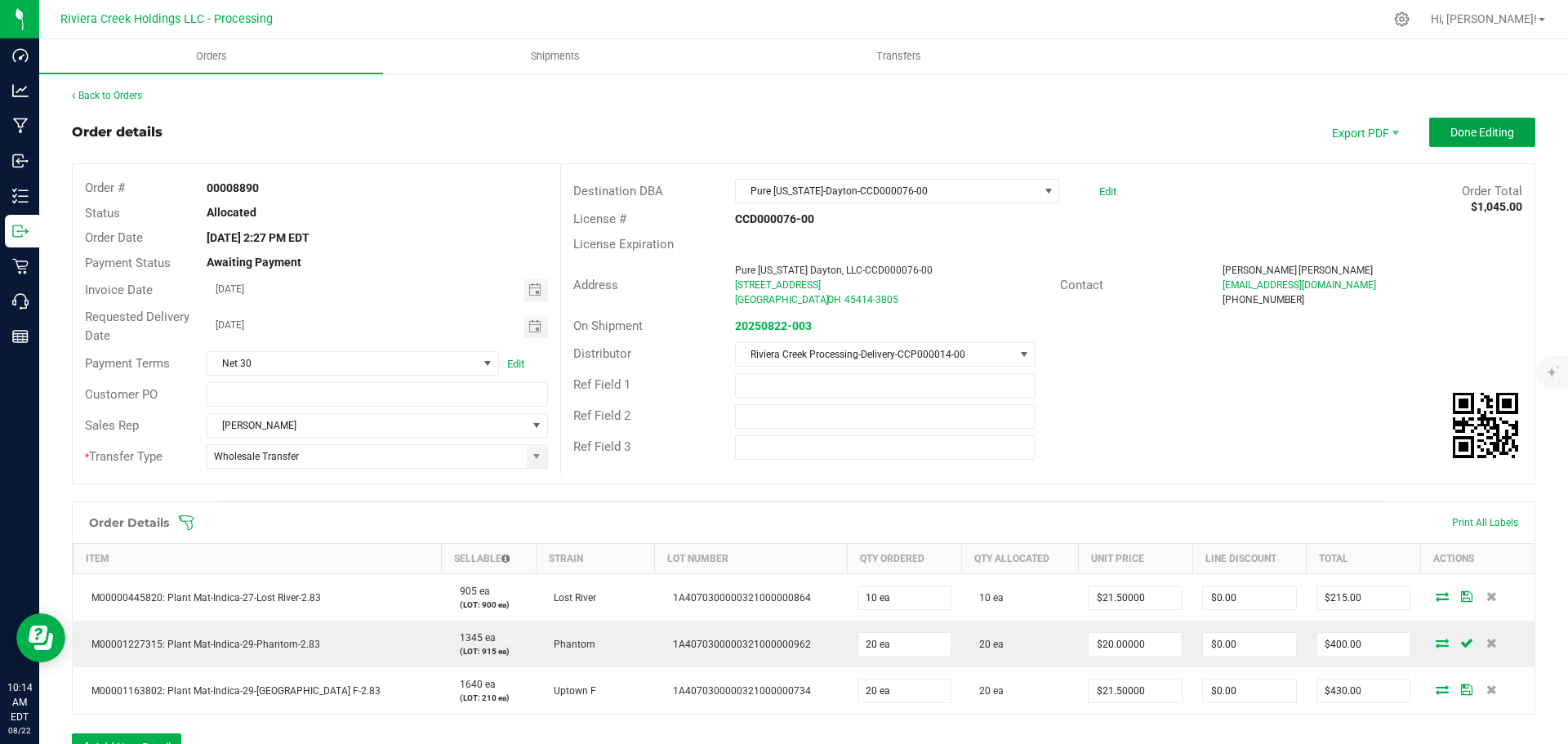
click at [1450, 134] on span "Done Editing" at bounding box center [1482, 132] width 64 height 13
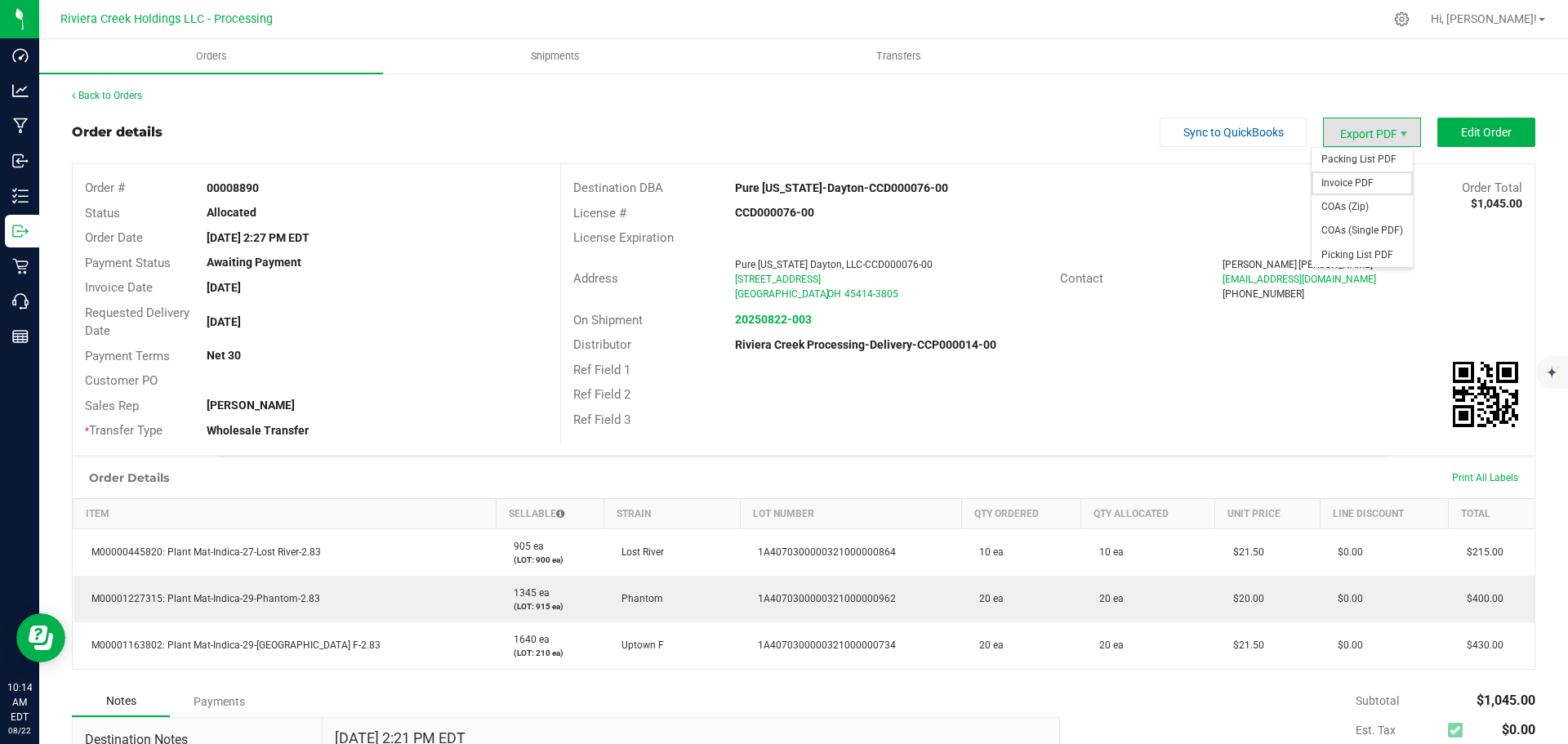
click at [1343, 182] on span "Invoice PDF" at bounding box center [1361, 183] width 101 height 24
click at [125, 90] on link "Back to Orders" at bounding box center [107, 95] width 70 height 11
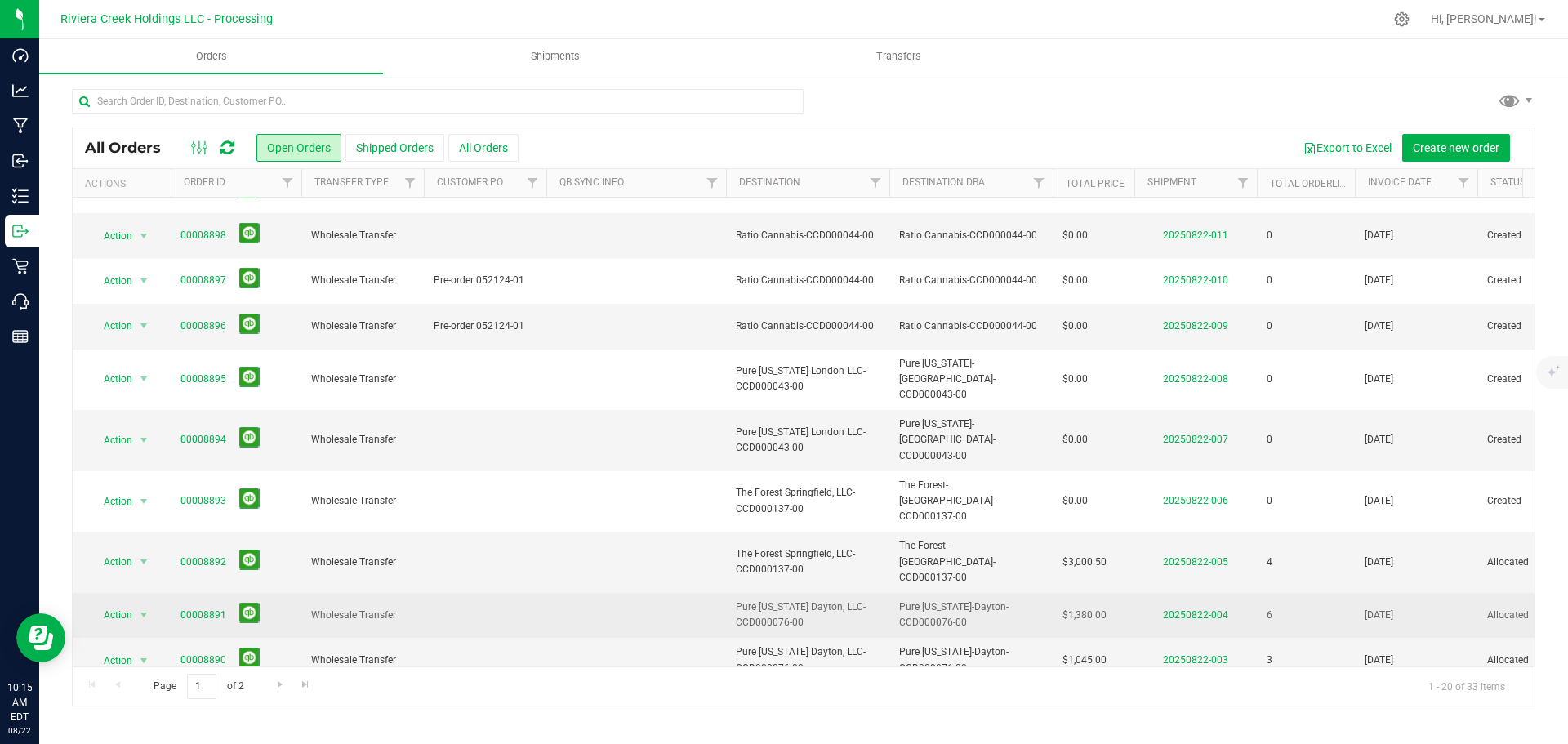
scroll to position [82, 0]
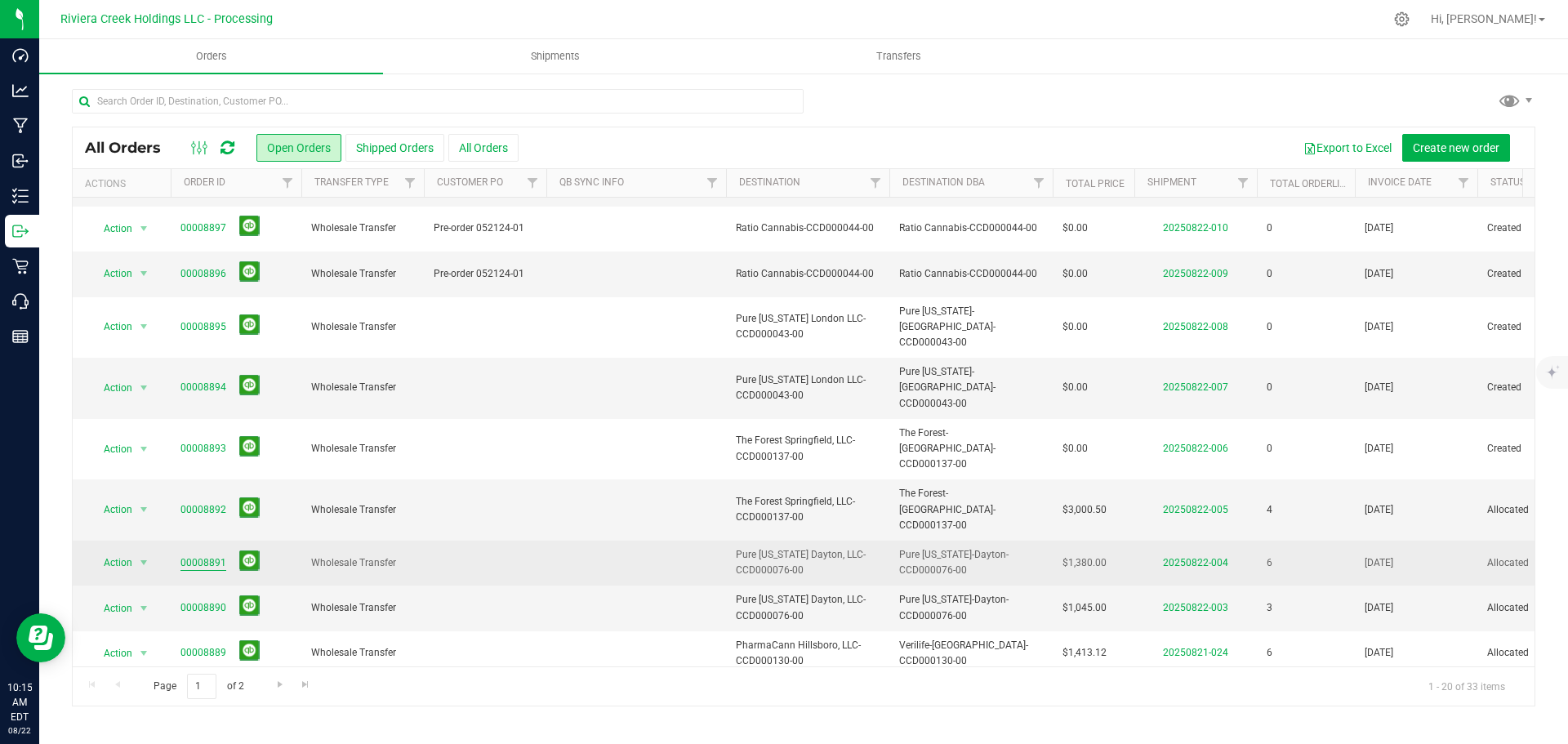
click at [217, 555] on link "00008891" at bounding box center [203, 562] width 45 height 16
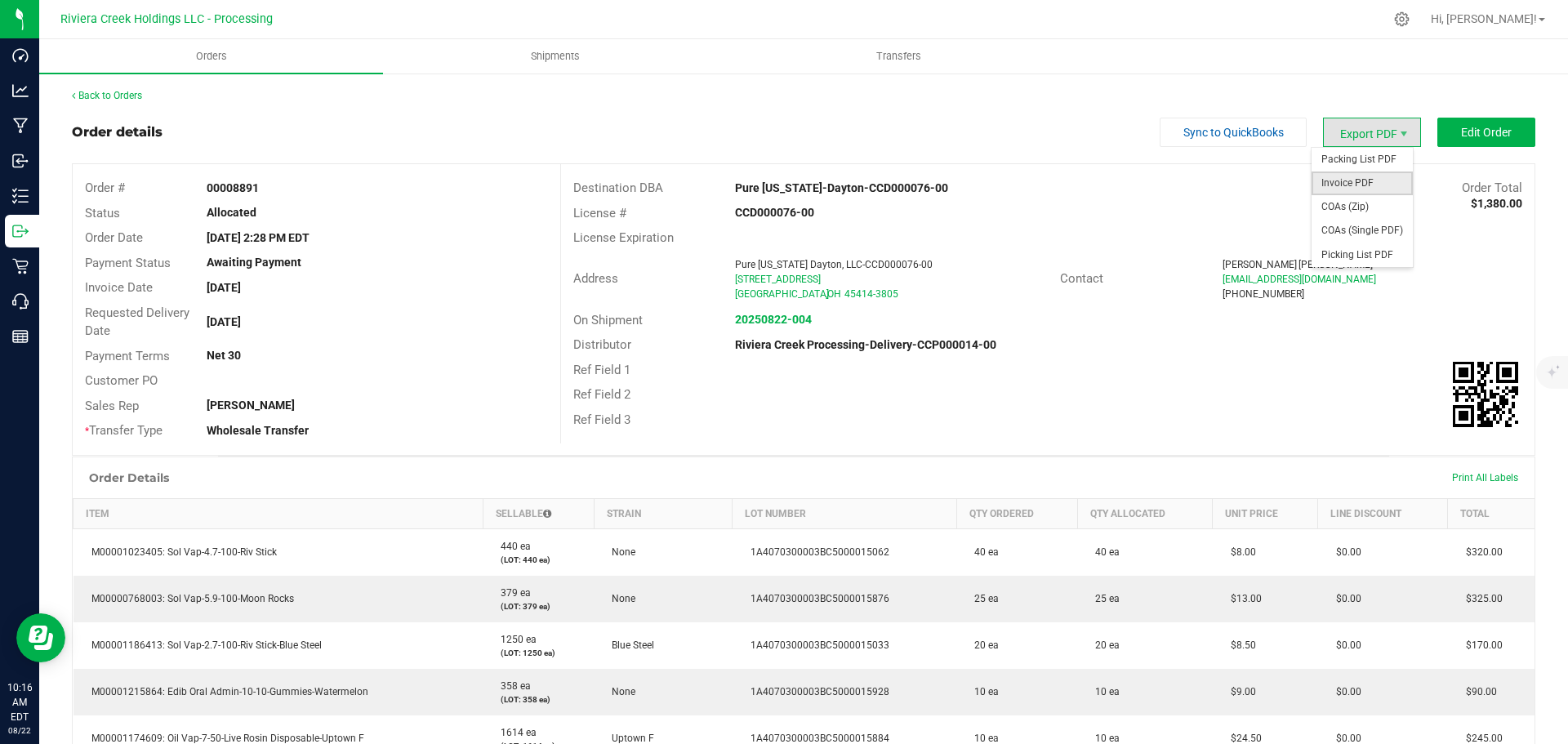
click at [1341, 175] on span "Invoice PDF" at bounding box center [1361, 183] width 101 height 24
click at [107, 96] on link "Back to Orders" at bounding box center [107, 95] width 70 height 11
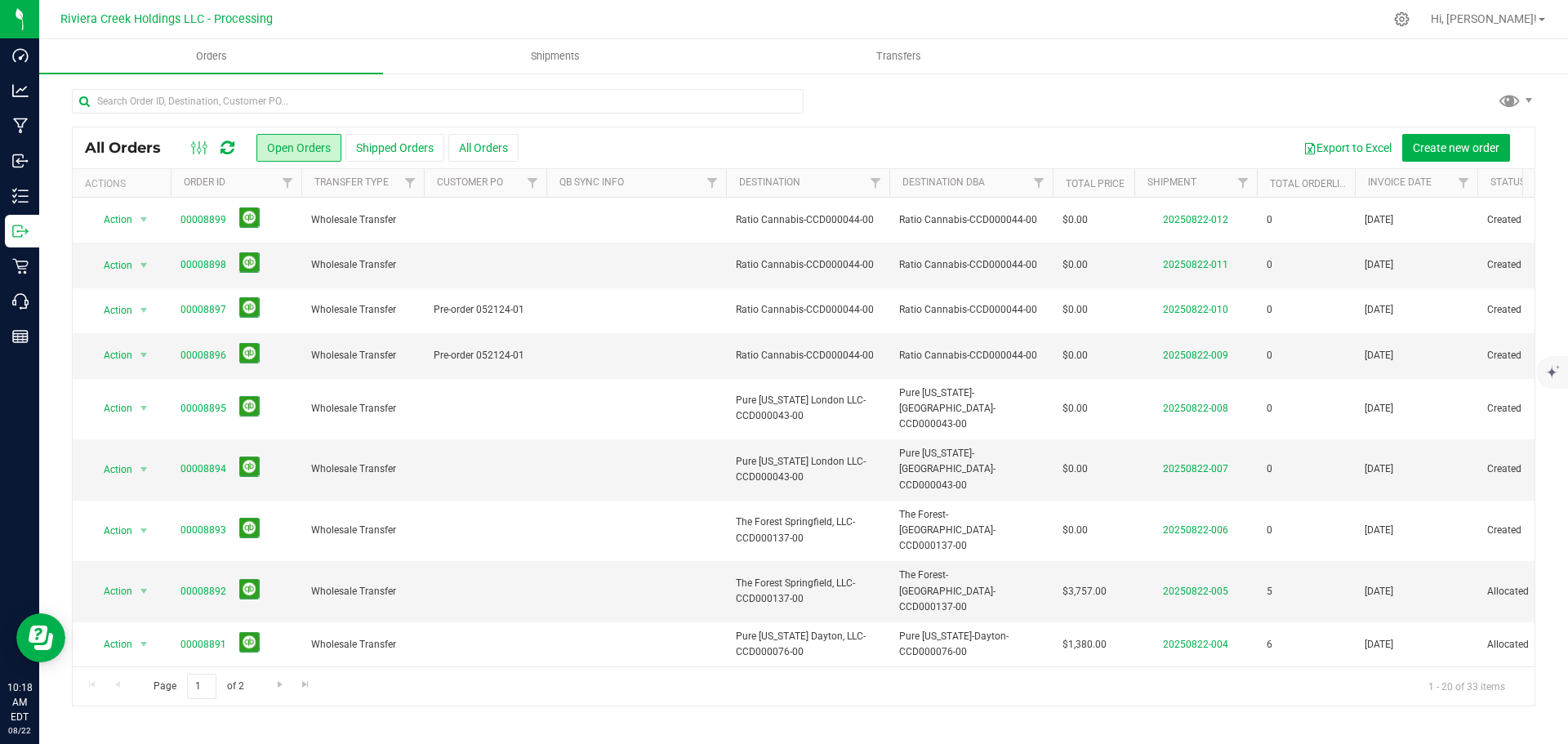
click at [251, 677] on button at bounding box center [249, 687] width 20 height 20
click at [189, 584] on link "00008892" at bounding box center [203, 591] width 45 height 16
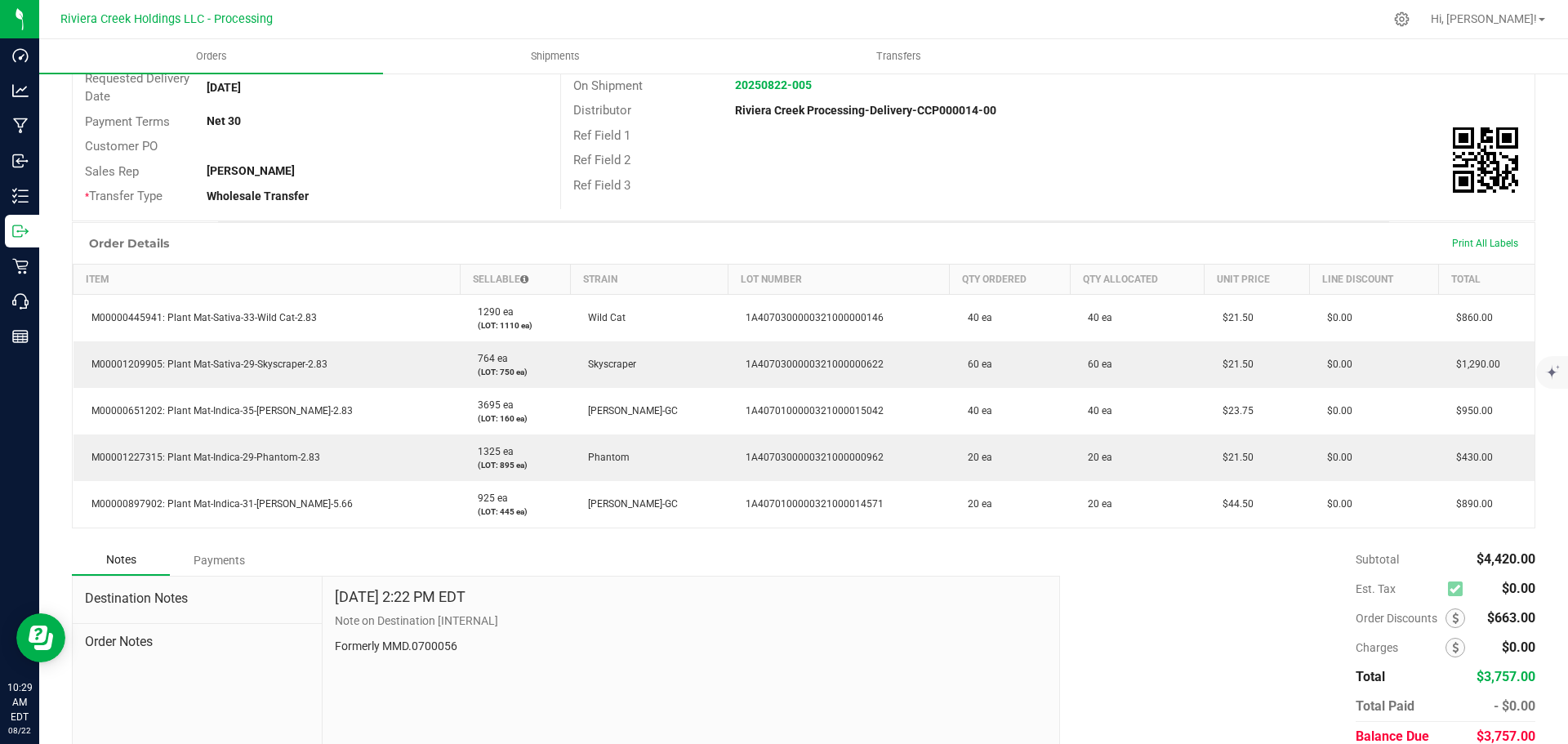
scroll to position [245, 0]
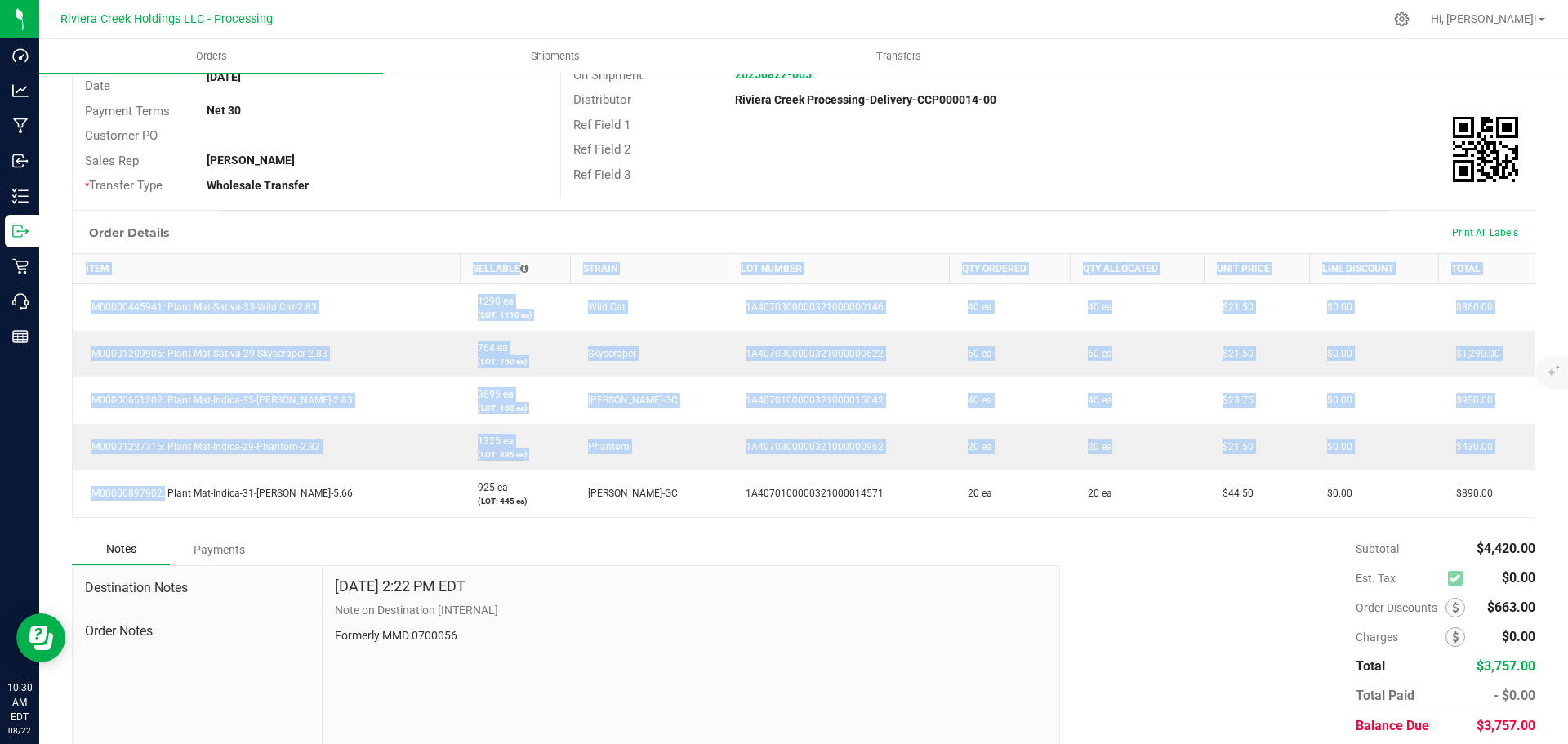
drag, startPoint x: 159, startPoint y: 493, endPoint x: 70, endPoint y: 492, distance: 89.0
click at [70, 492] on div "Back to Orders Order details Sync to QuickBooks Export PDF Edit Order Order # 0…" at bounding box center [803, 314] width 1529 height 975
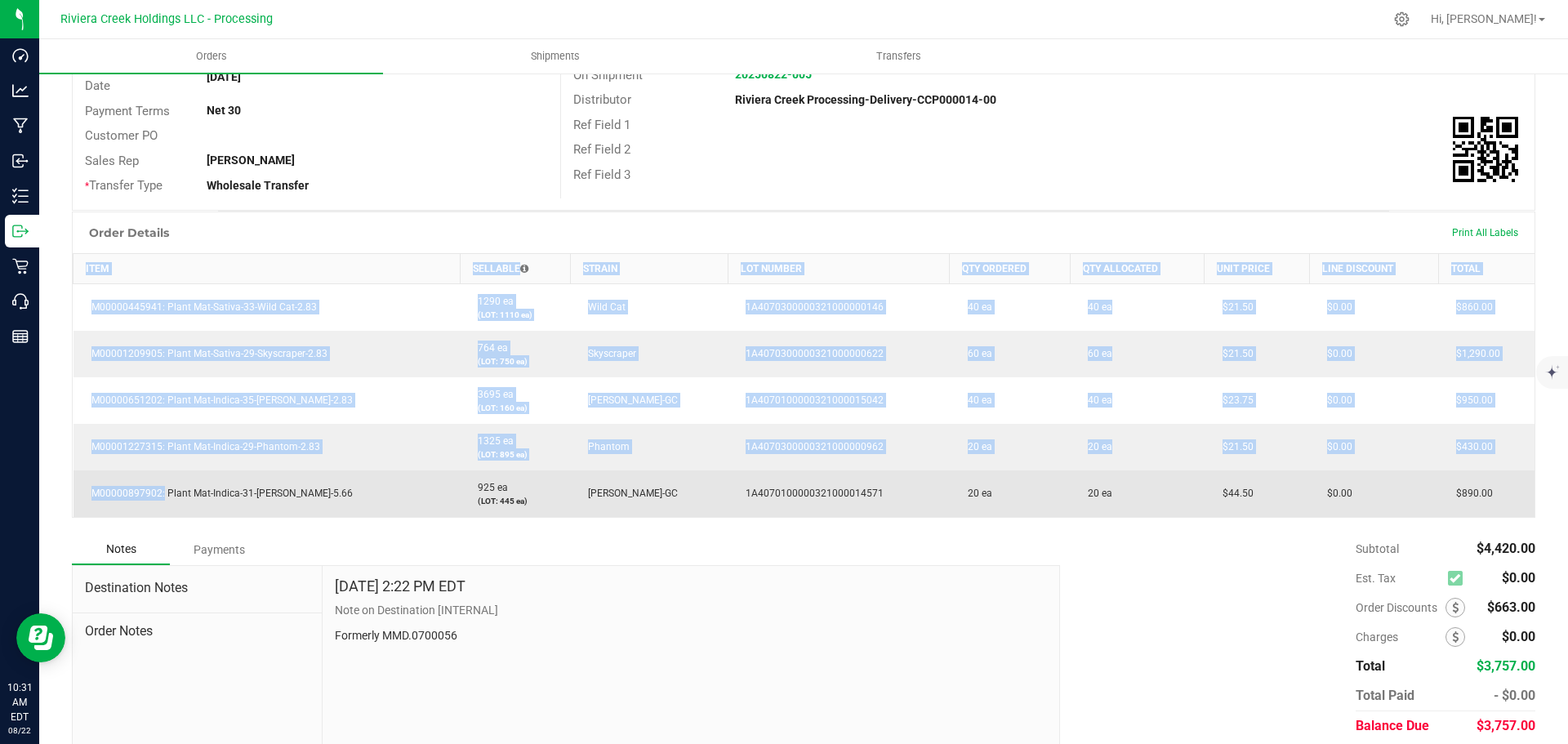
click at [158, 499] on td "M00000897902: Plant Mat-Indica-31-Stambaugh GC-5.66" at bounding box center [267, 494] width 387 height 46
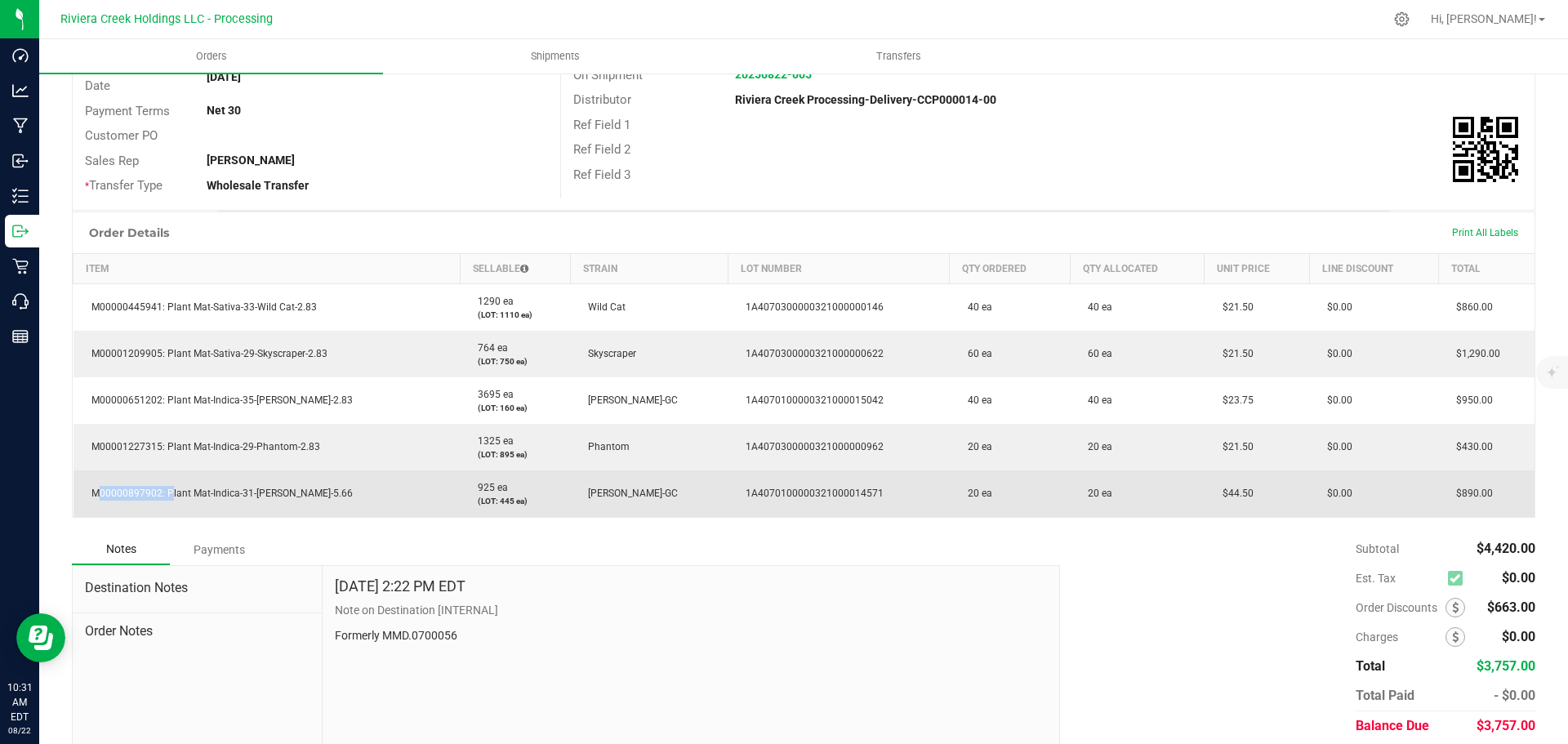
drag, startPoint x: 164, startPoint y: 492, endPoint x: 86, endPoint y: 492, distance: 78.0
click at [86, 492] on span "M00000897902: Plant Mat-Indica-31-Stambaugh GC-5.66" at bounding box center [218, 493] width 270 height 11
click at [167, 498] on span "M00000897902: Plant Mat-Indica-31-Stambaugh GC-5.66" at bounding box center [218, 493] width 270 height 11
drag, startPoint x: 159, startPoint y: 492, endPoint x: 93, endPoint y: 496, distance: 66.1
click at [93, 496] on span "M00000897902: Plant Mat-Indica-31-Stambaugh GC-5.66" at bounding box center [218, 493] width 270 height 11
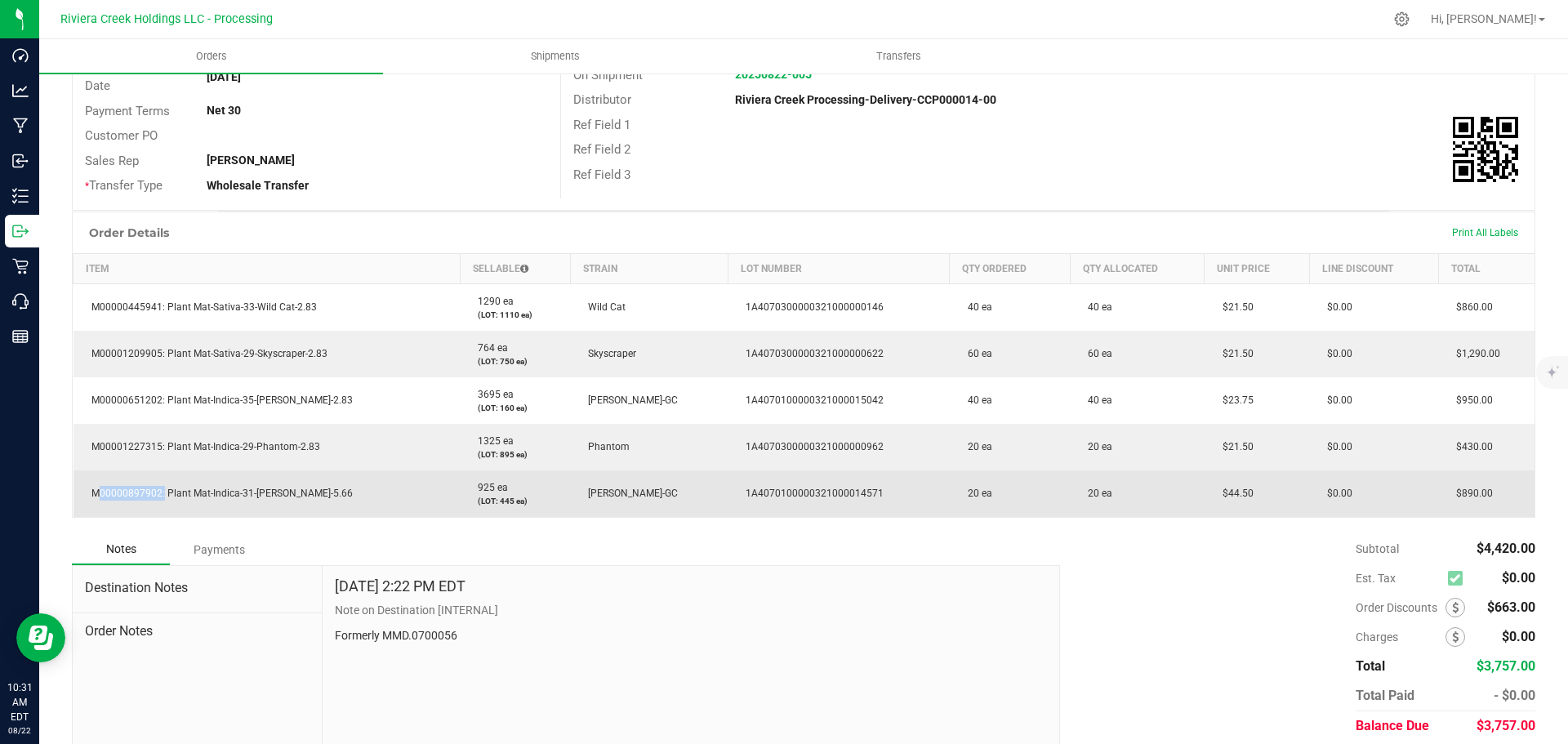
copy span "M00000897902"
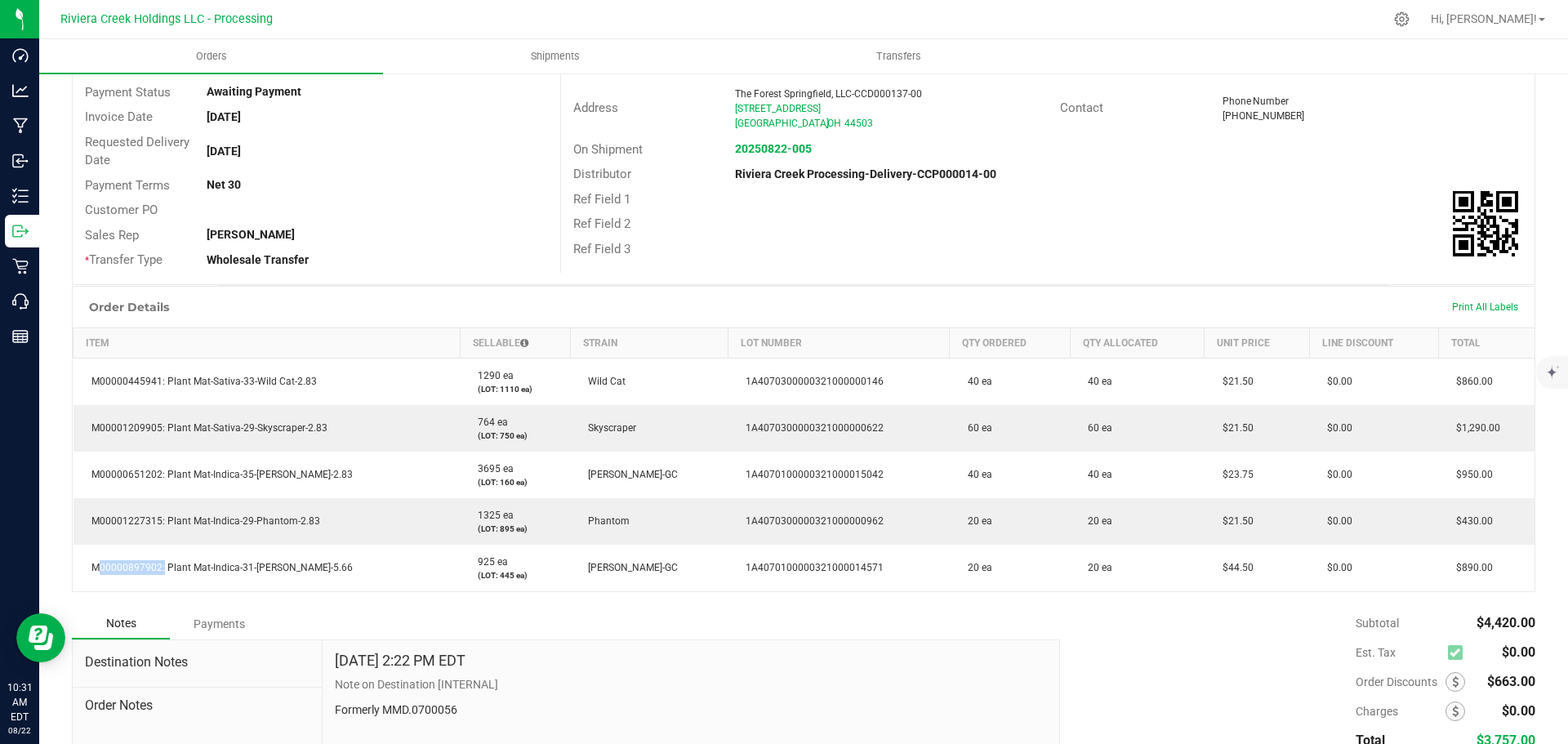
scroll to position [0, 0]
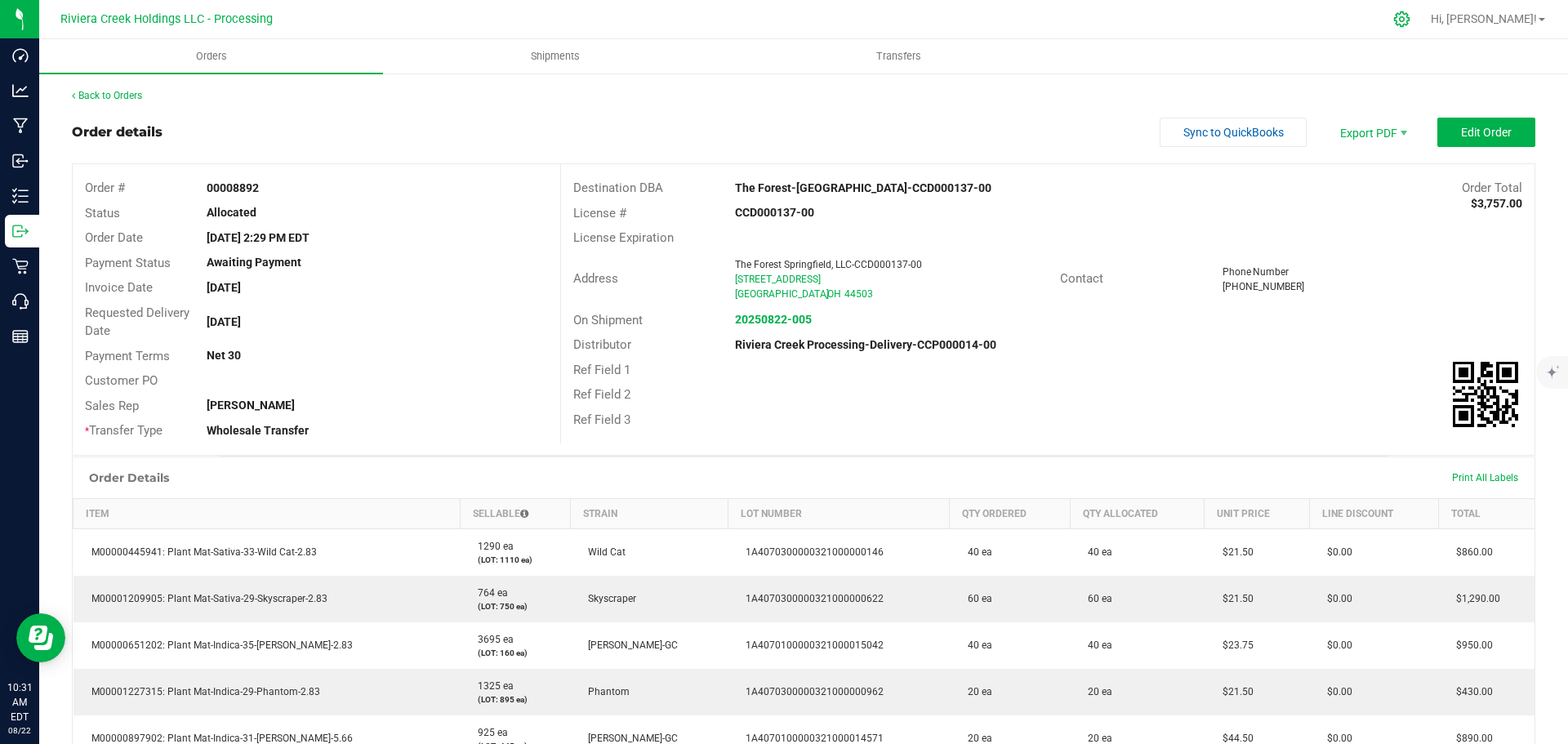
click at [1410, 17] on icon at bounding box center [1401, 19] width 16 height 16
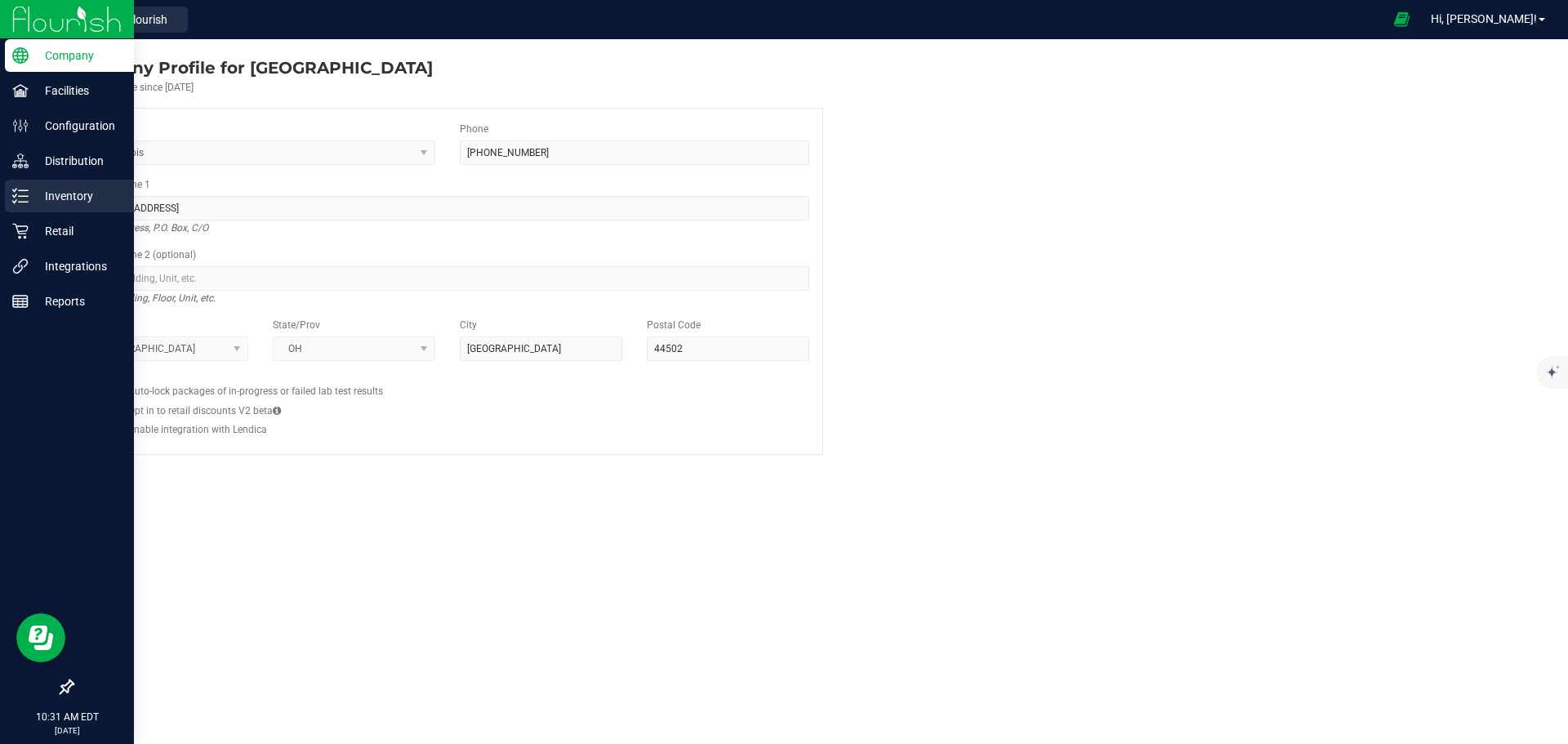
click at [30, 200] on p "Inventory" at bounding box center [78, 195] width 98 height 19
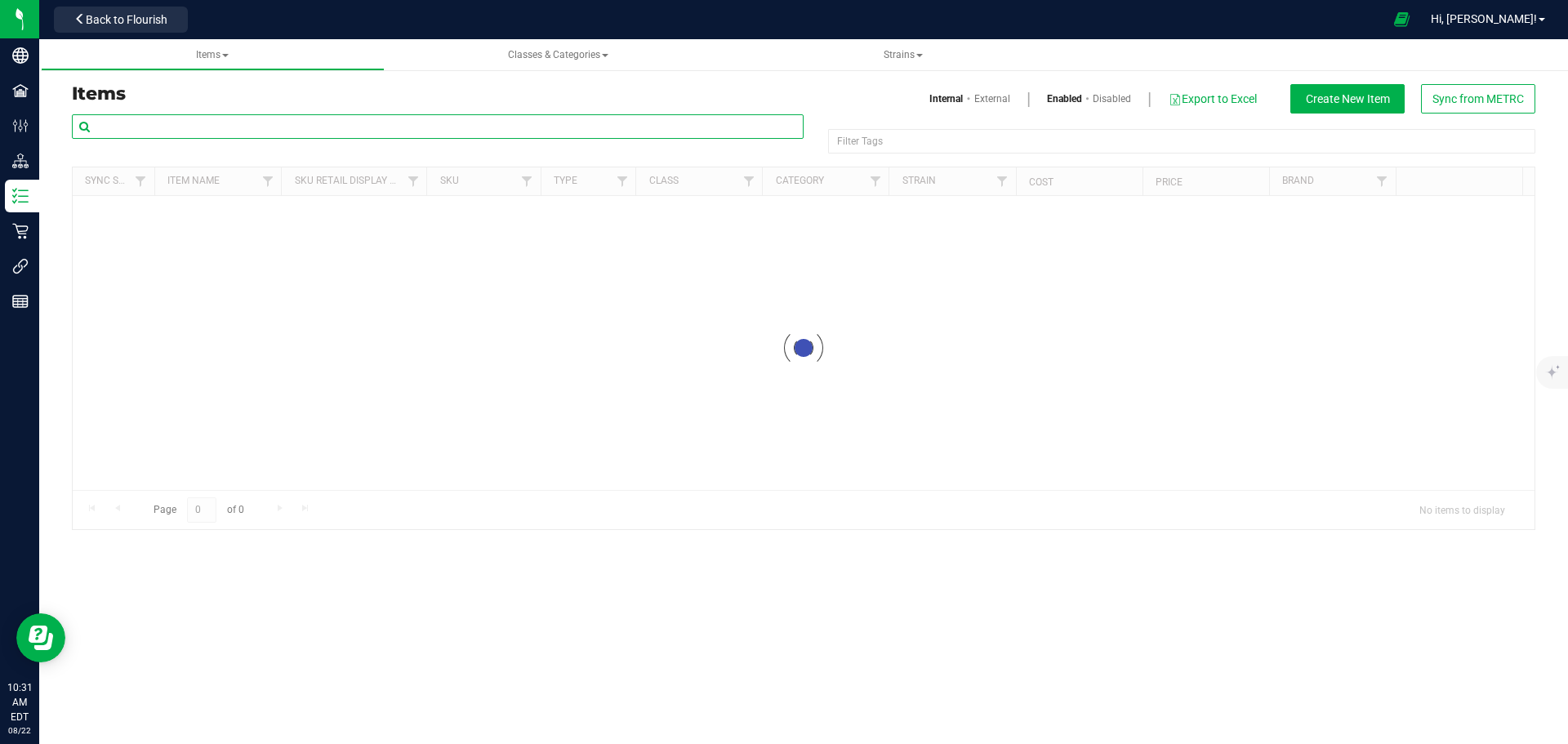
click at [157, 125] on input "text" at bounding box center [438, 126] width 732 height 24
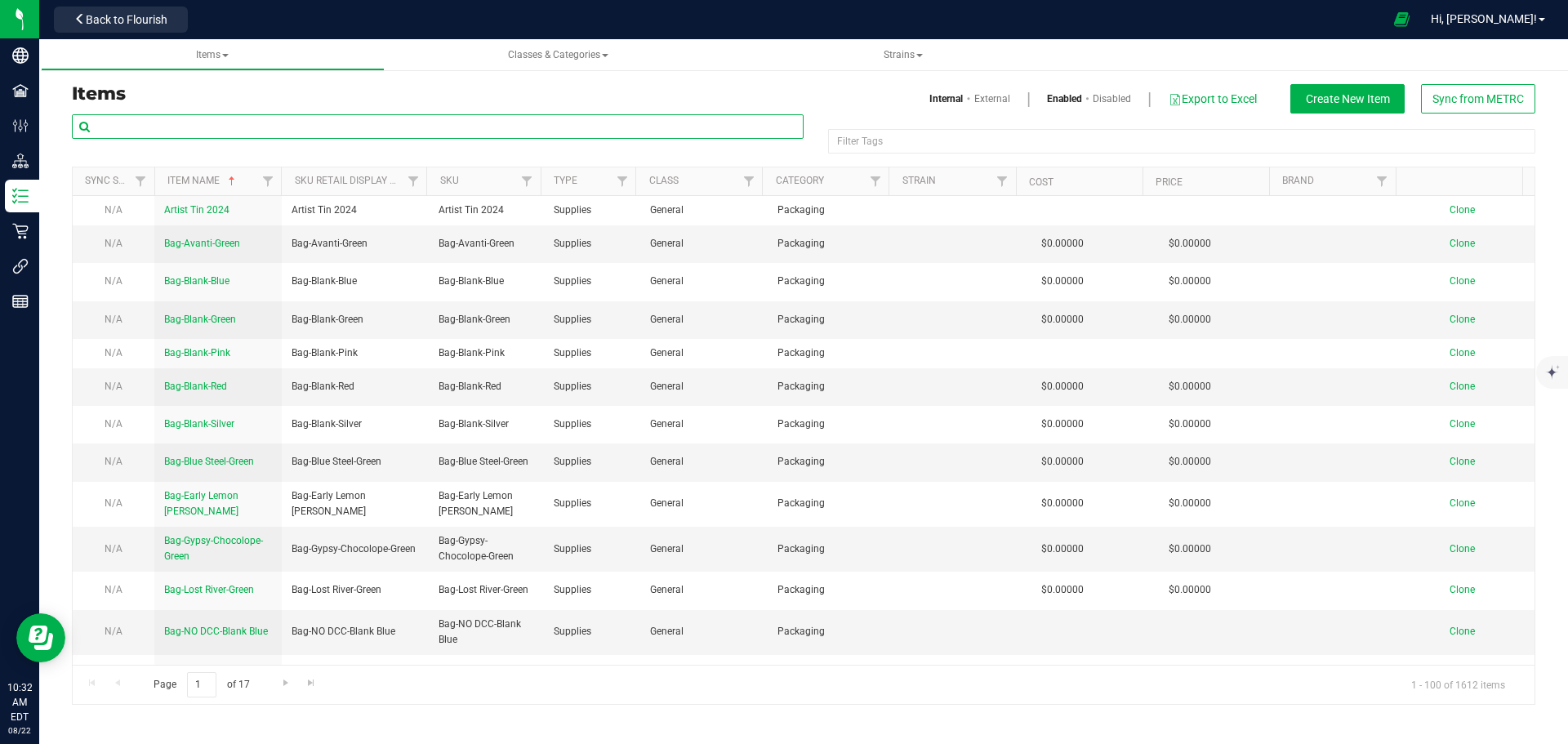
paste input "M00000897902"
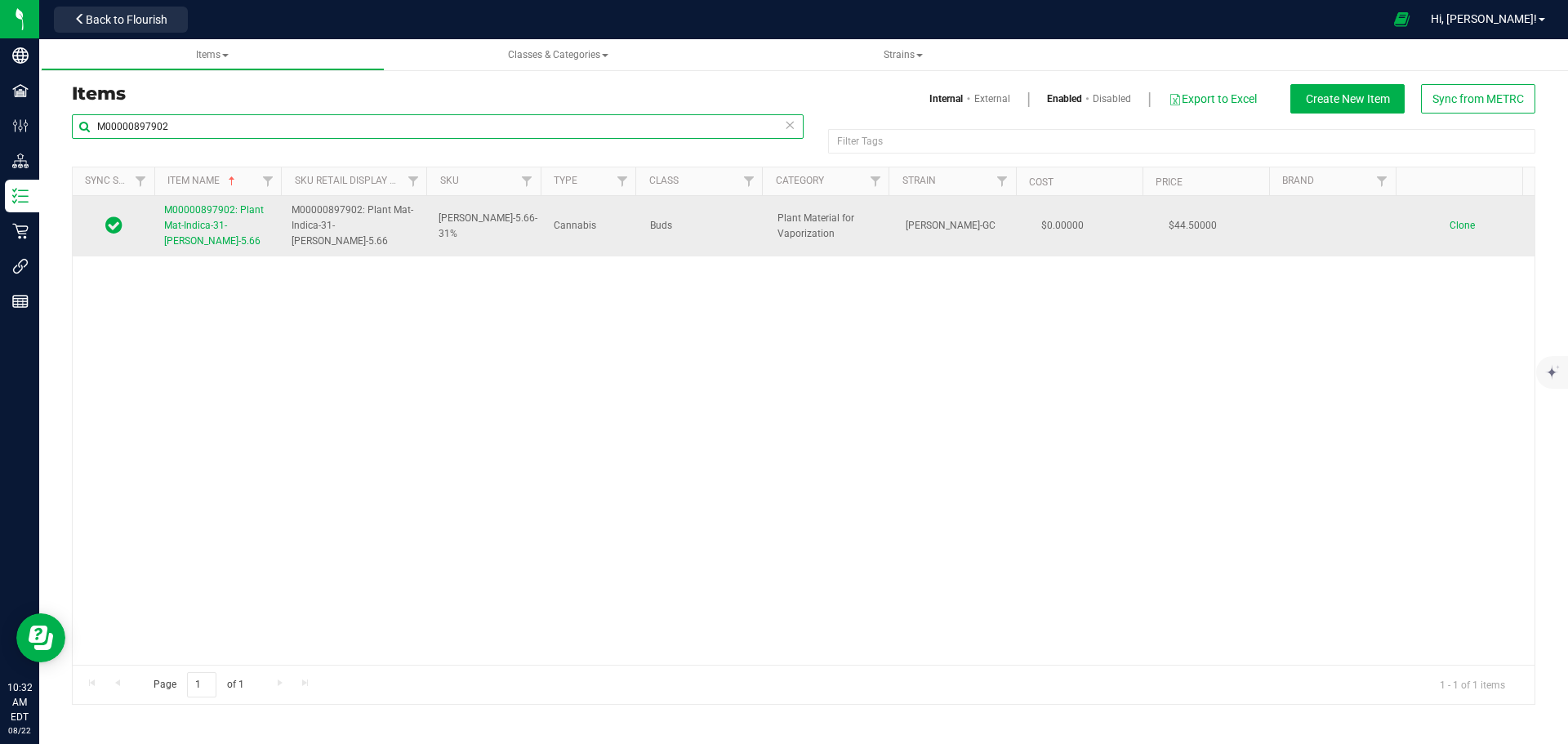
type input "M00000897902"
click at [186, 221] on span "M00000897902: Plant Mat-Indica-31-Stambaugh GC-5.66" at bounding box center [214, 225] width 100 height 43
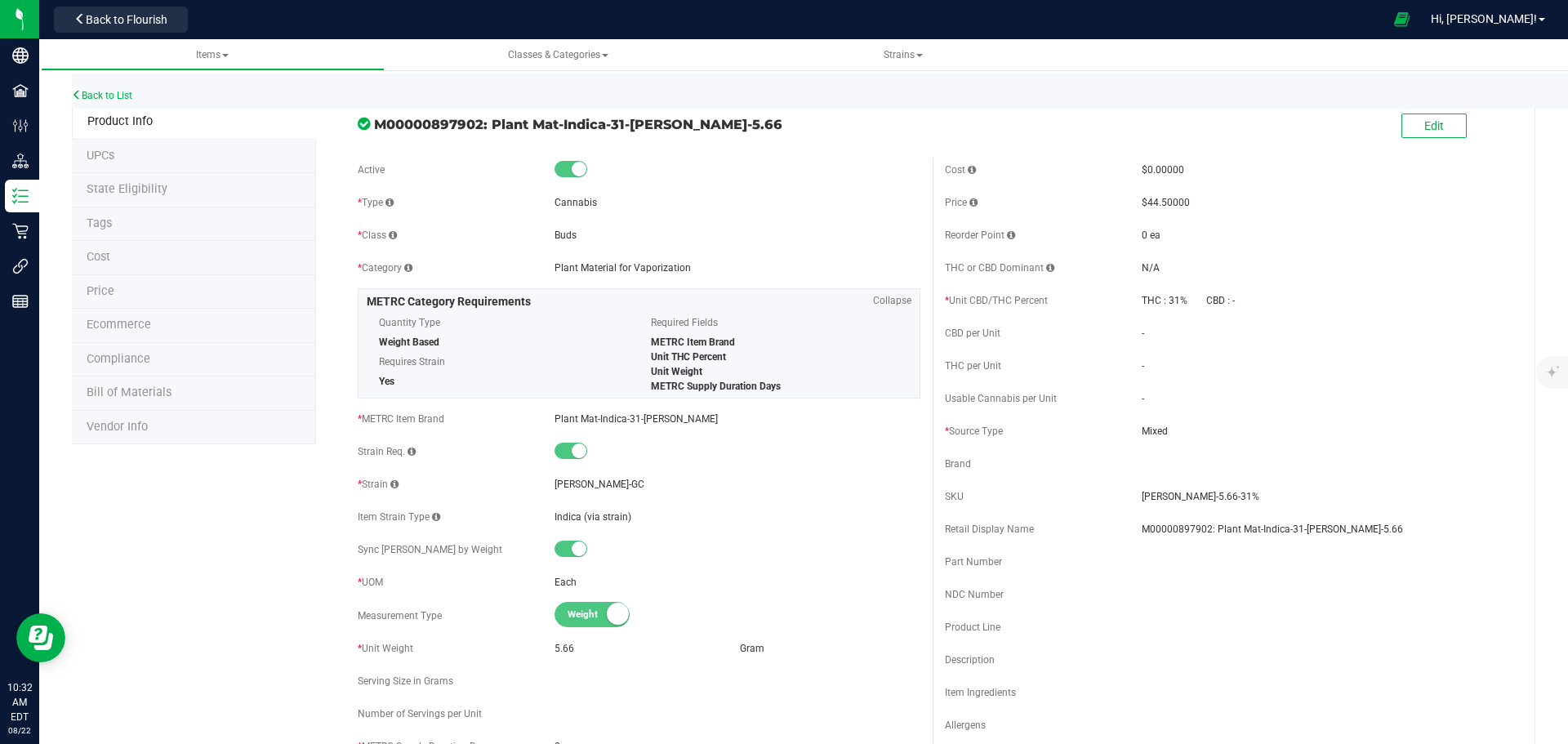
click at [97, 293] on span "Price" at bounding box center [100, 291] width 28 height 14
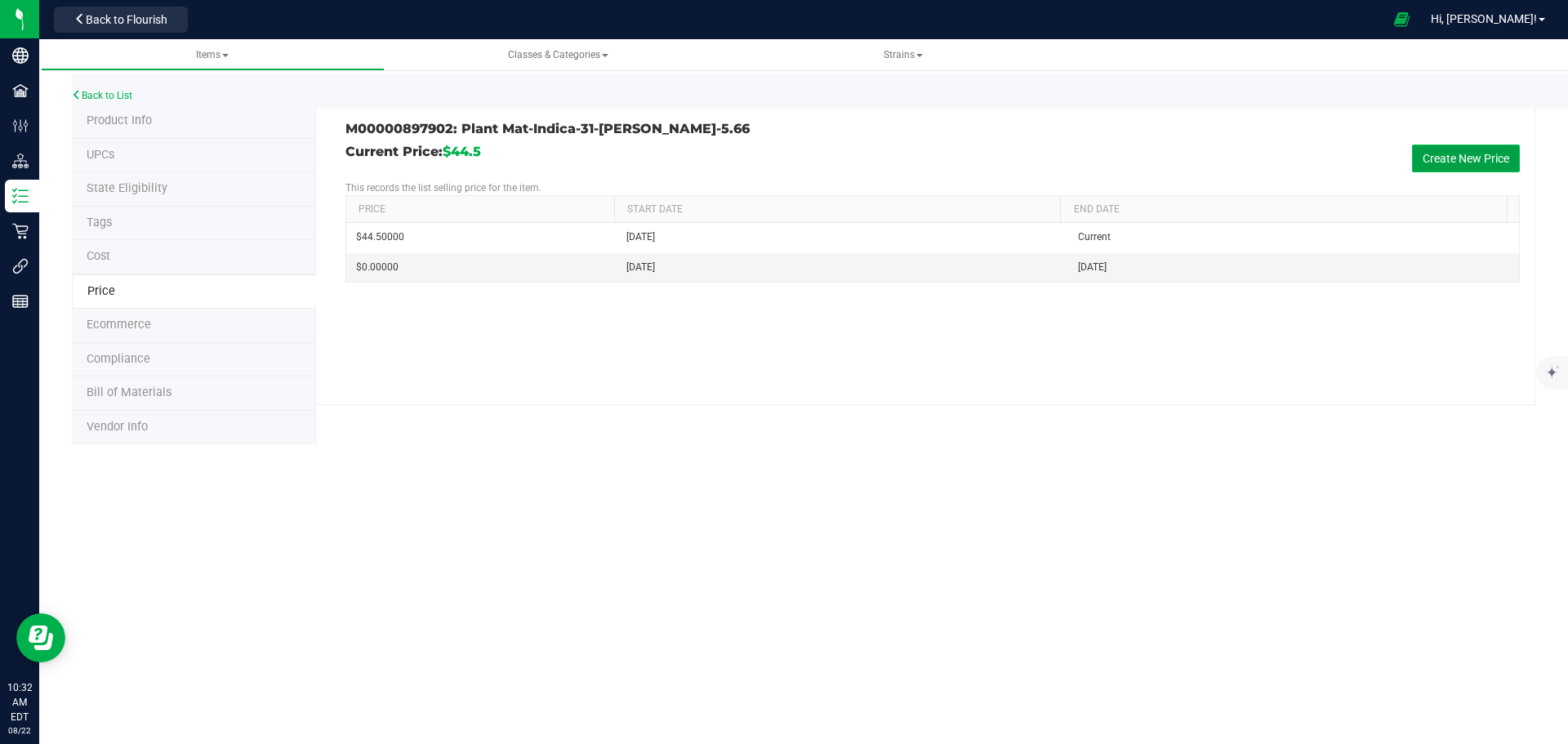
click at [1450, 168] on button "Create New Price" at bounding box center [1466, 158] width 107 height 28
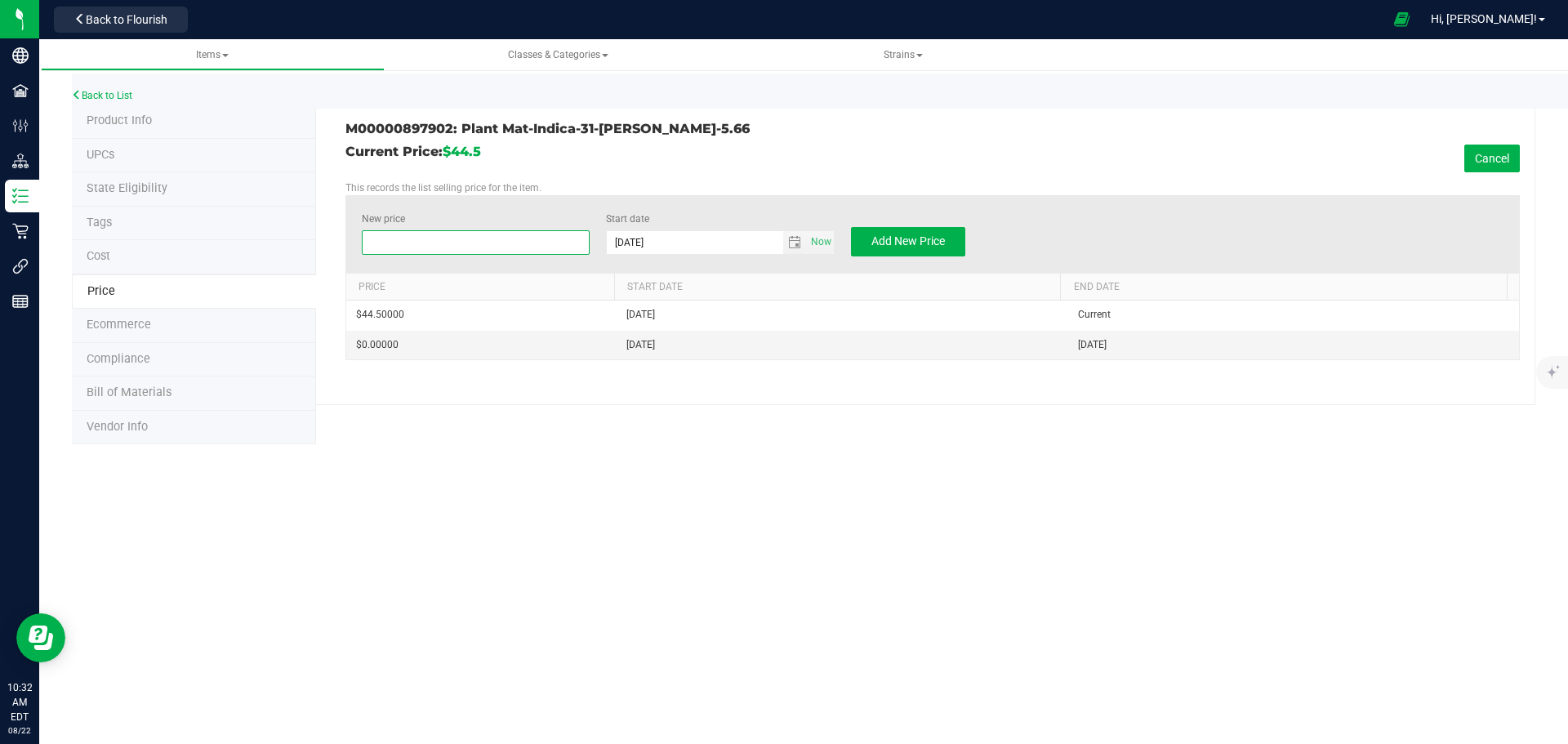
click at [440, 245] on span at bounding box center [475, 243] width 229 height 24
type input "45.00"
click at [885, 241] on span "Add New Price" at bounding box center [907, 241] width 73 height 13
type input "$0.00000"
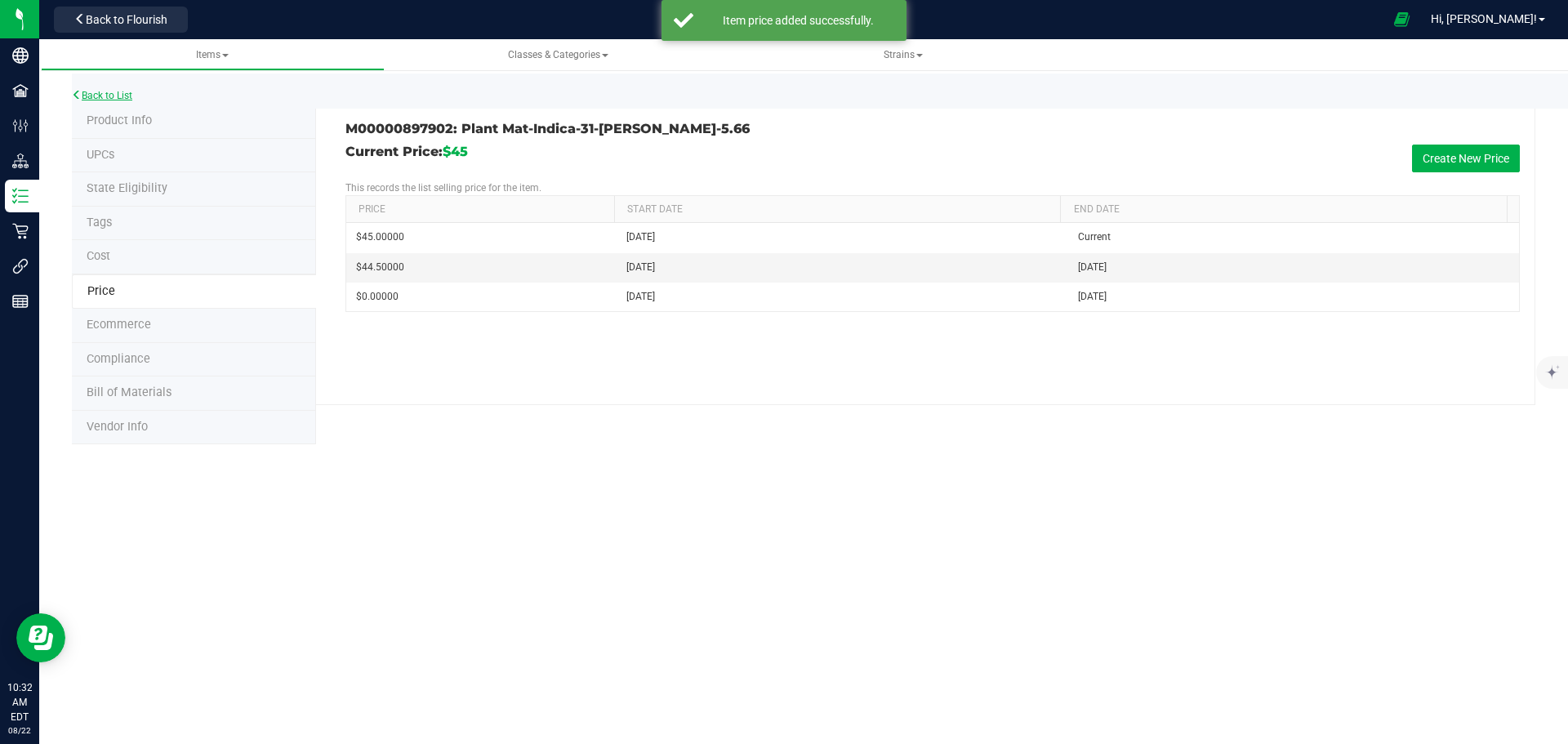
click at [107, 97] on link "Back to List" at bounding box center [102, 95] width 60 height 11
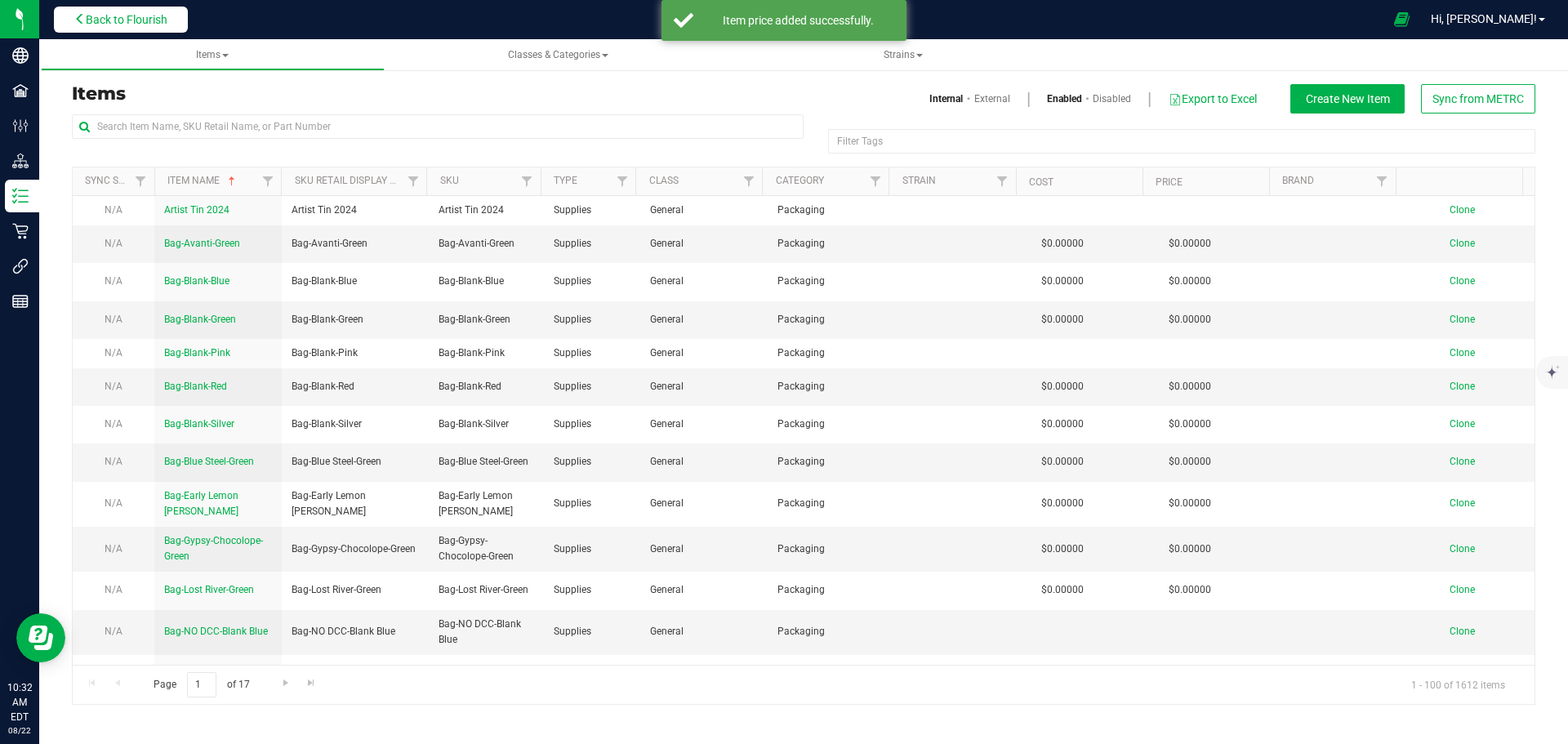
click at [95, 22] on span "Back to Flourish" at bounding box center [127, 19] width 82 height 13
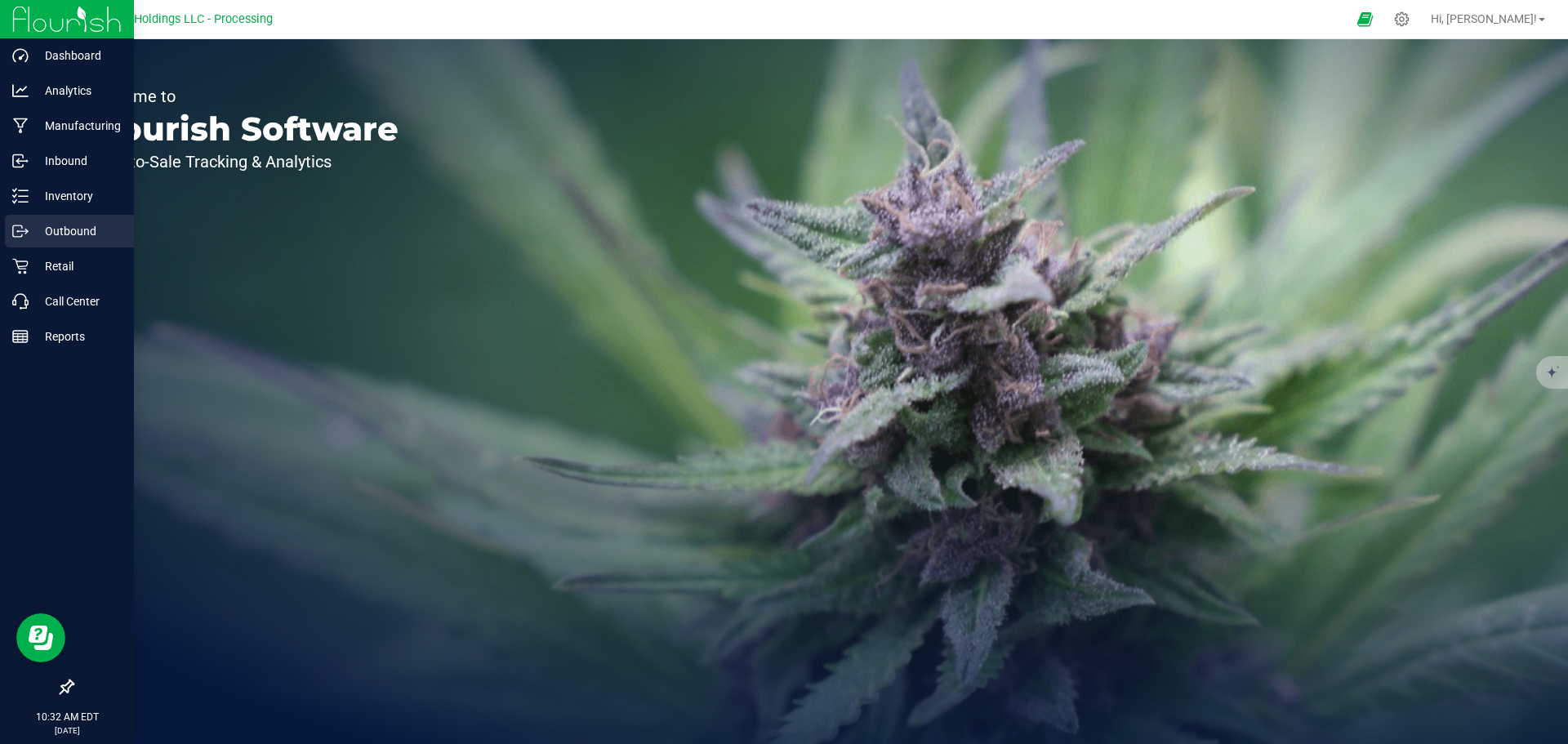
click at [79, 231] on p "Outbound" at bounding box center [78, 231] width 98 height 19
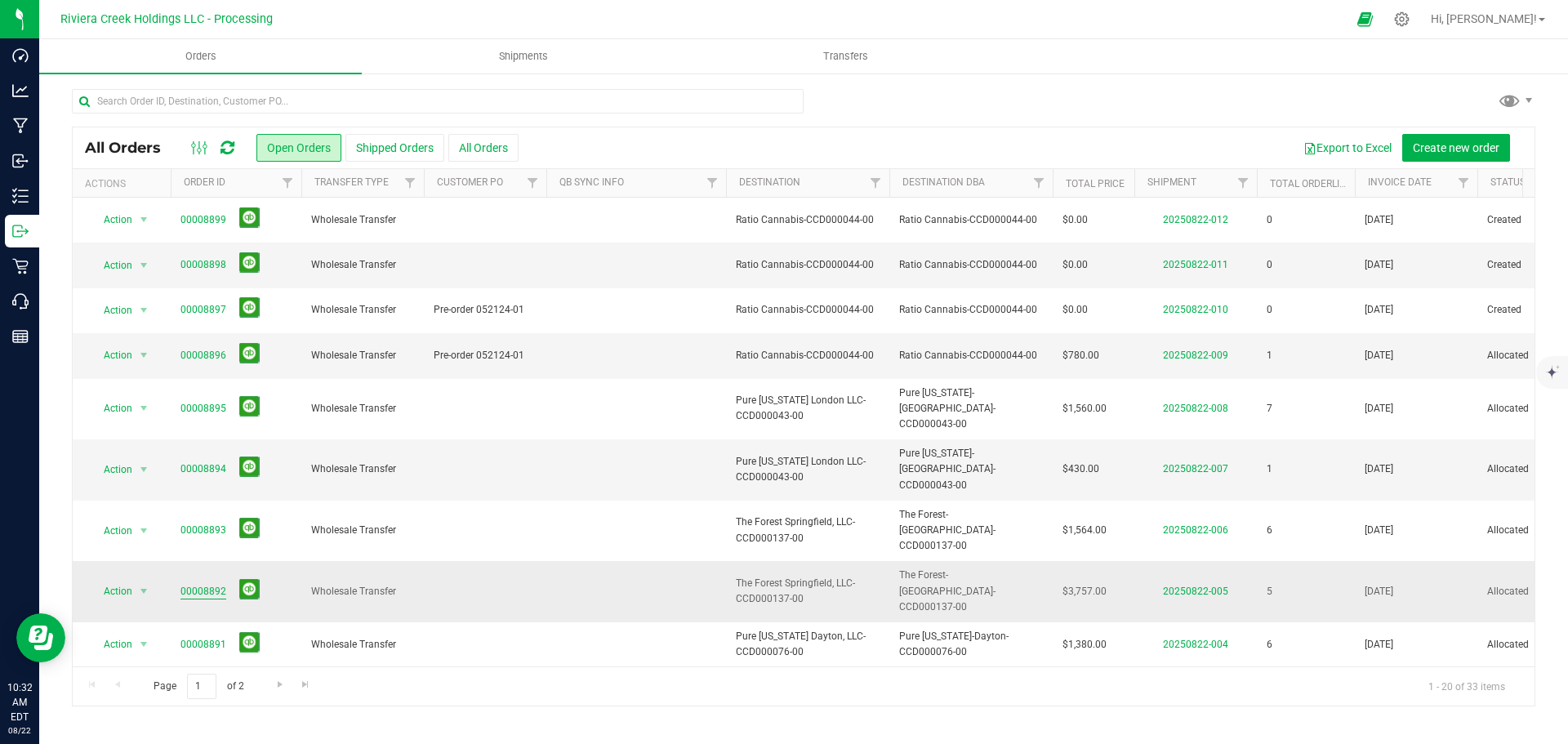
click at [190, 584] on link "00008892" at bounding box center [203, 591] width 45 height 16
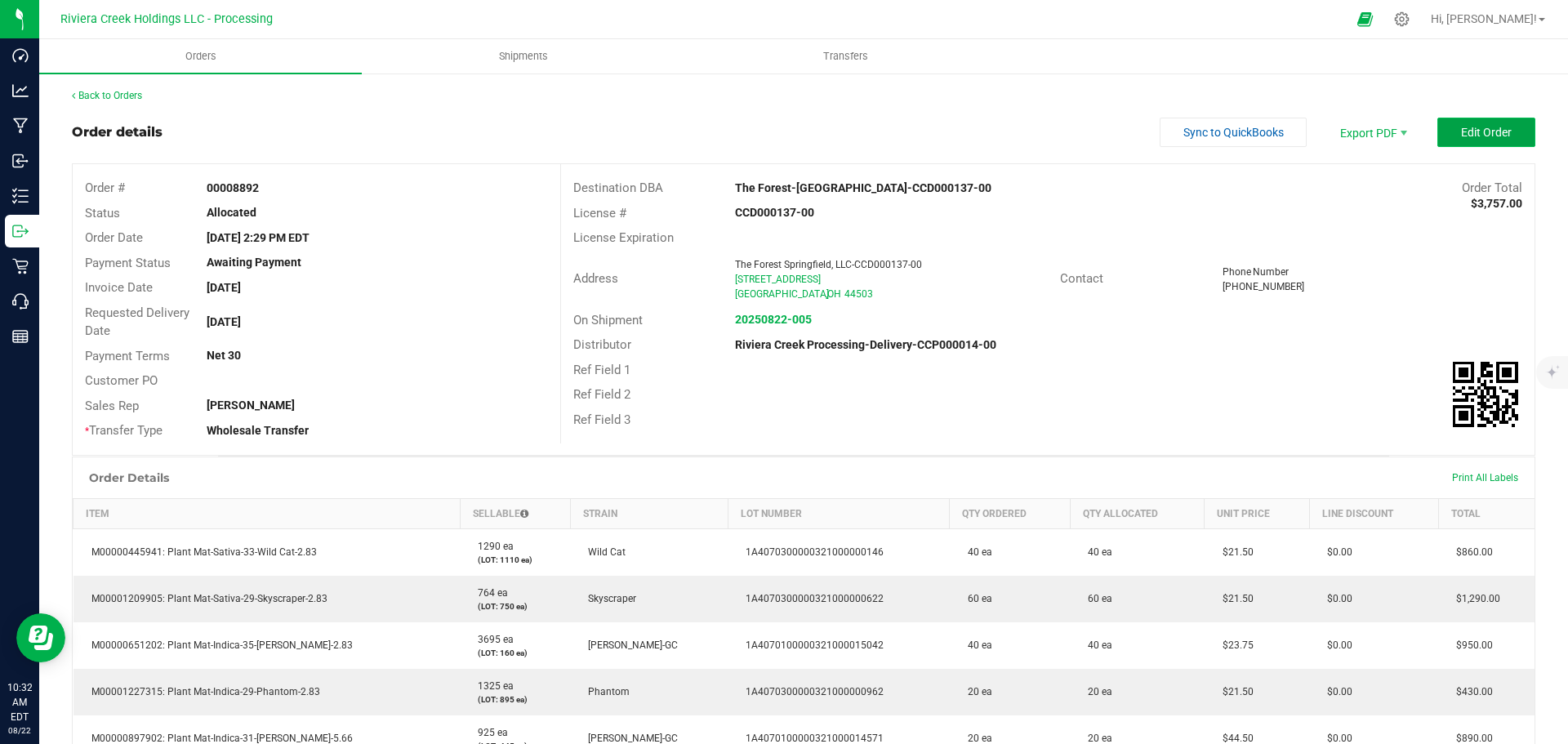
click at [1448, 130] on button "Edit Order" at bounding box center [1486, 132] width 98 height 30
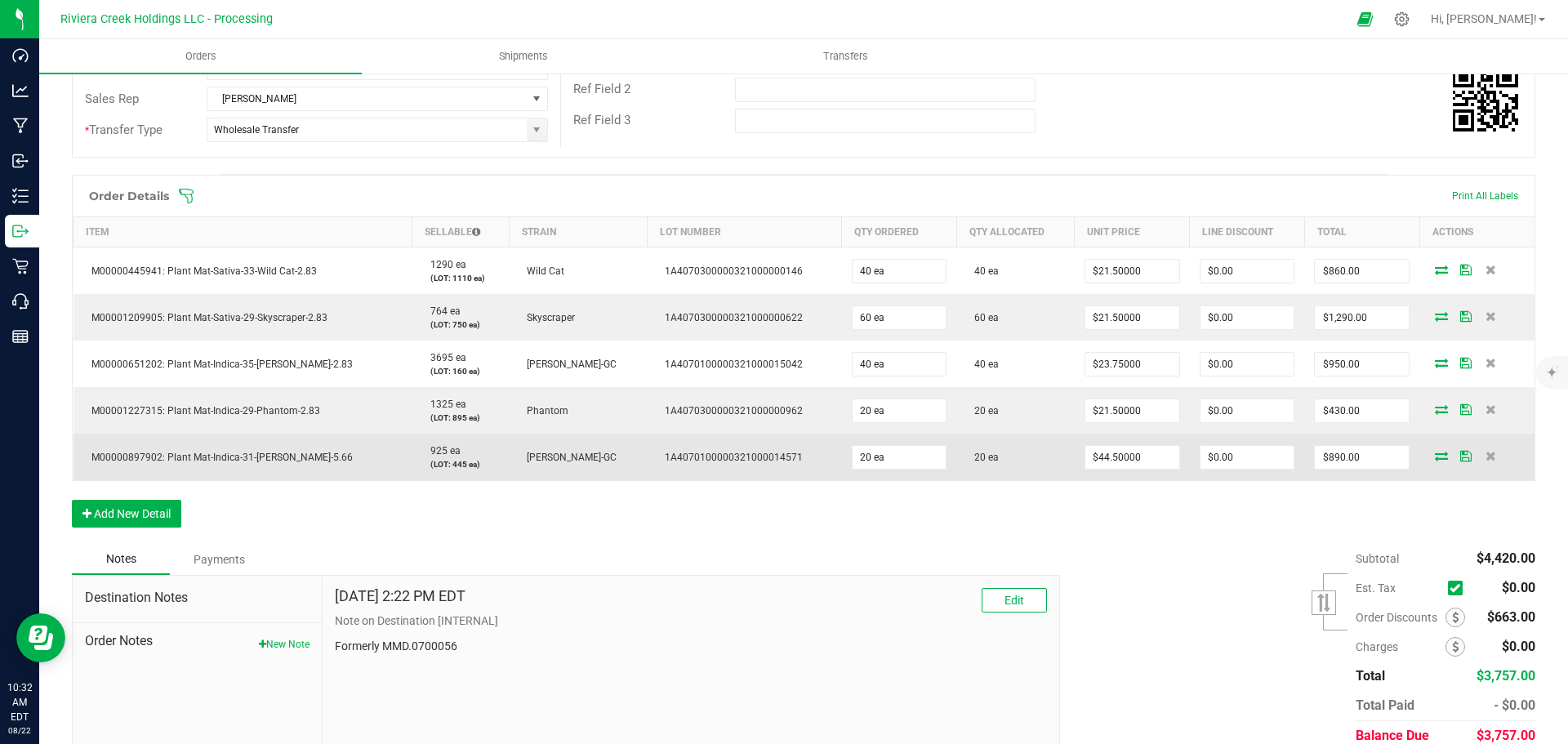
scroll to position [395, 0]
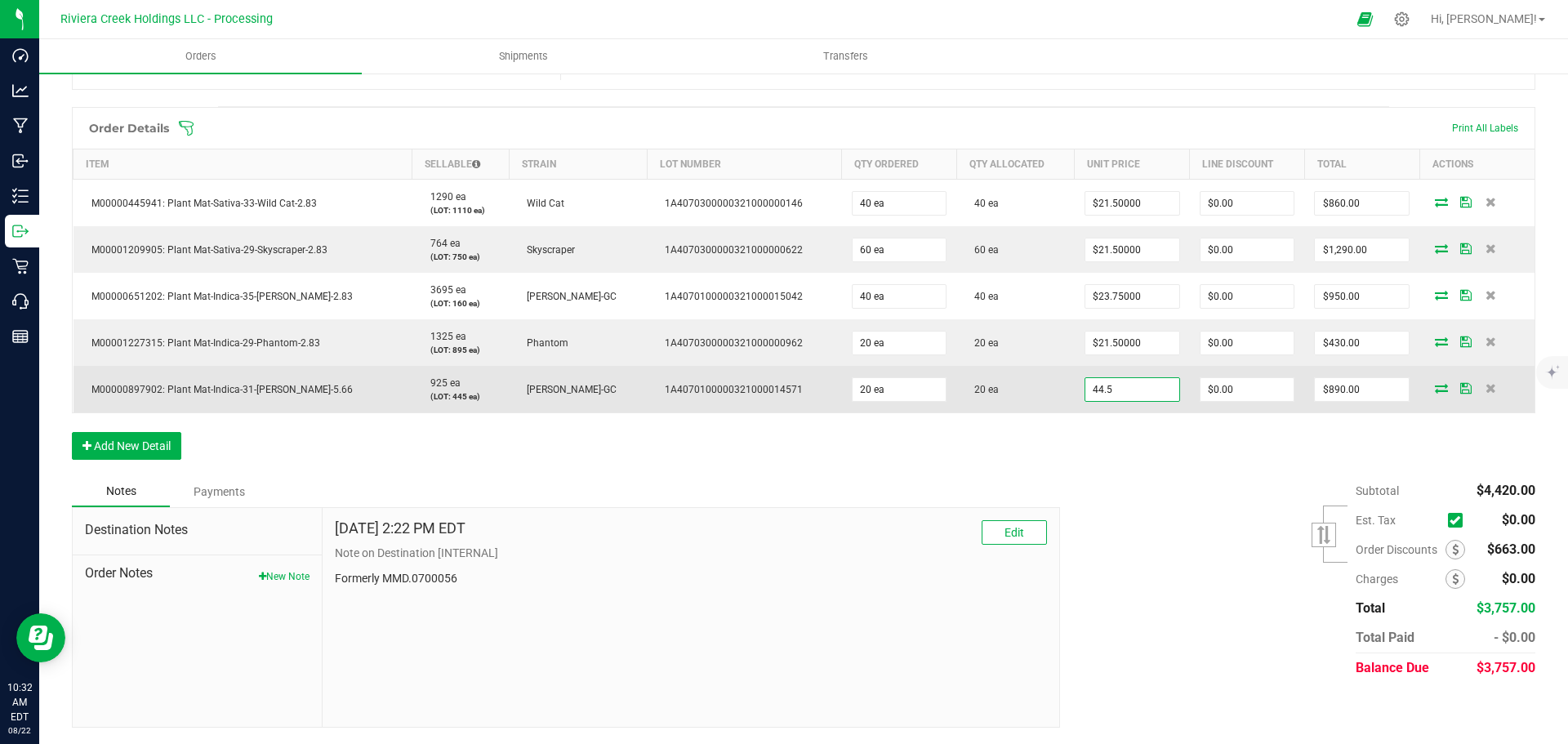
click at [1105, 389] on input "44.5" at bounding box center [1132, 389] width 94 height 23
type input "$45.00000"
type input "0"
type input "$900.00"
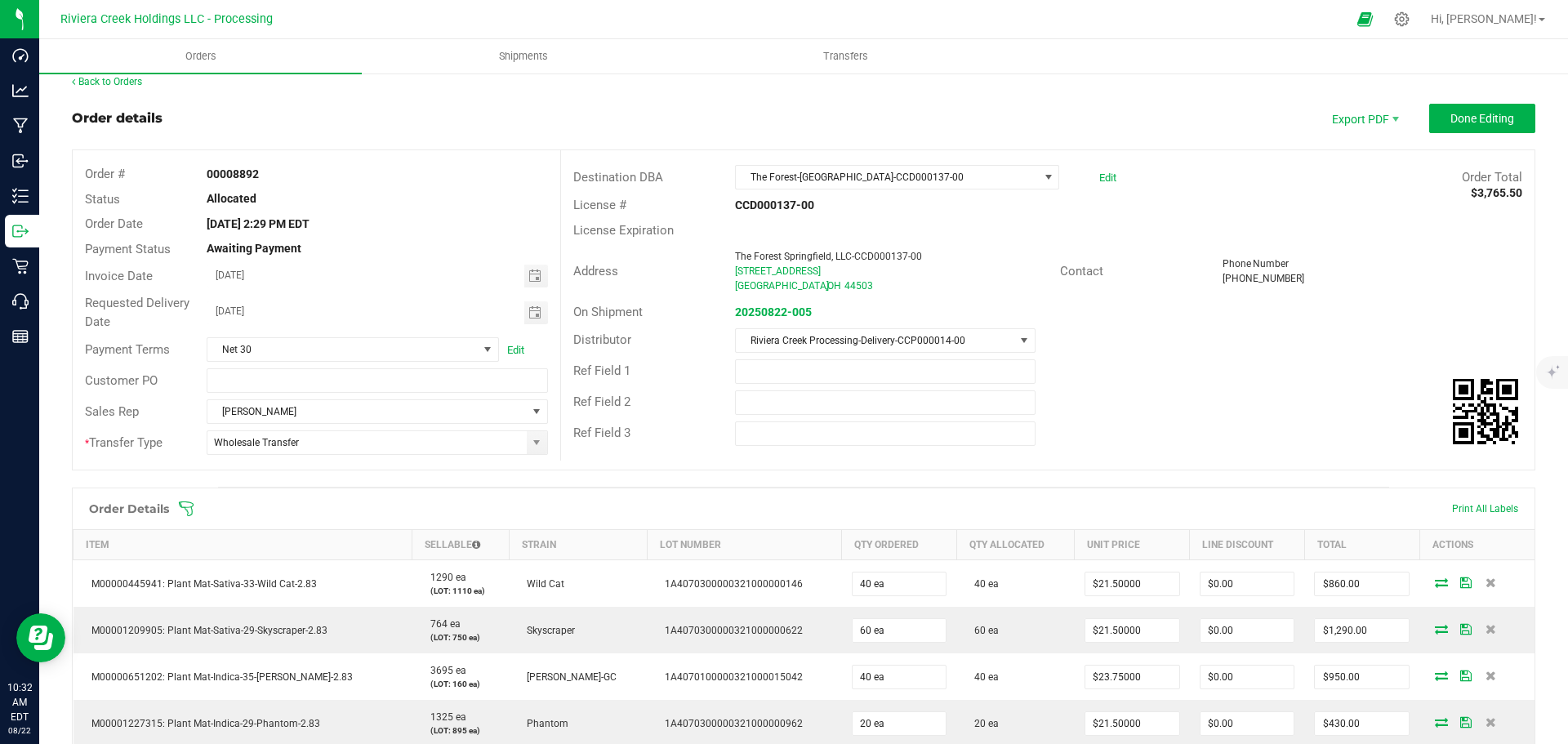
scroll to position [0, 0]
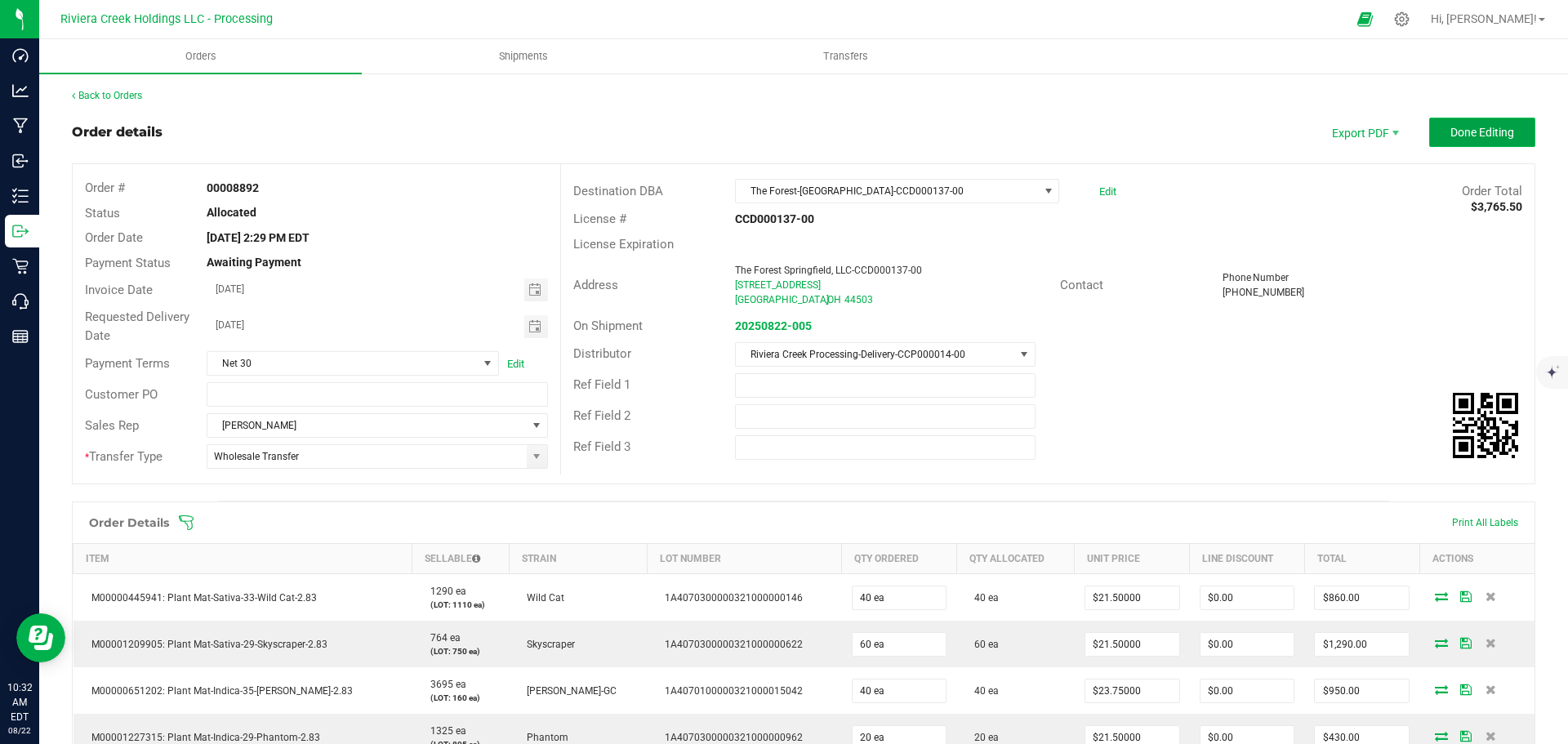
click at [1477, 141] on button "Done Editing" at bounding box center [1482, 132] width 107 height 30
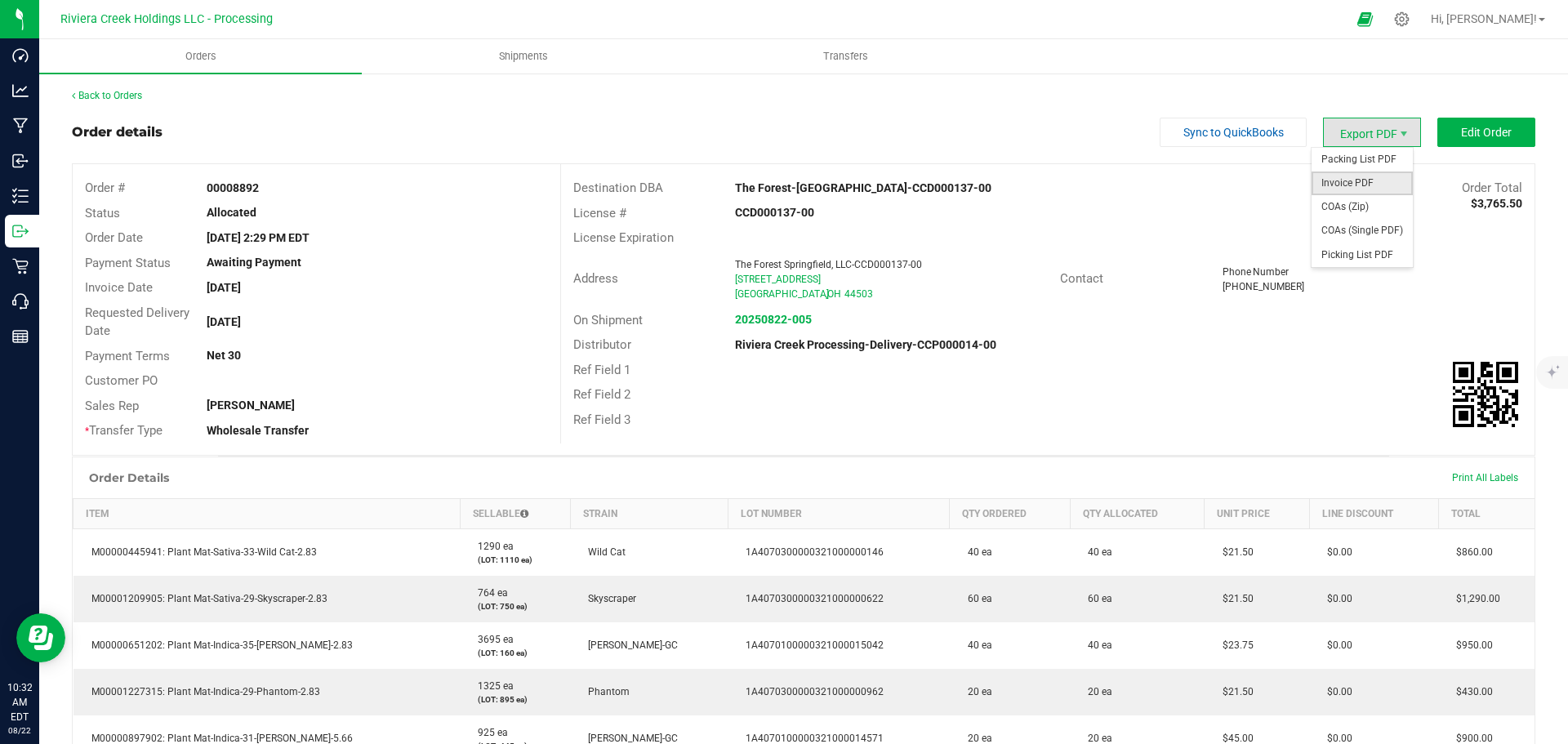
click at [1329, 186] on span "Invoice PDF" at bounding box center [1361, 183] width 101 height 24
click at [110, 102] on div "Back to Orders" at bounding box center [803, 95] width 1463 height 15
click at [108, 97] on link "Back to Orders" at bounding box center [107, 95] width 70 height 11
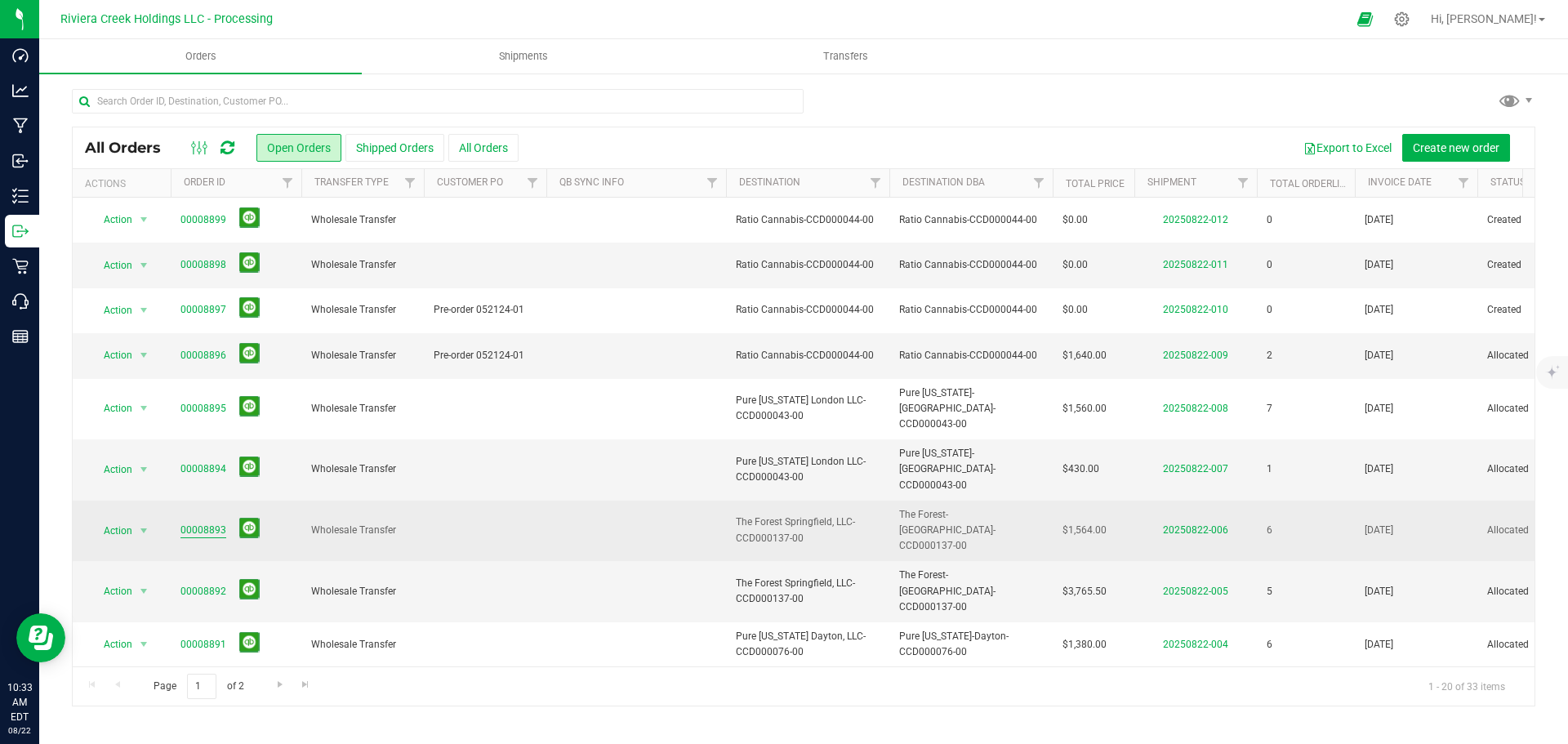
click at [198, 523] on link "00008893" at bounding box center [203, 530] width 45 height 16
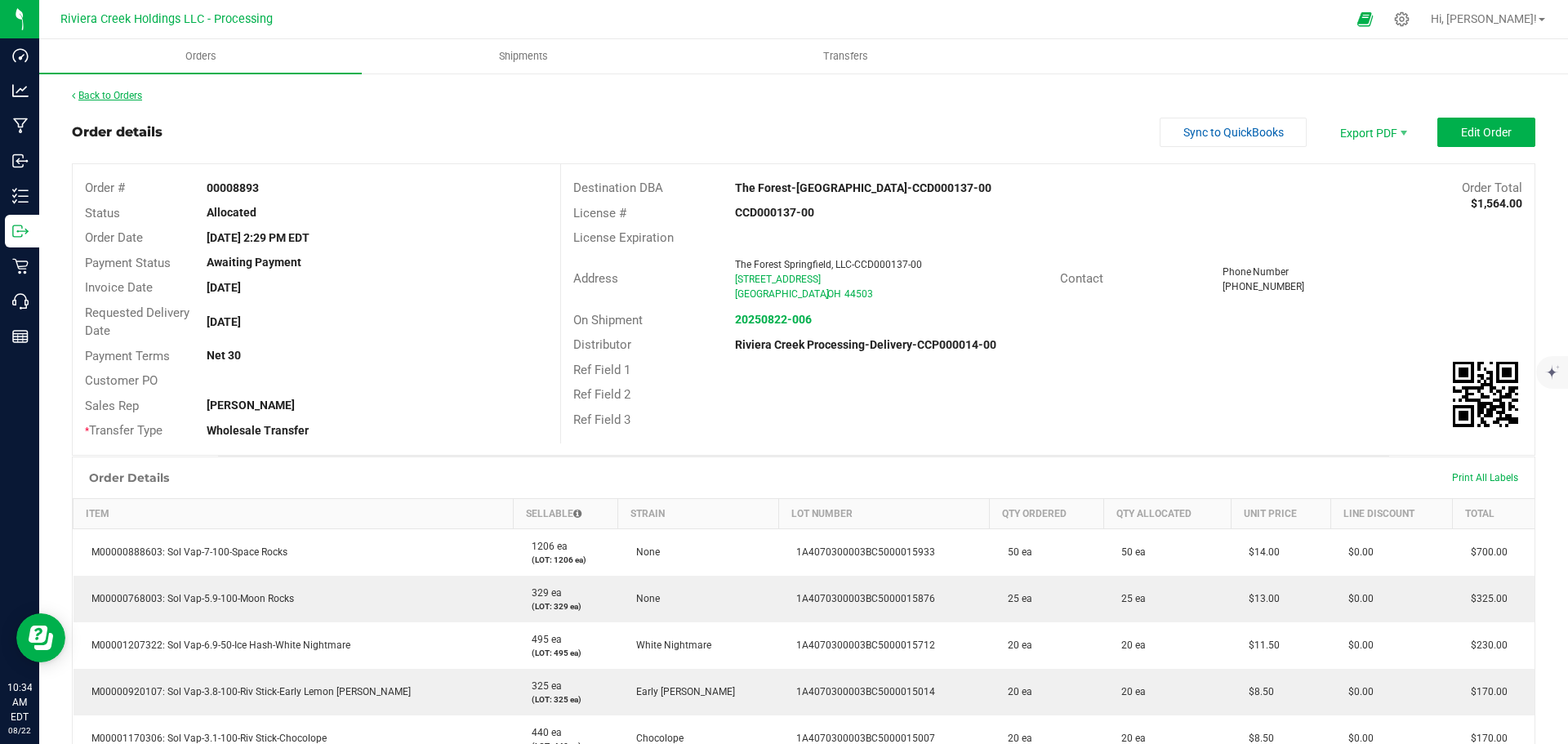
click at [128, 99] on link "Back to Orders" at bounding box center [107, 95] width 70 height 11
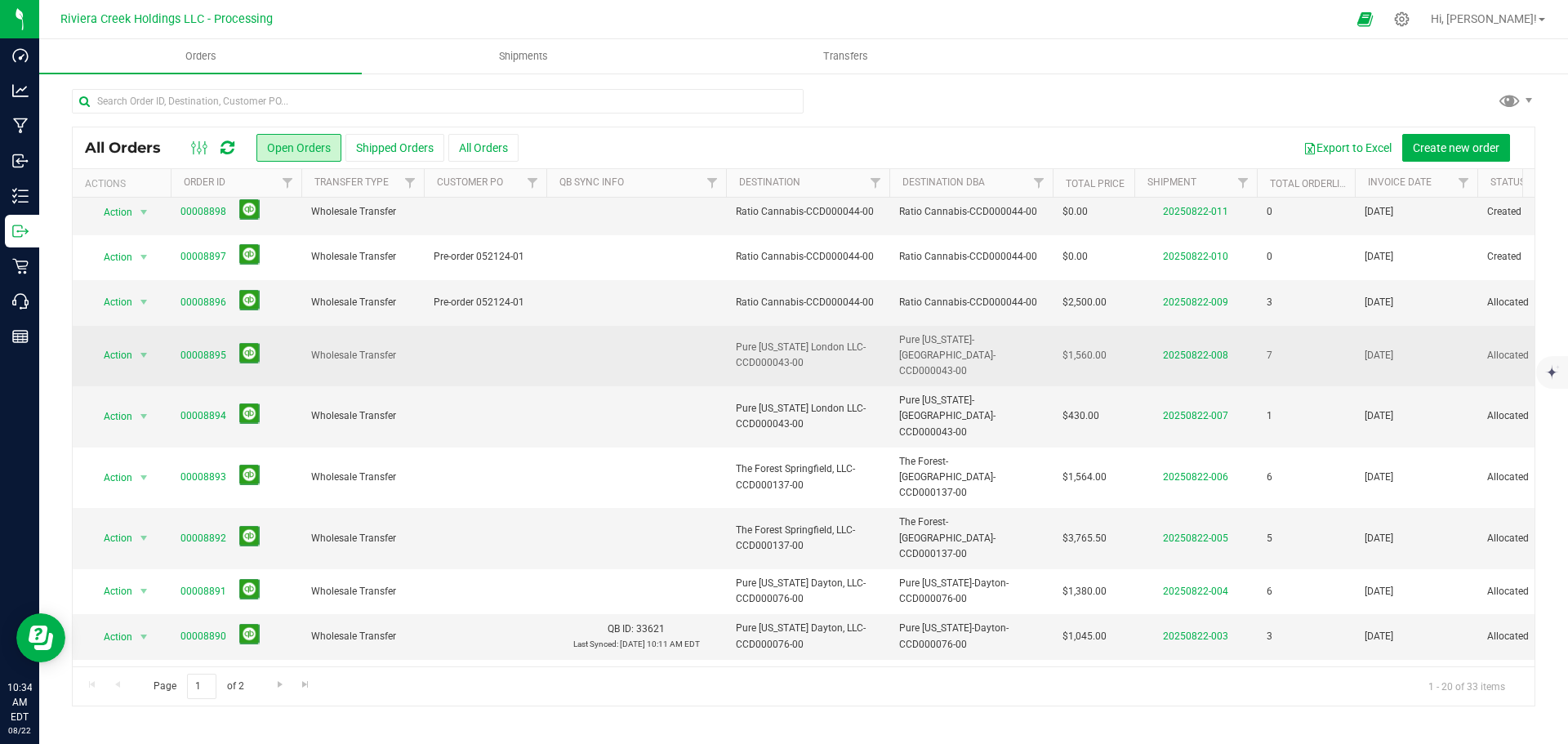
scroll to position [82, 0]
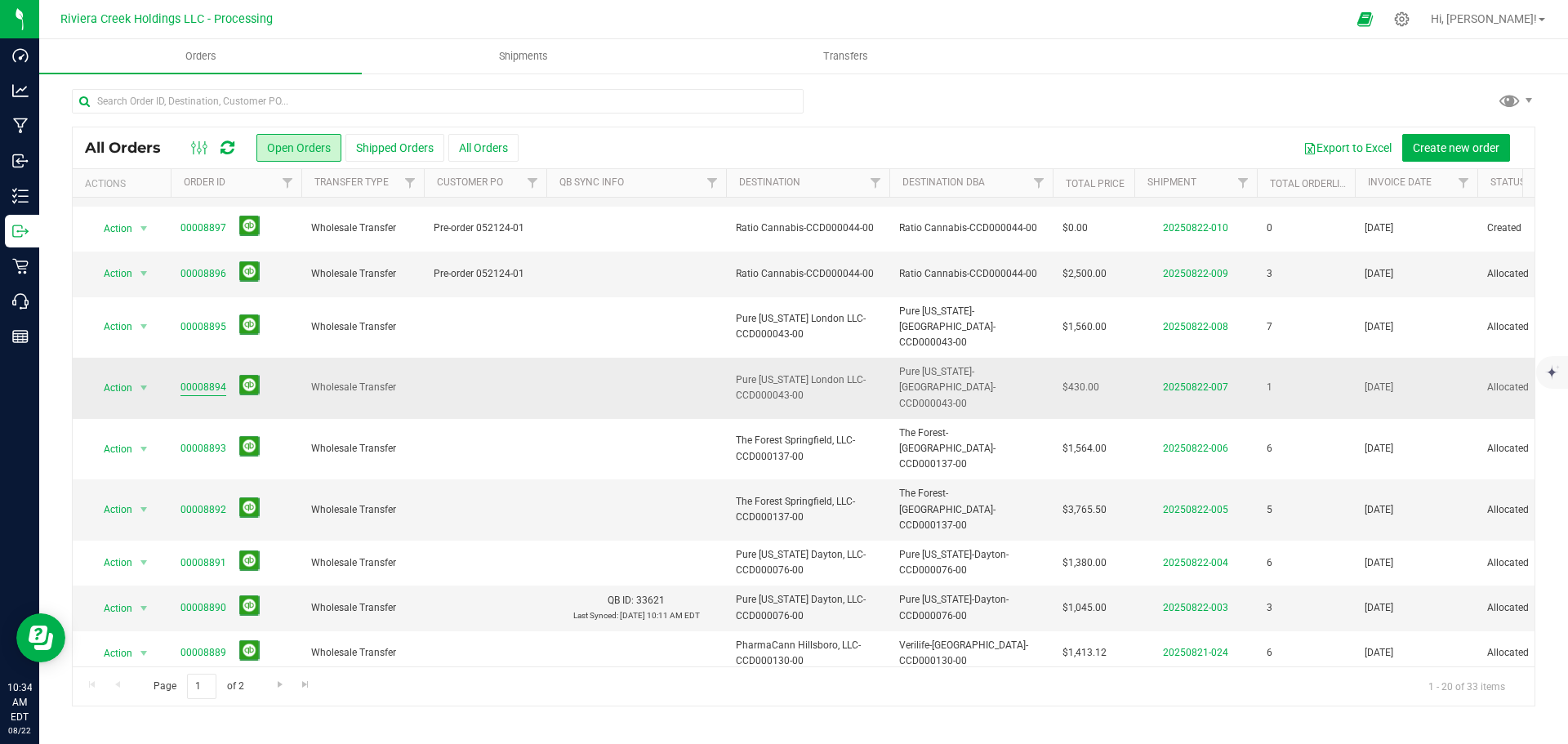
click at [196, 380] on link "00008894" at bounding box center [203, 387] width 45 height 16
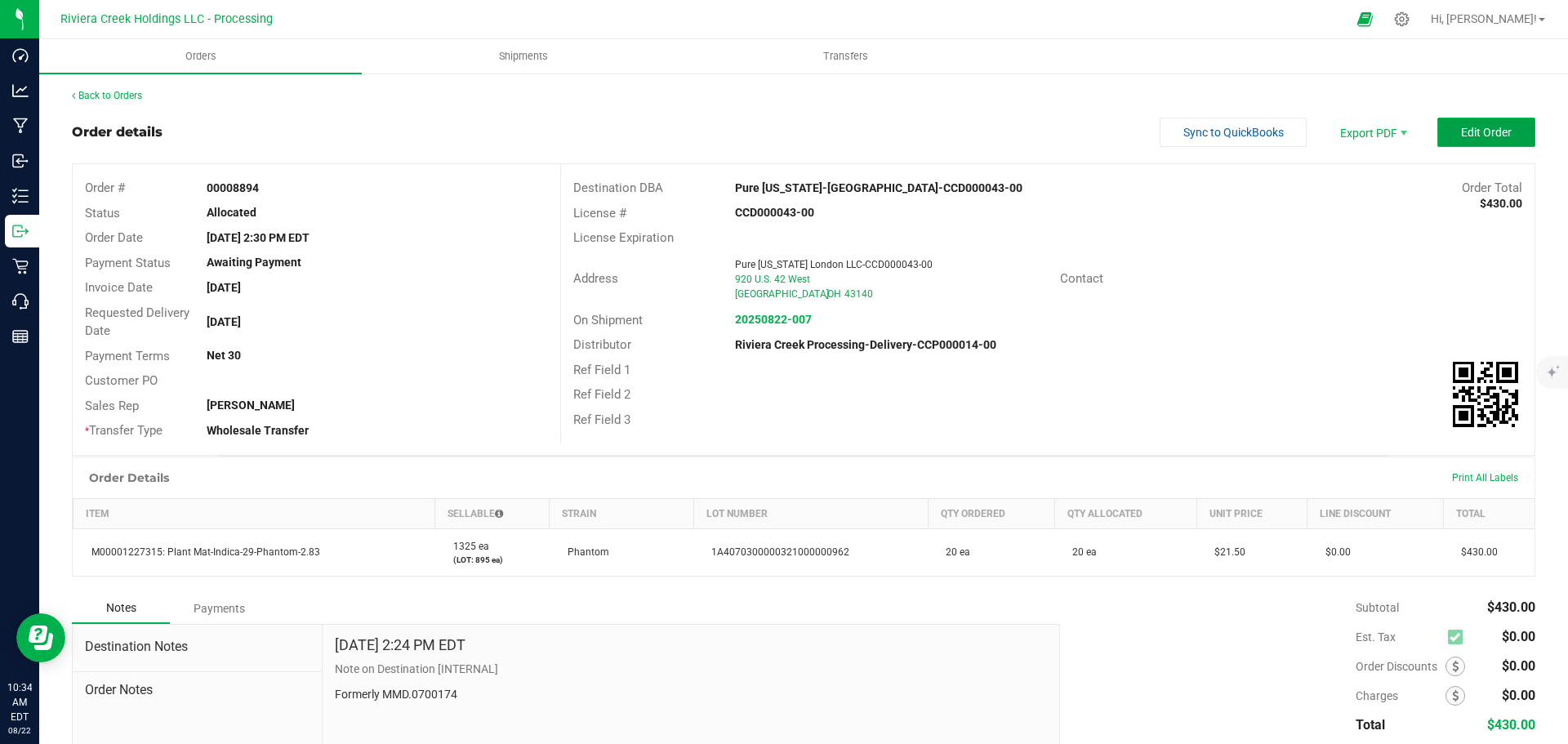
click at [1475, 134] on span "Edit Order" at bounding box center [1486, 132] width 51 height 13
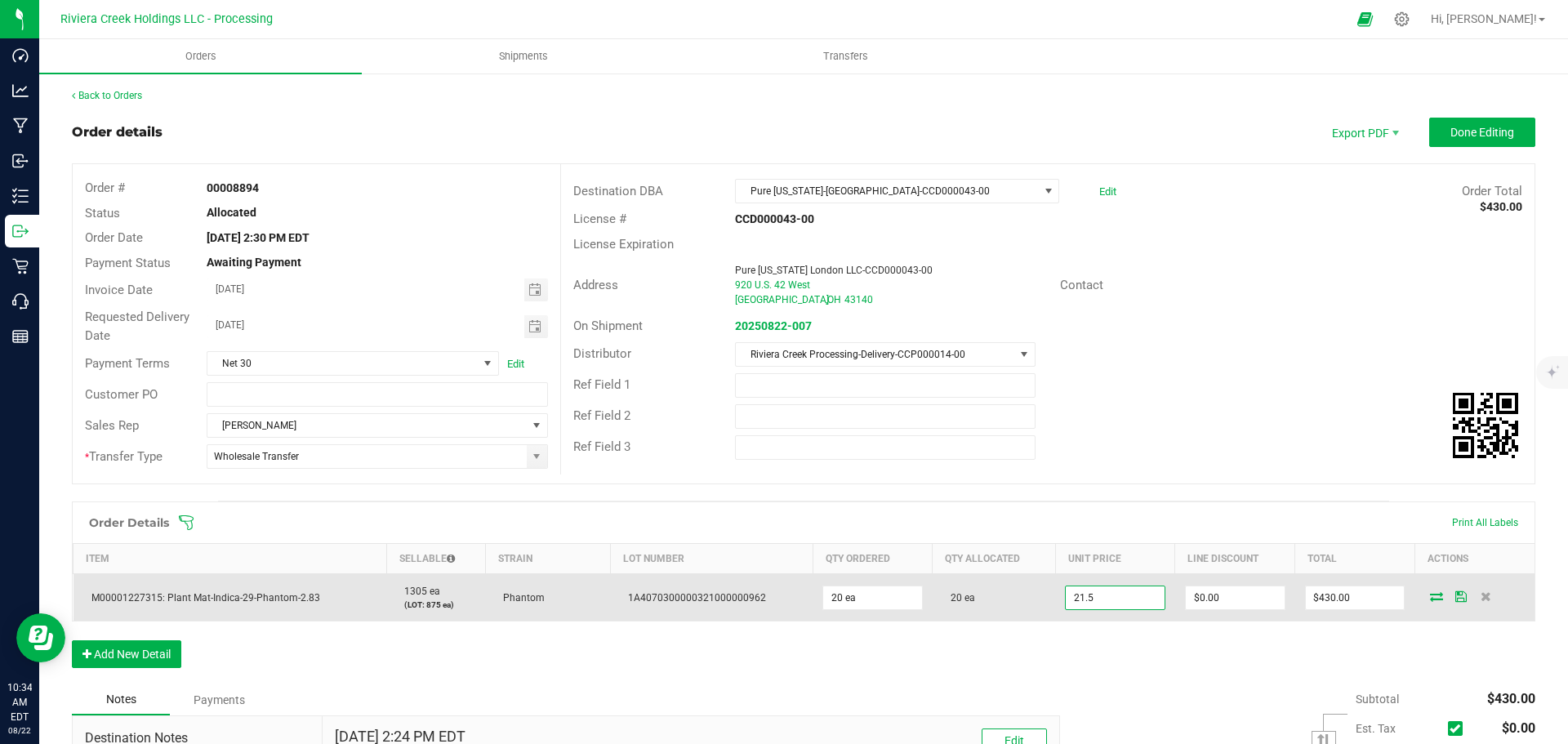
drag, startPoint x: 1082, startPoint y: 607, endPoint x: 1105, endPoint y: 588, distance: 29.8
click at [1082, 606] on input "21.5" at bounding box center [1115, 598] width 99 height 23
type input "$20.00000"
type input "0"
type input "$400.00"
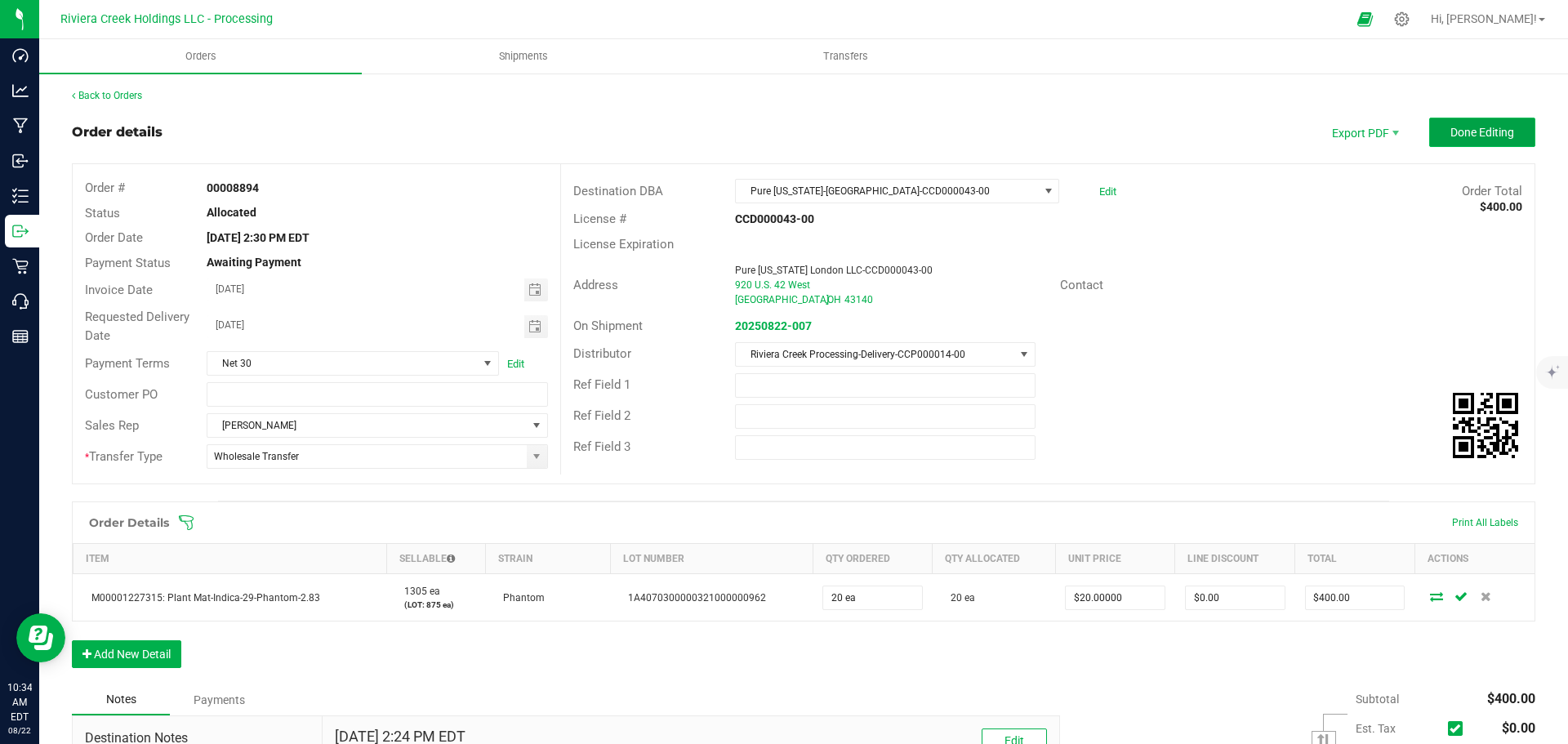
click at [1461, 126] on span "Done Editing" at bounding box center [1482, 132] width 64 height 13
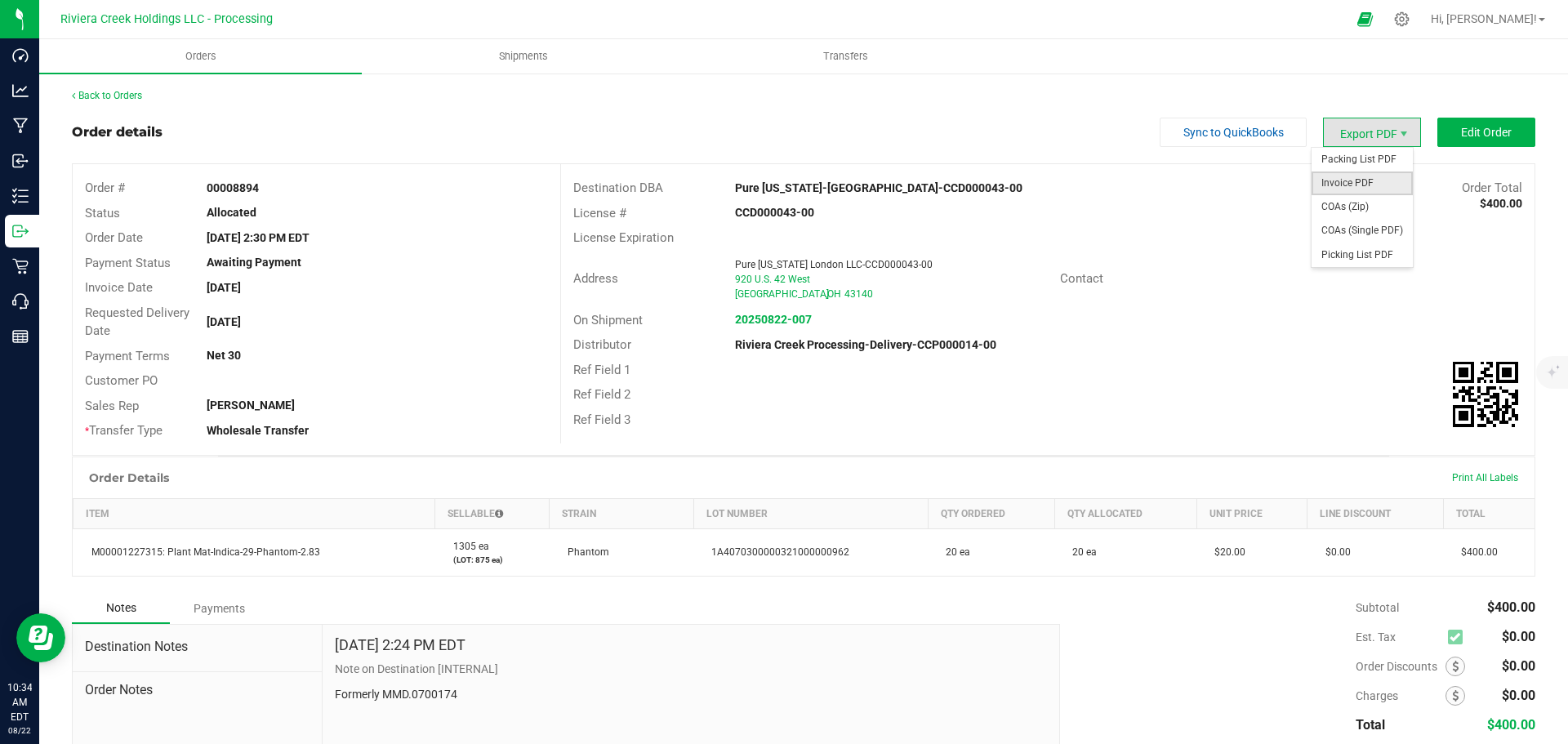
click at [1335, 180] on span "Invoice PDF" at bounding box center [1361, 183] width 101 height 24
click at [131, 89] on div "Back to Orders" at bounding box center [803, 95] width 1463 height 15
click at [96, 97] on link "Back to Orders" at bounding box center [107, 95] width 70 height 11
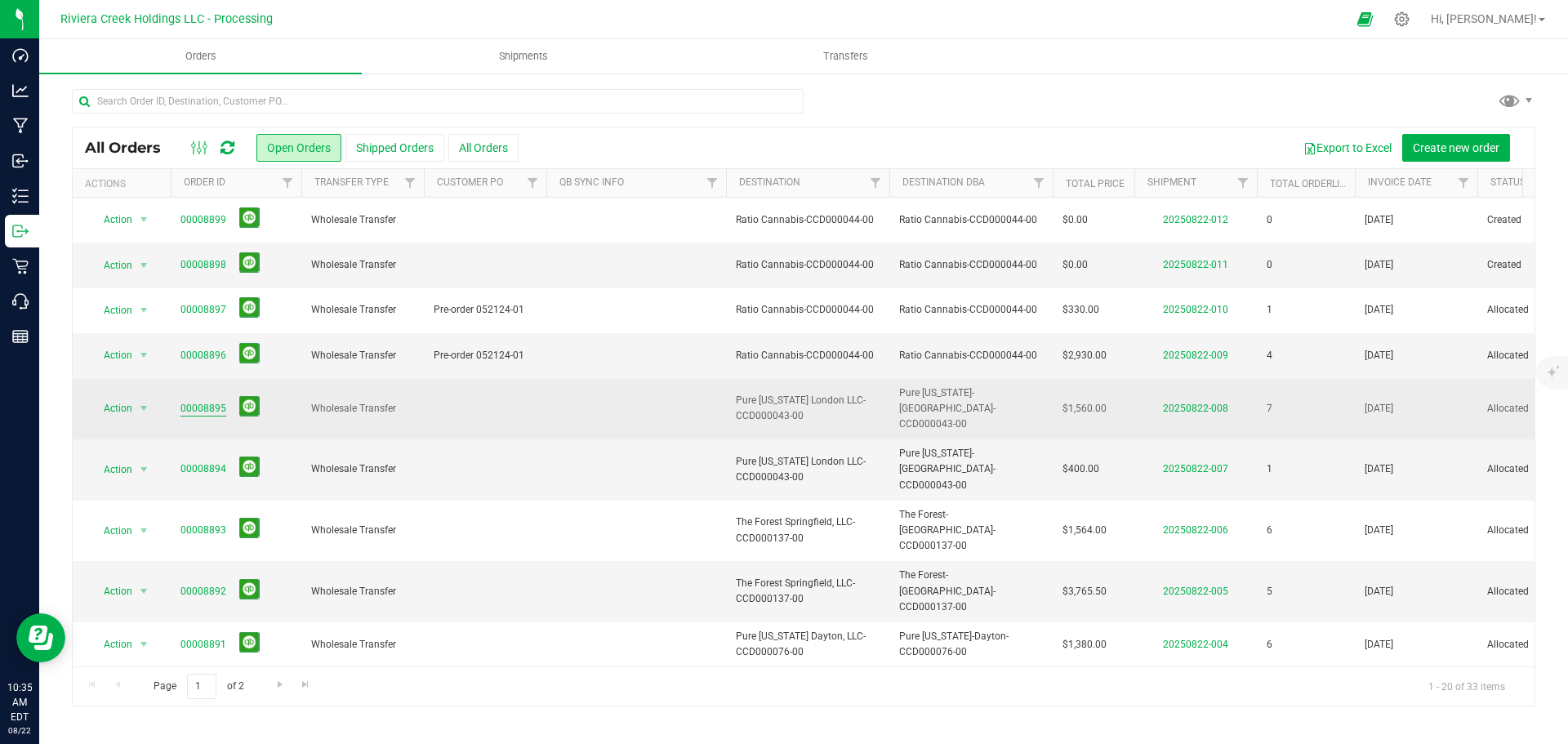
click at [206, 401] on link "00008895" at bounding box center [203, 409] width 45 height 16
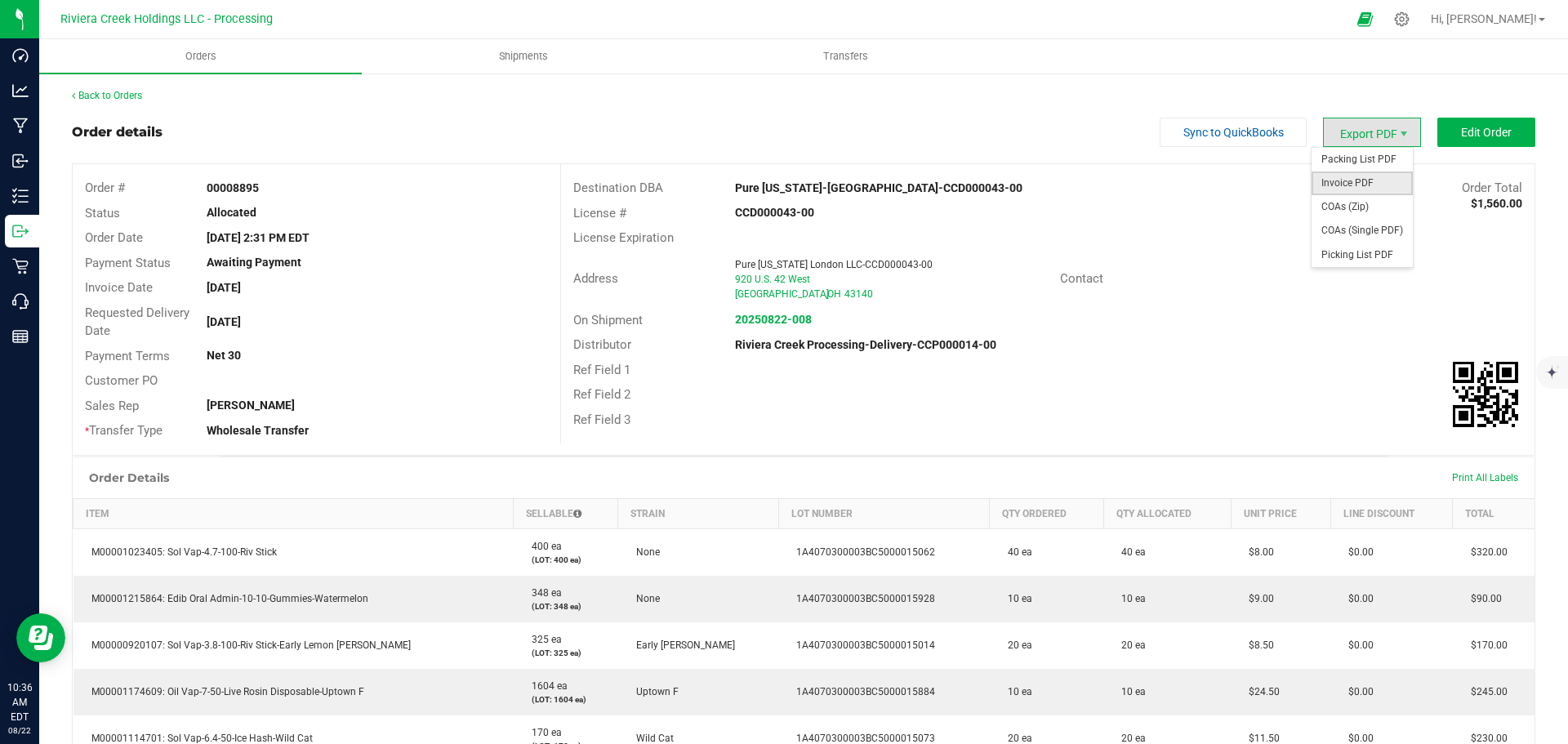
click at [1346, 176] on span "Invoice PDF" at bounding box center [1361, 183] width 101 height 24
click at [127, 93] on link "Back to Orders" at bounding box center [107, 95] width 70 height 11
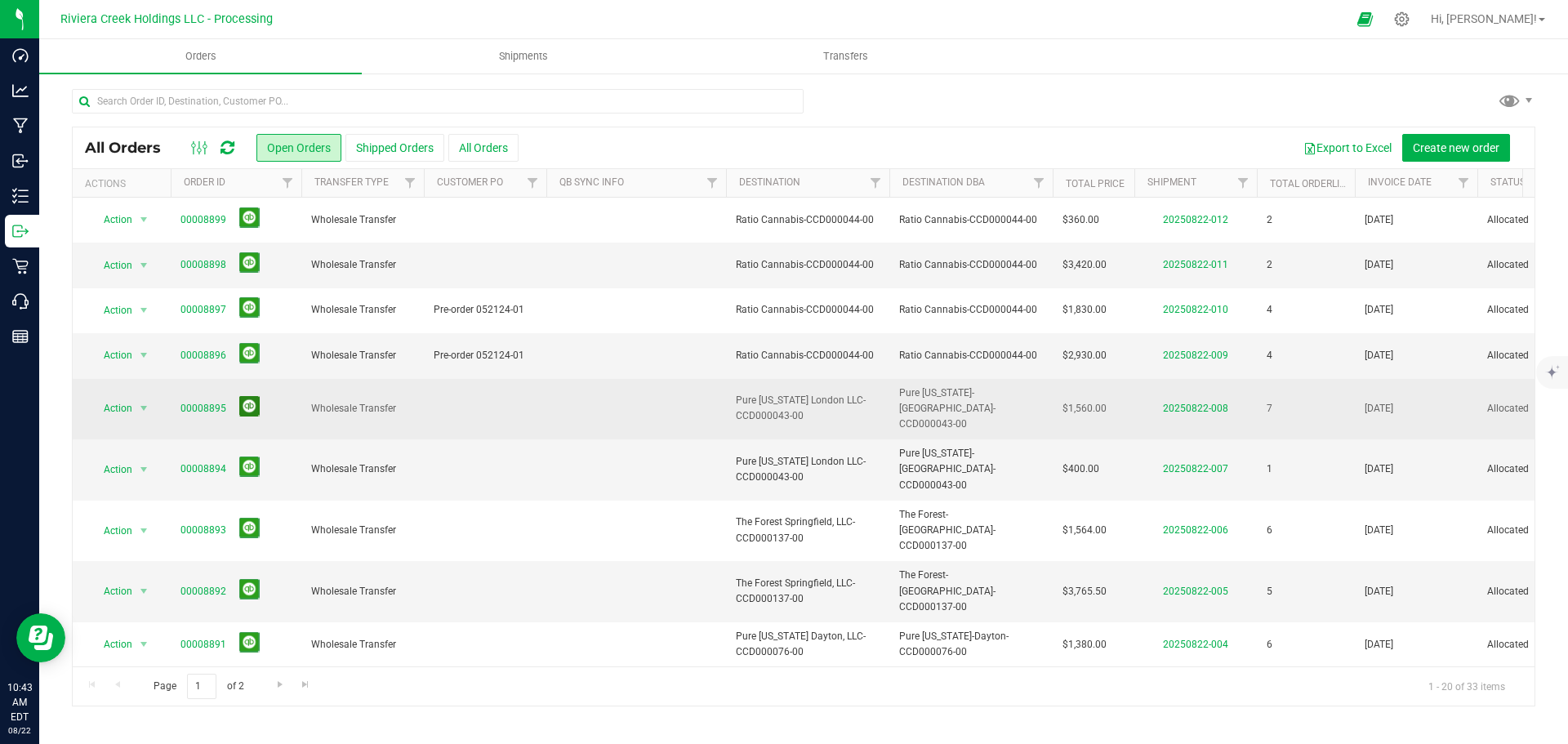
click at [245, 397] on button at bounding box center [249, 406] width 20 height 20
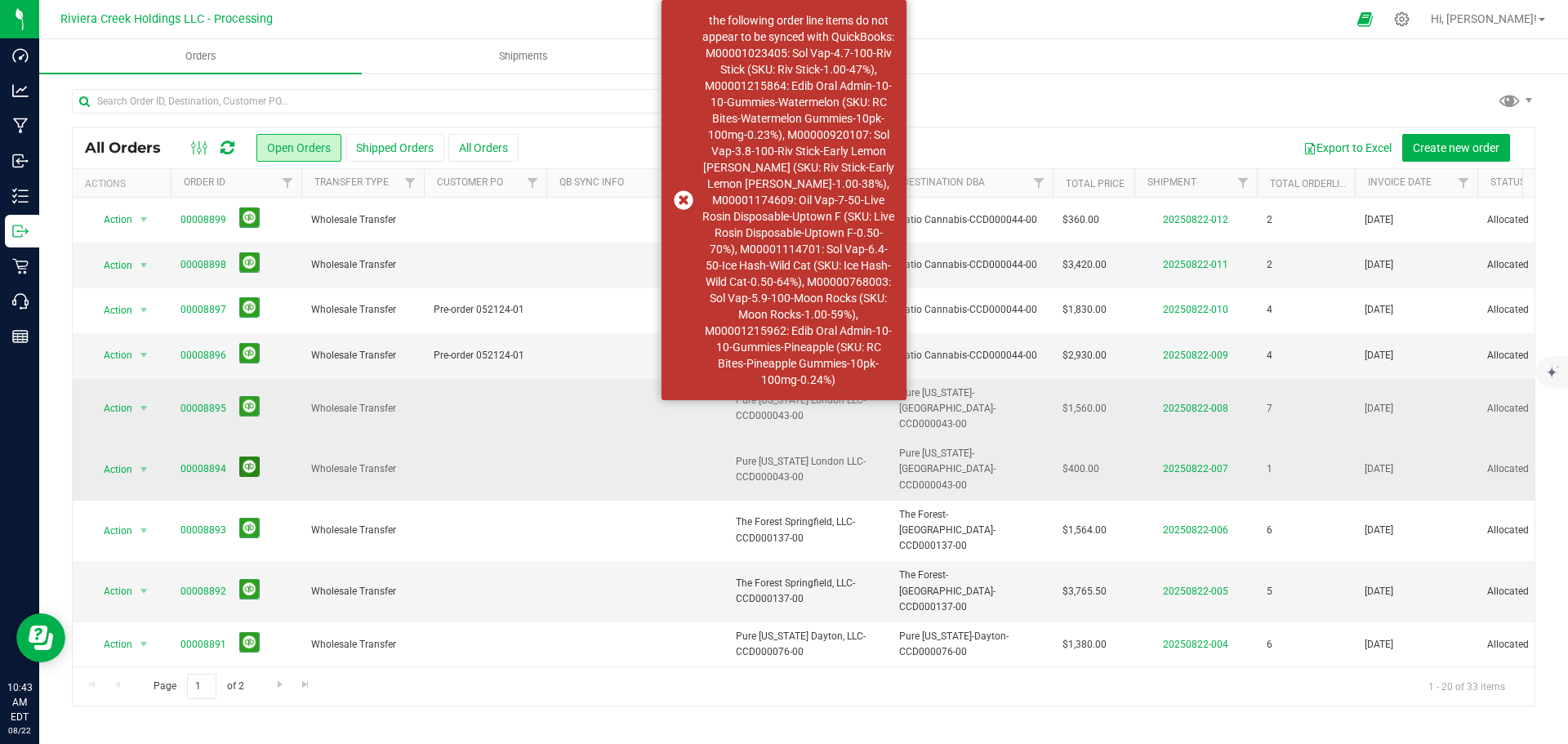
click at [251, 457] on button at bounding box center [249, 467] width 20 height 20
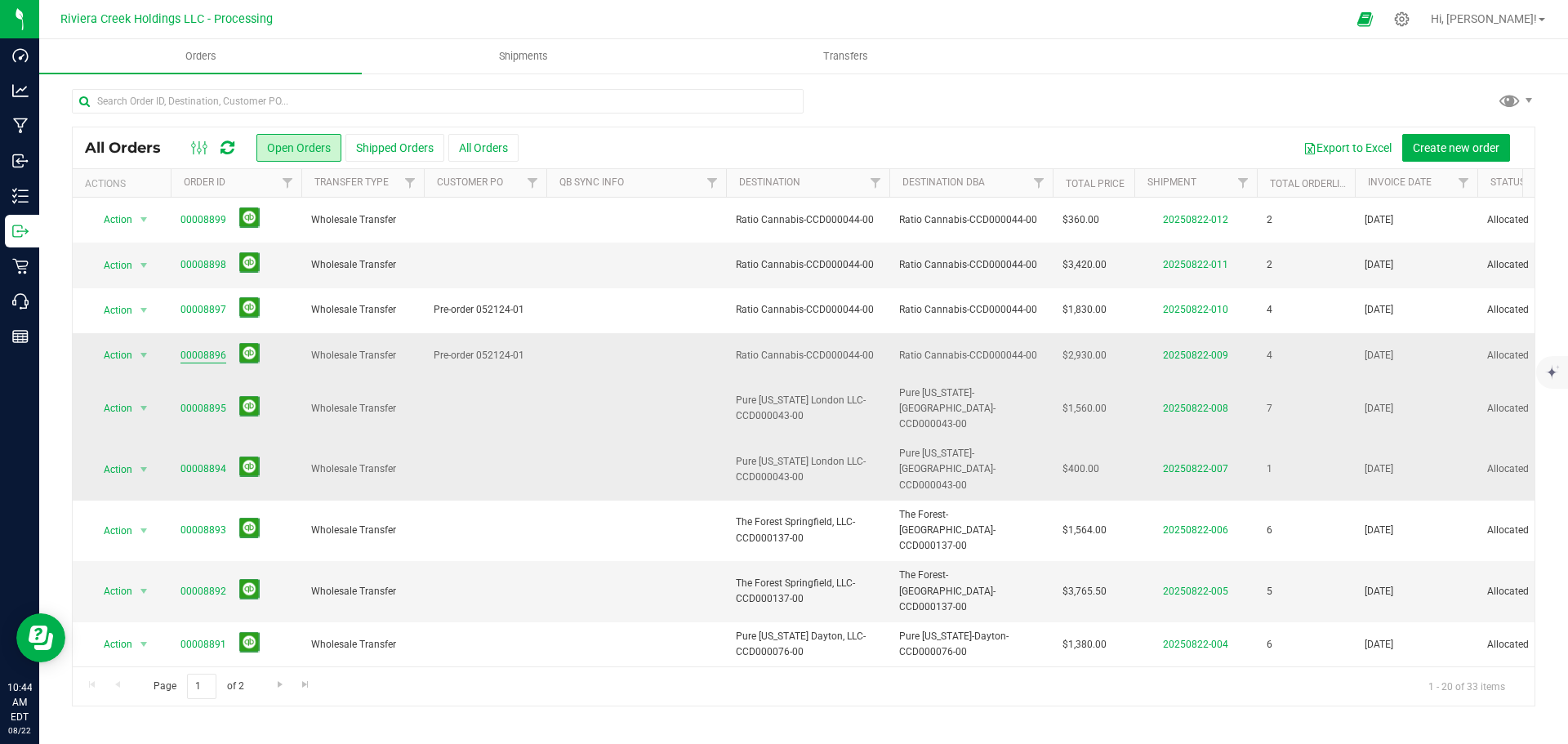
click at [203, 352] on link "00008896" at bounding box center [203, 355] width 45 height 16
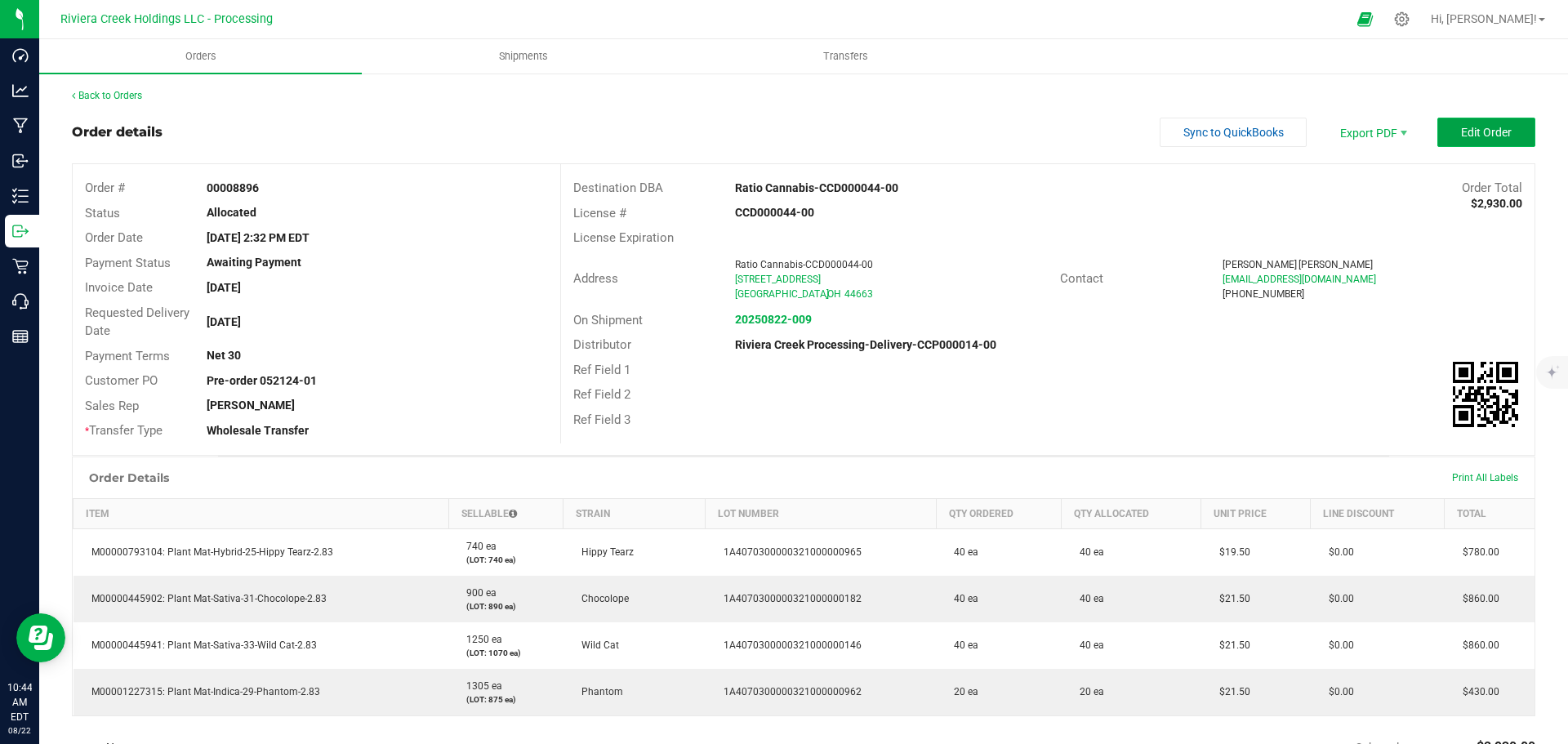
click at [1467, 137] on span "Edit Order" at bounding box center [1486, 132] width 51 height 13
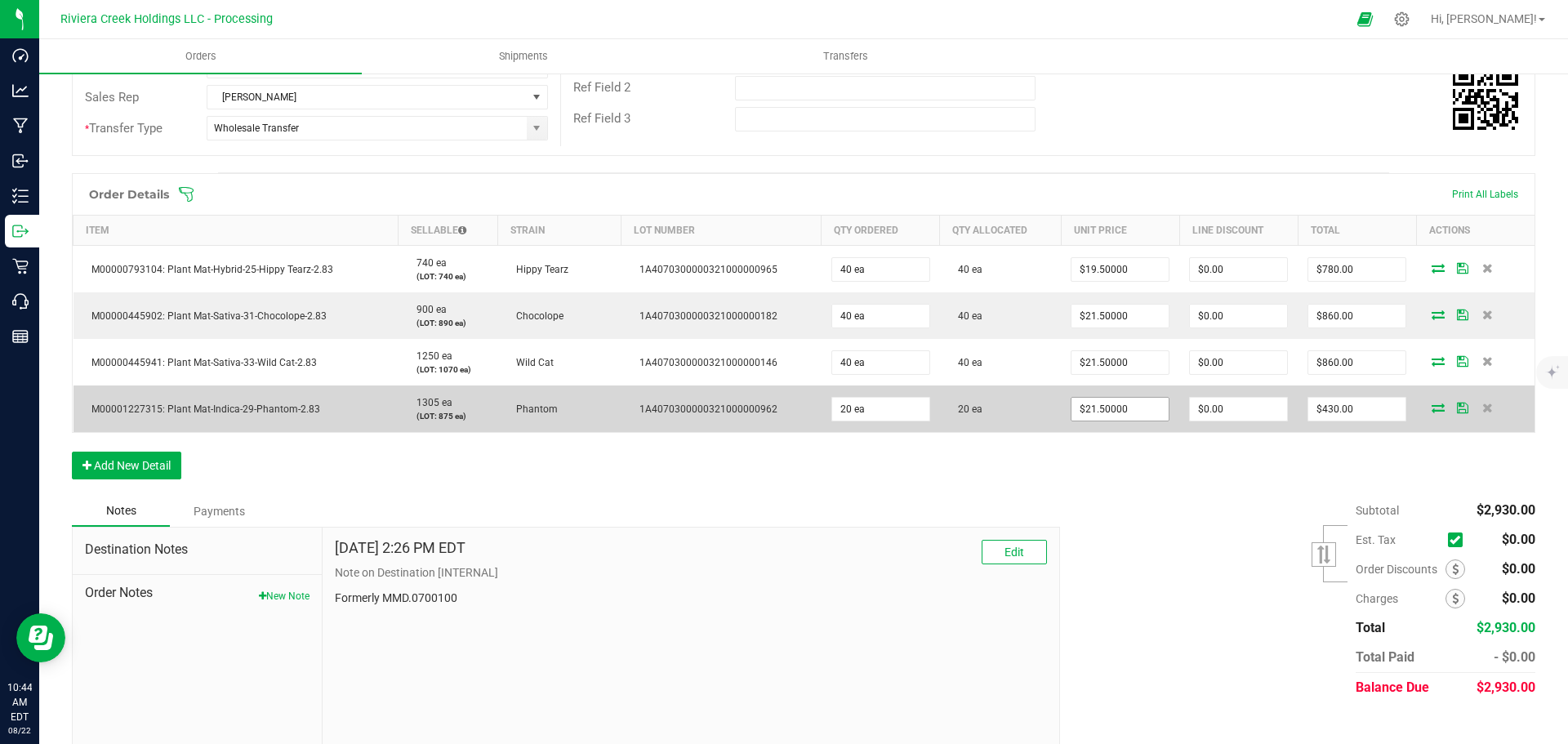
scroll to position [347, 0]
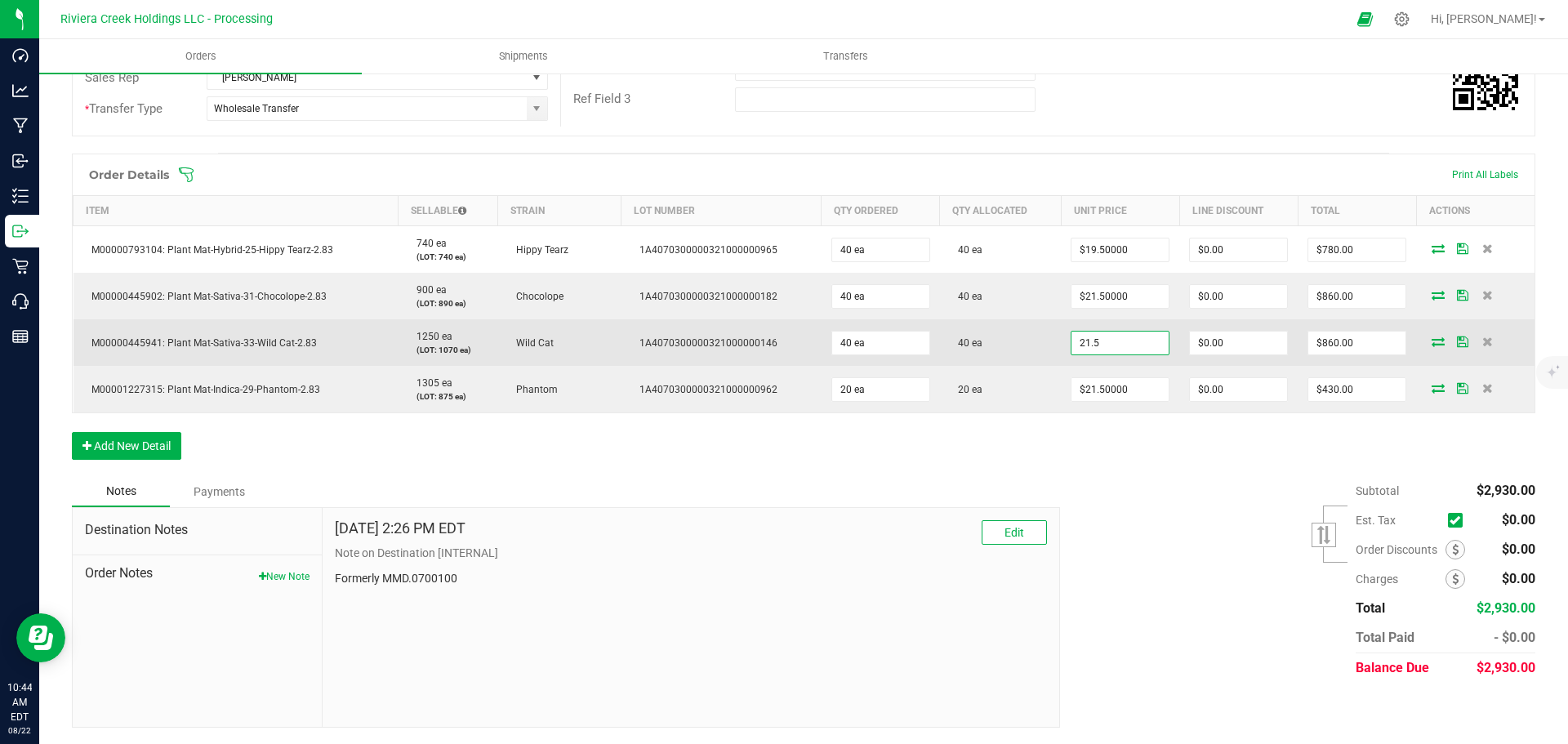
click at [1133, 345] on input "21.5" at bounding box center [1119, 343] width 97 height 23
type input "$20.00000"
type input "0"
type input "$800.00"
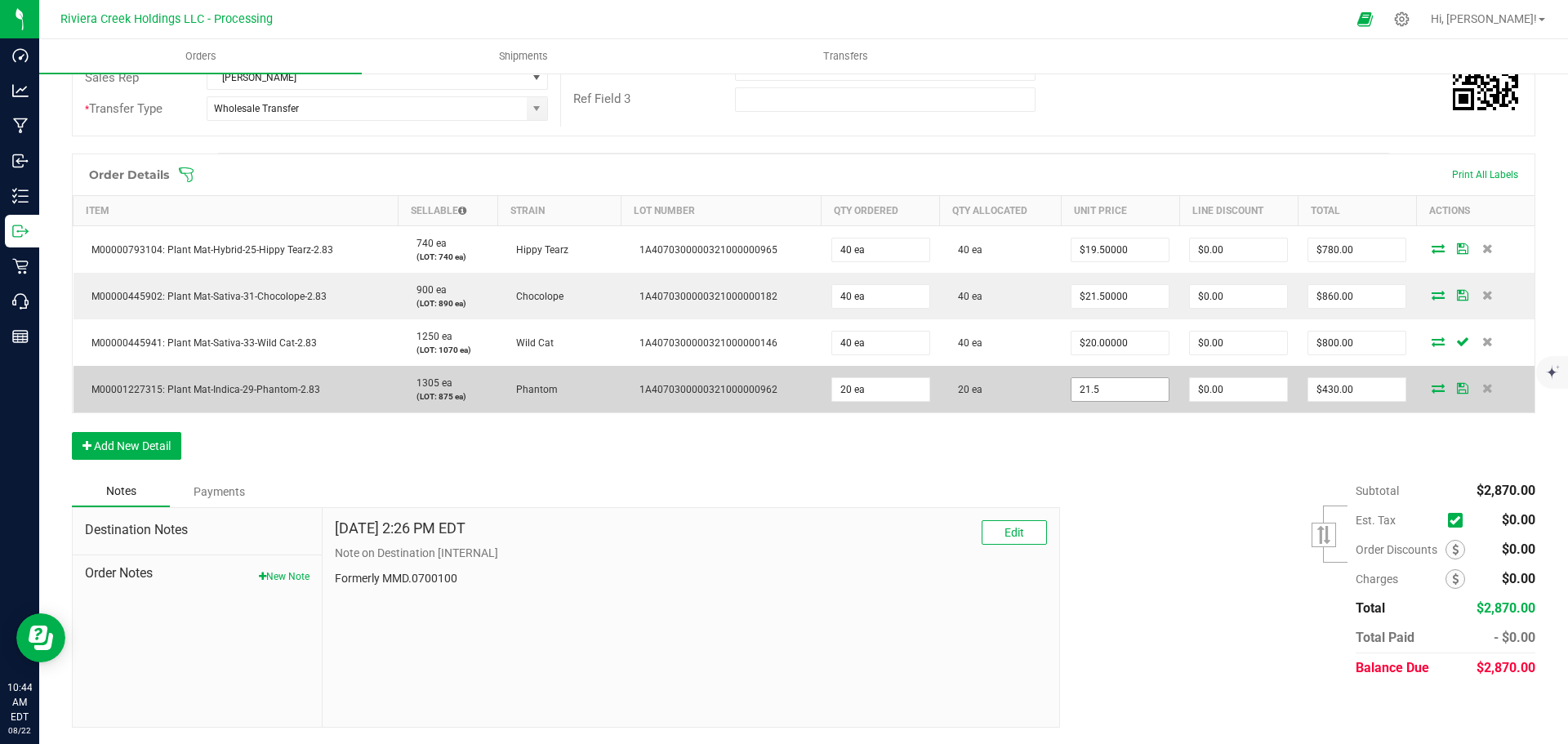
click at [1102, 390] on input "21.5" at bounding box center [1119, 389] width 97 height 23
type input "$20.00000"
type input "0"
type input "$400.00"
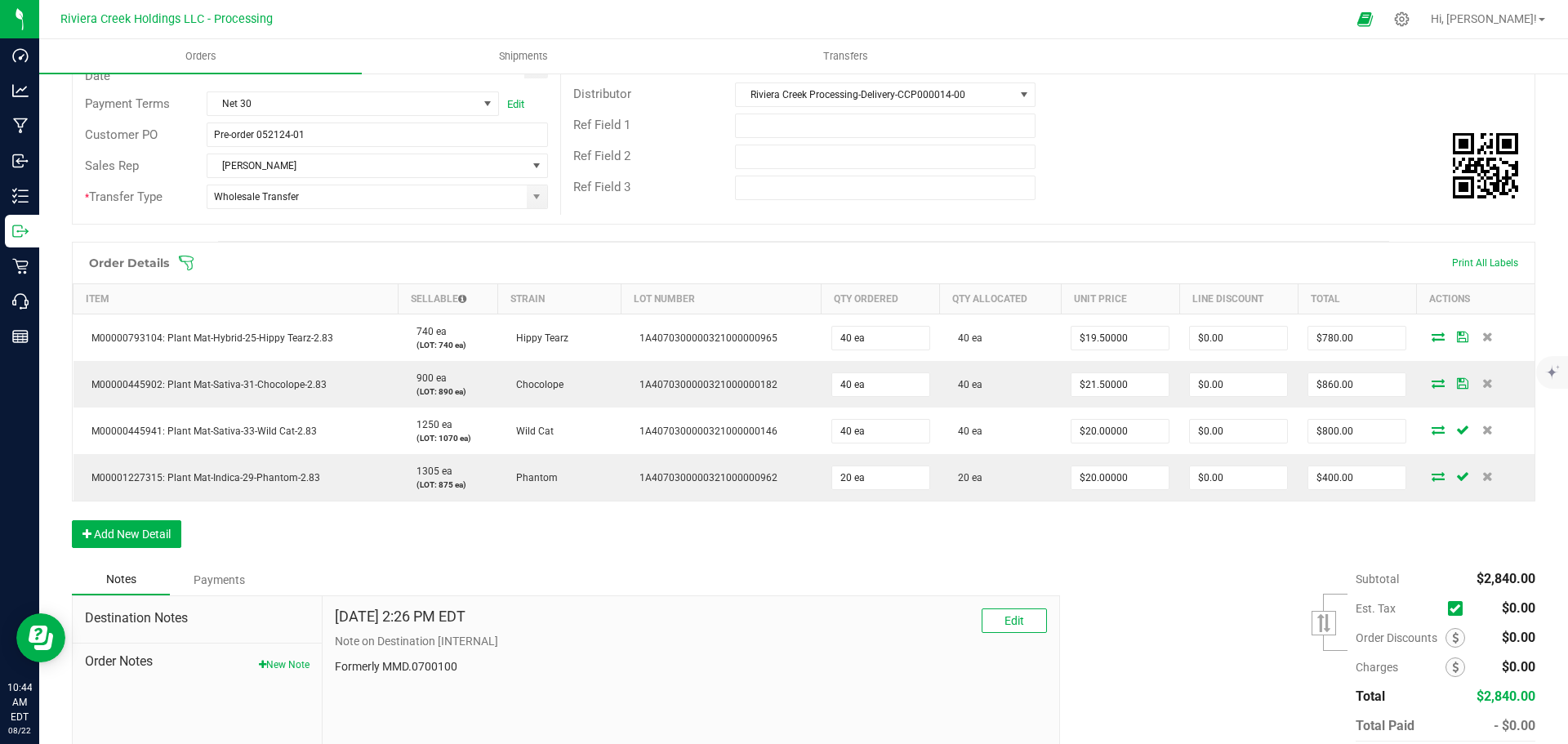
scroll to position [0, 0]
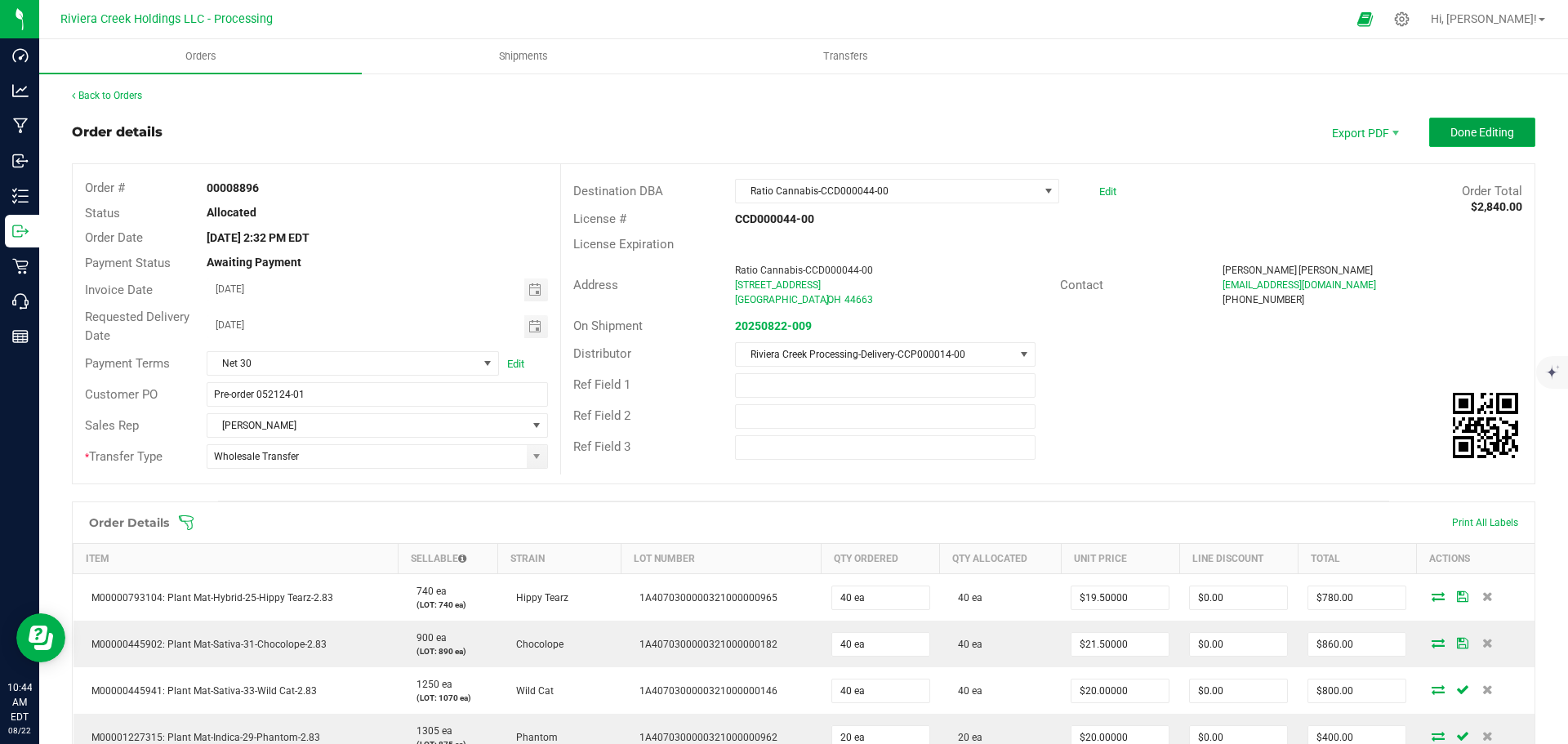
click at [1435, 137] on button "Done Editing" at bounding box center [1482, 132] width 107 height 30
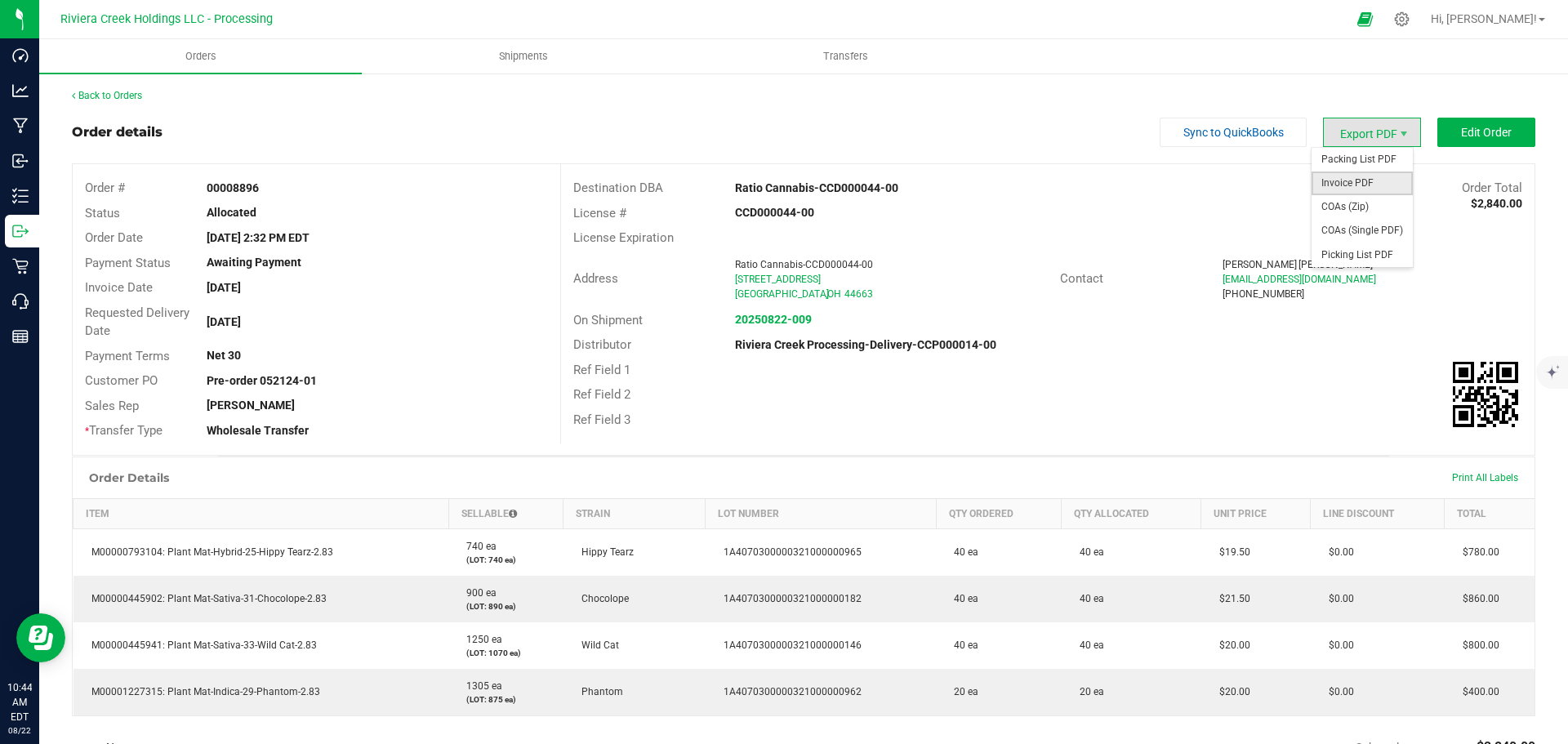
click at [1346, 177] on span "Invoice PDF" at bounding box center [1361, 183] width 101 height 24
click at [127, 95] on link "Back to Orders" at bounding box center [107, 95] width 70 height 11
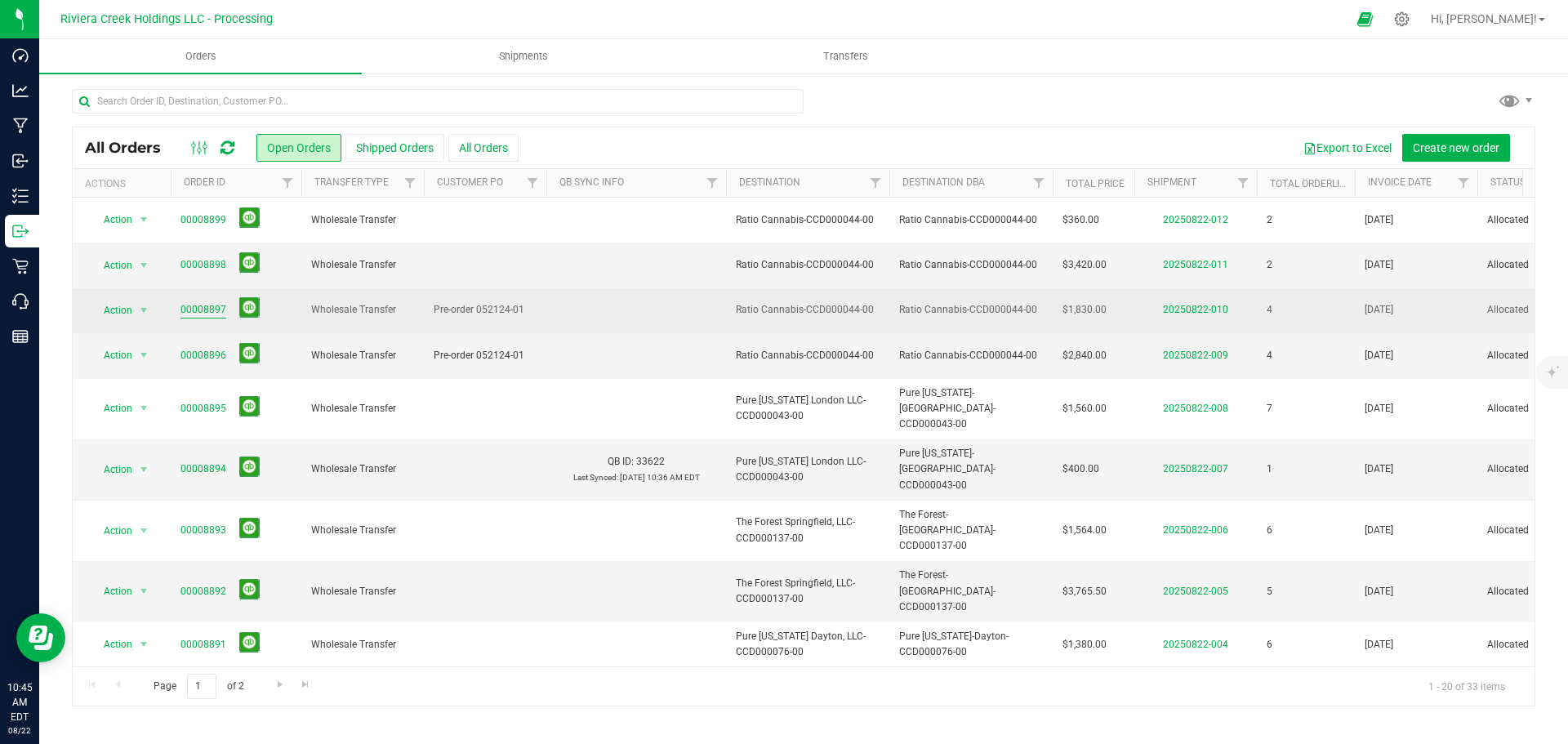
click at [204, 309] on link "00008897" at bounding box center [203, 309] width 45 height 16
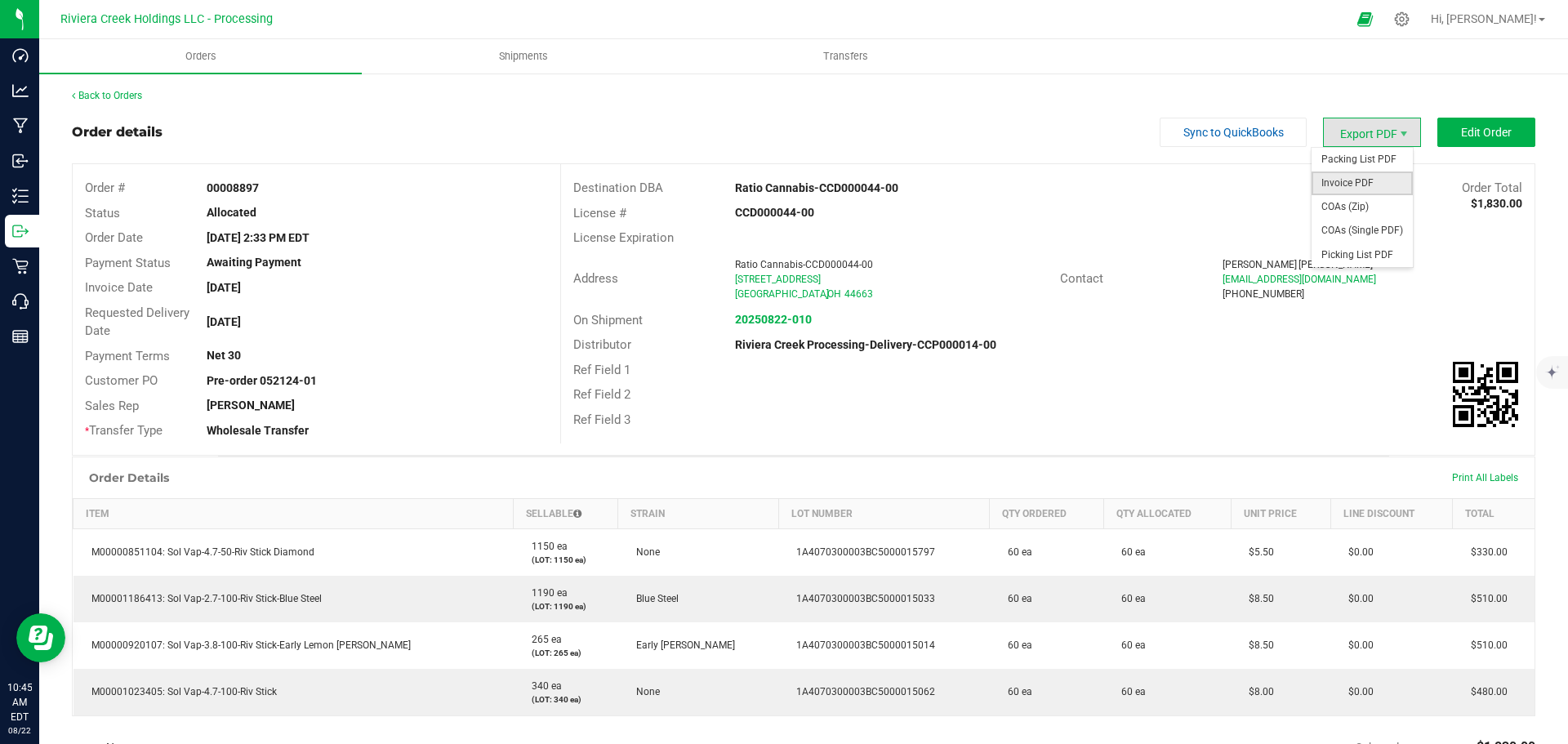
click at [1339, 174] on span "Invoice PDF" at bounding box center [1361, 183] width 101 height 24
click at [131, 97] on link "Back to Orders" at bounding box center [107, 95] width 70 height 11
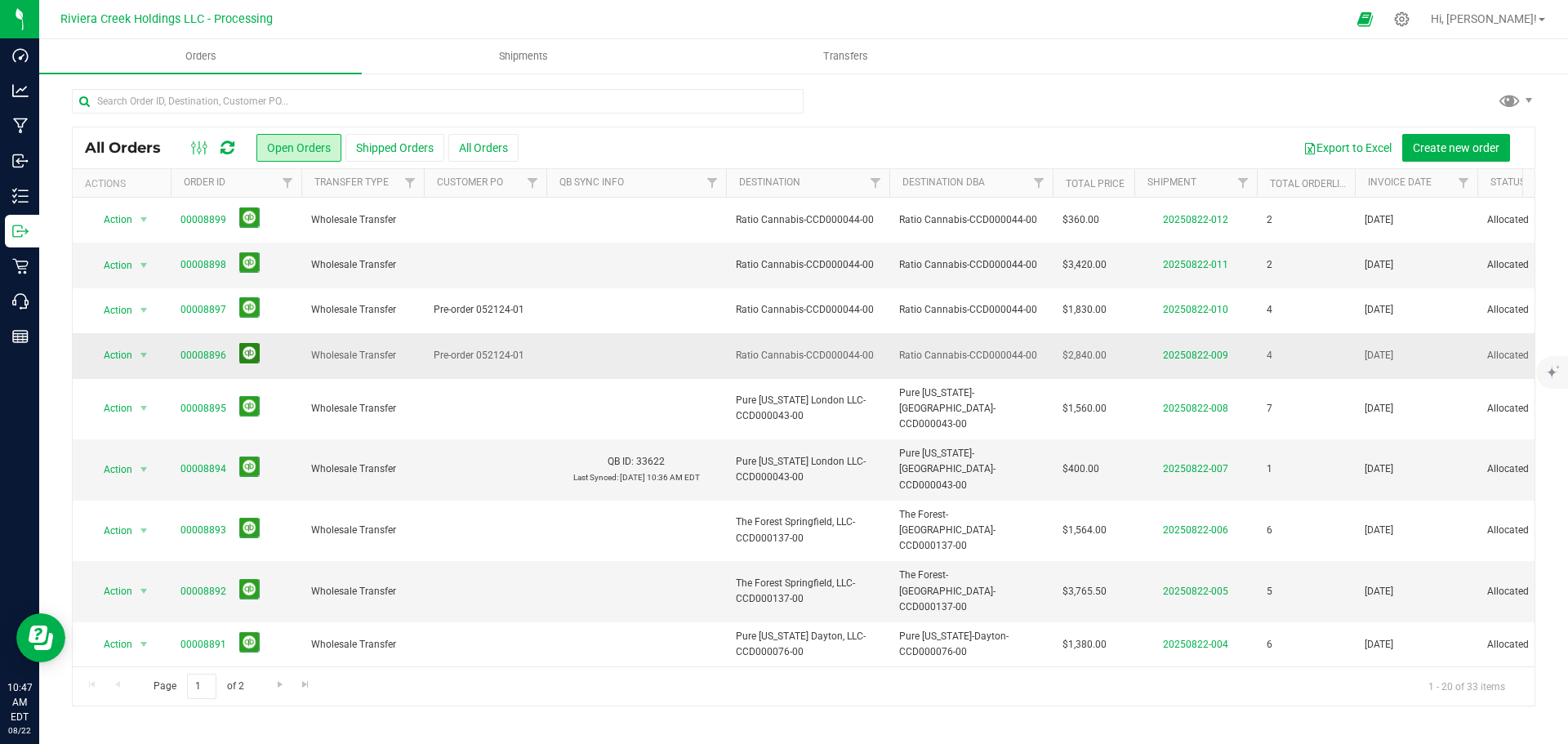
click at [249, 355] on button at bounding box center [249, 353] width 20 height 20
click at [200, 259] on link "00008898" at bounding box center [203, 265] width 45 height 16
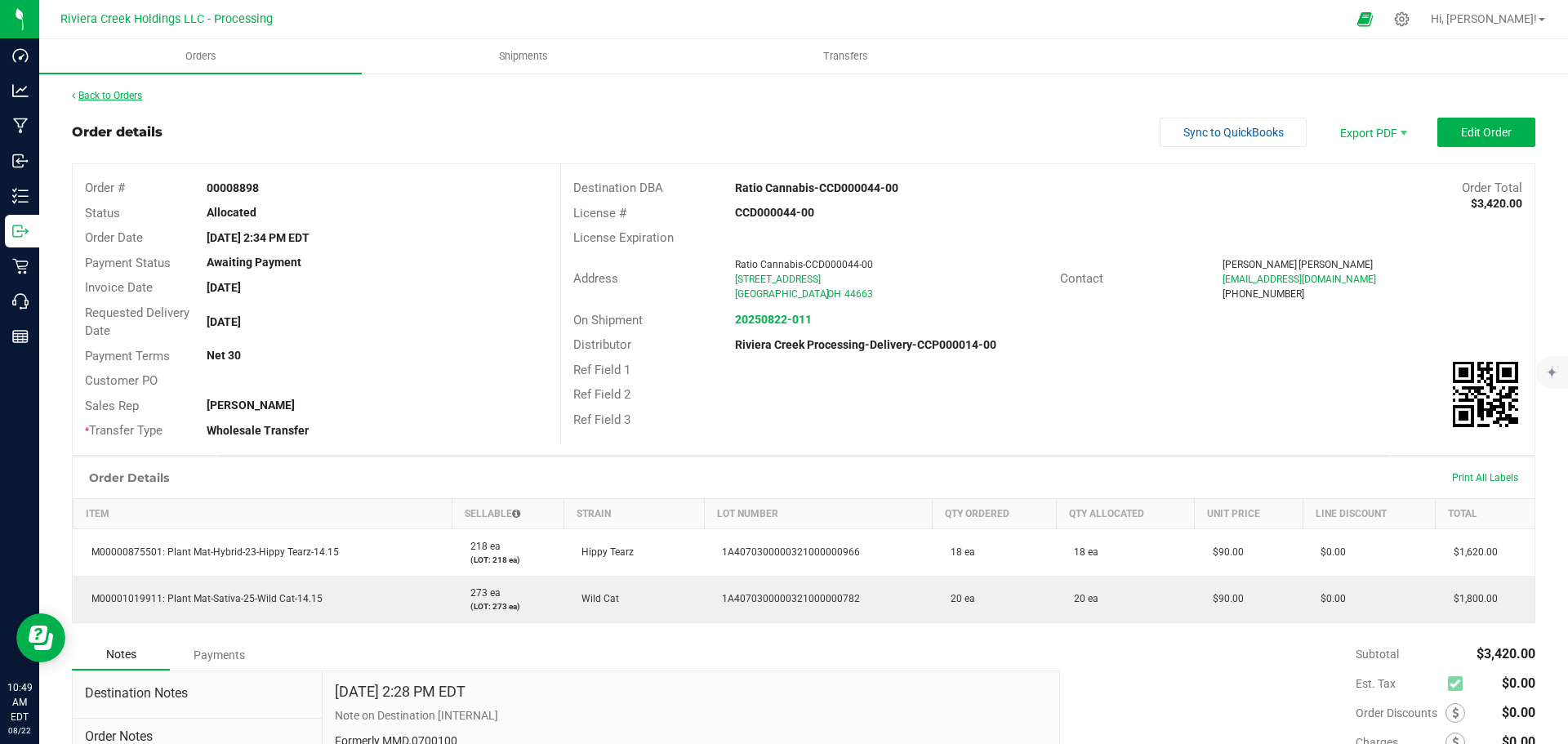
click at [123, 93] on link "Back to Orders" at bounding box center [107, 95] width 70 height 11
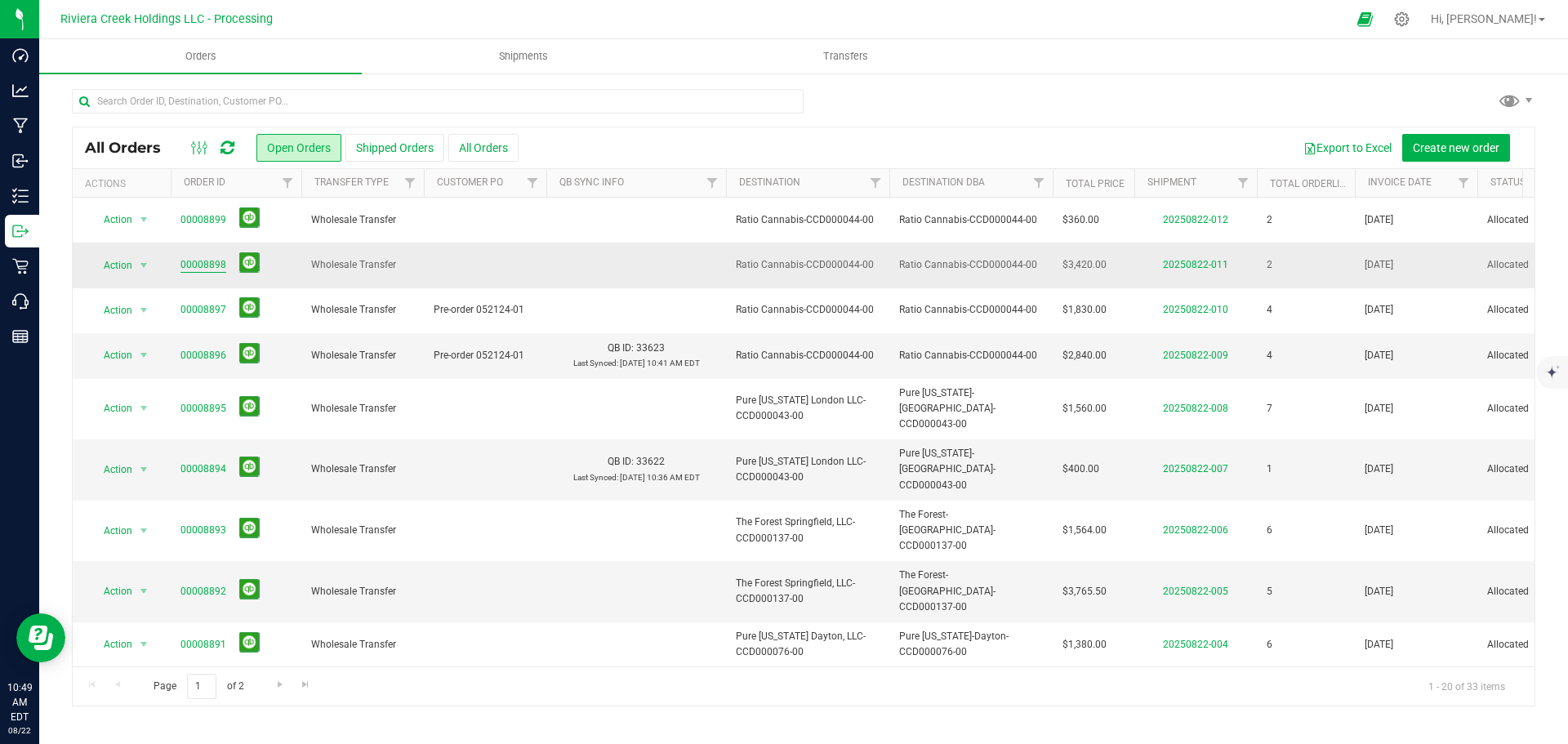
click at [206, 263] on link "00008898" at bounding box center [203, 265] width 45 height 16
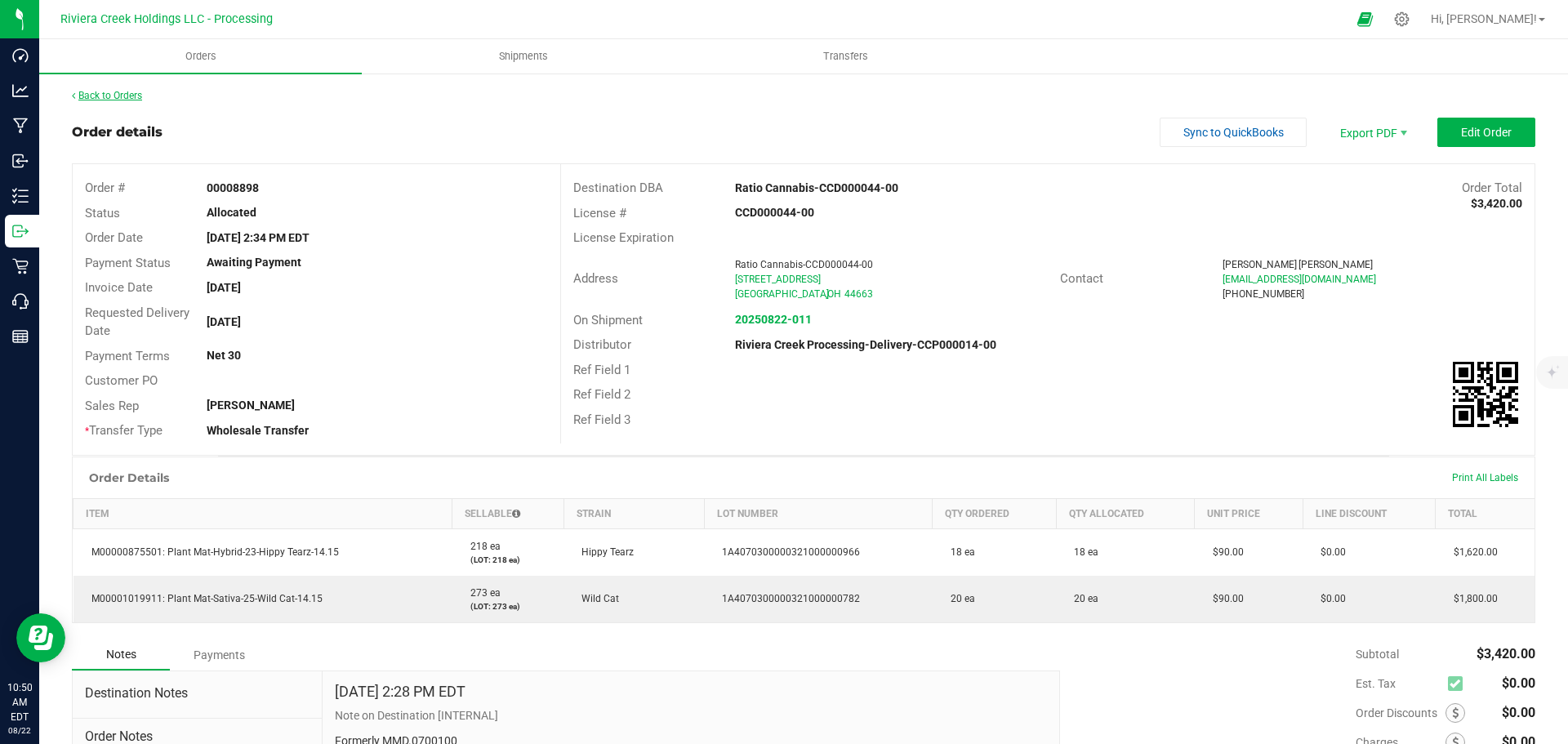
click at [126, 97] on link "Back to Orders" at bounding box center [107, 95] width 70 height 11
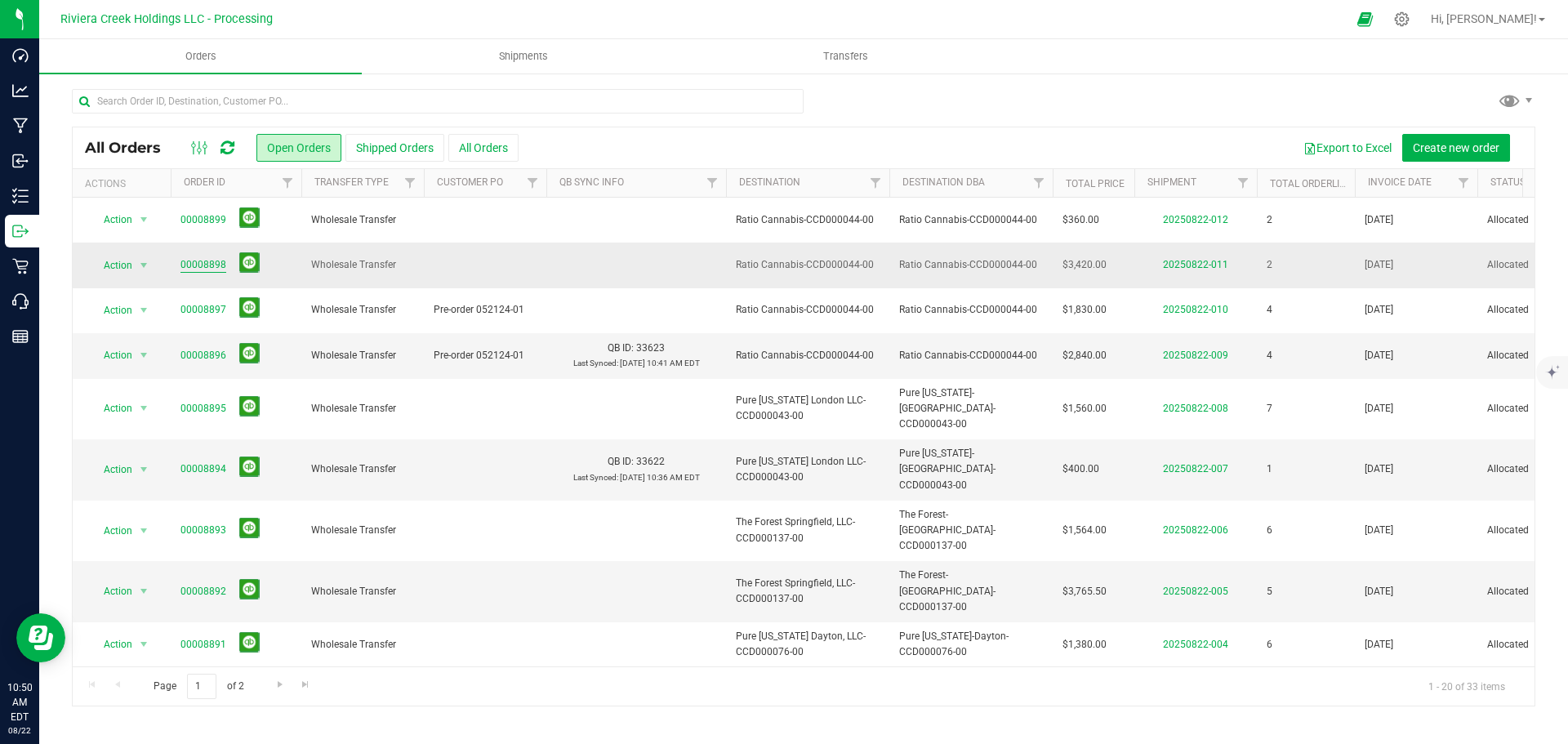
click at [203, 268] on link "00008898" at bounding box center [203, 265] width 45 height 16
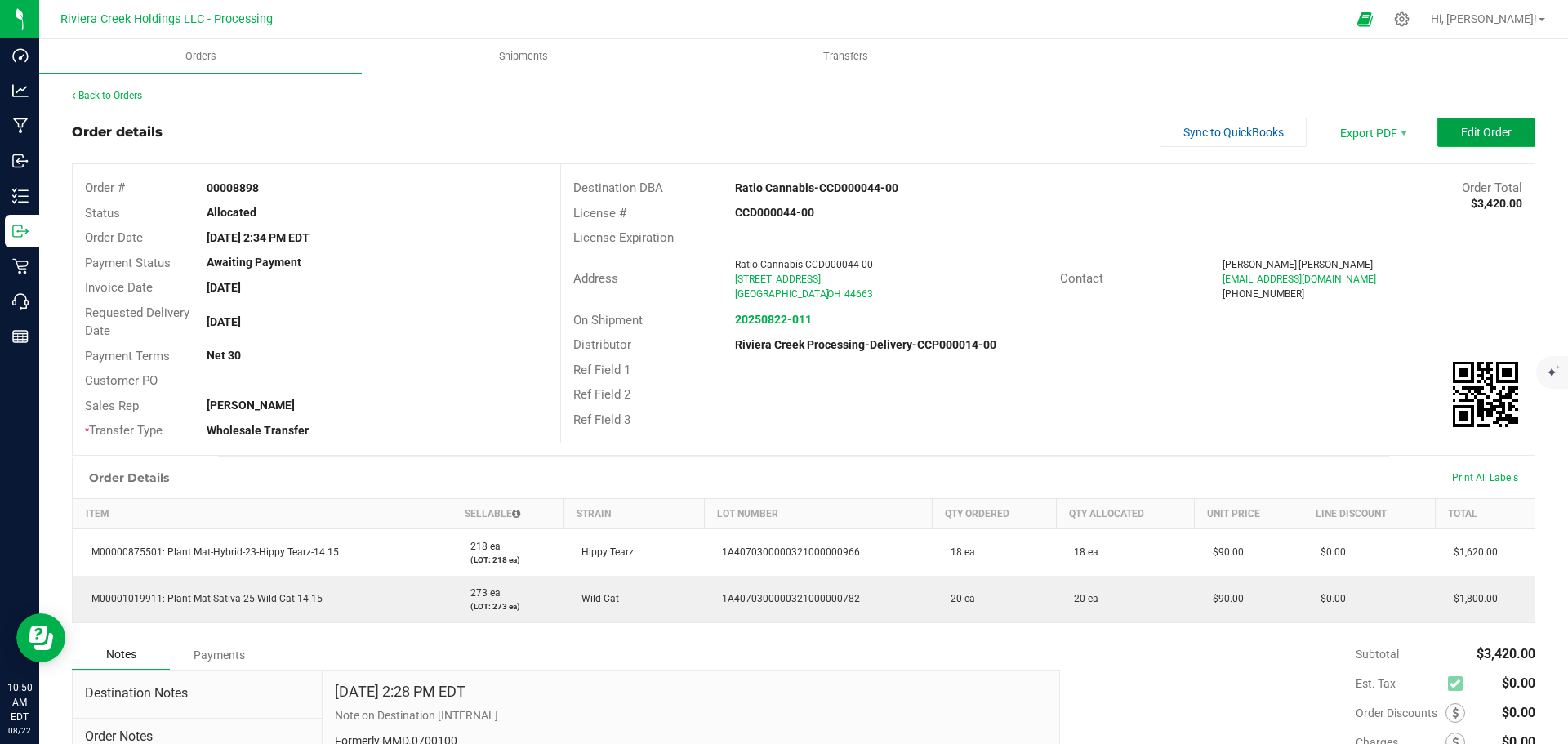
click at [1482, 132] on span "Edit Order" at bounding box center [1486, 132] width 51 height 13
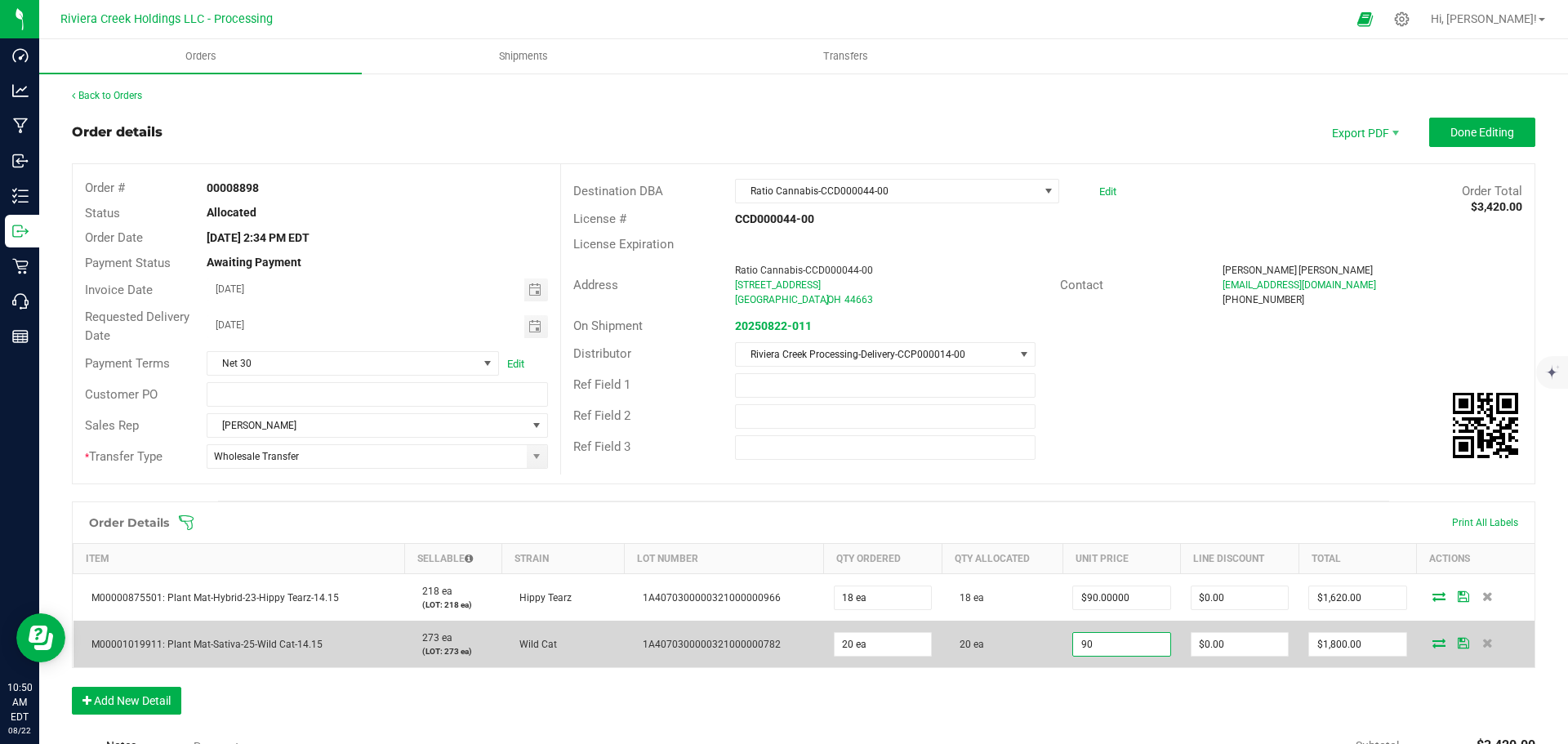
click at [1109, 649] on input "90" at bounding box center [1121, 644] width 96 height 23
type input "$85.00000"
type input "0"
type input "$1,700.00"
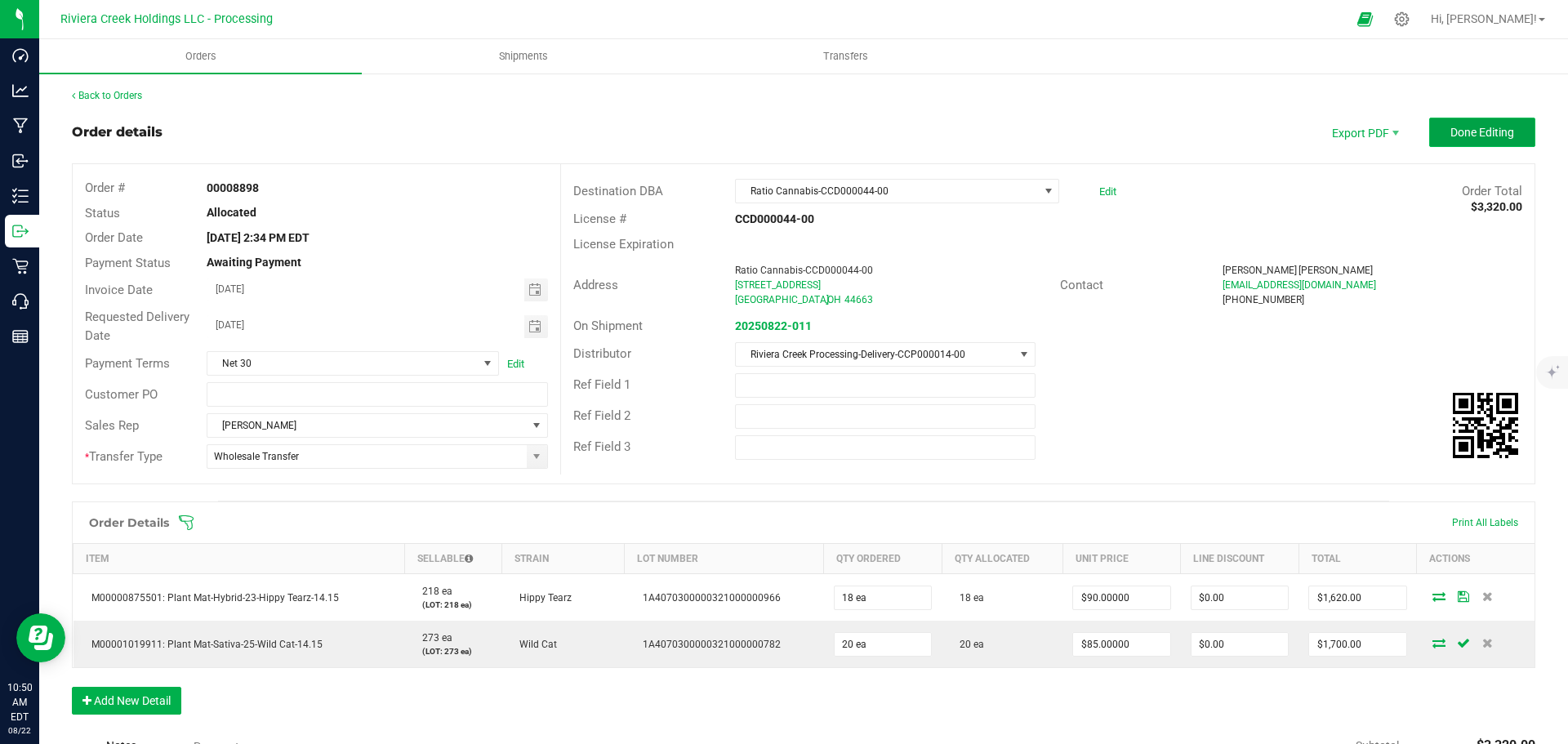
click at [1450, 131] on span "Done Editing" at bounding box center [1482, 132] width 64 height 13
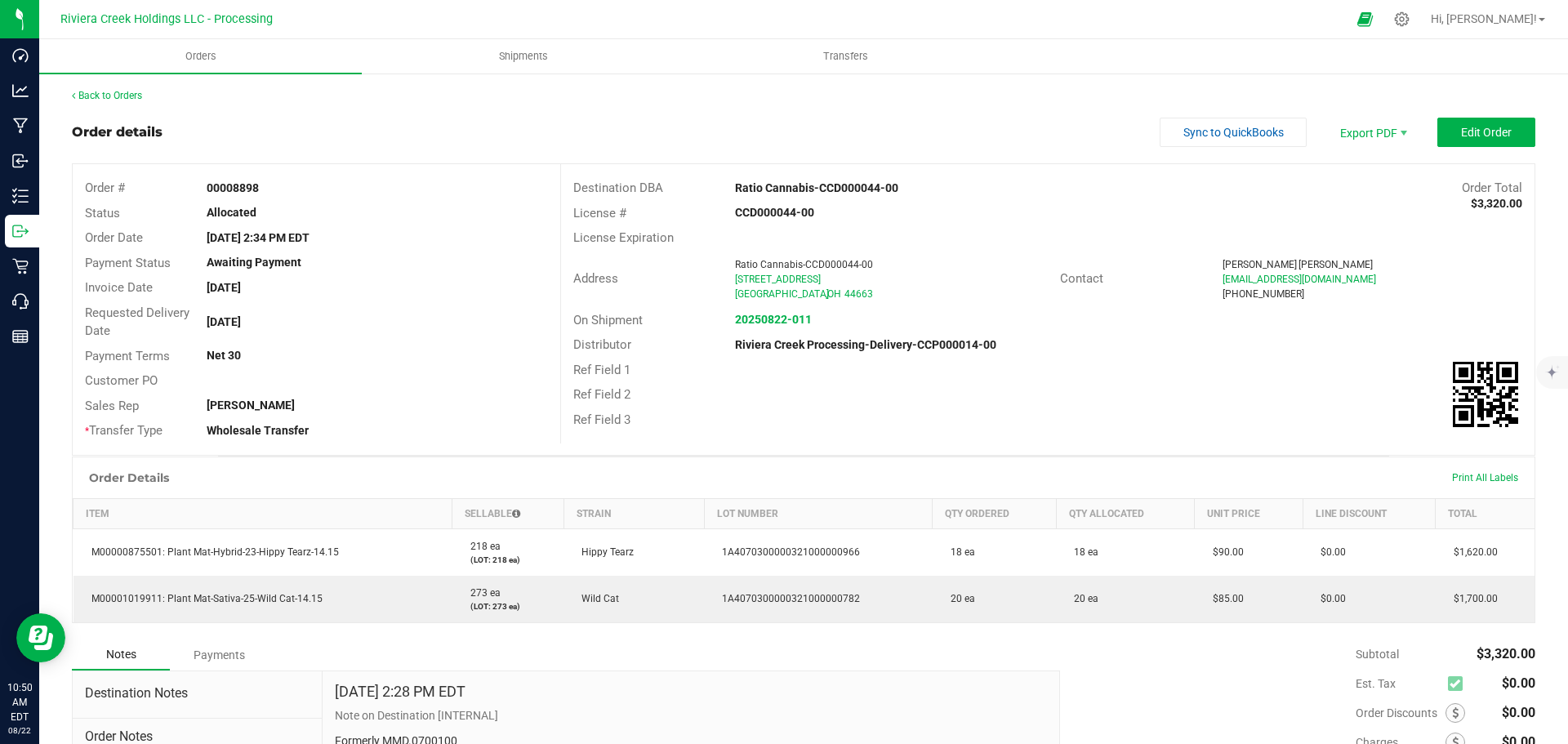
click at [110, 89] on div "Back to Orders" at bounding box center [803, 95] width 1463 height 15
click at [108, 95] on link "Back to Orders" at bounding box center [107, 95] width 70 height 11
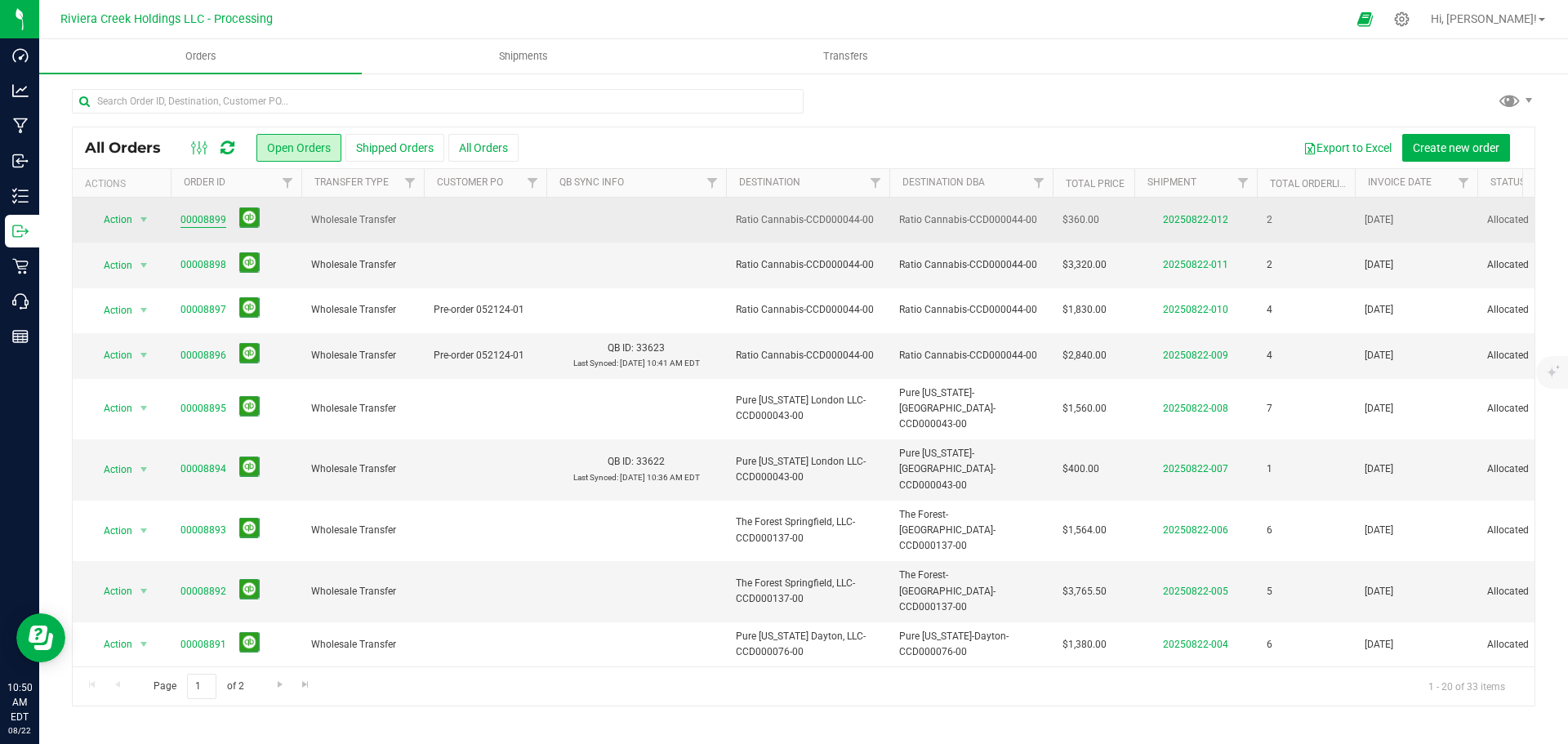
click at [199, 217] on link "00008899" at bounding box center [203, 220] width 45 height 16
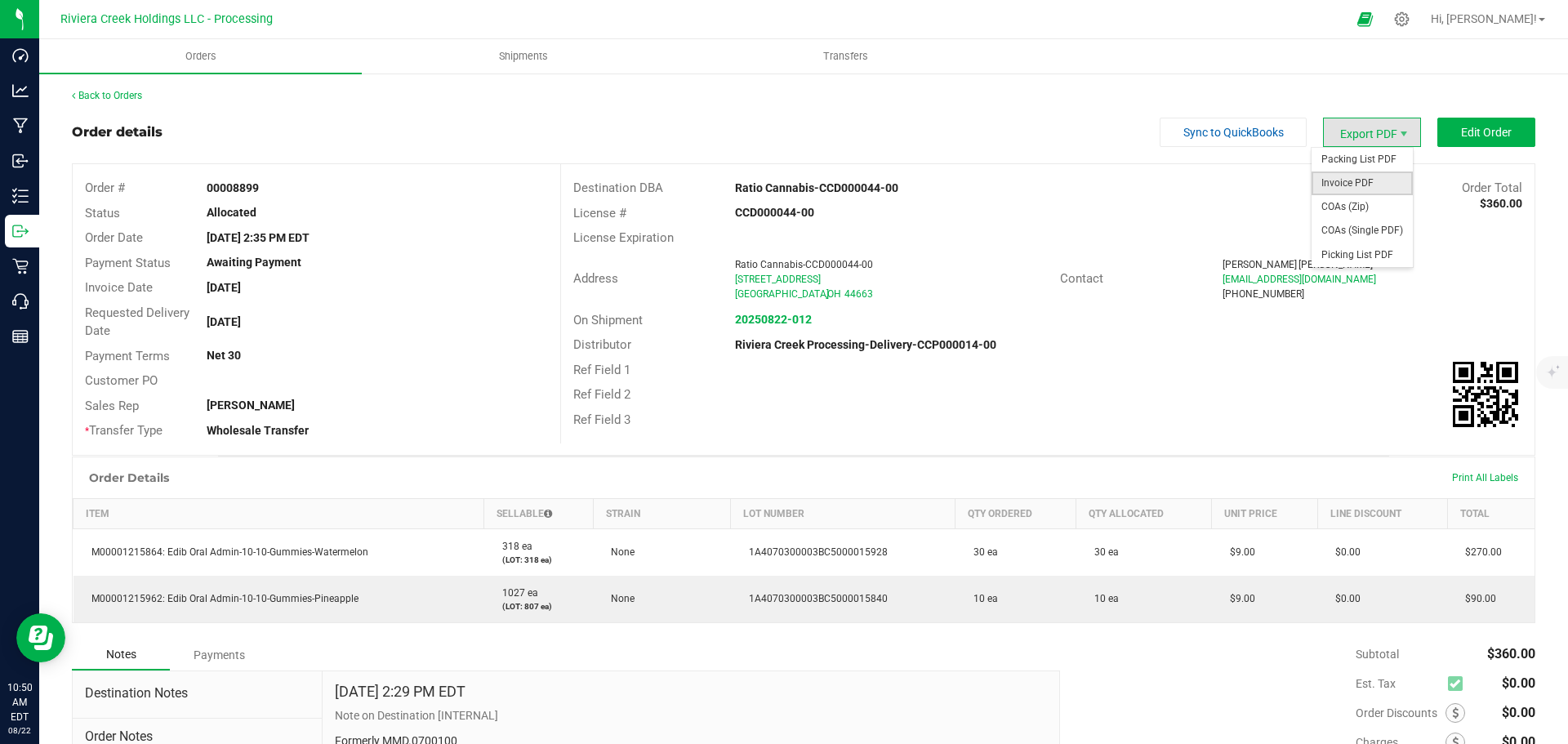
click at [1340, 182] on span "Invoice PDF" at bounding box center [1361, 183] width 101 height 24
click at [127, 95] on link "Back to Orders" at bounding box center [107, 95] width 70 height 11
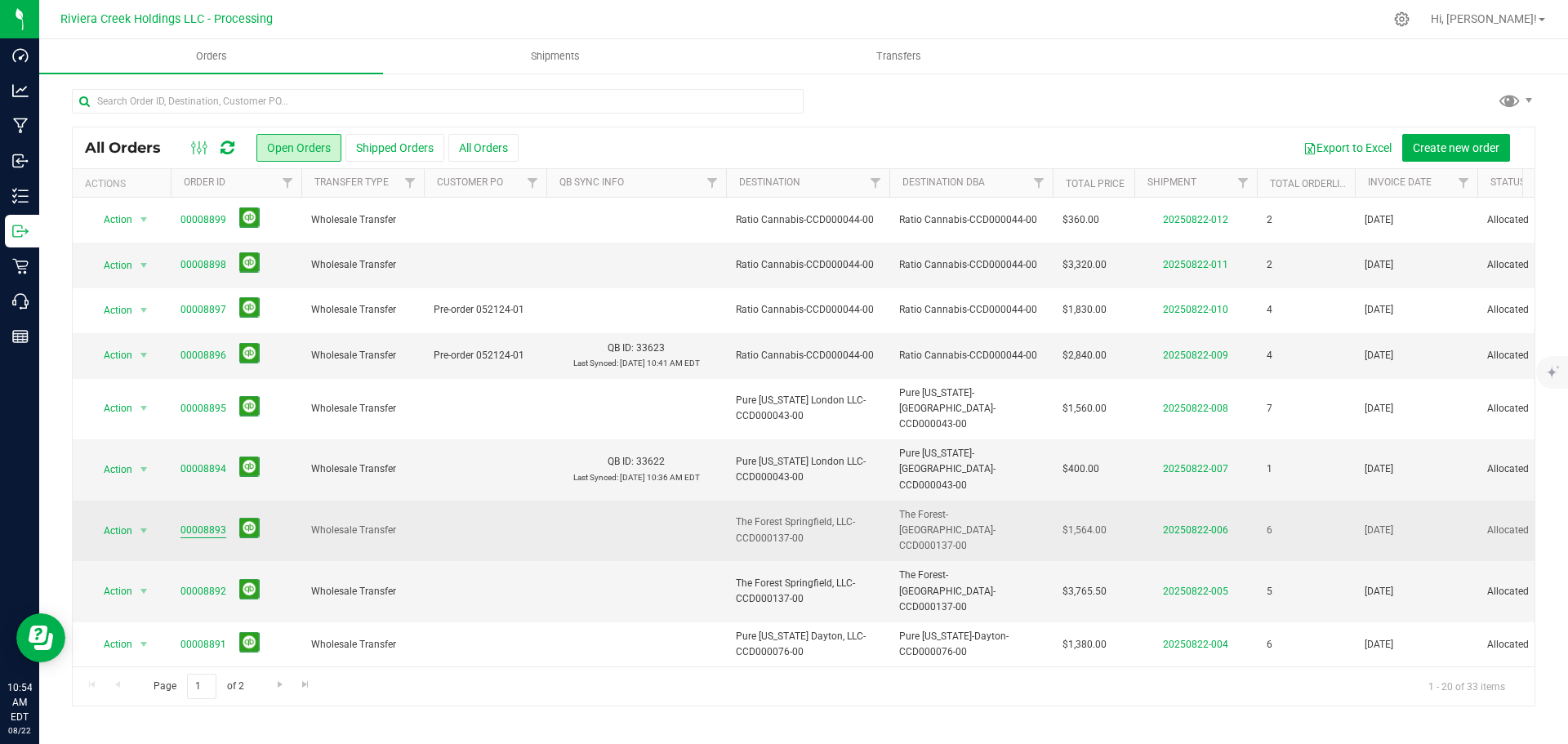
click at [197, 523] on link "00008893" at bounding box center [203, 530] width 45 height 16
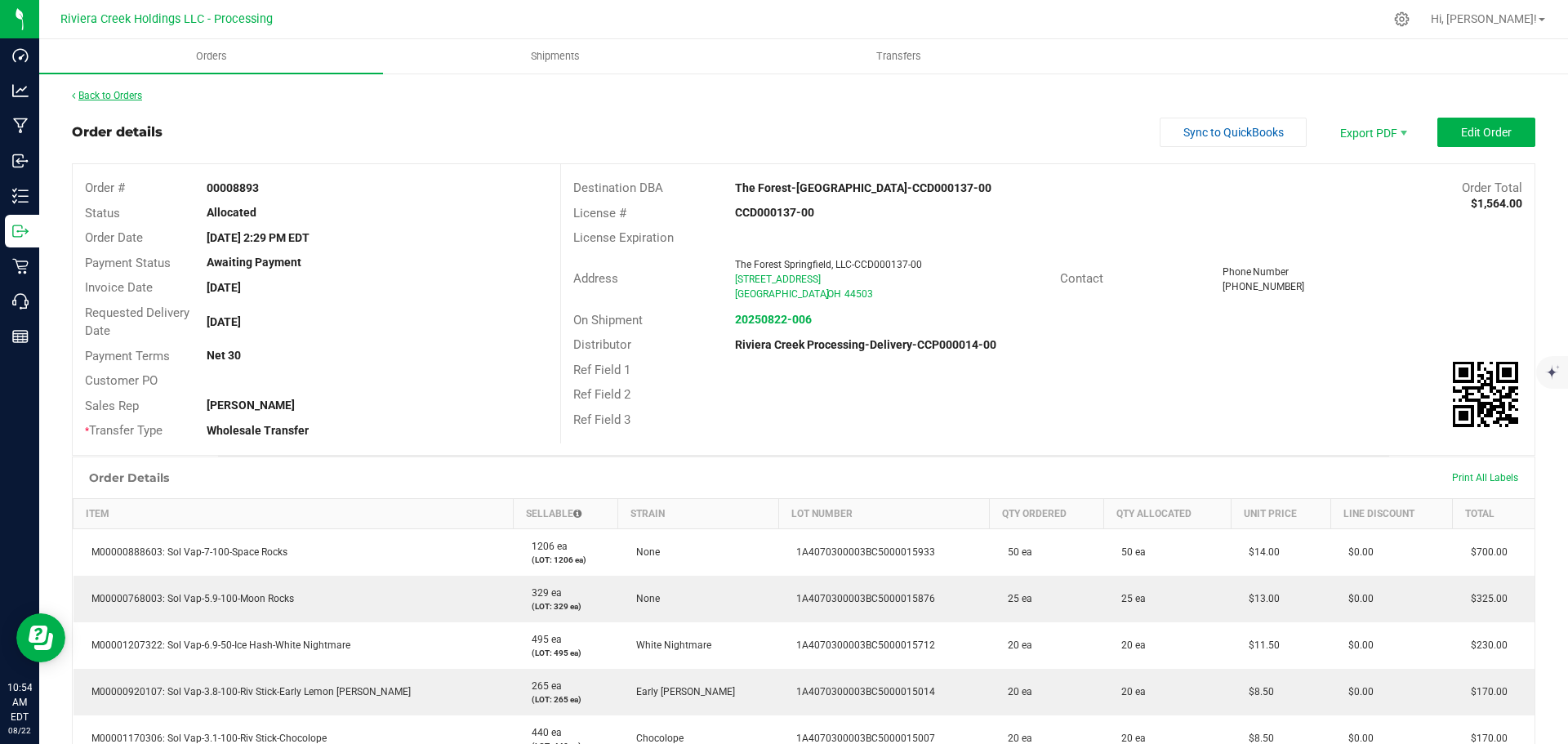
click at [126, 99] on link "Back to Orders" at bounding box center [107, 95] width 70 height 11
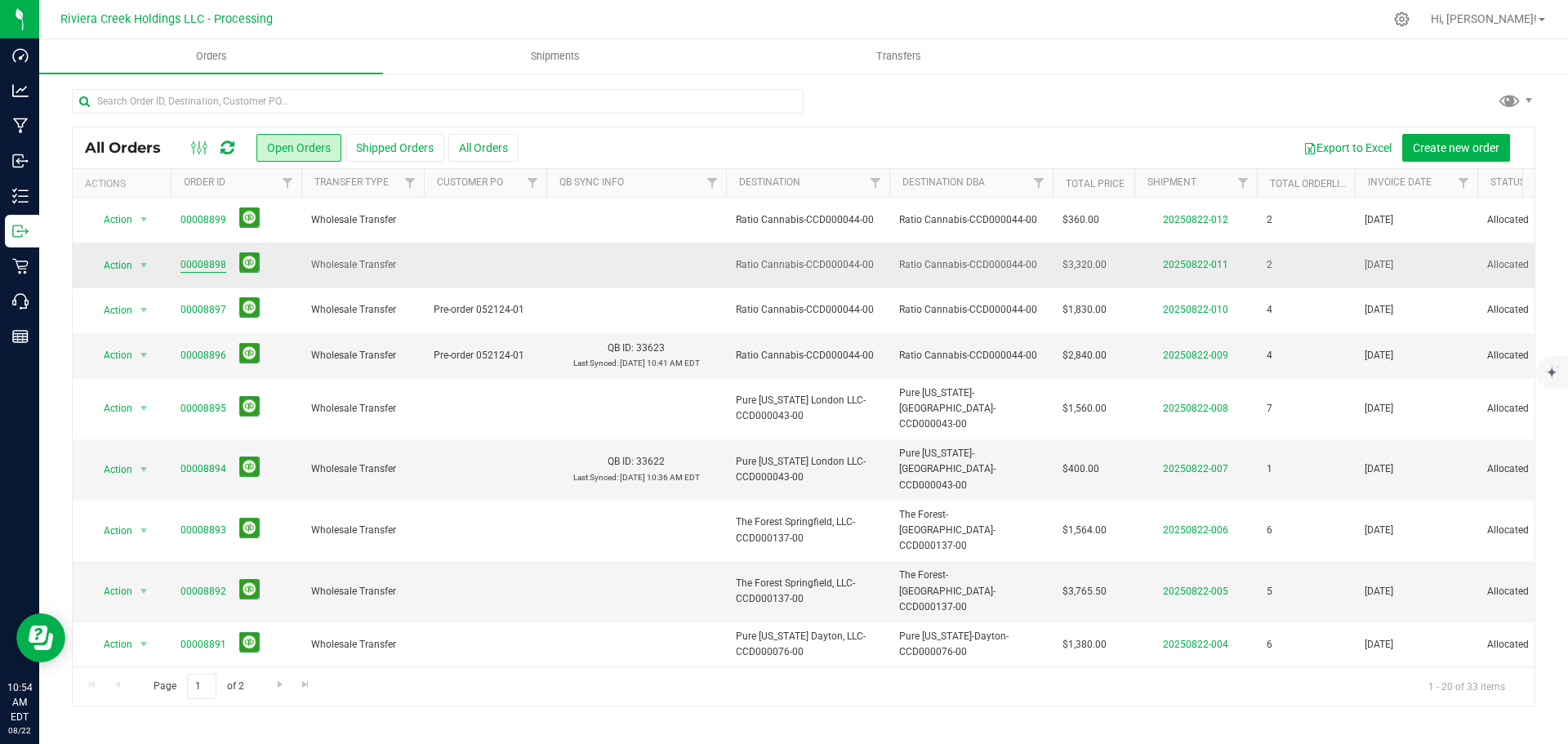
click at [202, 261] on link "00008898" at bounding box center [203, 265] width 45 height 16
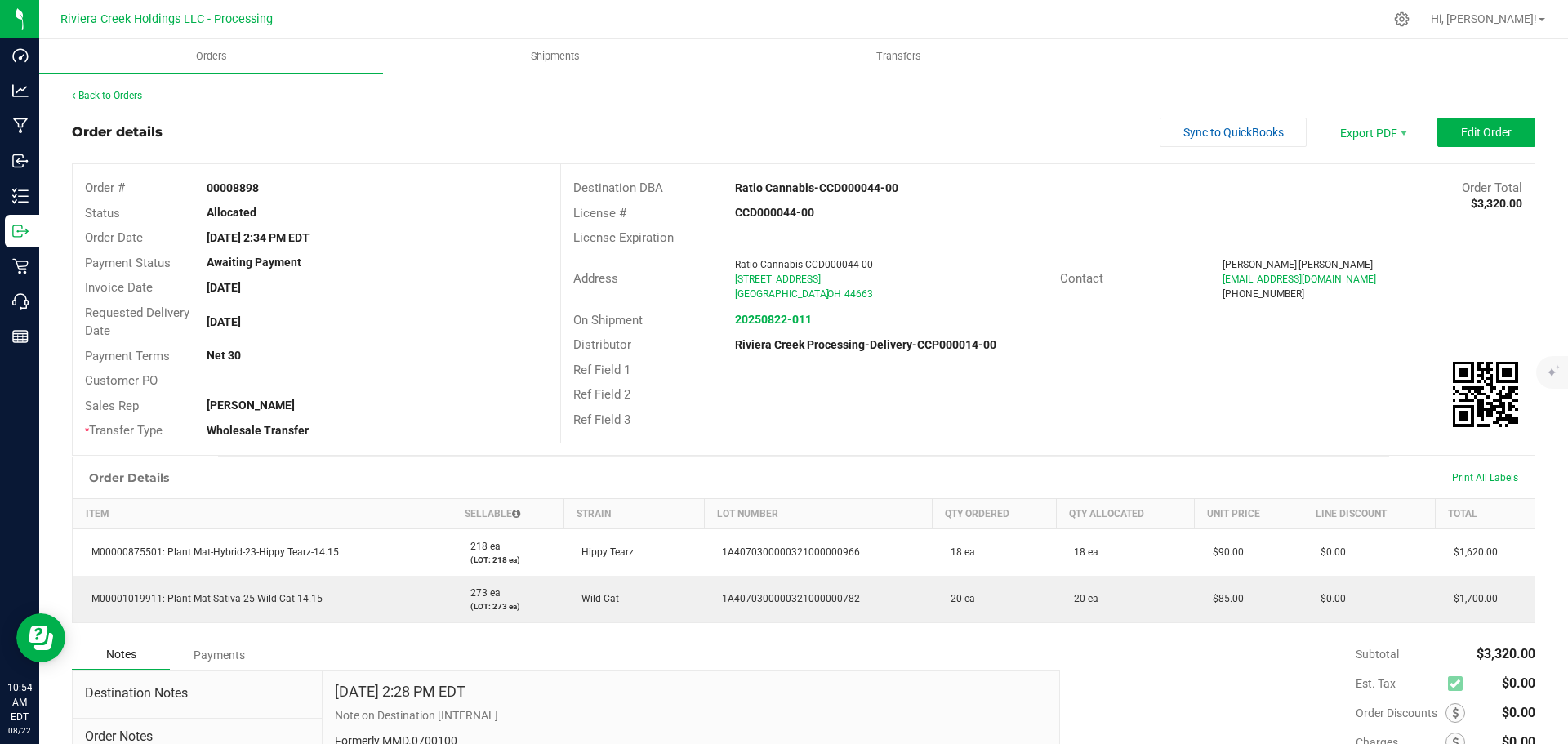
click at [101, 98] on link "Back to Orders" at bounding box center [107, 95] width 70 height 11
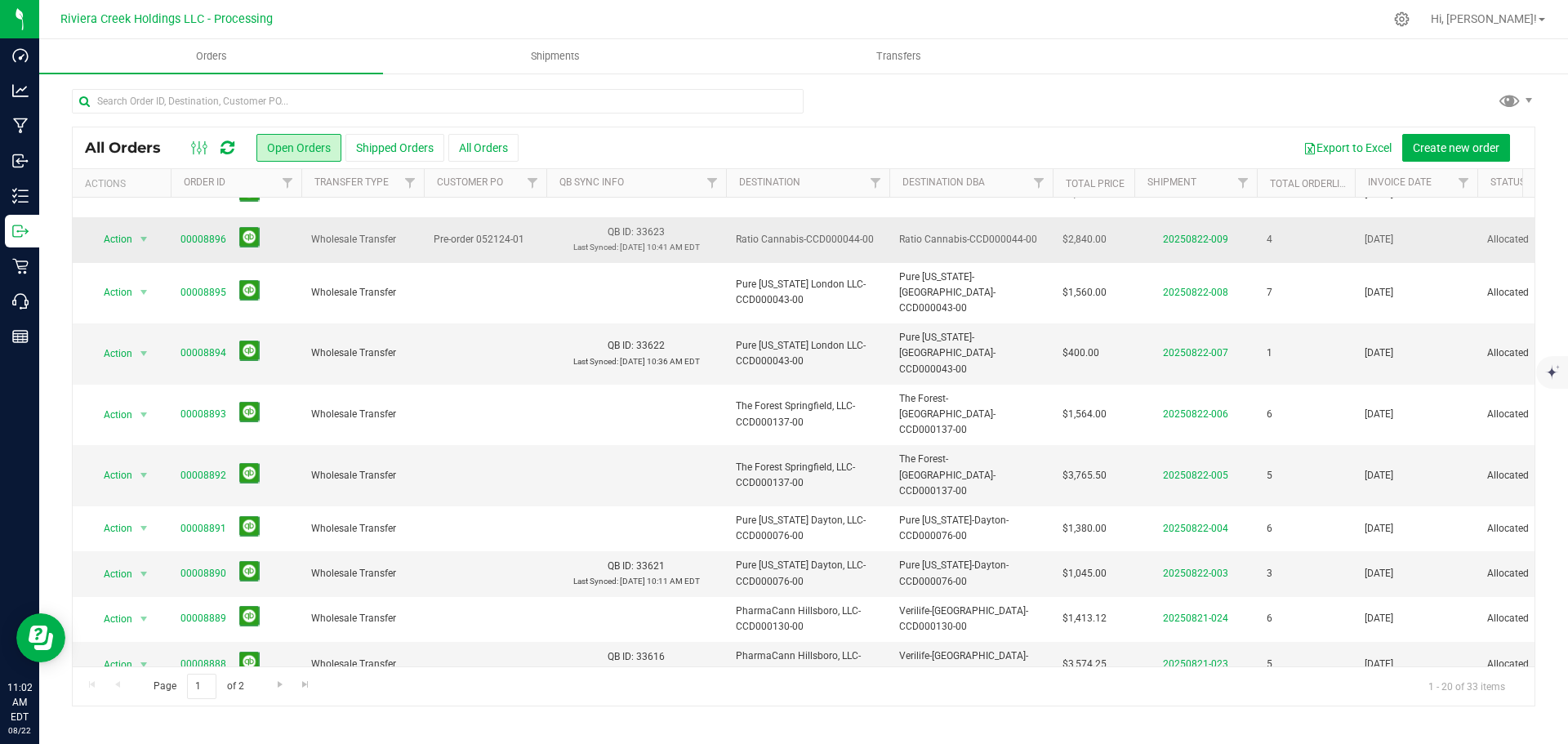
scroll to position [163, 0]
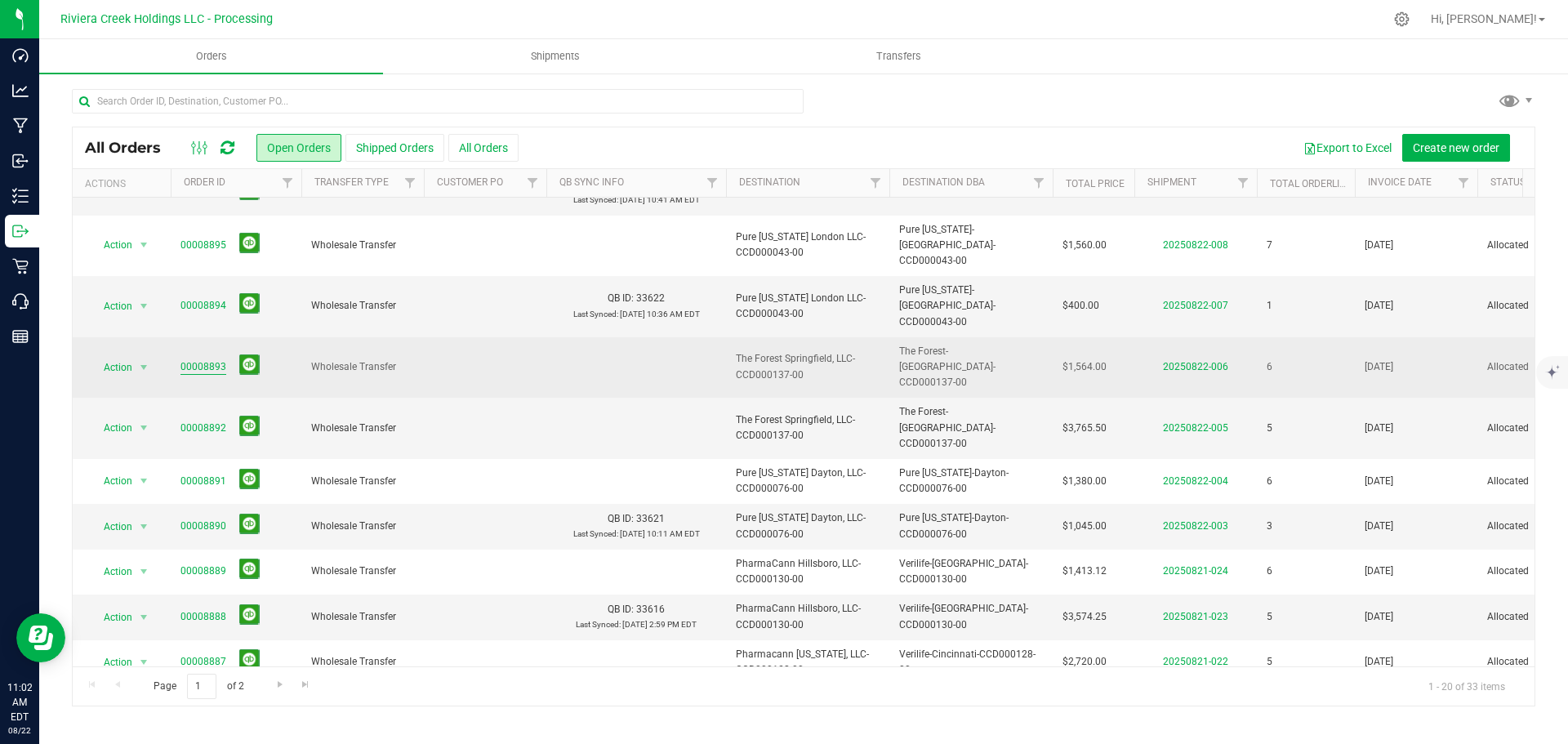
click at [198, 359] on link "00008893" at bounding box center [203, 367] width 45 height 16
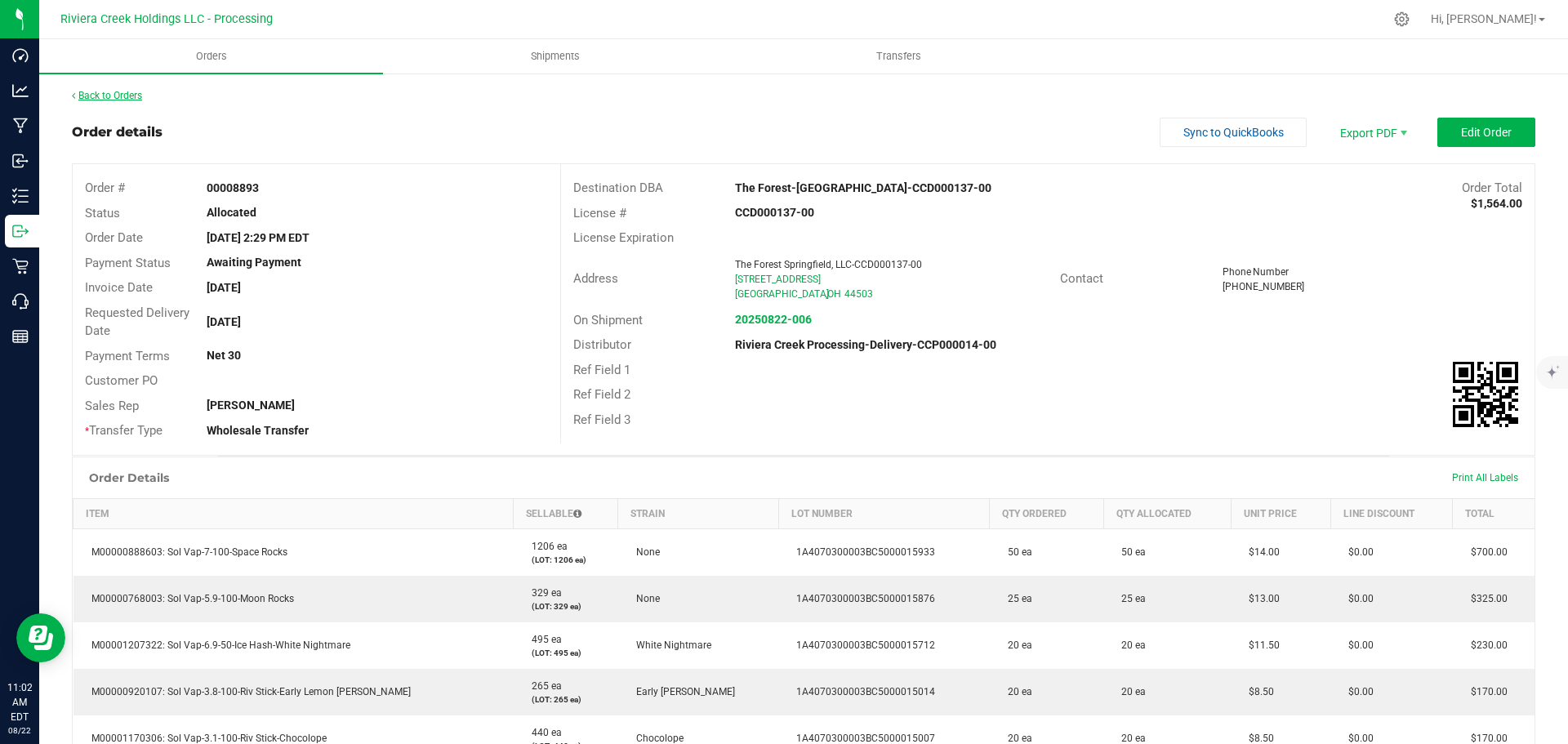
click at [115, 95] on link "Back to Orders" at bounding box center [107, 95] width 70 height 11
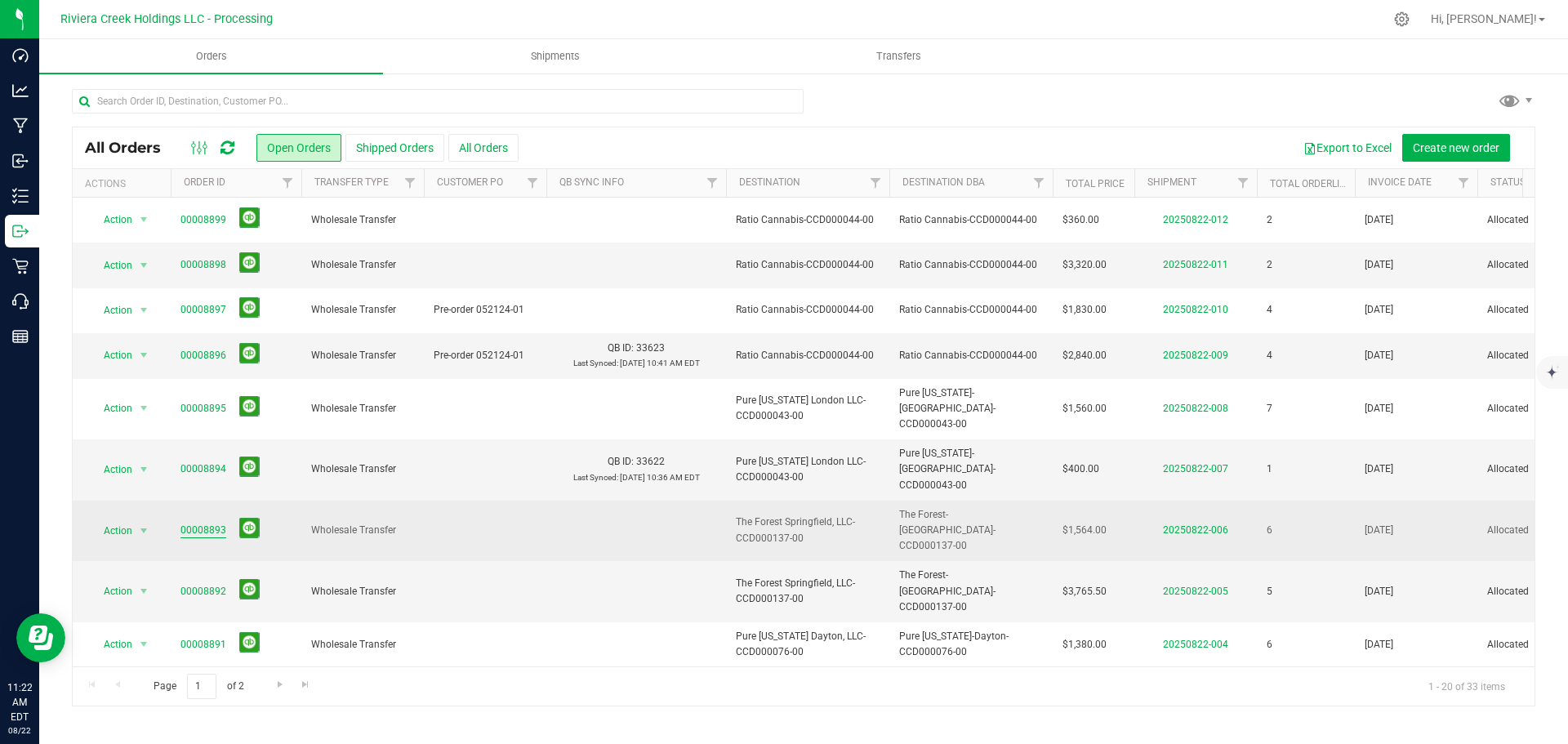
click at [186, 523] on link "00008893" at bounding box center [203, 530] width 45 height 16
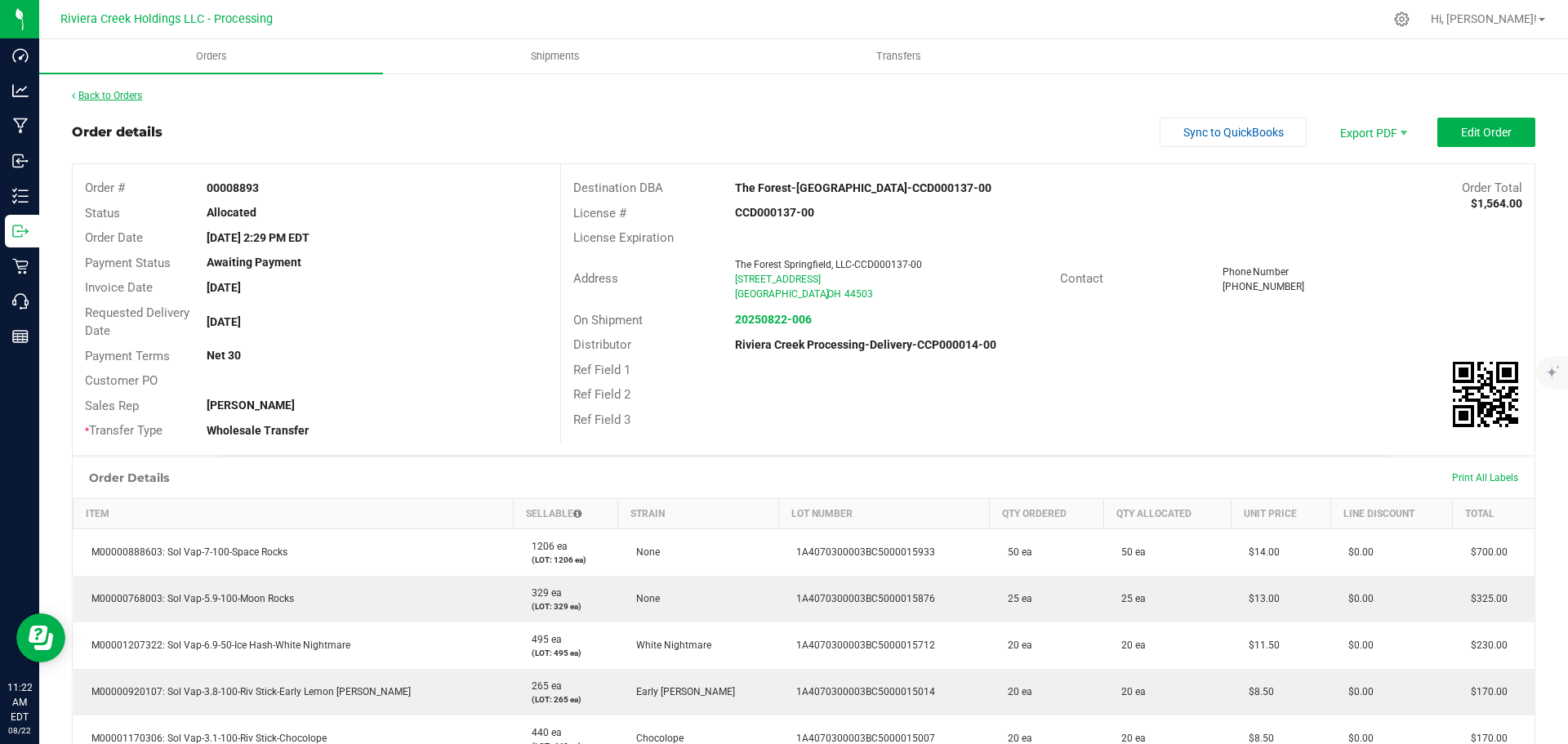
click at [107, 96] on link "Back to Orders" at bounding box center [107, 95] width 70 height 11
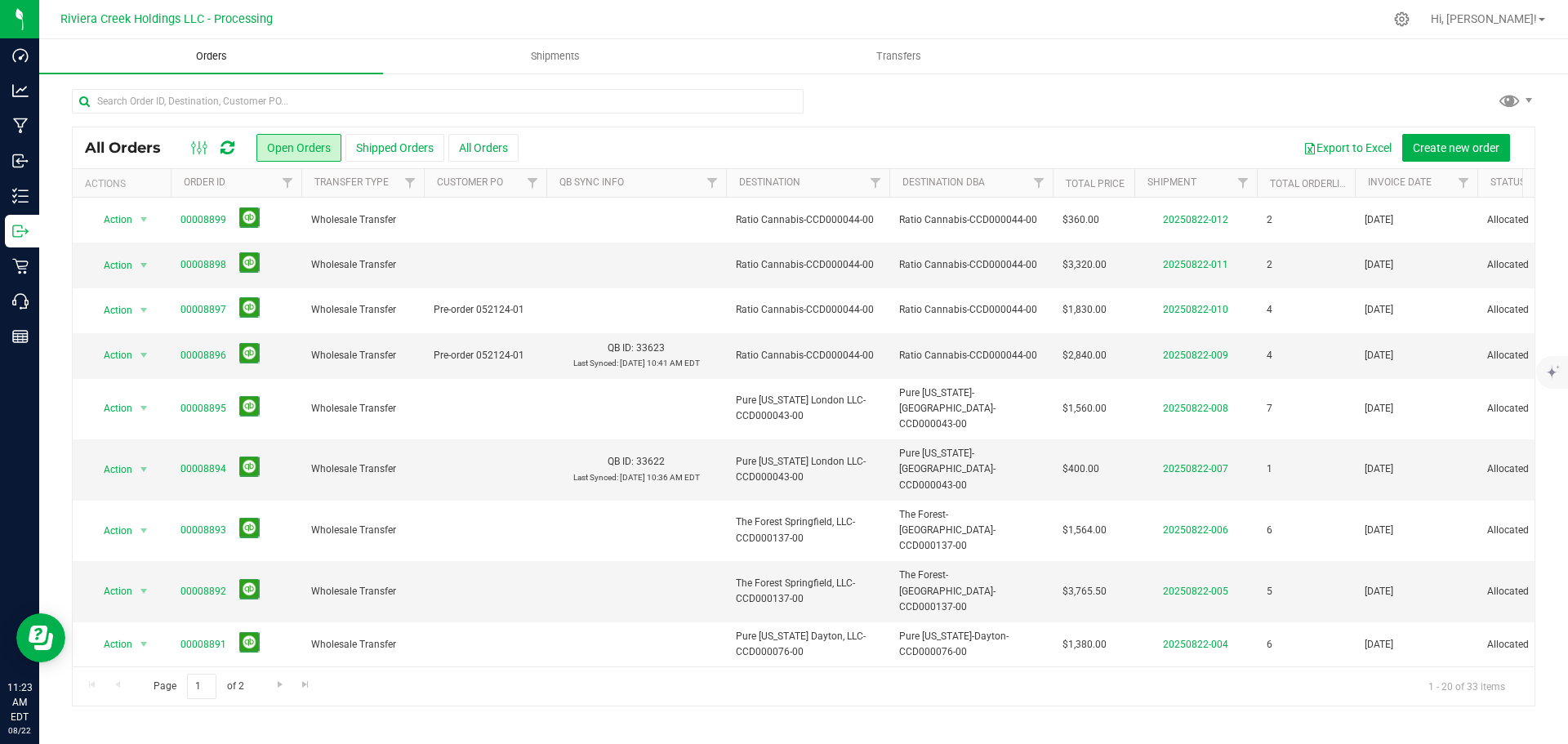
click at [211, 53] on span "Orders" at bounding box center [211, 57] width 75 height 15
click at [205, 266] on link "00008898" at bounding box center [203, 265] width 45 height 16
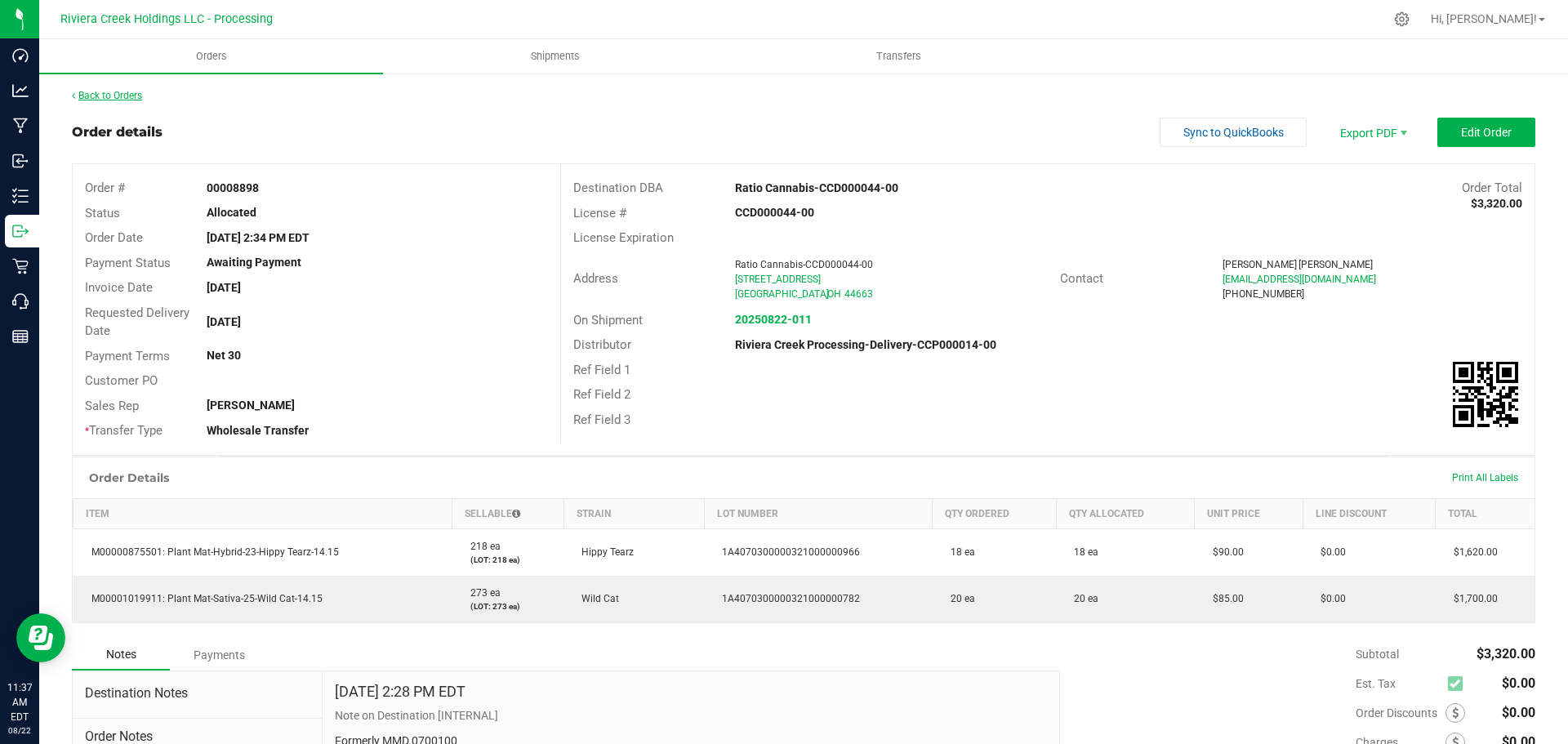
click at [133, 95] on link "Back to Orders" at bounding box center [107, 95] width 70 height 11
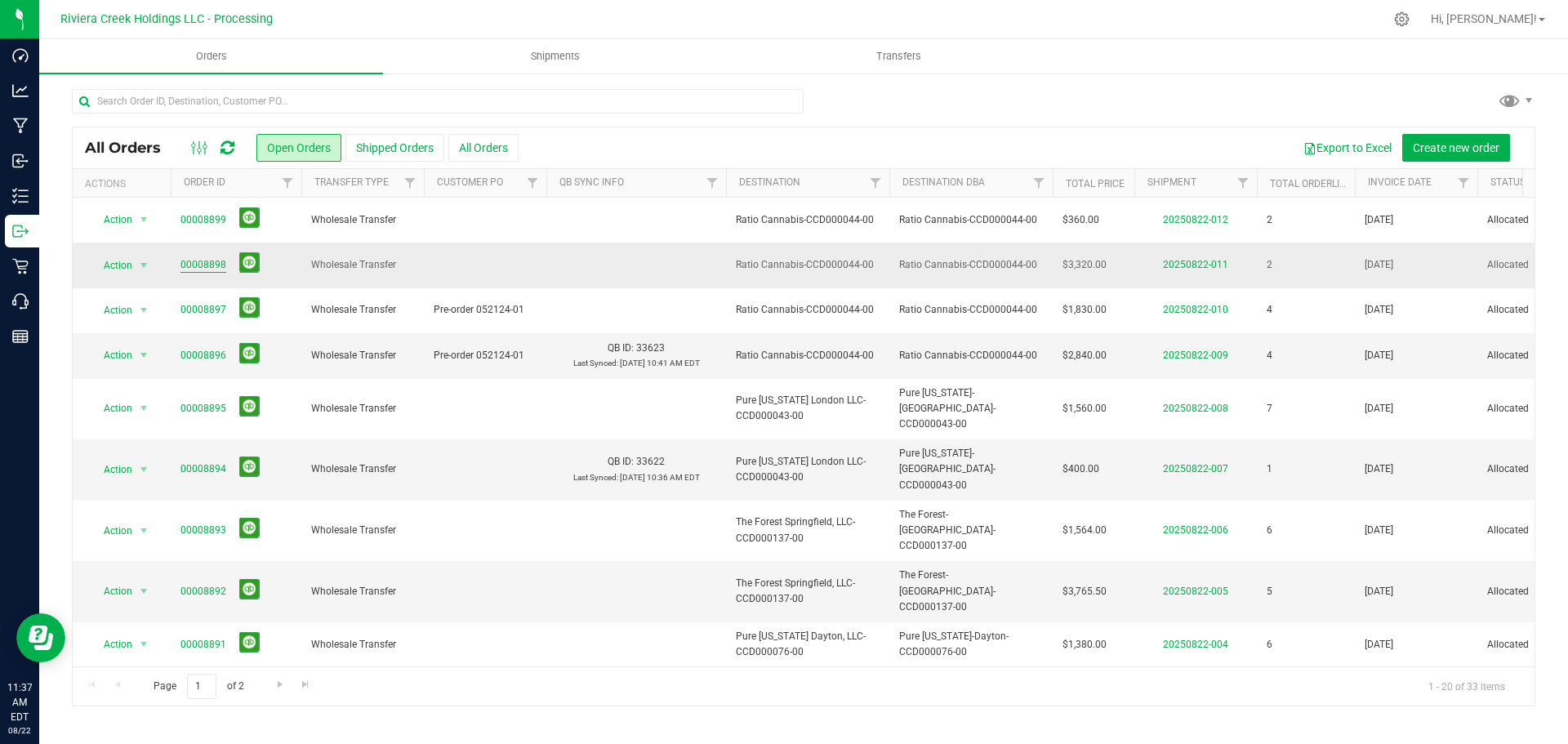
click at [209, 261] on link "00008898" at bounding box center [203, 265] width 45 height 16
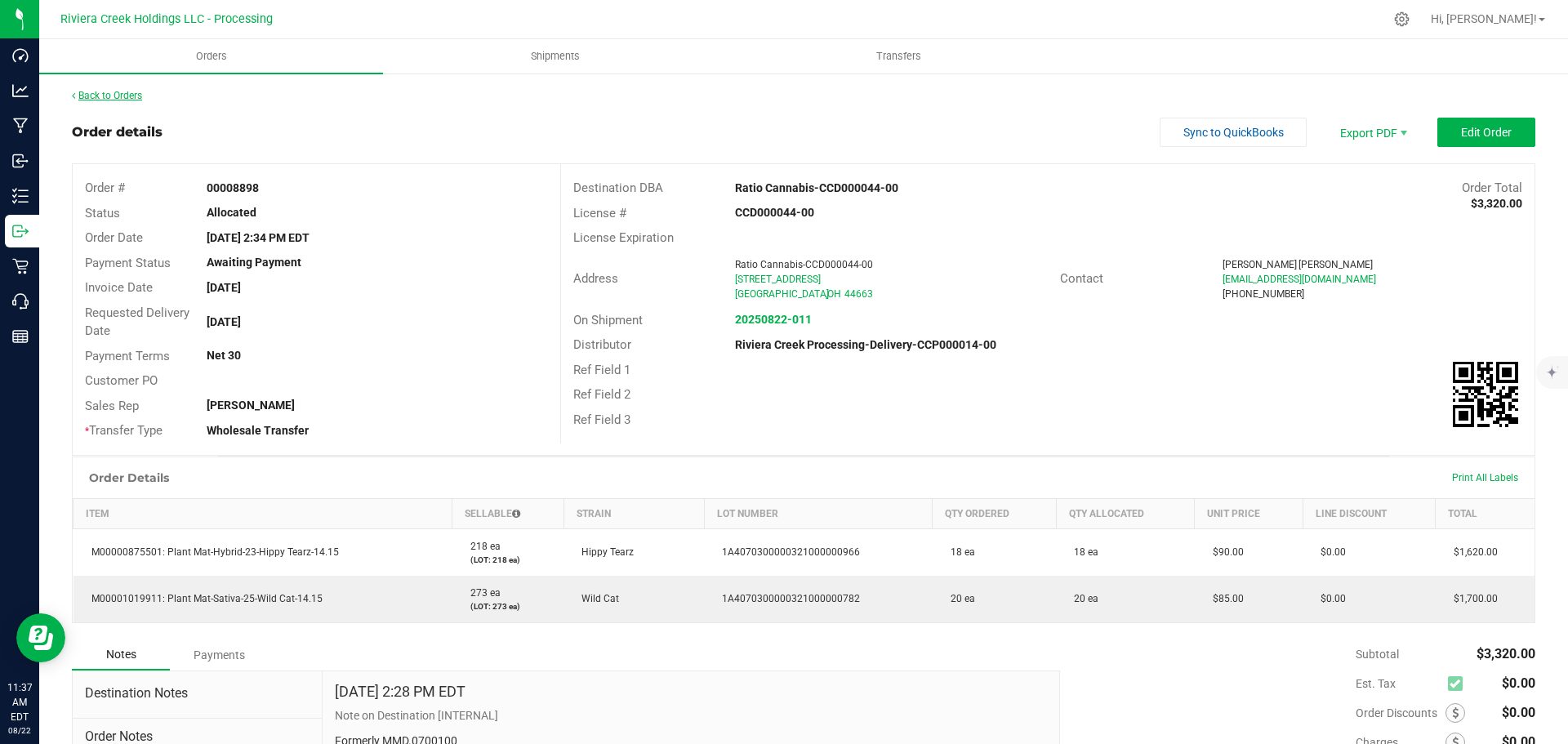
click at [121, 95] on link "Back to Orders" at bounding box center [107, 95] width 70 height 11
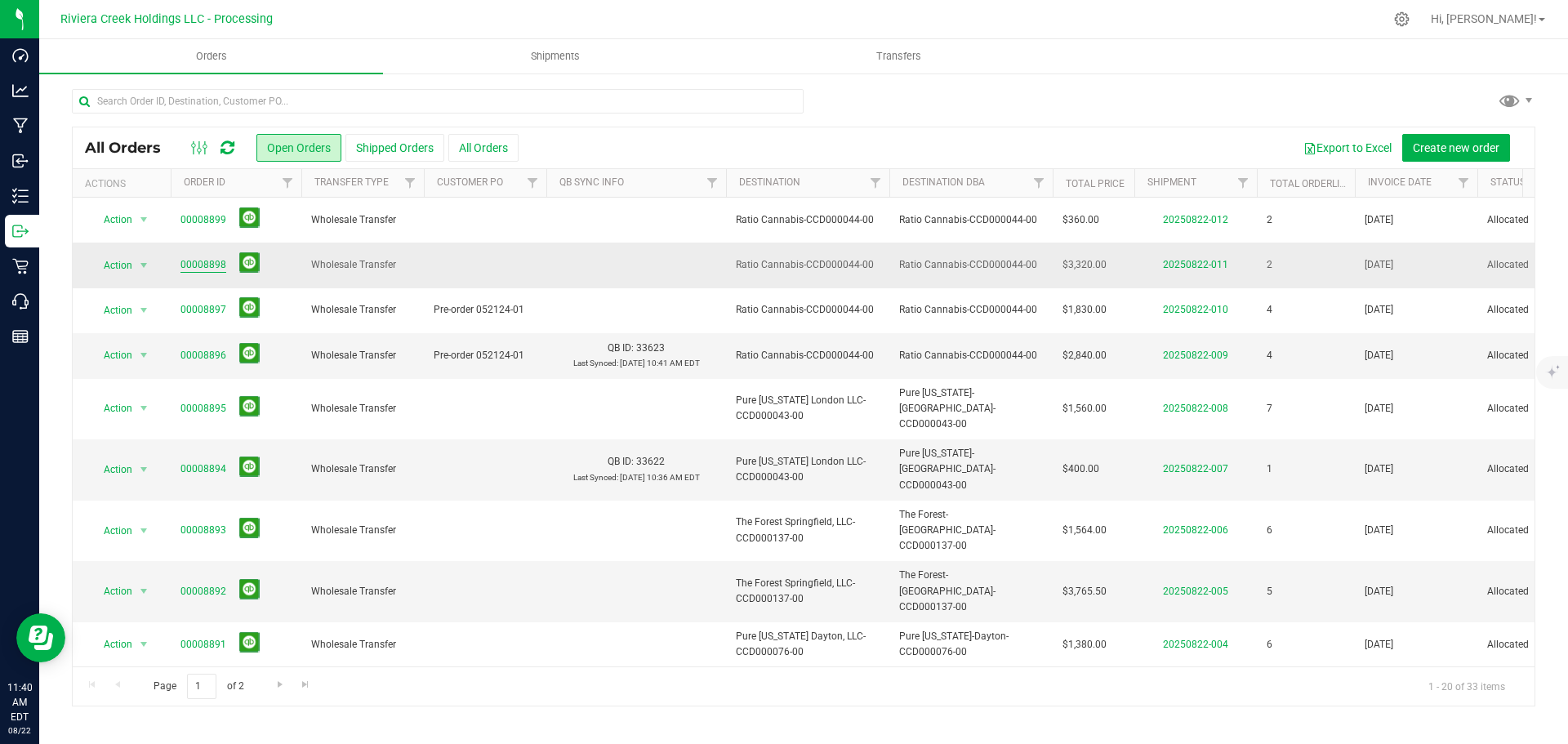
click at [217, 267] on link "00008898" at bounding box center [203, 265] width 45 height 16
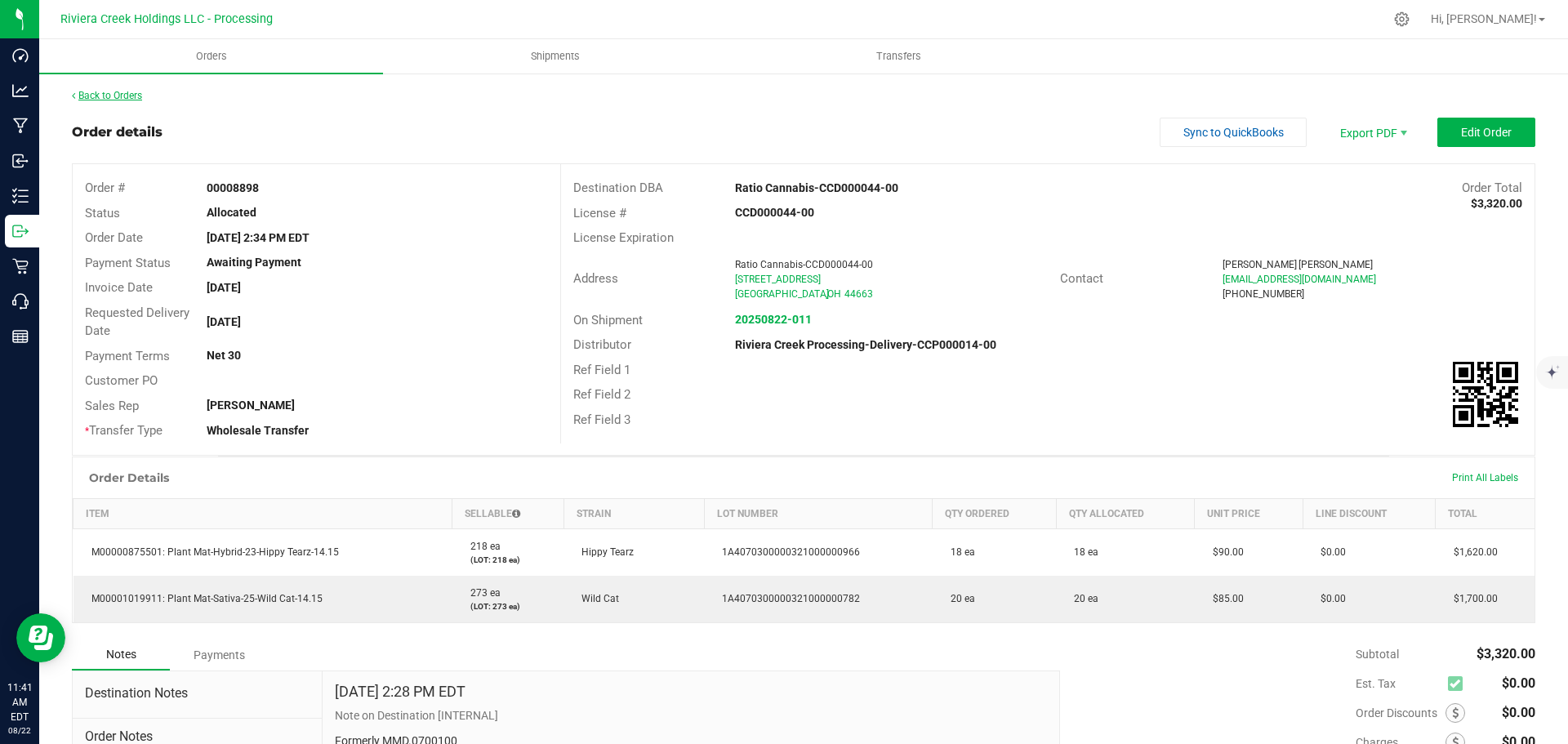
click at [133, 100] on link "Back to Orders" at bounding box center [107, 95] width 70 height 11
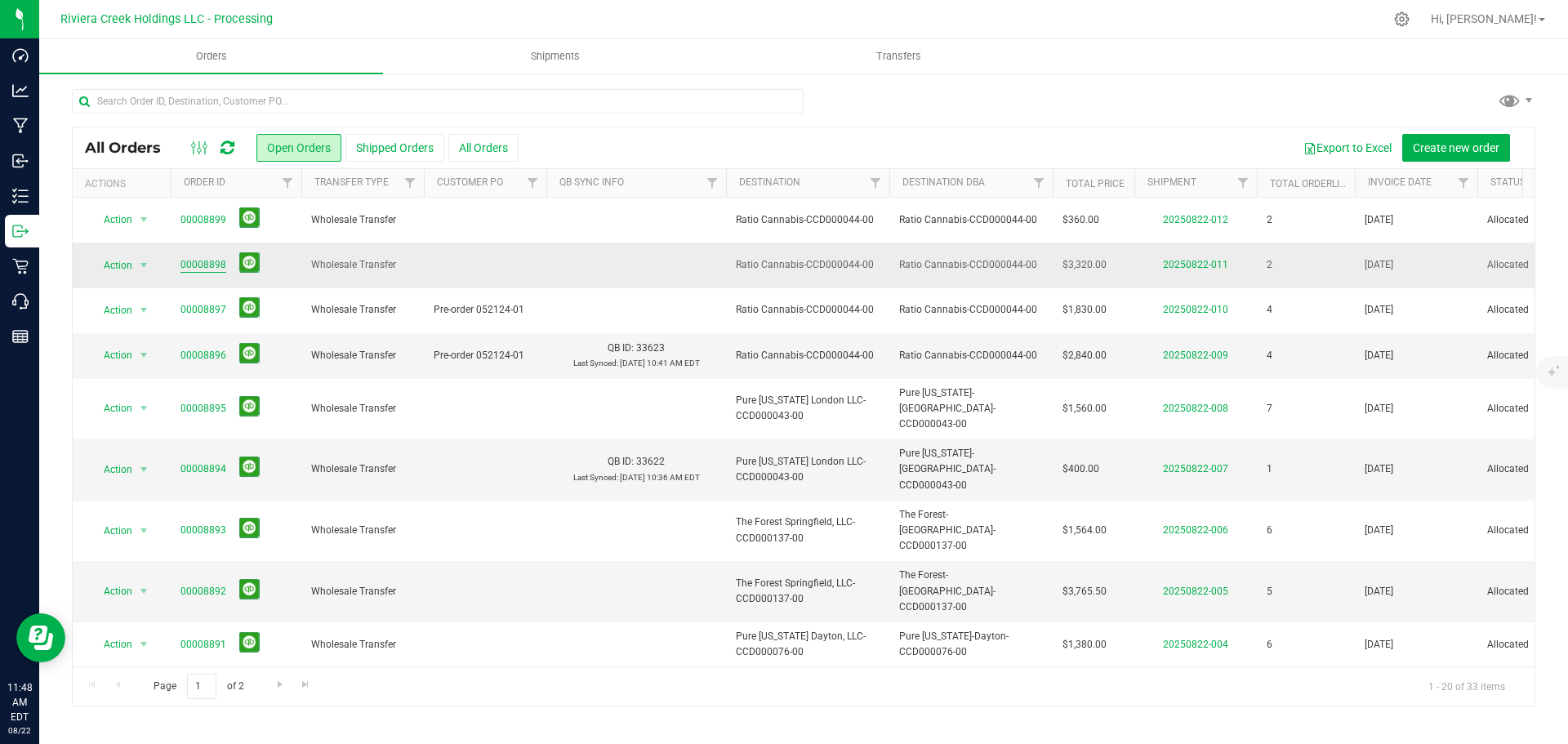
click at [217, 261] on link "00008898" at bounding box center [203, 265] width 45 height 16
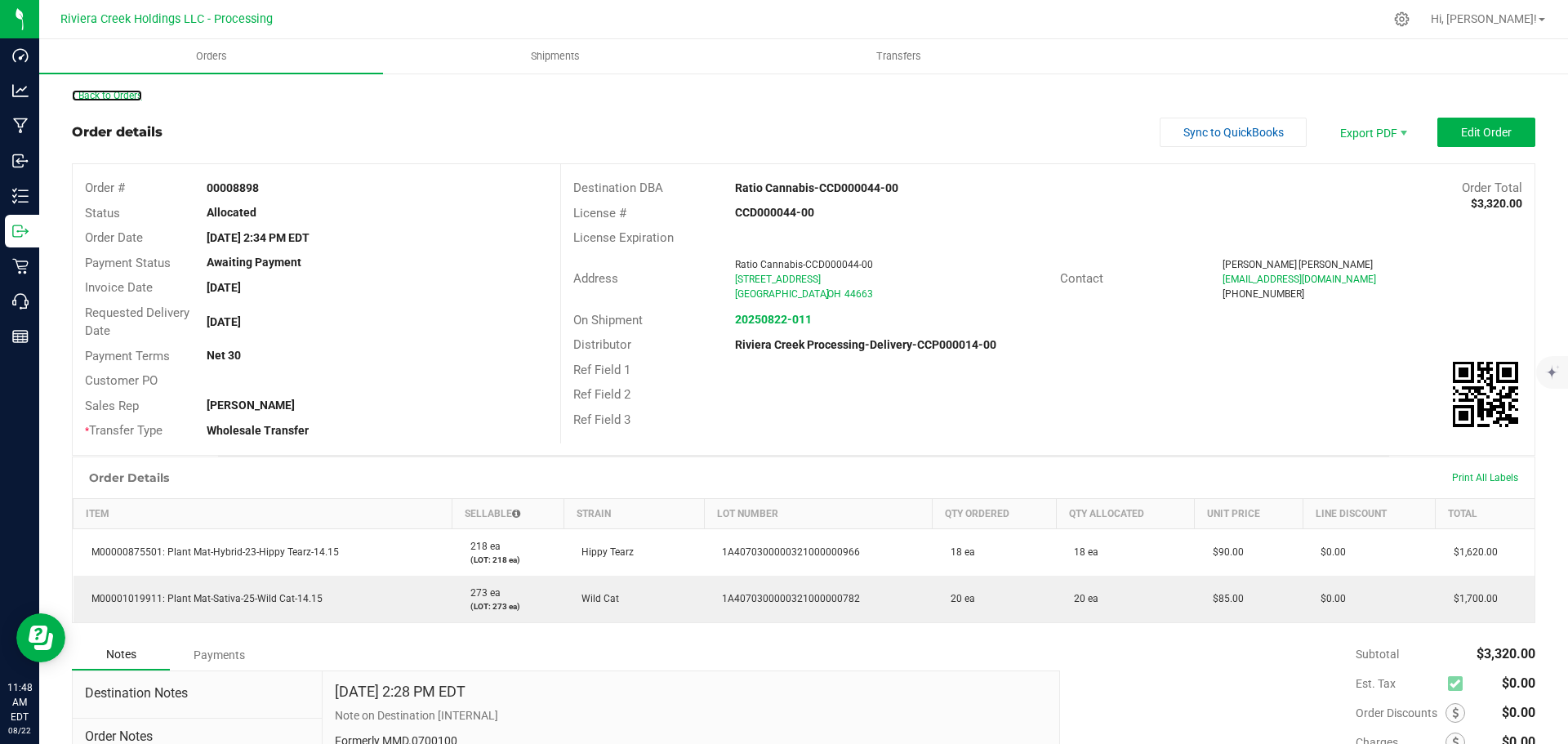
click at [128, 89] on div "Back to Orders" at bounding box center [803, 95] width 1463 height 15
click at [127, 95] on link "Back to Orders" at bounding box center [107, 95] width 70 height 11
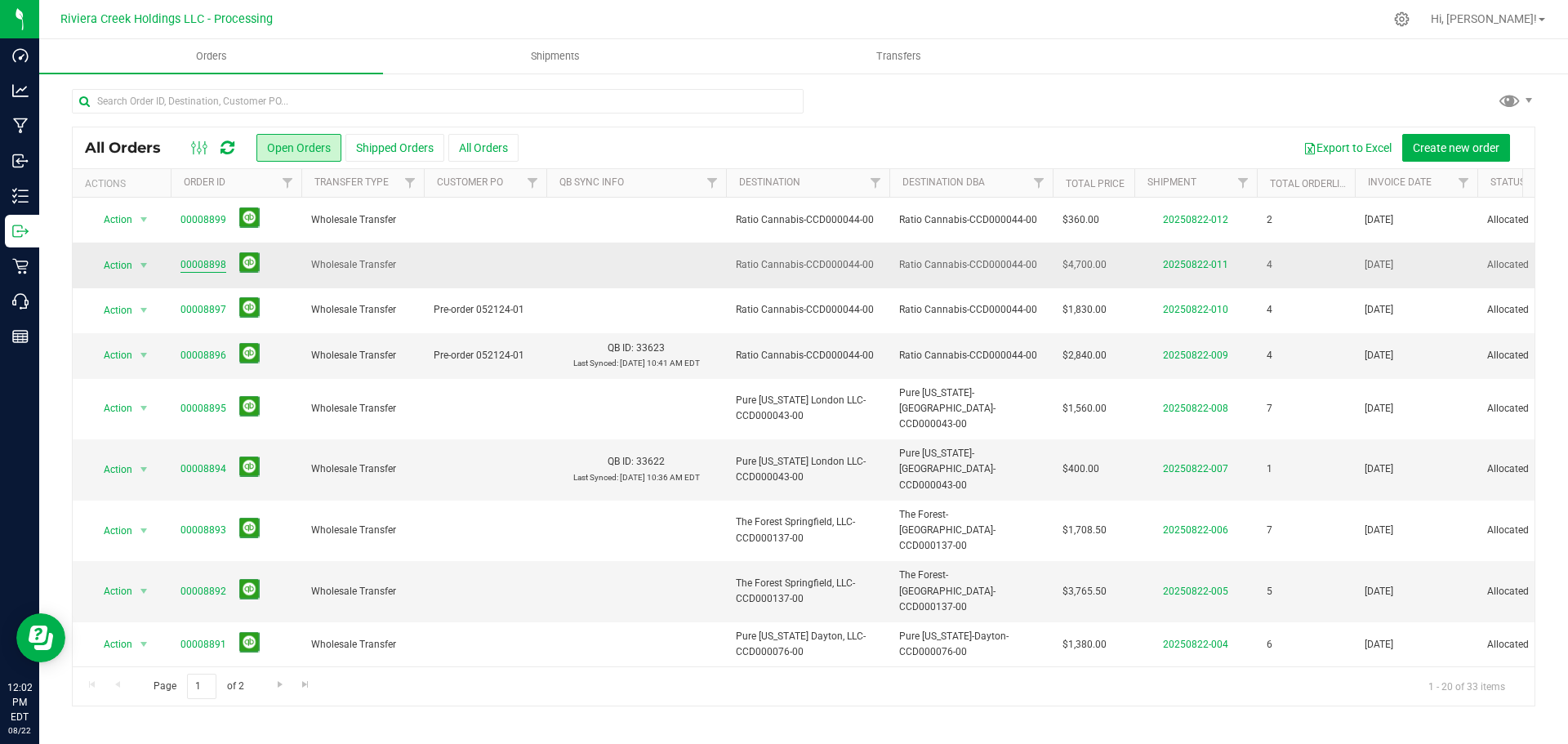
click at [194, 267] on link "00008898" at bounding box center [203, 265] width 45 height 16
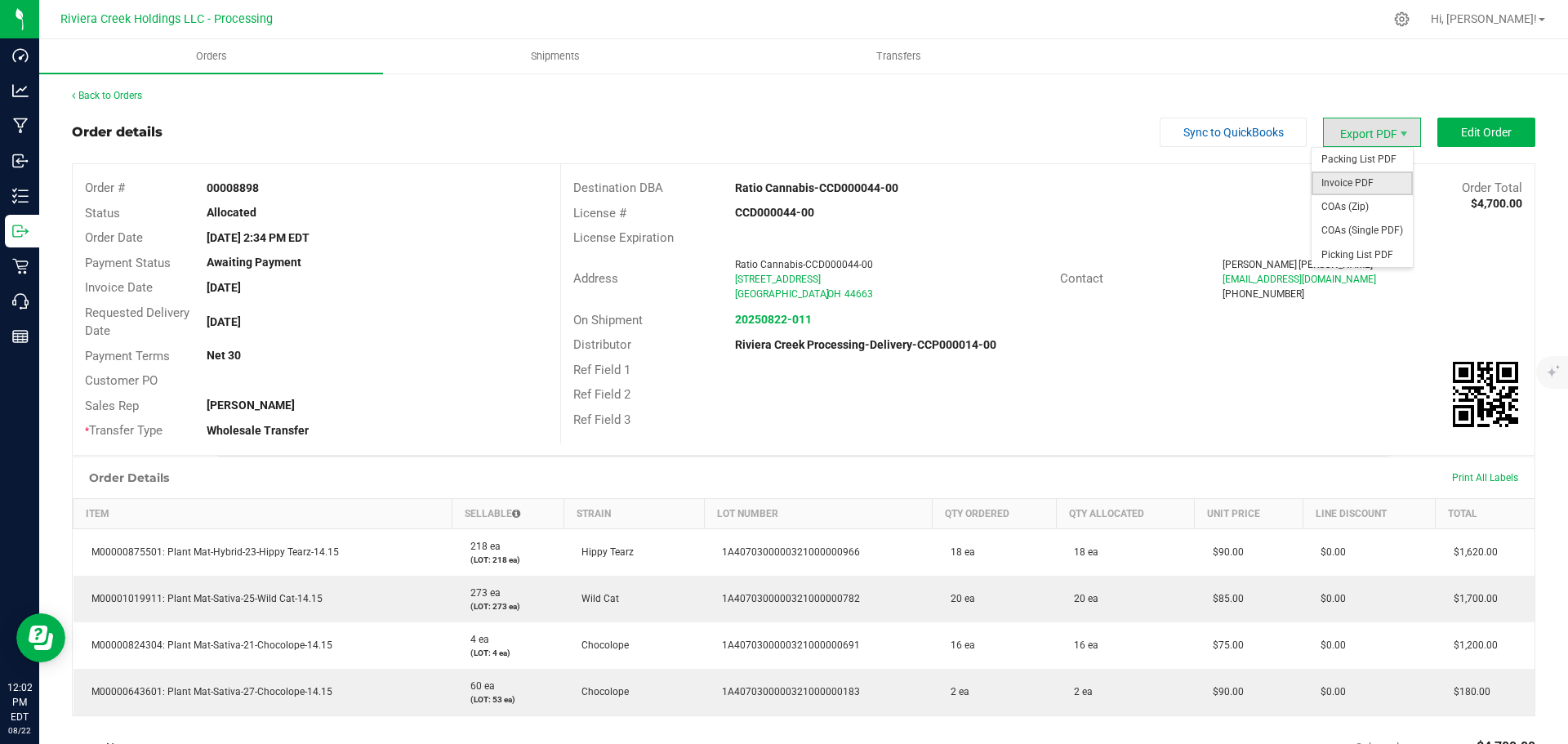
click at [1343, 173] on span "Invoice PDF" at bounding box center [1361, 183] width 101 height 24
click at [128, 100] on link "Back to Orders" at bounding box center [107, 95] width 70 height 11
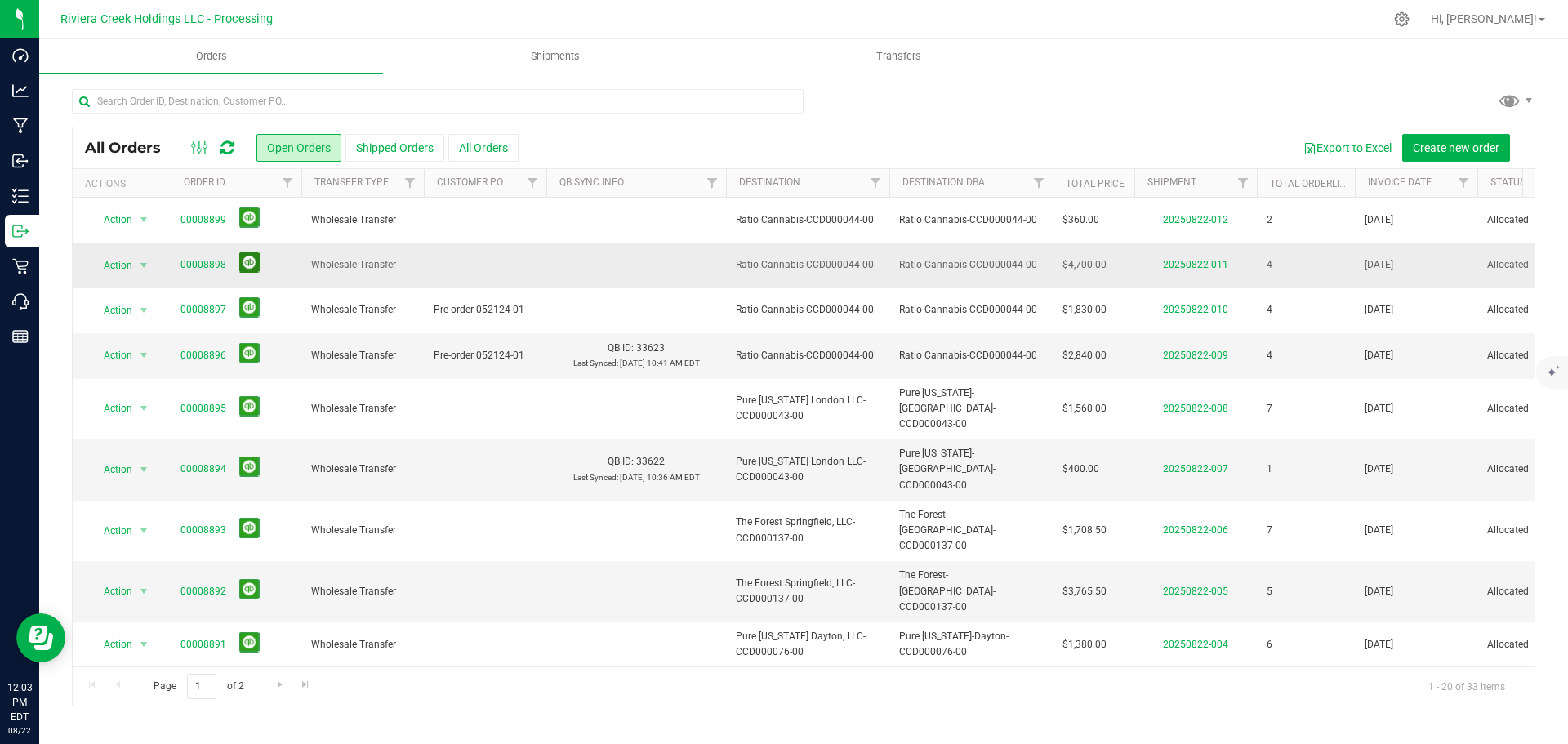
click at [247, 265] on button at bounding box center [249, 262] width 20 height 20
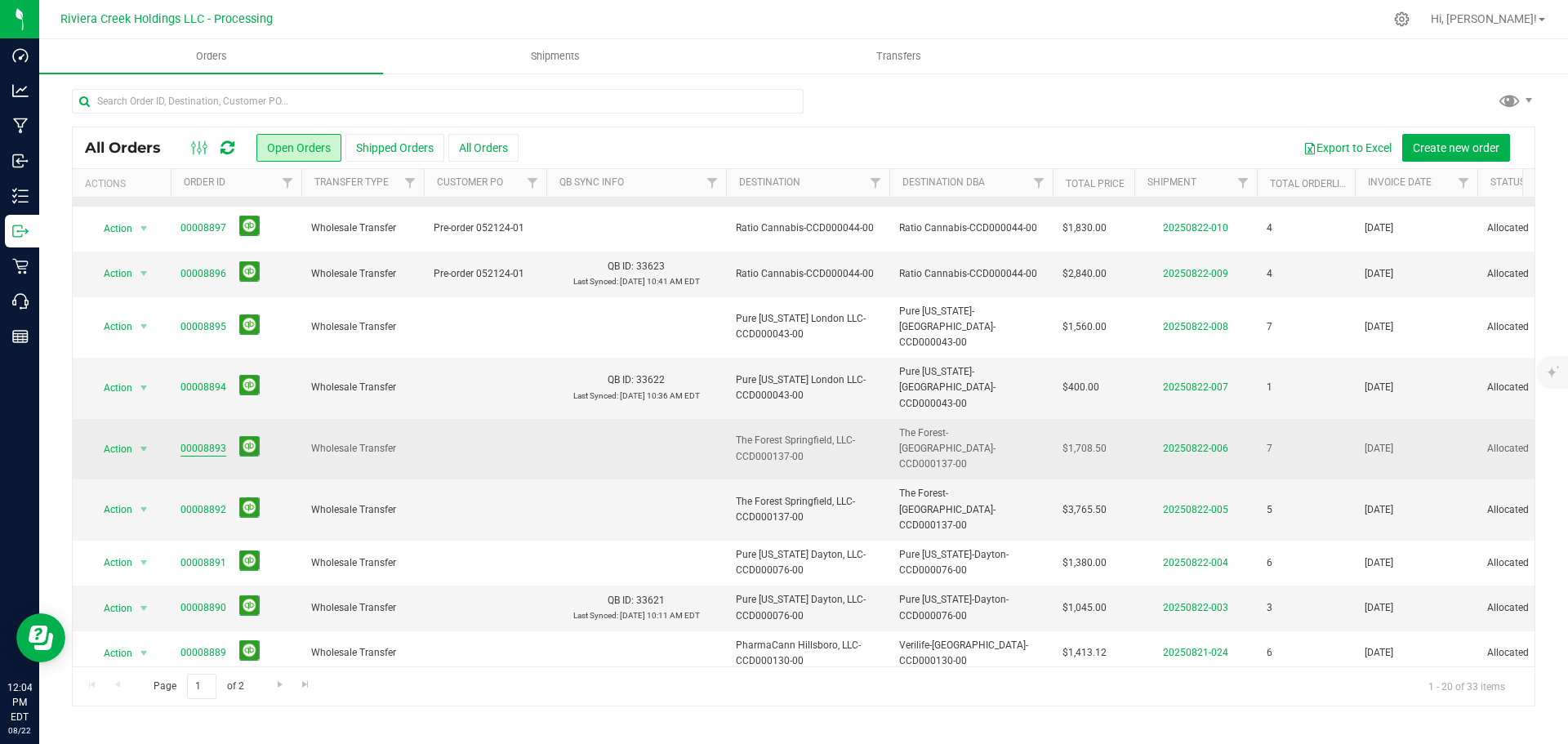
click at [196, 441] on link "00008893" at bounding box center [203, 448] width 45 height 16
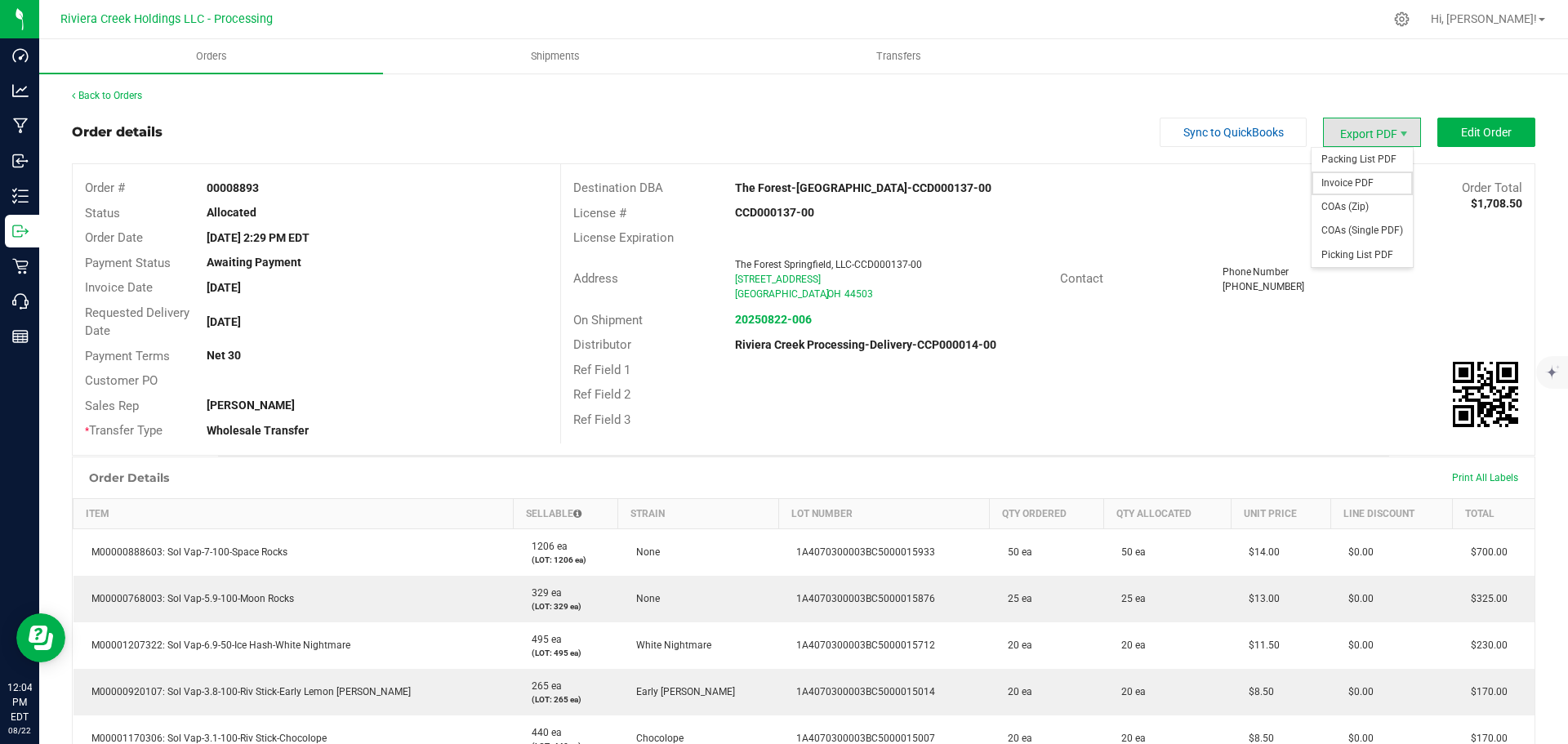
click at [1343, 184] on span "Invoice PDF" at bounding box center [1361, 183] width 101 height 24
click at [130, 95] on link "Back to Orders" at bounding box center [107, 95] width 70 height 11
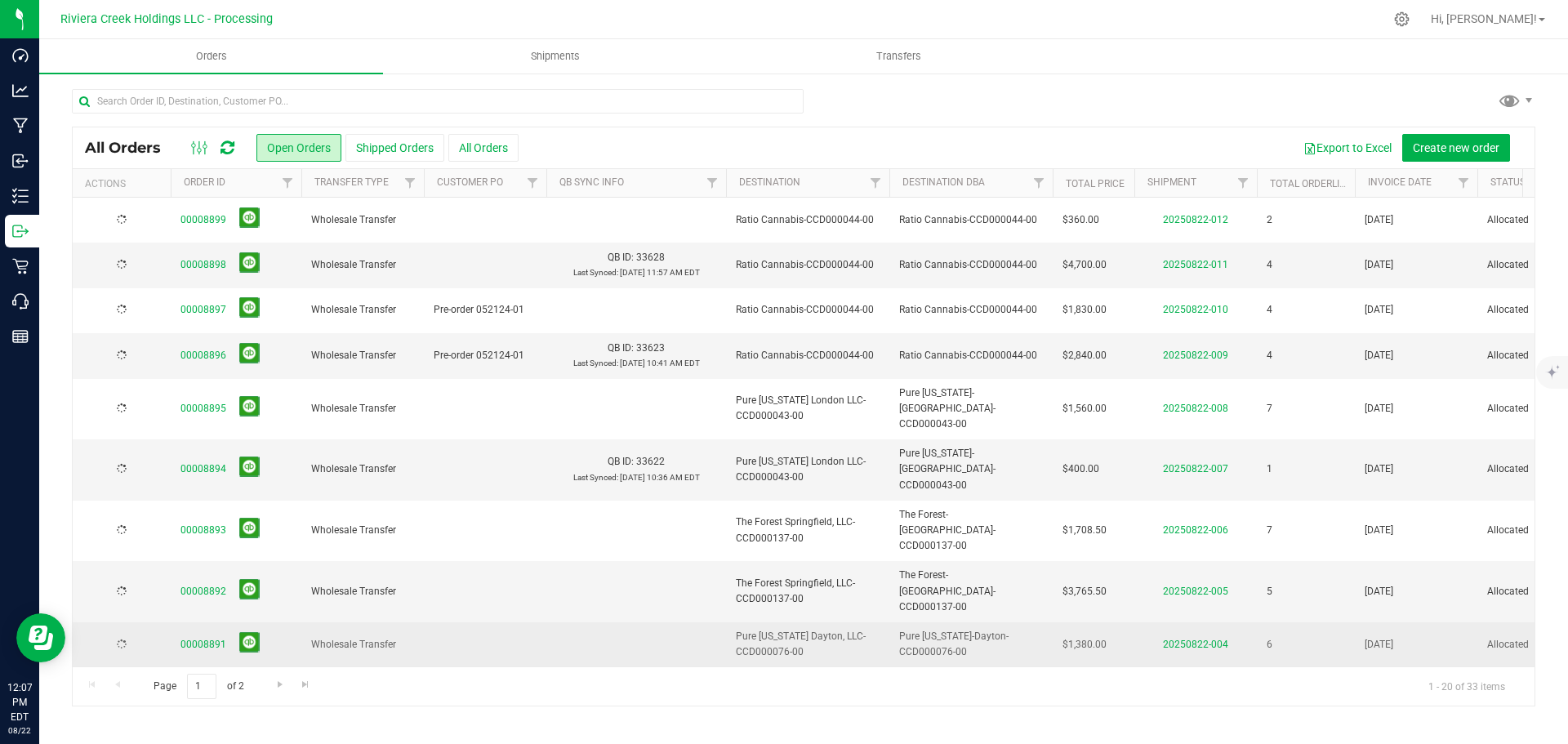
scroll to position [82, 0]
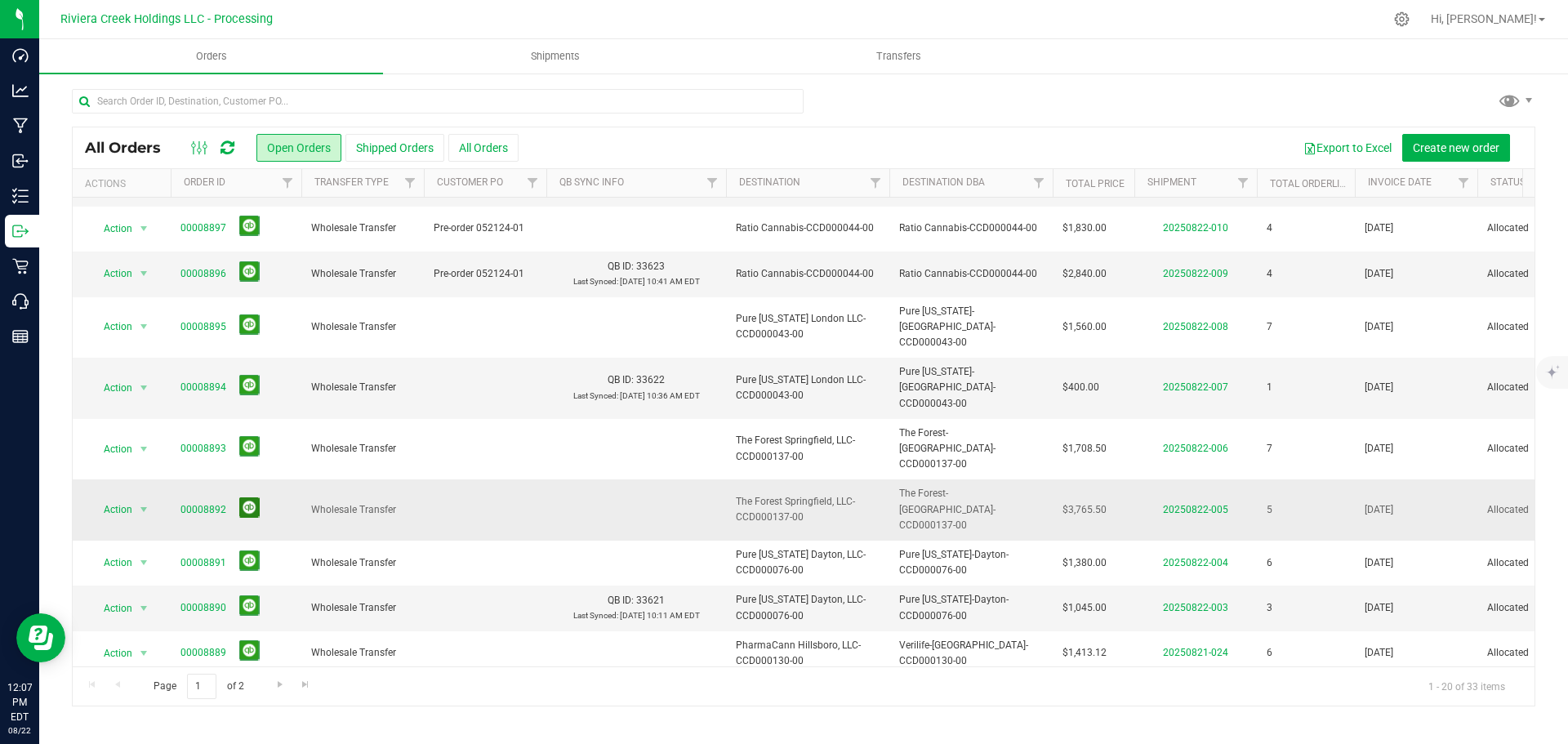
click at [245, 498] on button at bounding box center [249, 508] width 20 height 20
